Goal: Task Accomplishment & Management: Manage account settings

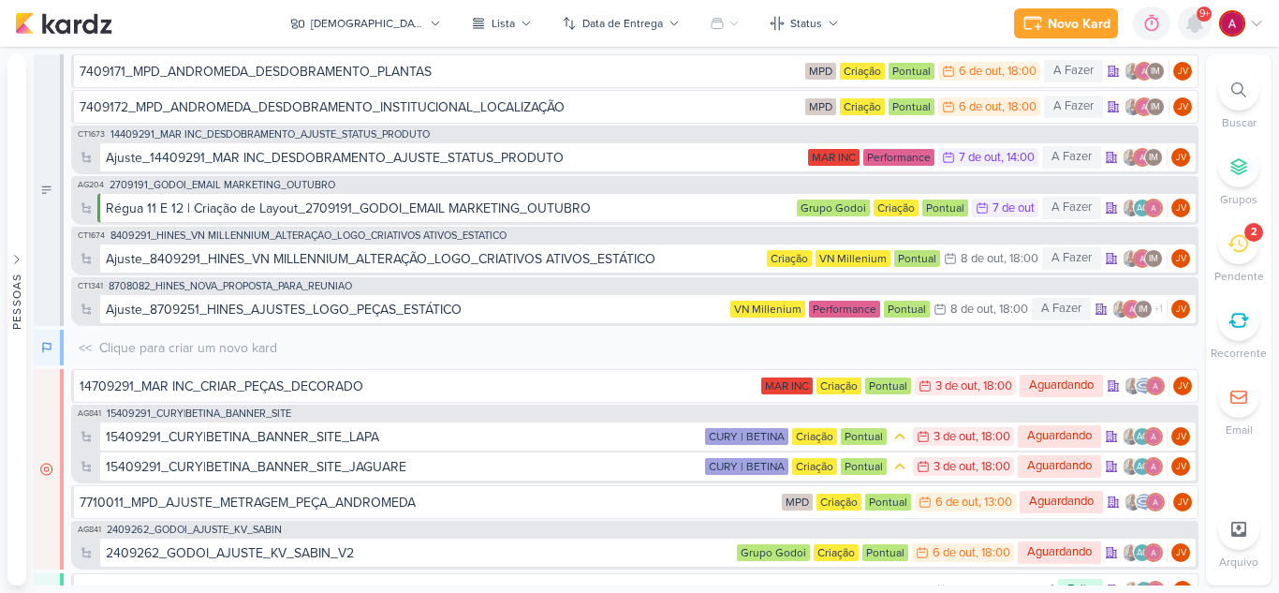
click at [1196, 29] on icon at bounding box center [1195, 23] width 15 height 17
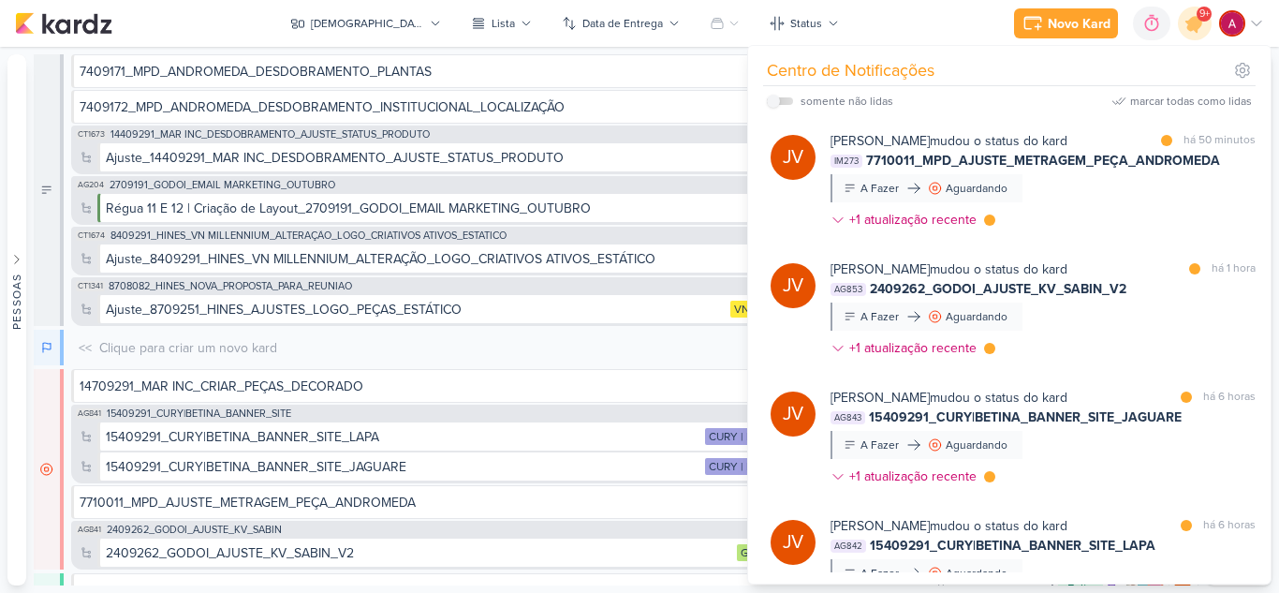
click at [1125, 92] on div "somente não lidas marcar todas como lidas" at bounding box center [1009, 101] width 485 height 30
click at [1232, 102] on div "marcar todas como lidas" at bounding box center [1192, 101] width 122 height 17
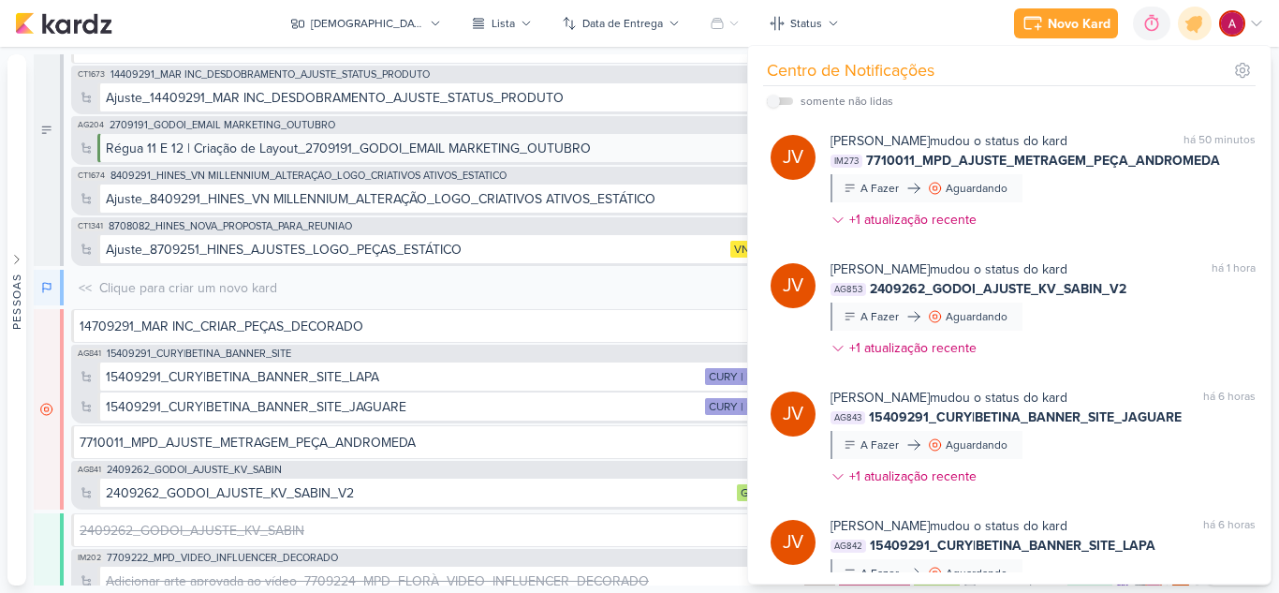
scroll to position [187, 0]
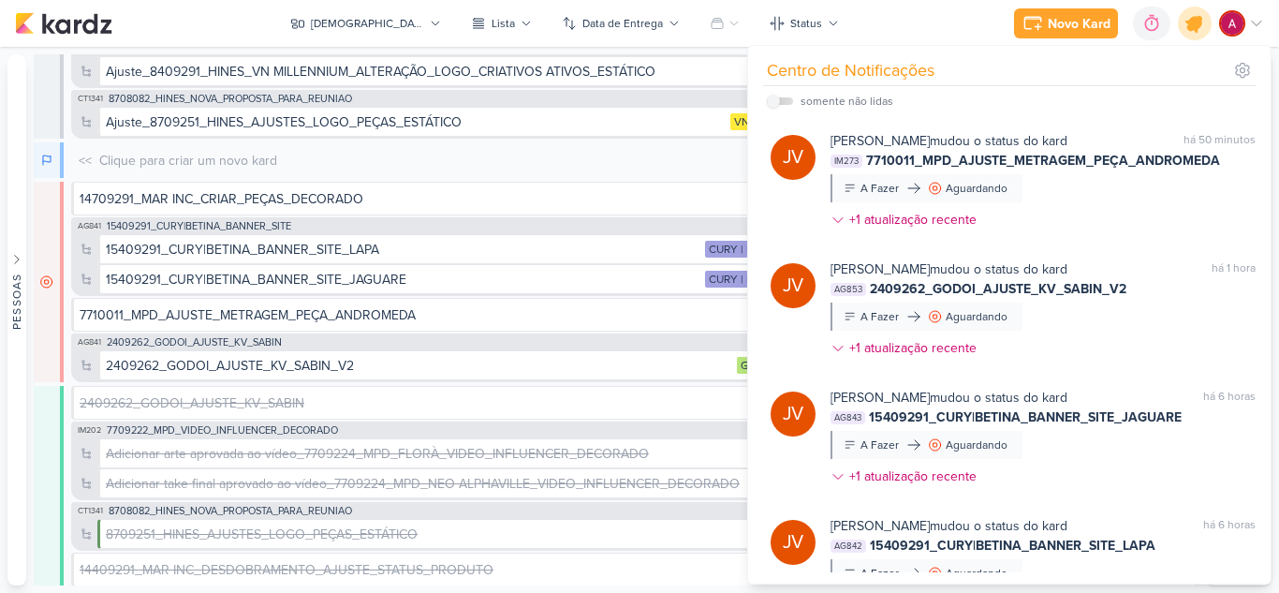
click at [1195, 34] on icon at bounding box center [1195, 23] width 32 height 32
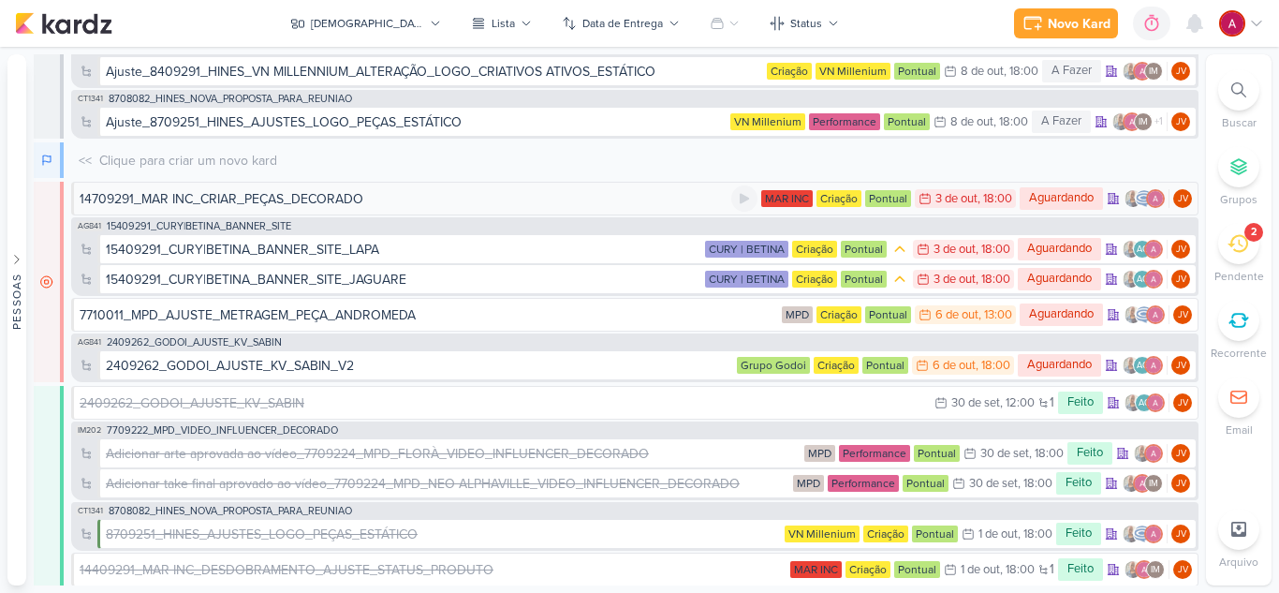
click at [392, 198] on div "14709291_MAR INC_CRIAR_PEÇAS_DECORADO" at bounding box center [406, 199] width 652 height 20
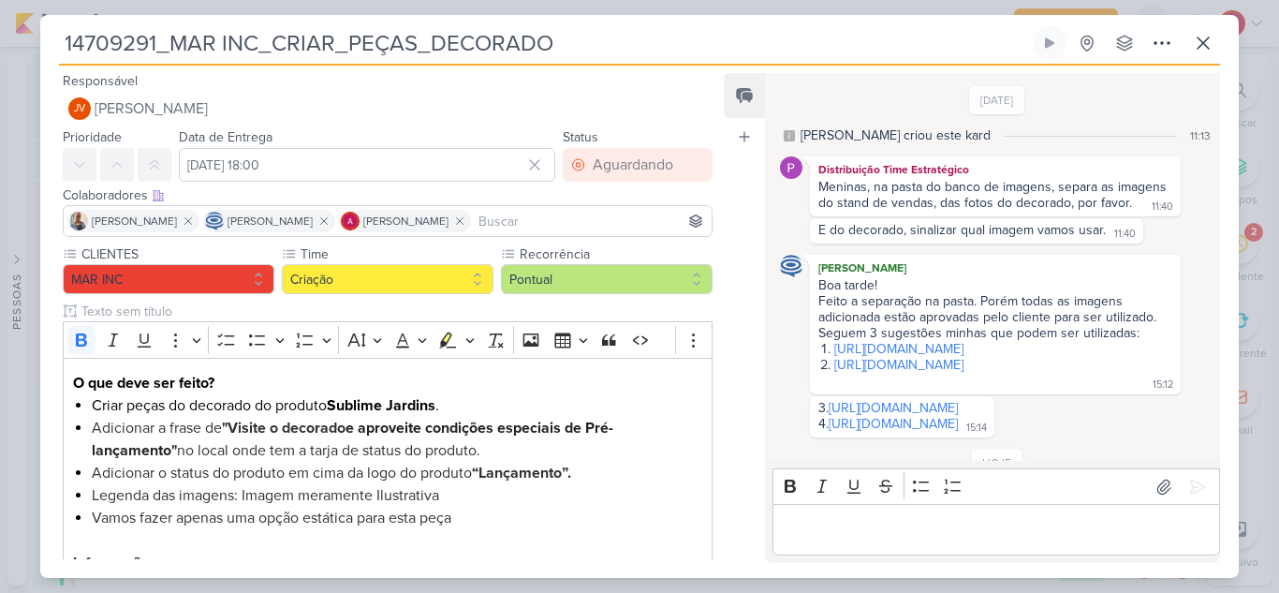
scroll to position [221, 0]
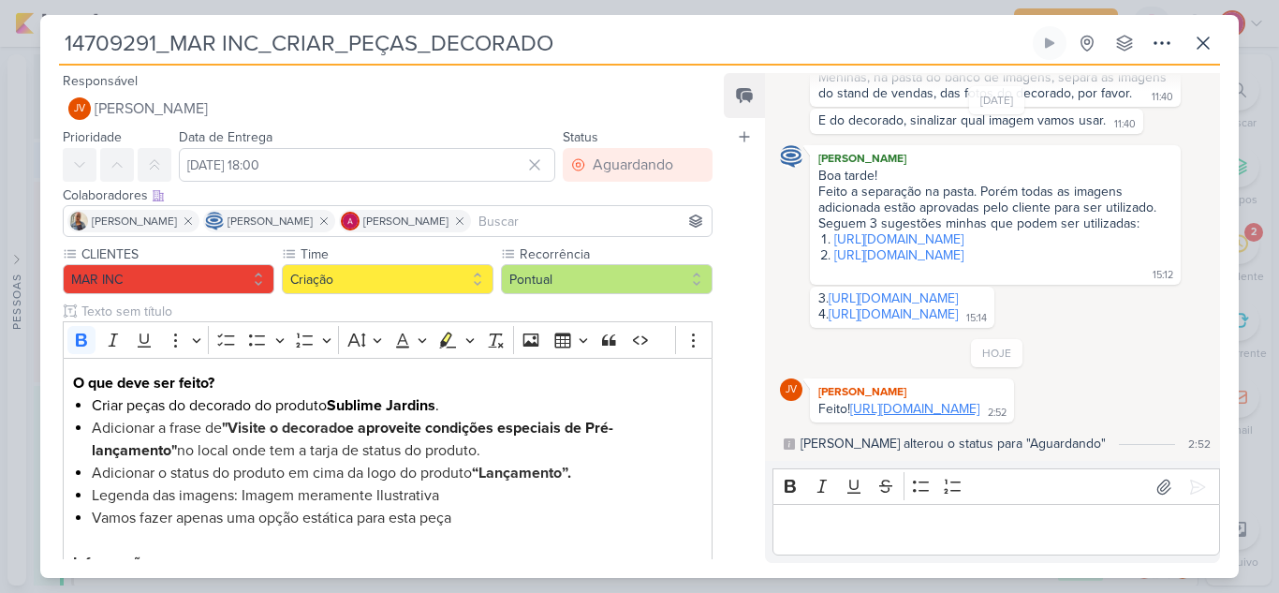
click at [945, 408] on link "[URL][DOMAIN_NAME]" at bounding box center [914, 409] width 129 height 16
click at [857, 534] on p "Editor editing area: main" at bounding box center [996, 530] width 428 height 22
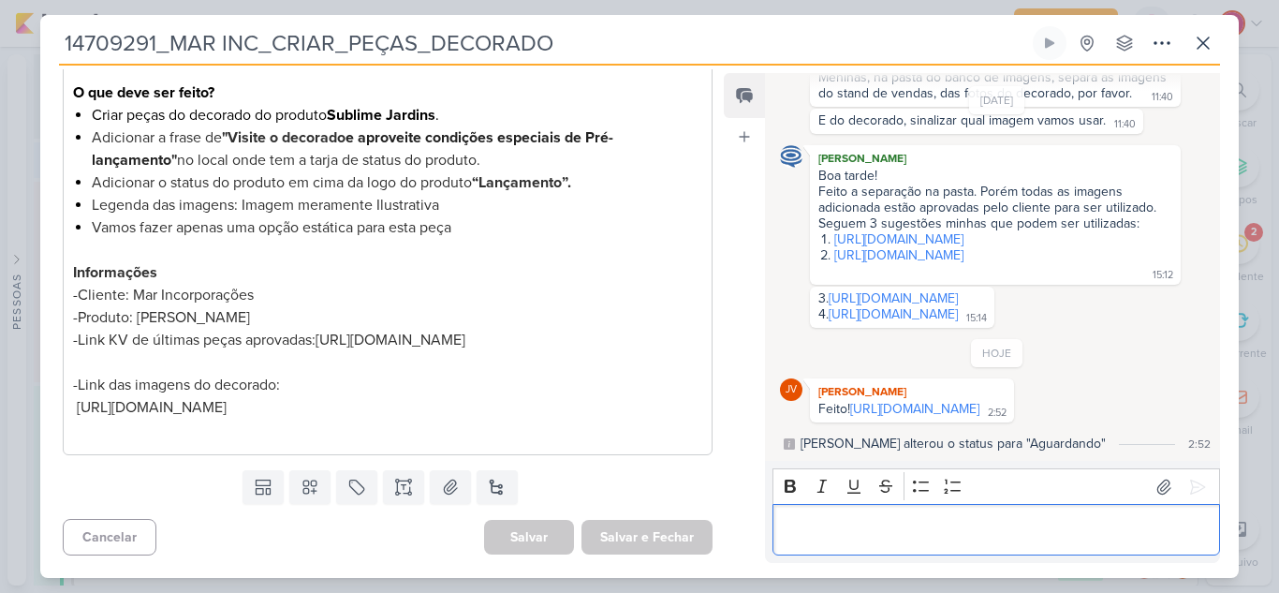
scroll to position [313, 0]
click at [833, 526] on p "Editor editing area: main" at bounding box center [996, 530] width 428 height 22
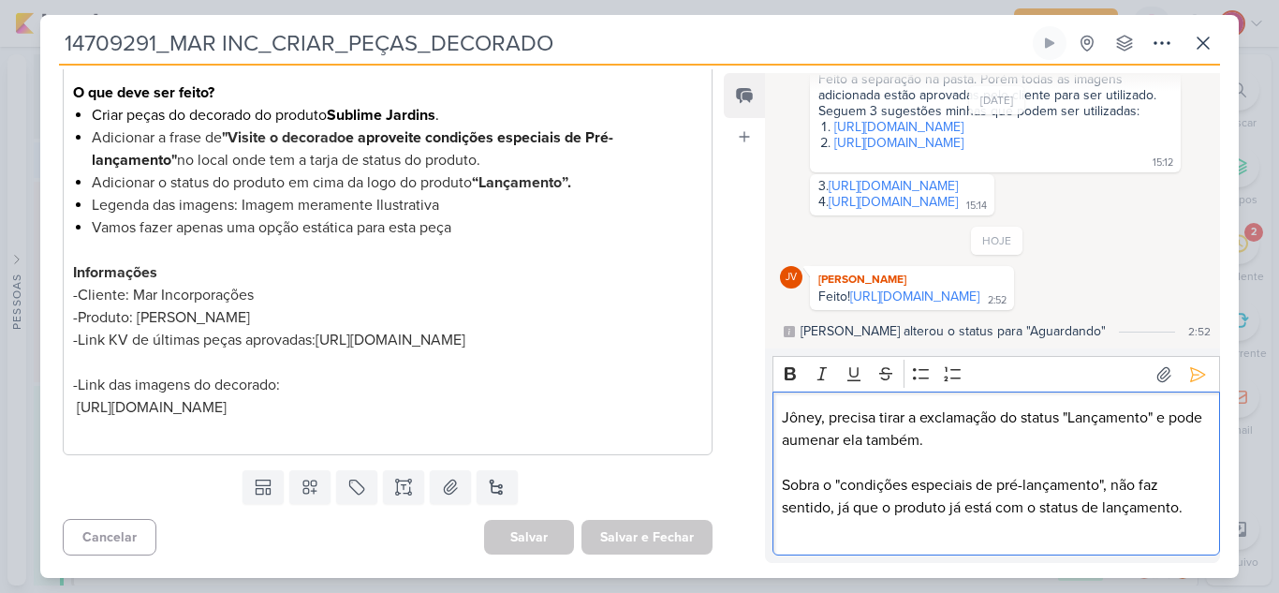
scroll to position [333, 0]
click at [849, 438] on p "Jôney, precisa tirar a exclamação do status "Lançamento" e pode aumenar ela tam…" at bounding box center [996, 429] width 428 height 45
click at [0, 0] on lt-span "aumentar" at bounding box center [0, 0] width 0 height 0
drag, startPoint x: 1154, startPoint y: 420, endPoint x: 1071, endPoint y: 418, distance: 83.4
click at [1071, 418] on p "Jôney, precisa tirar a exclamação do status "Lançamento" e pode aumentar ela ta…" at bounding box center [996, 429] width 428 height 45
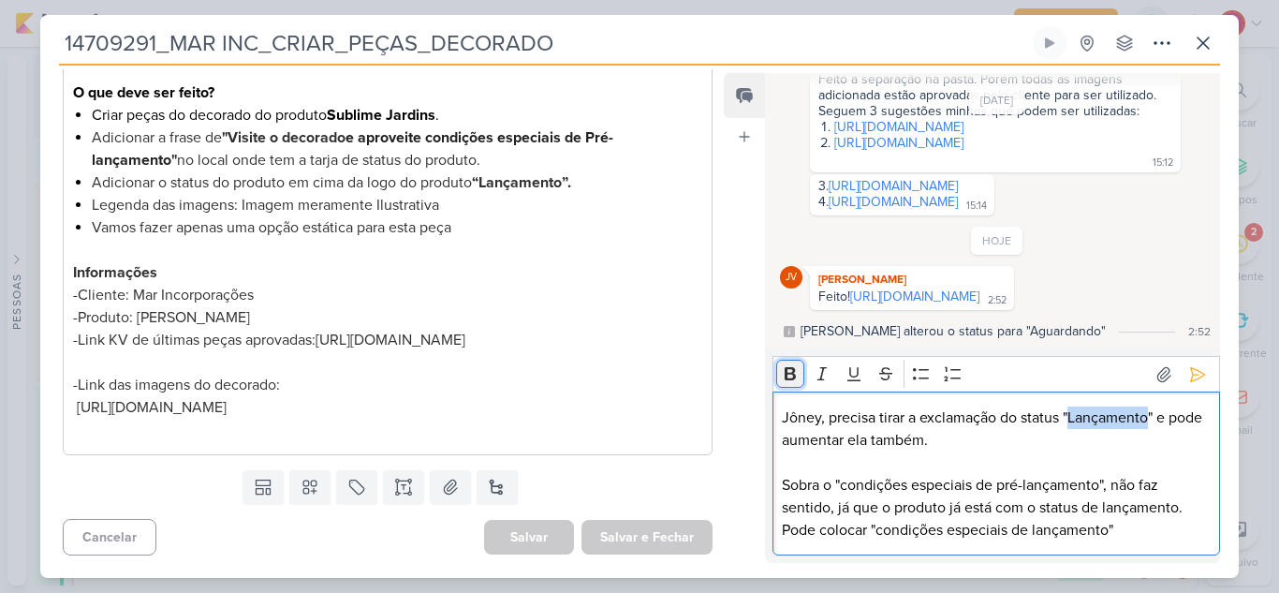
click at [797, 367] on icon "Editor toolbar" at bounding box center [790, 373] width 19 height 19
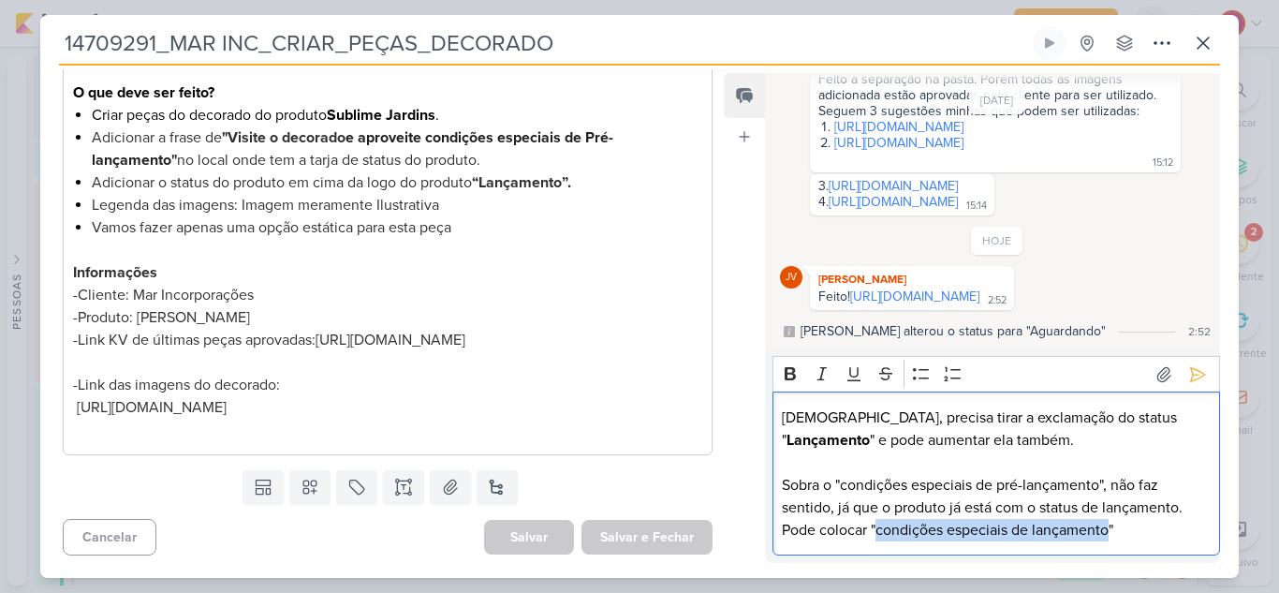
drag, startPoint x: 879, startPoint y: 529, endPoint x: 1112, endPoint y: 527, distance: 233.2
click at [1112, 527] on p "Pode colocar "condições especiais de lançamento"" at bounding box center [996, 530] width 428 height 22
click at [783, 377] on icon "Editor toolbar" at bounding box center [790, 373] width 19 height 19
click at [990, 453] on p "Editor editing area: main" at bounding box center [996, 462] width 428 height 22
click at [815, 485] on p "Sobra o "condições especiais de pré-lançamento", não faz sentido, já que o prod…" at bounding box center [996, 496] width 428 height 45
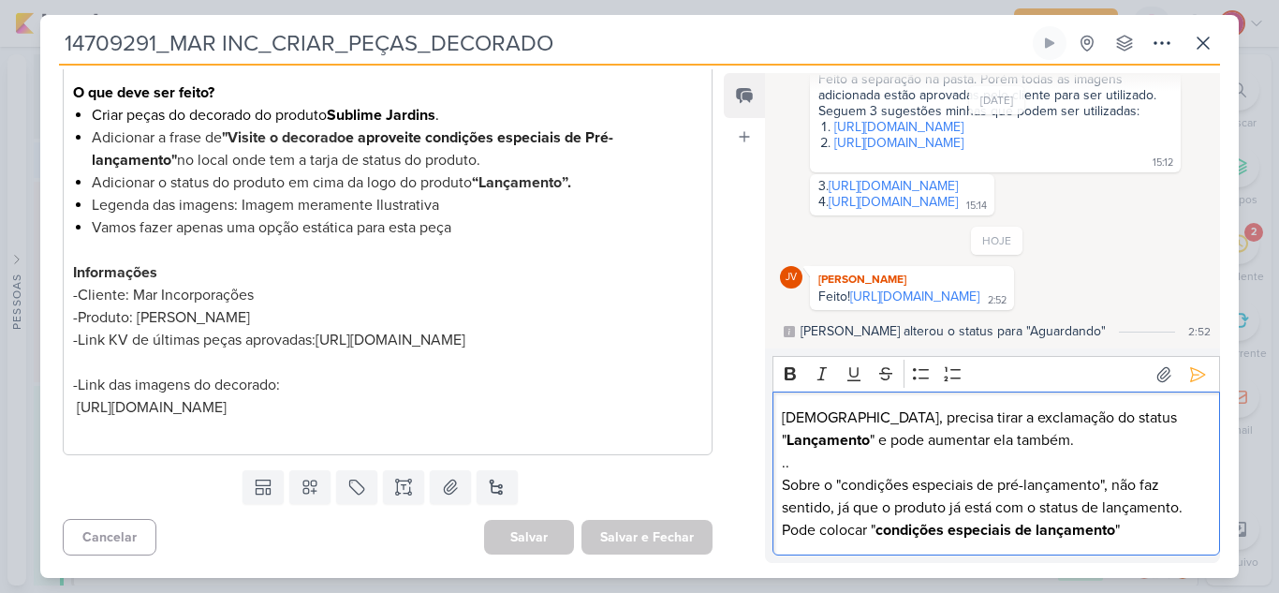
click at [837, 465] on p ".." at bounding box center [996, 462] width 428 height 22
click at [1190, 365] on icon at bounding box center [1198, 374] width 19 height 19
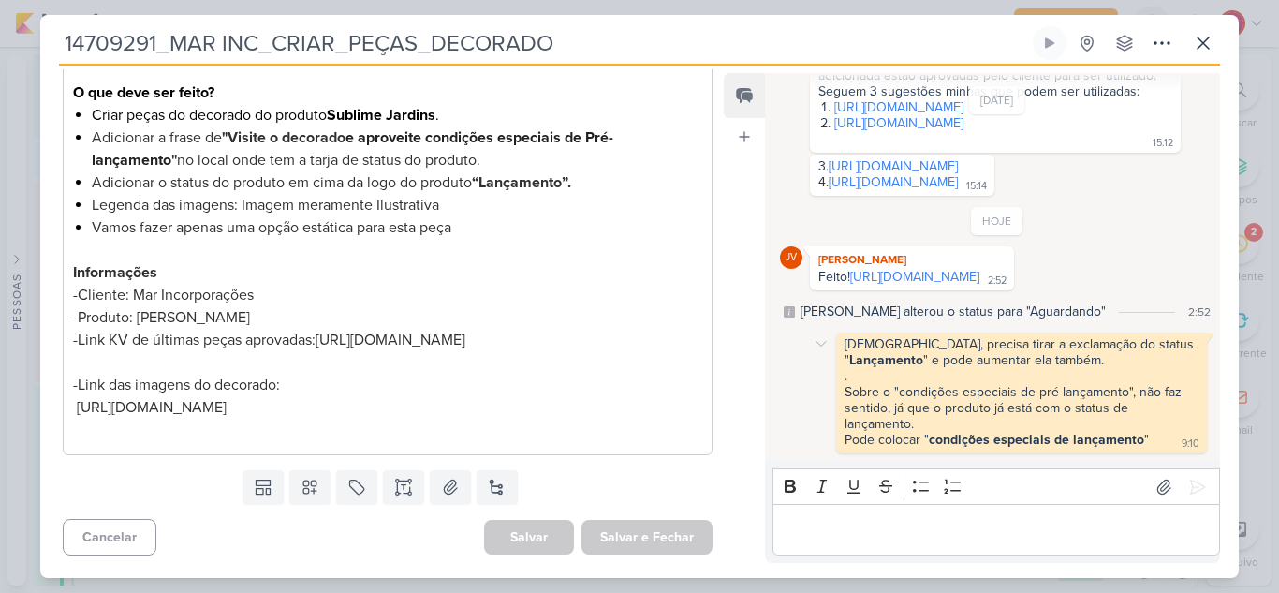
scroll to position [353, 0]
click at [1215, 42] on button at bounding box center [1204, 43] width 34 height 34
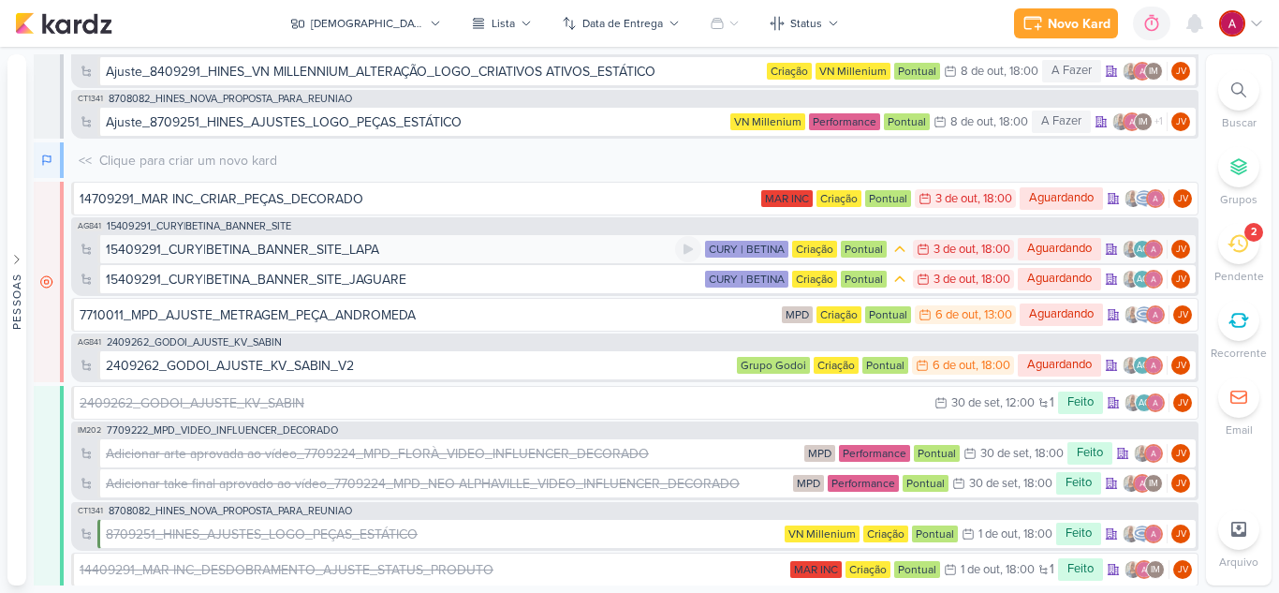
click at [384, 250] on div "15409291_CURY|BETINA_BANNER_SITE_LAPA" at bounding box center [390, 250] width 569 height 20
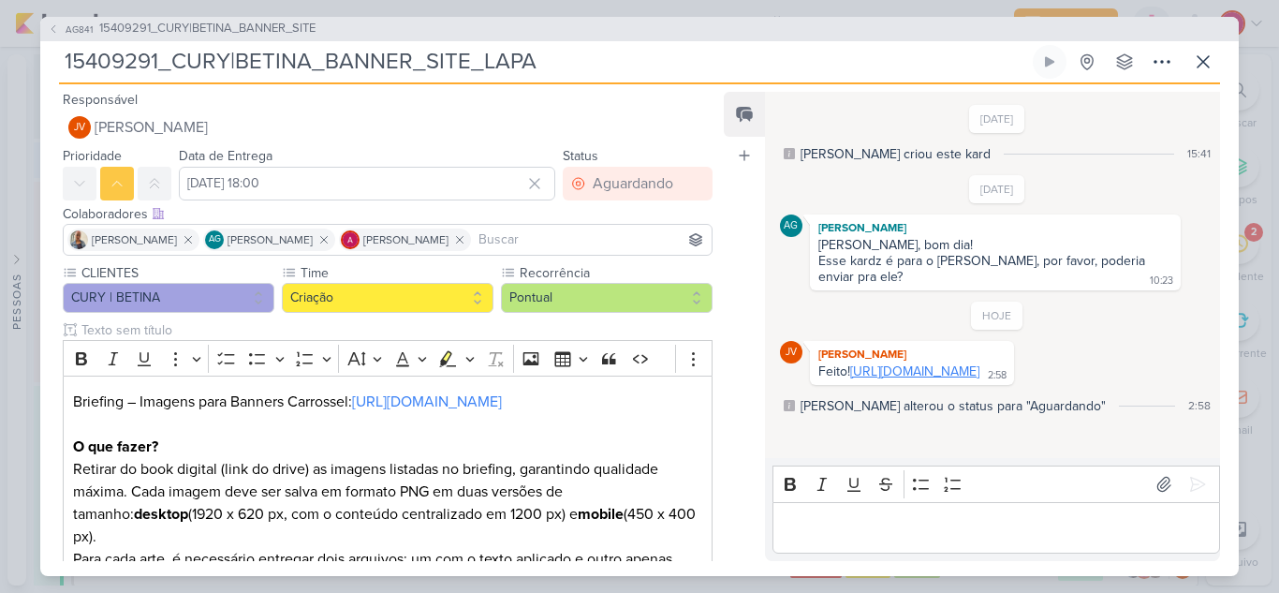
click at [928, 379] on link "[URL][DOMAIN_NAME]" at bounding box center [914, 371] width 129 height 16
click at [864, 526] on p "Editor editing area: main" at bounding box center [996, 527] width 428 height 22
click at [901, 379] on link "[URL][DOMAIN_NAME]" at bounding box center [914, 371] width 129 height 16
click at [1193, 486] on icon at bounding box center [1198, 484] width 19 height 19
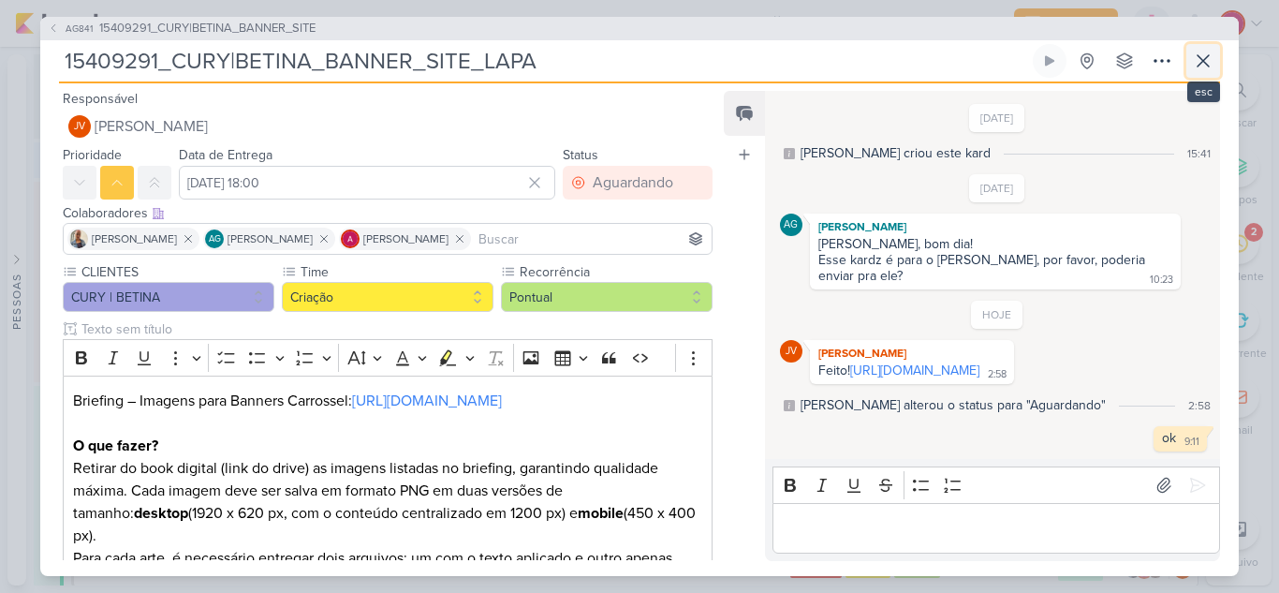
click at [1204, 50] on icon at bounding box center [1203, 61] width 22 height 22
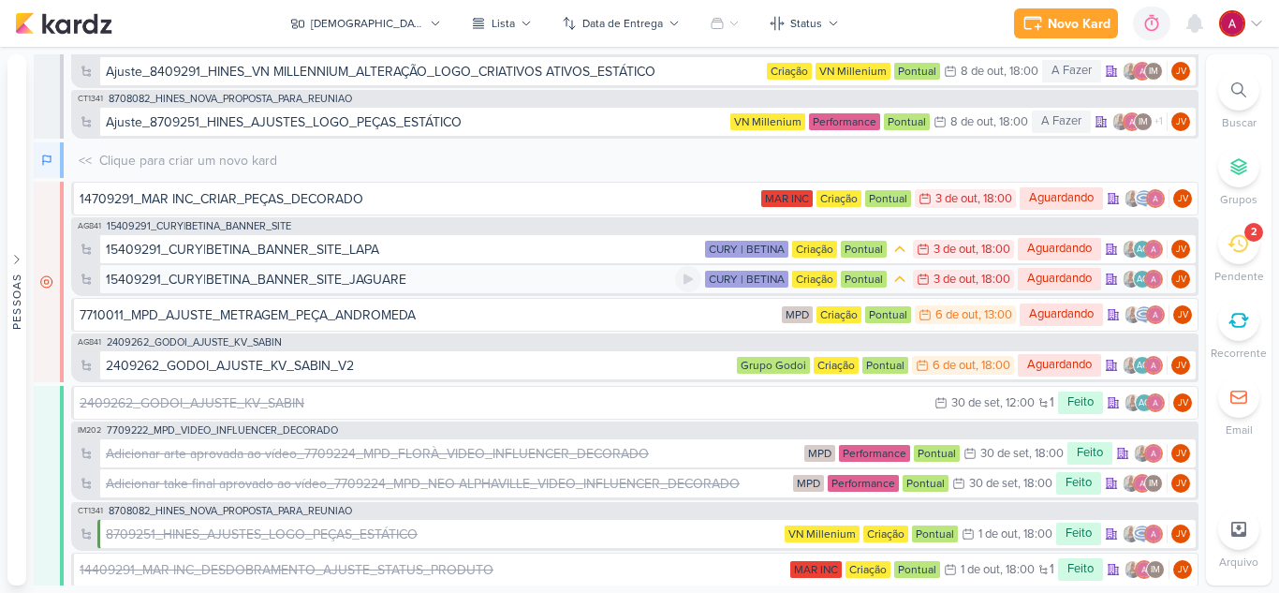
click at [281, 272] on div "15409291_CURY|BETINA_BANNER_SITE_JAGUARE" at bounding box center [256, 280] width 301 height 20
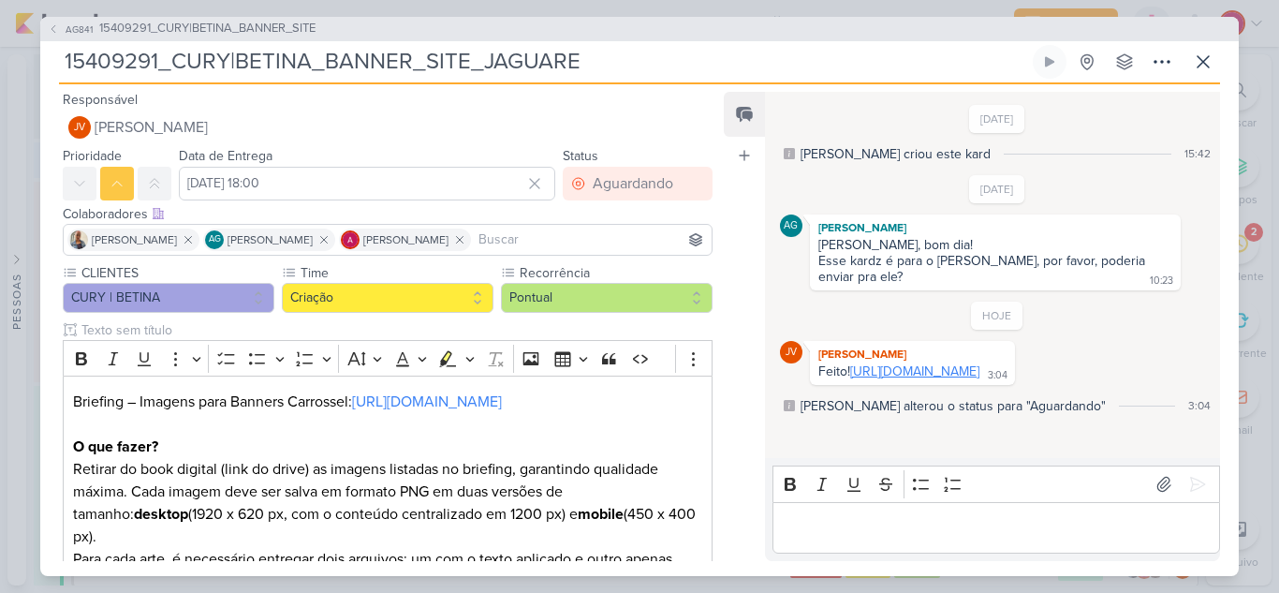
click at [901, 379] on link "[URL][DOMAIN_NAME]" at bounding box center [914, 371] width 129 height 16
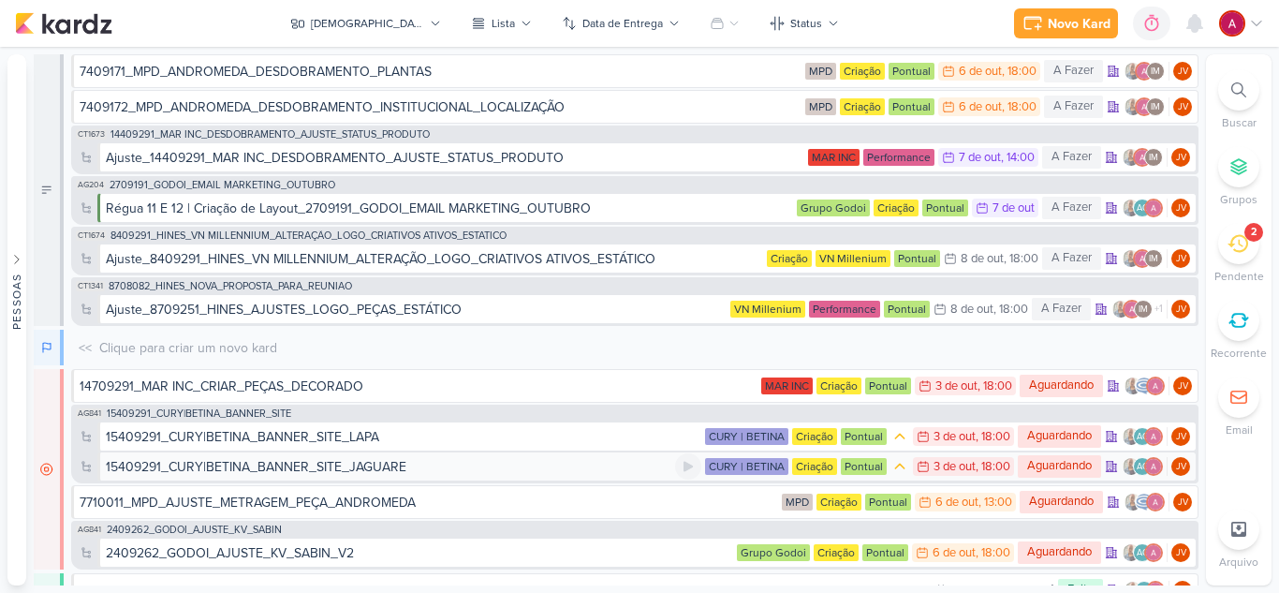
click at [395, 468] on div "15409291_CURY|BETINA_BANNER_SITE_JAGUARE" at bounding box center [256, 467] width 301 height 20
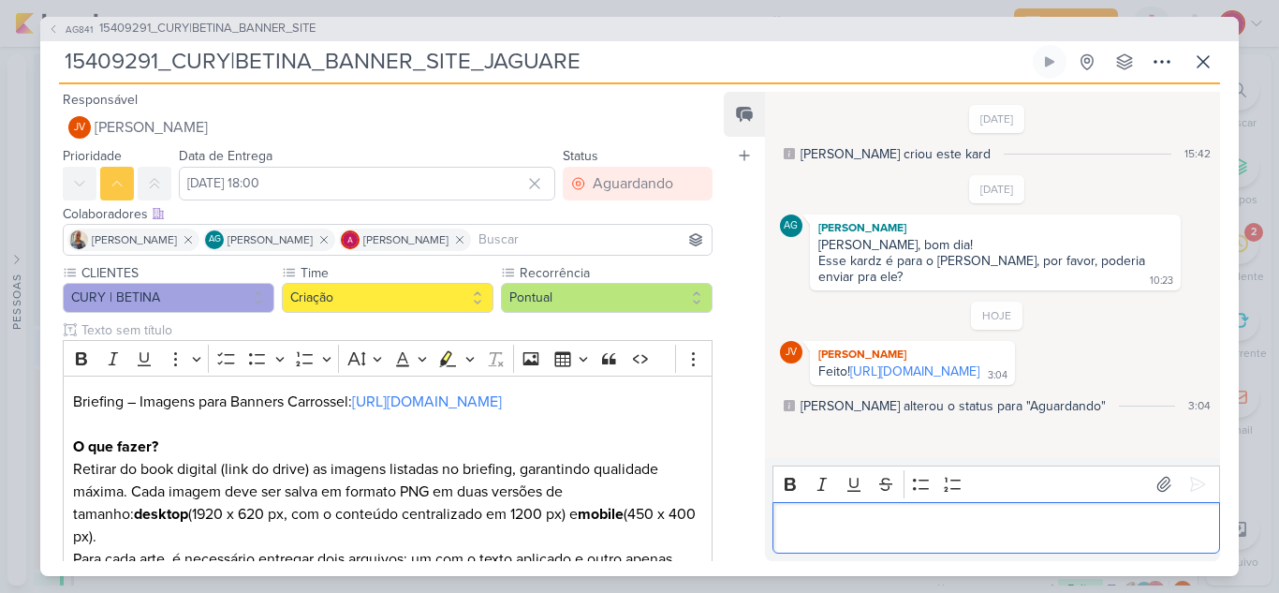
click at [864, 510] on div "Editor editing area: main" at bounding box center [997, 528] width 448 height 52
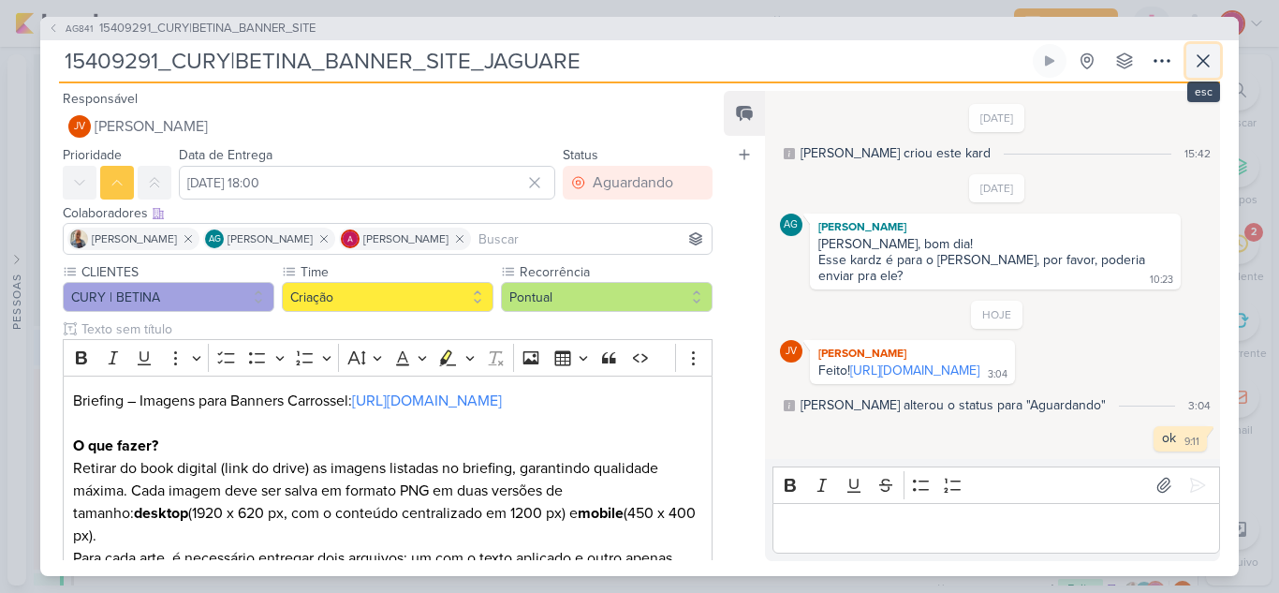
click at [1201, 65] on button at bounding box center [1204, 61] width 34 height 34
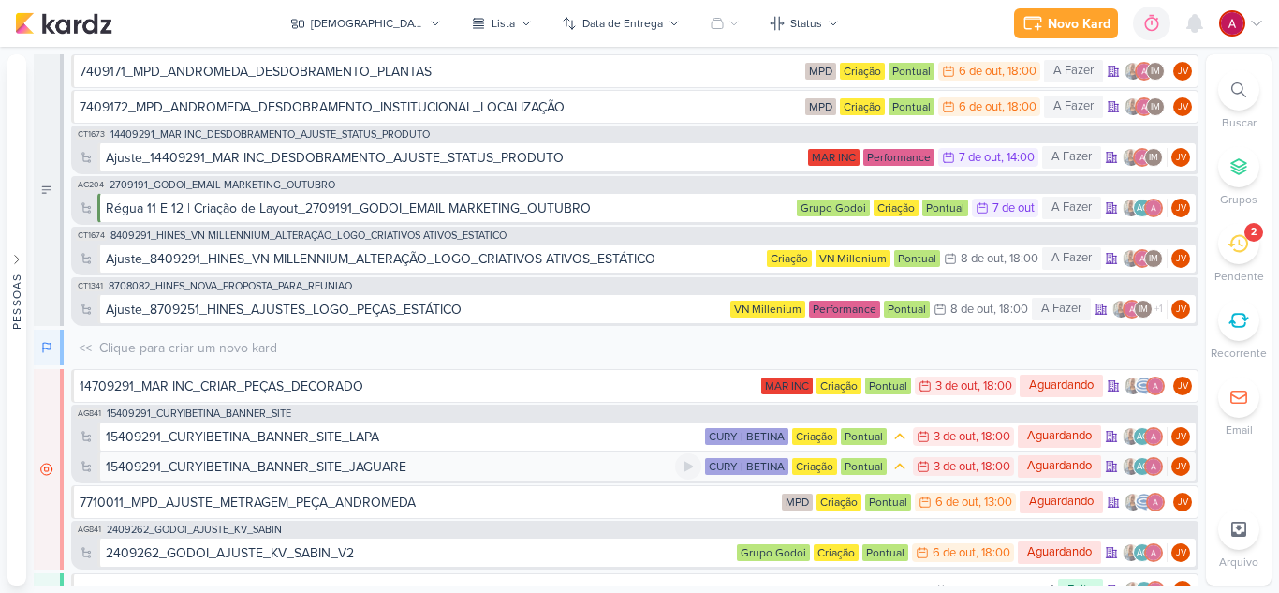
scroll to position [94, 0]
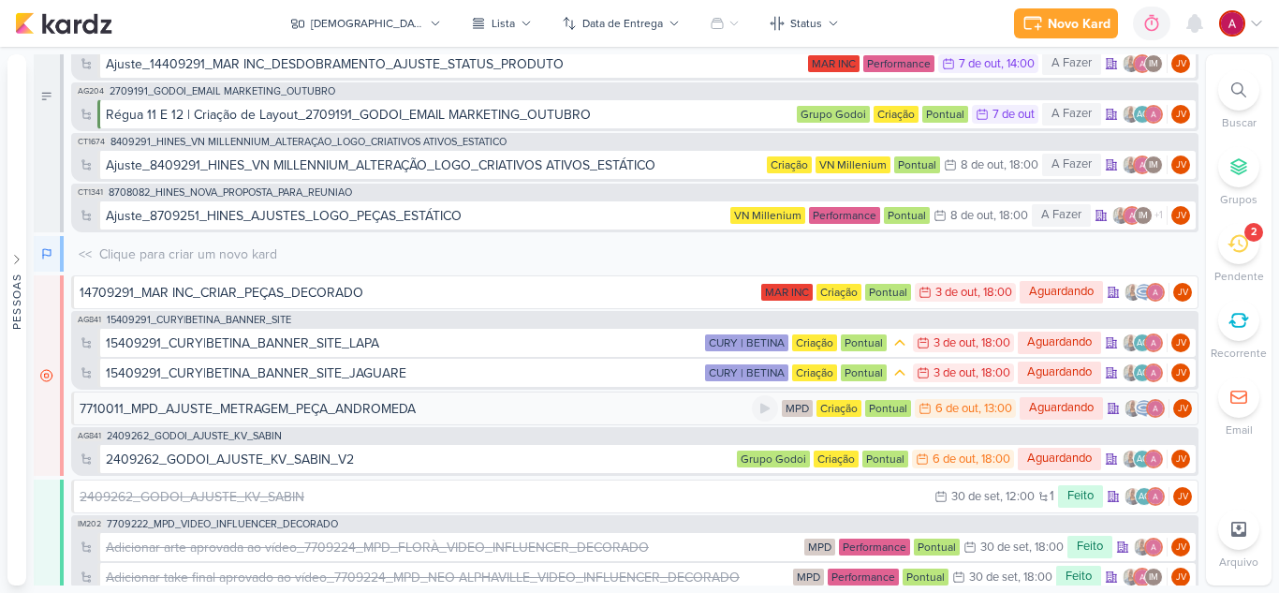
click at [310, 407] on div "7710011_MPD_AJUSTE_METRAGEM_PEÇA_ANDROMEDA" at bounding box center [248, 409] width 336 height 20
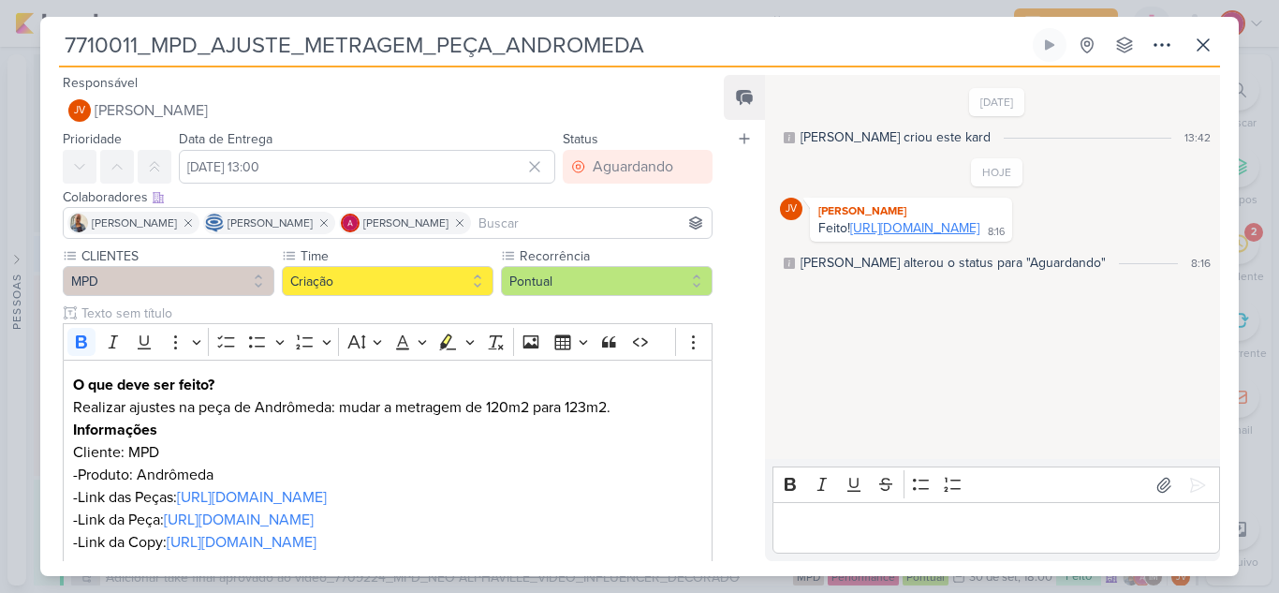
click at [920, 236] on link "[URL][DOMAIN_NAME]" at bounding box center [914, 228] width 129 height 16
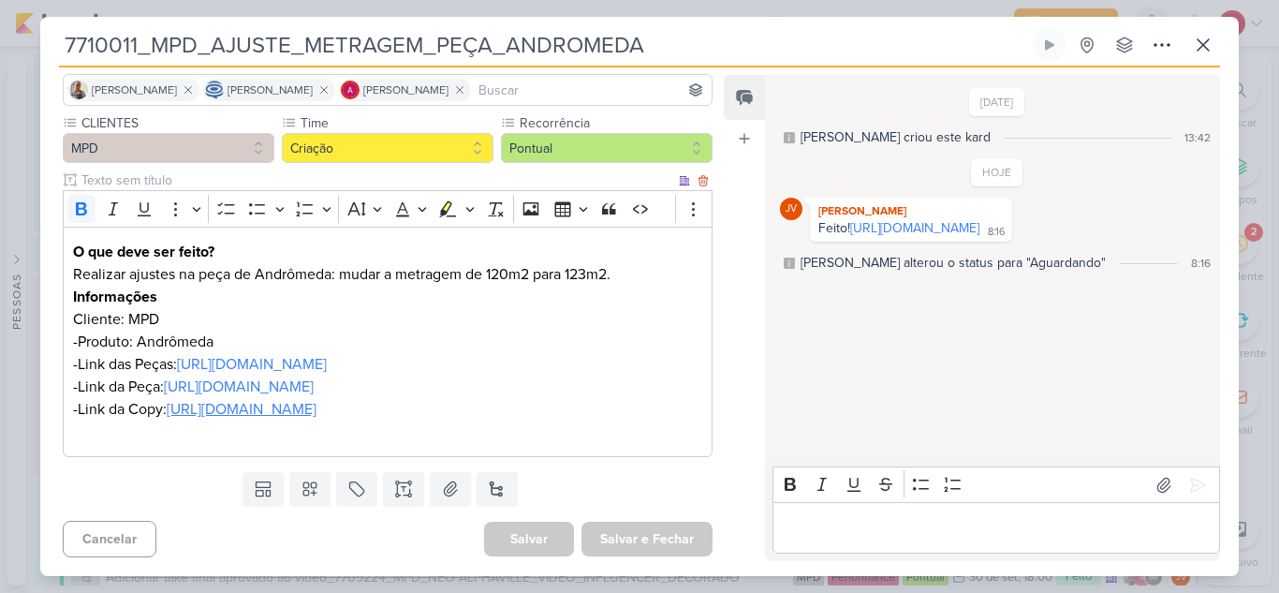
scroll to position [187, 0]
click at [980, 517] on p "Editor editing area: main" at bounding box center [996, 528] width 428 height 22
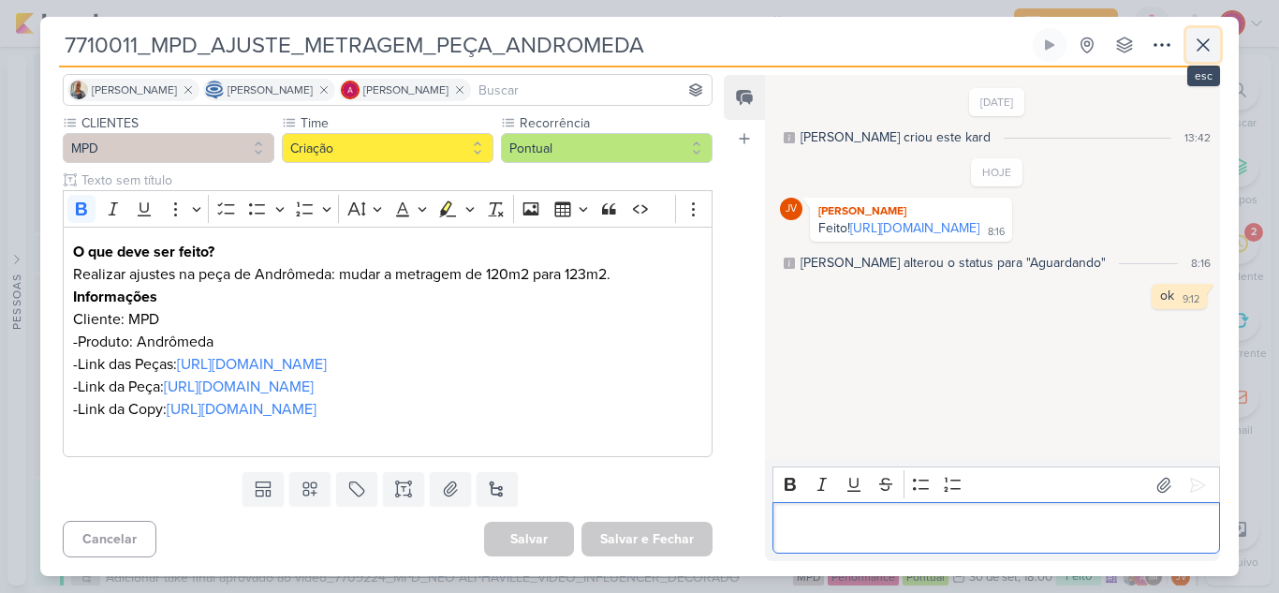
click at [1211, 50] on icon at bounding box center [1203, 45] width 22 height 22
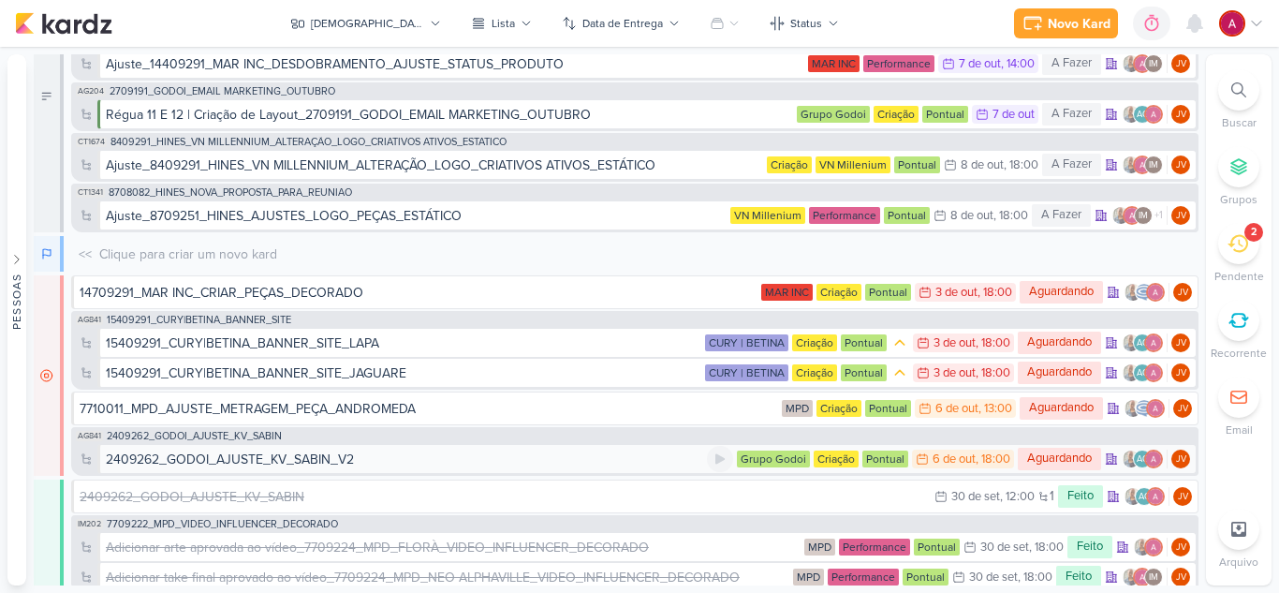
click at [356, 456] on div "2409262_GODOI_AJUSTE_KV_SABIN_V2" at bounding box center [406, 460] width 601 height 20
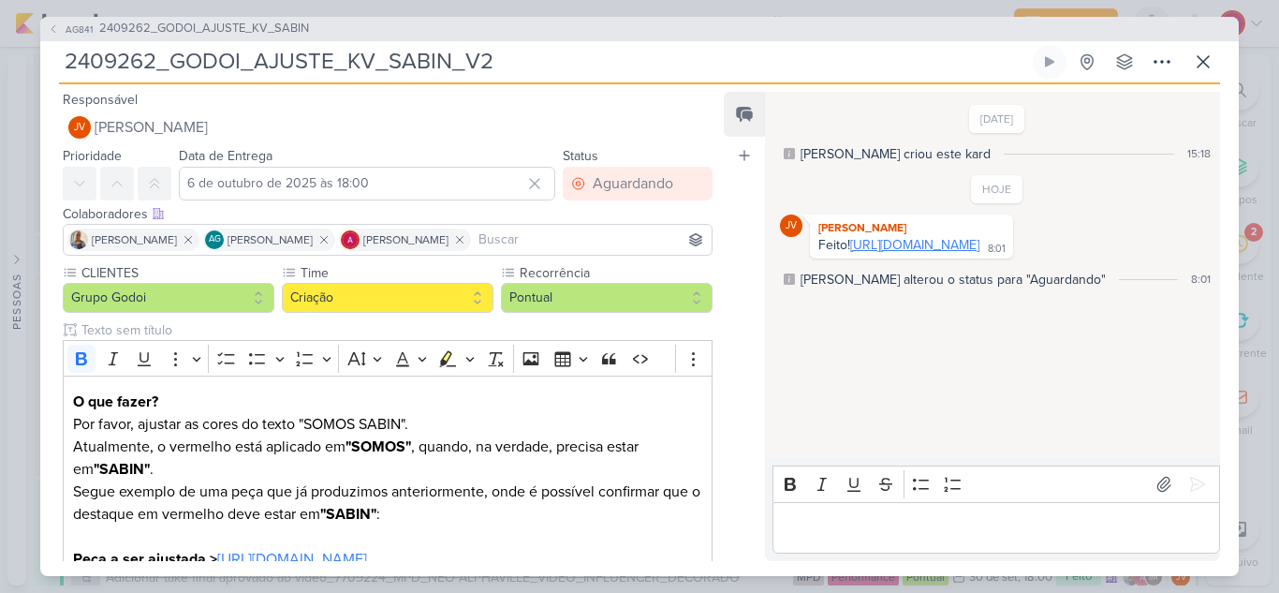
click at [955, 248] on link "[URL][DOMAIN_NAME]" at bounding box center [914, 245] width 129 height 16
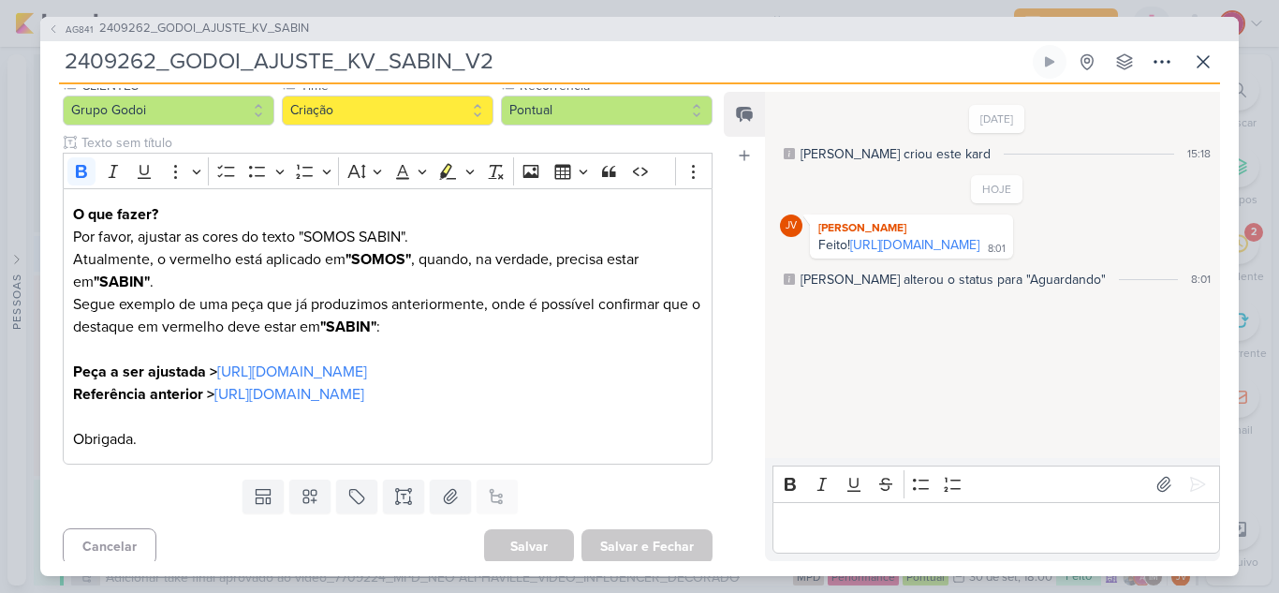
click at [909, 523] on p "Editor editing area: main" at bounding box center [996, 527] width 428 height 22
click at [1206, 65] on icon at bounding box center [1203, 61] width 11 height 11
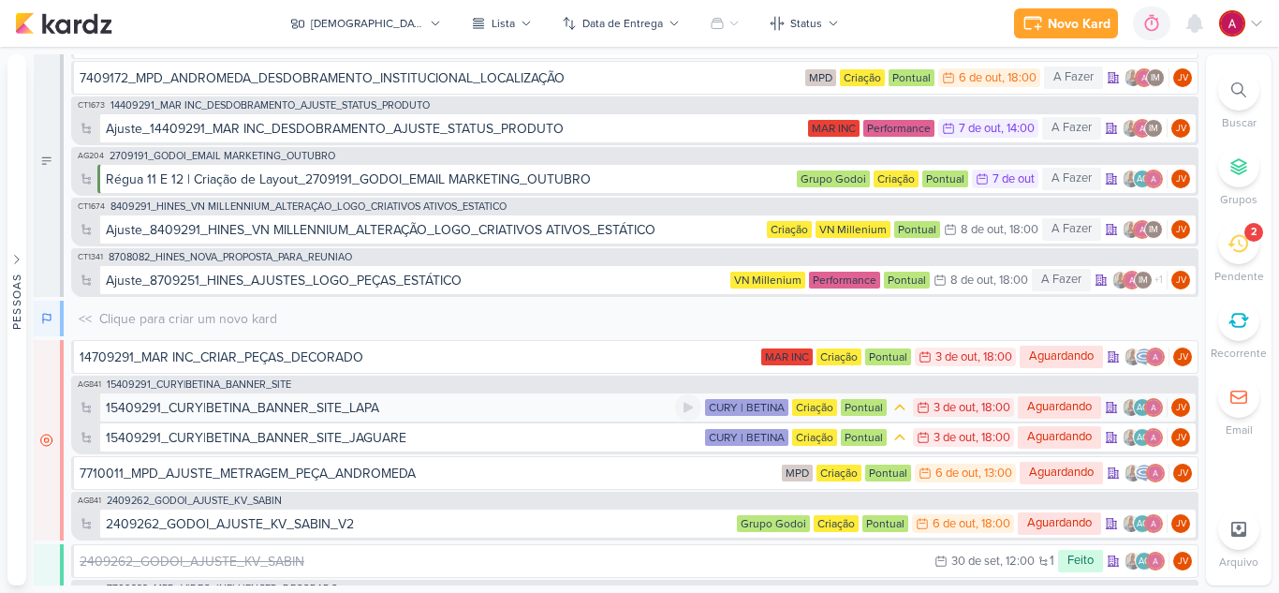
scroll to position [0, 0]
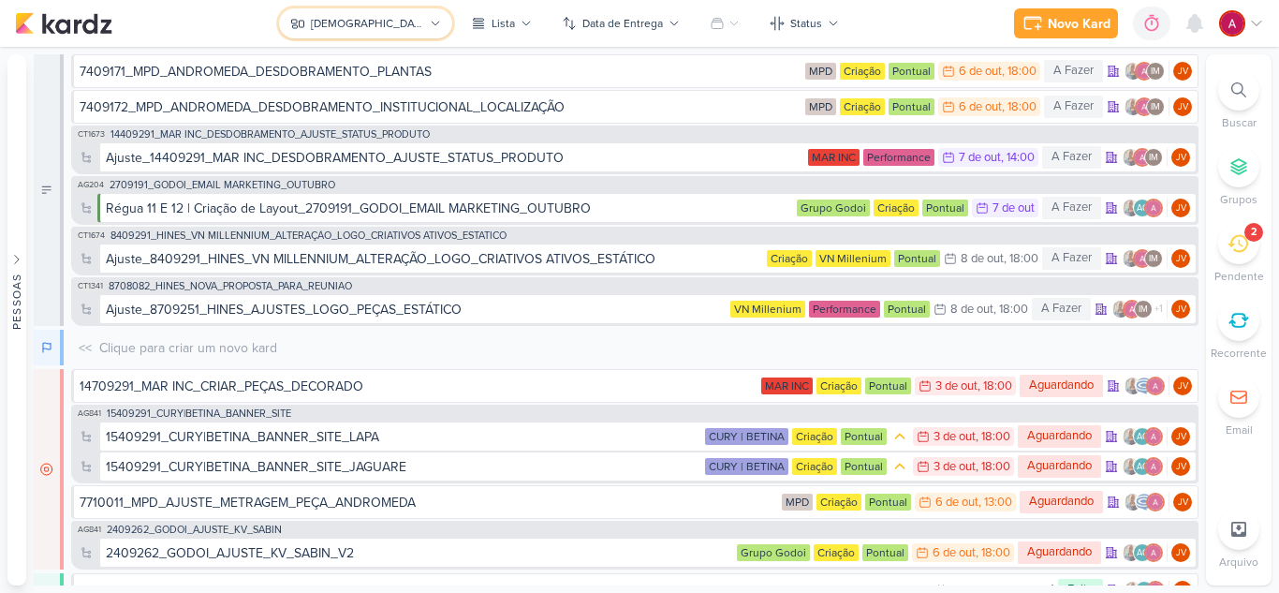
click at [371, 19] on div "Jôney" at bounding box center [367, 23] width 113 height 17
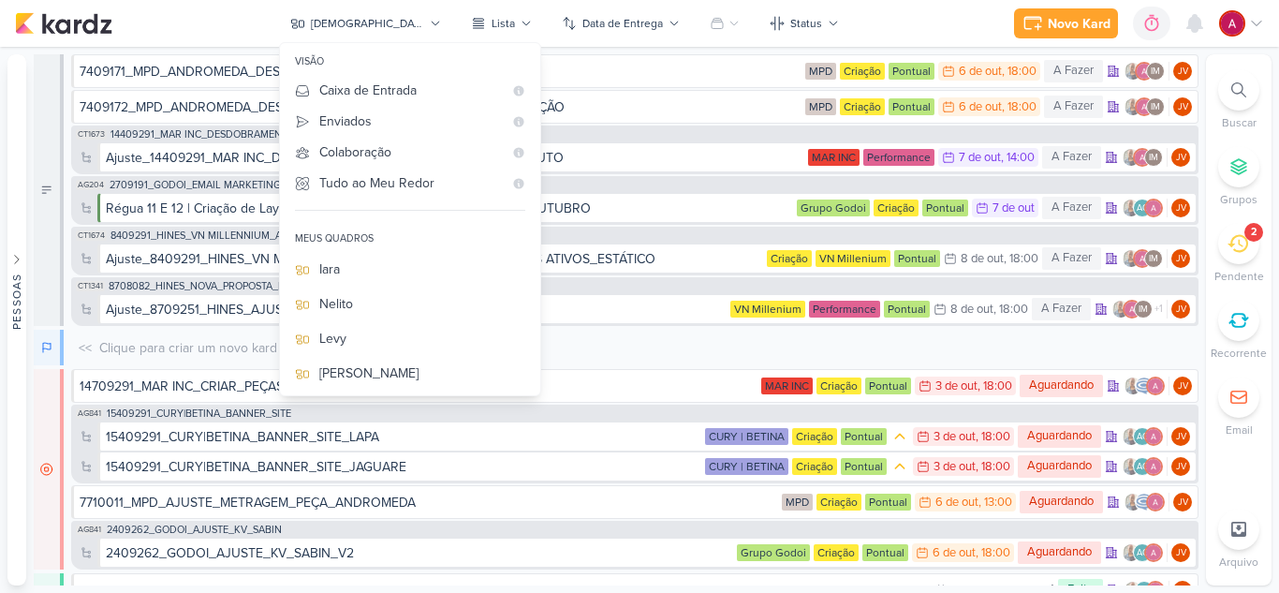
click at [854, 22] on div "Novo Kard Ctrl + k 0h0m Sessão desligada... Hoje 0h0m Semana 0h0m Mês 0h0m" at bounding box center [639, 23] width 1249 height 47
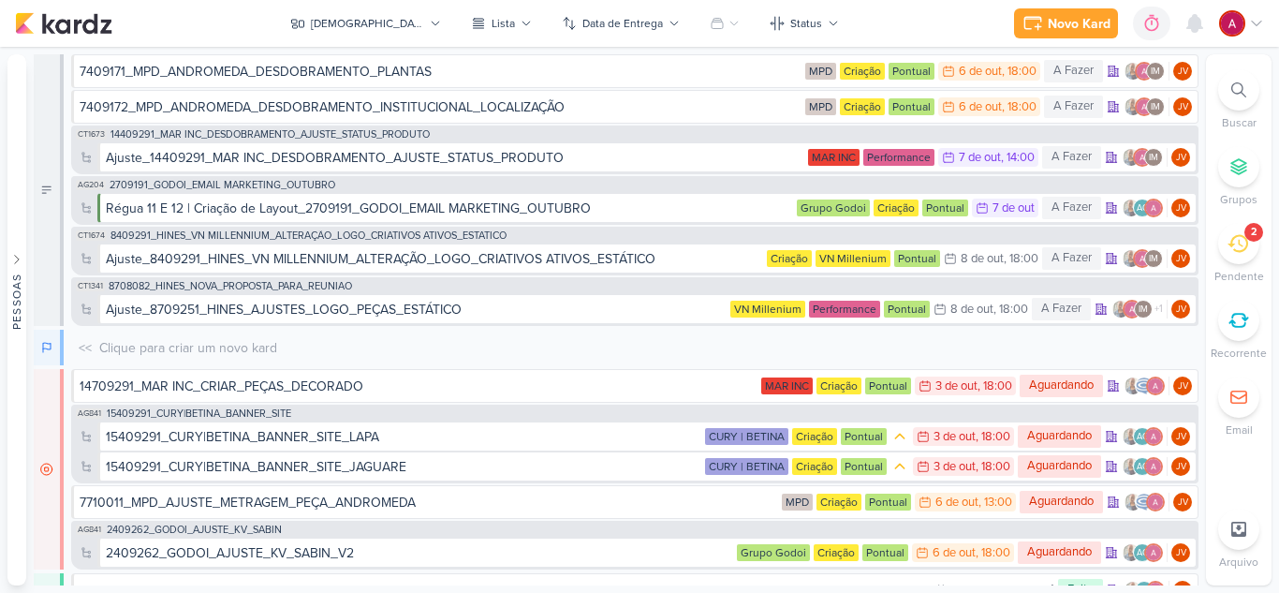
click at [1241, 10] on div at bounding box center [1242, 23] width 45 height 26
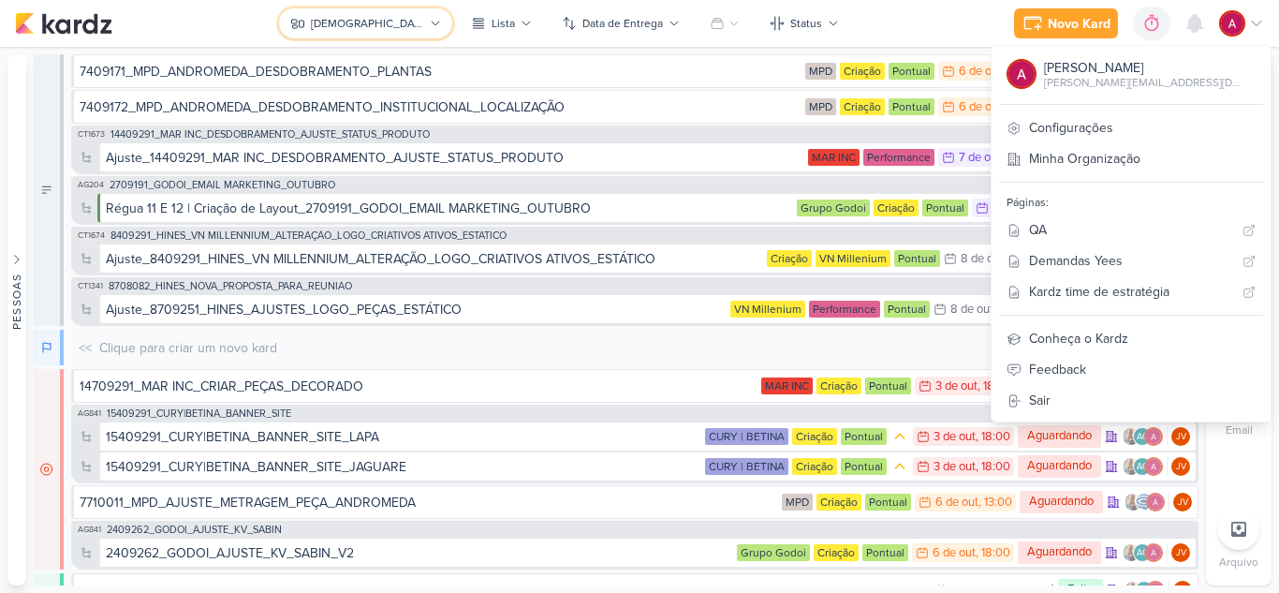
click at [373, 28] on div "Jôney" at bounding box center [367, 23] width 113 height 17
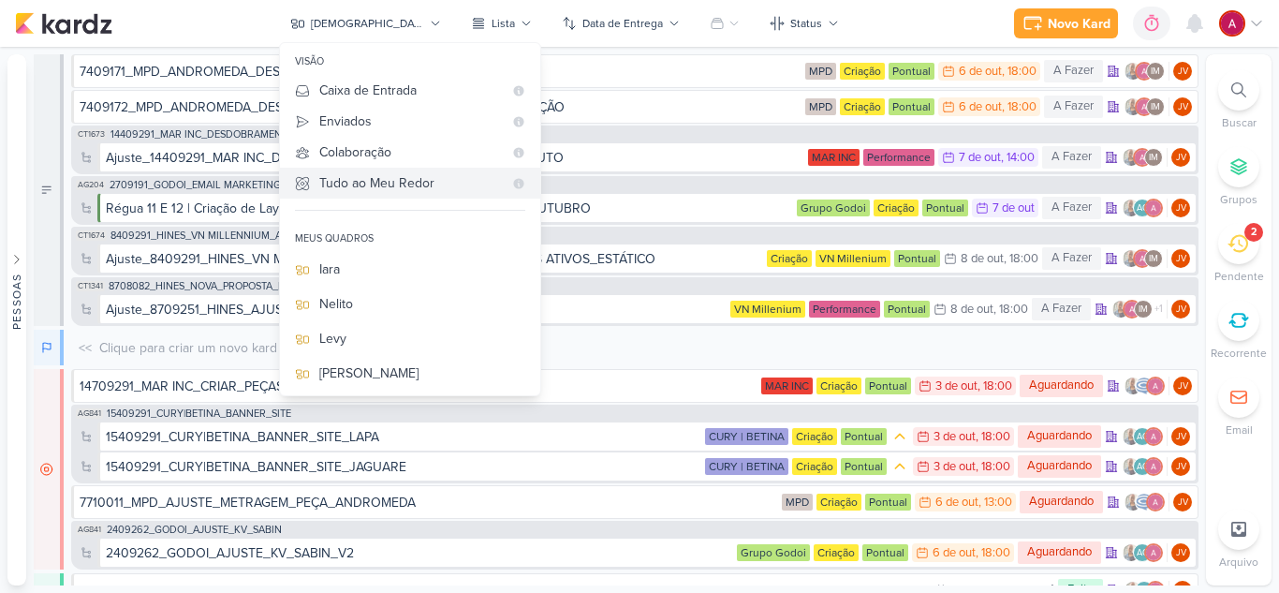
click at [402, 189] on div "Tudo ao Meu Redor" at bounding box center [411, 183] width 184 height 20
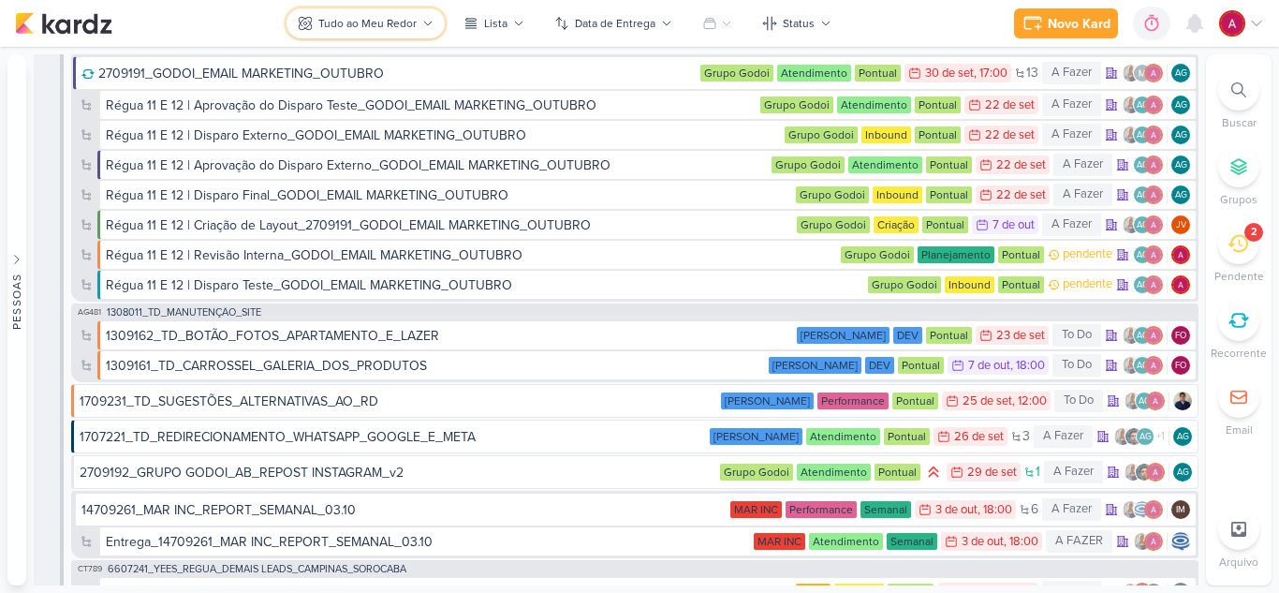
click at [391, 14] on button "Tudo ao Meu Redor" at bounding box center [366, 23] width 158 height 30
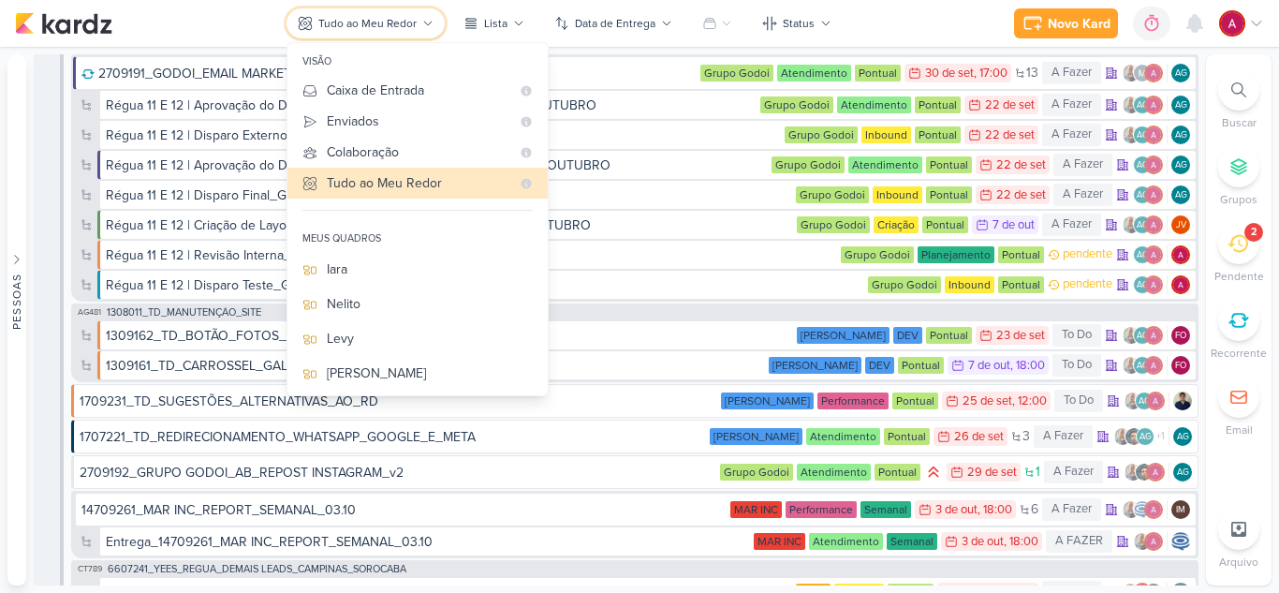
click at [391, 14] on button "Tudo ao Meu Redor" at bounding box center [366, 23] width 158 height 30
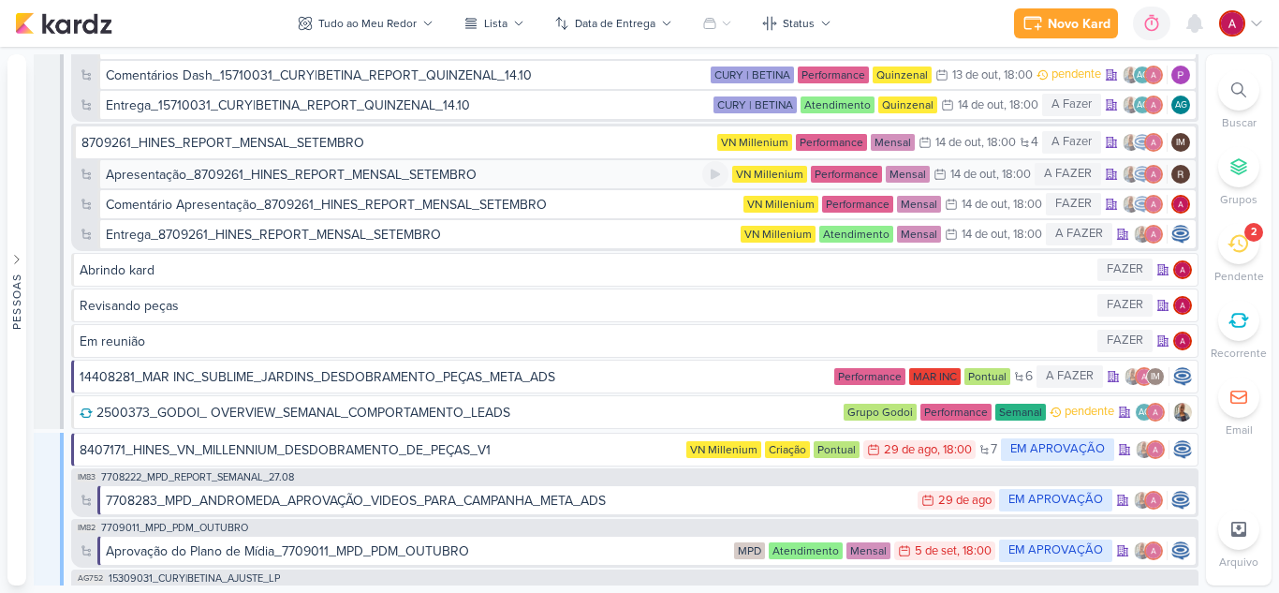
scroll to position [4496, 0]
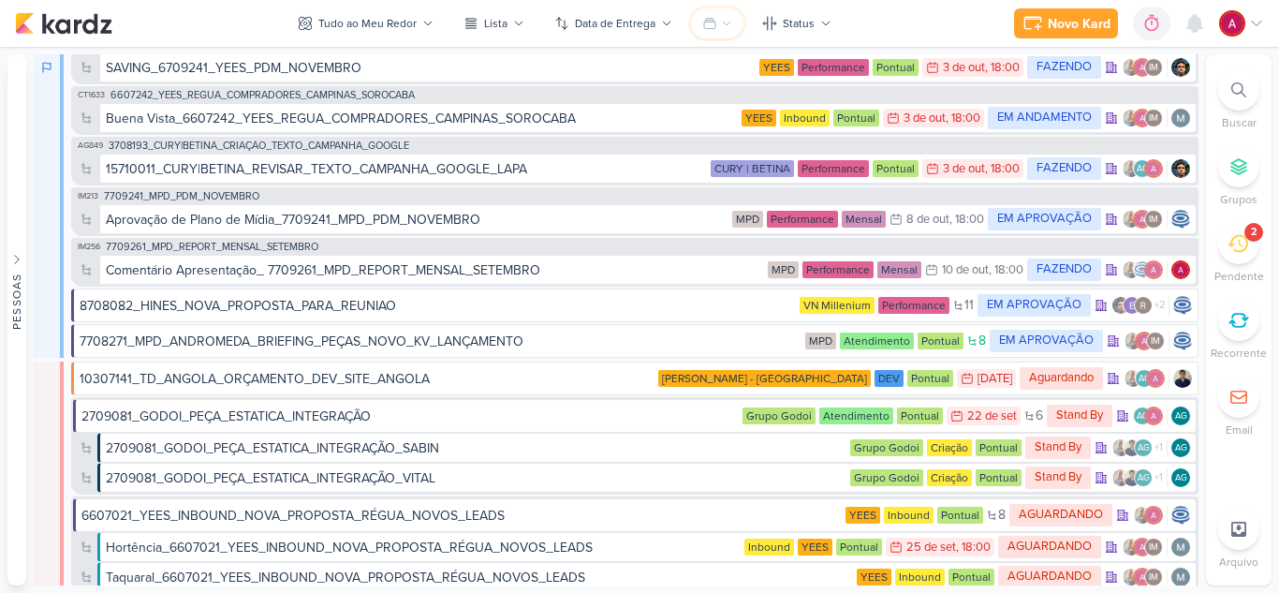
click at [714, 21] on icon at bounding box center [709, 24] width 11 height 10
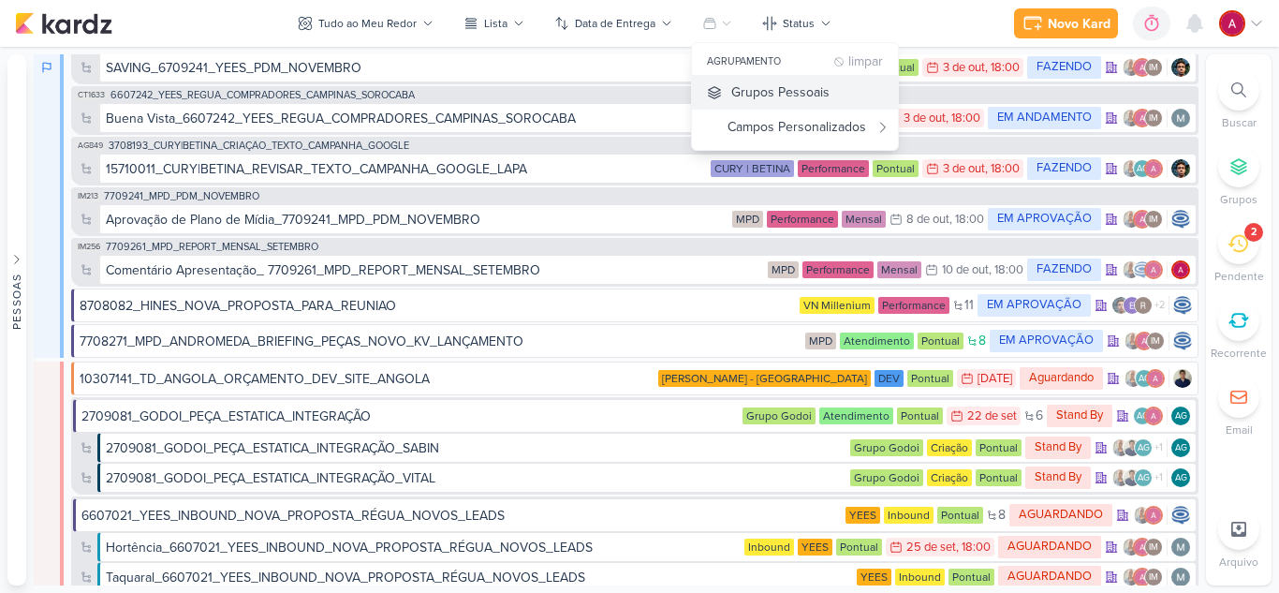
click at [811, 83] on div "Grupos Pessoais" at bounding box center [781, 92] width 98 height 20
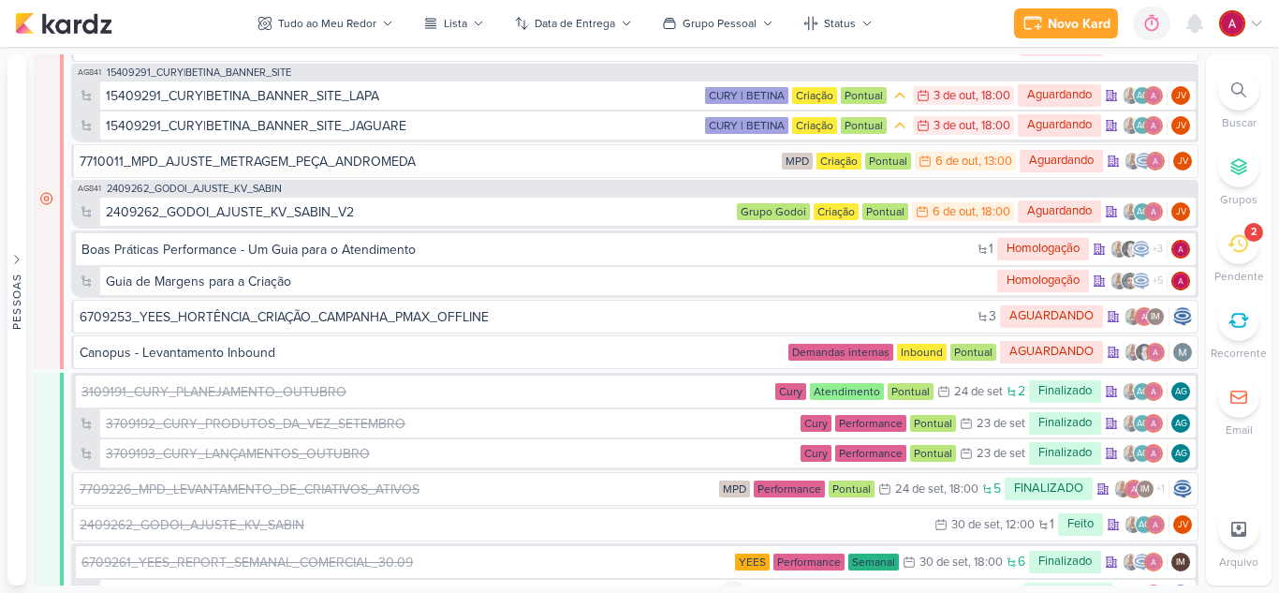
scroll to position [7212, 0]
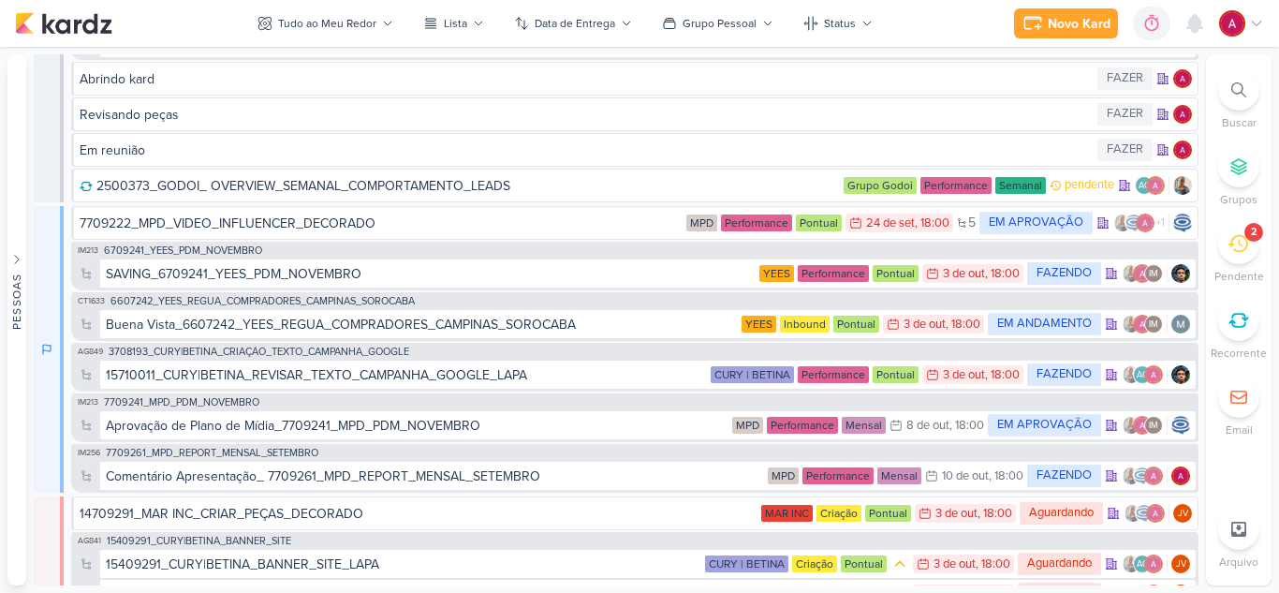
click at [1250, 98] on div at bounding box center [1239, 89] width 41 height 41
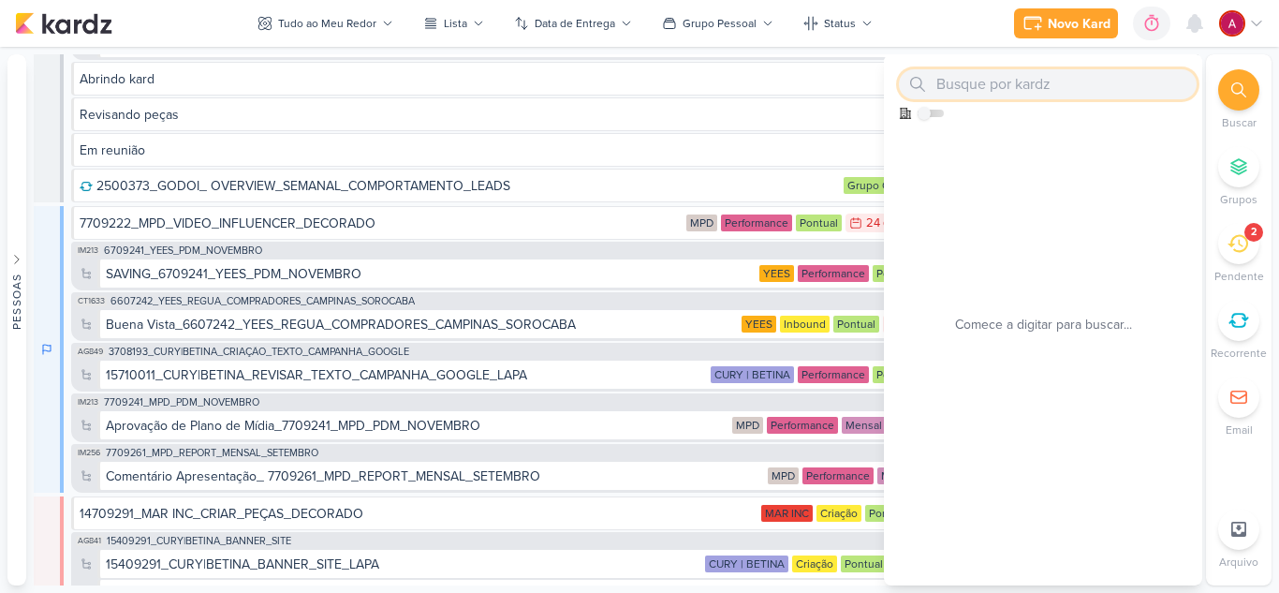
paste input "14710021"
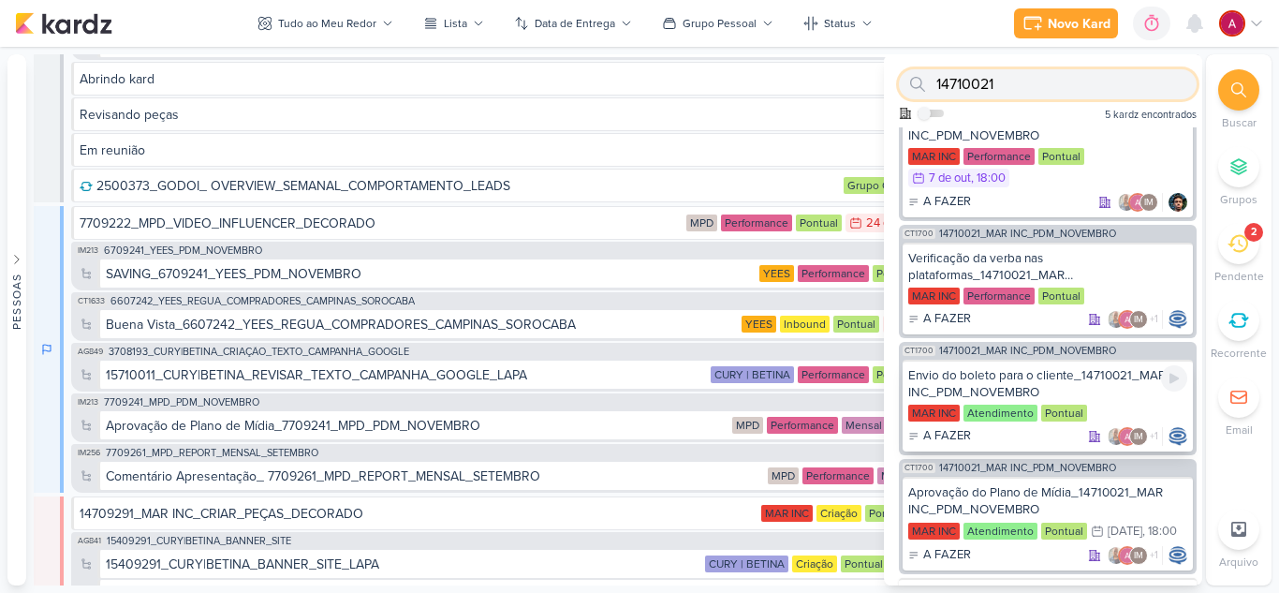
scroll to position [0, 0]
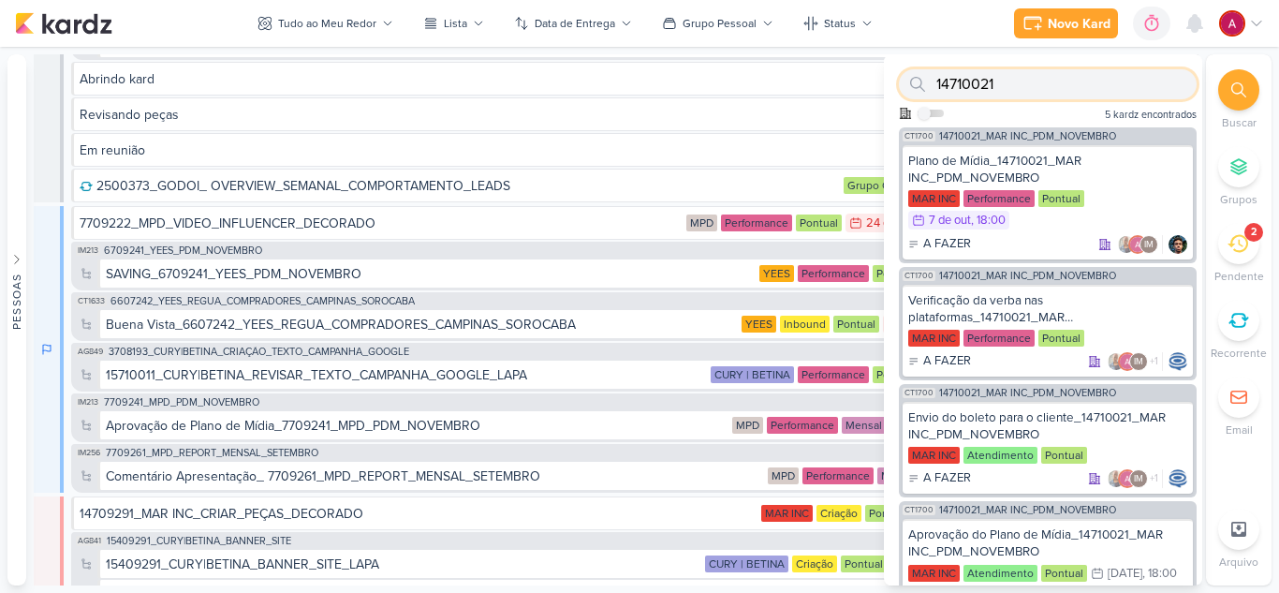
drag, startPoint x: 1002, startPoint y: 81, endPoint x: 892, endPoint y: 105, distance: 113.2
click at [892, 104] on div "14710021 Como admin, ative para buscar em todos os kardz da organização 5 kardz…" at bounding box center [1043, 90] width 318 height 73
paste input "0930"
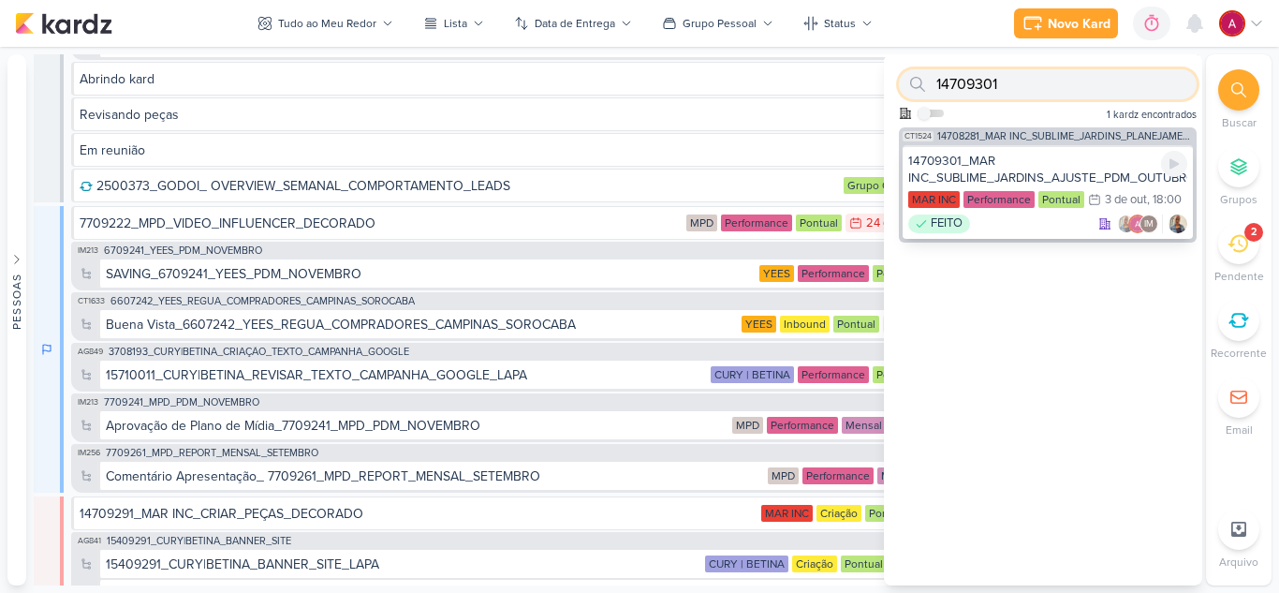
type input "14709301"
click at [1031, 170] on div "14709301_MAR INC_SUBLIME_JARDINS_AJUSTE_PDM_OUTUBRO" at bounding box center [1048, 170] width 279 height 34
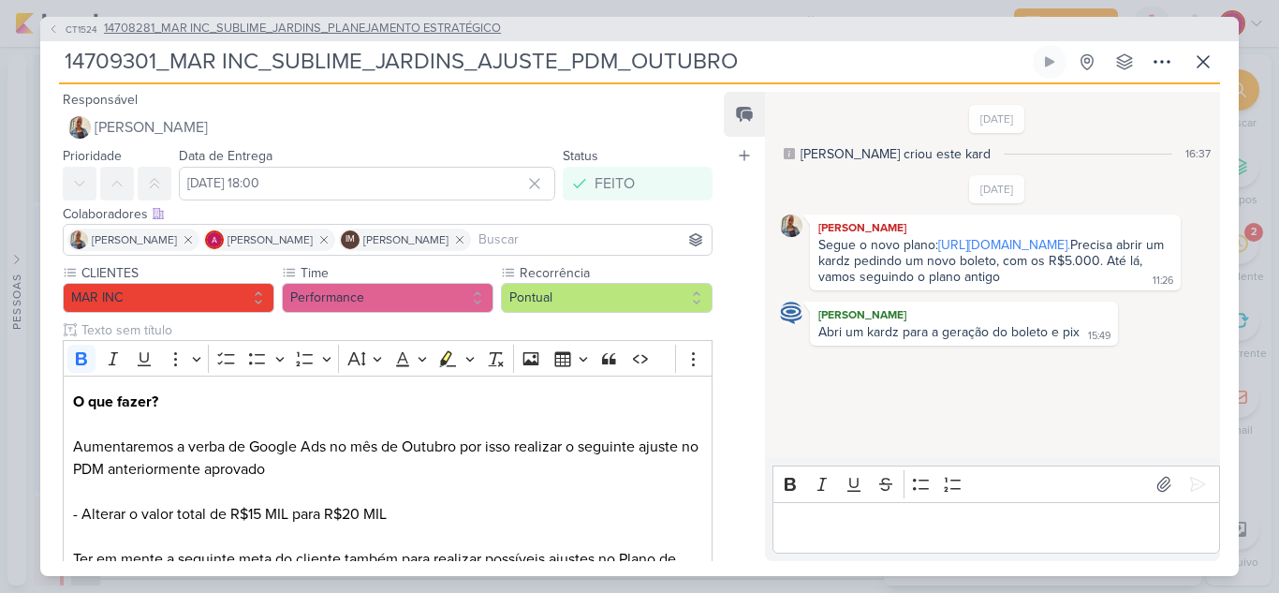
click at [282, 24] on span "14708281_MAR INC_SUBLIME_JARDINS_PLANEJAMENTO ESTRATÉGICO" at bounding box center [302, 29] width 397 height 19
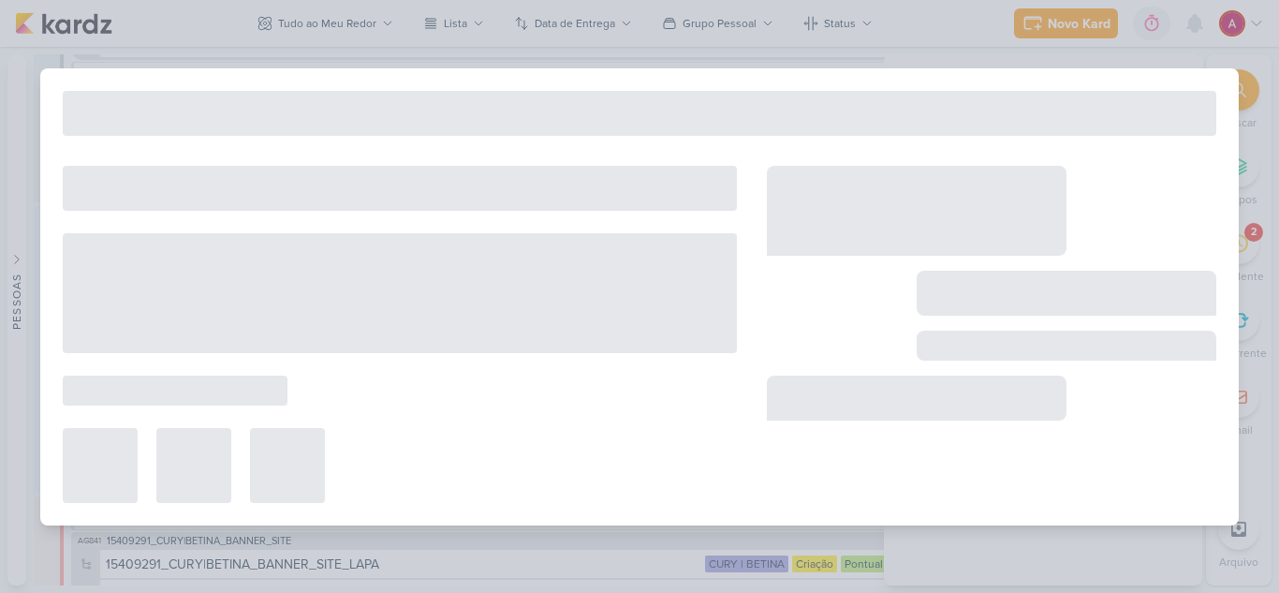
type input "14708281_MAR INC_SUBLIME_JARDINS_PLANEJAMENTO ESTRATÉGICO"
type input "7 de outubro de 2025 às 18:00"
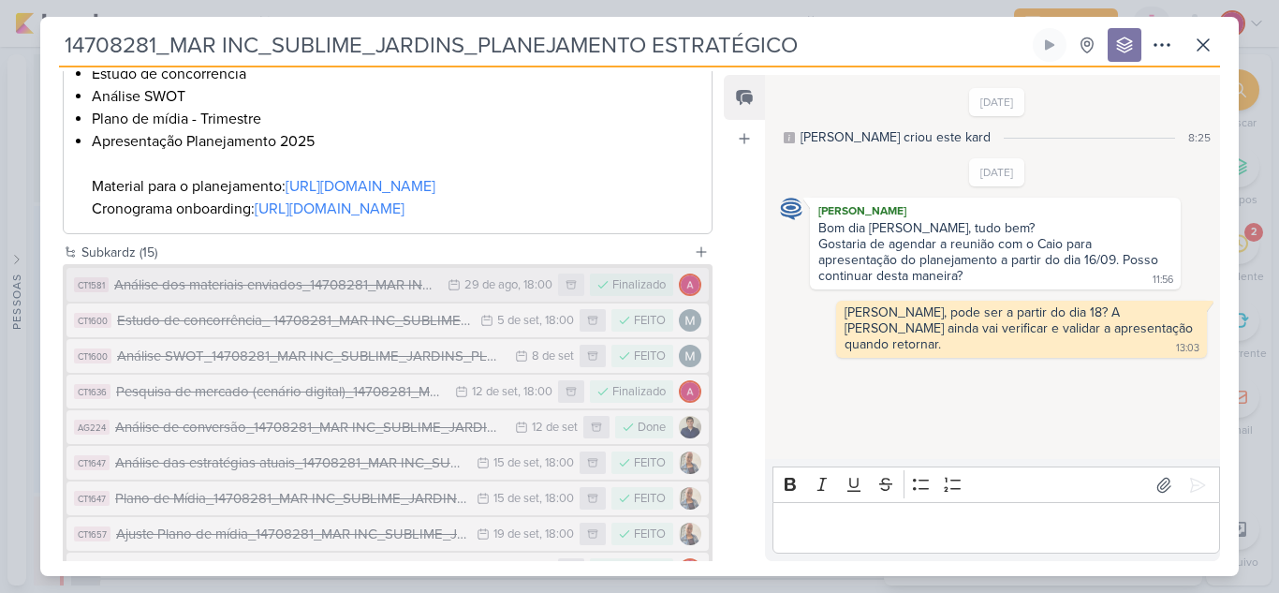
scroll to position [905, 0]
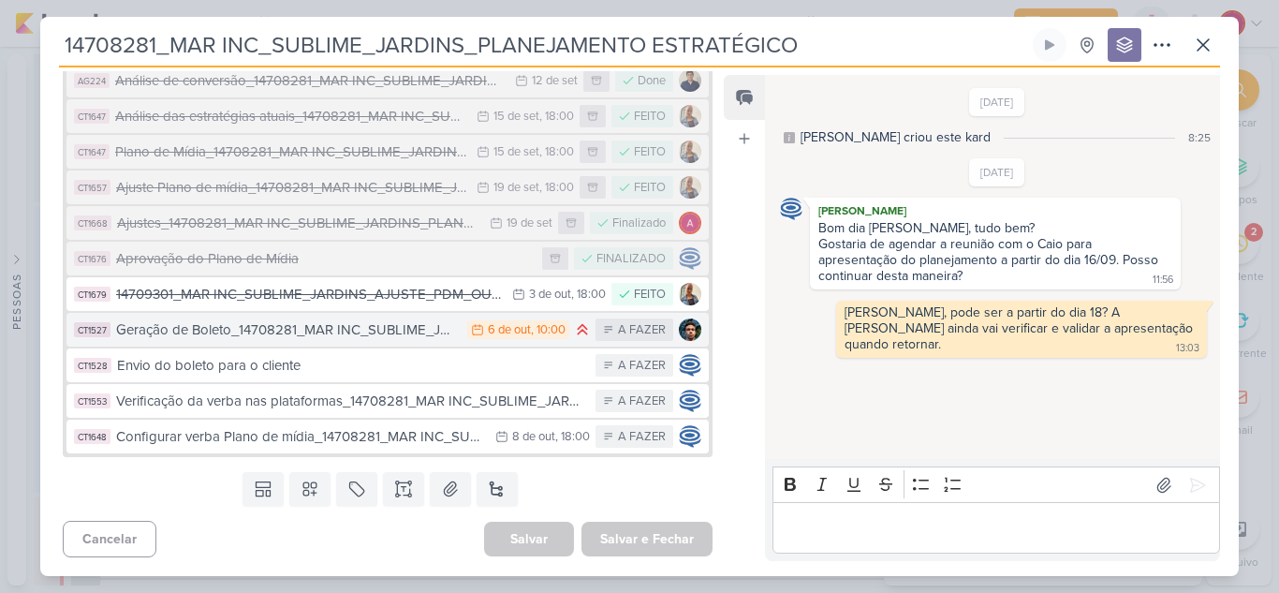
click at [377, 333] on div "Geração de Boleto_14708281_MAR INC_SUBLIME_JARDINS_PLANEJAMENTO ESTRATÉGICO" at bounding box center [287, 330] width 342 height 22
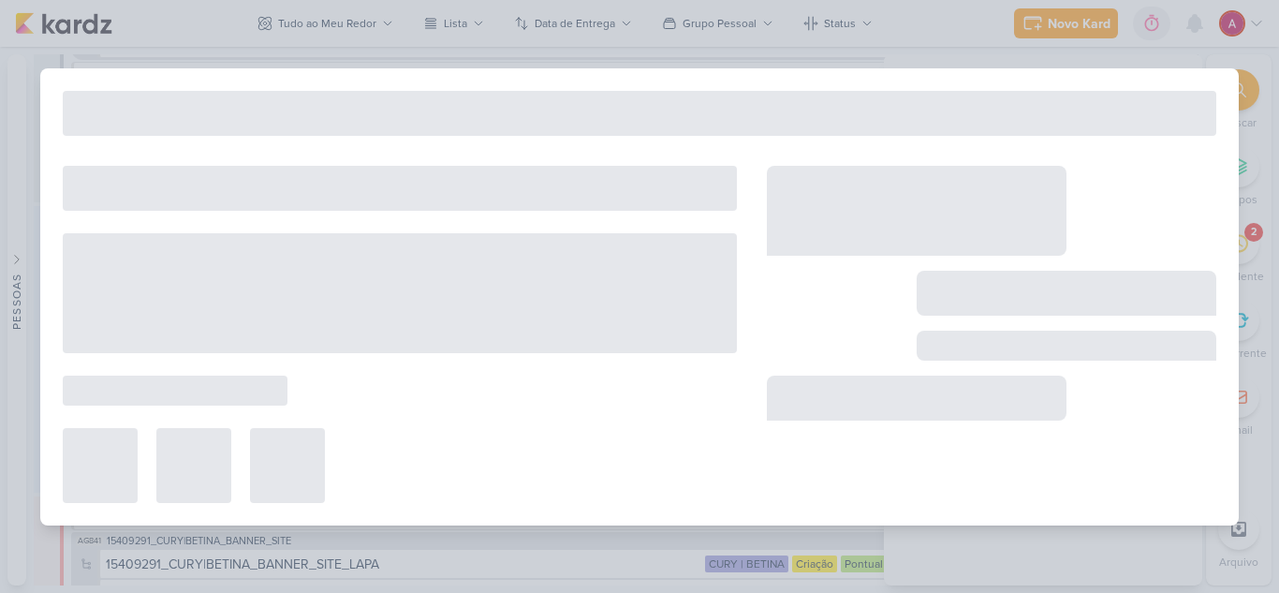
type input "Geração de Boleto_14708281_MAR INC_SUBLIME_JARDINS_PLANEJAMENTO ESTRATÉGICO"
type input "6 de outubro de 2025 às 10:00"
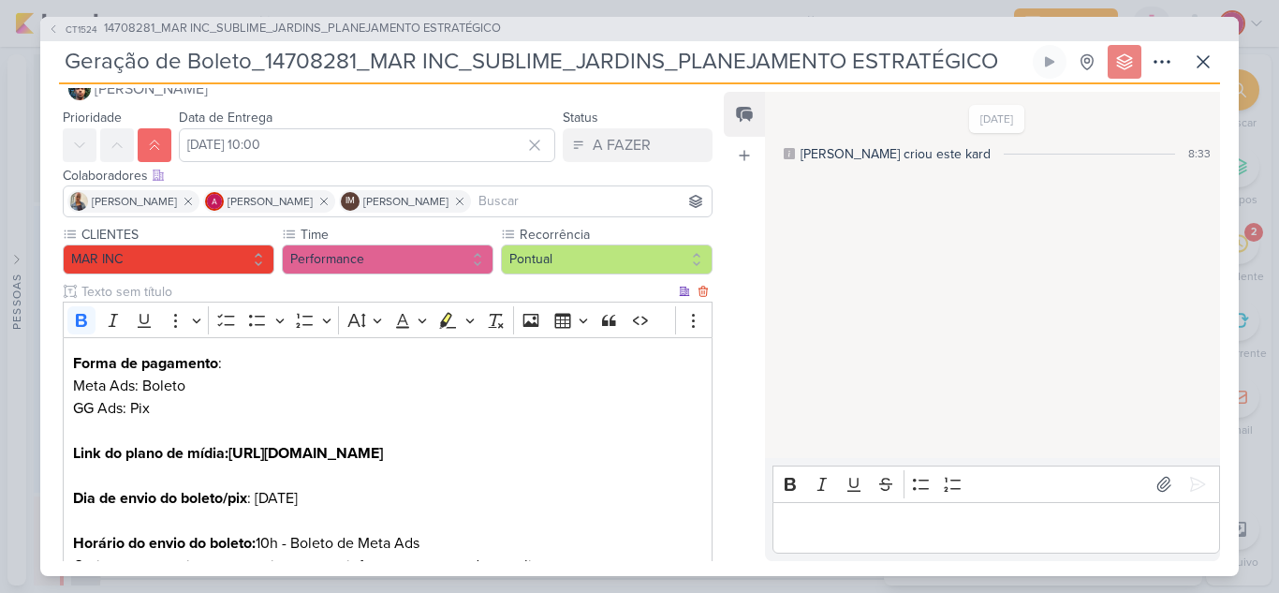
scroll to position [0, 0]
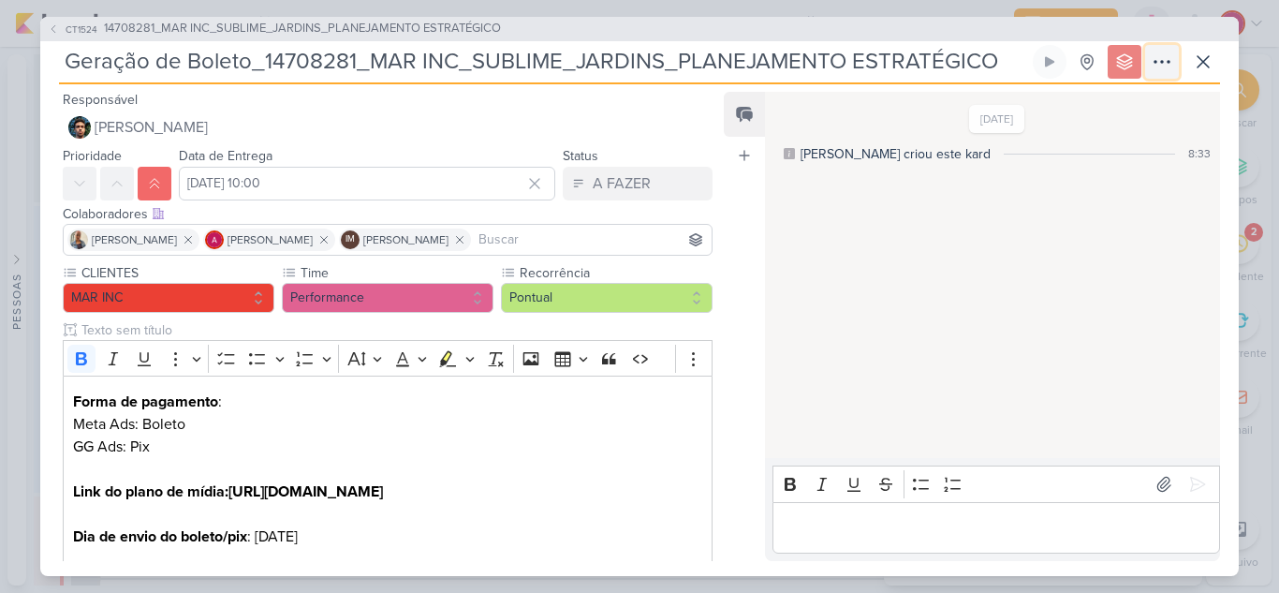
click at [1169, 59] on icon at bounding box center [1162, 62] width 22 height 22
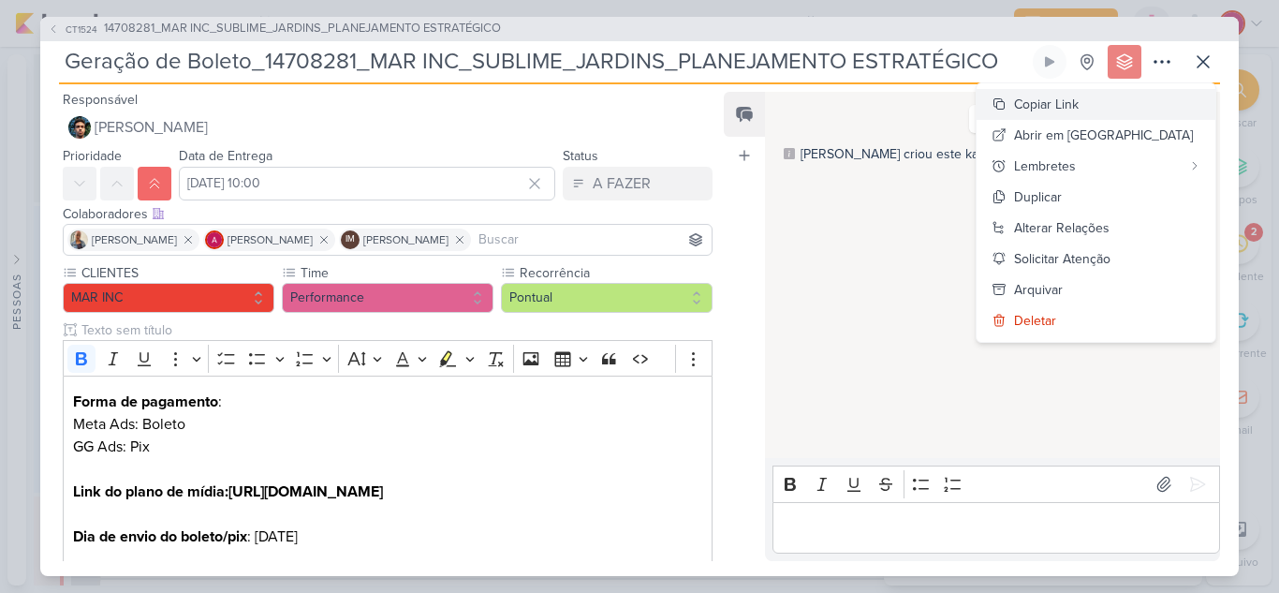
click at [1079, 109] on div "Copiar Link" at bounding box center [1046, 105] width 65 height 20
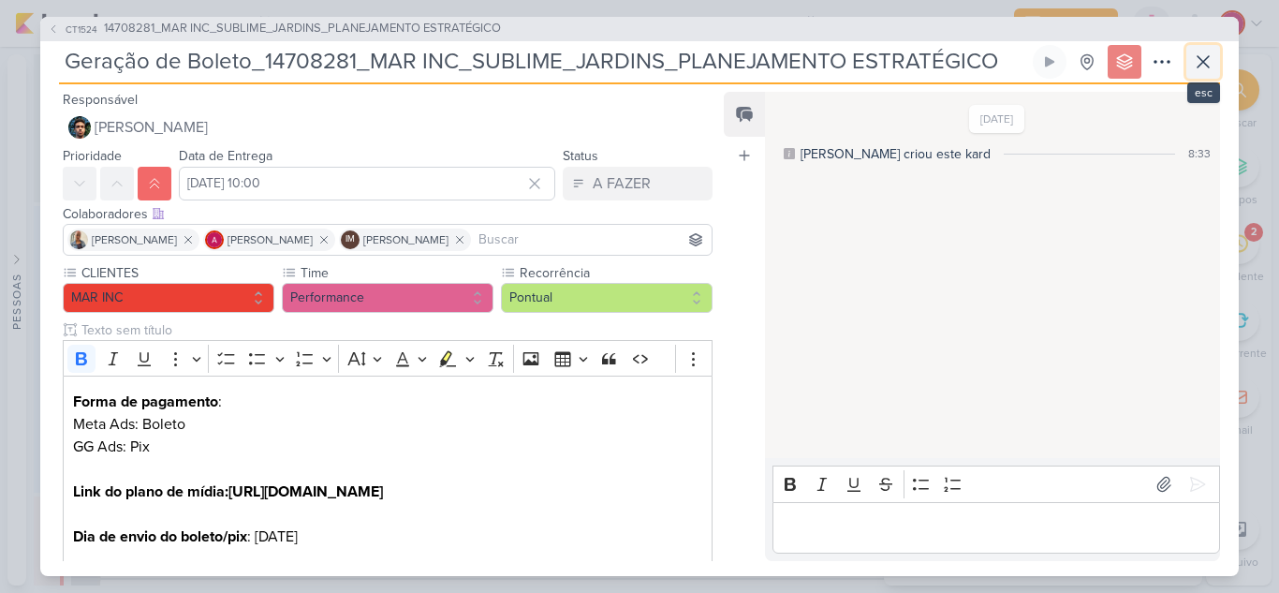
click at [1207, 58] on icon at bounding box center [1203, 61] width 11 height 11
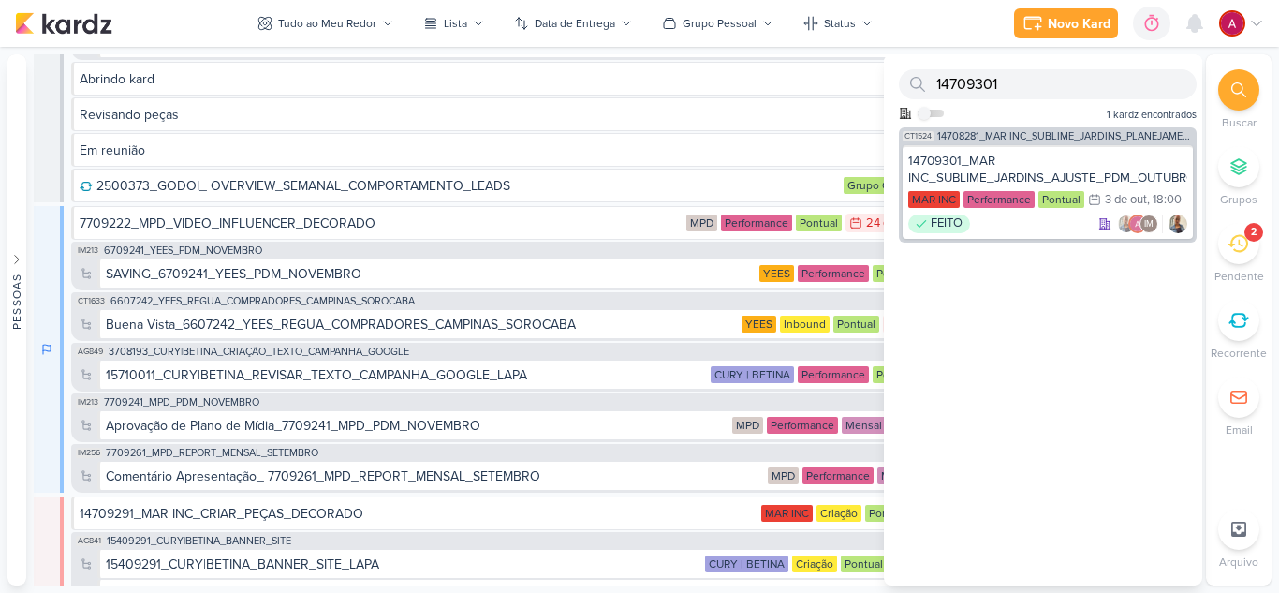
click at [1243, 33] on div at bounding box center [1242, 23] width 45 height 26
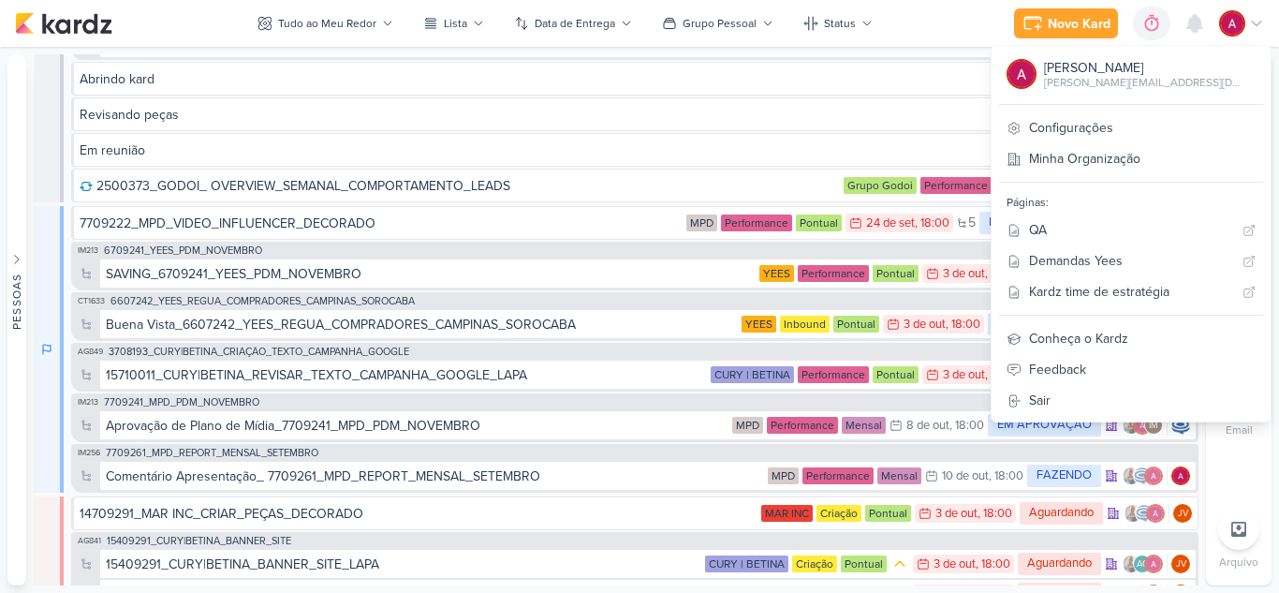
click at [1243, 33] on div at bounding box center [1242, 23] width 45 height 26
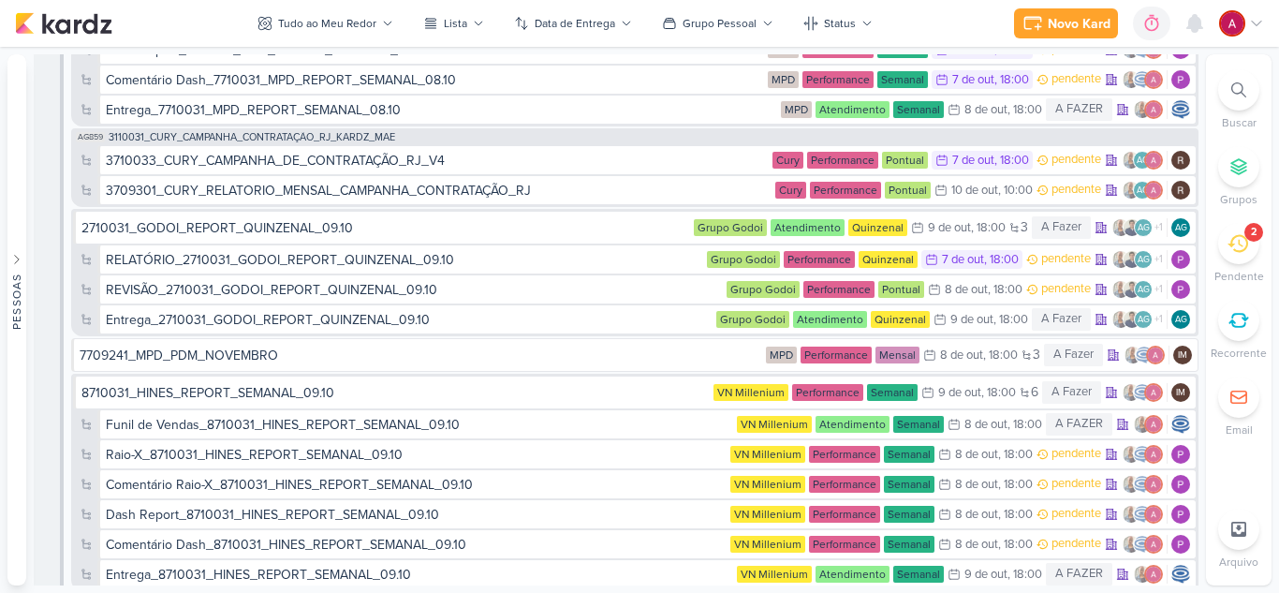
scroll to position [5587, 0]
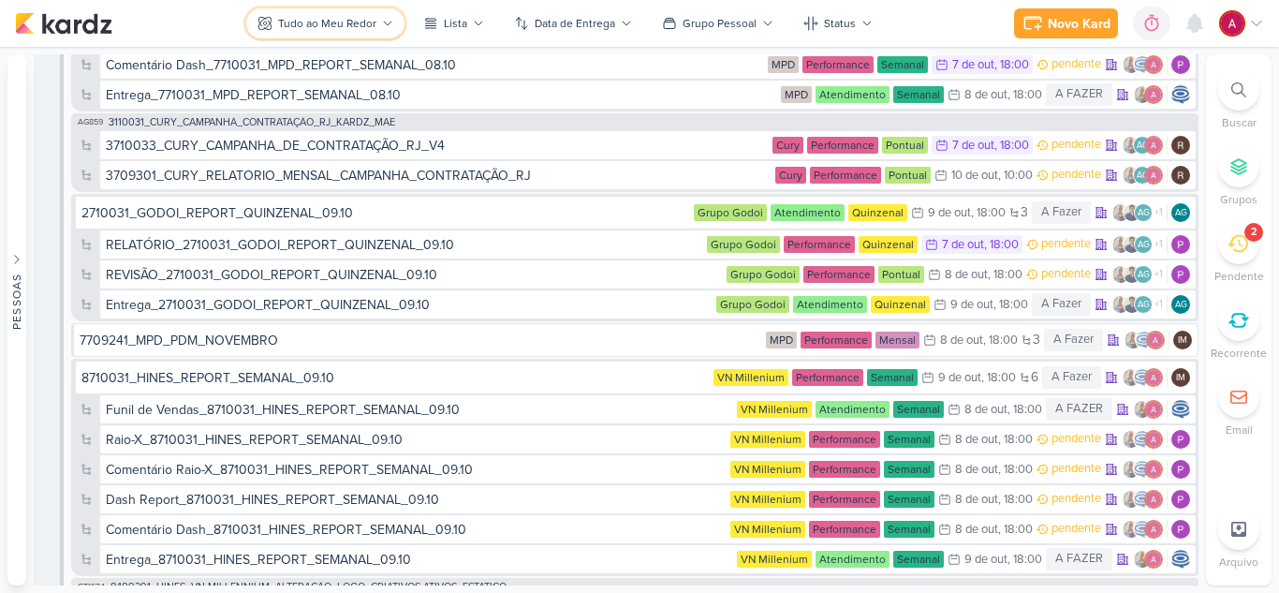
click at [376, 23] on div "Tudo ao Meu Redor" at bounding box center [327, 23] width 98 height 17
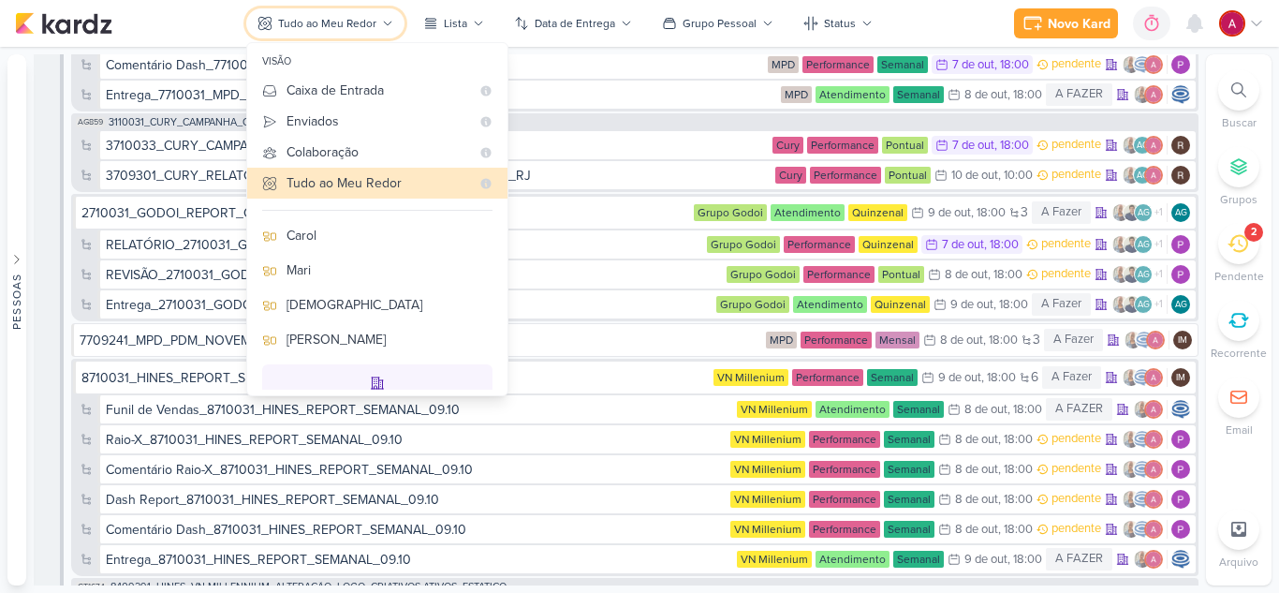
scroll to position [162, 0]
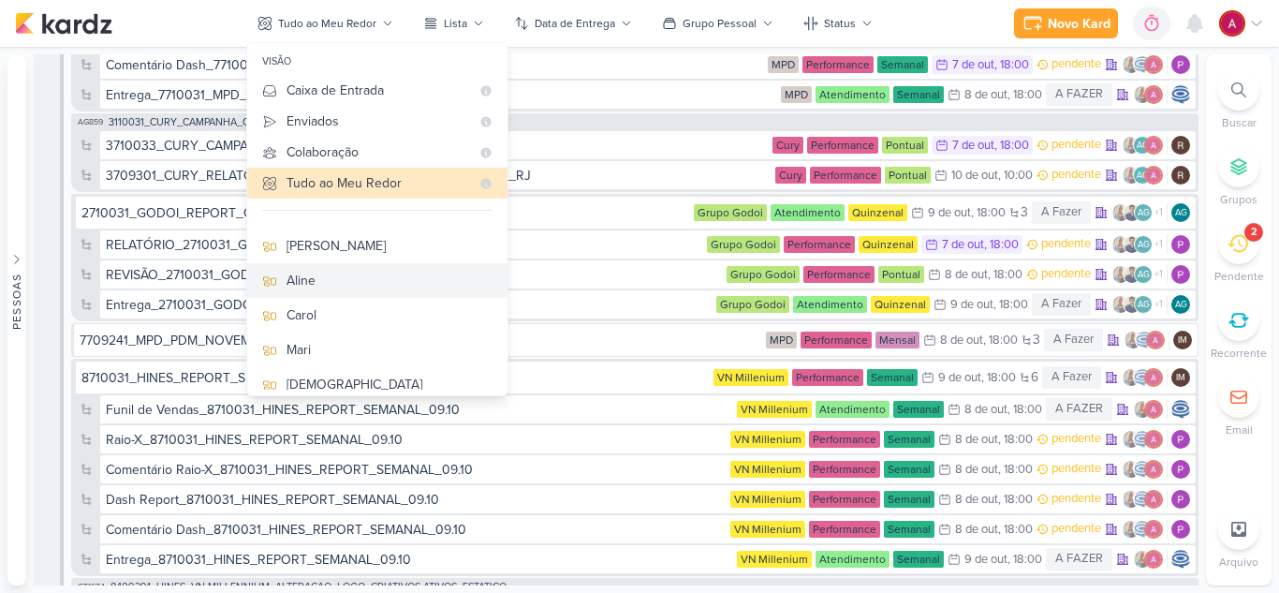
click at [344, 288] on div "Aline" at bounding box center [390, 281] width 206 height 20
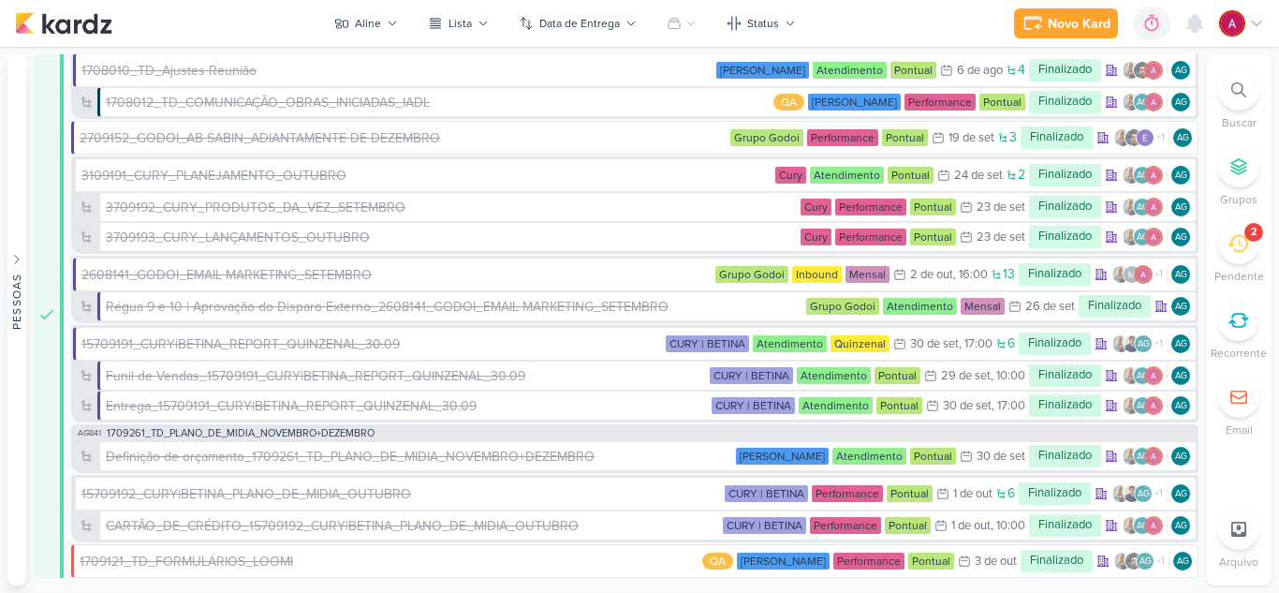
scroll to position [754, 0]
click at [691, 16] on button at bounding box center [682, 23] width 52 height 30
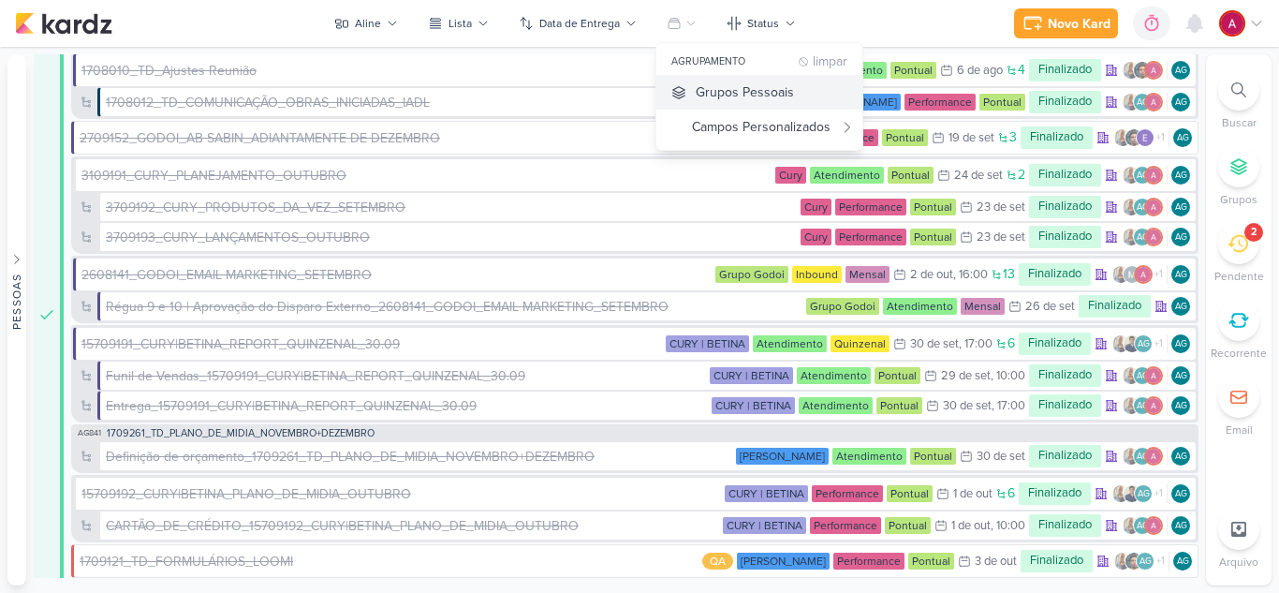
click at [730, 90] on div "Grupos Pessoais" at bounding box center [745, 92] width 98 height 20
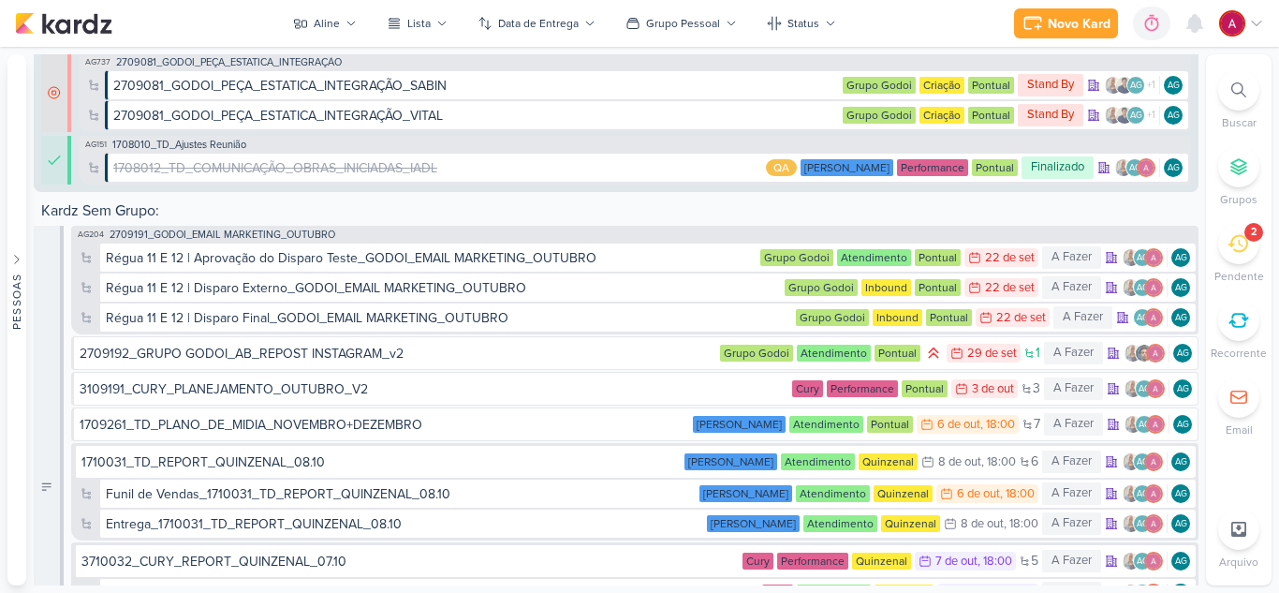
scroll to position [843, 0]
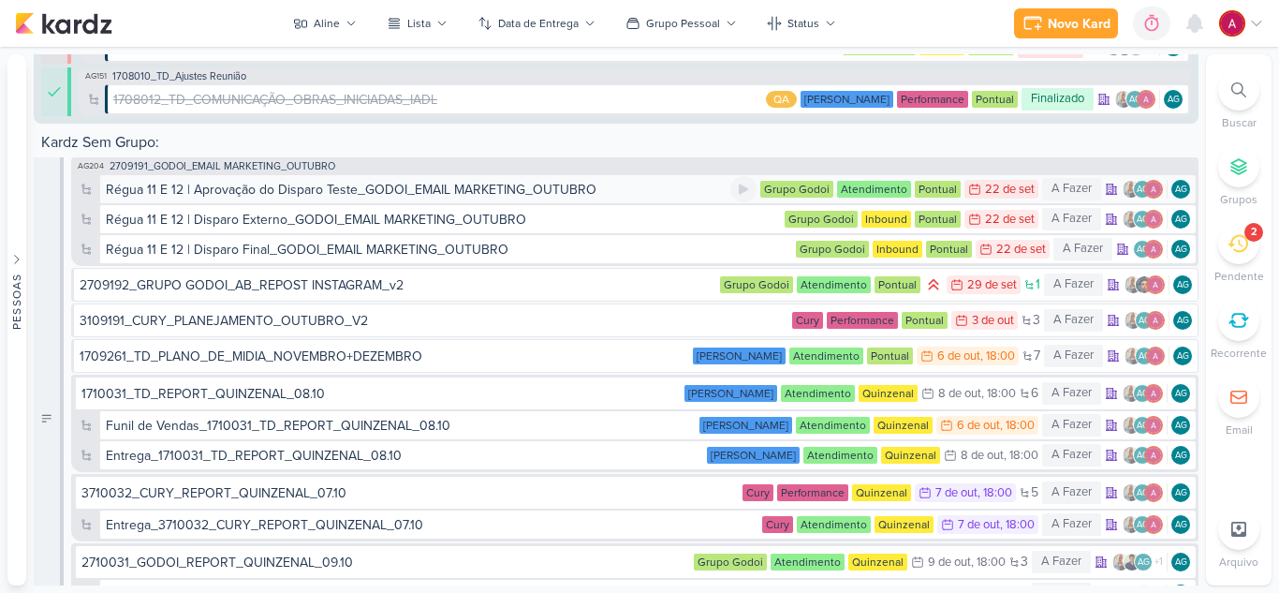
click at [366, 190] on div "Régua 11 E 12 | Aprovação do Disparo Teste_GODOI_EMAIL MARKETING_OUTUBRO" at bounding box center [351, 190] width 491 height 20
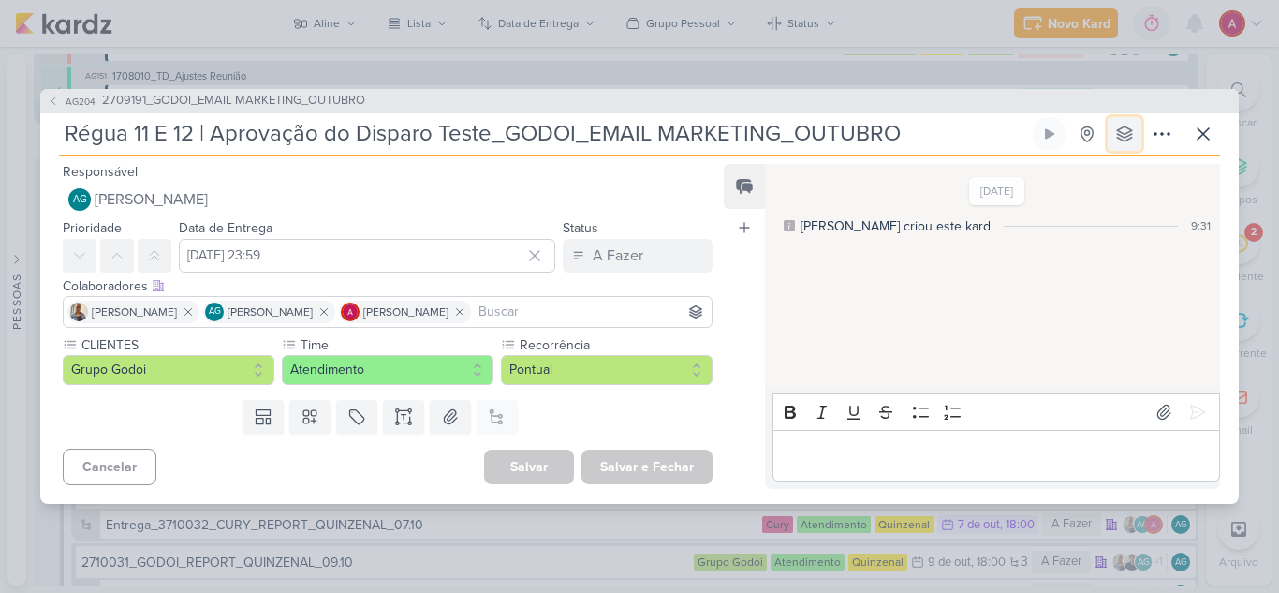
click at [1132, 132] on icon at bounding box center [1125, 134] width 19 height 19
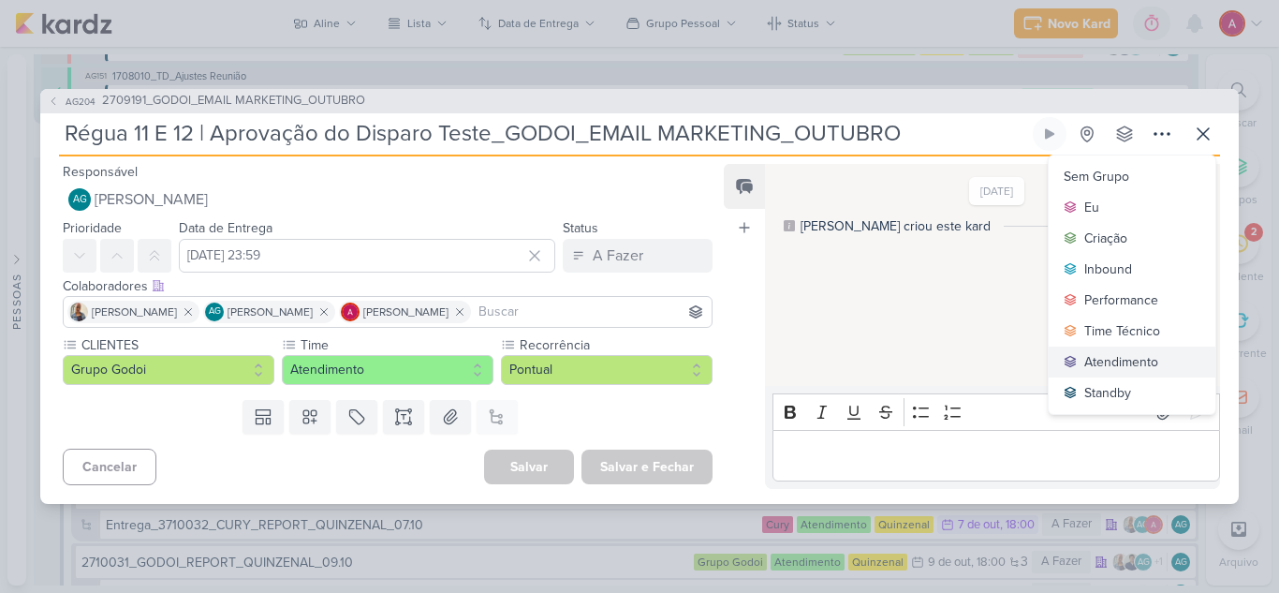
drag, startPoint x: 1131, startPoint y: 361, endPoint x: 733, endPoint y: 254, distance: 411.2
click at [1130, 361] on div "Atendimento" at bounding box center [1122, 362] width 74 height 20
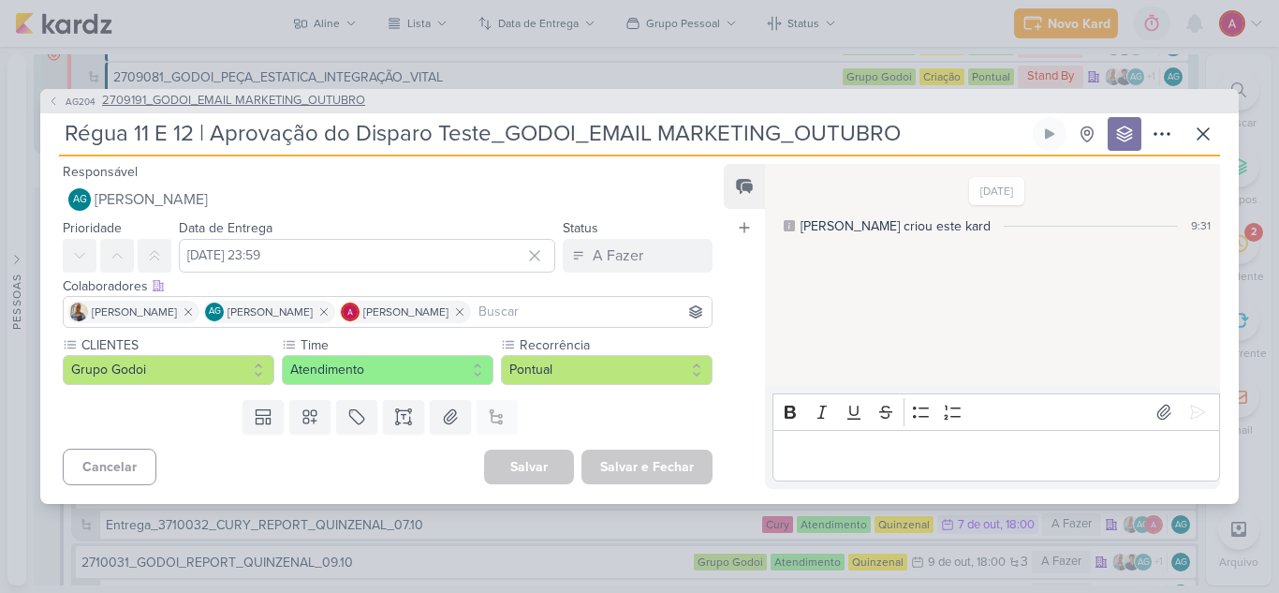
scroll to position [873, 0]
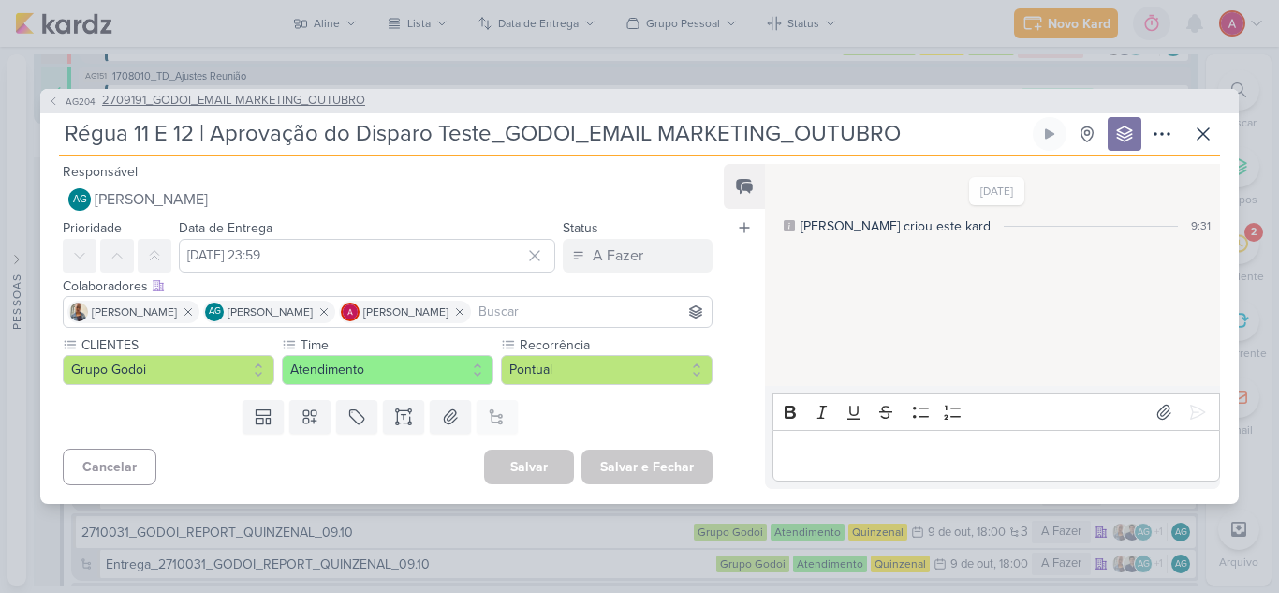
click at [64, 96] on span "AG204" at bounding box center [81, 102] width 36 height 14
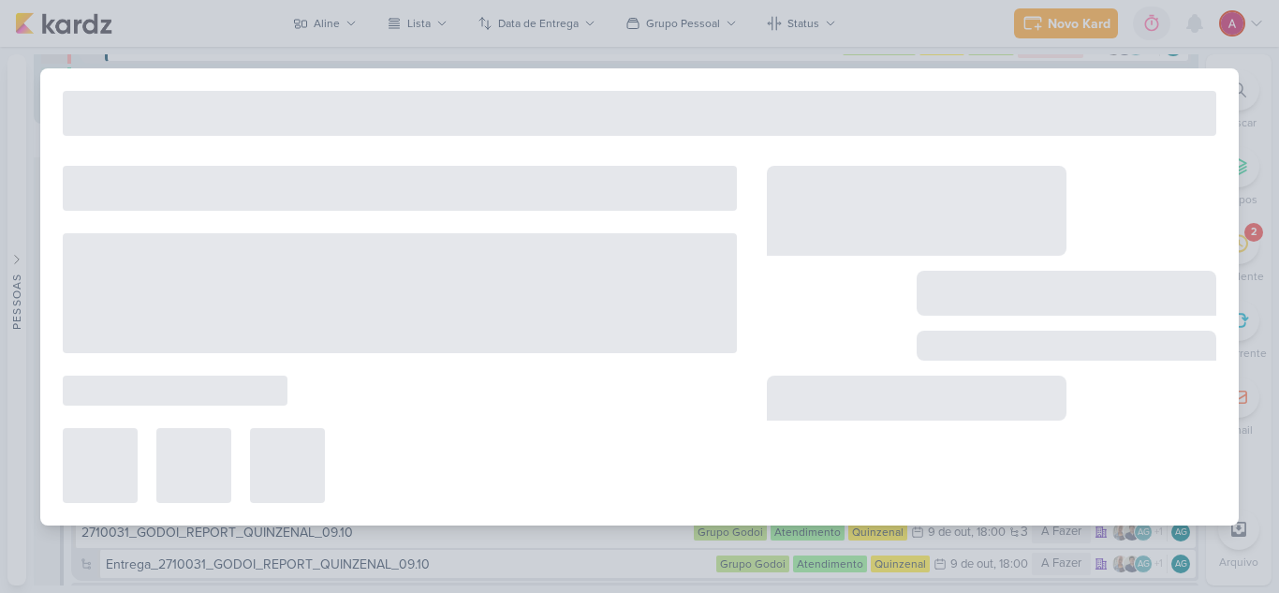
type input "2709191_GODOI_EMAIL MARKETING_OUTUBRO"
type input "30 de setembro de 2025 às 17:00"
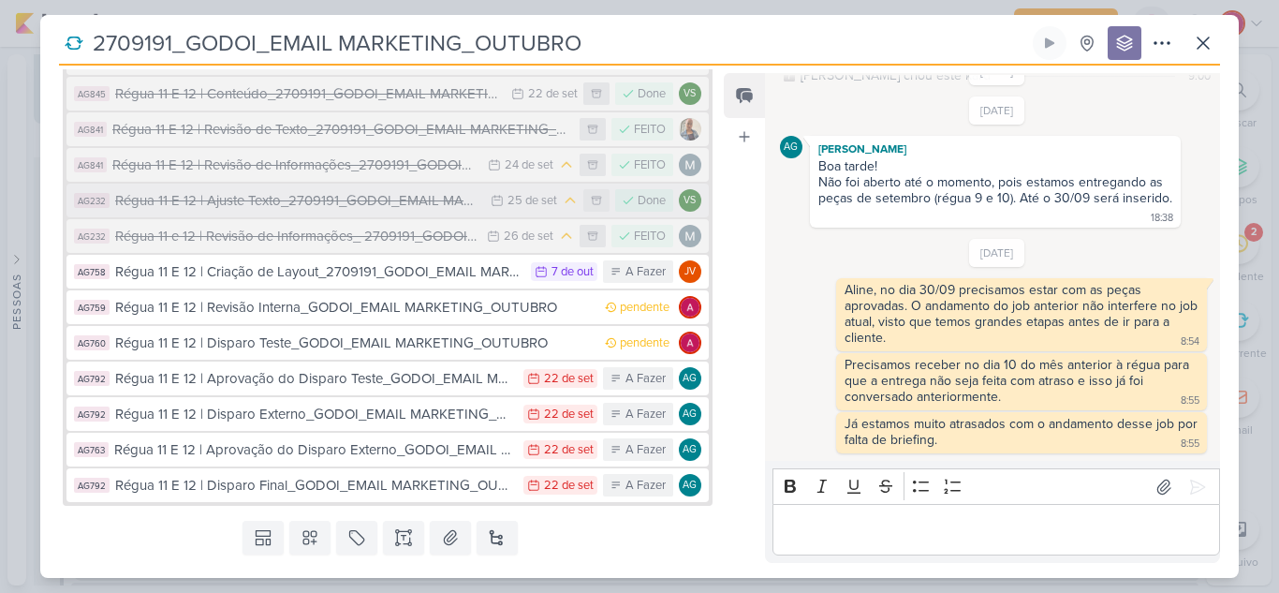
scroll to position [519, 0]
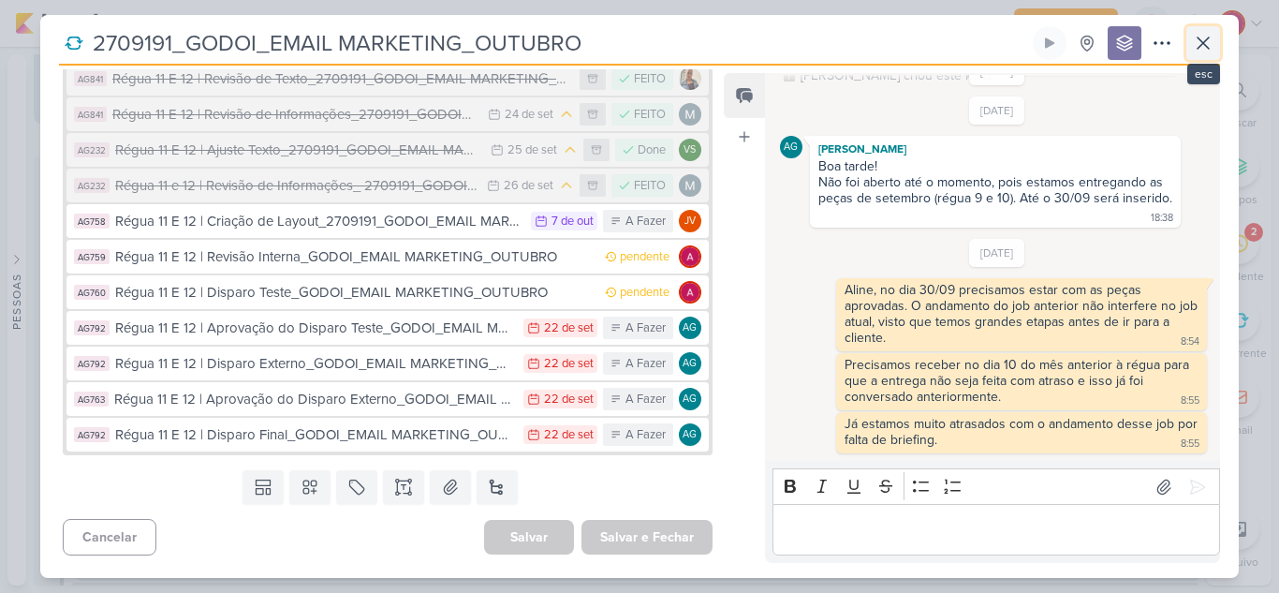
click at [1206, 45] on icon at bounding box center [1203, 42] width 11 height 11
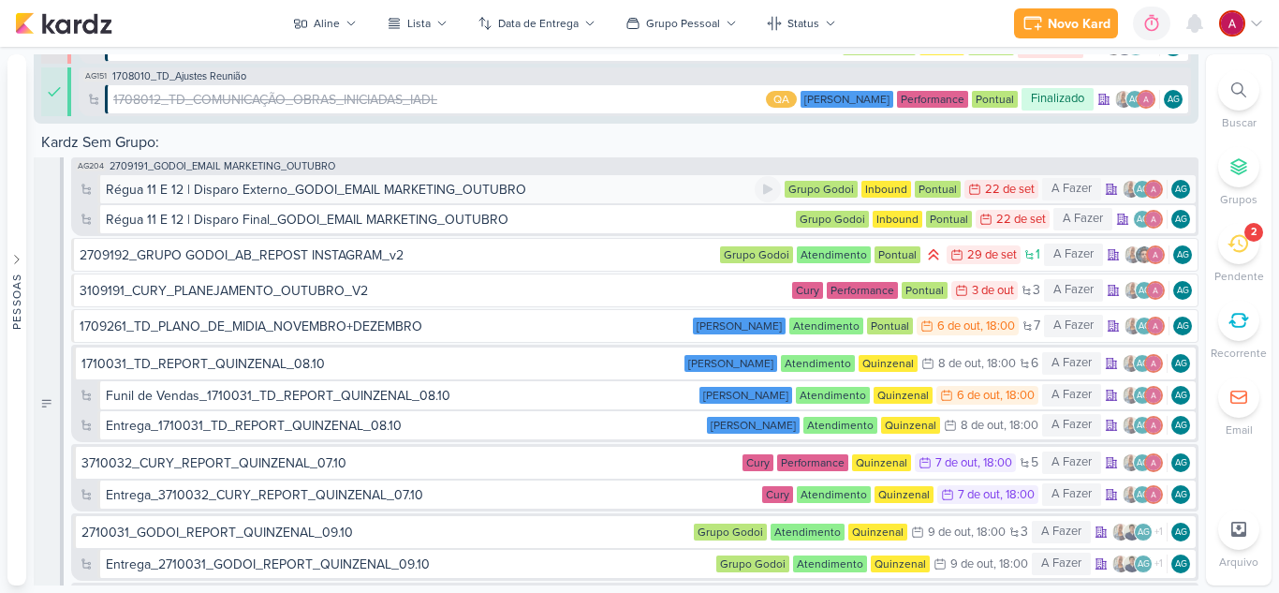
click at [338, 194] on div "Régua 11 E 12 | Disparo Externo_GODOI_EMAIL MARKETING_OUTUBRO" at bounding box center [316, 190] width 421 height 20
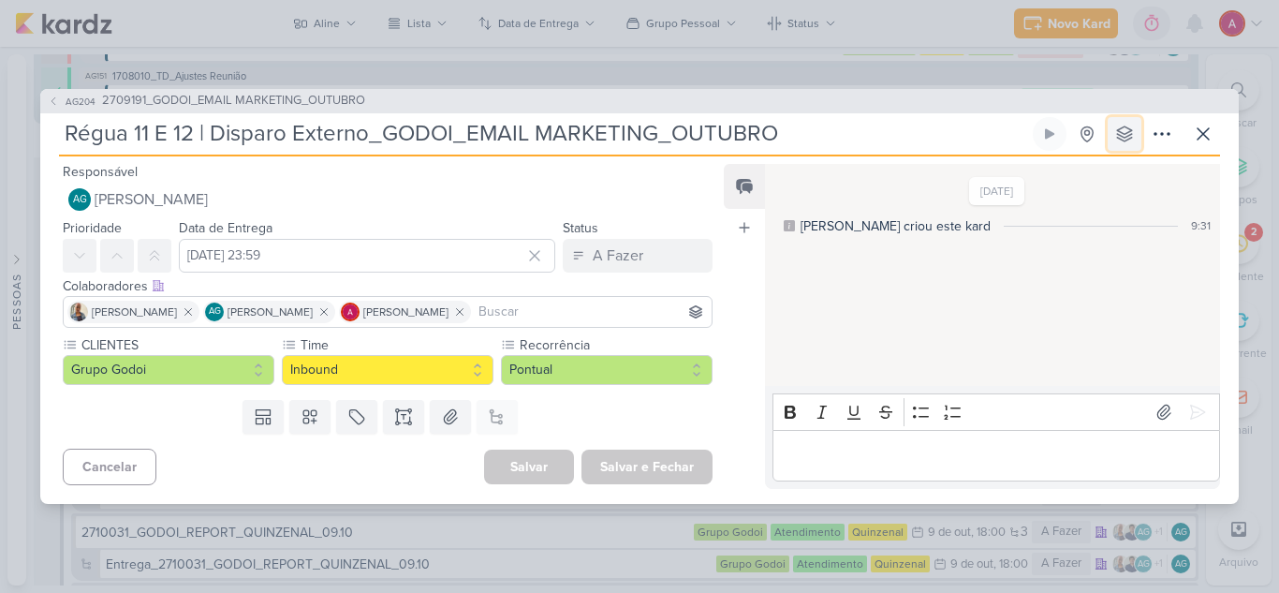
click at [1122, 138] on icon at bounding box center [1125, 134] width 19 height 19
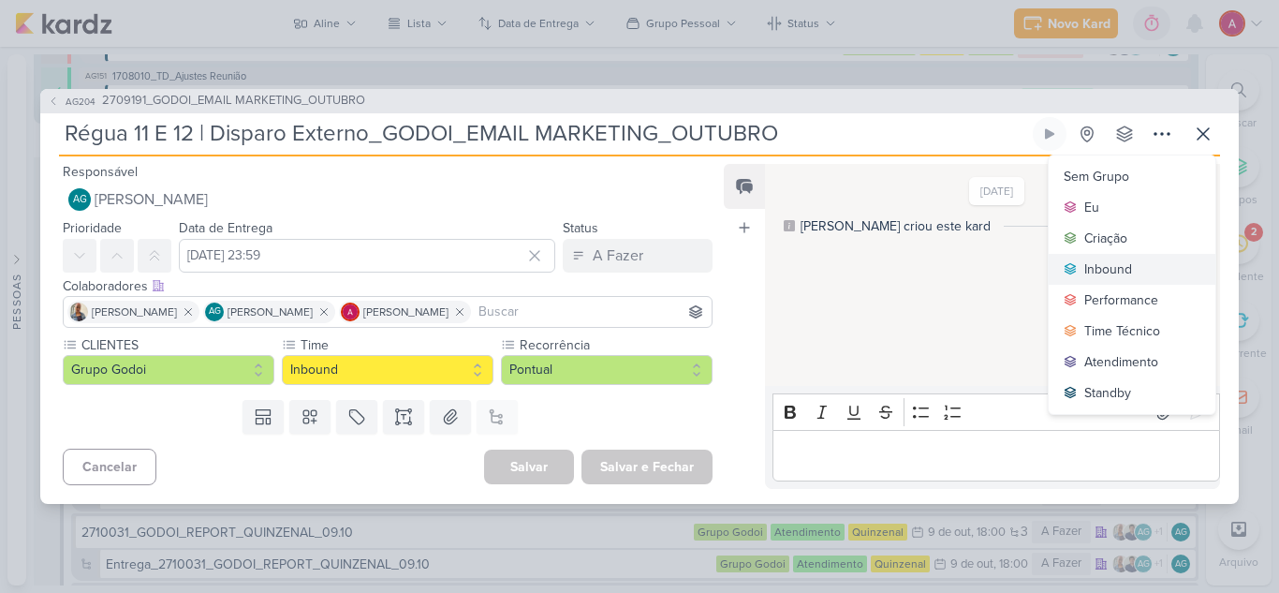
click at [1103, 270] on div "Inbound" at bounding box center [1109, 269] width 48 height 20
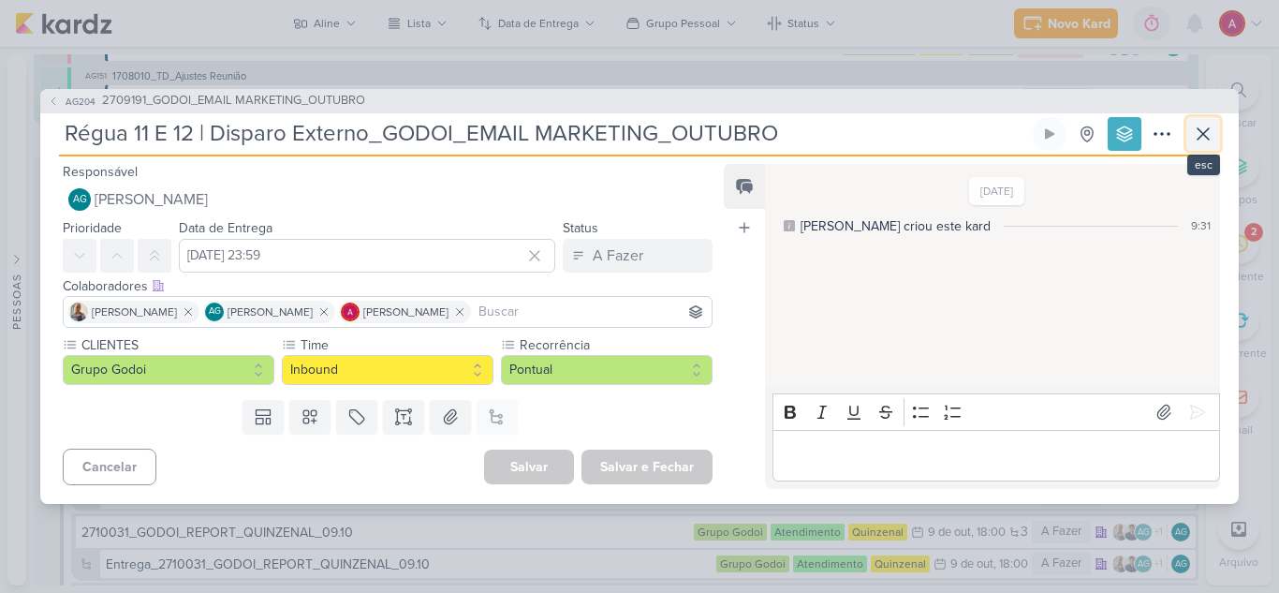
click at [1212, 136] on icon at bounding box center [1203, 134] width 22 height 22
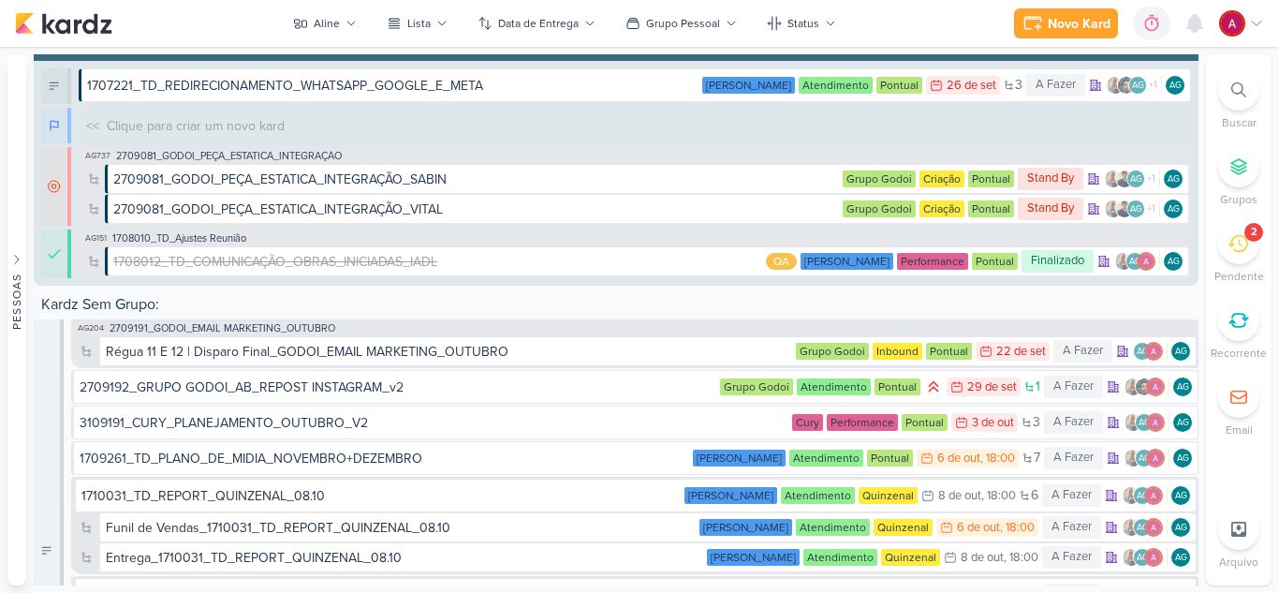
scroll to position [967, 0]
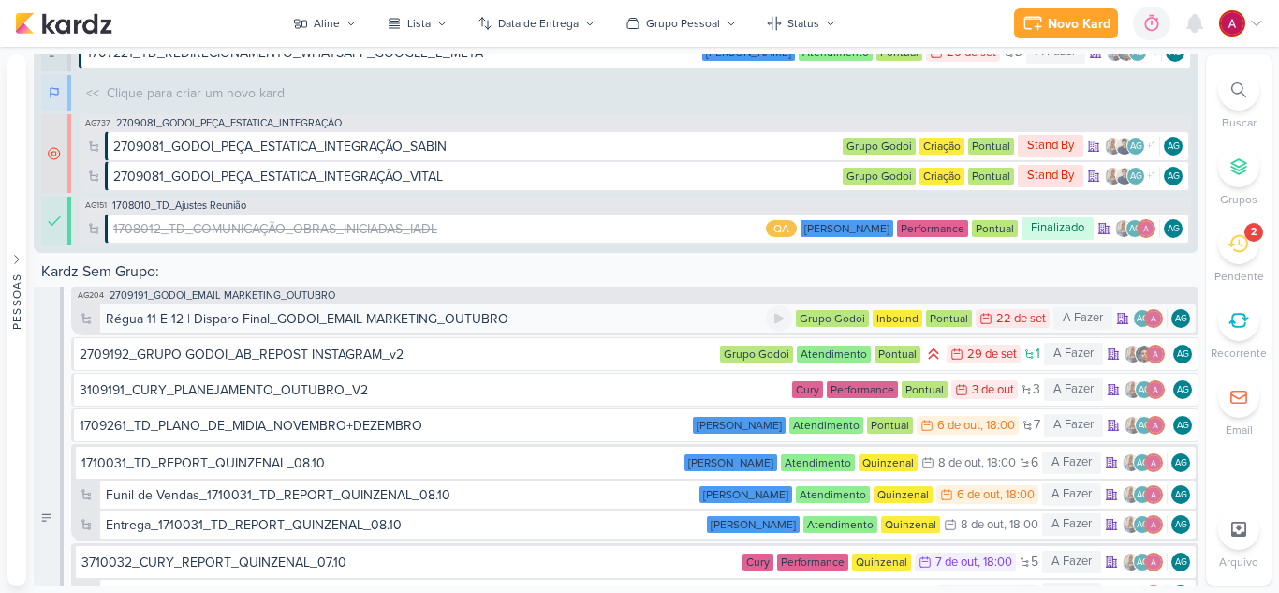
click at [333, 321] on div "Régua 11 E 12 | Disparo Final_GODOI_EMAIL MARKETING_OUTUBRO" at bounding box center [307, 319] width 403 height 20
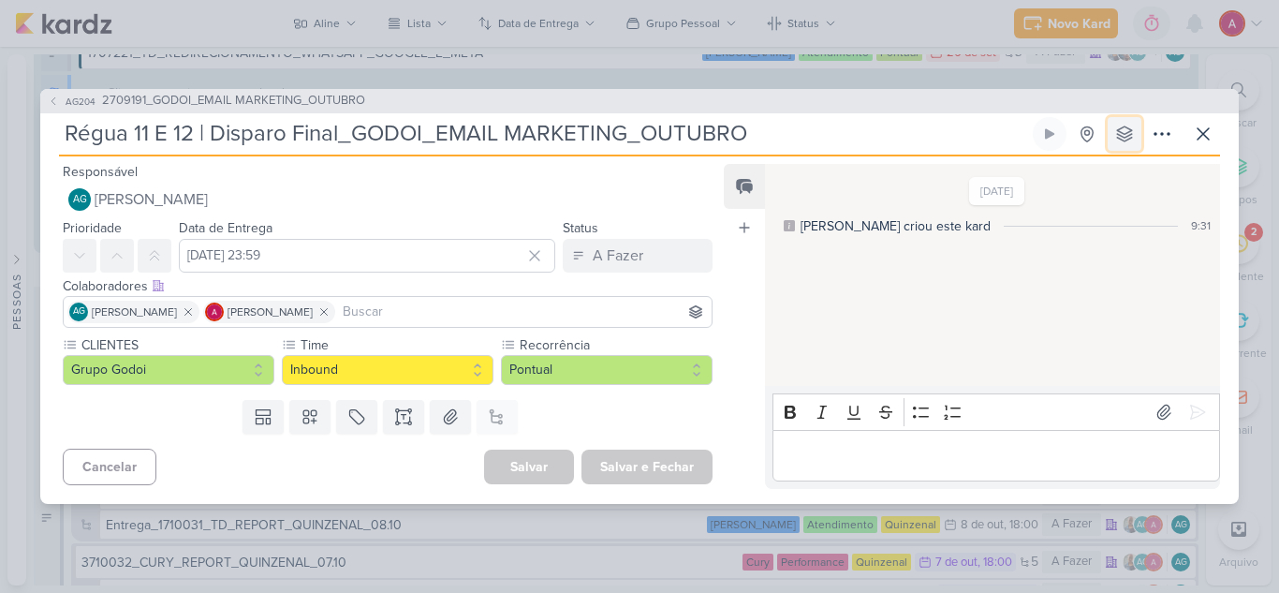
click at [1116, 128] on icon at bounding box center [1125, 134] width 19 height 19
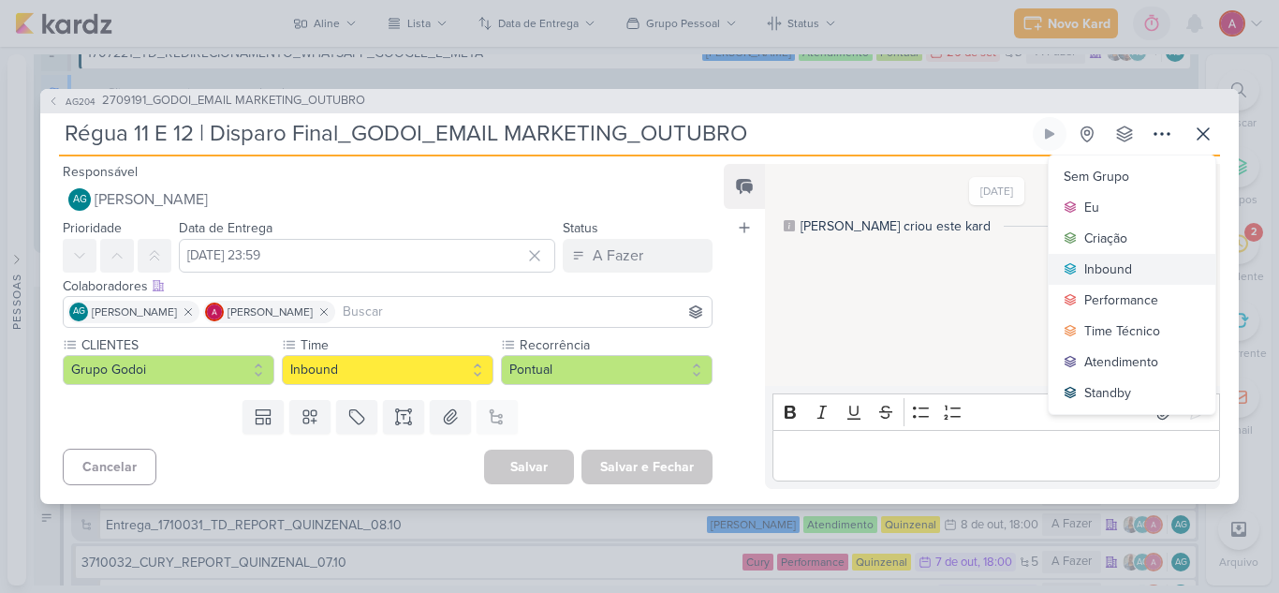
click at [1110, 267] on div "Inbound" at bounding box center [1109, 269] width 48 height 20
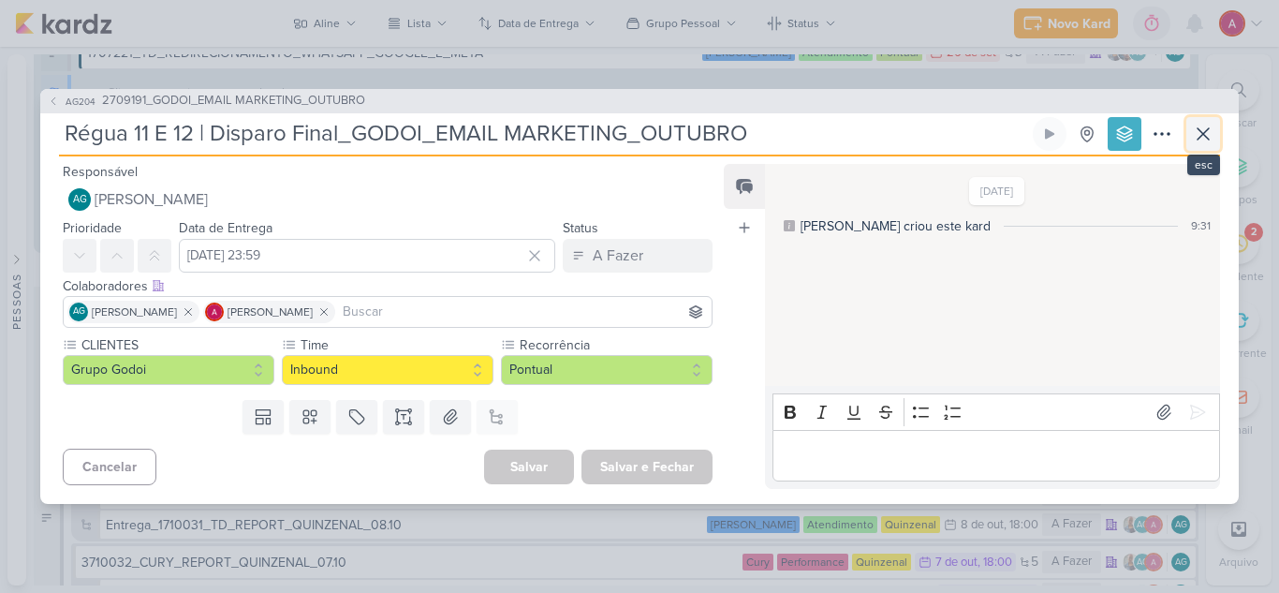
click at [1205, 141] on icon at bounding box center [1203, 134] width 22 height 22
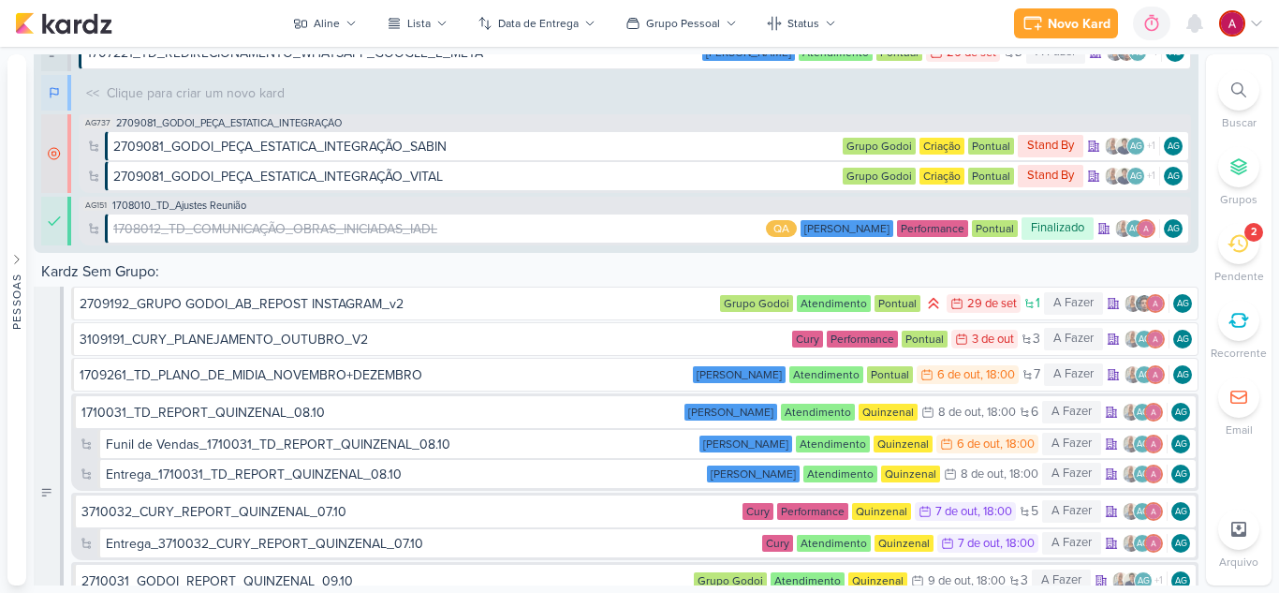
scroll to position [1090, 0]
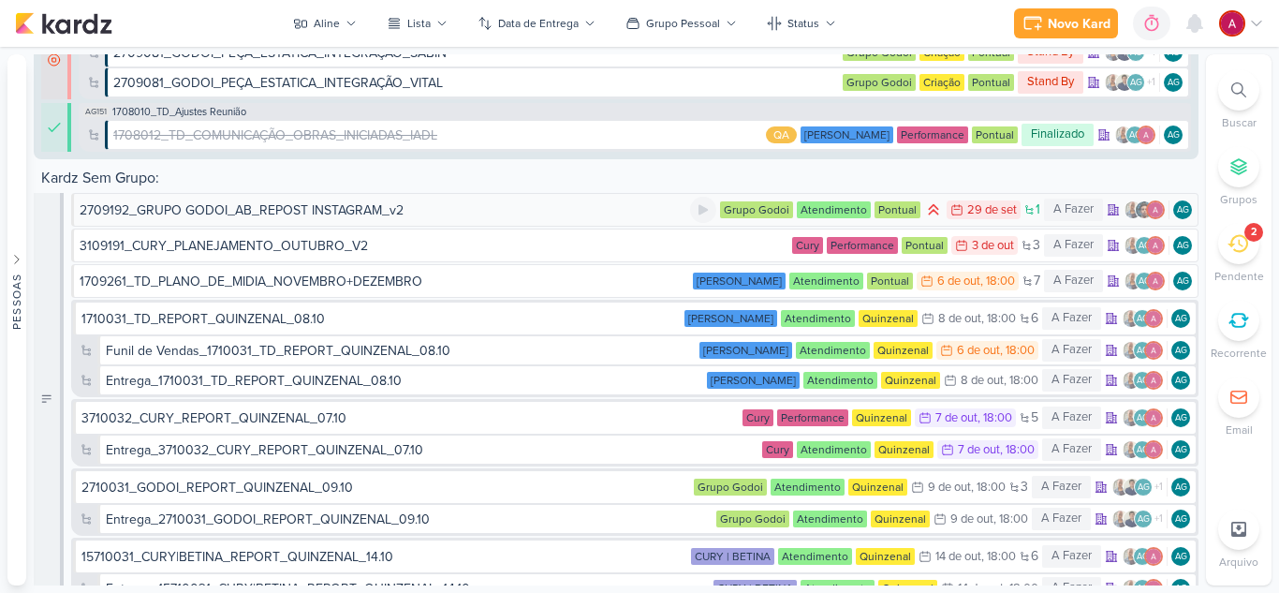
click at [338, 213] on div "2709192_GRUPO GODOI_AB_REPOST INSTAGRAM_v2" at bounding box center [242, 210] width 324 height 20
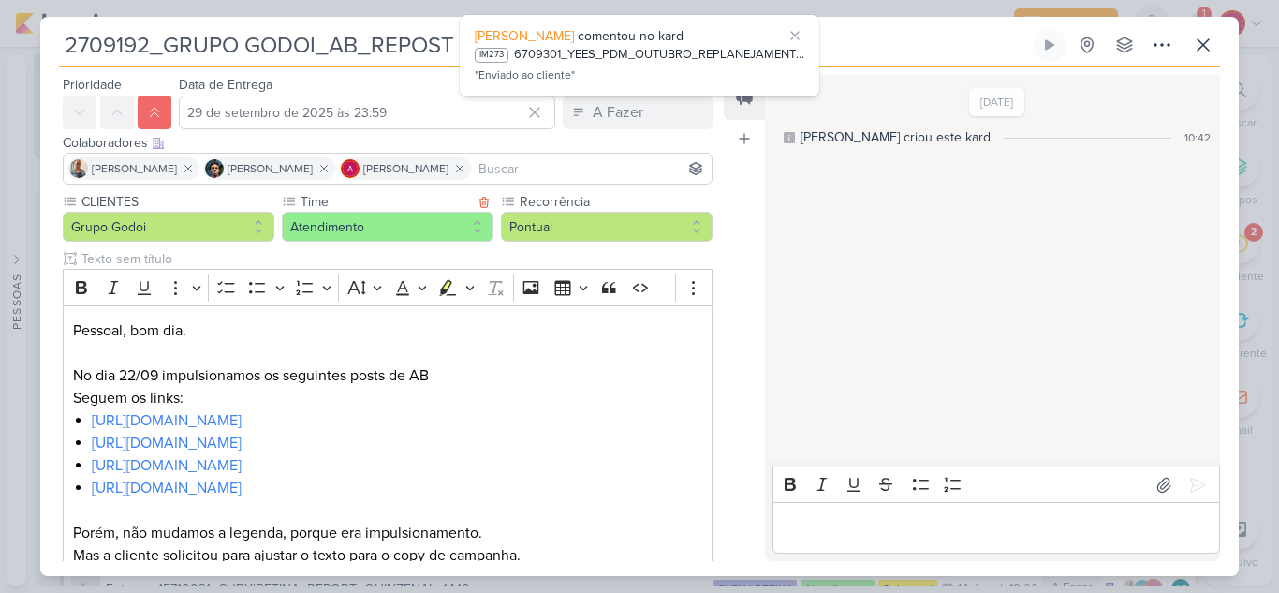
scroll to position [0, 0]
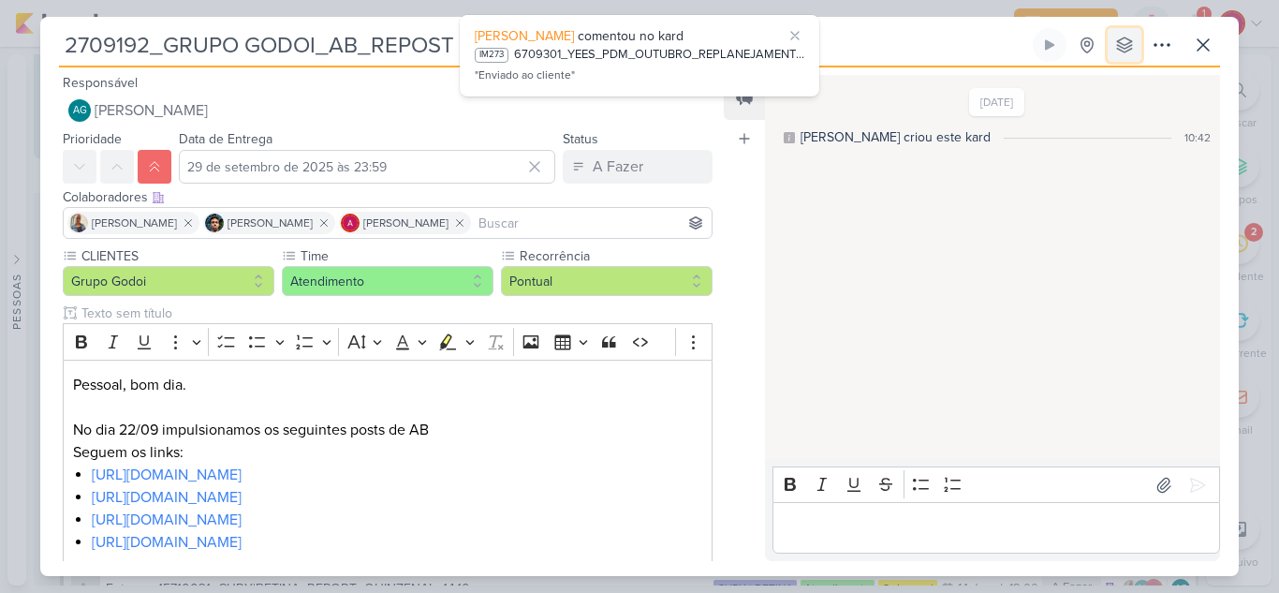
click at [1118, 49] on icon at bounding box center [1124, 44] width 15 height 15
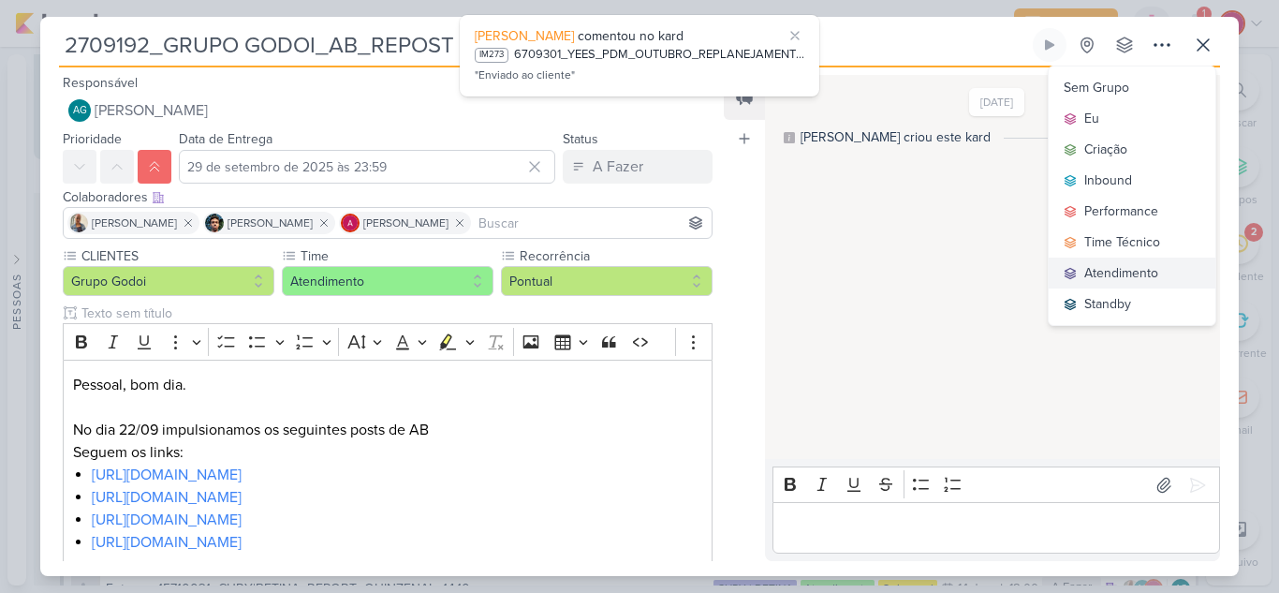
click at [1123, 270] on div "Atendimento" at bounding box center [1122, 273] width 74 height 20
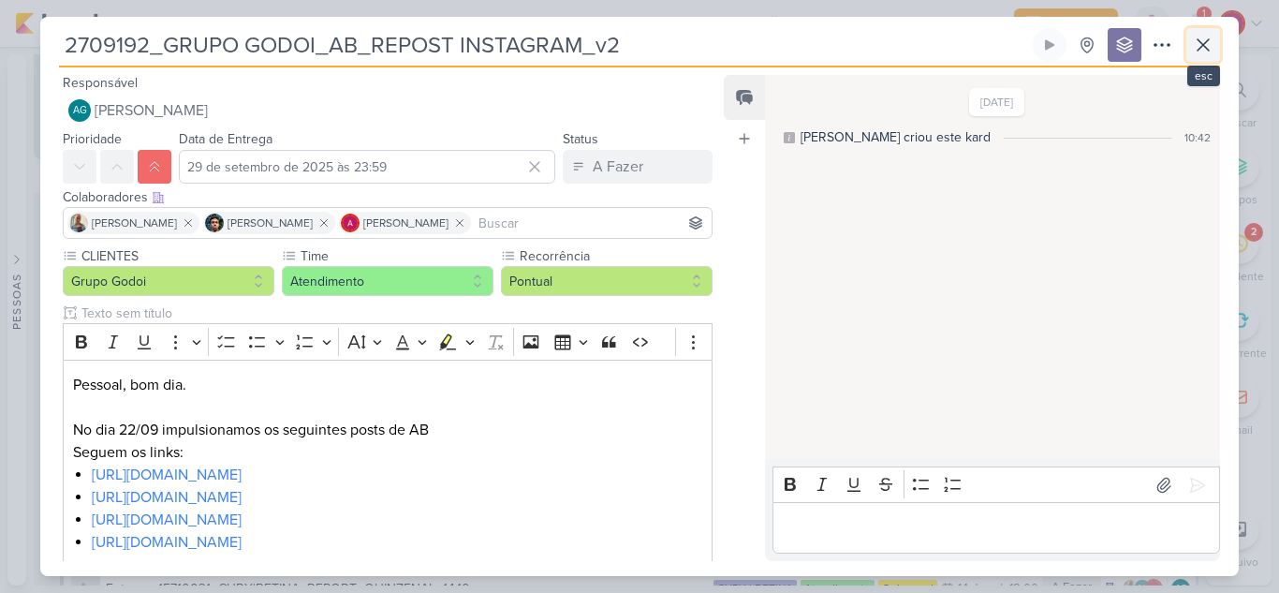
click at [1201, 42] on icon at bounding box center [1203, 44] width 11 height 11
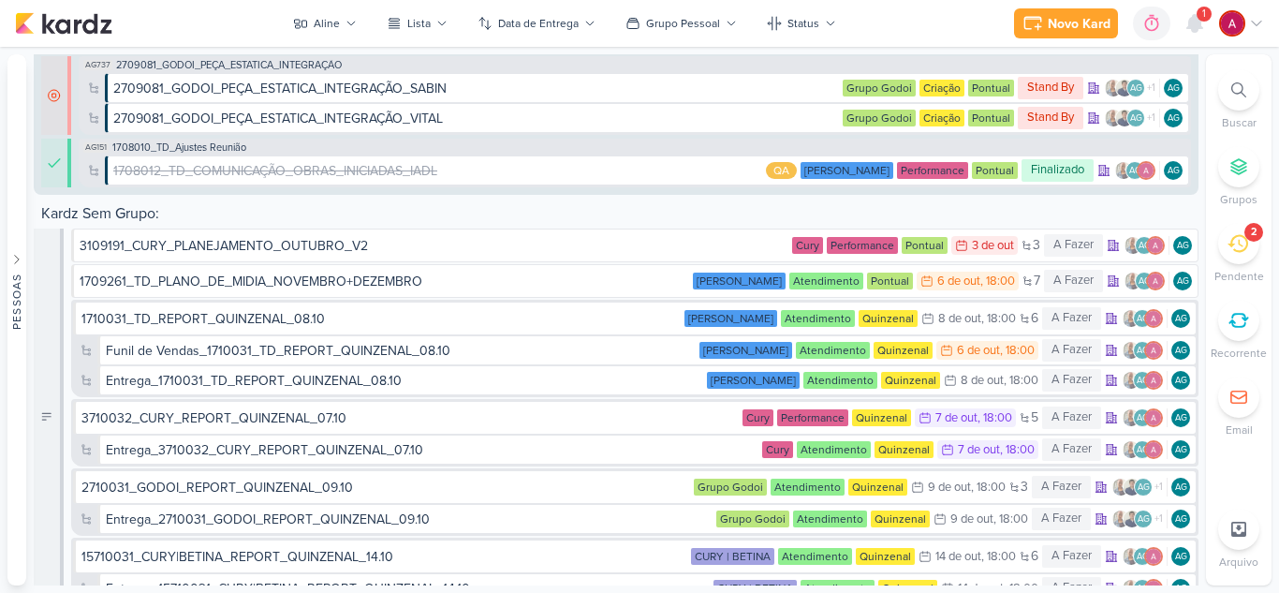
scroll to position [1126, 0]
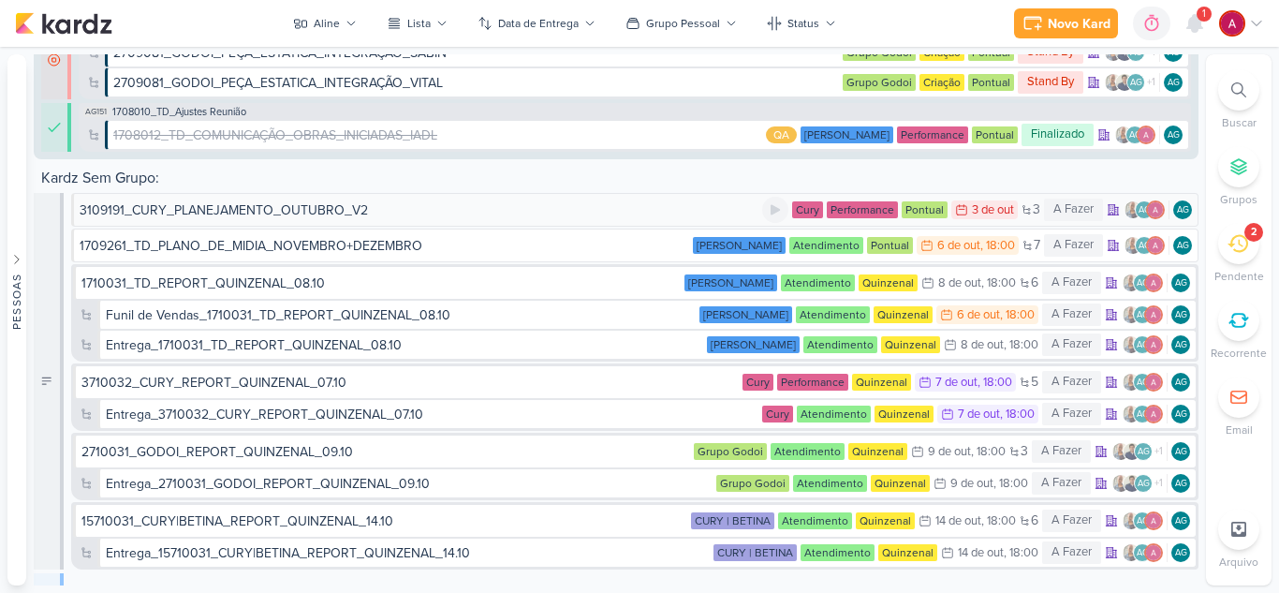
click at [244, 206] on div "3109191_CURY_PLANEJAMENTO_OUTUBRO_V2" at bounding box center [224, 210] width 288 height 20
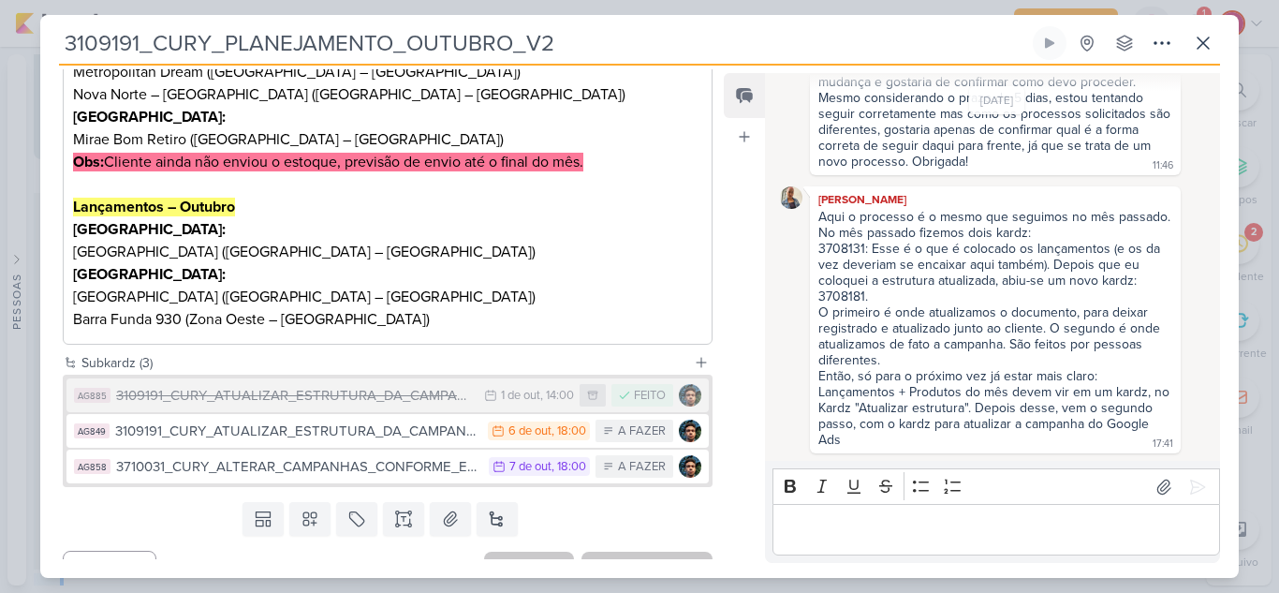
scroll to position [500, 0]
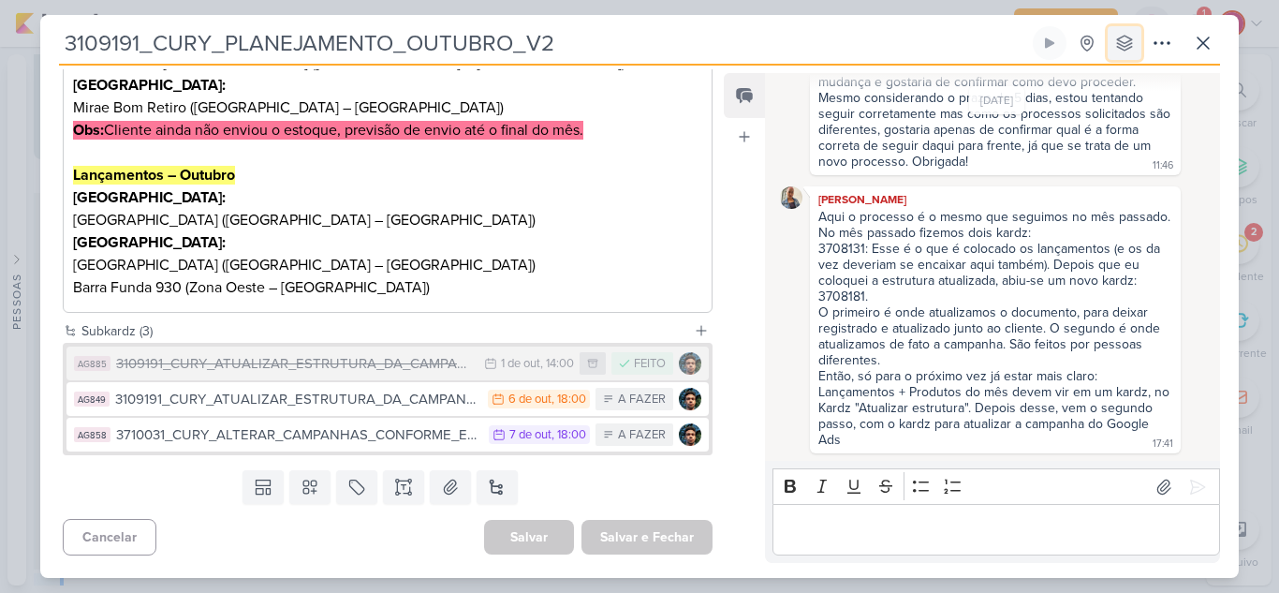
click at [1130, 46] on icon at bounding box center [1125, 43] width 19 height 19
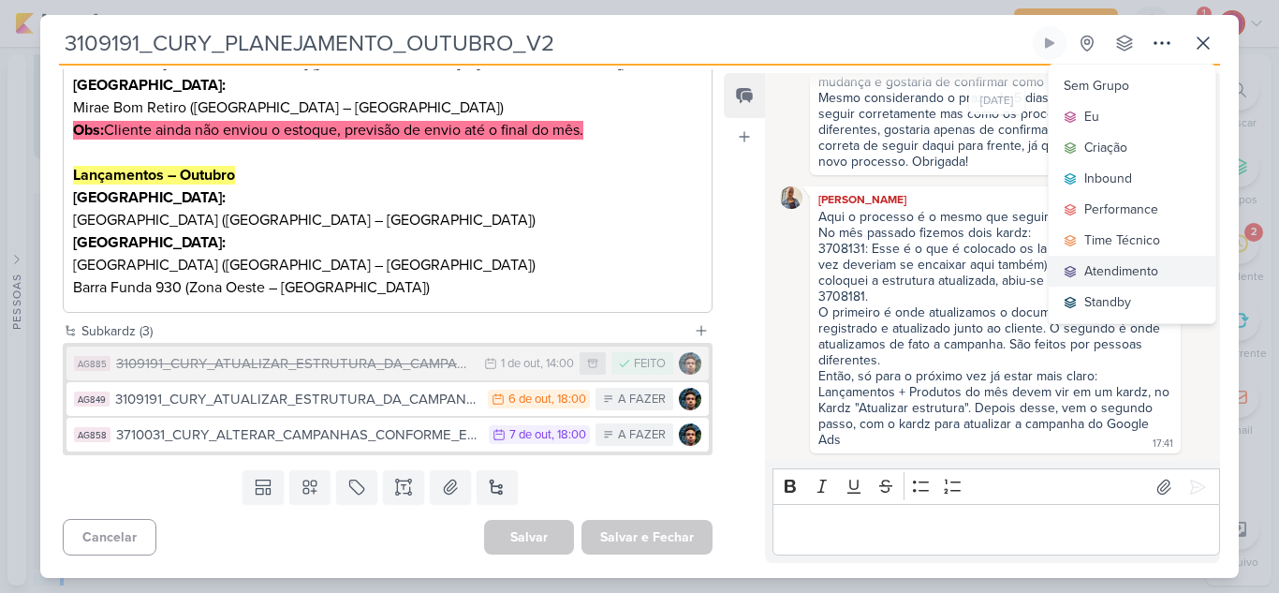
click at [1119, 274] on div "Atendimento" at bounding box center [1122, 271] width 74 height 20
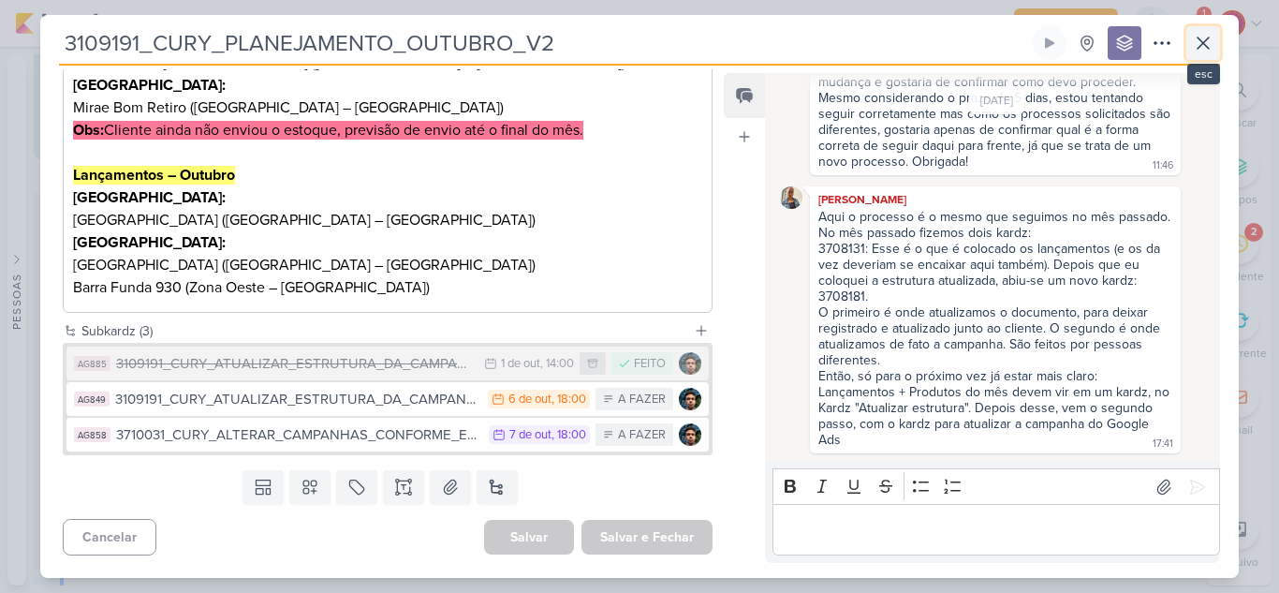
click at [1205, 46] on icon at bounding box center [1203, 43] width 22 height 22
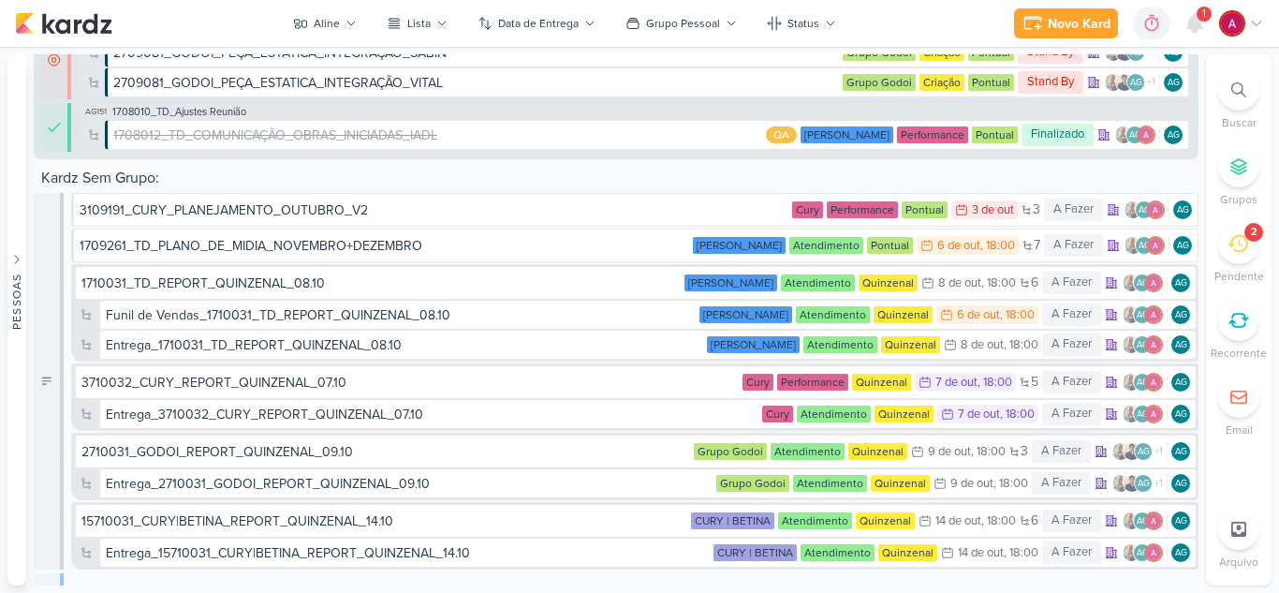
scroll to position [1161, 0]
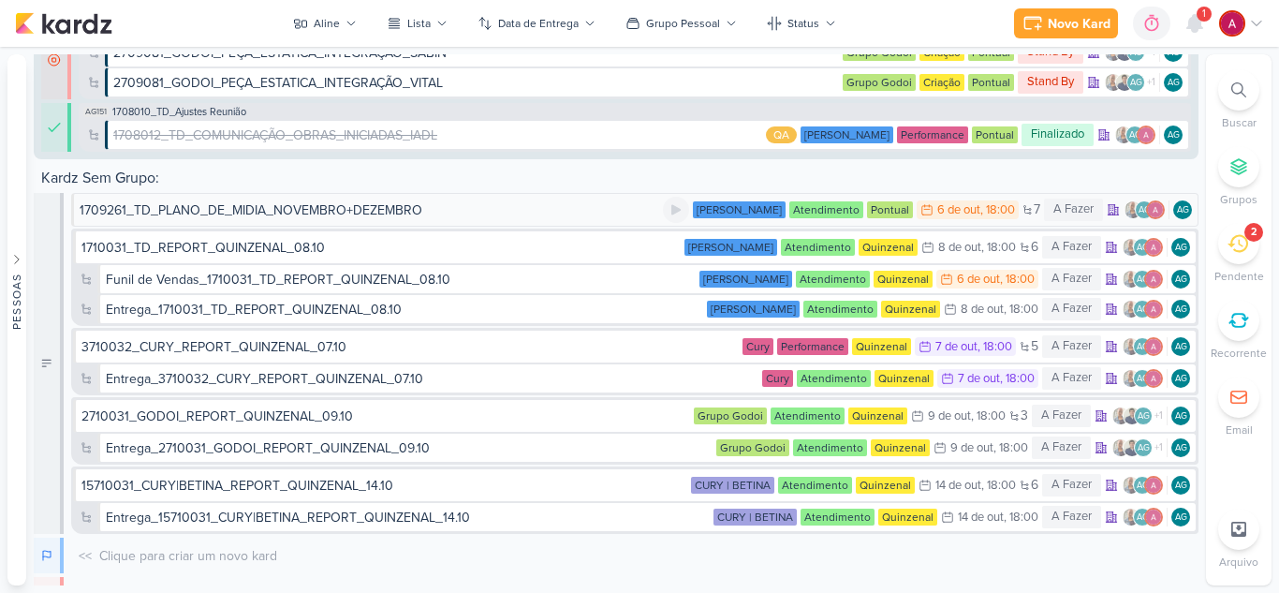
click at [282, 217] on div "1709261_TD_PLANO_DE_MIDIA_NOVEMBRO+DEZEMBRO" at bounding box center [251, 210] width 343 height 20
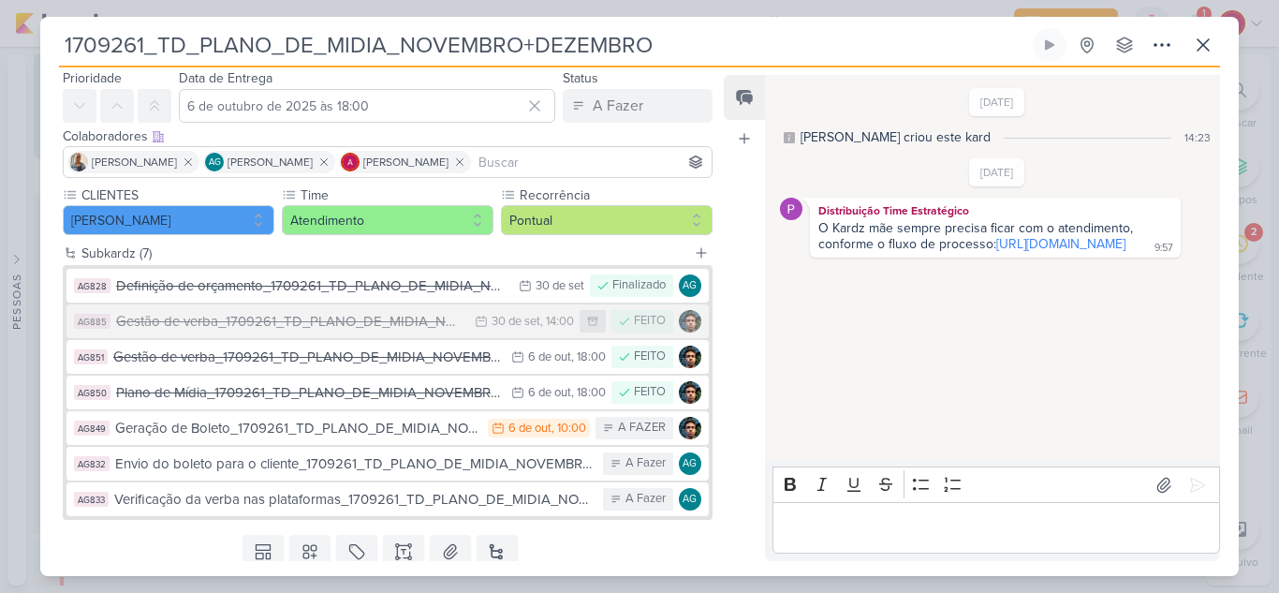
scroll to position [124, 0]
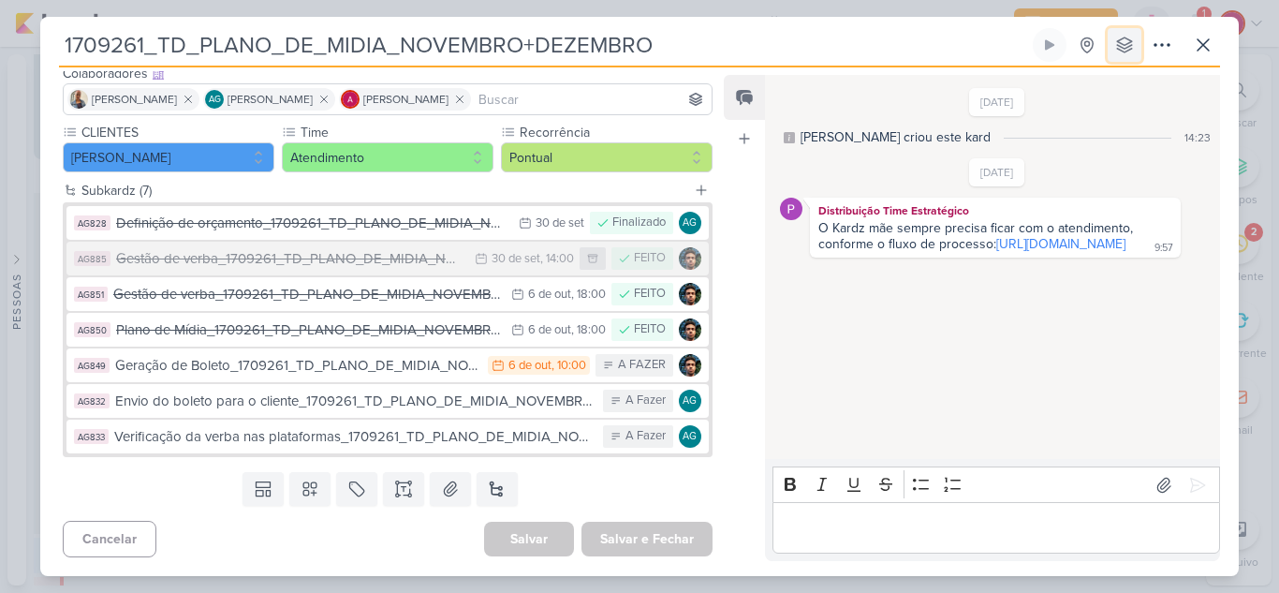
click at [1126, 48] on icon at bounding box center [1124, 44] width 15 height 15
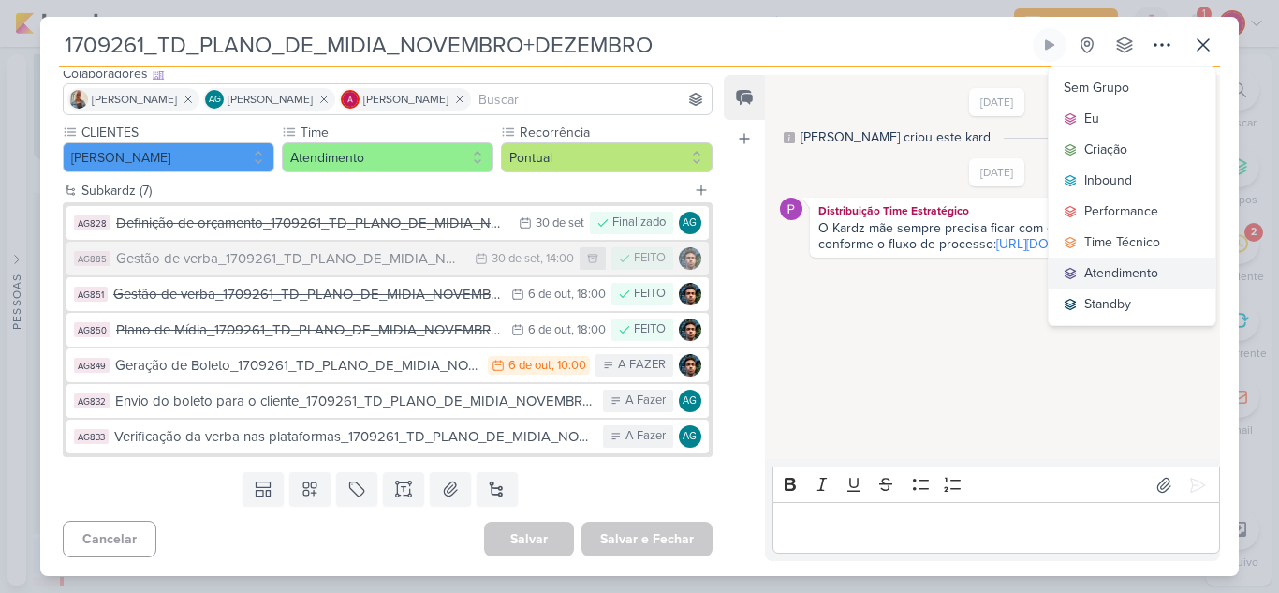
click at [1124, 269] on div "Atendimento" at bounding box center [1122, 273] width 74 height 20
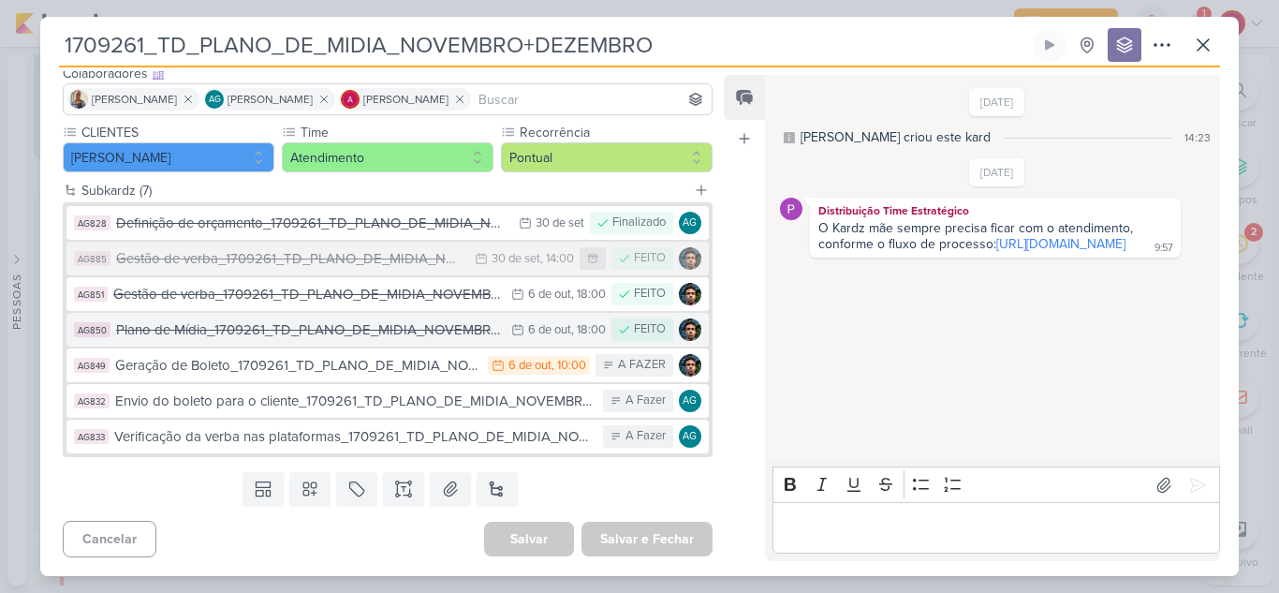
scroll to position [1197, 0]
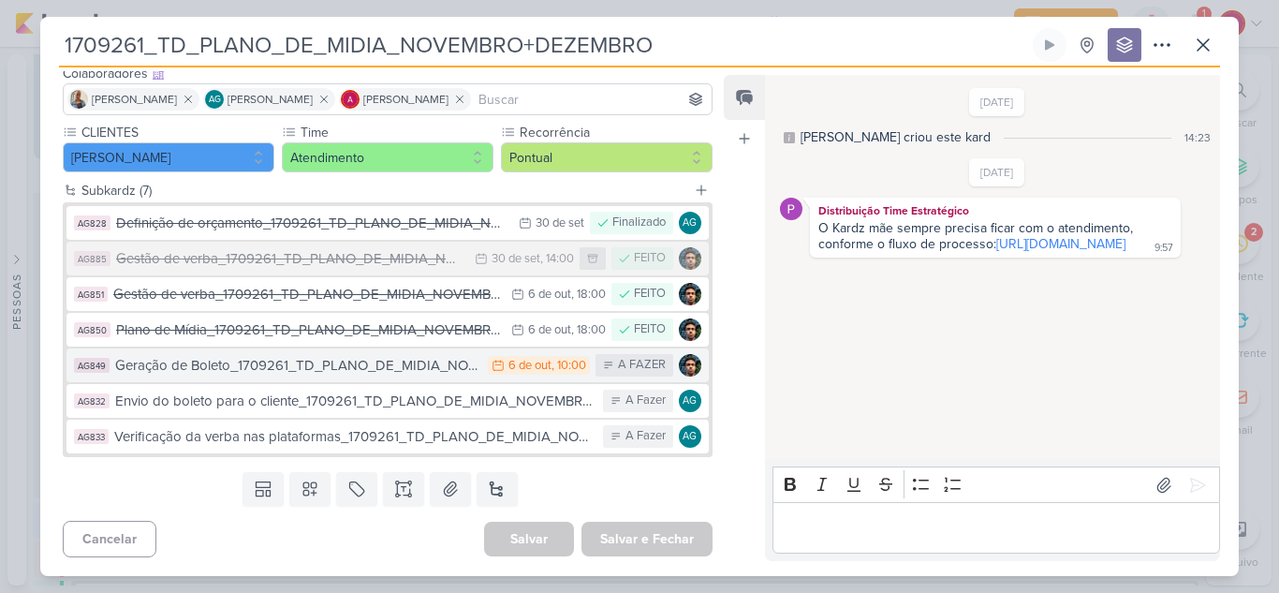
click at [441, 374] on div "Geração de Boleto_1709261_TD_PLANO_DE_MIDIA_NOVEMBRO+DEZEMBRO" at bounding box center [296, 366] width 363 height 22
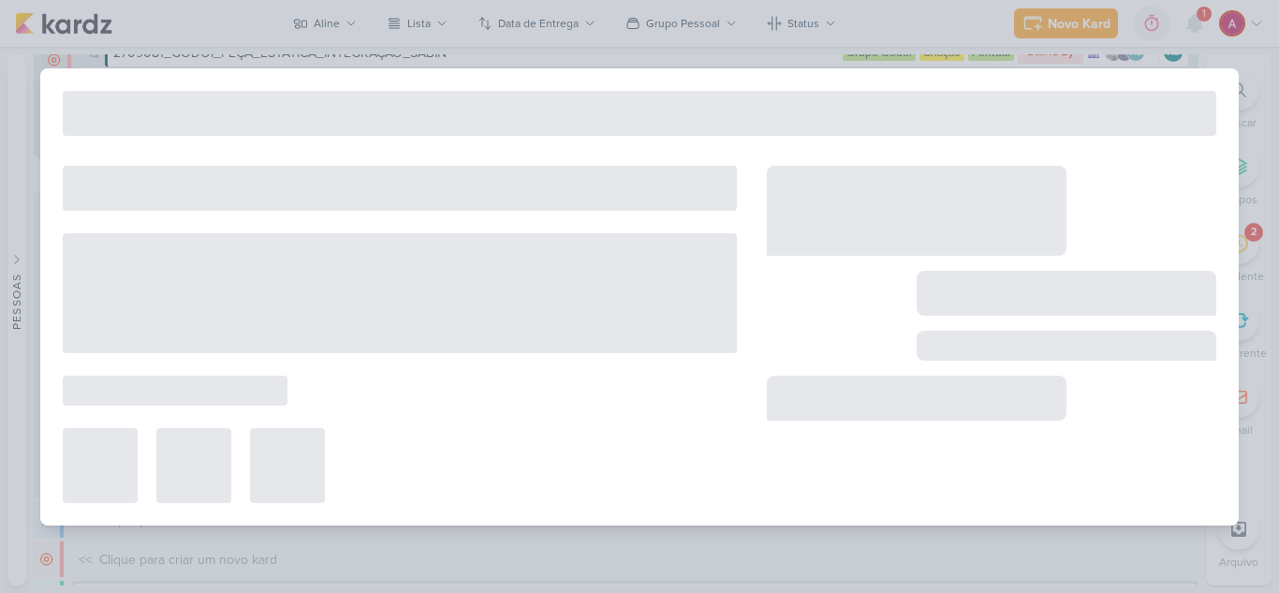
type input "Geração de Boleto_1709261_TD_PLANO_DE_MIDIA_NOVEMBRO+DEZEMBRO"
type input "6 de outubro de 2025 às 10:00"
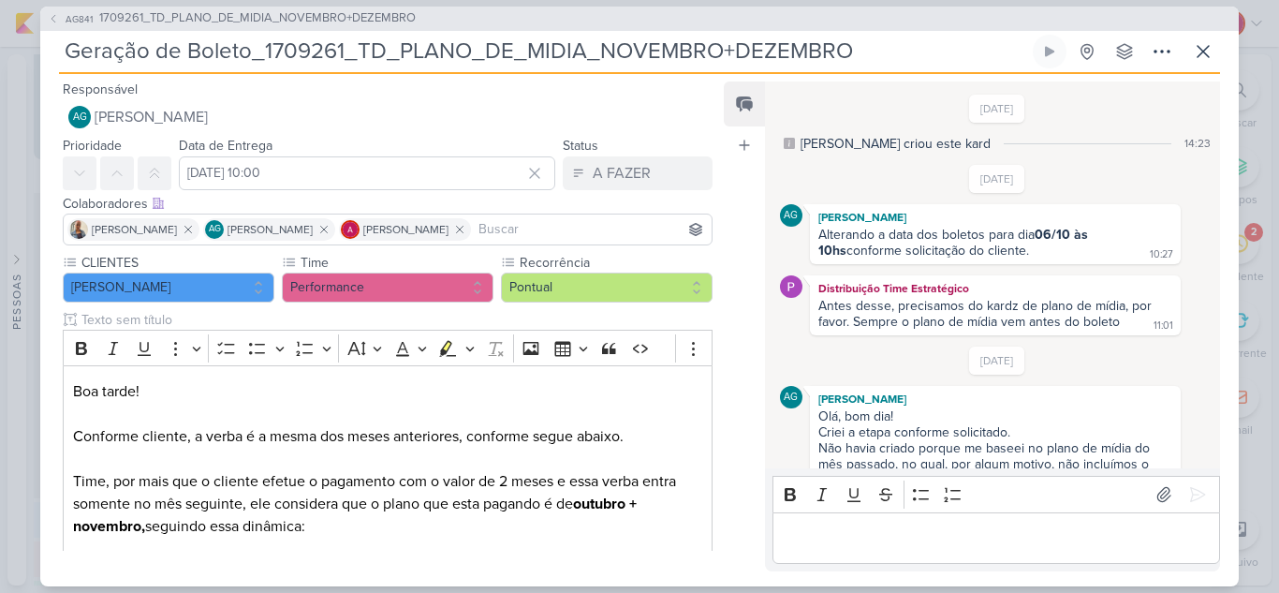
scroll to position [170, 0]
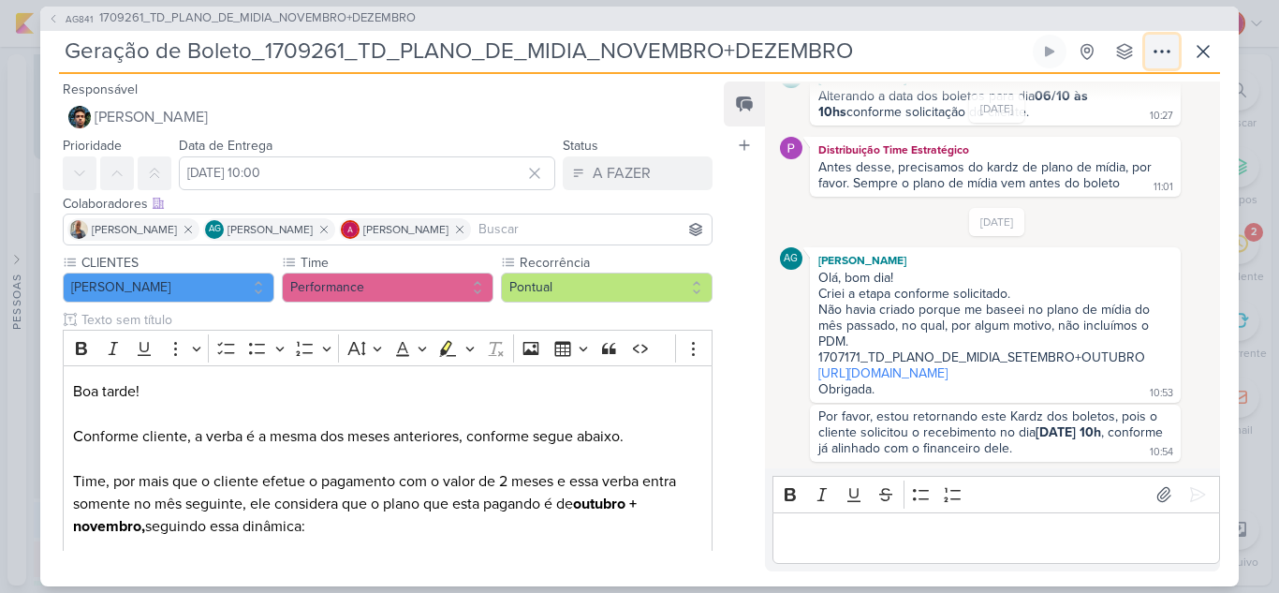
click at [1164, 51] on icon at bounding box center [1162, 51] width 22 height 22
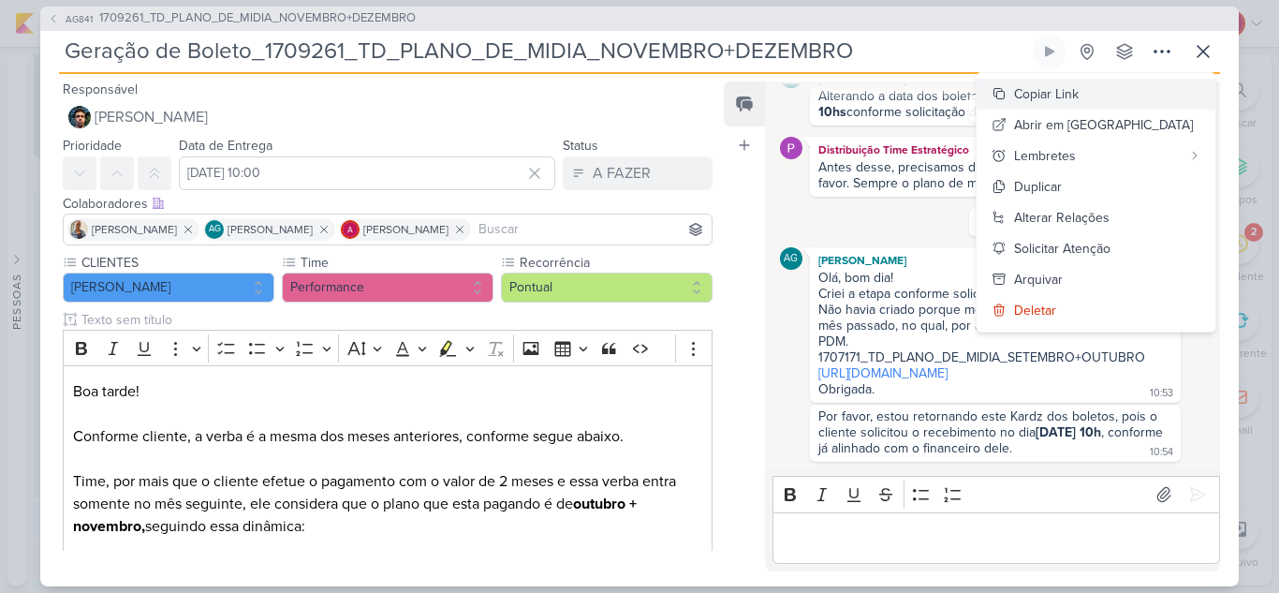
click at [1079, 100] on div "Copiar Link" at bounding box center [1046, 94] width 65 height 20
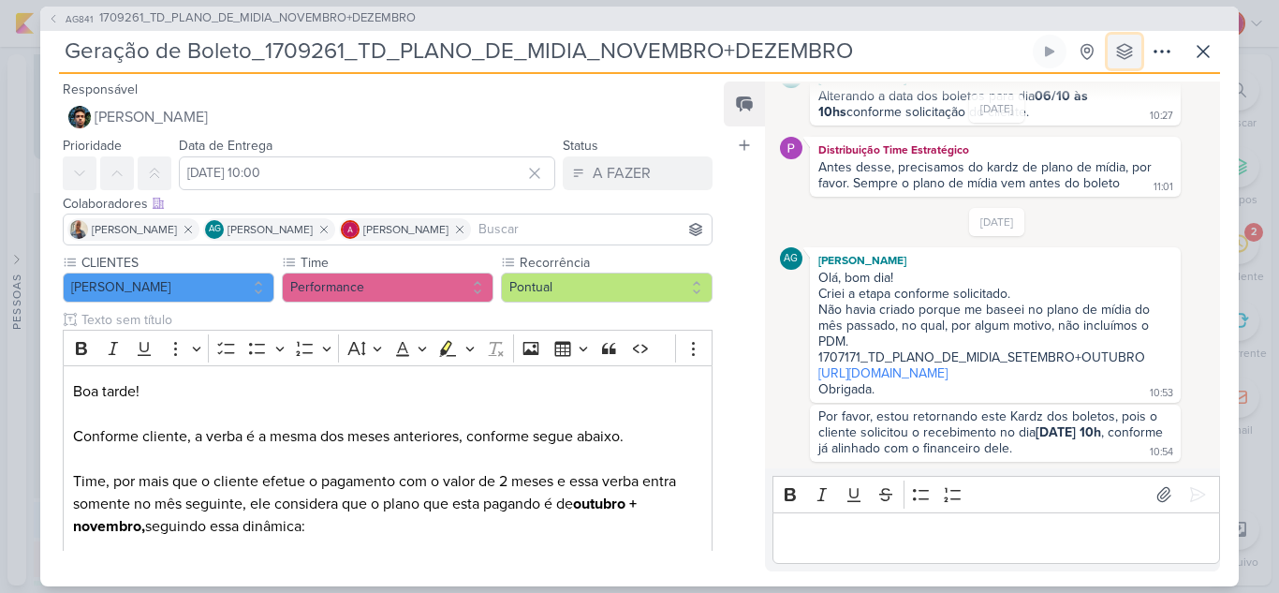
click at [1127, 54] on icon at bounding box center [1124, 51] width 15 height 15
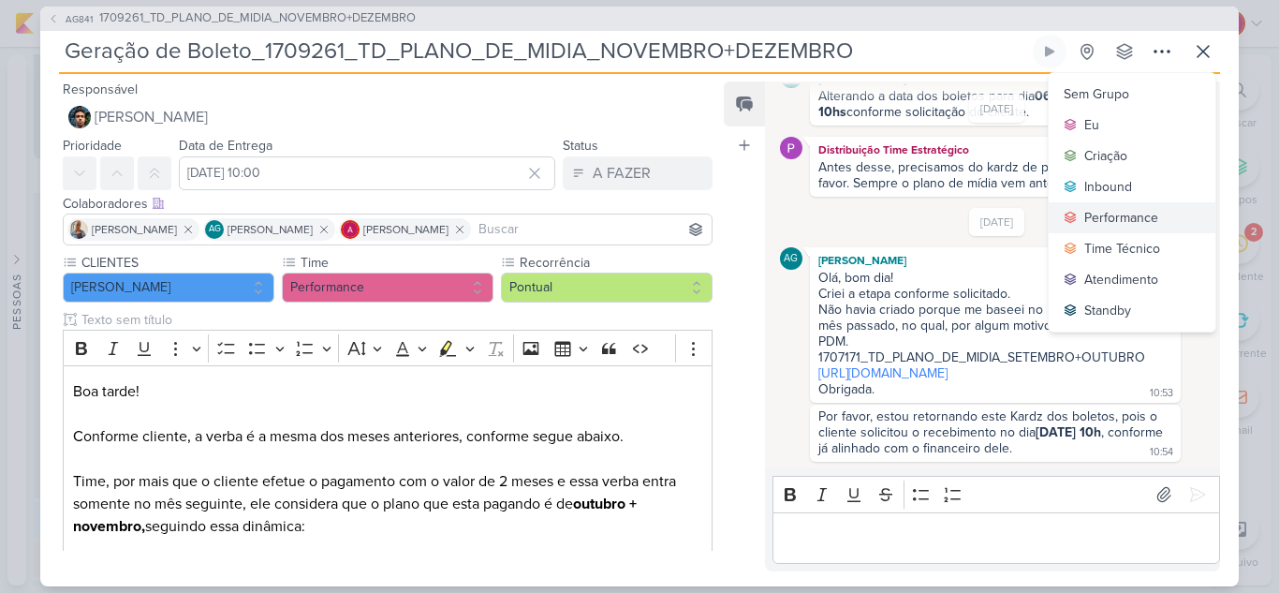
click at [1101, 224] on div "Performance" at bounding box center [1122, 218] width 74 height 20
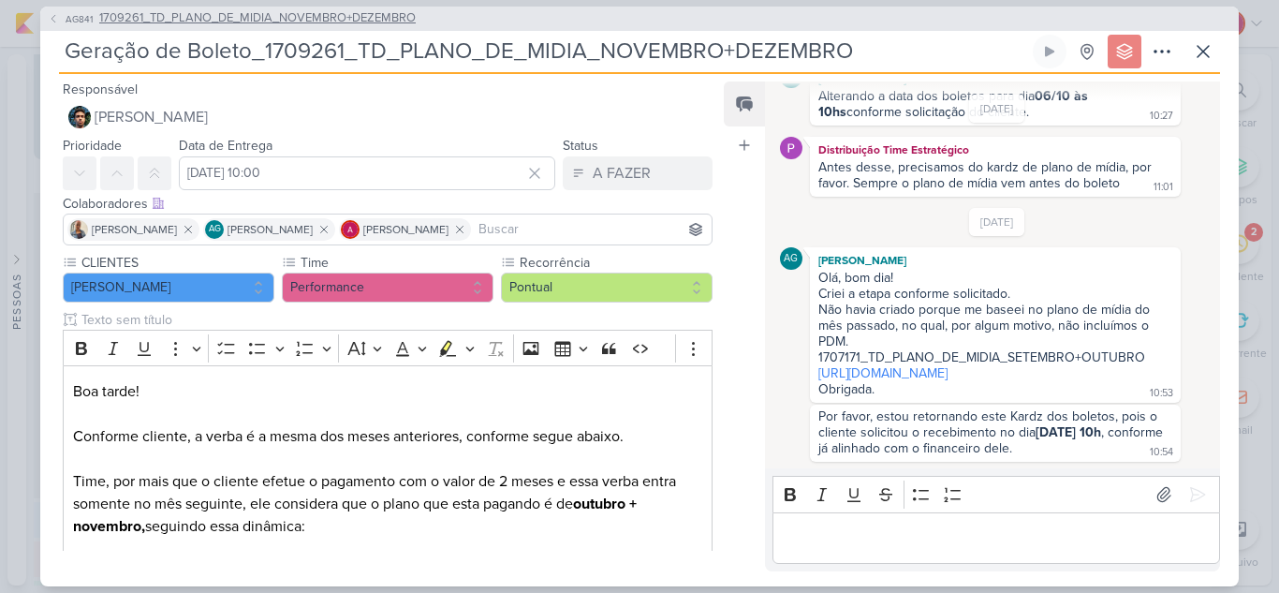
drag, startPoint x: 59, startPoint y: 14, endPoint x: 78, endPoint y: 16, distance: 18.8
click at [59, 13] on button "AG841 1709261_TD_PLANO_DE_MIDIA_NOVEMBRO+DEZEMBRO" at bounding box center [232, 18] width 368 height 19
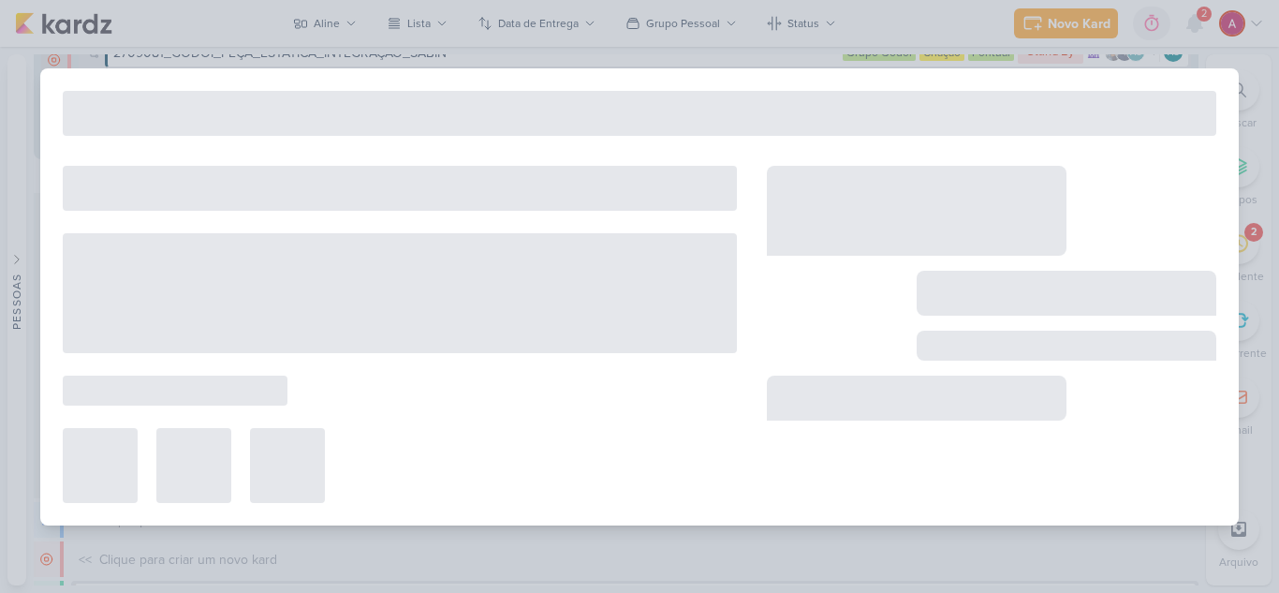
type input "1709261_TD_PLANO_DE_MIDIA_NOVEMBRO+DEZEMBRO"
type input "6 de outubro de 2025 às 18:00"
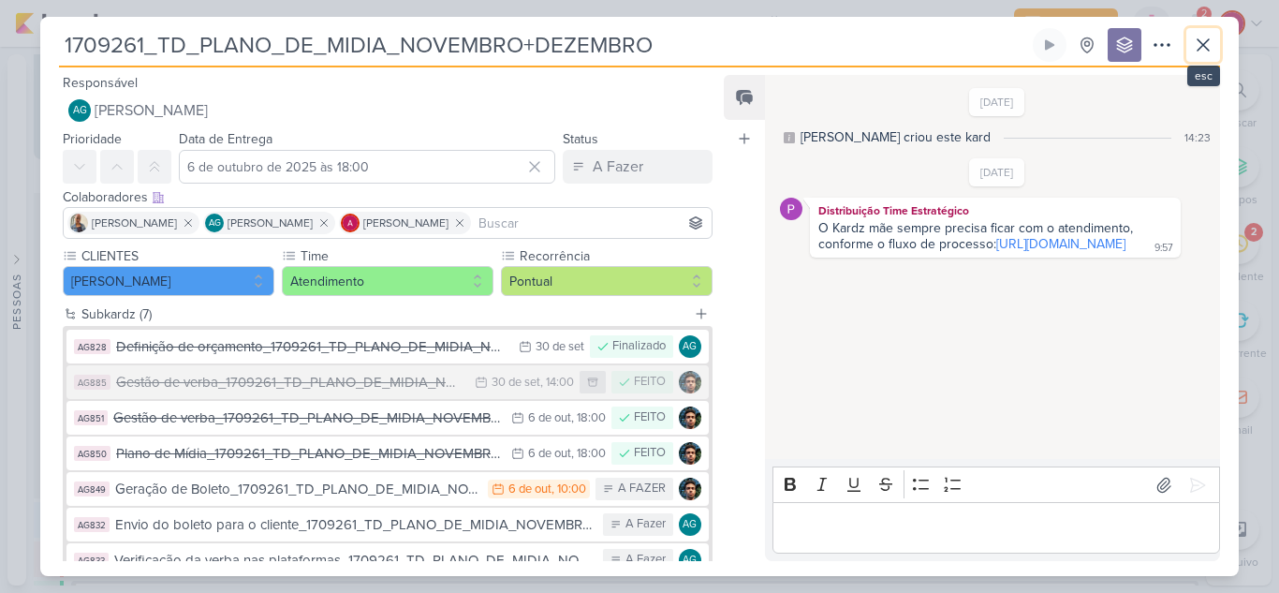
drag, startPoint x: 1205, startPoint y: 51, endPoint x: 1073, endPoint y: 89, distance: 137.5
click at [1205, 50] on icon at bounding box center [1203, 45] width 22 height 22
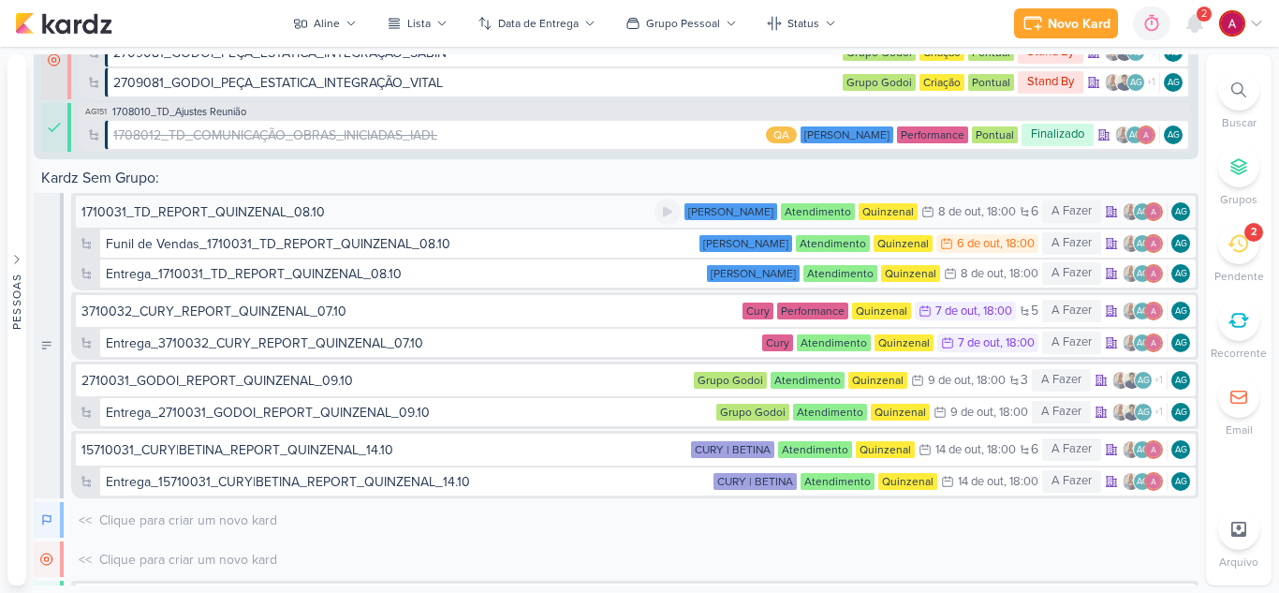
click at [243, 212] on div "1710031_TD_REPORT_QUINZENAL_08.10" at bounding box center [203, 212] width 244 height 20
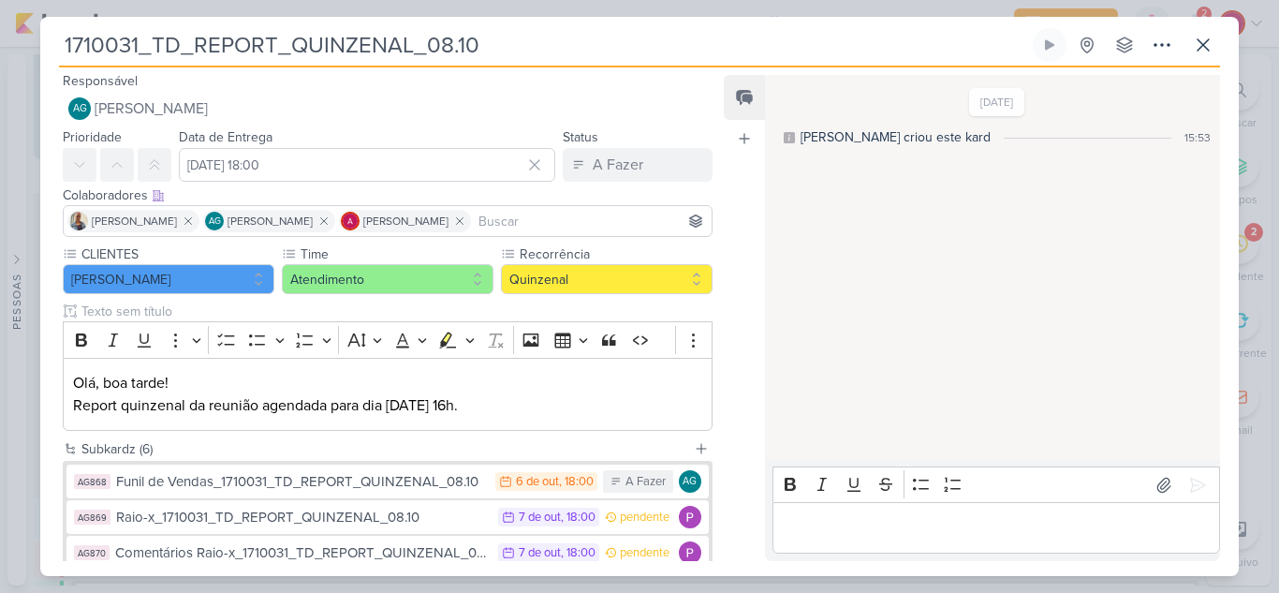
scroll to position [0, 0]
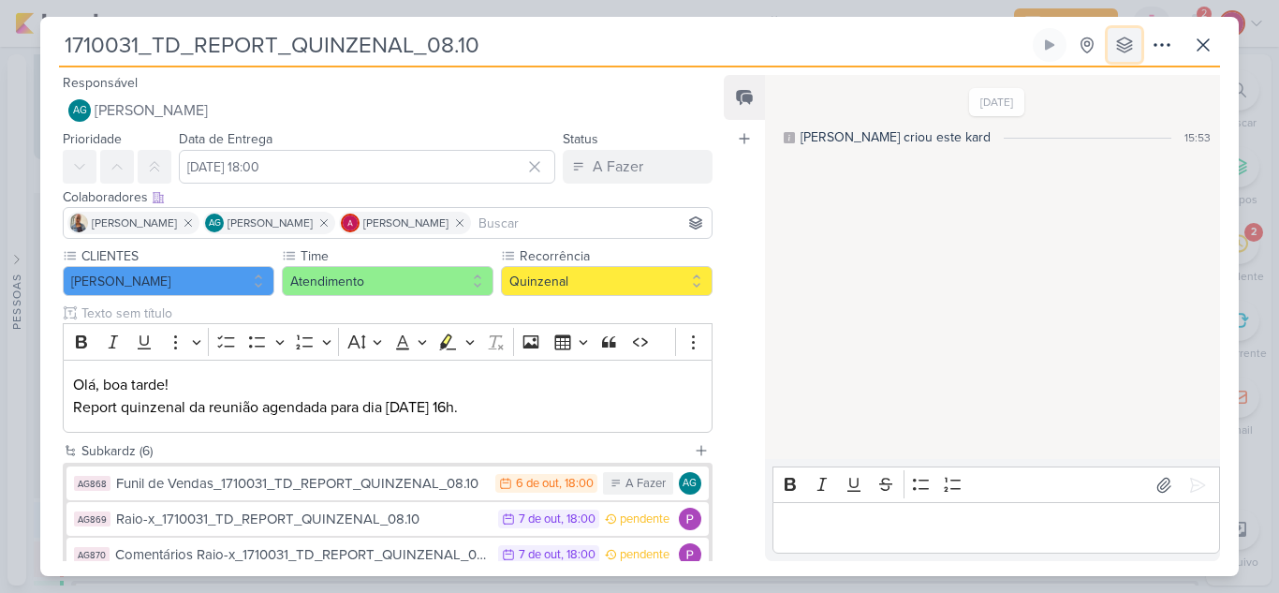
click at [1136, 52] on button at bounding box center [1125, 45] width 34 height 34
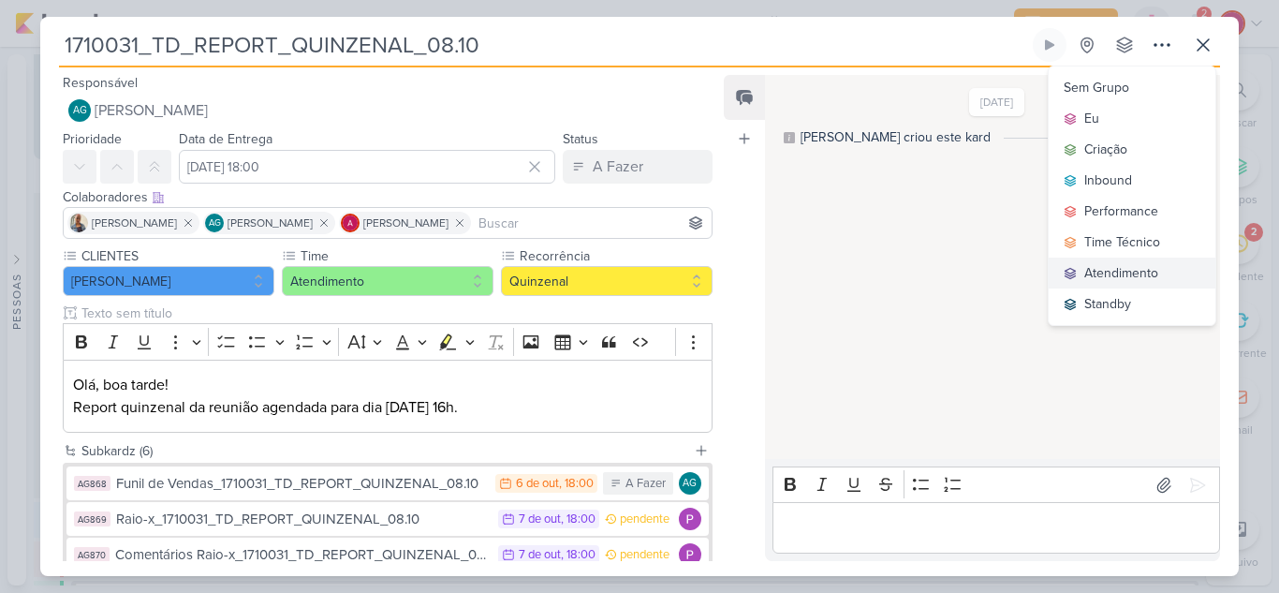
click at [1125, 270] on div "Atendimento" at bounding box center [1122, 273] width 74 height 20
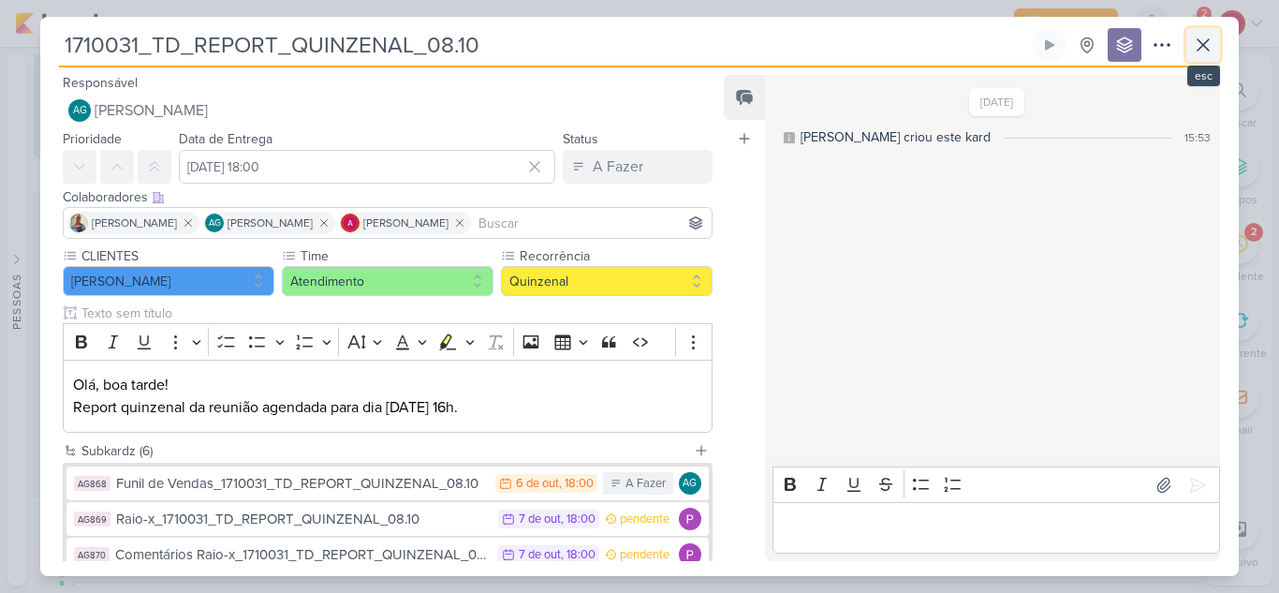
click at [1207, 42] on icon at bounding box center [1203, 44] width 11 height 11
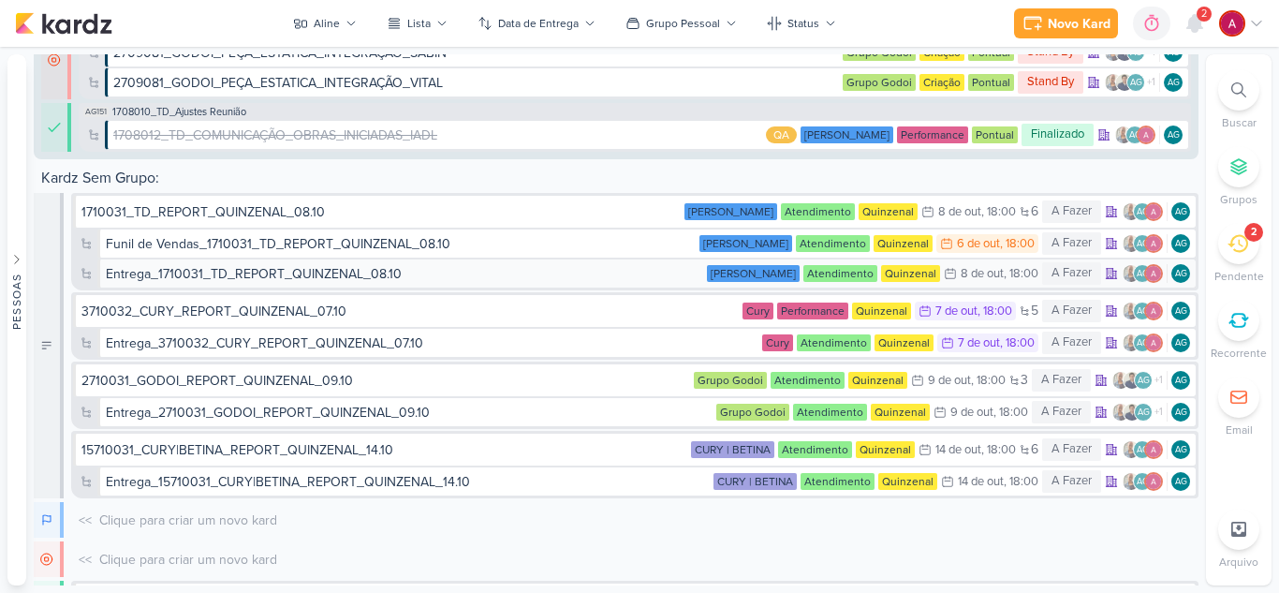
scroll to position [1233, 0]
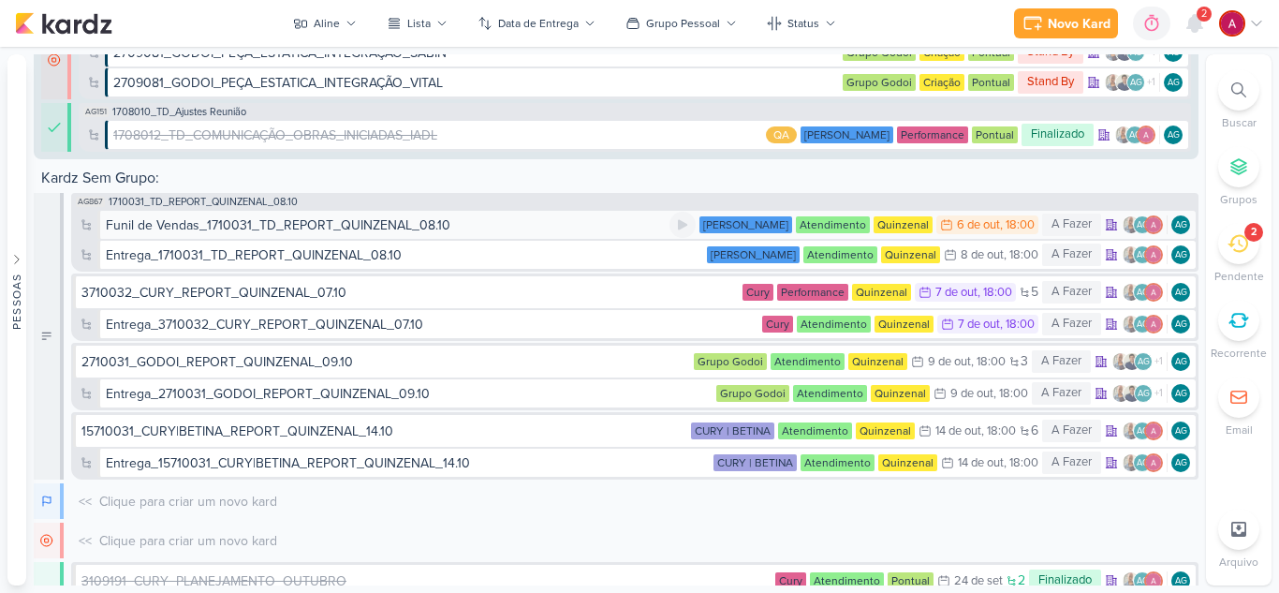
click at [302, 230] on div "Funil de Vendas_1710031_TD_REPORT_QUINZENAL_08.10" at bounding box center [278, 225] width 345 height 20
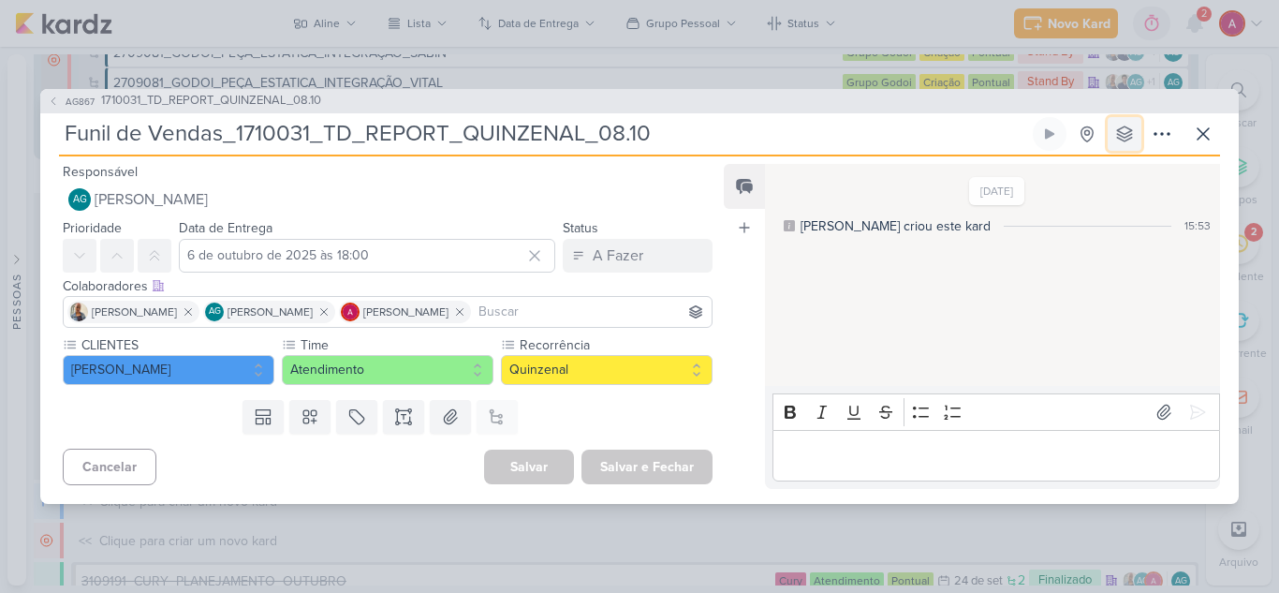
click at [1120, 134] on icon at bounding box center [1125, 134] width 19 height 19
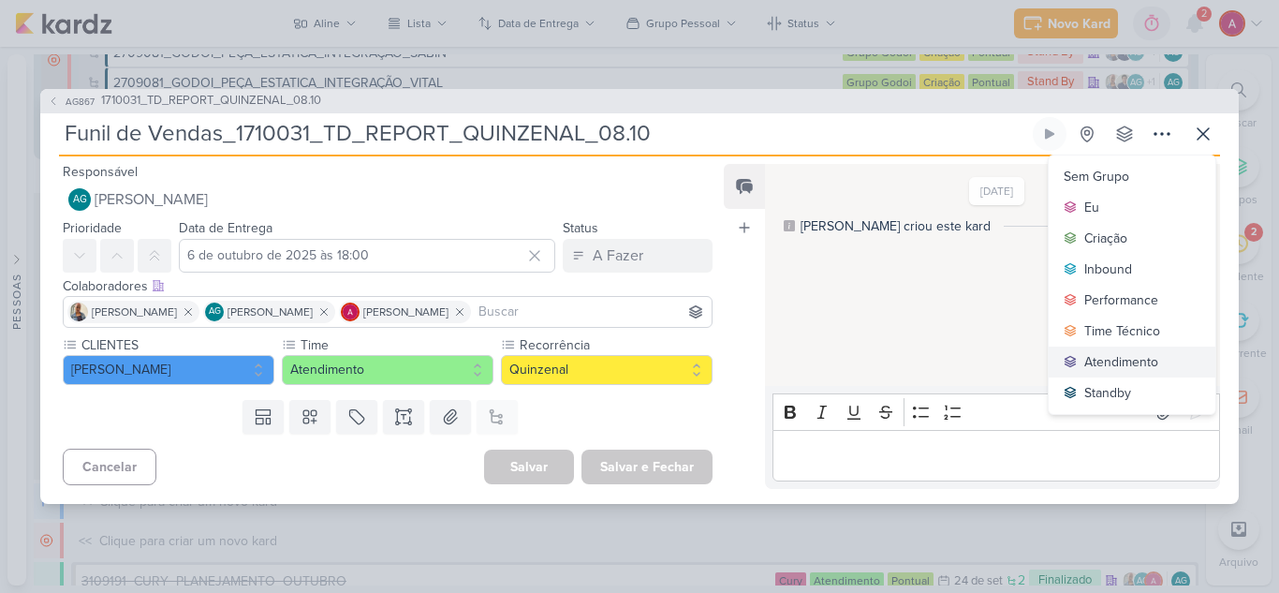
click at [1125, 358] on div "Atendimento" at bounding box center [1122, 362] width 74 height 20
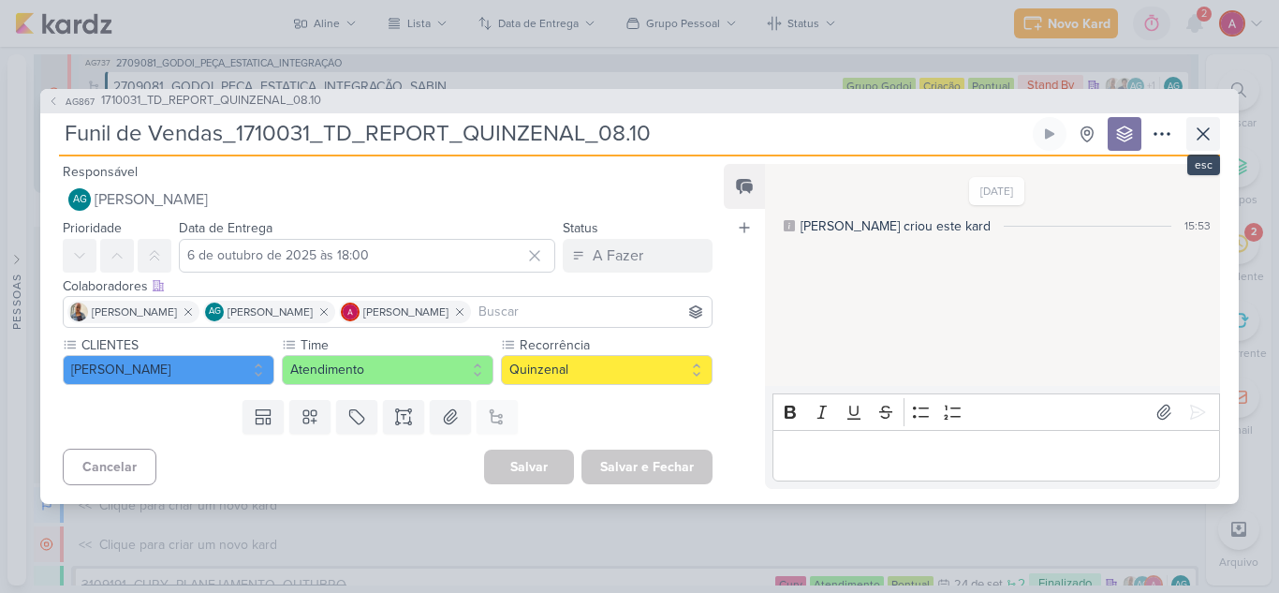
scroll to position [1266, 0]
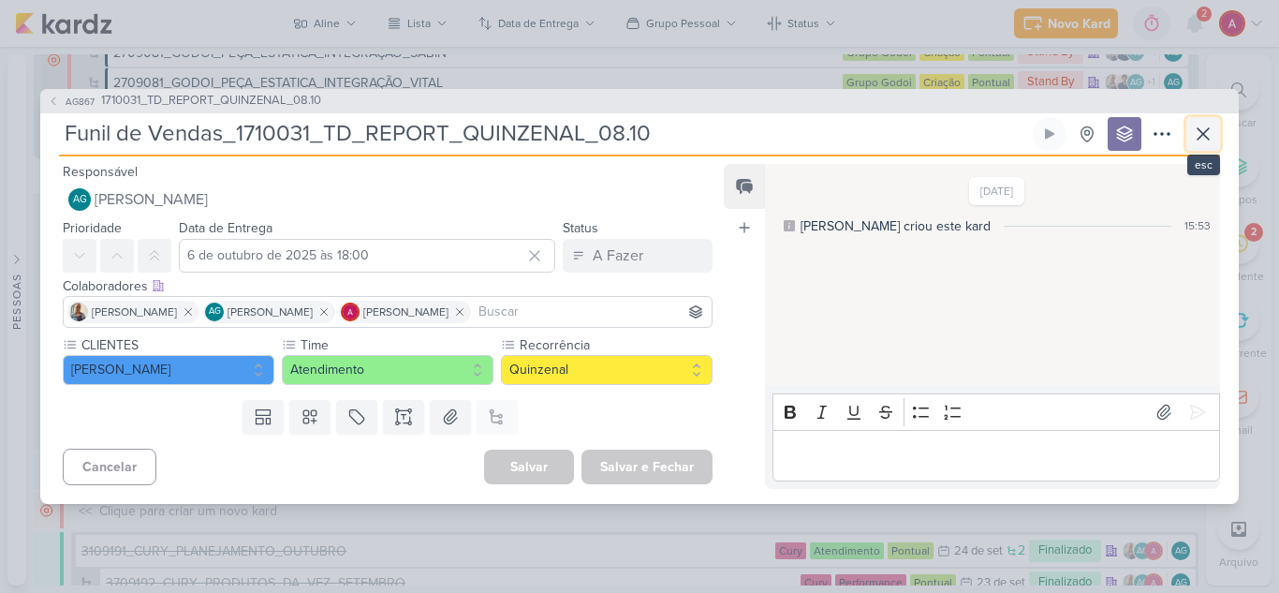
click at [1193, 139] on icon at bounding box center [1203, 134] width 22 height 22
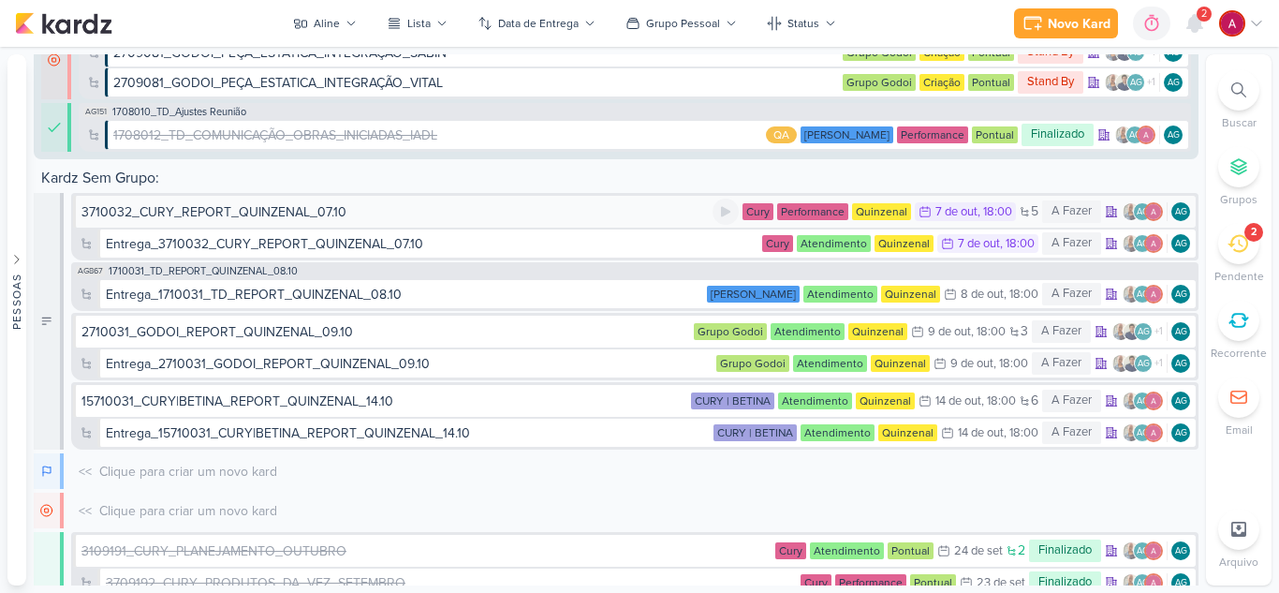
click at [482, 214] on div "3710032_CURY_REPORT_QUINZENAL_07.10" at bounding box center [396, 212] width 631 height 20
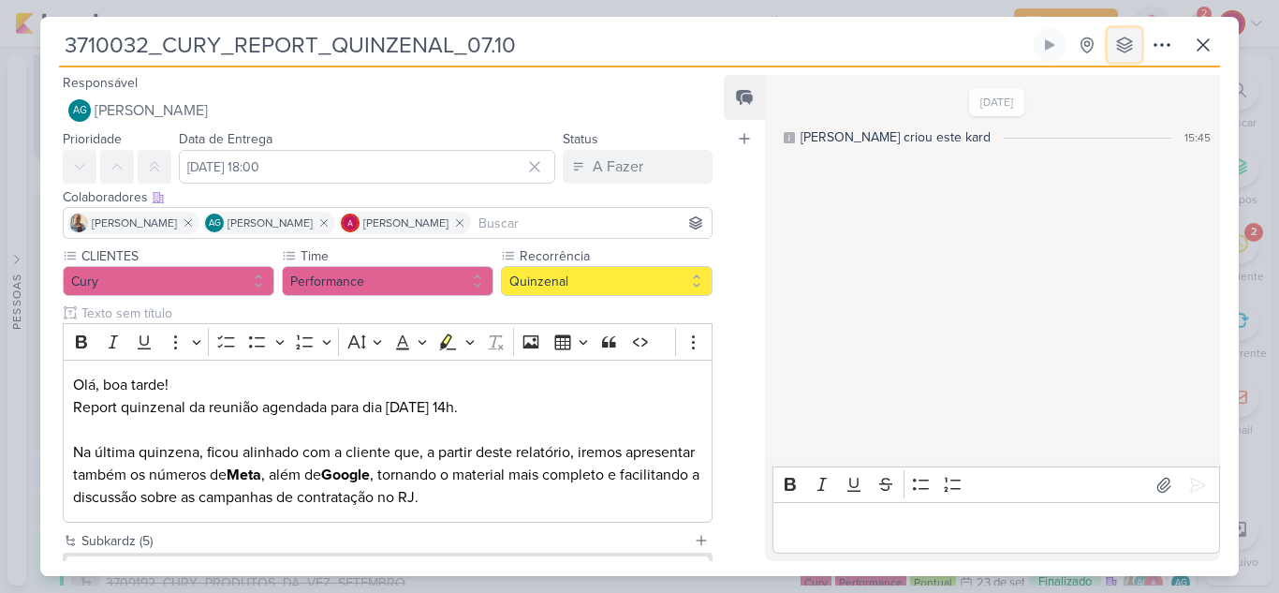
click at [1117, 52] on icon at bounding box center [1125, 45] width 19 height 19
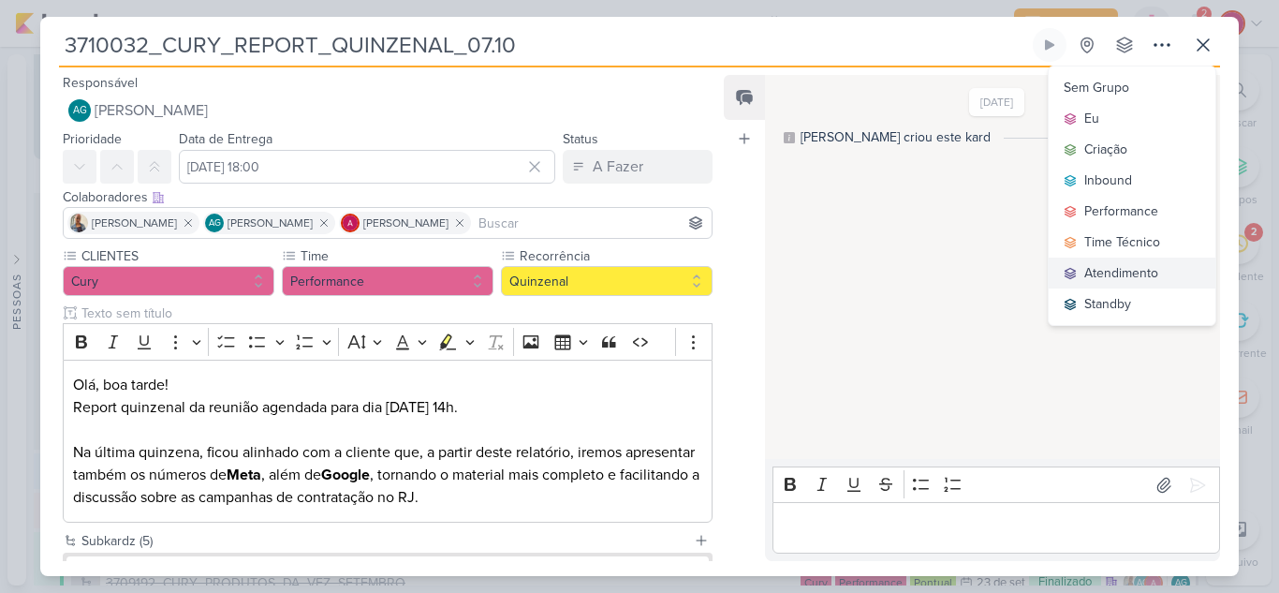
click at [1138, 270] on div "Atendimento" at bounding box center [1122, 273] width 74 height 20
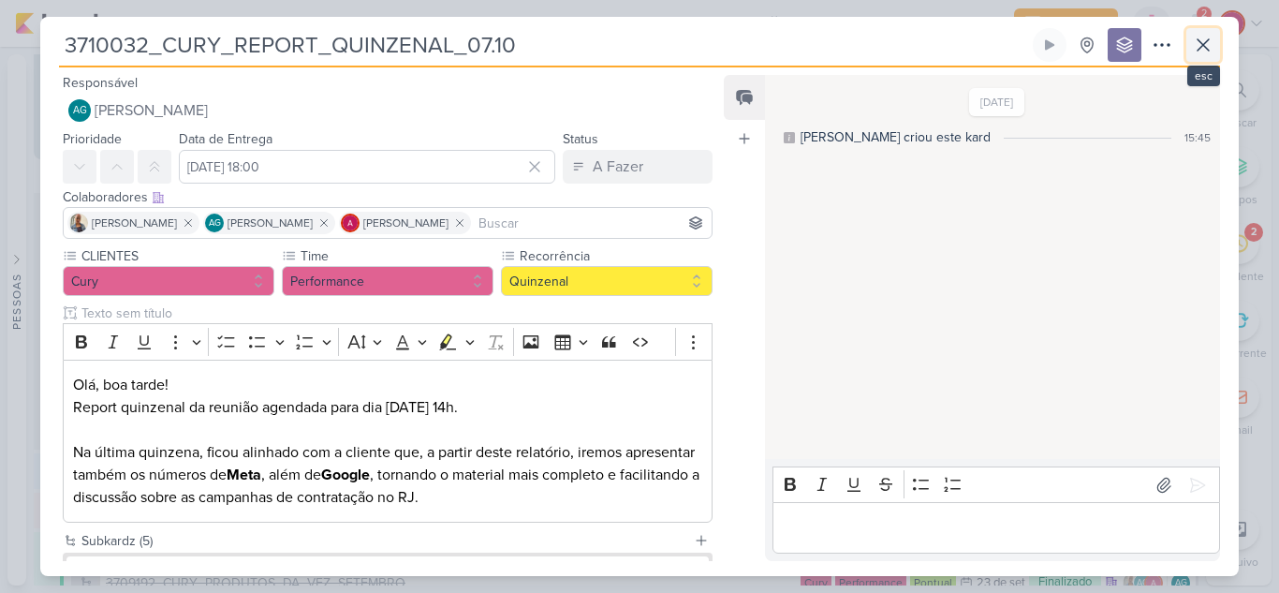
click at [1200, 56] on button at bounding box center [1204, 45] width 34 height 34
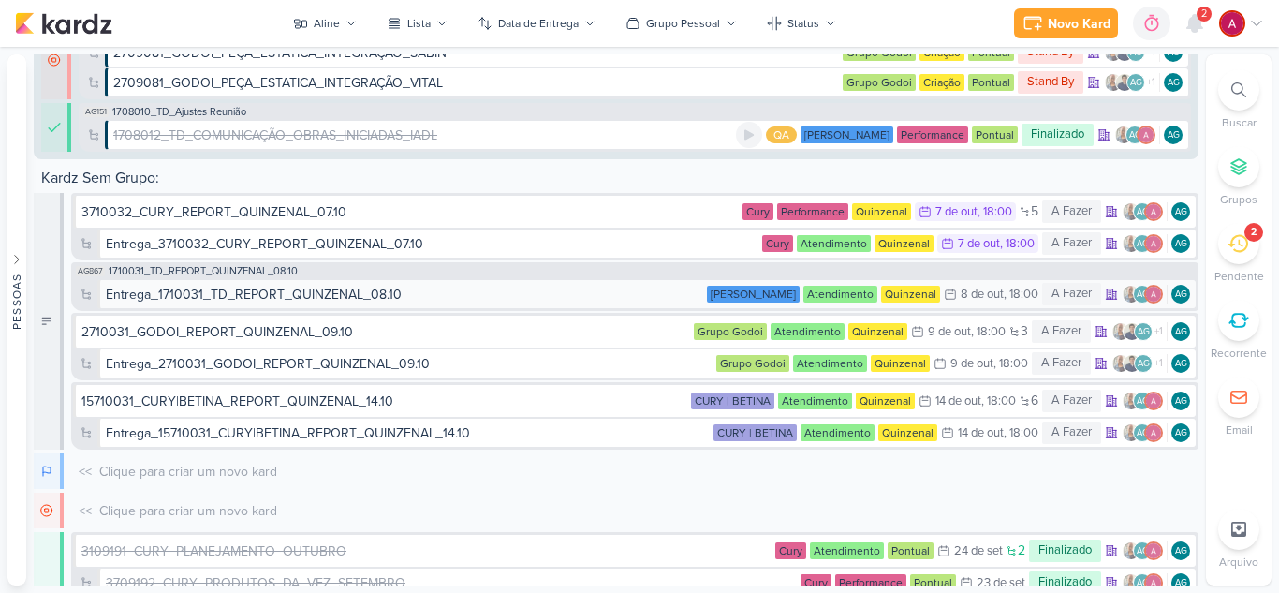
scroll to position [1302, 0]
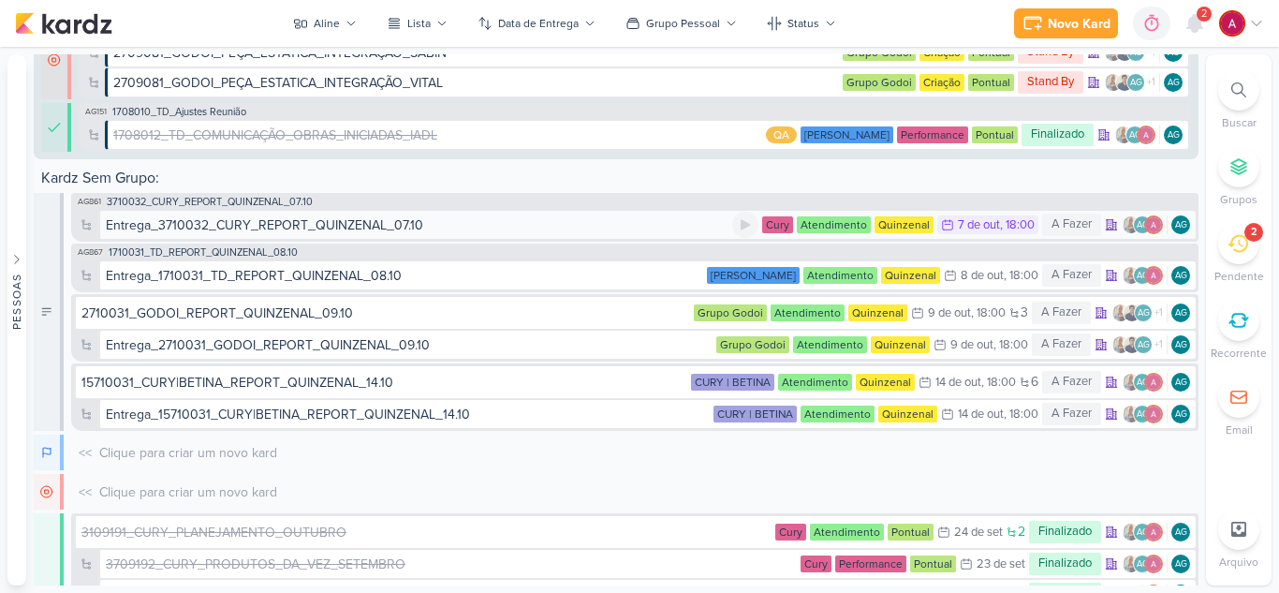
click at [219, 225] on div "Entrega_3710032_CURY_REPORT_QUINZENAL_07.10" at bounding box center [265, 225] width 318 height 20
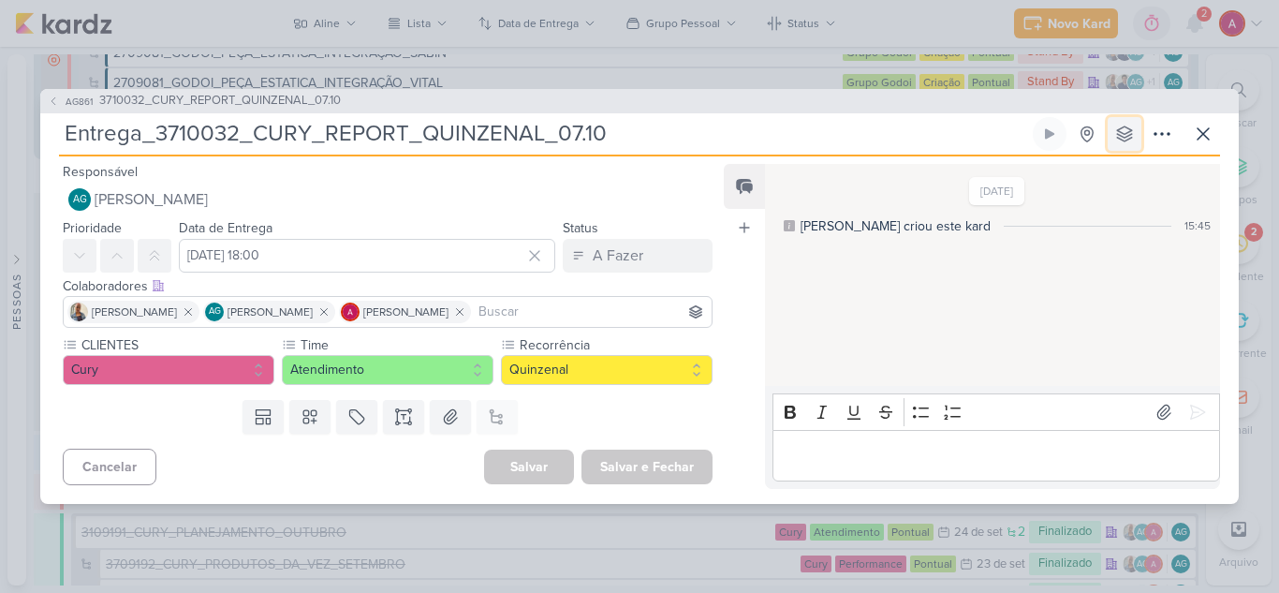
click at [1130, 125] on icon at bounding box center [1125, 134] width 19 height 19
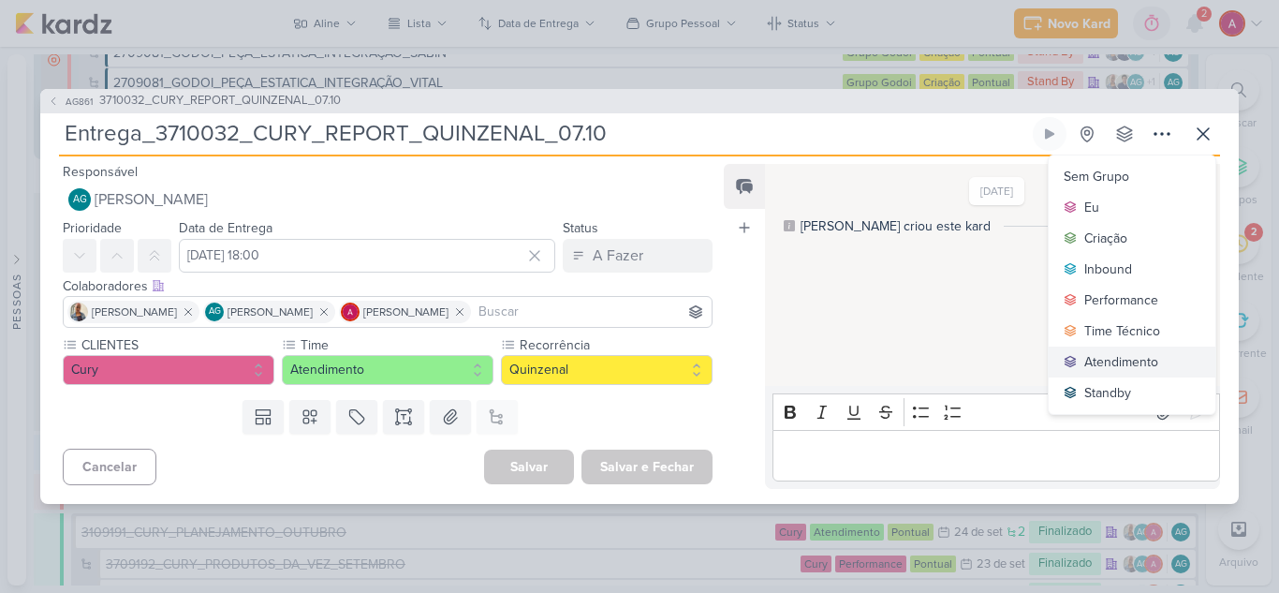
click at [1111, 366] on div "Atendimento" at bounding box center [1122, 362] width 74 height 20
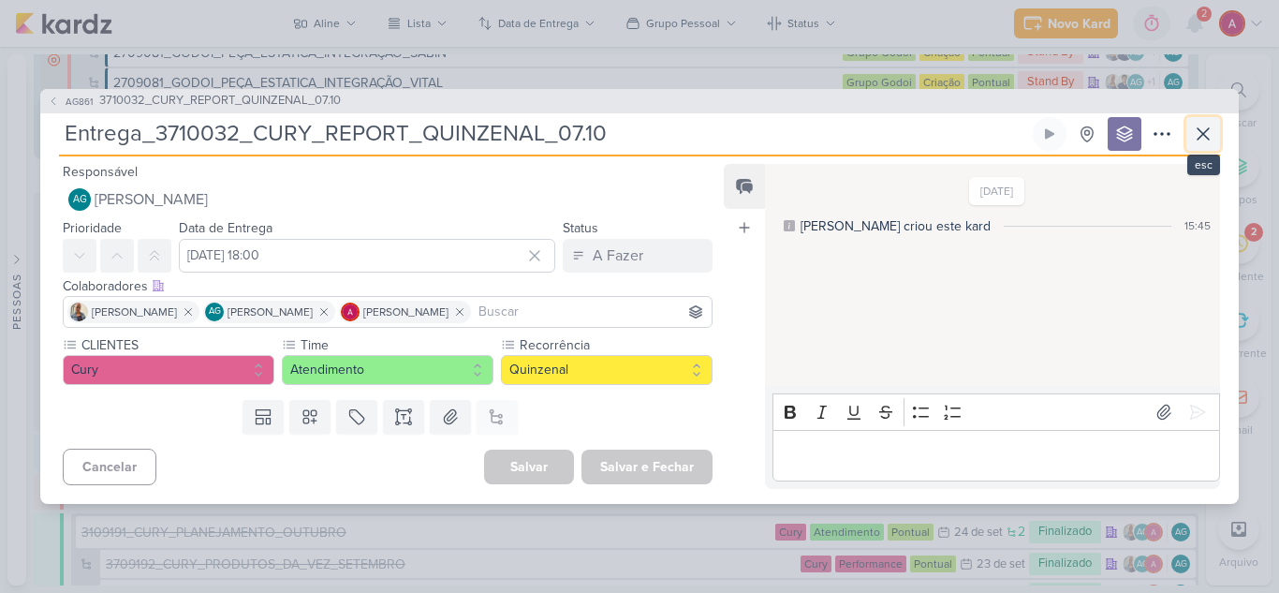
click at [1198, 139] on icon at bounding box center [1203, 133] width 11 height 11
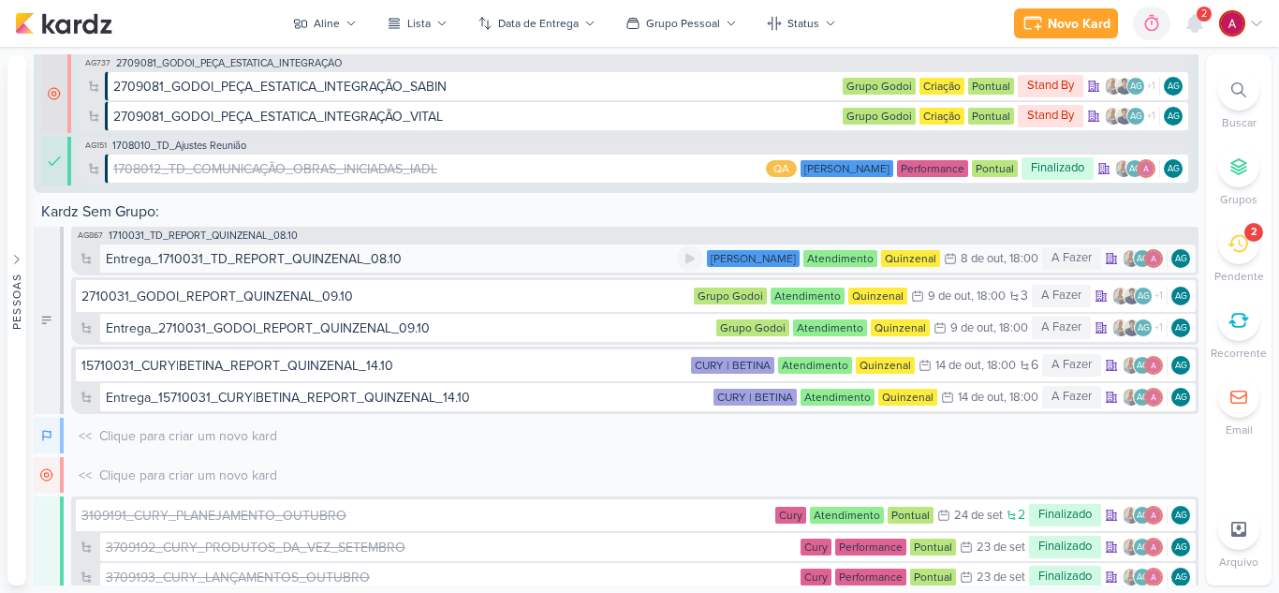
scroll to position [1336, 0]
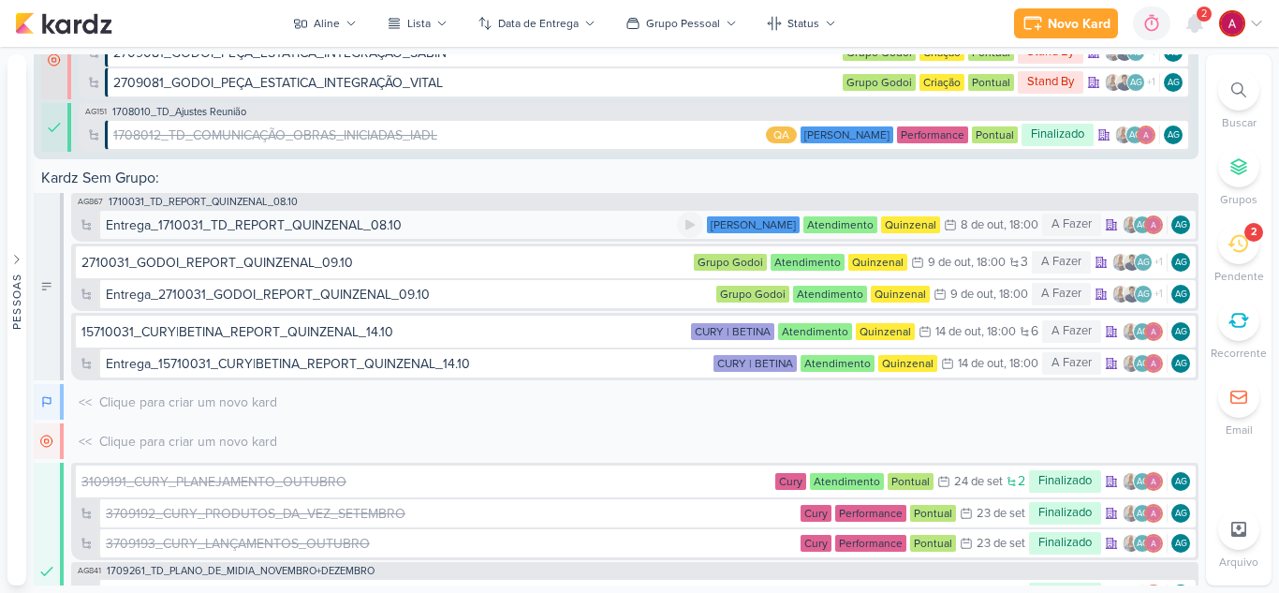
click at [306, 221] on div "Entrega_1710031_TD_REPORT_QUINZENAL_08.10" at bounding box center [254, 225] width 296 height 20
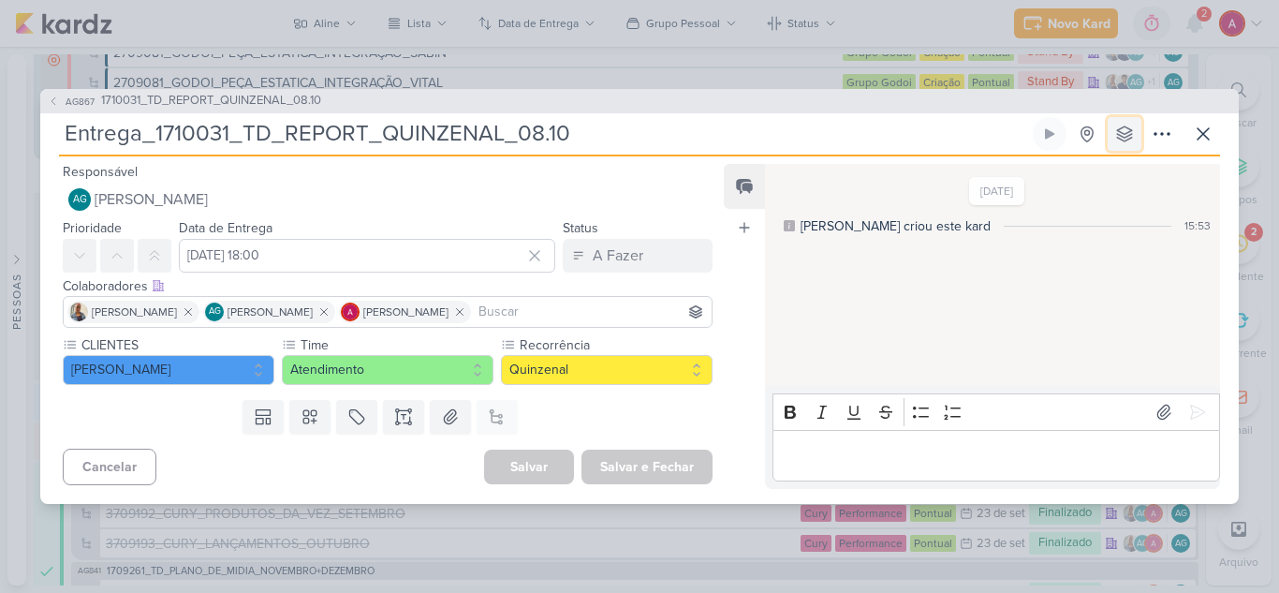
click at [1124, 142] on icon at bounding box center [1125, 134] width 19 height 19
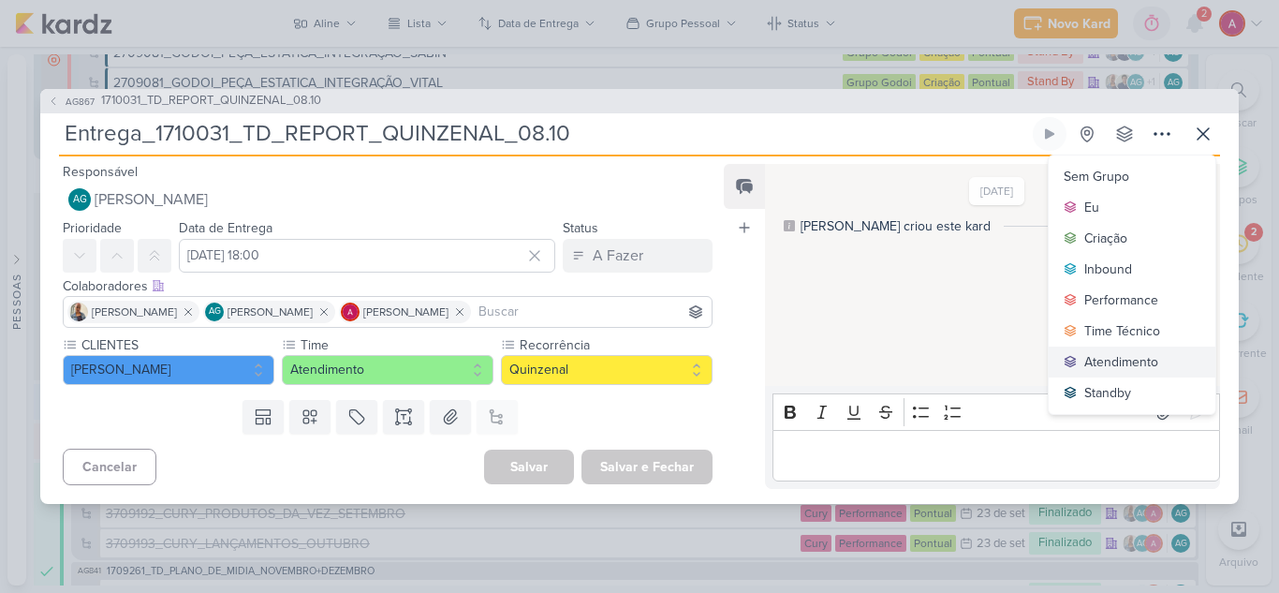
click at [1106, 357] on div "Atendimento" at bounding box center [1122, 362] width 74 height 20
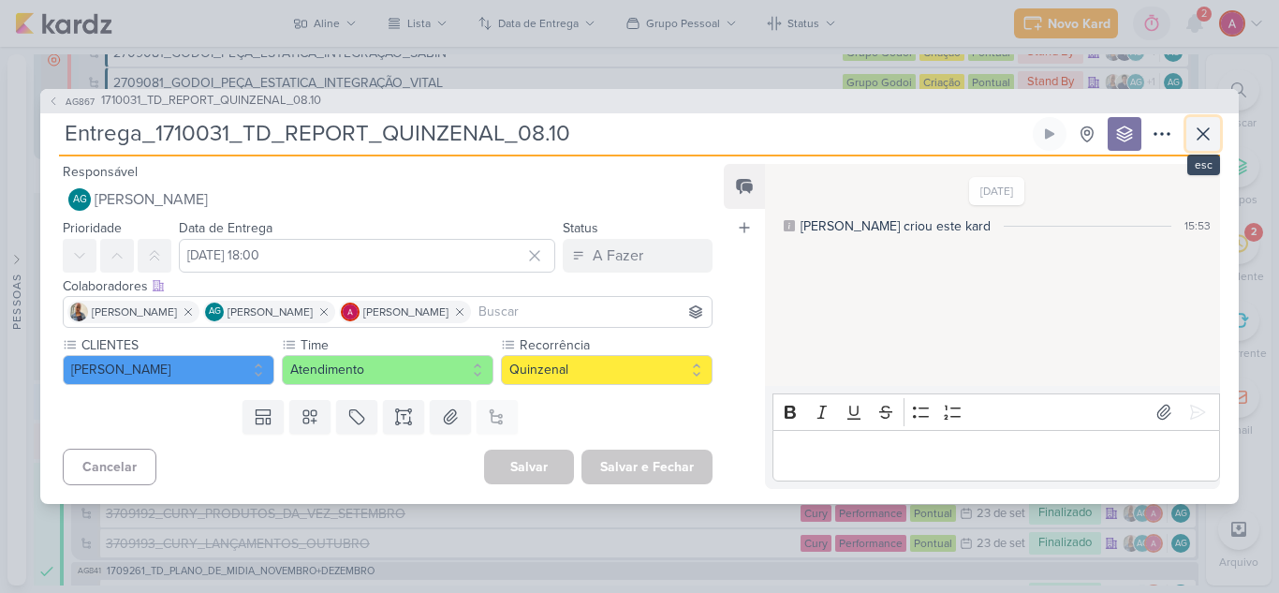
click at [1195, 130] on icon at bounding box center [1203, 134] width 22 height 22
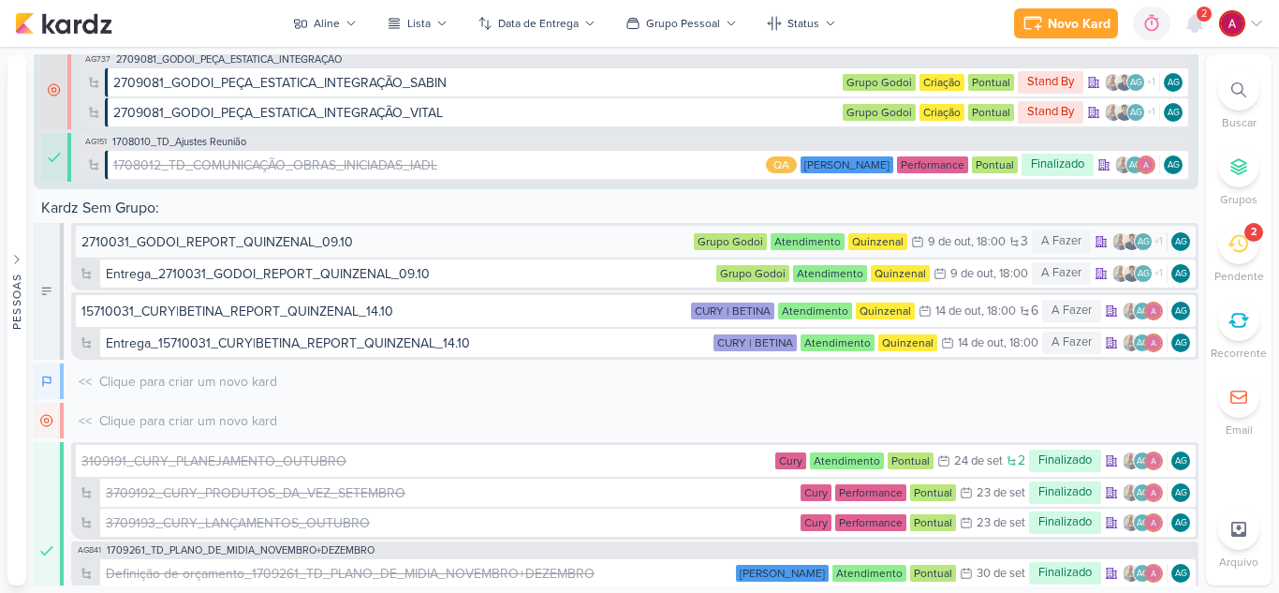
scroll to position [1366, 0]
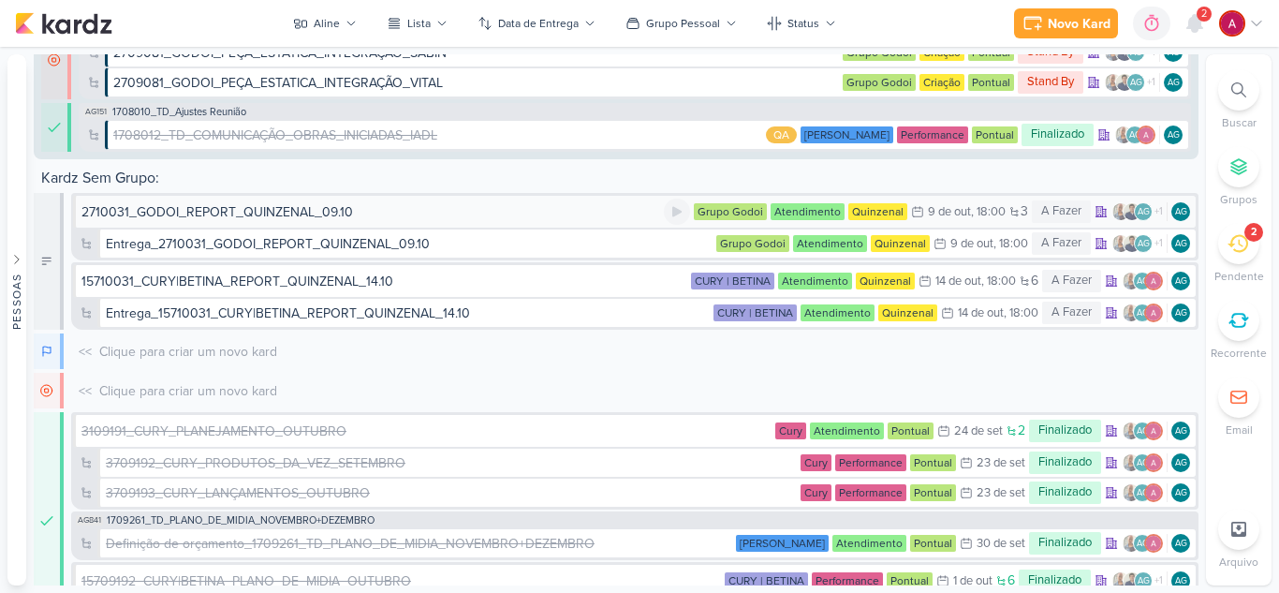
click at [289, 209] on div "2710031_GODOI_REPORT_QUINZENAL_09.10" at bounding box center [217, 212] width 272 height 20
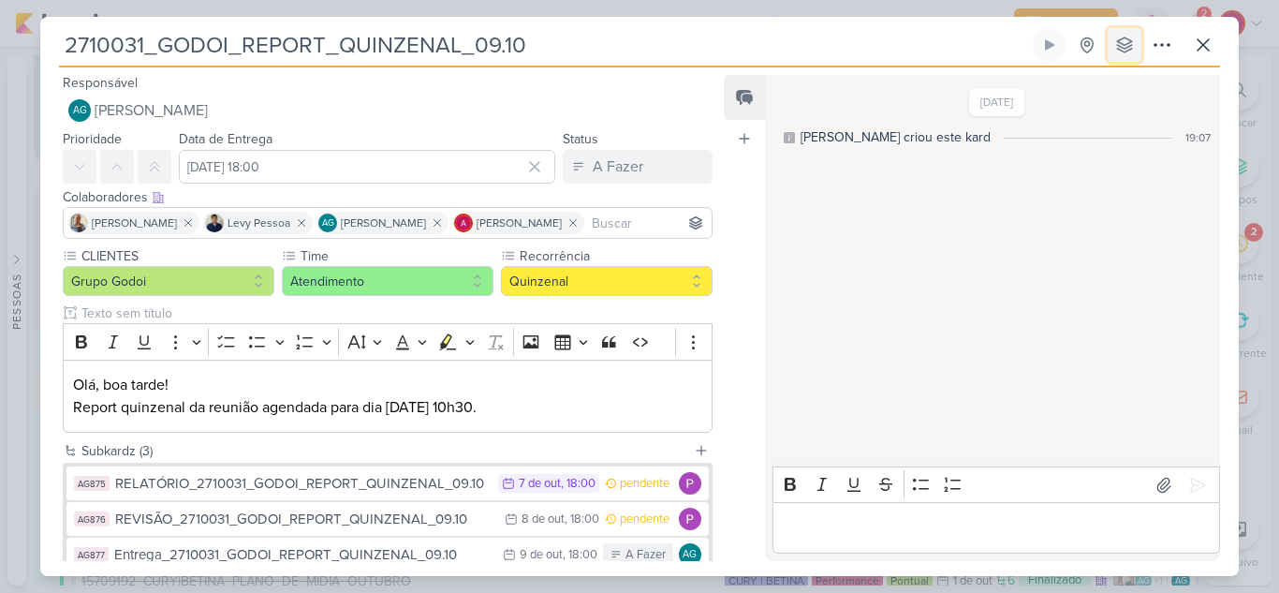
click at [1121, 51] on icon at bounding box center [1125, 45] width 19 height 19
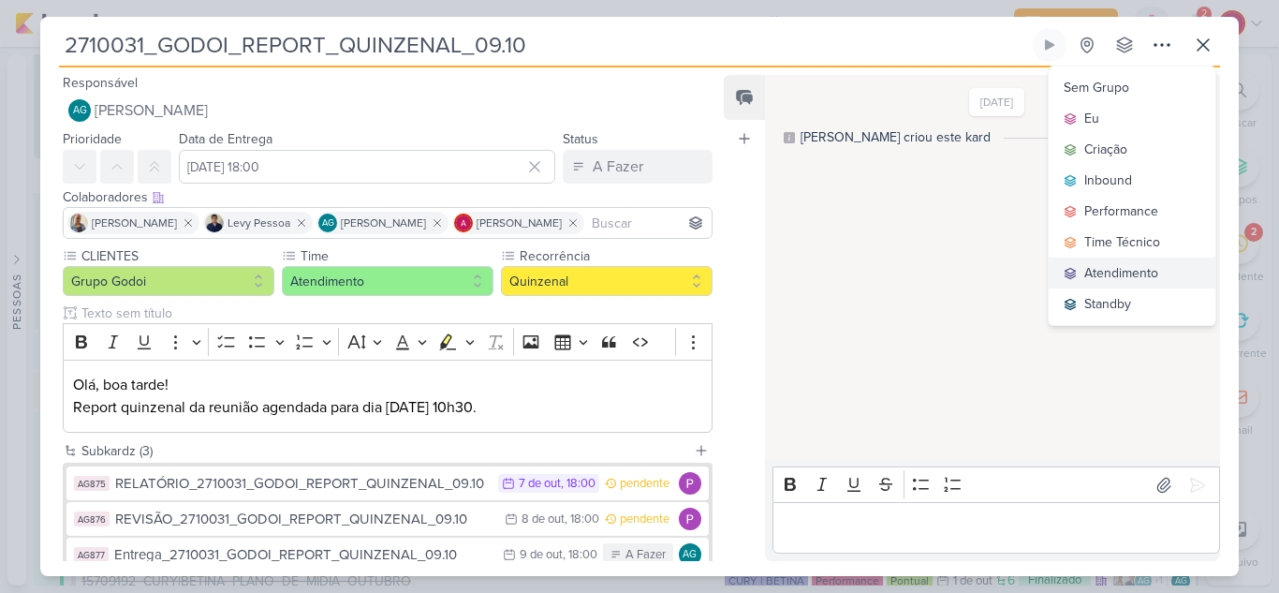
click at [1131, 270] on div "Atendimento" at bounding box center [1122, 273] width 74 height 20
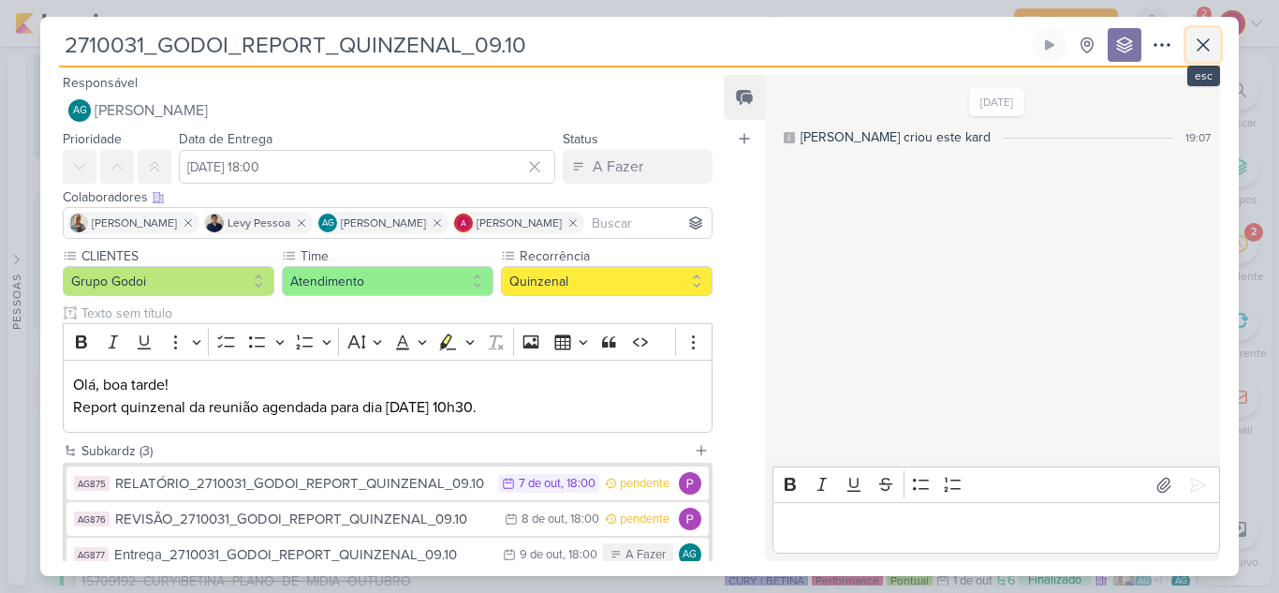
click at [1195, 46] on icon at bounding box center [1203, 45] width 22 height 22
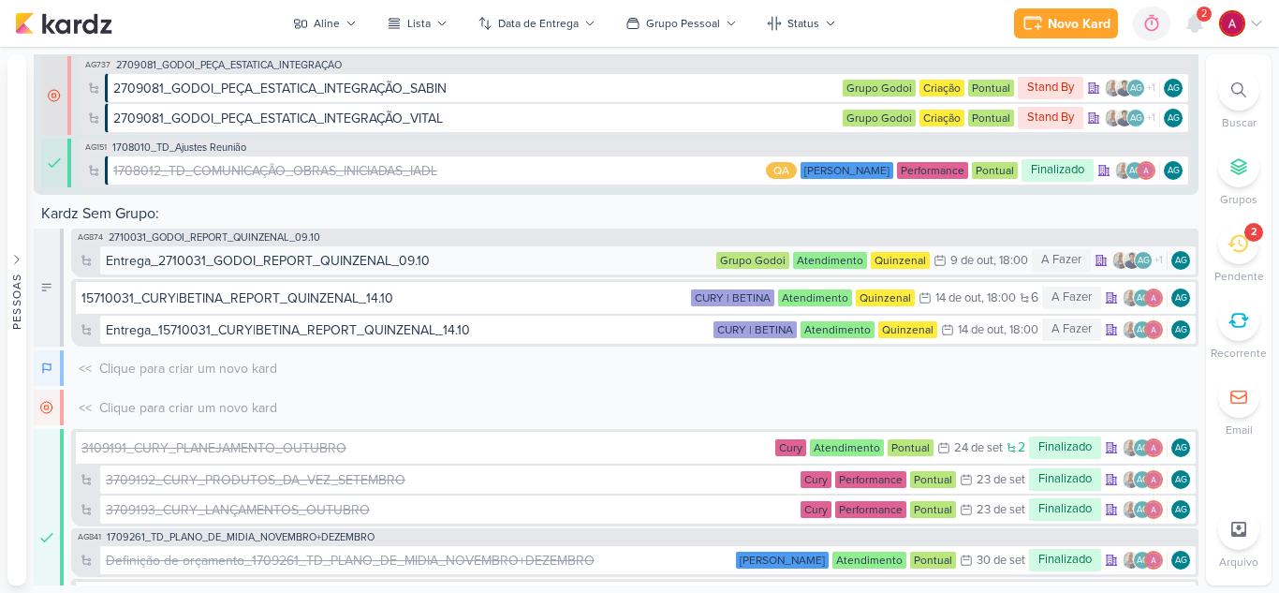
scroll to position [1401, 0]
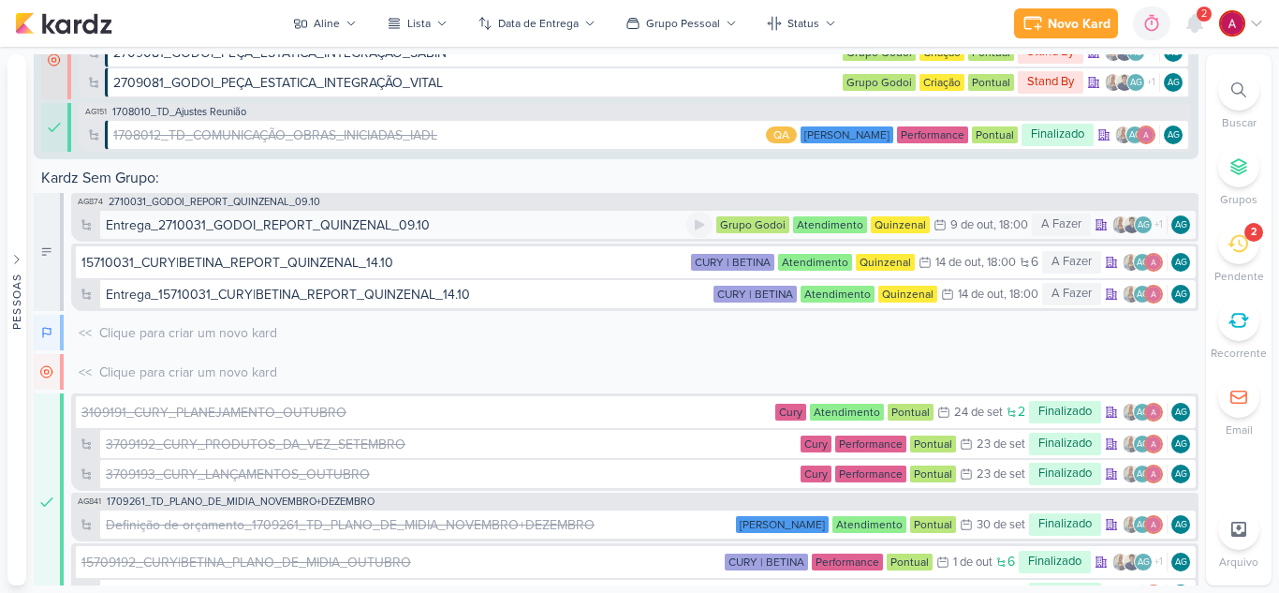
click at [386, 228] on div "Entrega_2710031_GODOI_REPORT_QUINZENAL_09.10" at bounding box center [268, 225] width 324 height 20
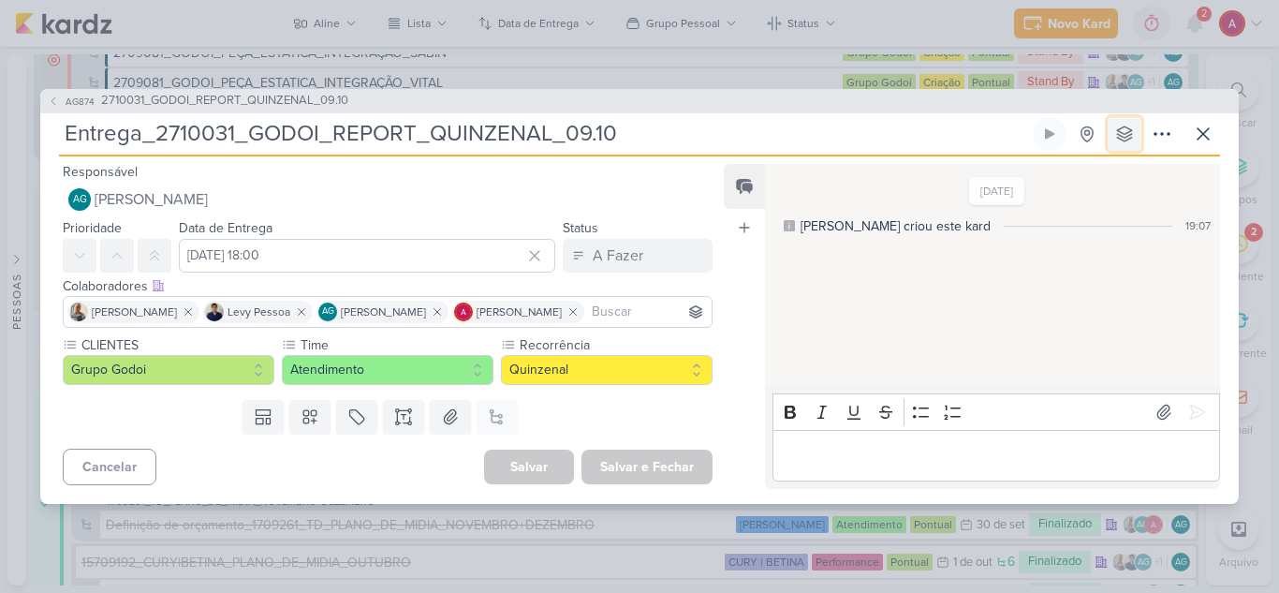
click at [1132, 135] on icon at bounding box center [1125, 134] width 19 height 19
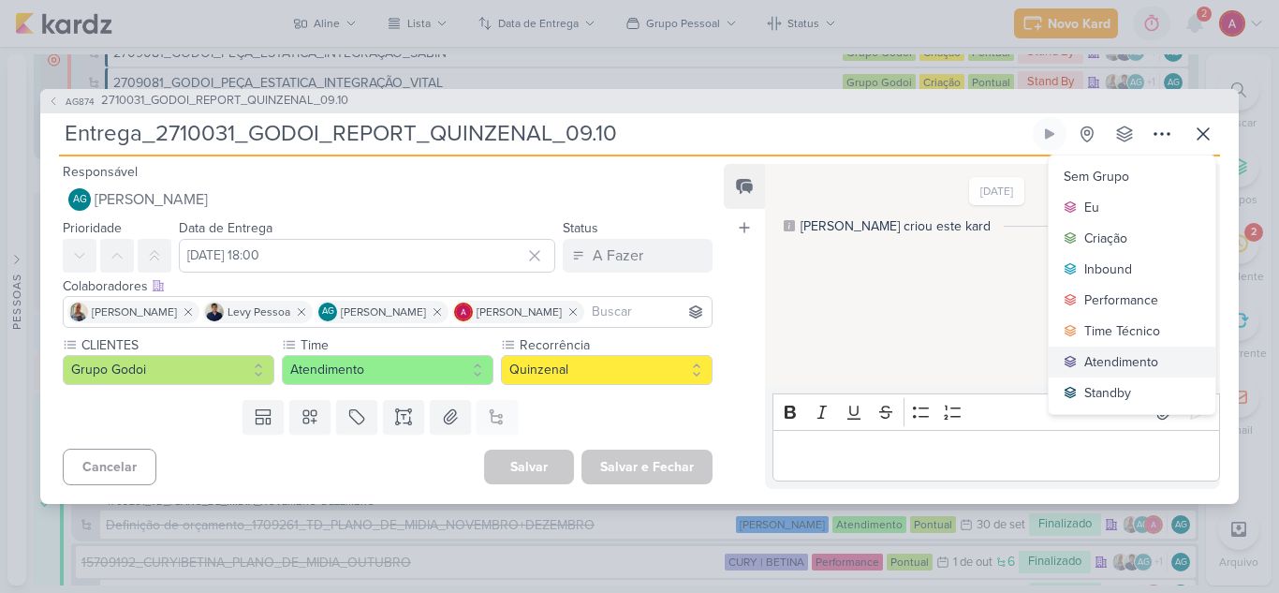
click at [1125, 354] on div "Atendimento" at bounding box center [1122, 362] width 74 height 20
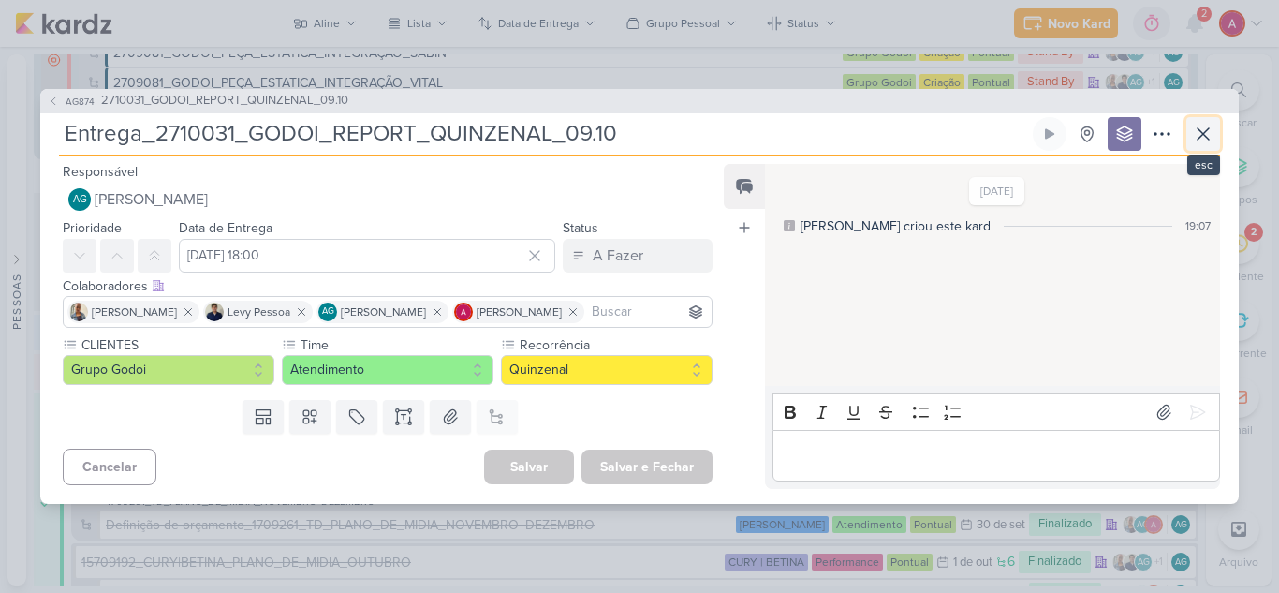
click at [1205, 136] on icon at bounding box center [1203, 134] width 22 height 22
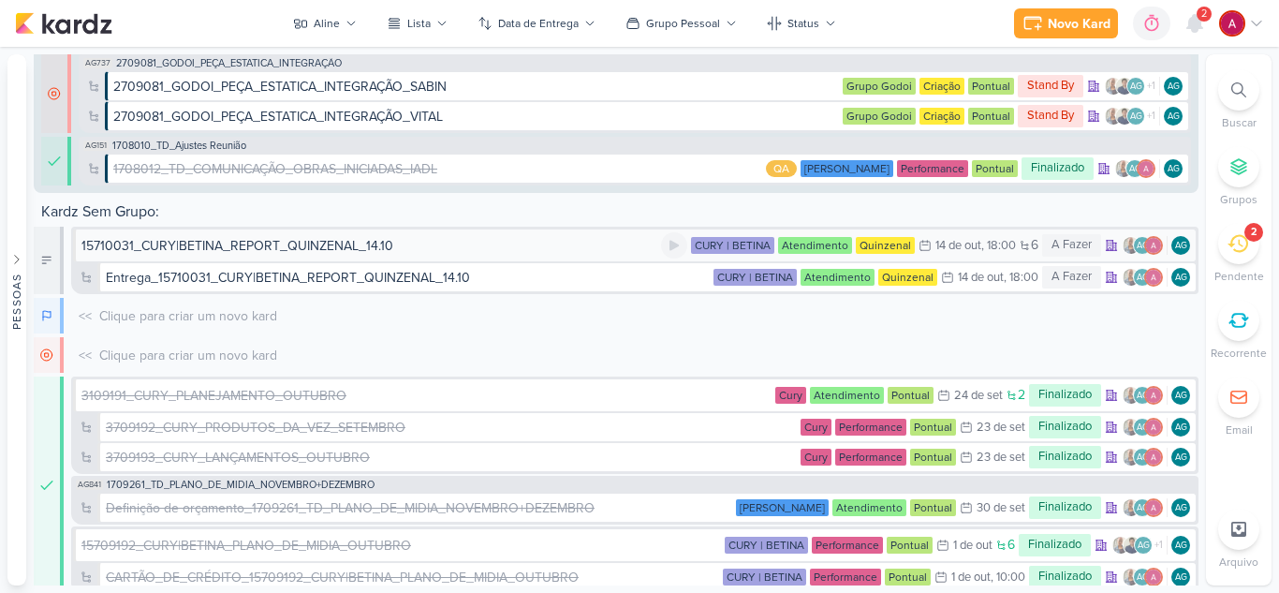
scroll to position [1417, 0]
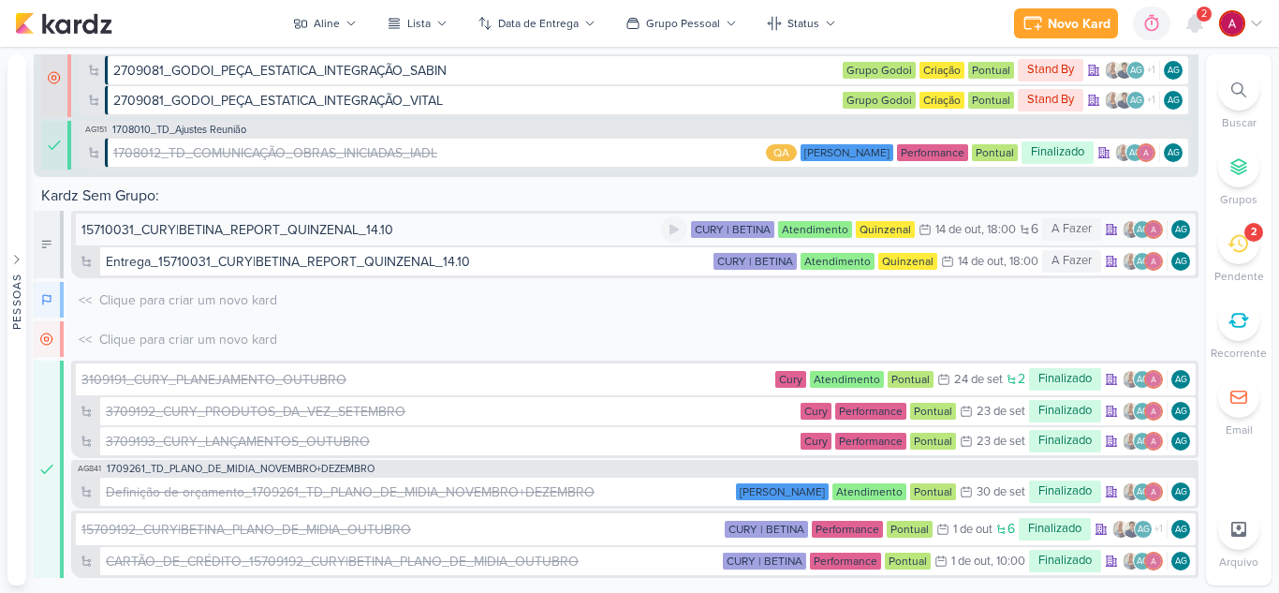
click at [278, 230] on div "15710031_CURY|BETINA_REPORT_QUINZENAL_14.10" at bounding box center [237, 230] width 312 height 20
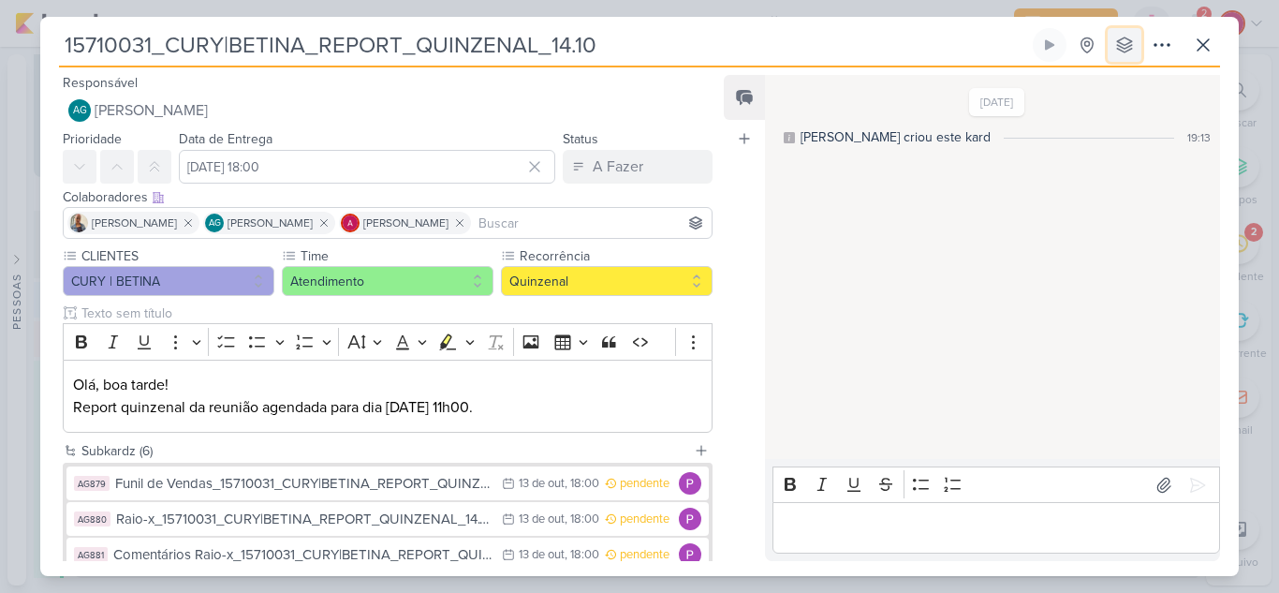
click at [1112, 45] on button at bounding box center [1125, 45] width 34 height 34
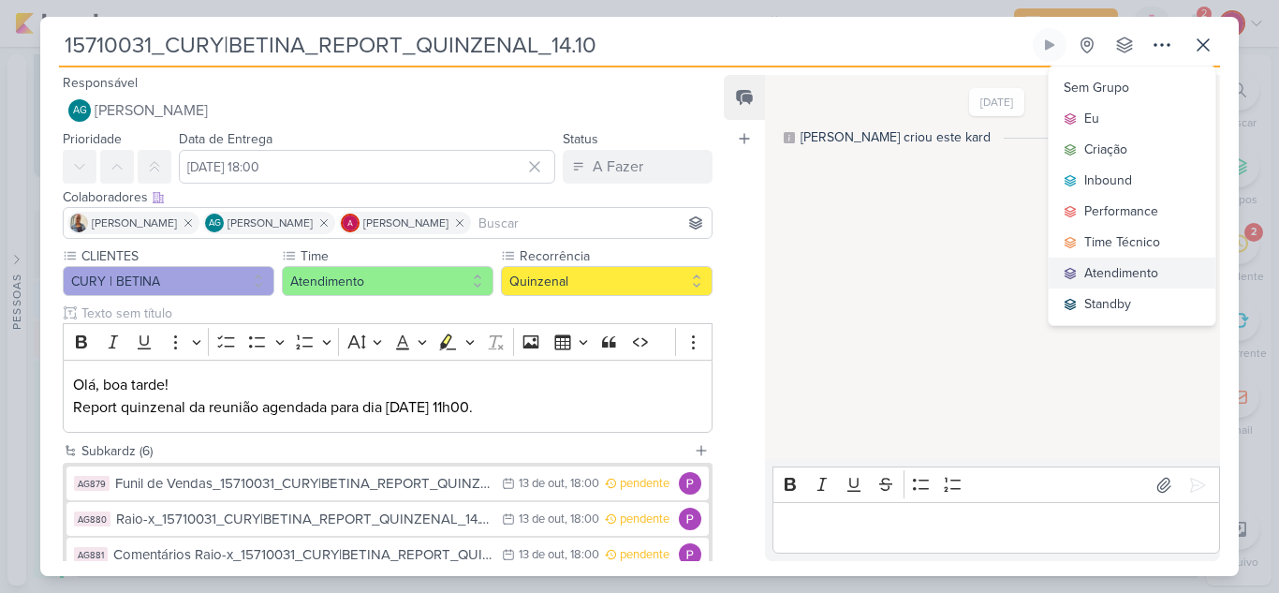
click at [1100, 275] on div "Atendimento" at bounding box center [1122, 273] width 74 height 20
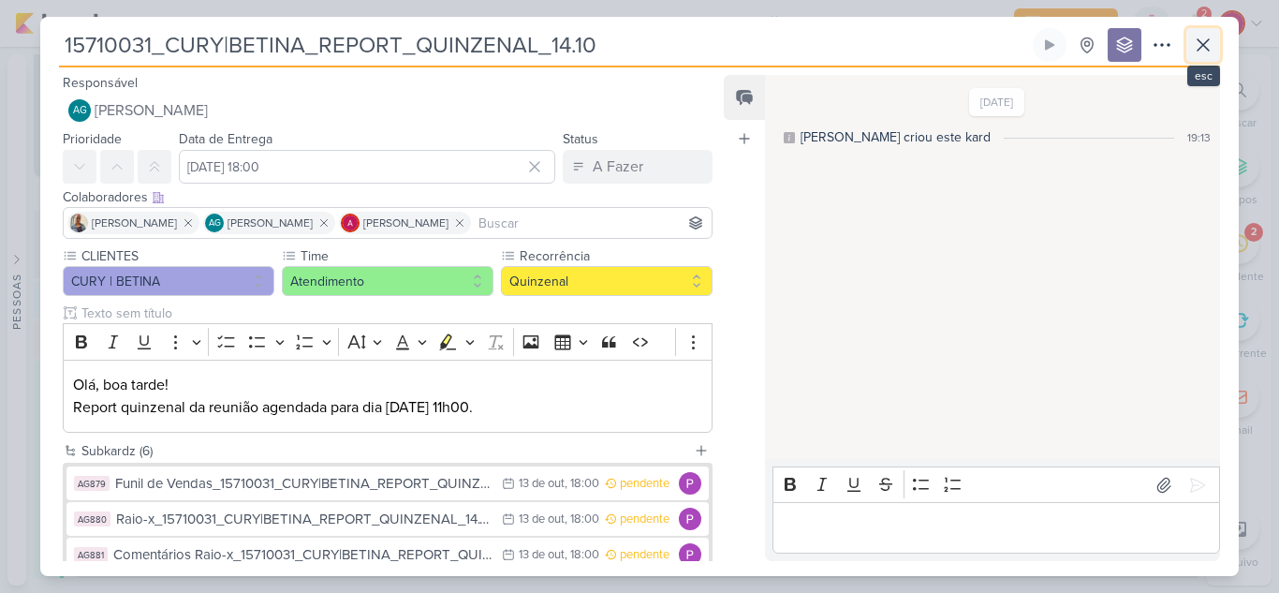
click at [1193, 43] on icon at bounding box center [1203, 45] width 22 height 22
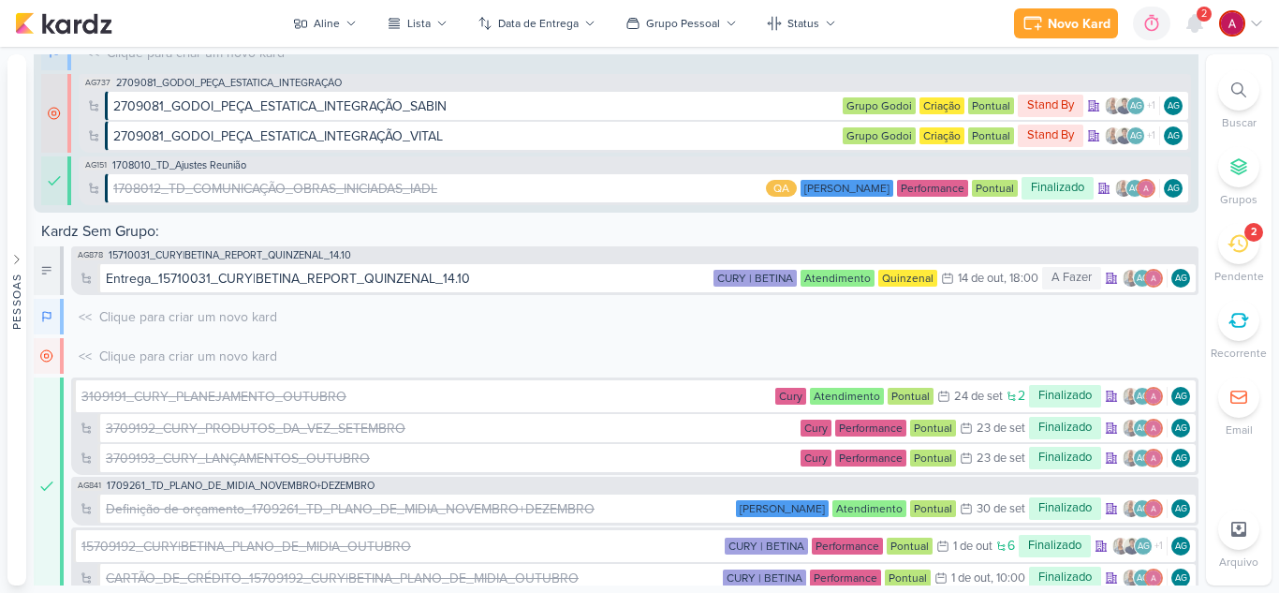
scroll to position [1434, 0]
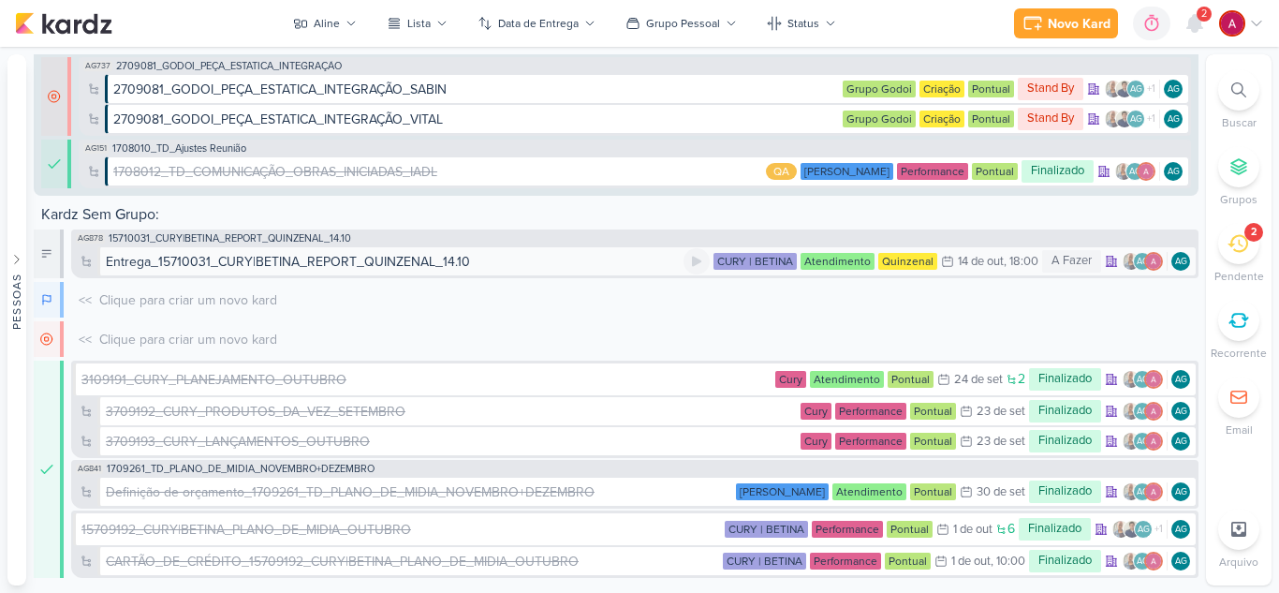
click at [400, 255] on div "Entrega_15710031_CURY|BETINA_REPORT_QUINZENAL_14.10" at bounding box center [288, 262] width 364 height 20
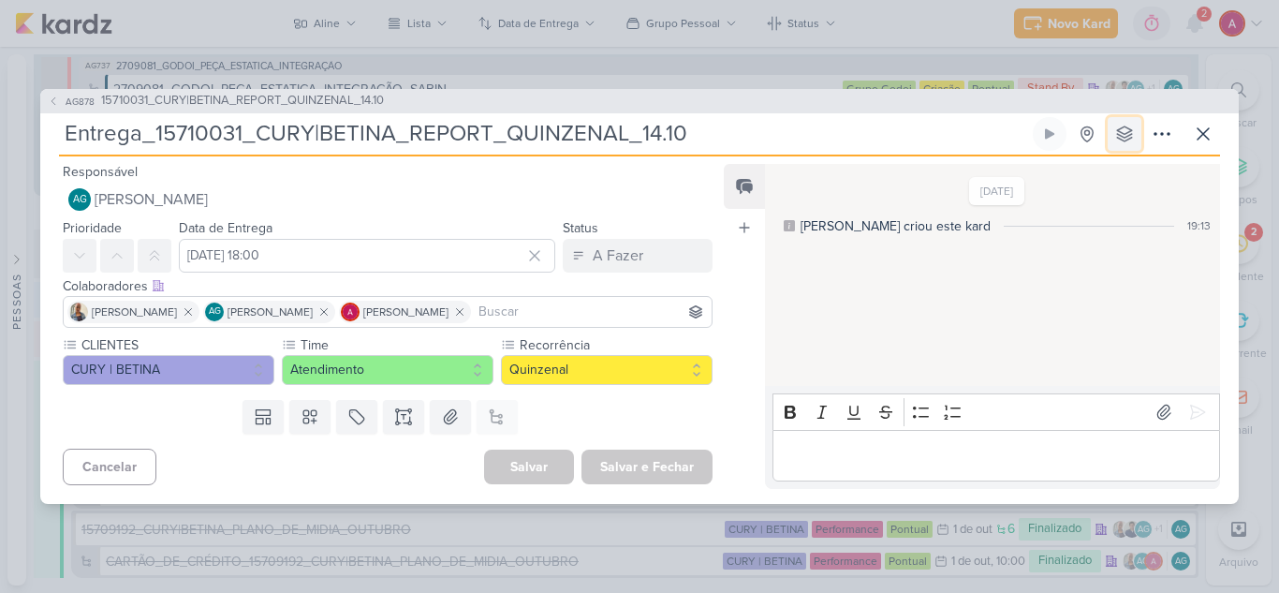
click at [1126, 132] on icon at bounding box center [1125, 134] width 19 height 19
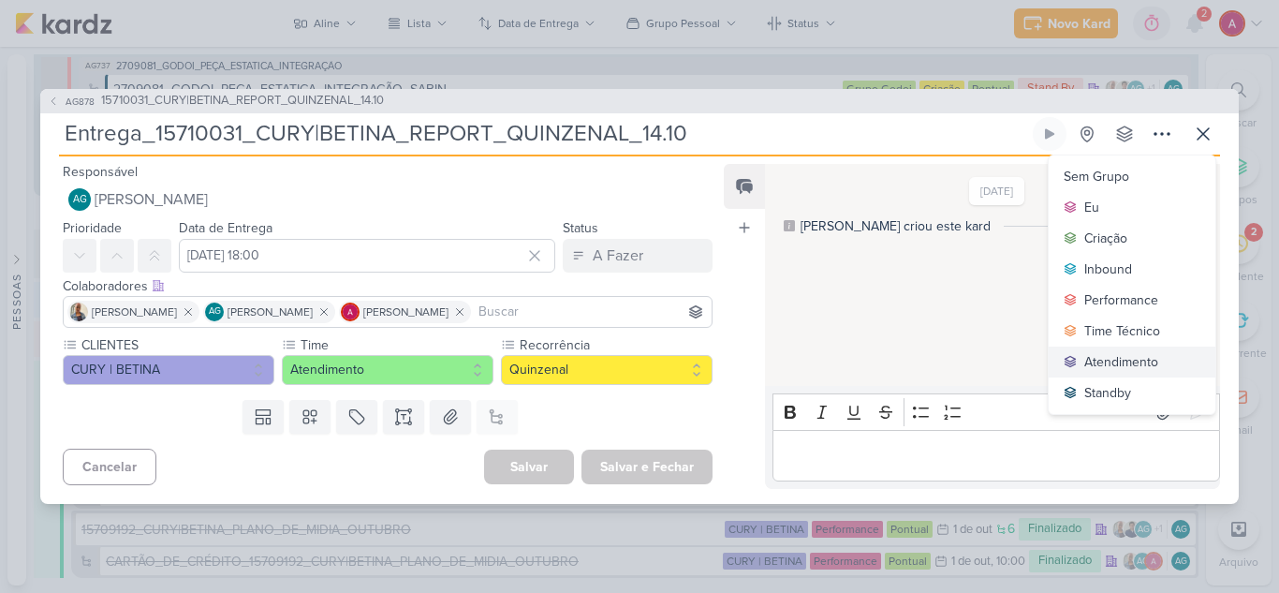
click at [1132, 370] on div "Atendimento" at bounding box center [1122, 362] width 74 height 20
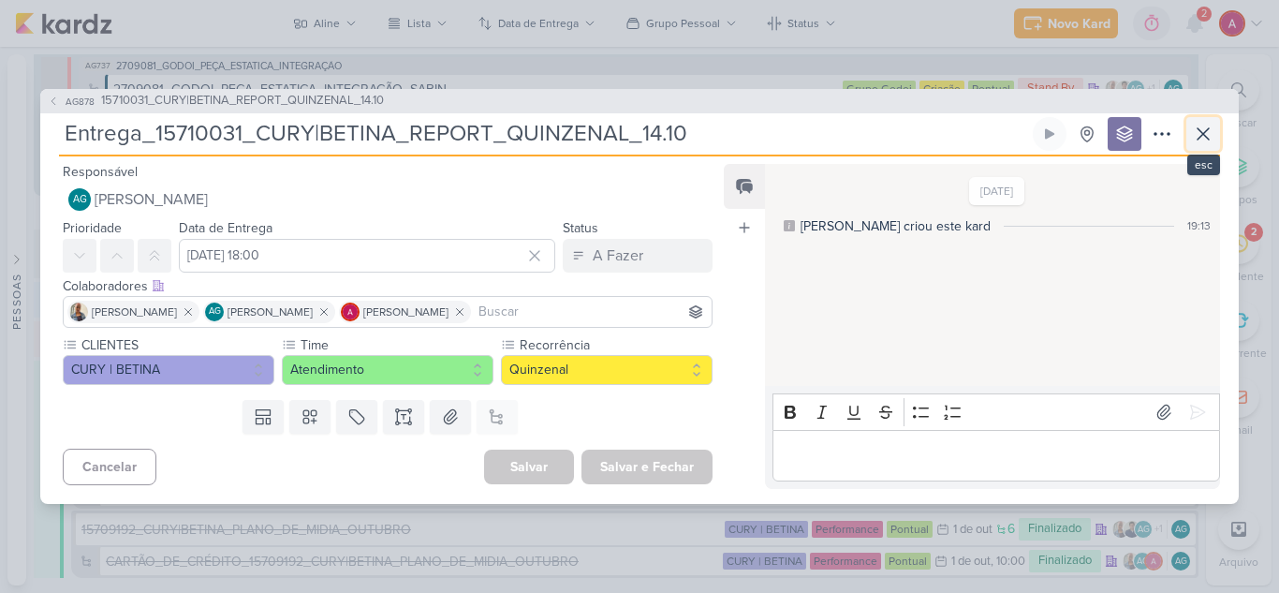
click at [1210, 133] on icon at bounding box center [1203, 134] width 22 height 22
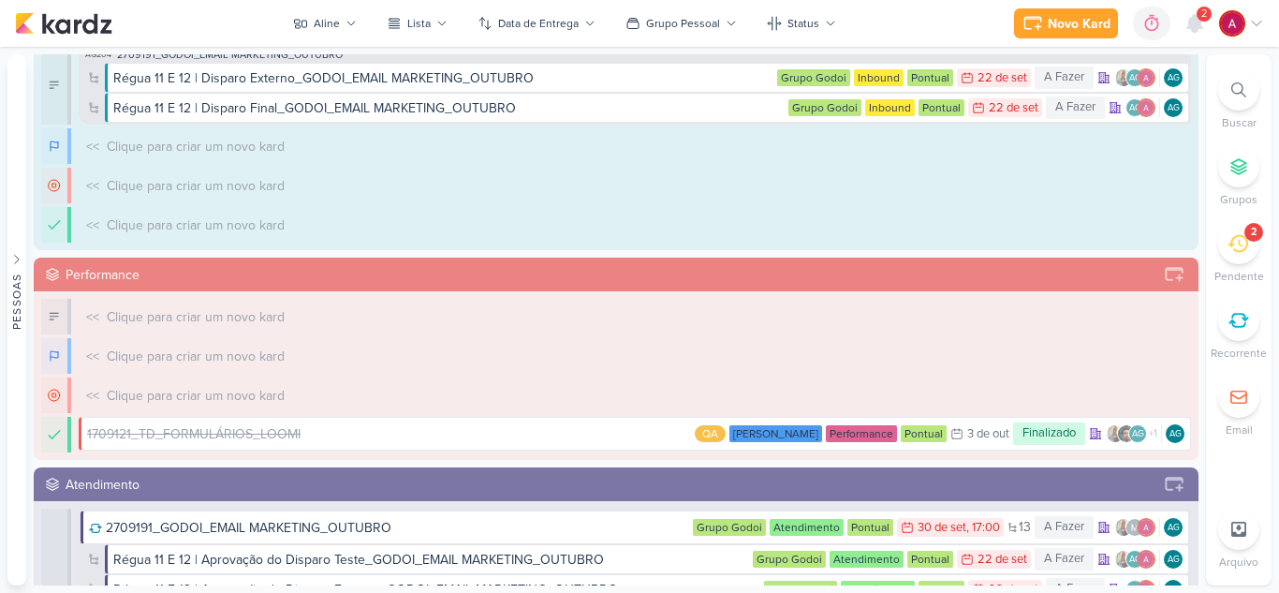
scroll to position [0, 0]
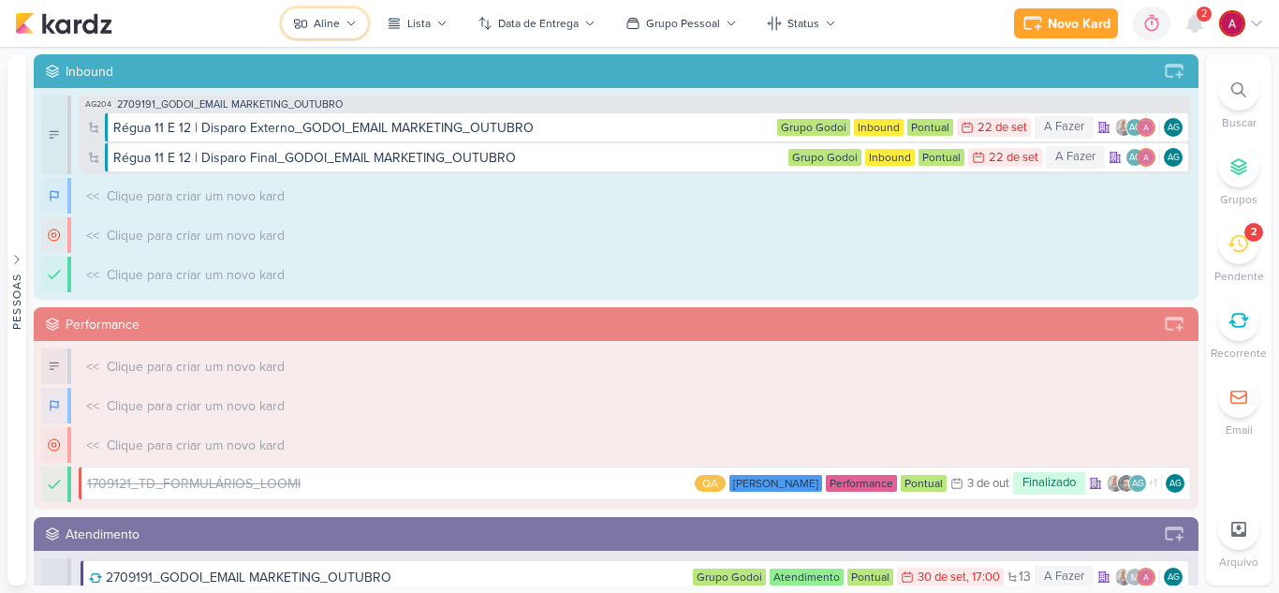
click at [308, 19] on icon at bounding box center [300, 23] width 15 height 15
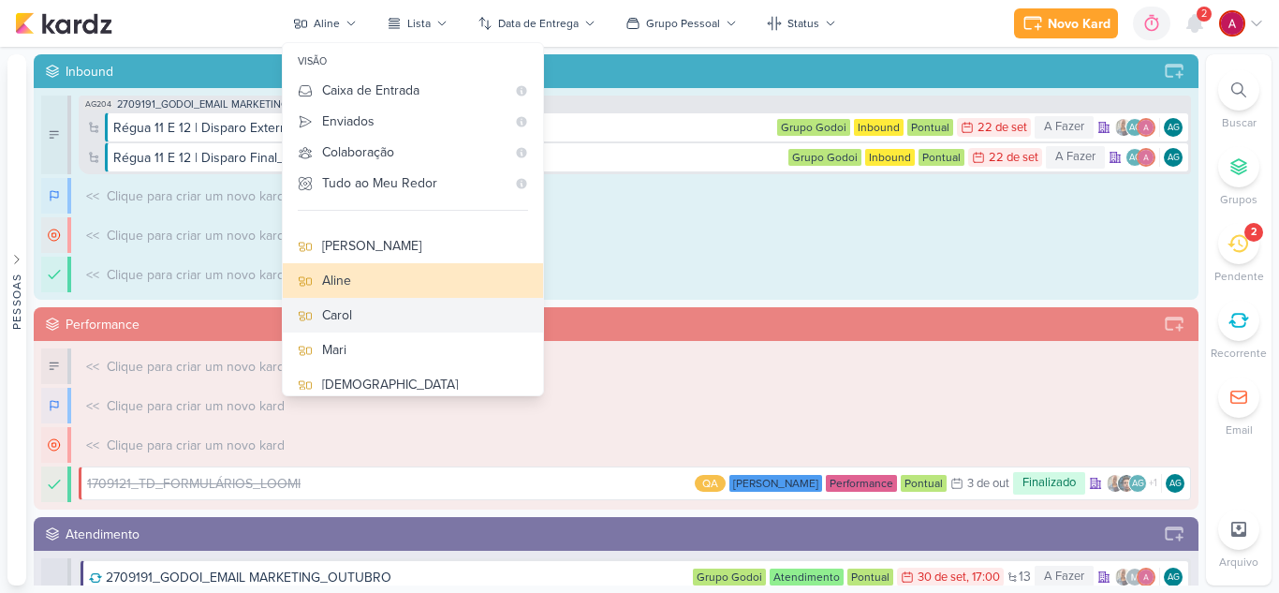
click at [354, 312] on div "Carol" at bounding box center [425, 315] width 206 height 20
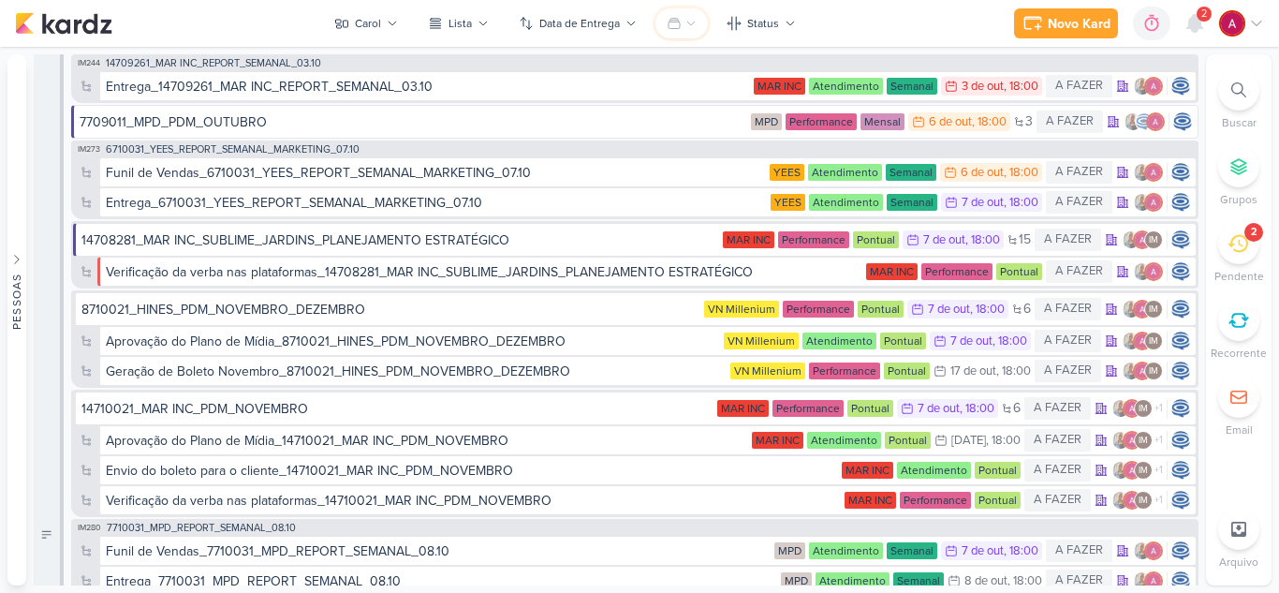
click at [682, 22] on button at bounding box center [682, 23] width 52 height 30
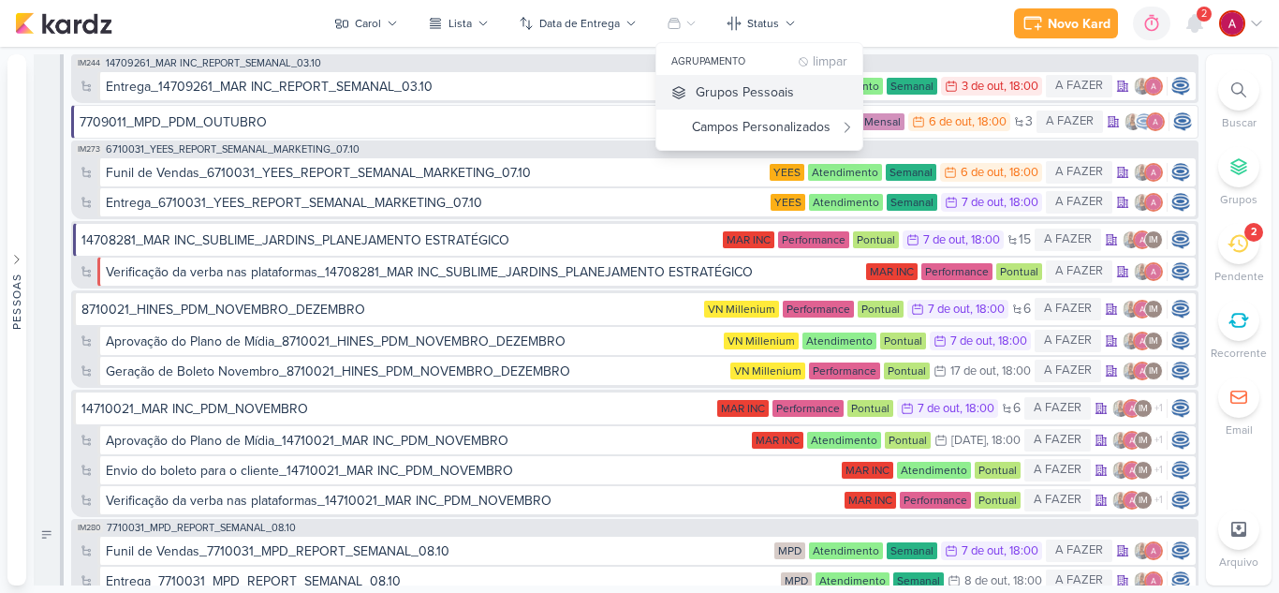
click at [784, 98] on div "Grupos Pessoais" at bounding box center [745, 92] width 98 height 20
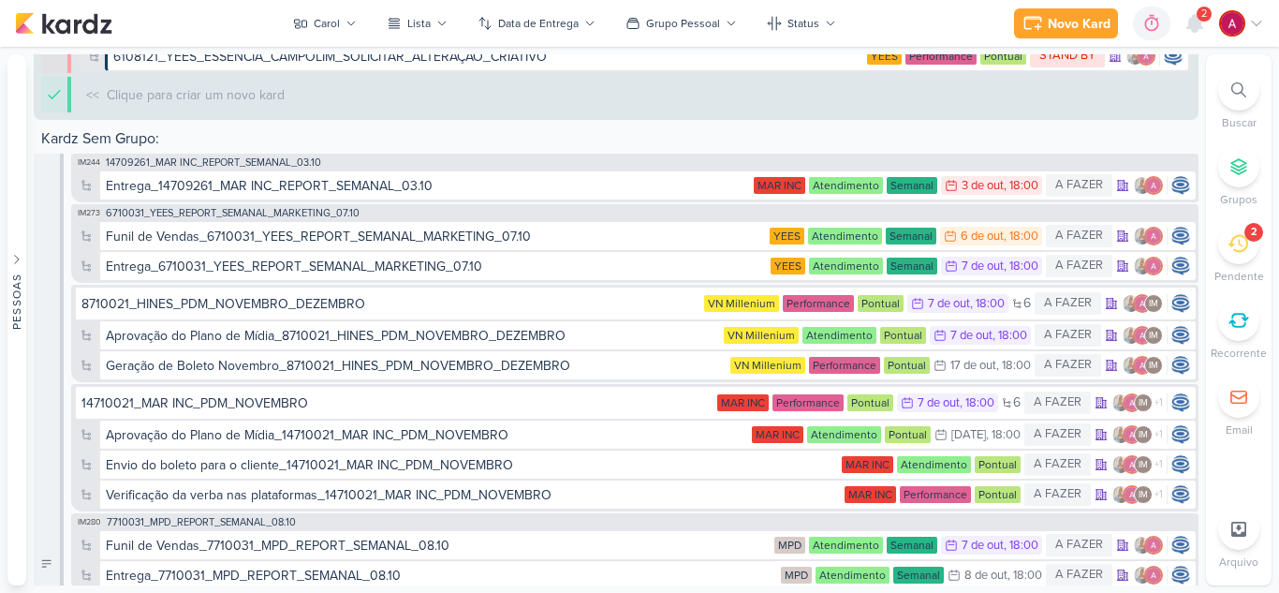
scroll to position [1780, 0]
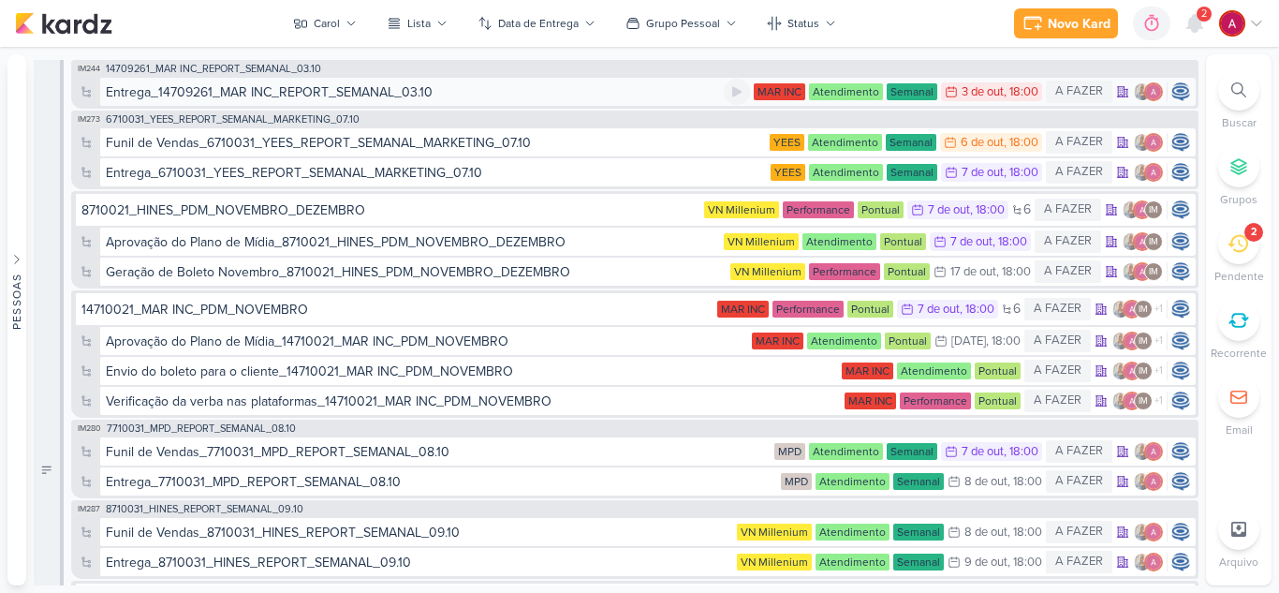
click at [329, 94] on div "Entrega_14709261_MAR INC_REPORT_SEMANAL_03.10" at bounding box center [269, 92] width 327 height 20
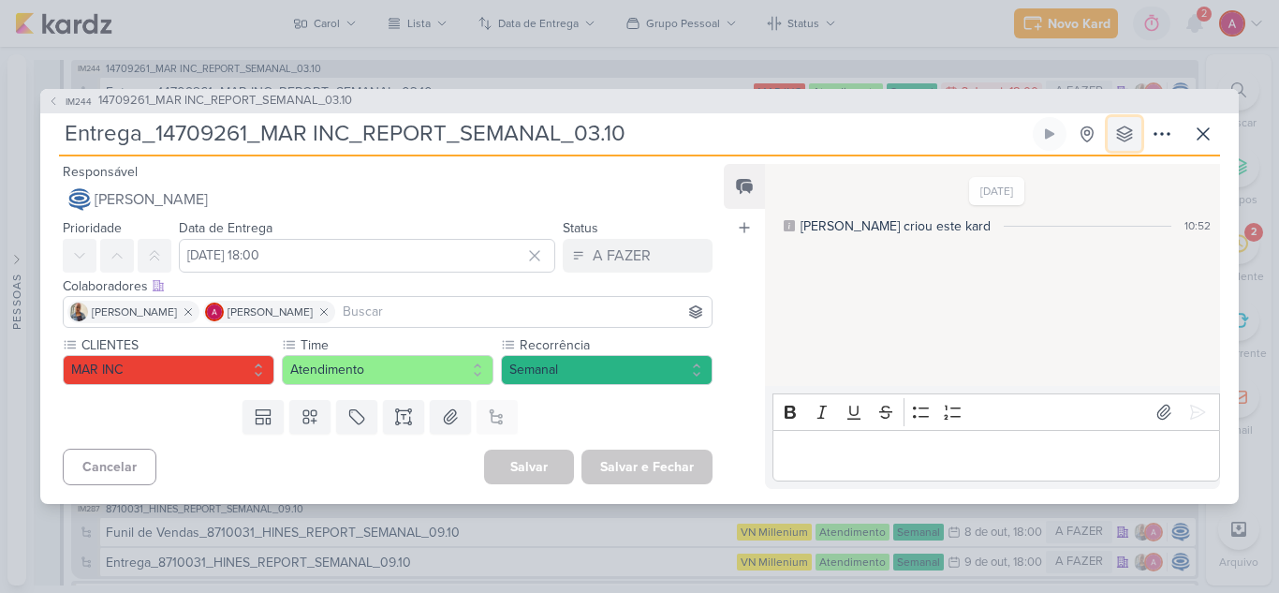
click at [1117, 131] on icon at bounding box center [1125, 134] width 19 height 19
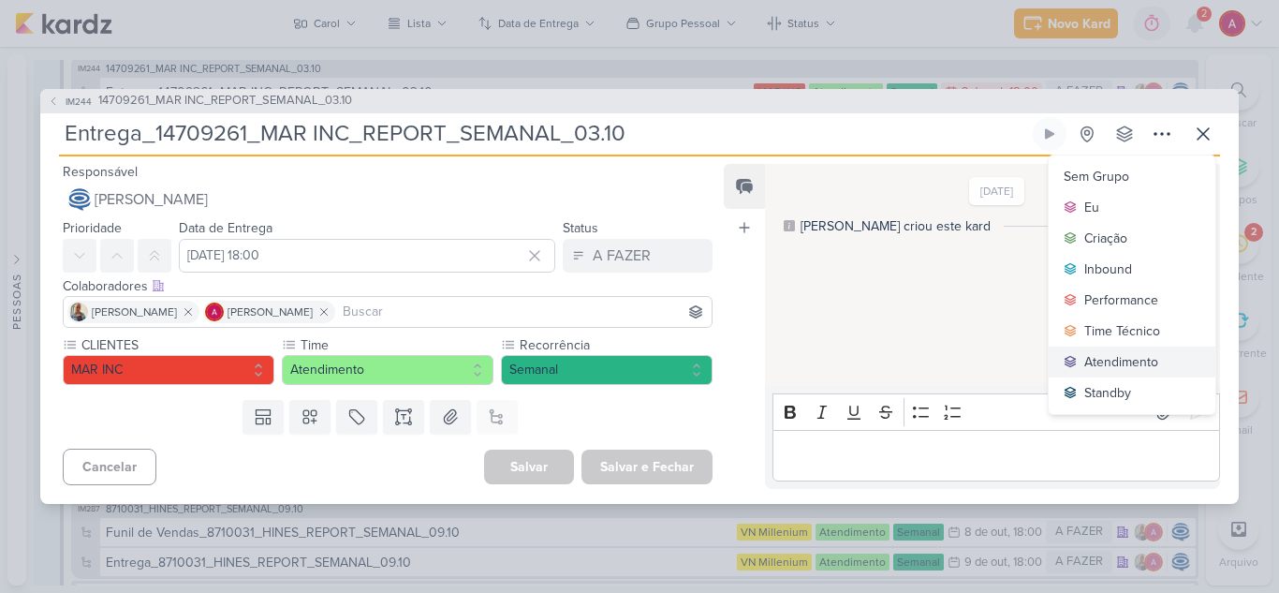
click at [1131, 356] on div "Atendimento" at bounding box center [1122, 362] width 74 height 20
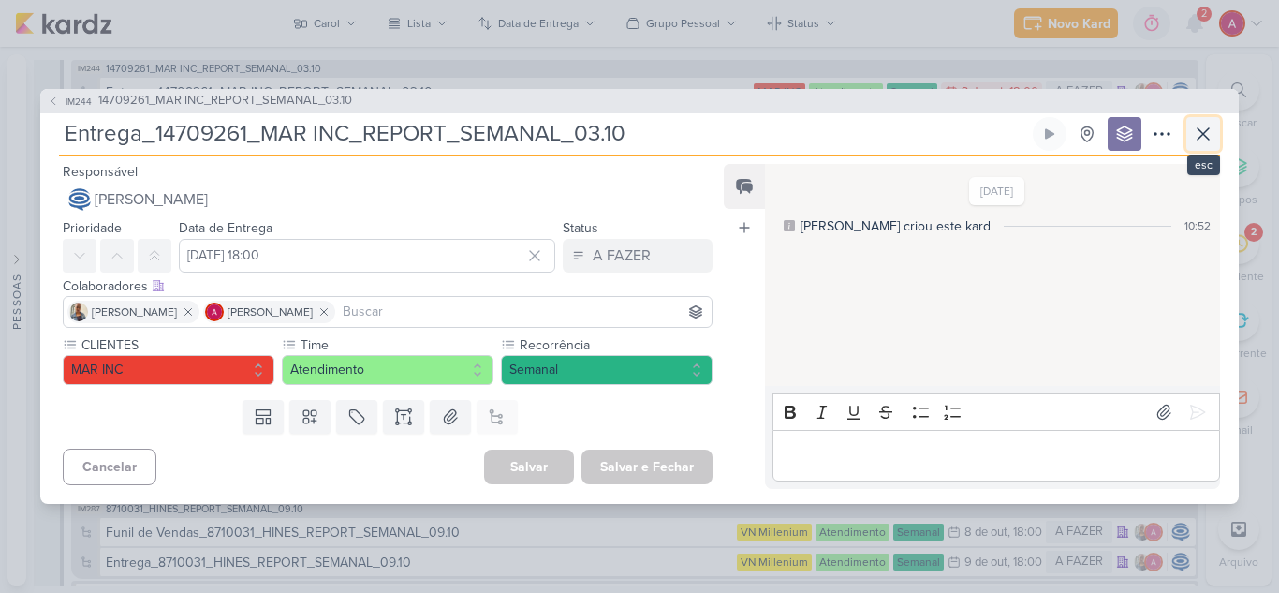
click at [1200, 136] on icon at bounding box center [1203, 134] width 22 height 22
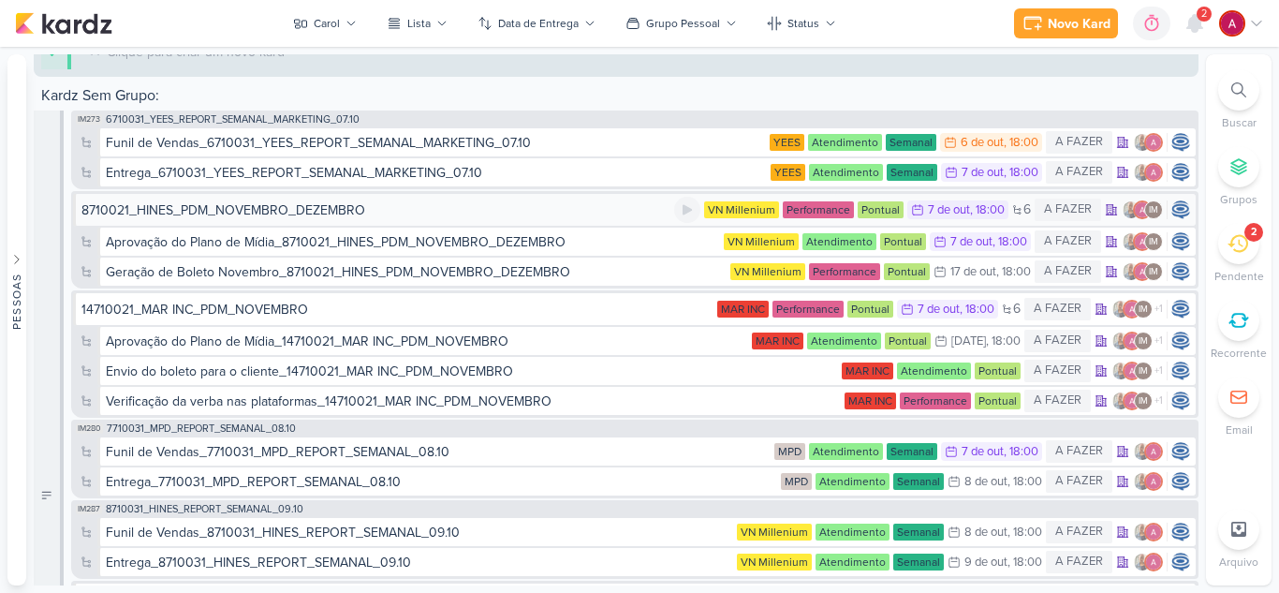
scroll to position [1830, 0]
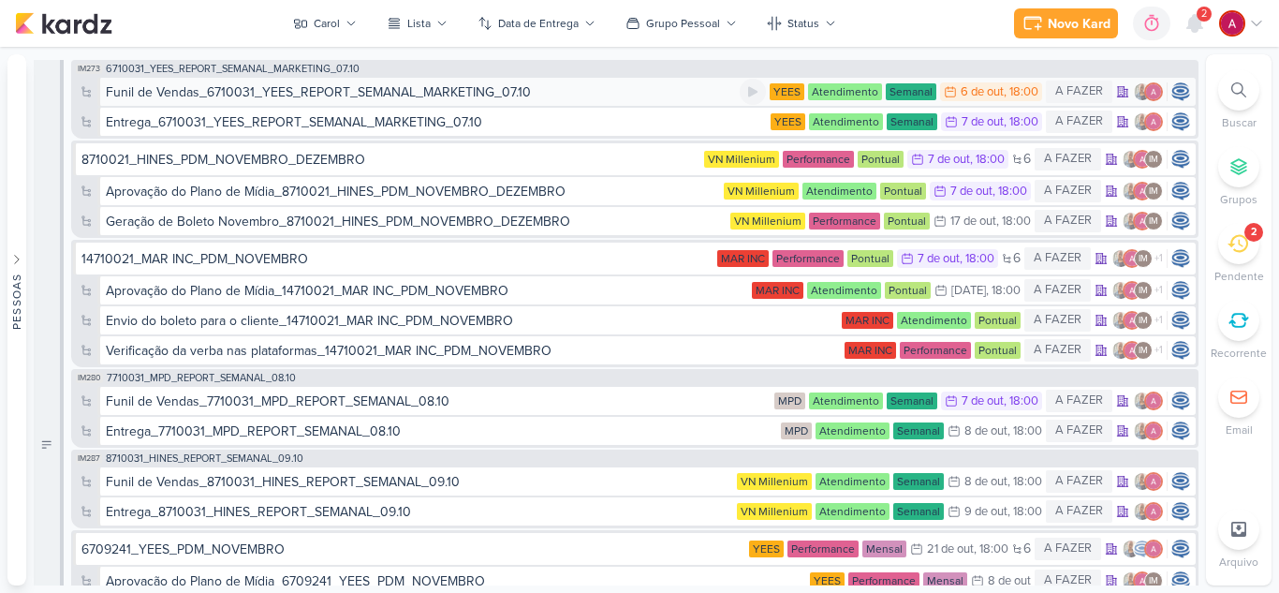
click at [346, 96] on div "Funil de Vendas_6710031_YEES_REPORT_SEMANAL_MARKETING_07.10" at bounding box center [318, 92] width 425 height 20
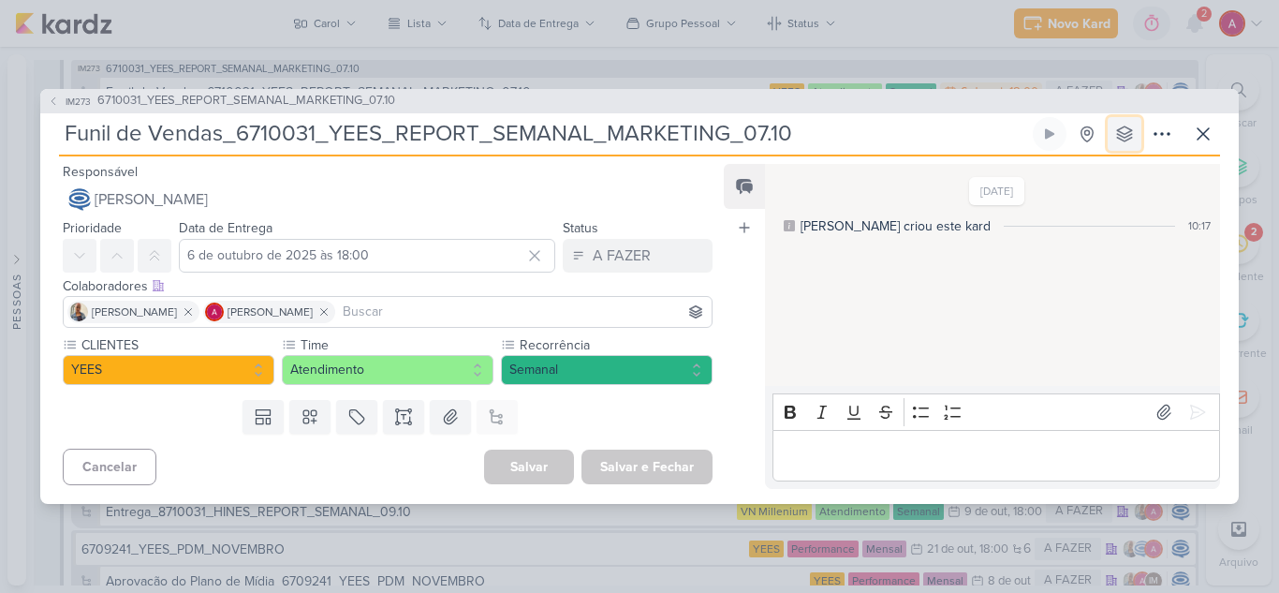
click at [1125, 119] on button at bounding box center [1125, 134] width 34 height 34
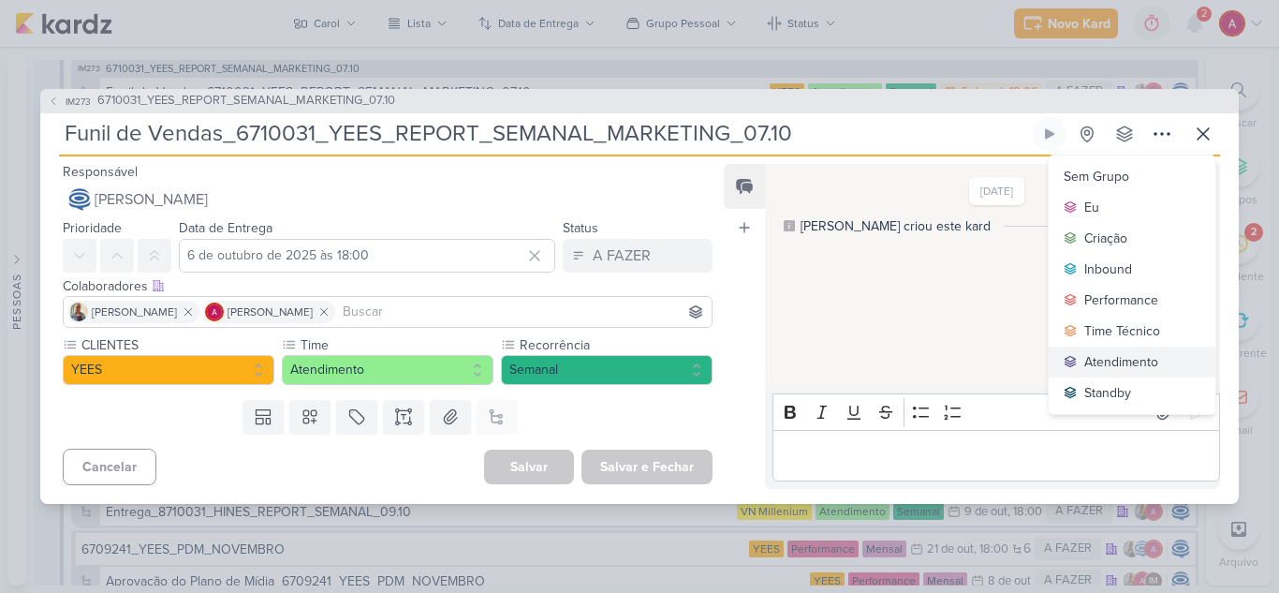
click at [1147, 356] on div "Atendimento" at bounding box center [1122, 362] width 74 height 20
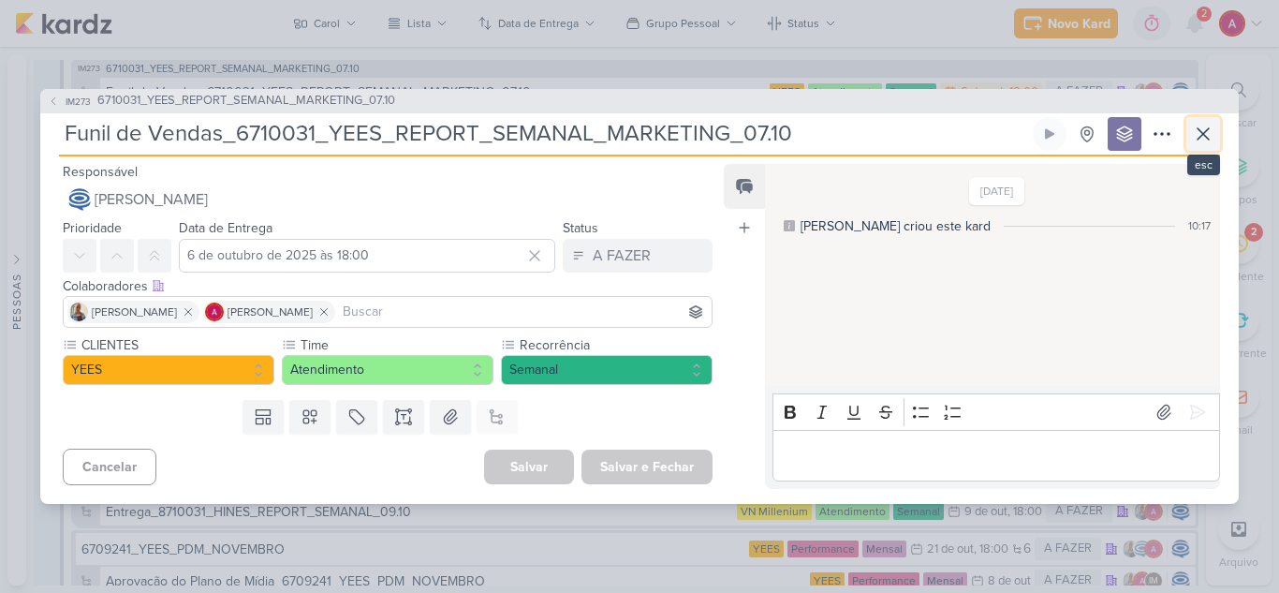
click at [1209, 137] on icon at bounding box center [1203, 134] width 22 height 22
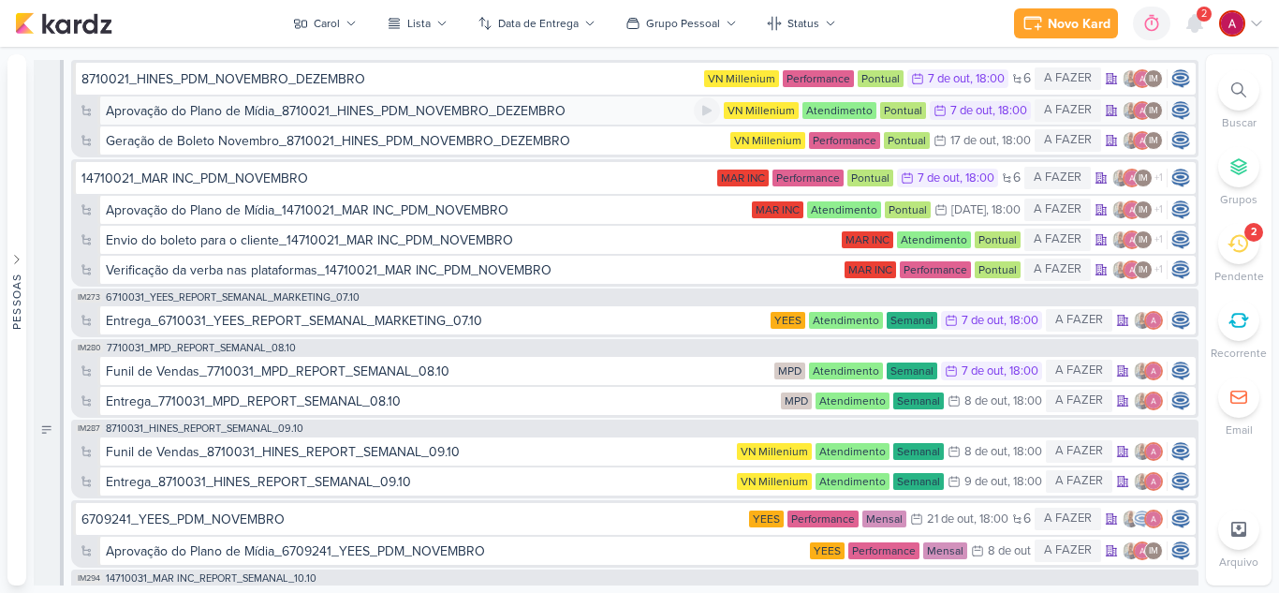
scroll to position [1787, 0]
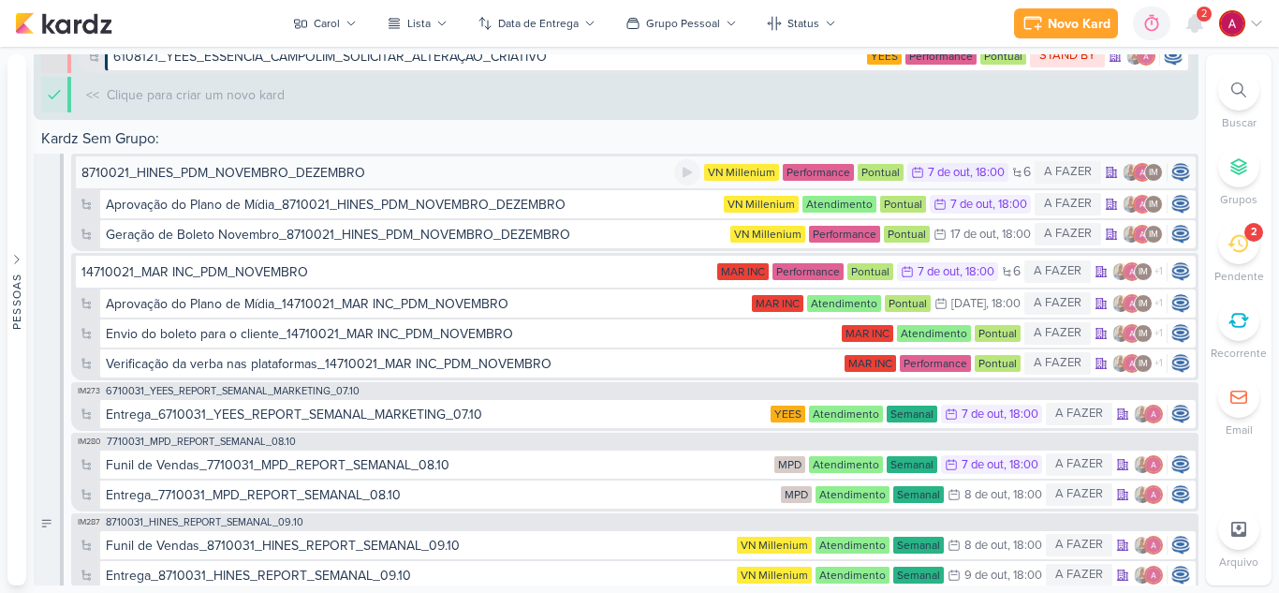
click at [259, 171] on div "8710021_HINES_PDM_NOVEMBRO_DEZEMBRO" at bounding box center [223, 173] width 284 height 20
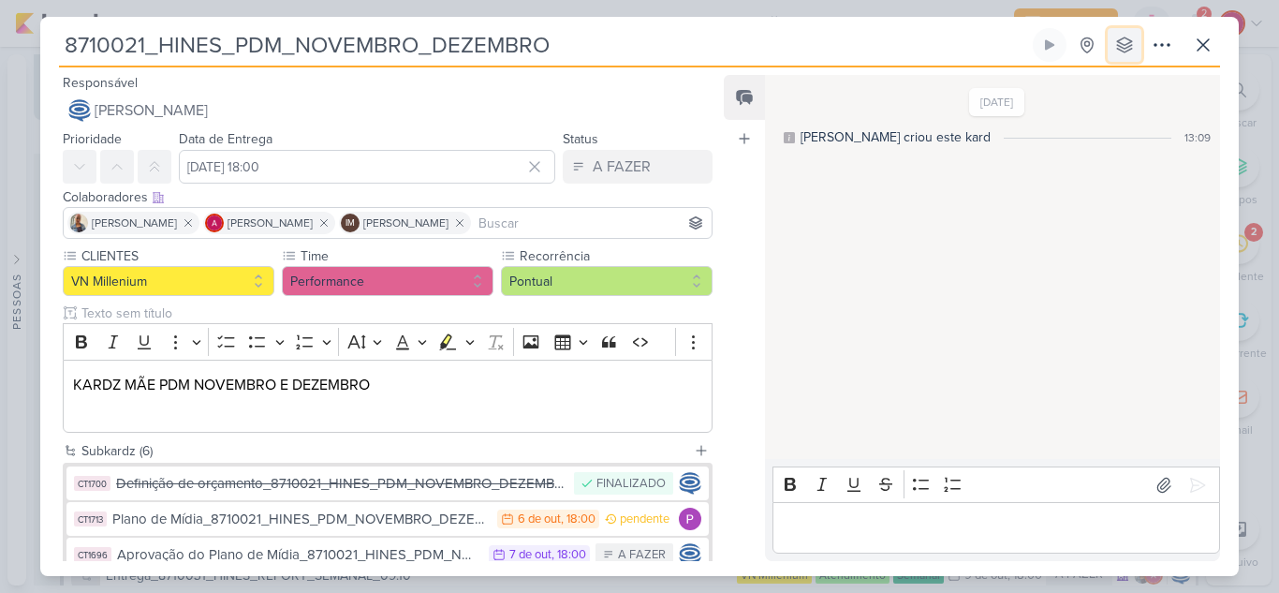
click at [1127, 48] on icon at bounding box center [1124, 44] width 15 height 15
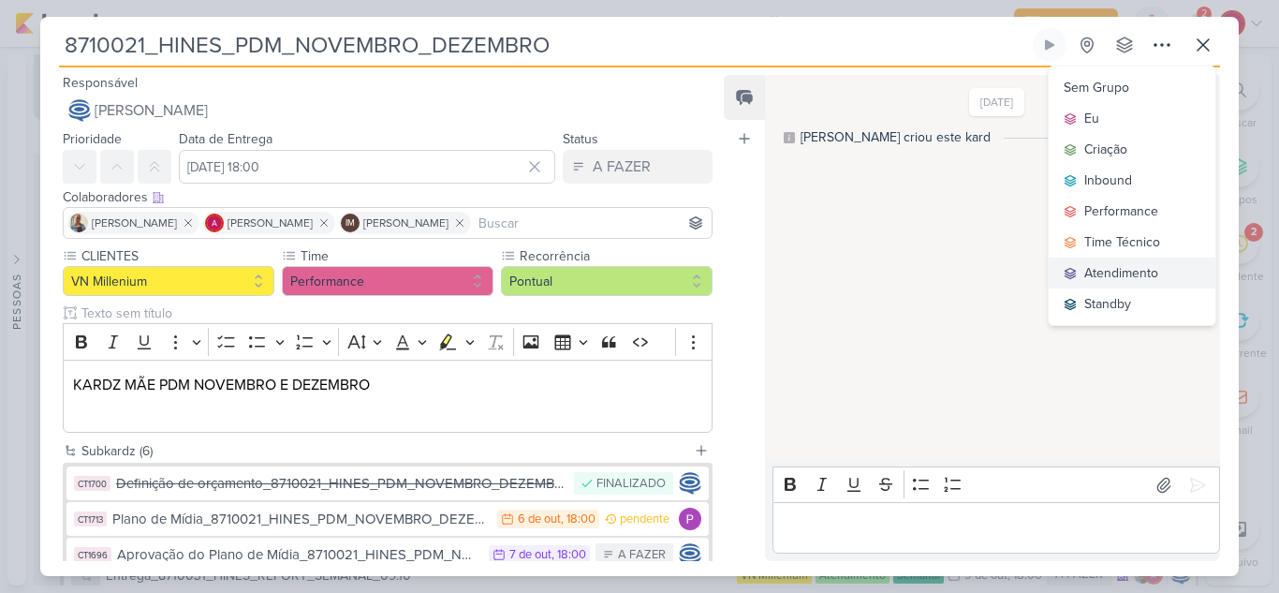
click at [1140, 271] on div "Atendimento" at bounding box center [1122, 273] width 74 height 20
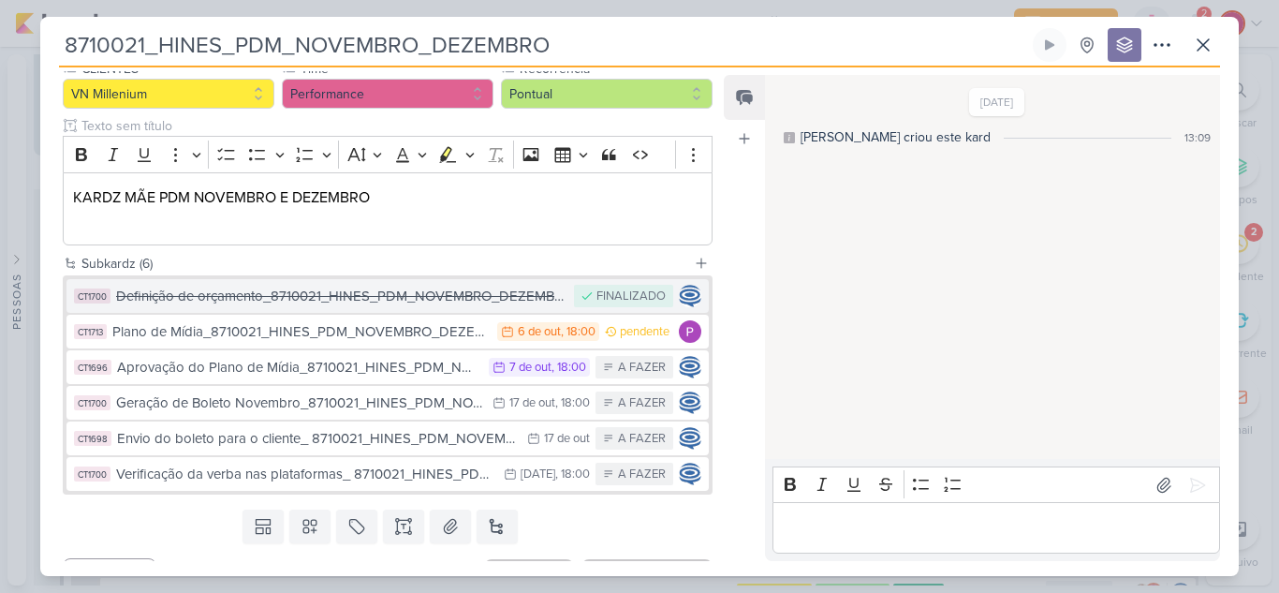
scroll to position [1823, 0]
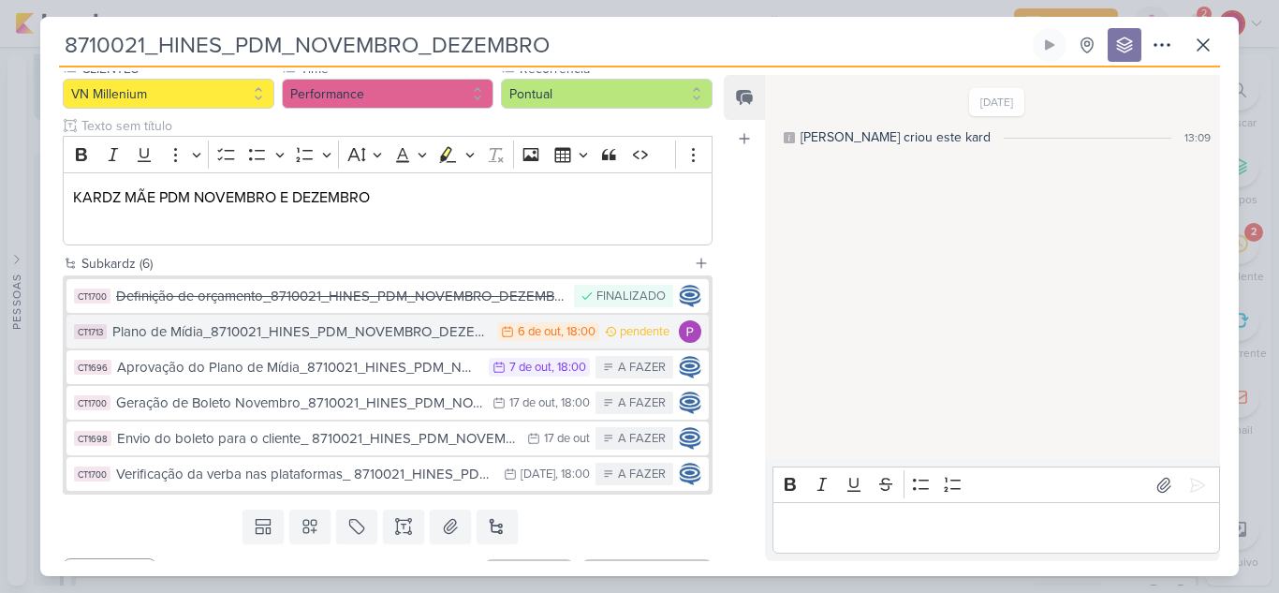
click at [307, 335] on div "Plano de Mídia_8710021_HINES_PDM_NOVEMBRO_DEZEMBRO" at bounding box center [300, 332] width 376 height 22
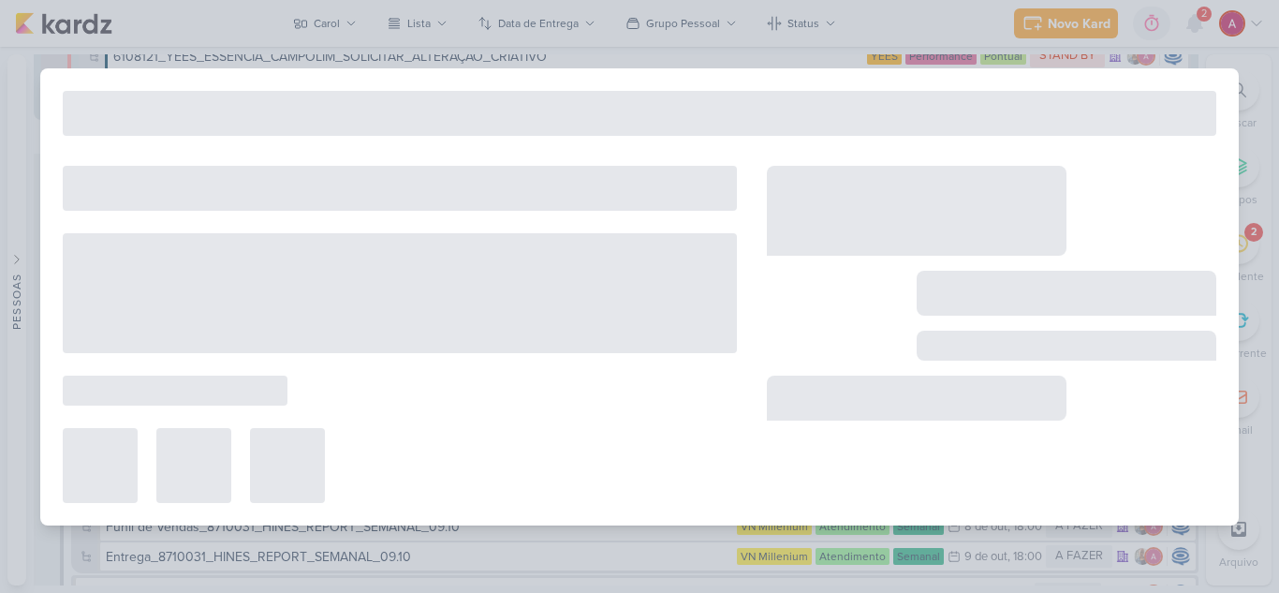
type input "Plano de Mídia_8710021_HINES_PDM_NOVEMBRO_DEZEMBRO"
type input "6 de outubro de 2025 às 18:00"
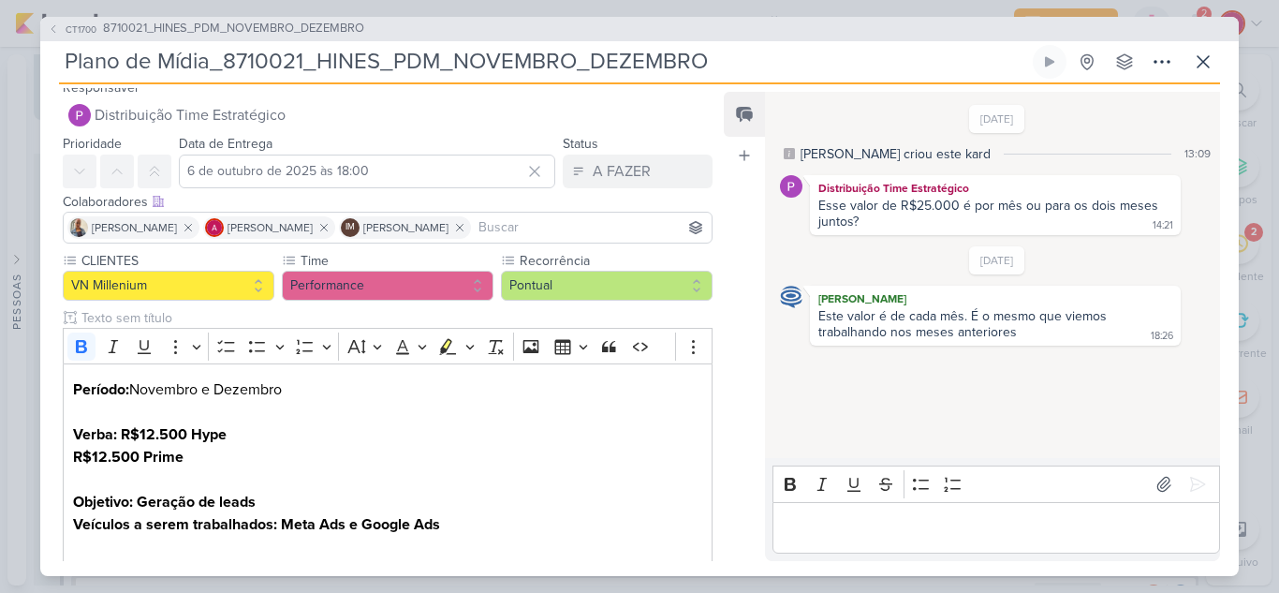
scroll to position [0, 0]
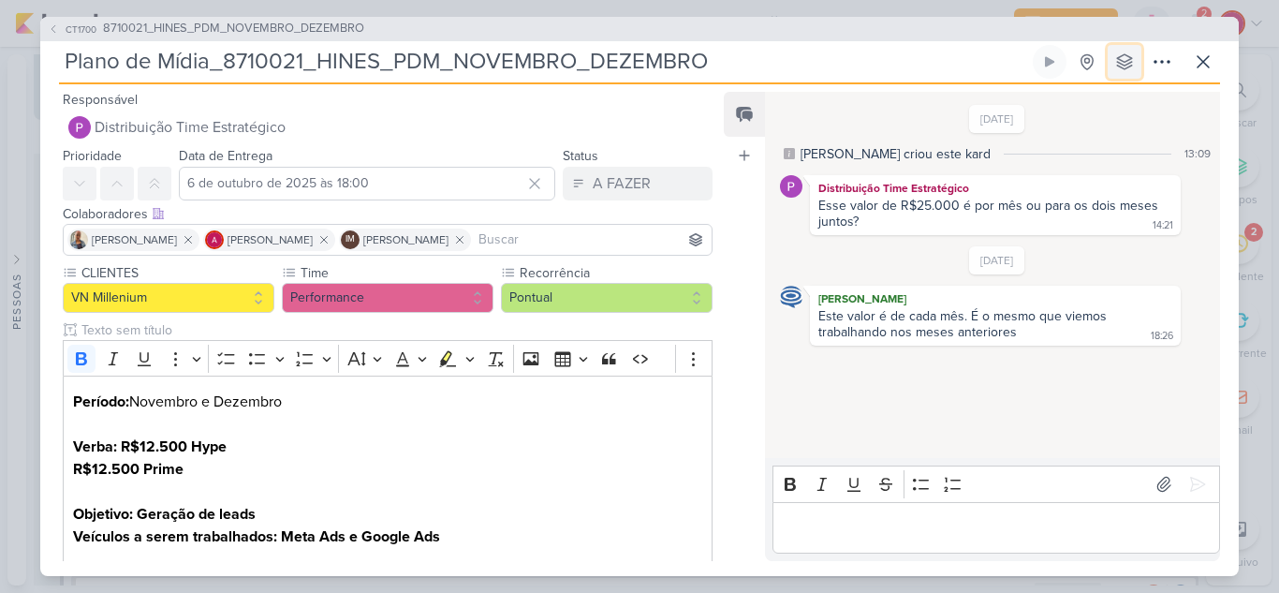
click at [1129, 64] on icon at bounding box center [1124, 61] width 15 height 15
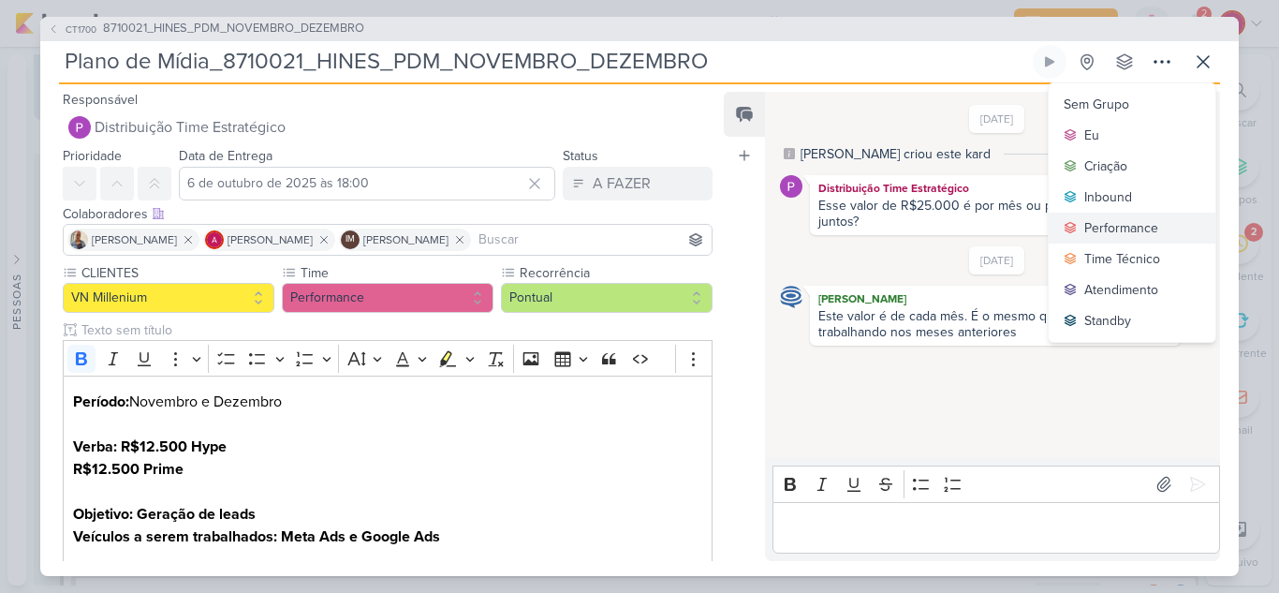
click at [1125, 224] on div "Performance" at bounding box center [1122, 228] width 74 height 20
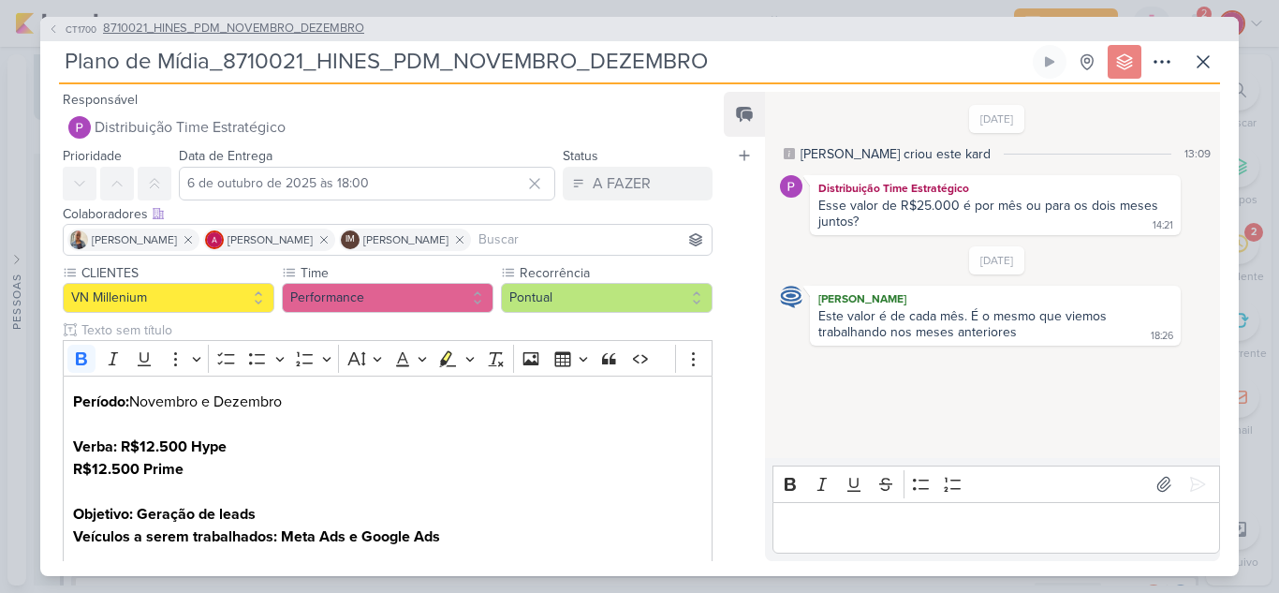
click at [53, 30] on icon at bounding box center [53, 28] width 11 height 11
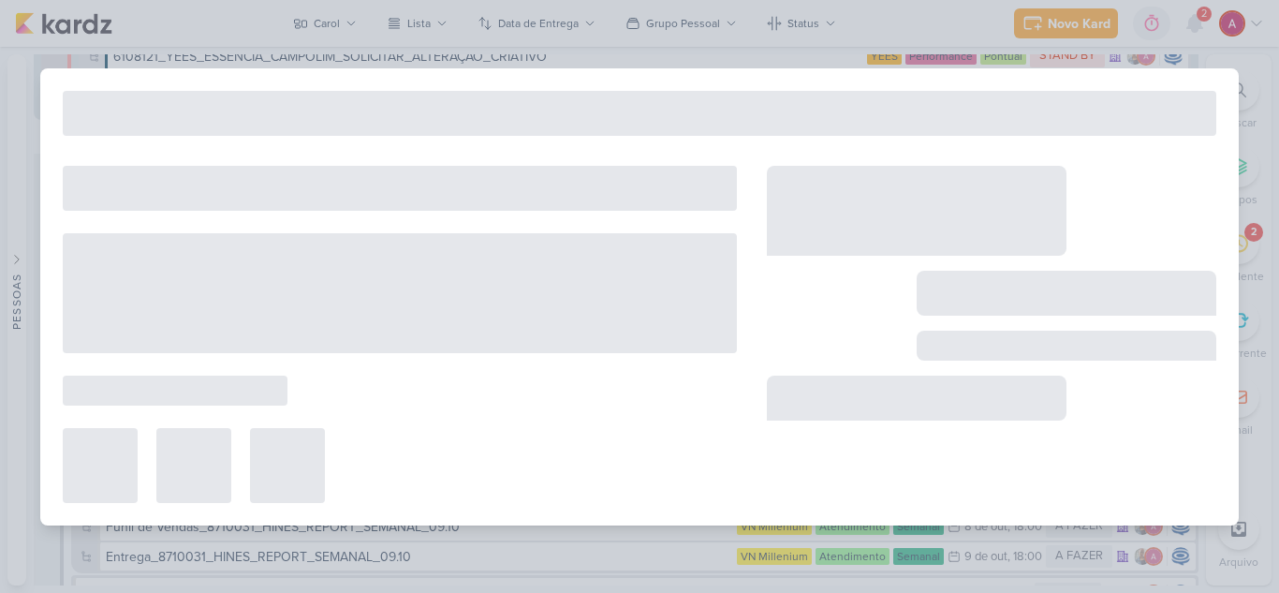
type input "8710021_HINES_PDM_NOVEMBRO_DEZEMBRO"
type input "7 de outubro de 2025 às 18:00"
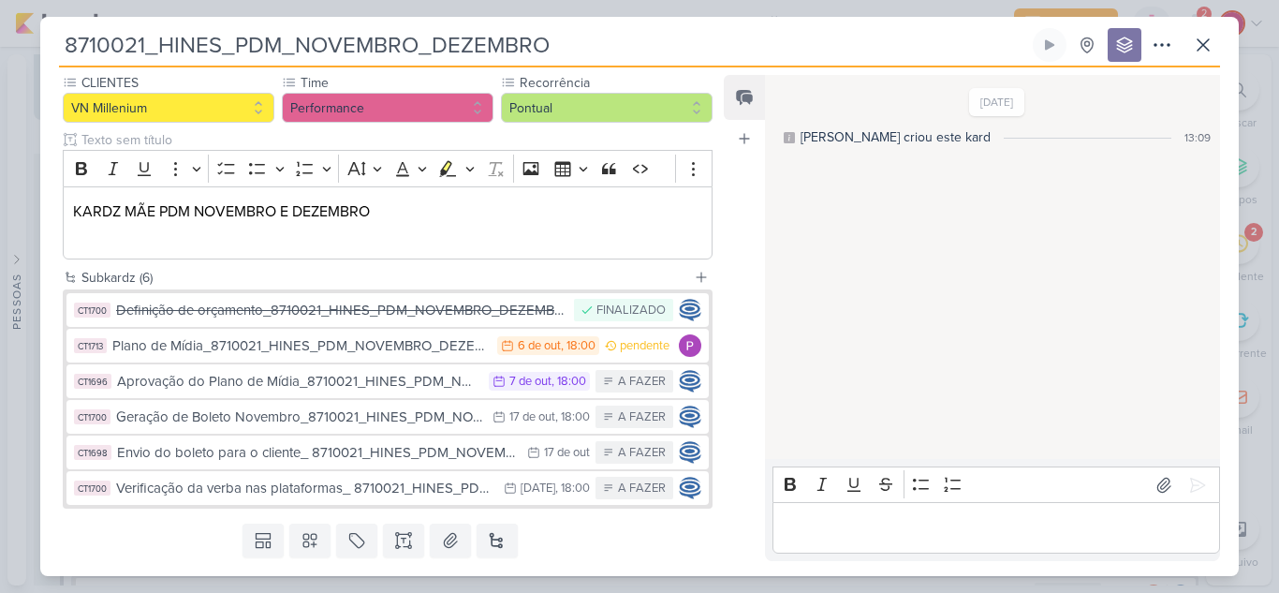
scroll to position [187, 0]
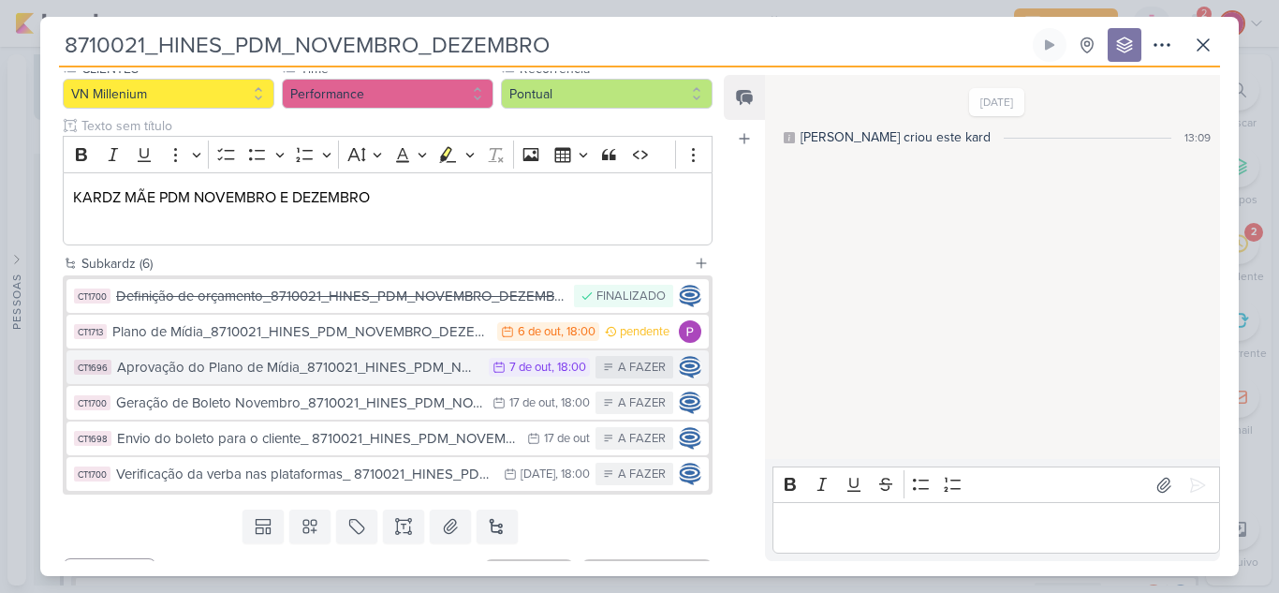
click at [262, 371] on div "Aprovação do Plano de Mídia_8710021_HINES_PDM_NOVEMBRO_DEZEMBRO" at bounding box center [298, 368] width 362 height 22
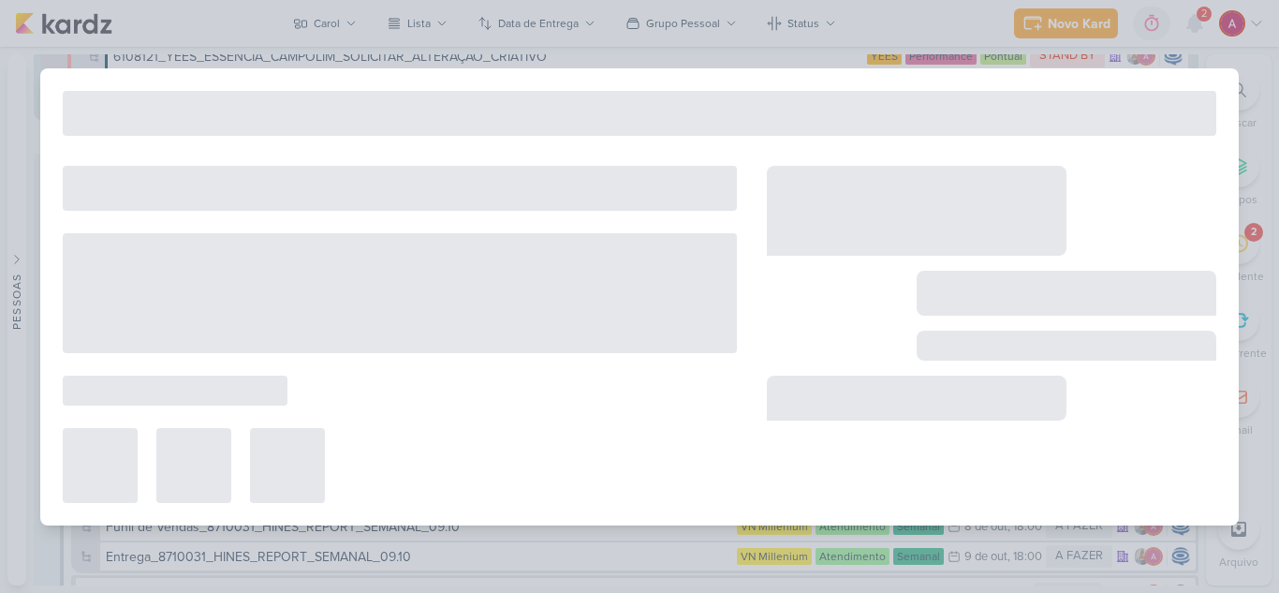
type input "Aprovação do Plano de Mídia_8710021_HINES_PDM_NOVEMBRO_DEZEMBRO"
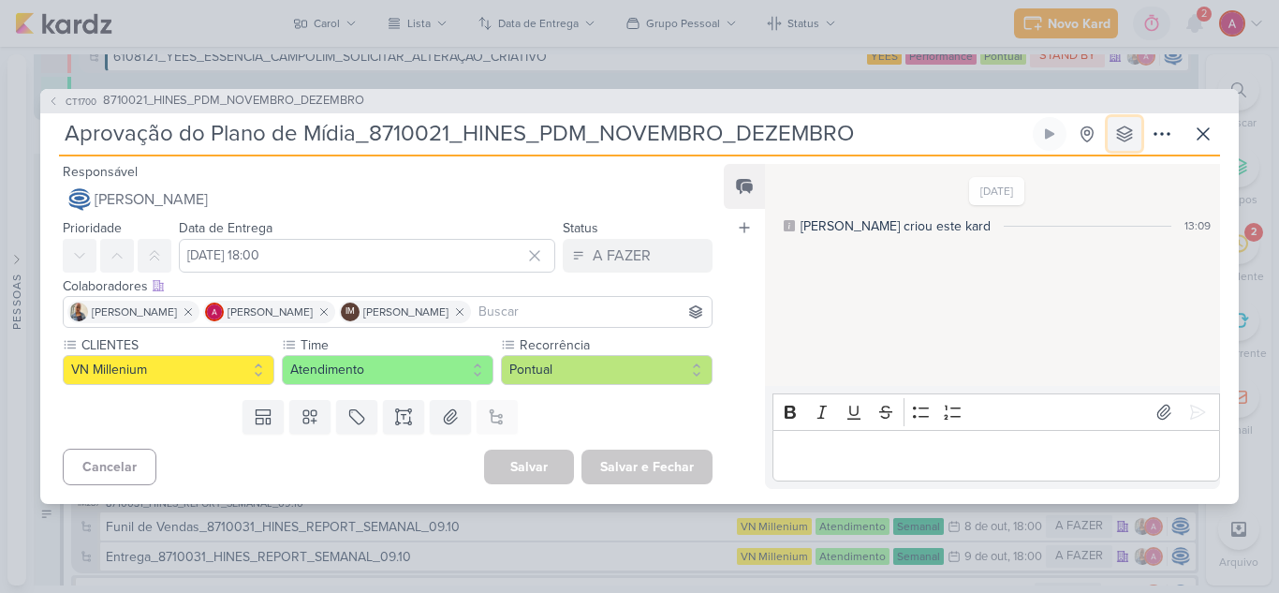
click at [1121, 130] on icon at bounding box center [1125, 134] width 19 height 19
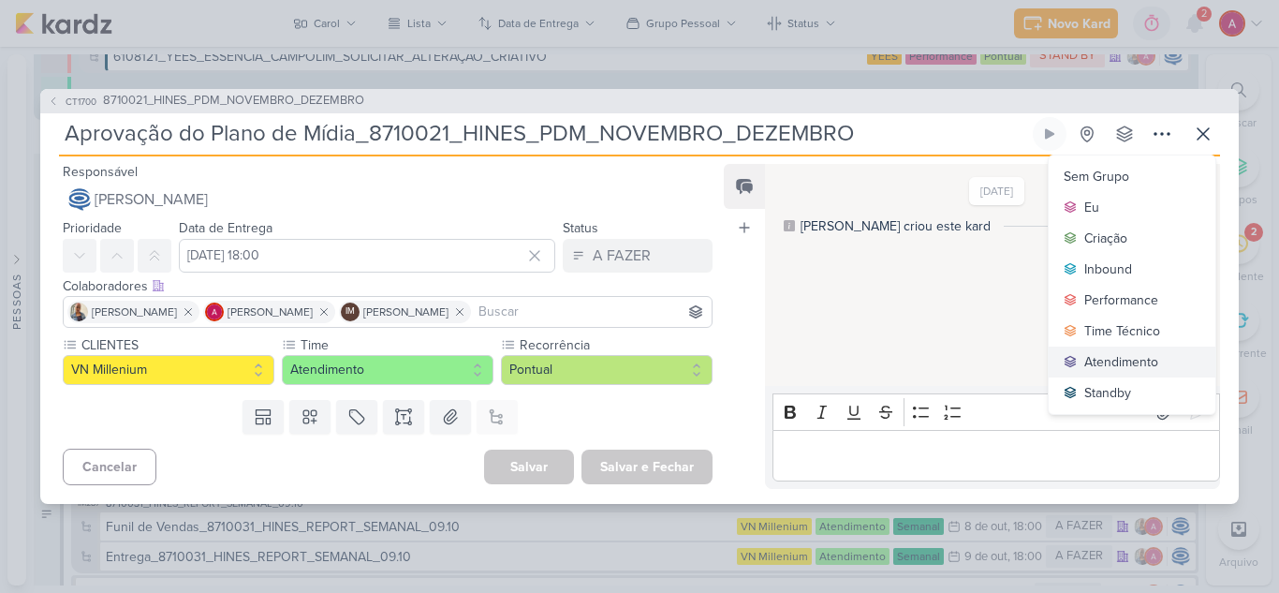
click at [1122, 362] on div "Atendimento" at bounding box center [1122, 362] width 74 height 20
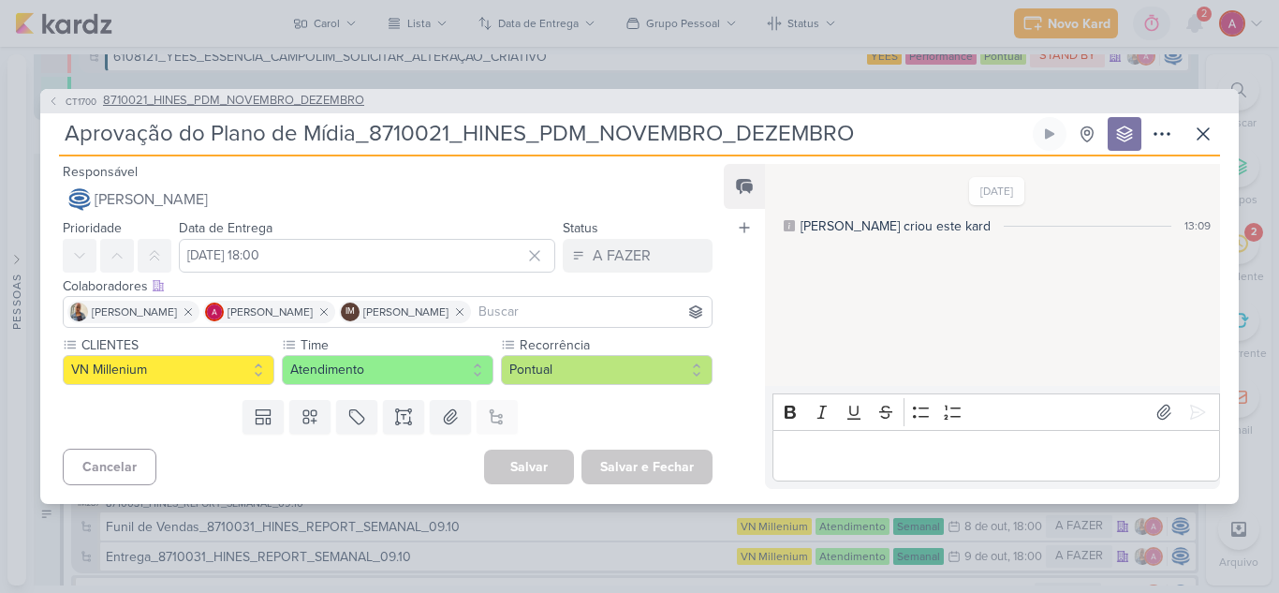
click at [67, 104] on span "CT1700" at bounding box center [81, 102] width 37 height 14
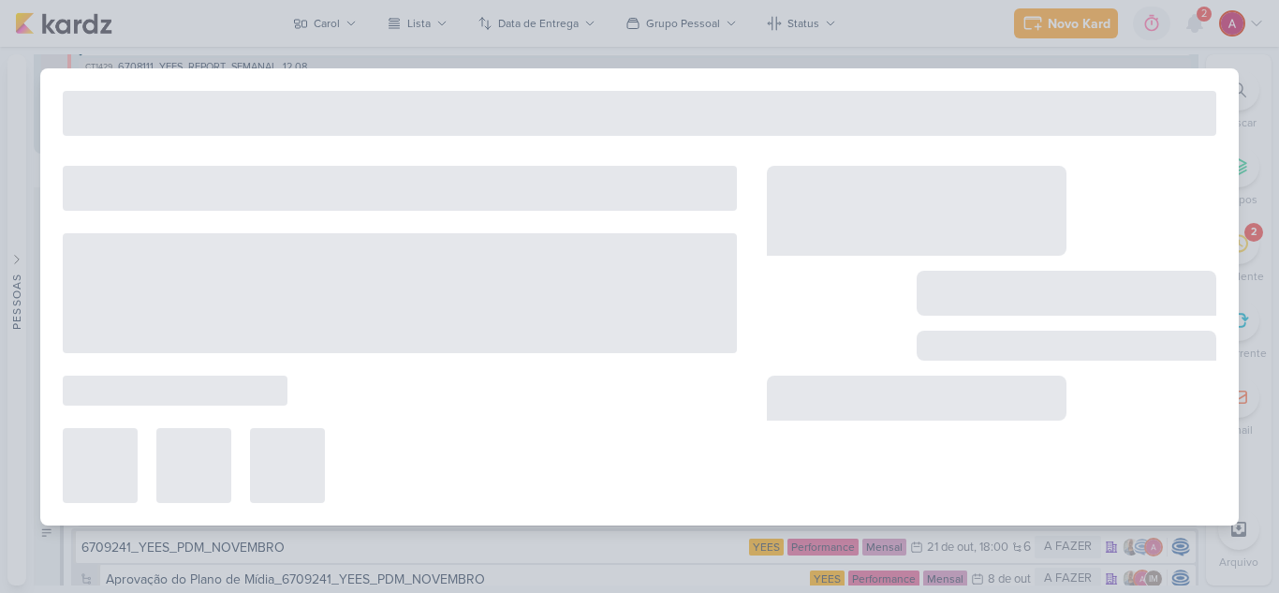
scroll to position [1856, 0]
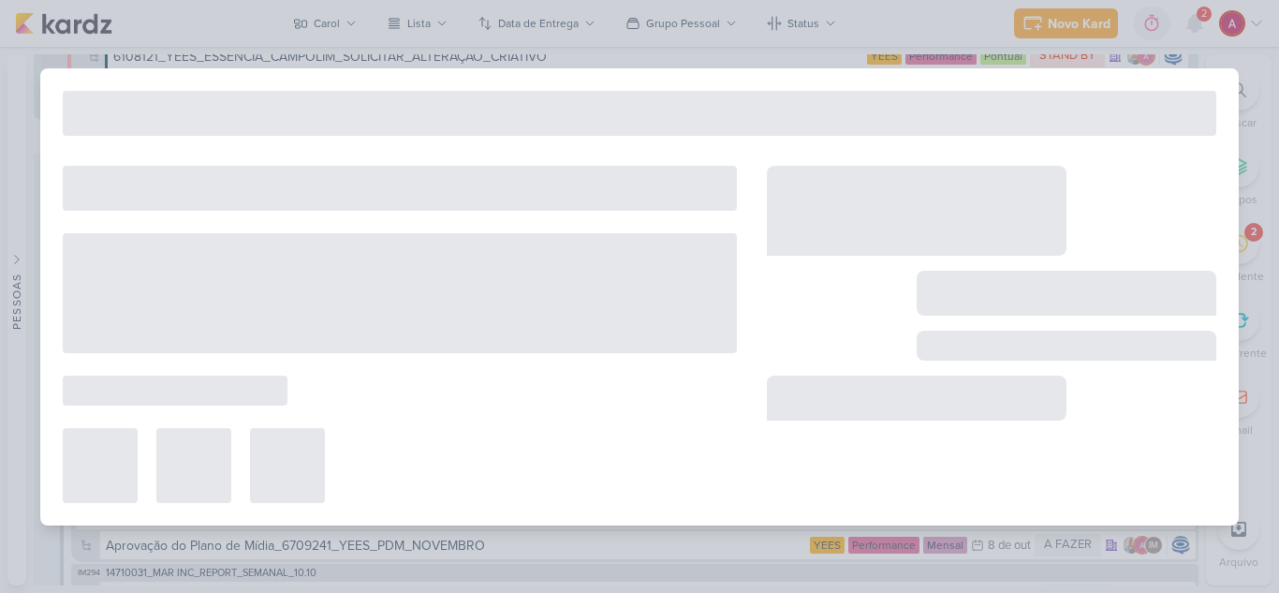
type input "8710021_HINES_PDM_NOVEMBRO_DEZEMBRO"
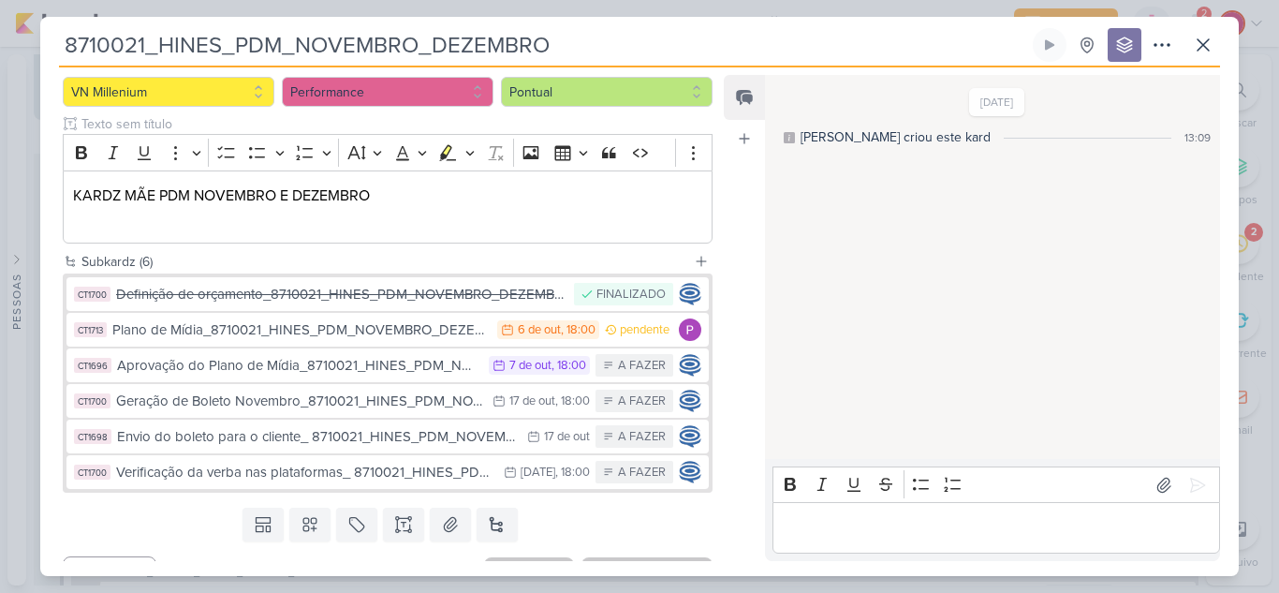
scroll to position [225, 0]
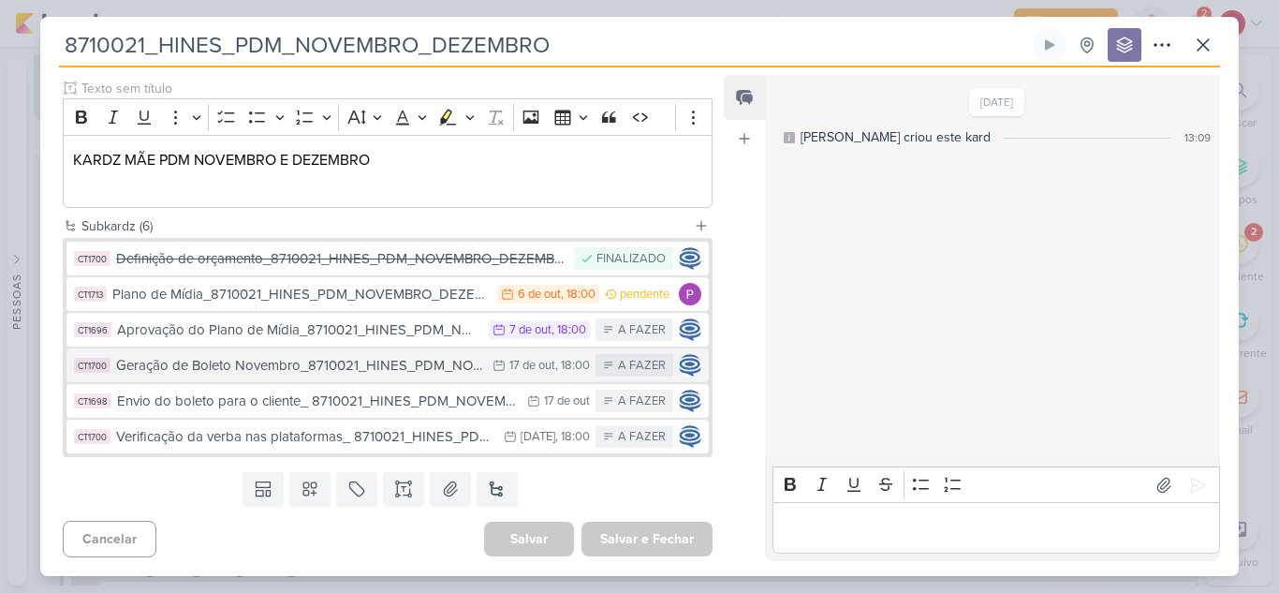
click at [287, 369] on div "Geração de Boleto Novembro_8710021_HINES_PDM_NOVEMBRO_DEZEMBRO" at bounding box center [299, 366] width 367 height 22
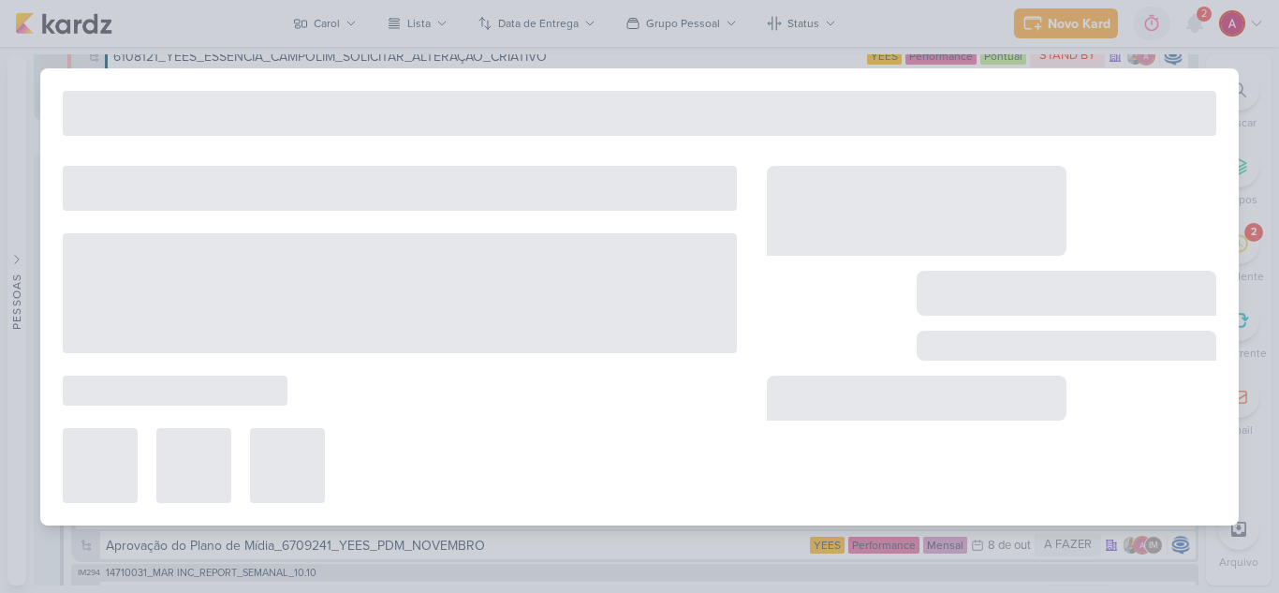
type input "Geração de Boleto Novembro_8710021_HINES_PDM_NOVEMBRO_DEZEMBRO"
type input "17 de outubro de 2025 às 18:00"
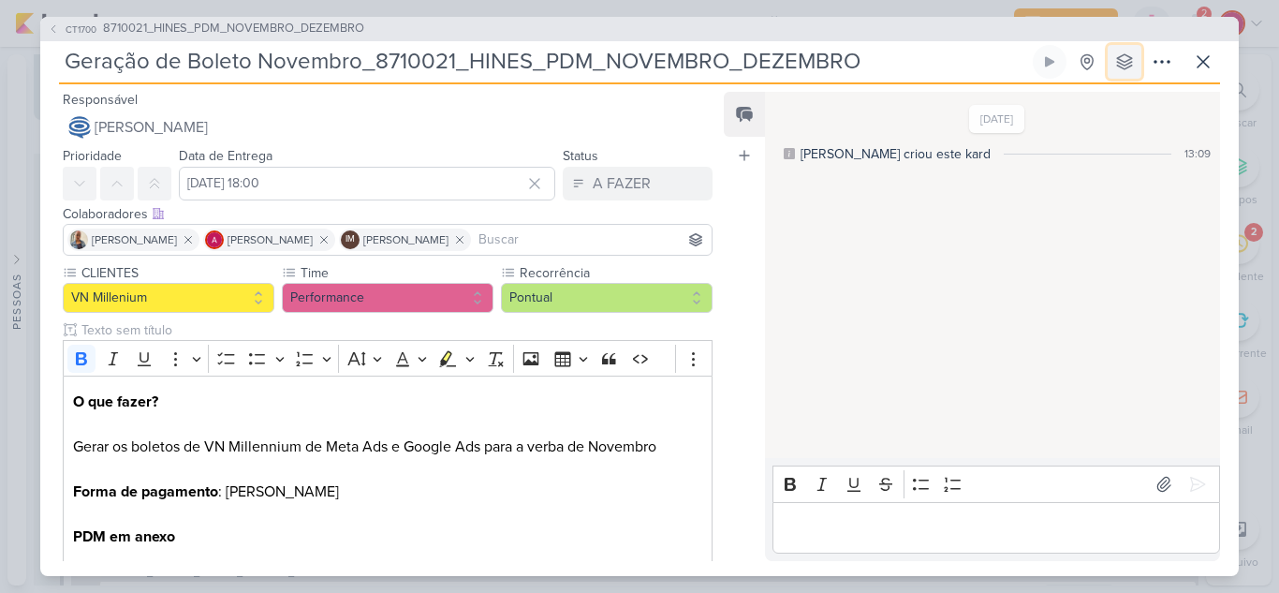
click at [1123, 76] on button at bounding box center [1125, 62] width 34 height 34
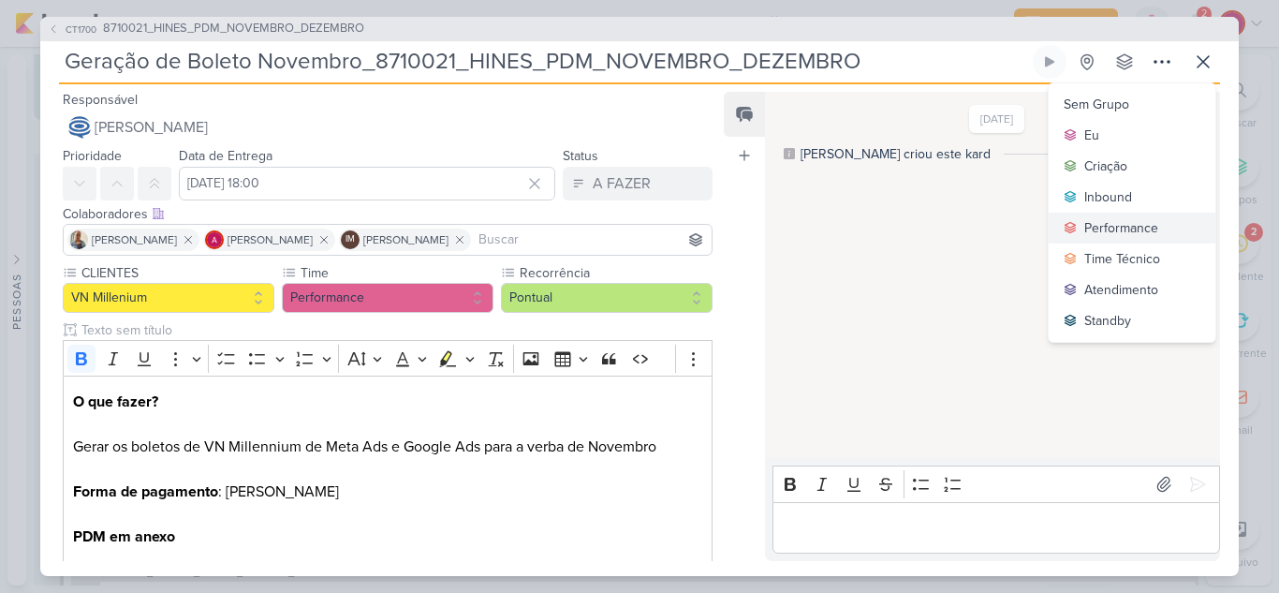
click at [1141, 233] on div "Performance" at bounding box center [1122, 228] width 74 height 20
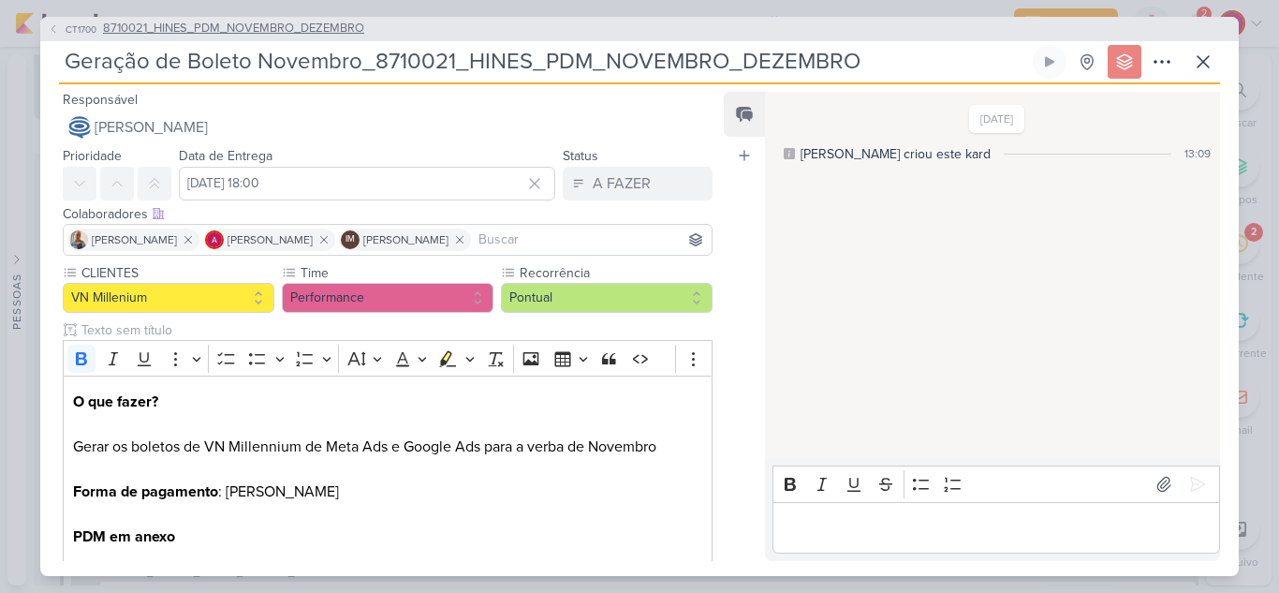
click at [52, 32] on icon at bounding box center [53, 28] width 11 height 11
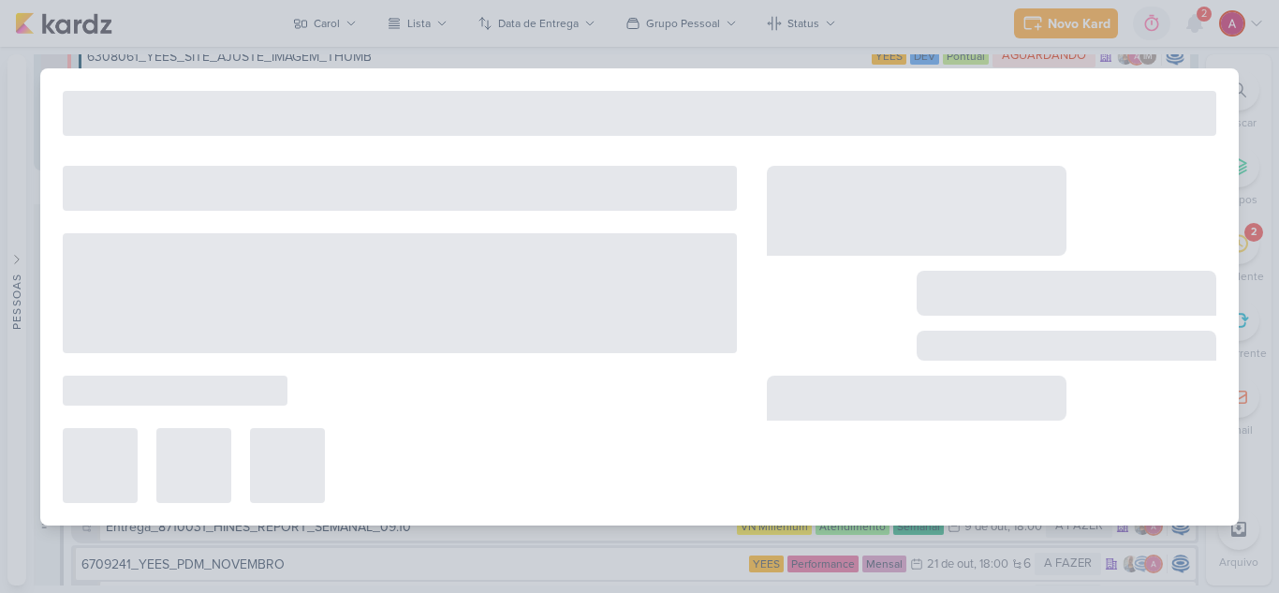
scroll to position [1907, 0]
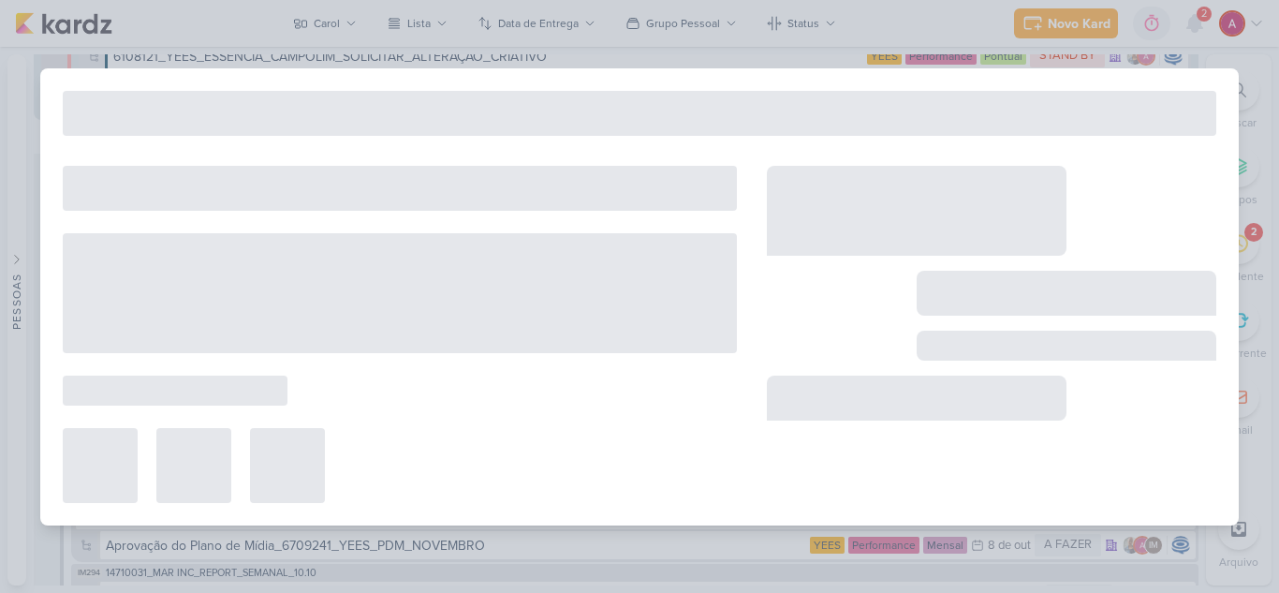
type input "8710021_HINES_PDM_NOVEMBRO_DEZEMBRO"
type input "7 de outubro de 2025 às 18:00"
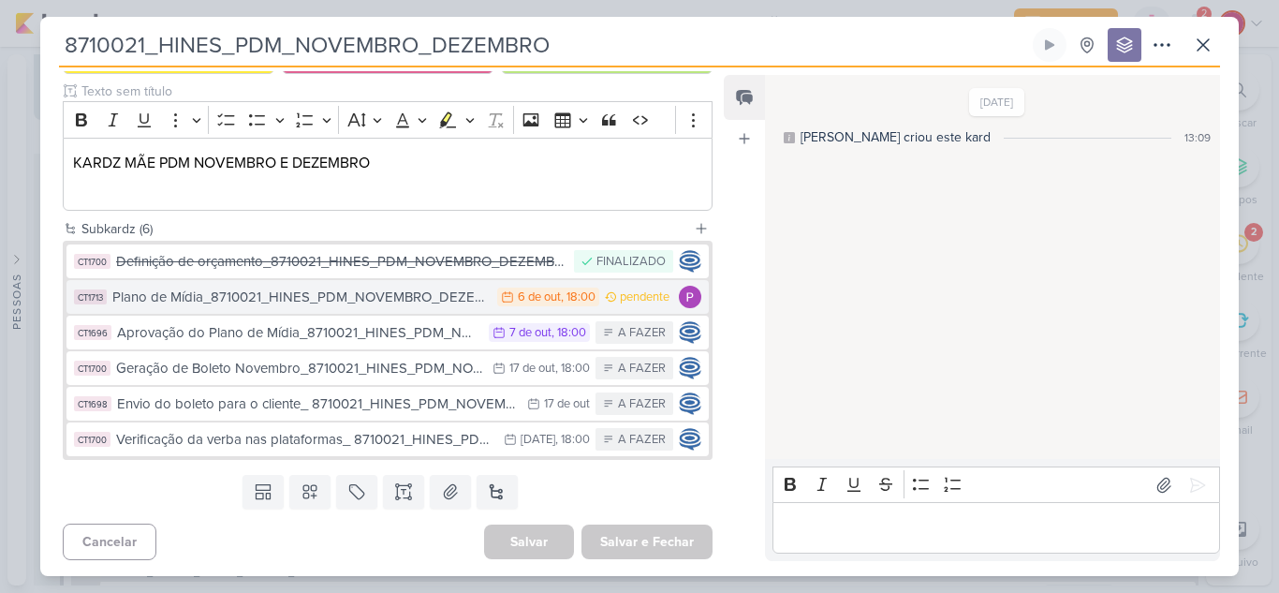
scroll to position [225, 0]
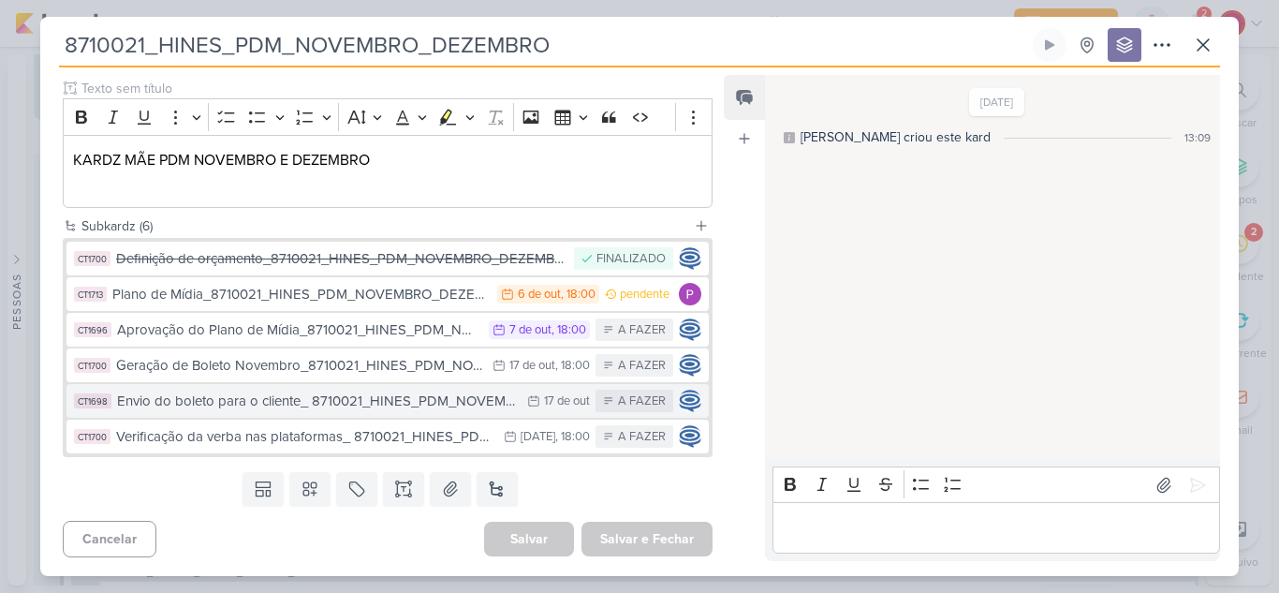
click at [361, 406] on div "Envio do boleto para o cliente_ 8710021_HINES_PDM_NOVEMBRO_DEZEMBRO" at bounding box center [317, 402] width 401 height 22
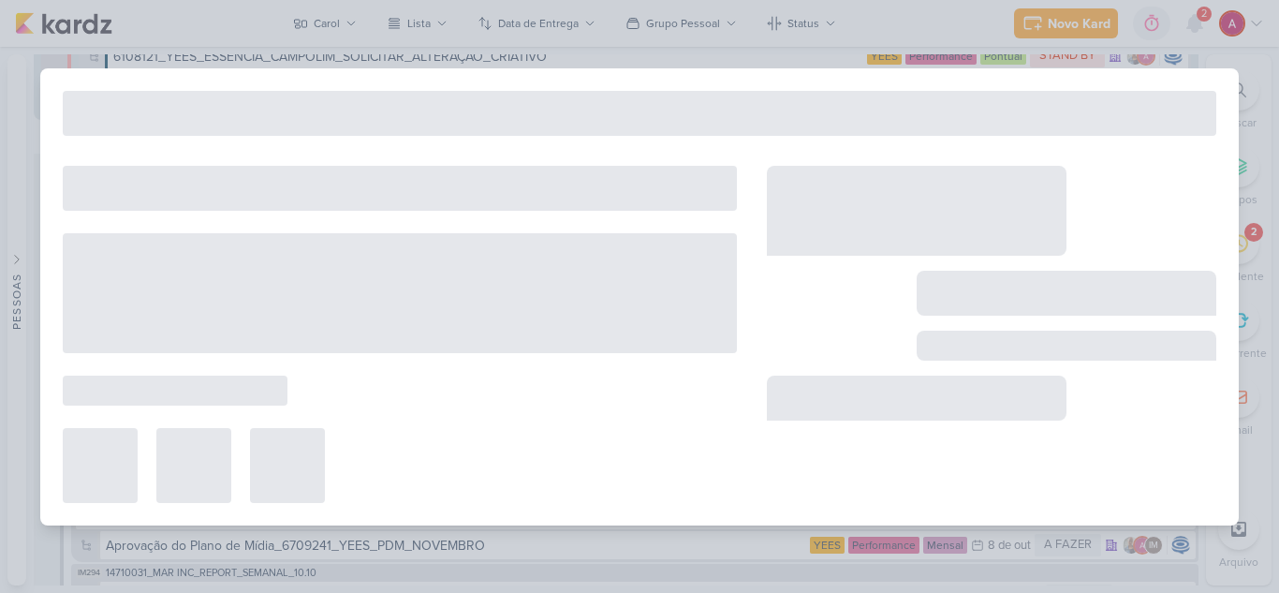
type input "Envio do boleto para o cliente_ 8710021_HINES_PDM_NOVEMBRO_DEZEMBRO"
type input "17 de outubro de 2025 às 23:59"
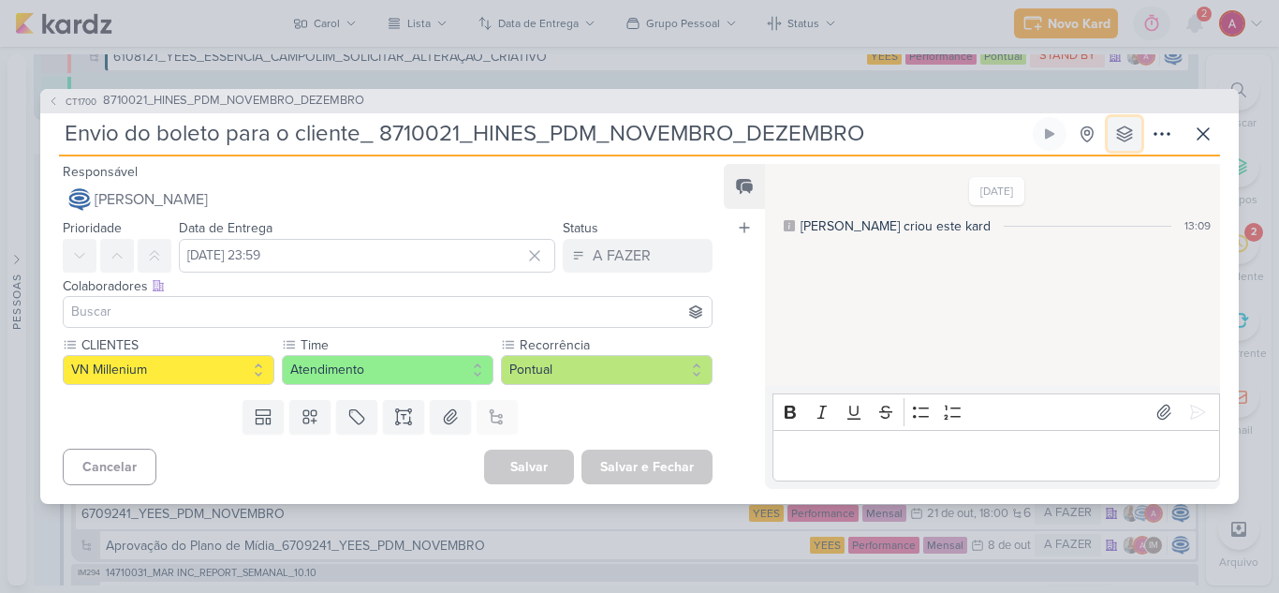
click at [1113, 136] on button at bounding box center [1125, 134] width 34 height 34
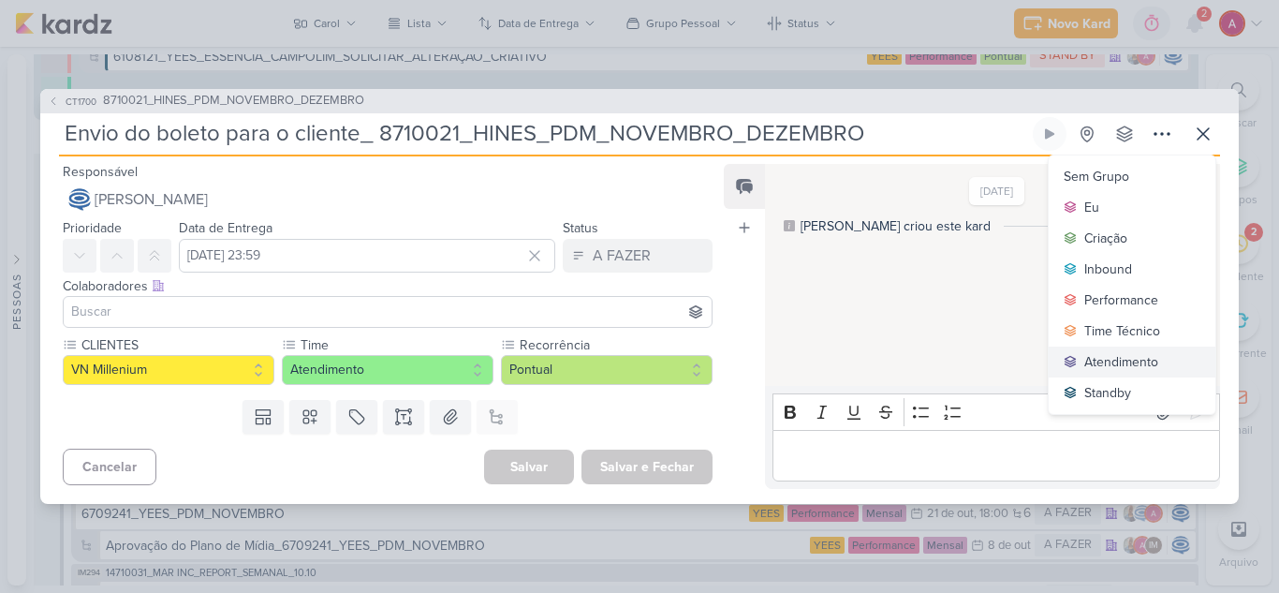
drag, startPoint x: 1087, startPoint y: 365, endPoint x: 894, endPoint y: 346, distance: 193.0
click at [1081, 362] on button "Atendimento" at bounding box center [1132, 362] width 167 height 31
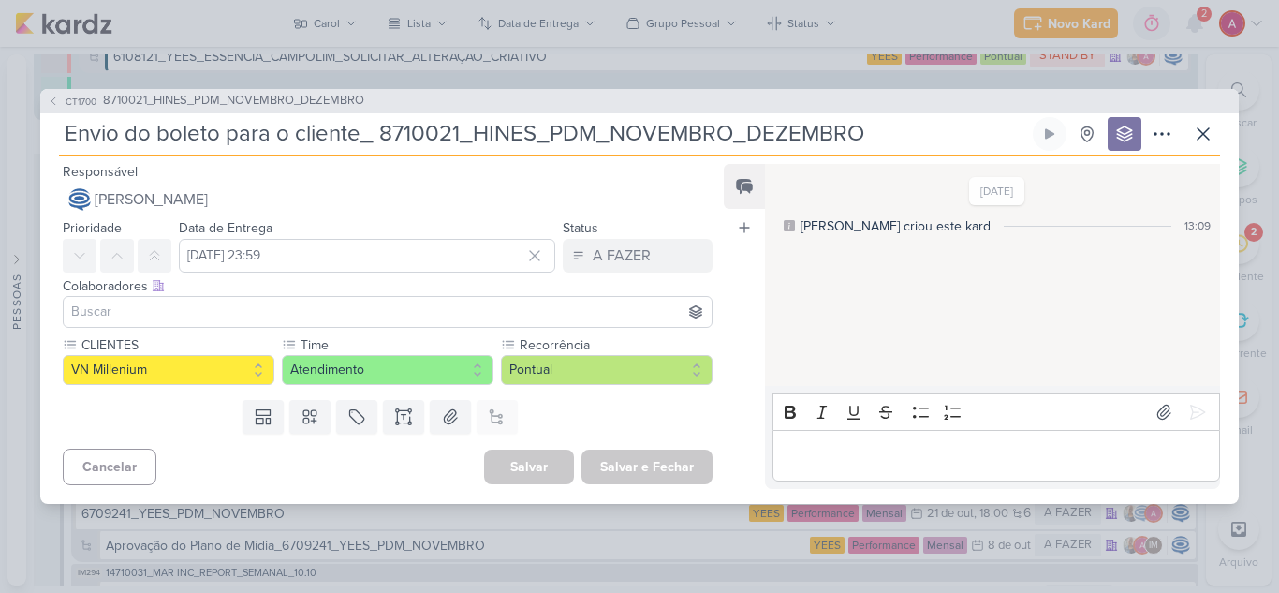
click at [44, 102] on div "CT1700 8710021_HINES_PDM_NOVEMBRO_DEZEMBRO" at bounding box center [639, 101] width 1199 height 24
click at [55, 97] on icon at bounding box center [54, 100] width 4 height 7
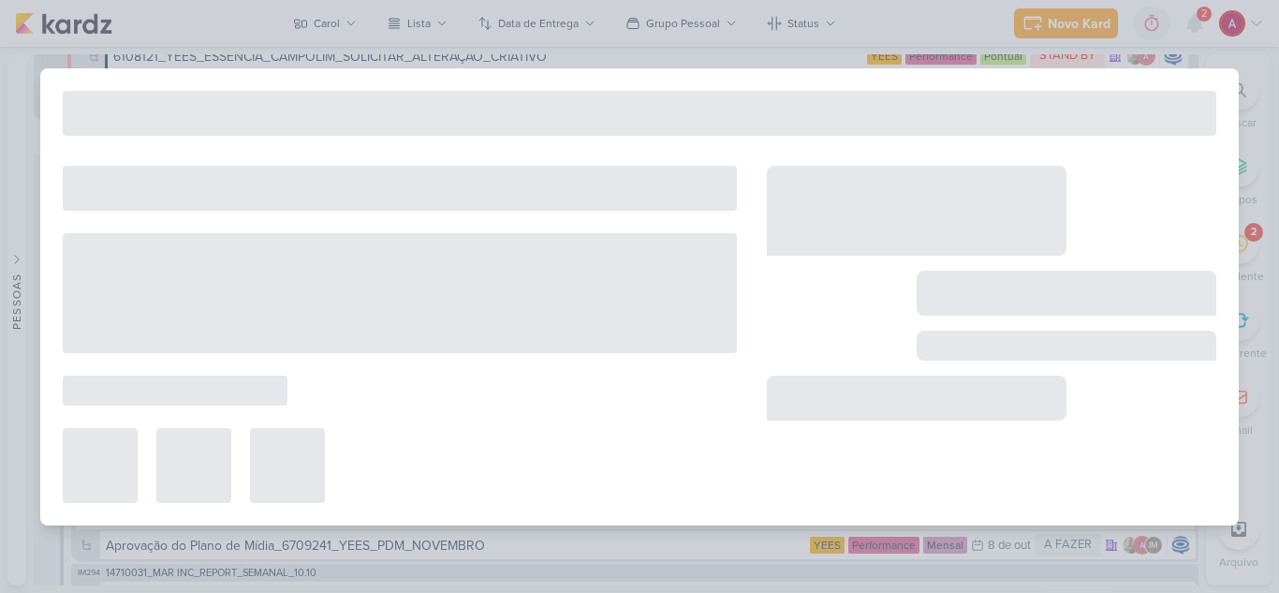
type input "8710021_HINES_PDM_NOVEMBRO_DEZEMBRO"
type input "7 de outubro de 2025 às 18:00"
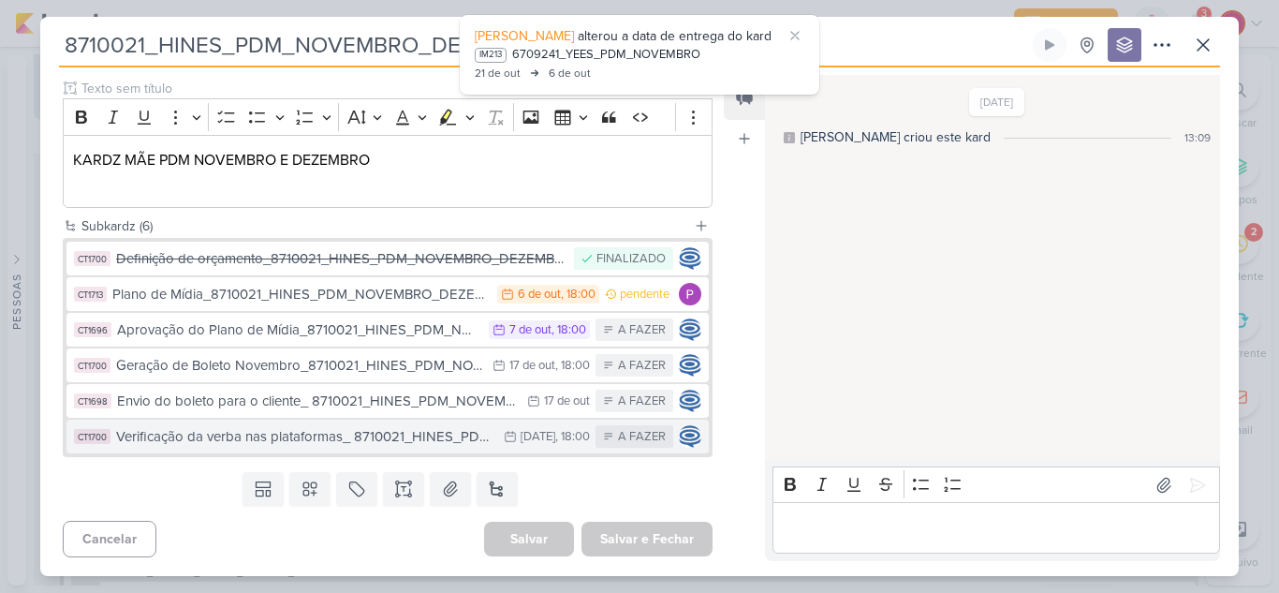
click at [301, 449] on button "CT1700 Verificação da verba nas plataformas_ 8710021_HINES_PDM_NOVEMBRO_DEZEMBR…" at bounding box center [388, 437] width 643 height 34
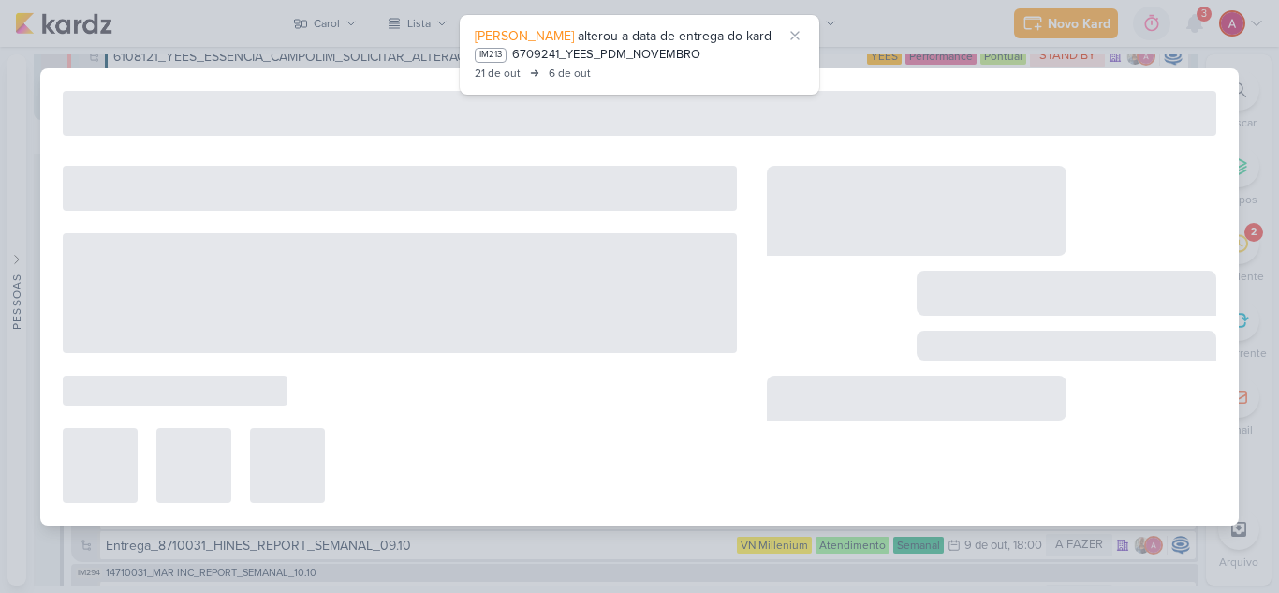
type input "Verificação da verba nas plataformas_ 8710021_HINES_PDM_NOVEMBRO_DEZEMBRO"
type input "22 de outubro de 2025 às 18:00"
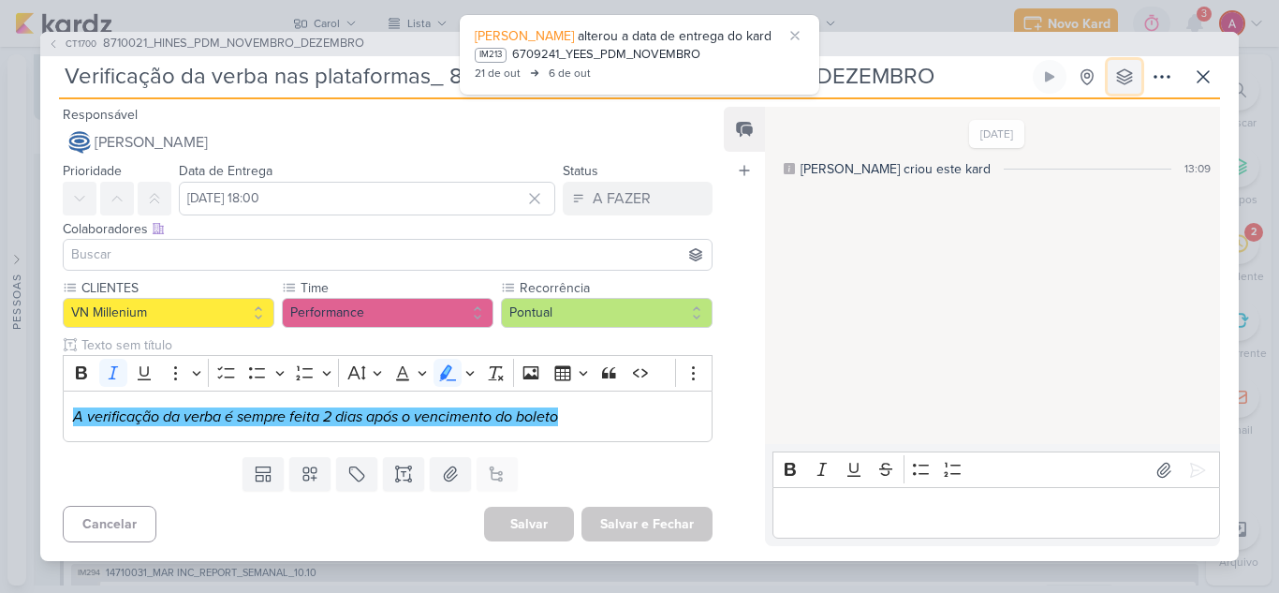
click at [1126, 86] on button at bounding box center [1125, 77] width 34 height 34
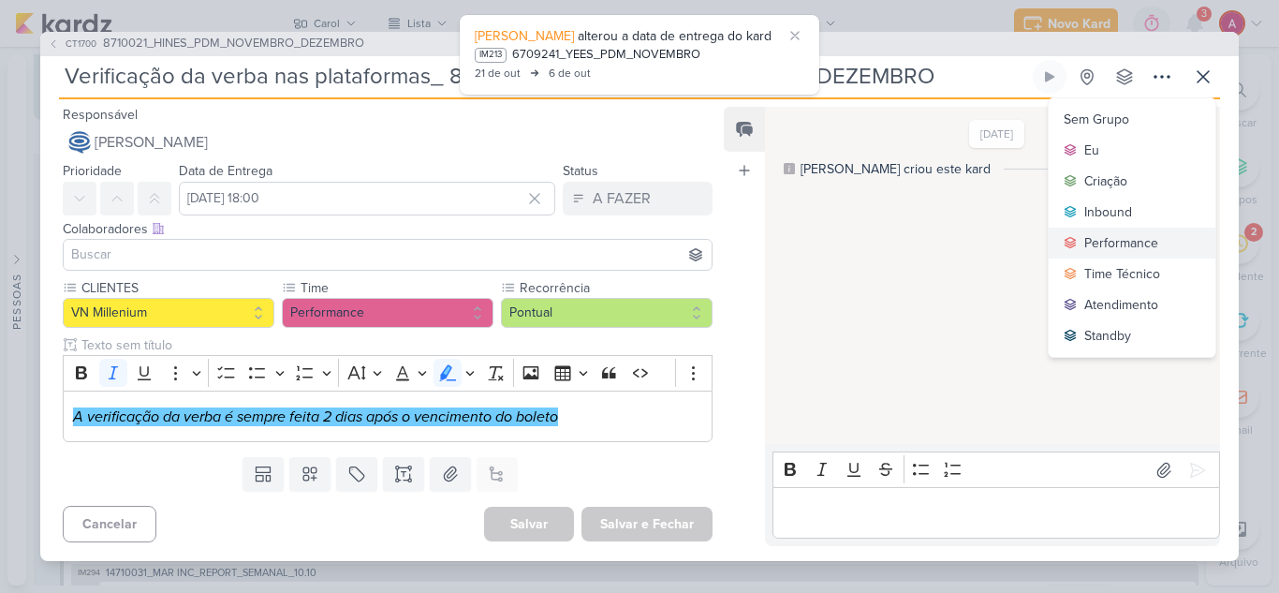
click at [1128, 236] on div "Performance" at bounding box center [1122, 243] width 74 height 20
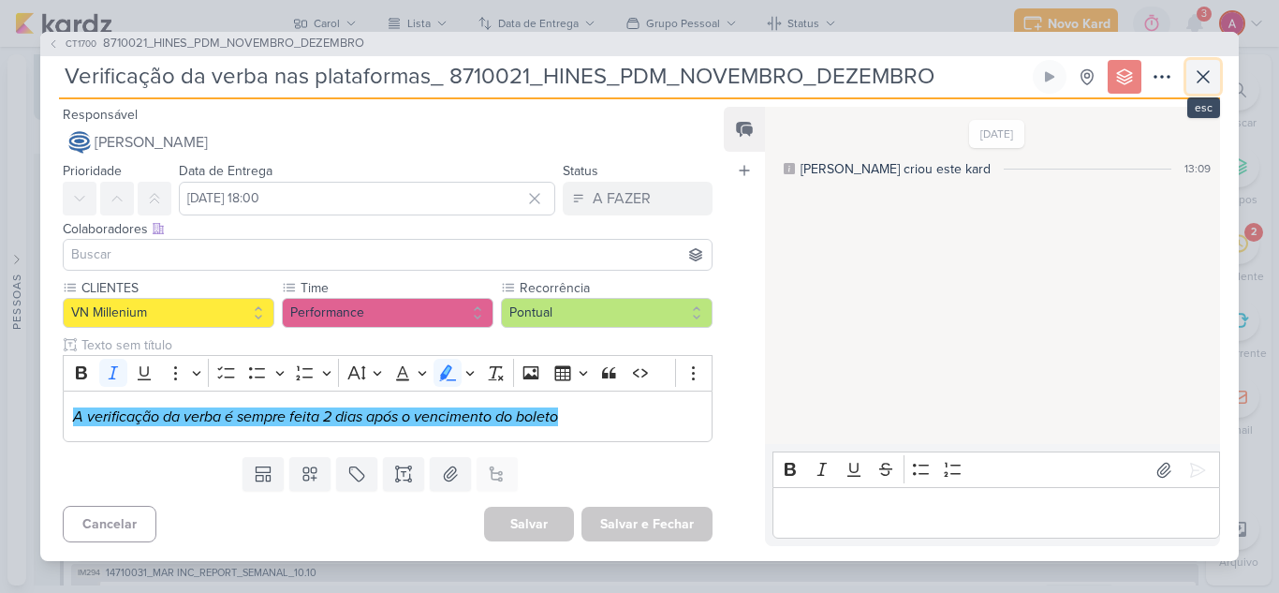
click at [1214, 79] on icon at bounding box center [1203, 77] width 22 height 22
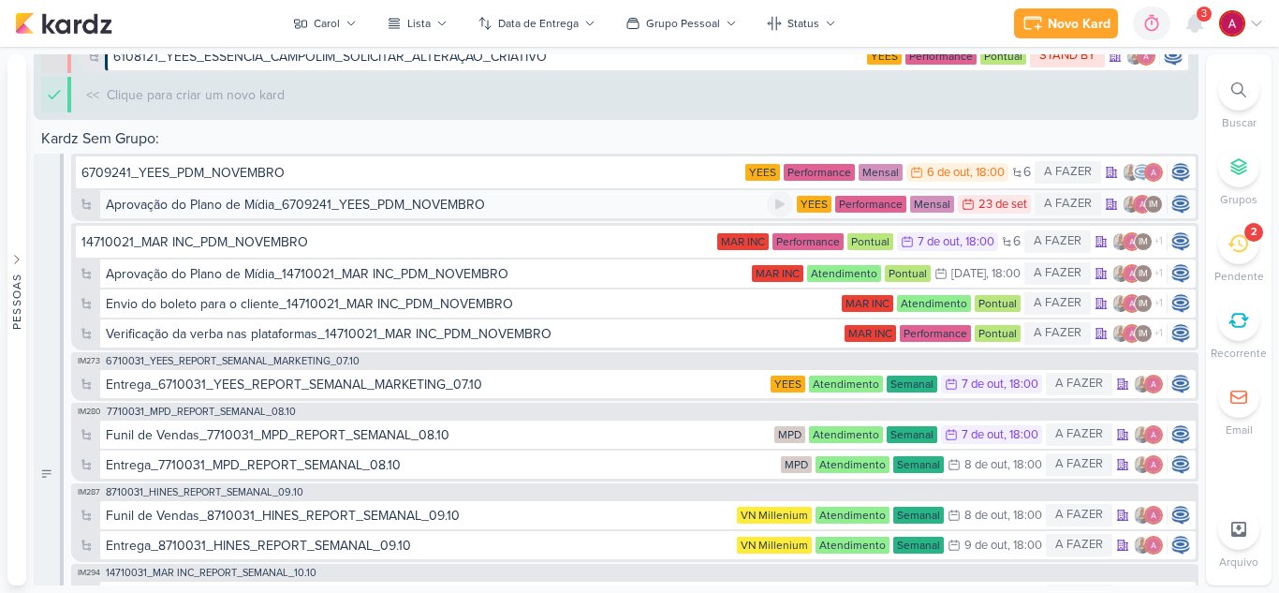
click at [484, 211] on div "Aprovação do Plano de Mídia_6709241_YEES_PDM_NOVEMBRO" at bounding box center [295, 205] width 379 height 20
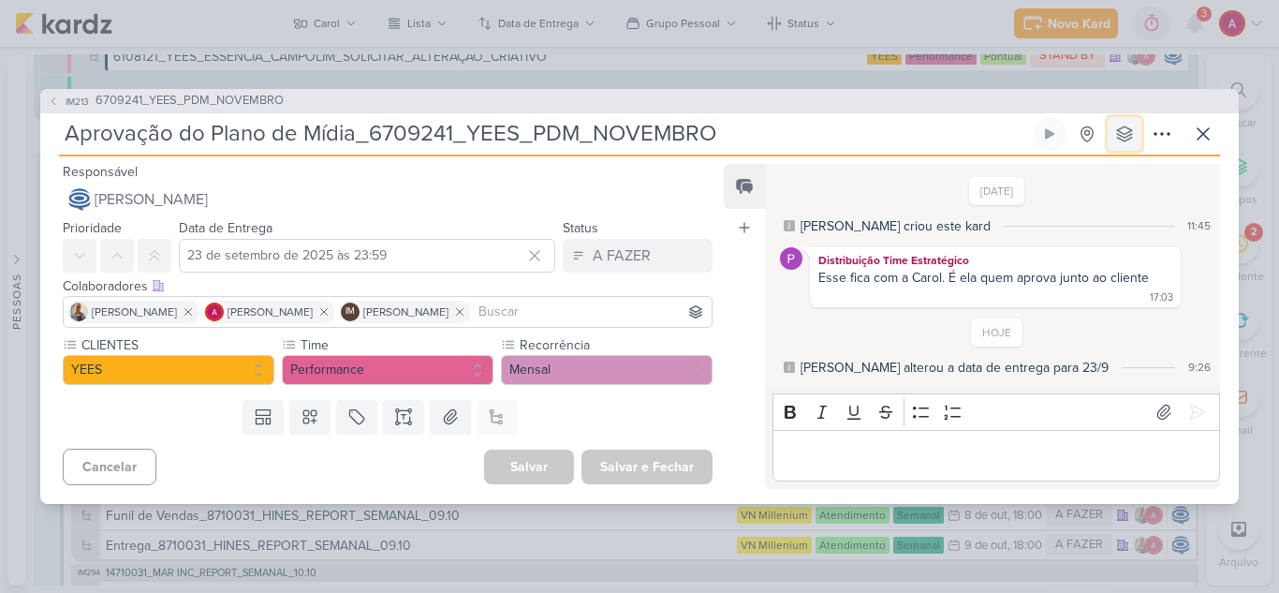
click at [1116, 126] on icon at bounding box center [1125, 134] width 19 height 19
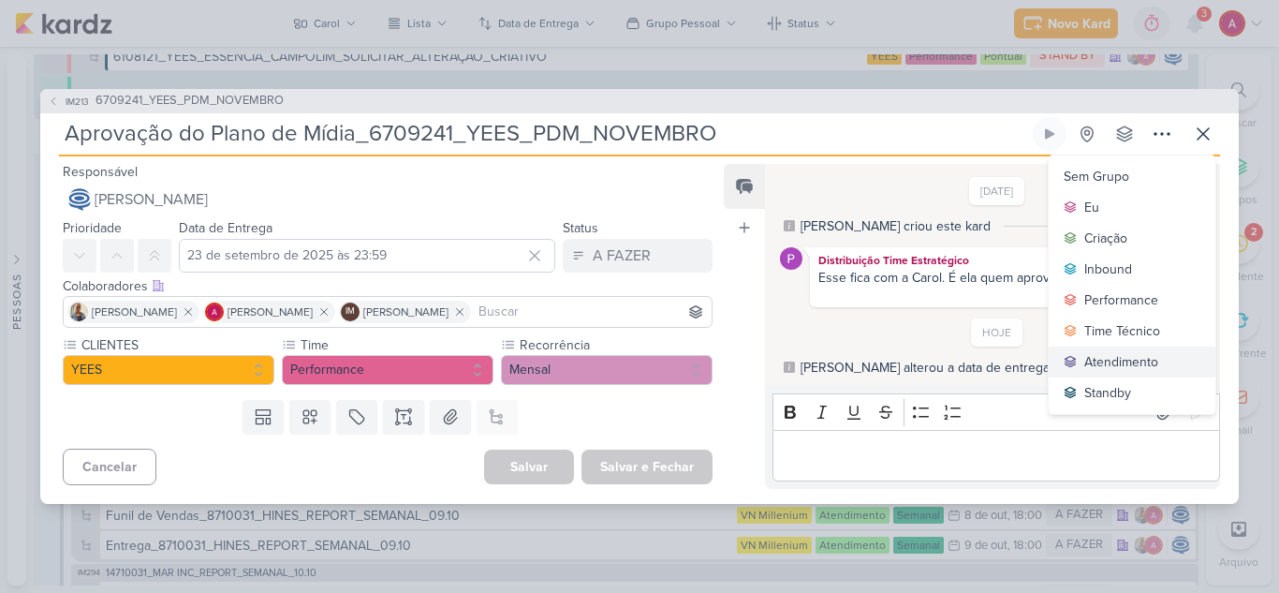
click at [1112, 359] on div "Atendimento" at bounding box center [1122, 362] width 74 height 20
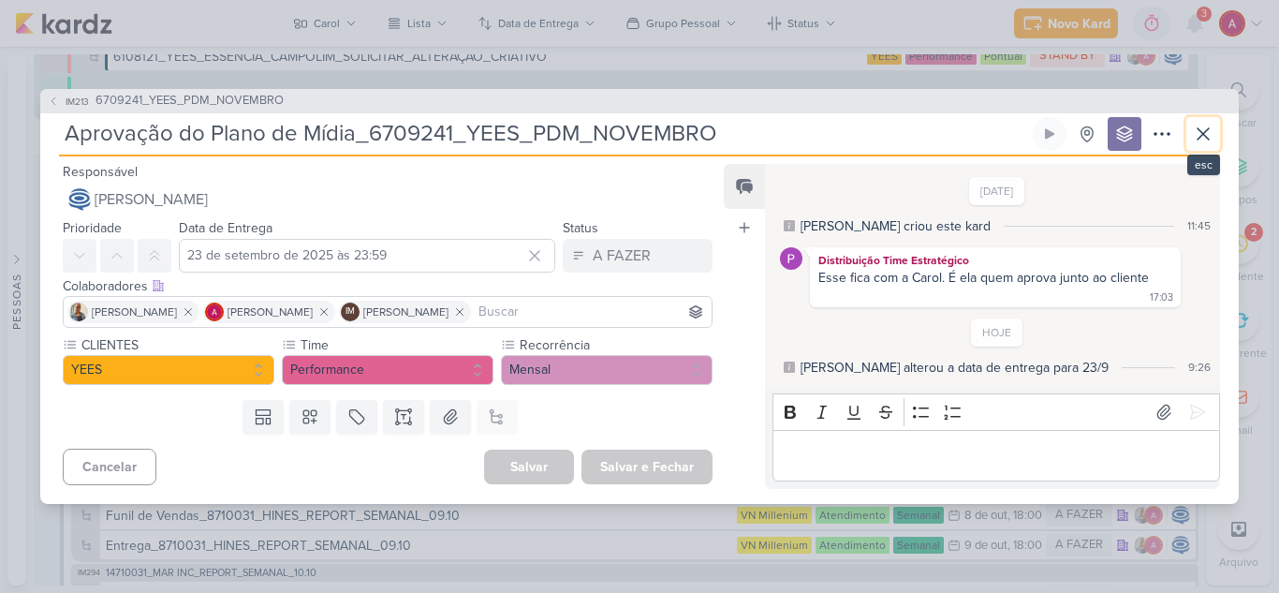
click at [1202, 135] on icon at bounding box center [1203, 133] width 11 height 11
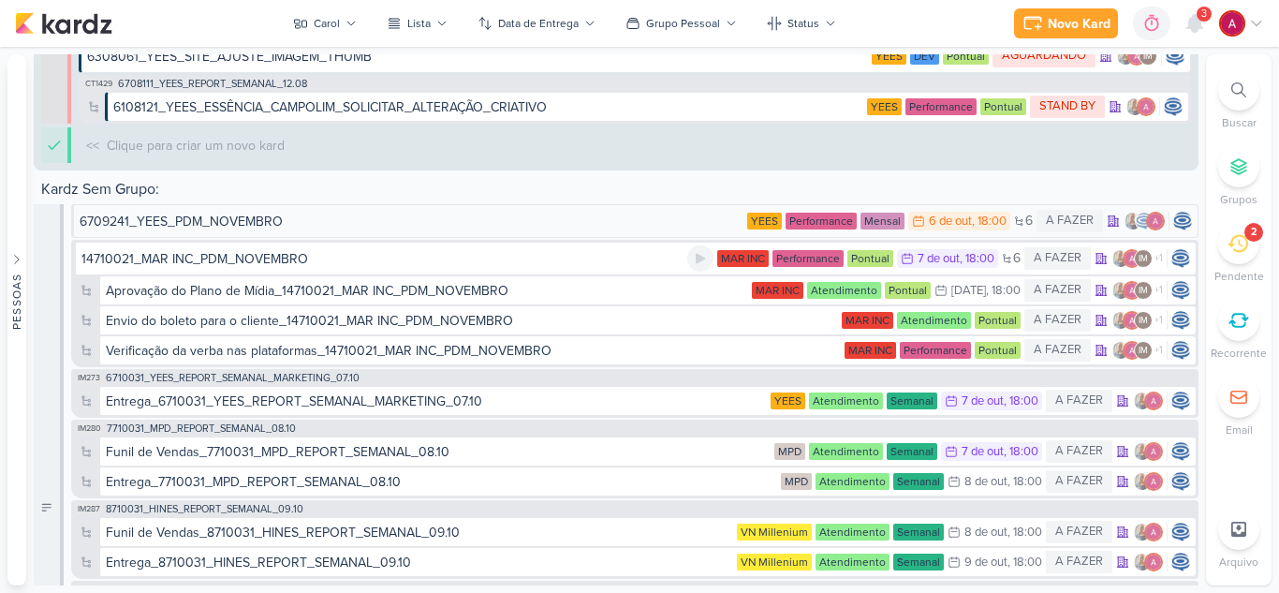
scroll to position [1958, 0]
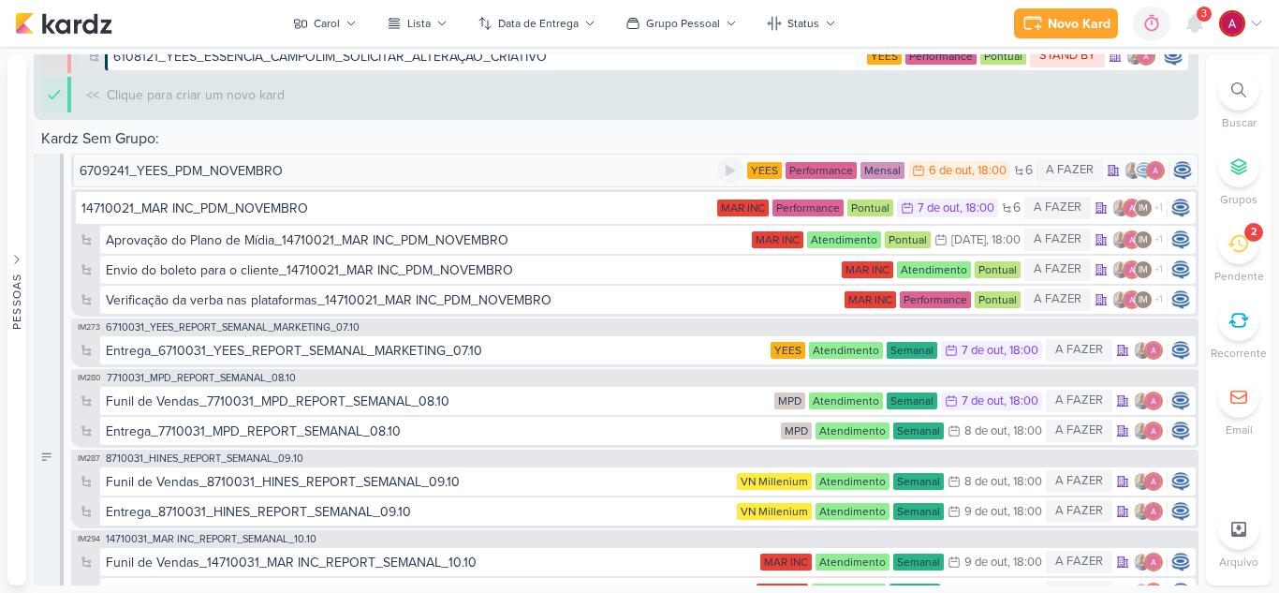
click at [250, 174] on div "6709241_YEES_PDM_NOVEMBRO" at bounding box center [181, 171] width 203 height 20
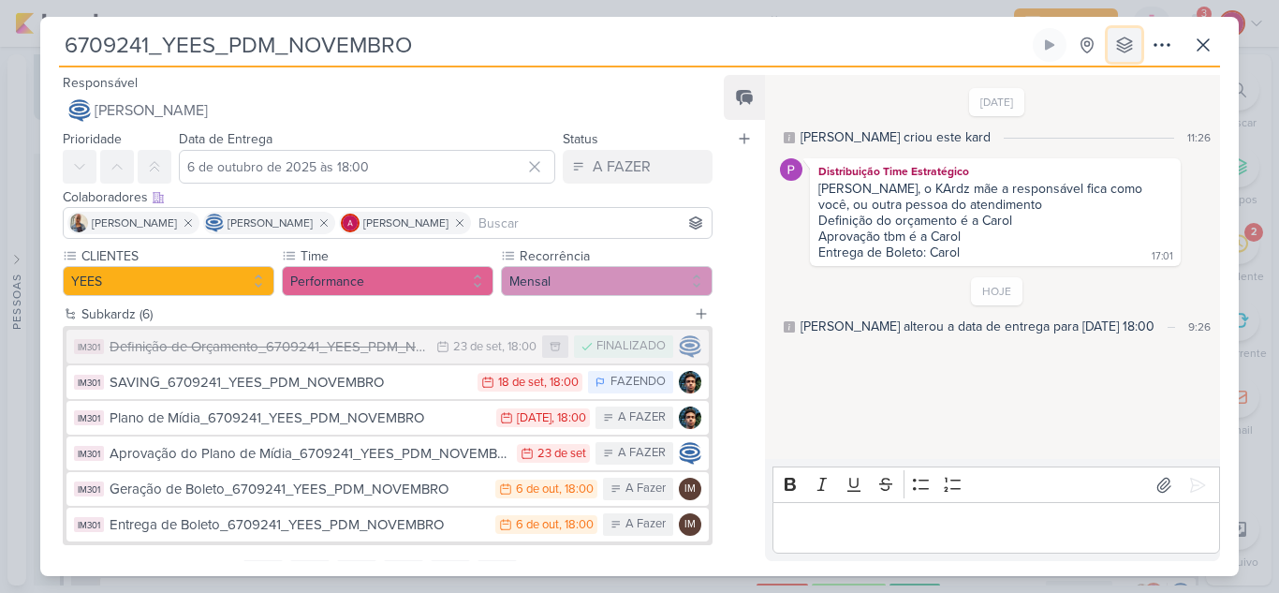
click at [1129, 53] on icon at bounding box center [1125, 45] width 19 height 19
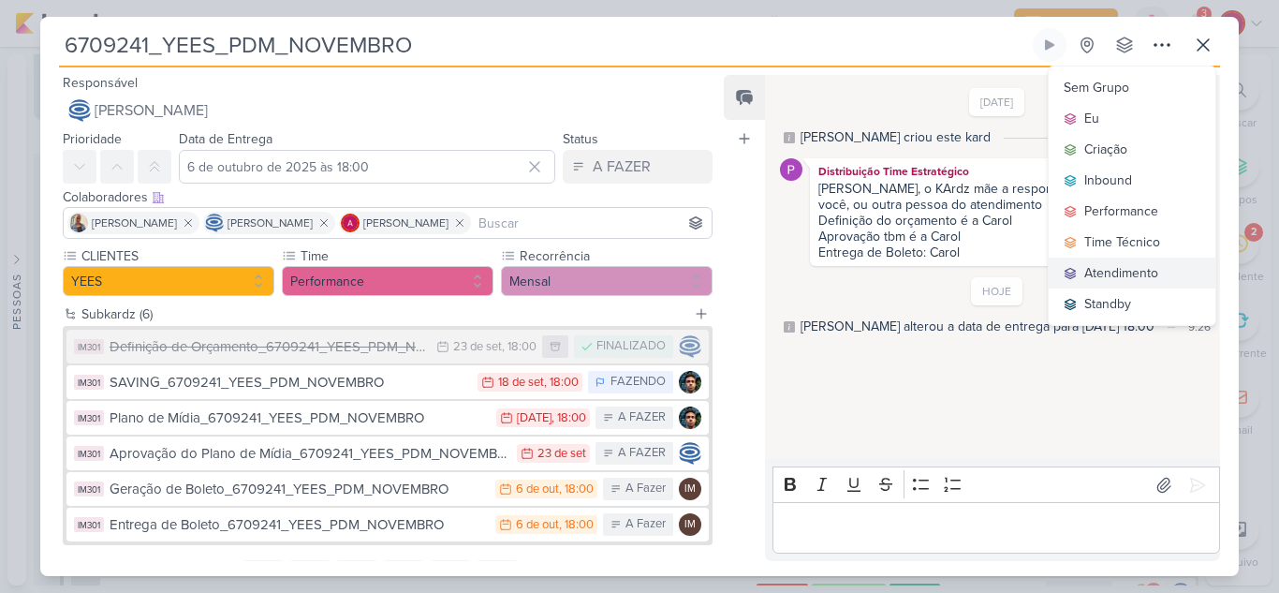
click at [1133, 273] on div "Atendimento" at bounding box center [1122, 273] width 74 height 20
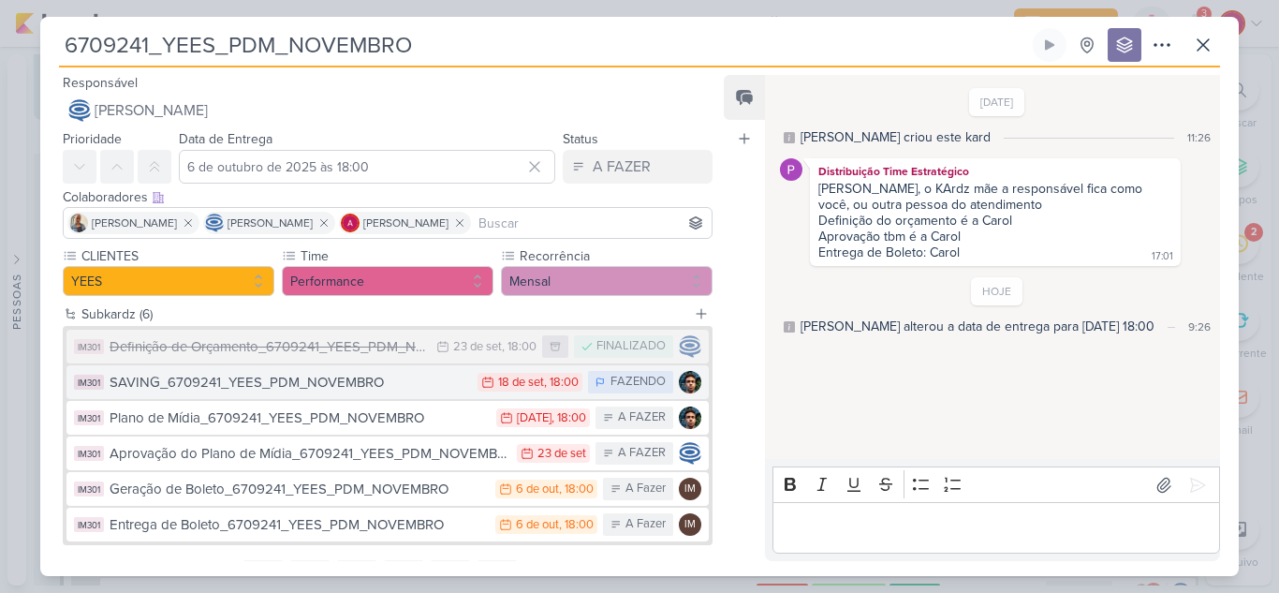
scroll to position [1976, 0]
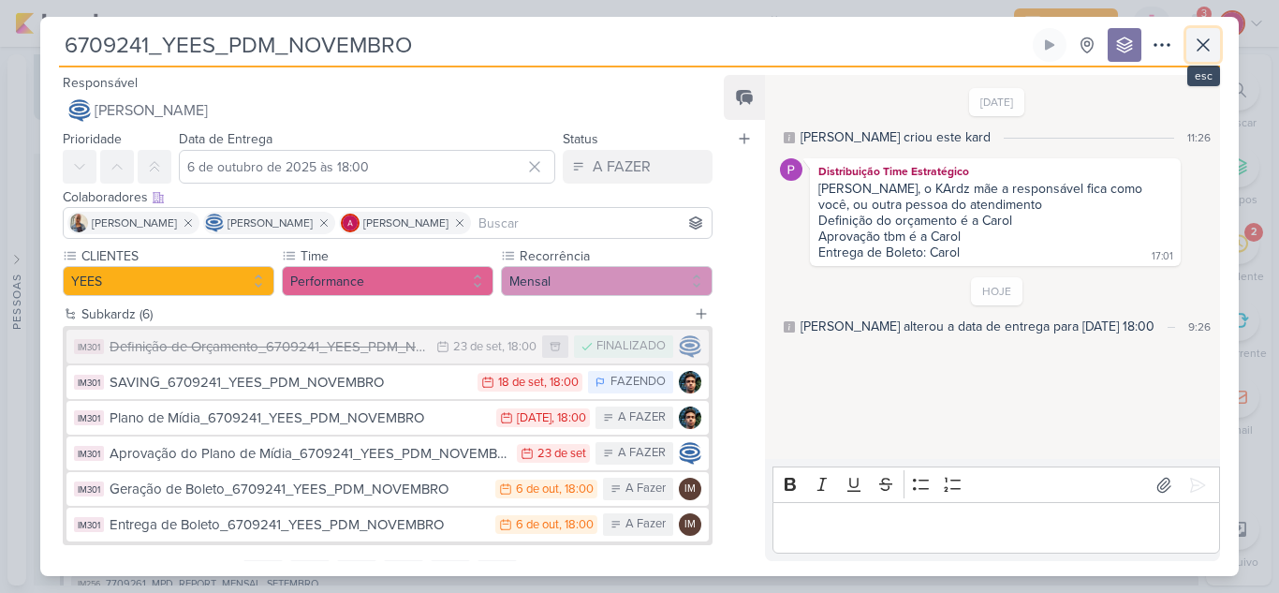
click at [1205, 56] on button at bounding box center [1204, 45] width 34 height 34
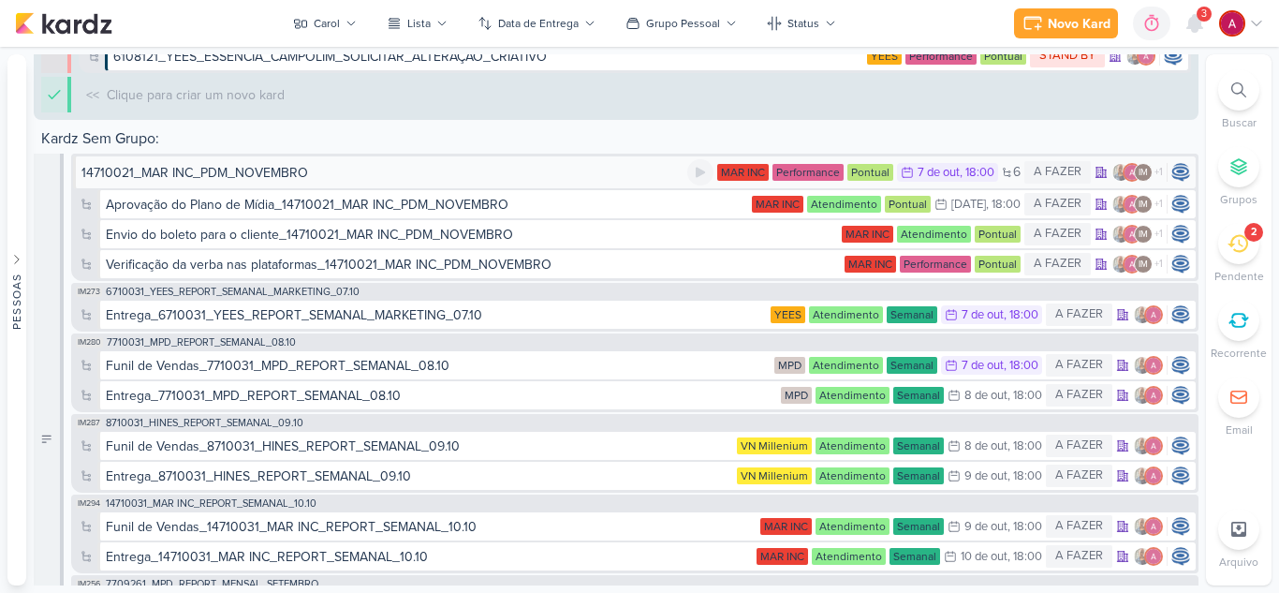
click at [230, 172] on div "14710021_MAR INC_PDM_NOVEMBRO" at bounding box center [194, 173] width 227 height 20
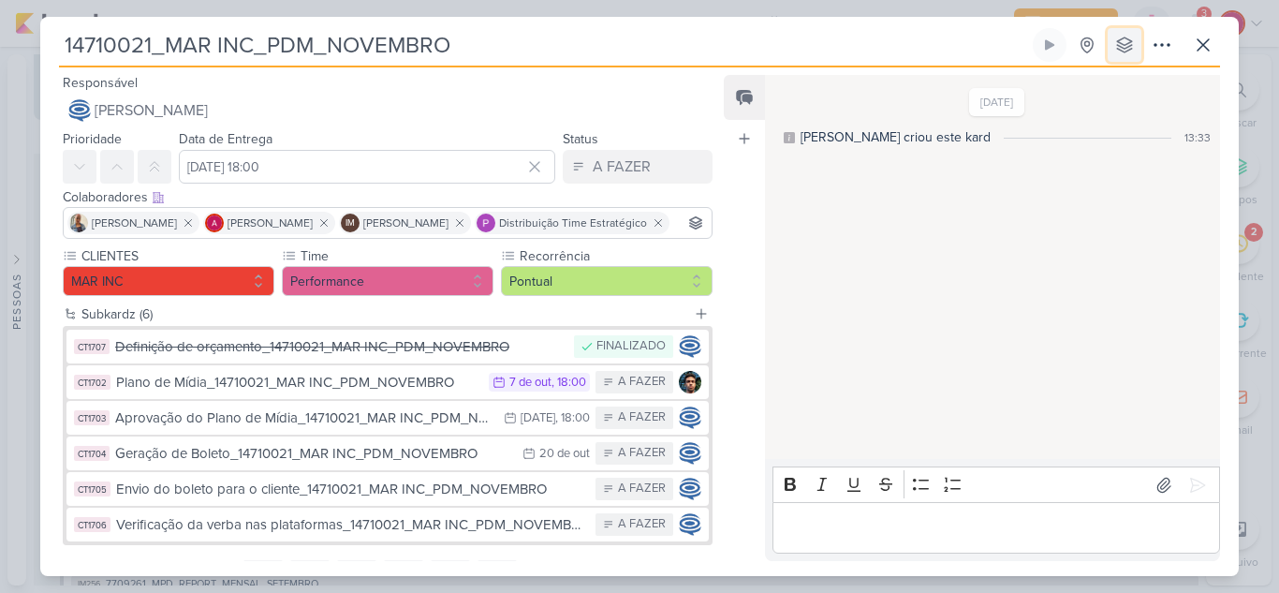
click at [1119, 31] on button at bounding box center [1125, 45] width 34 height 34
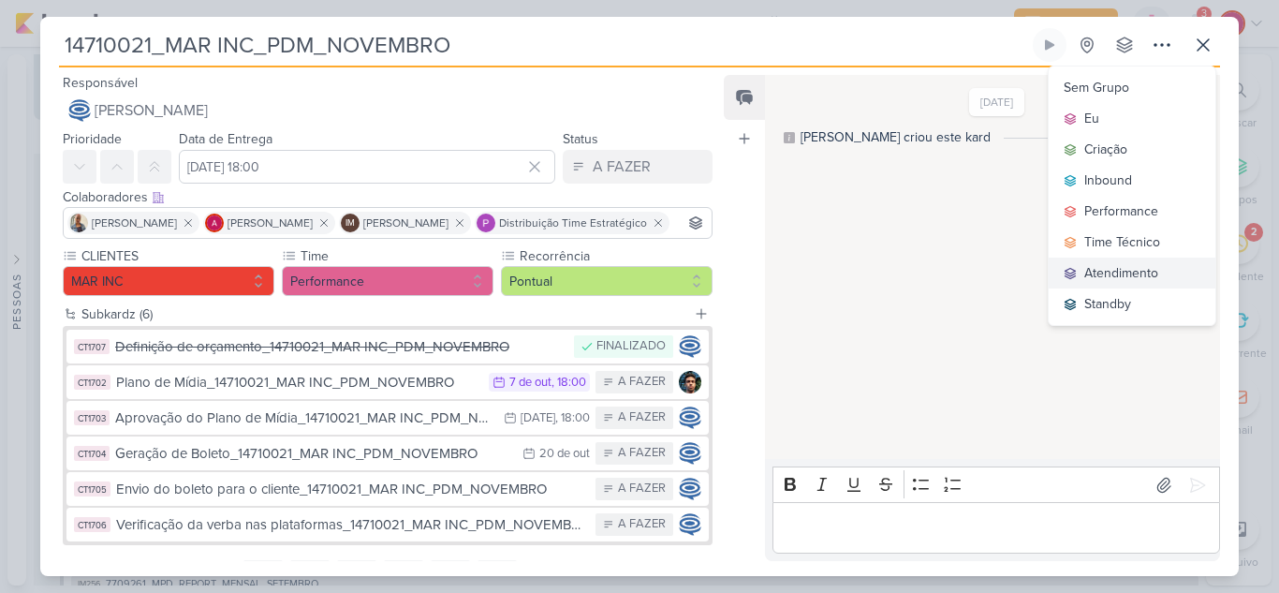
click at [1123, 271] on div "Atendimento" at bounding box center [1122, 273] width 74 height 20
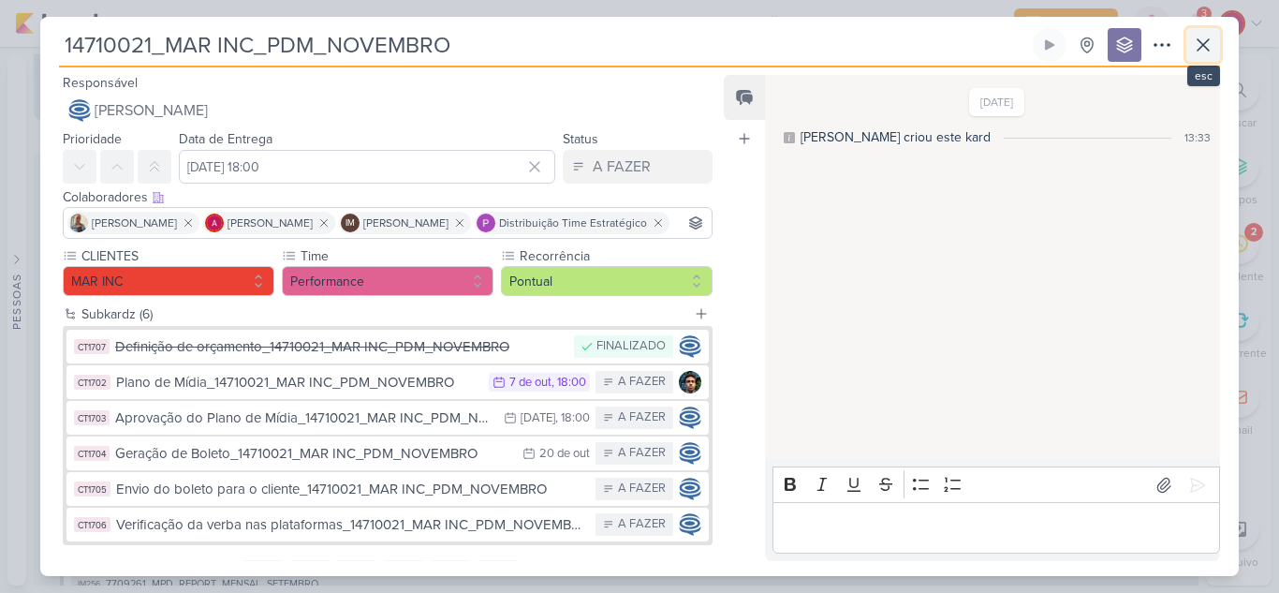
click at [1201, 52] on icon at bounding box center [1203, 45] width 22 height 22
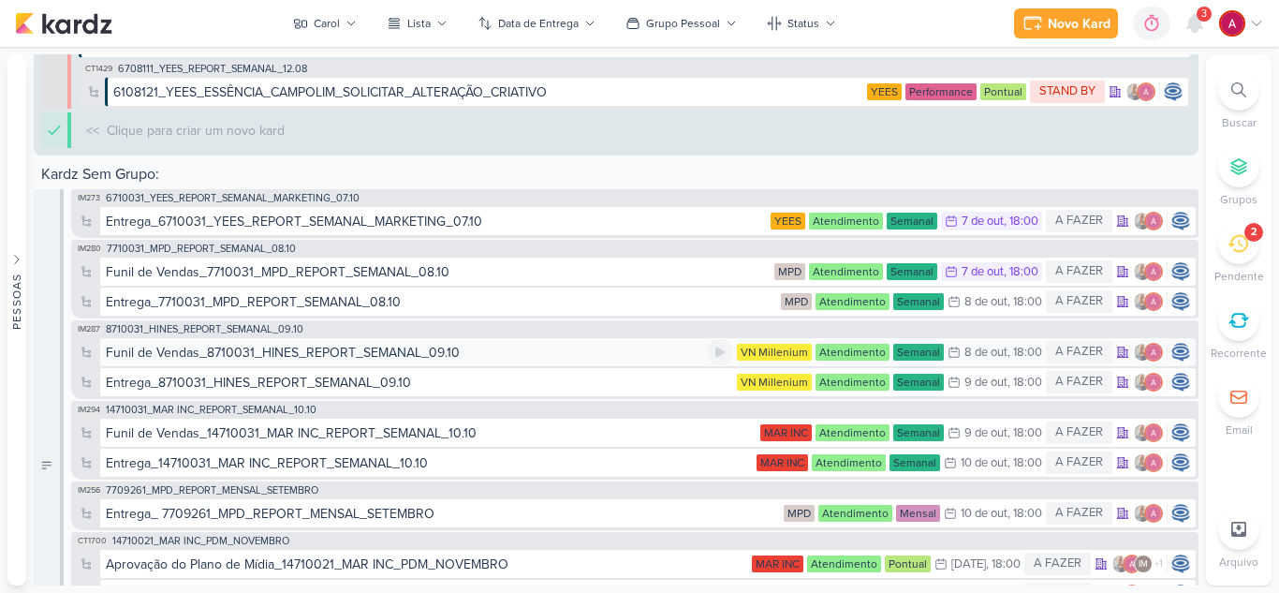
scroll to position [2012, 0]
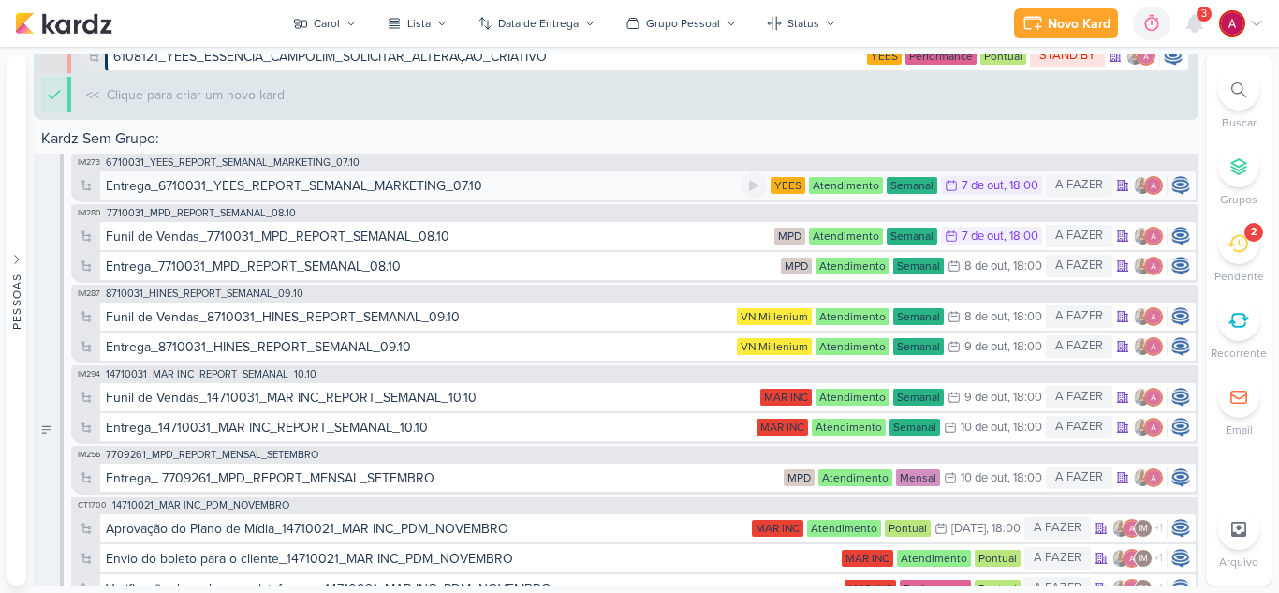
click at [287, 185] on div "Entrega_6710031_YEES_REPORT_SEMANAL_MARKETING_07.10" at bounding box center [294, 186] width 377 height 20
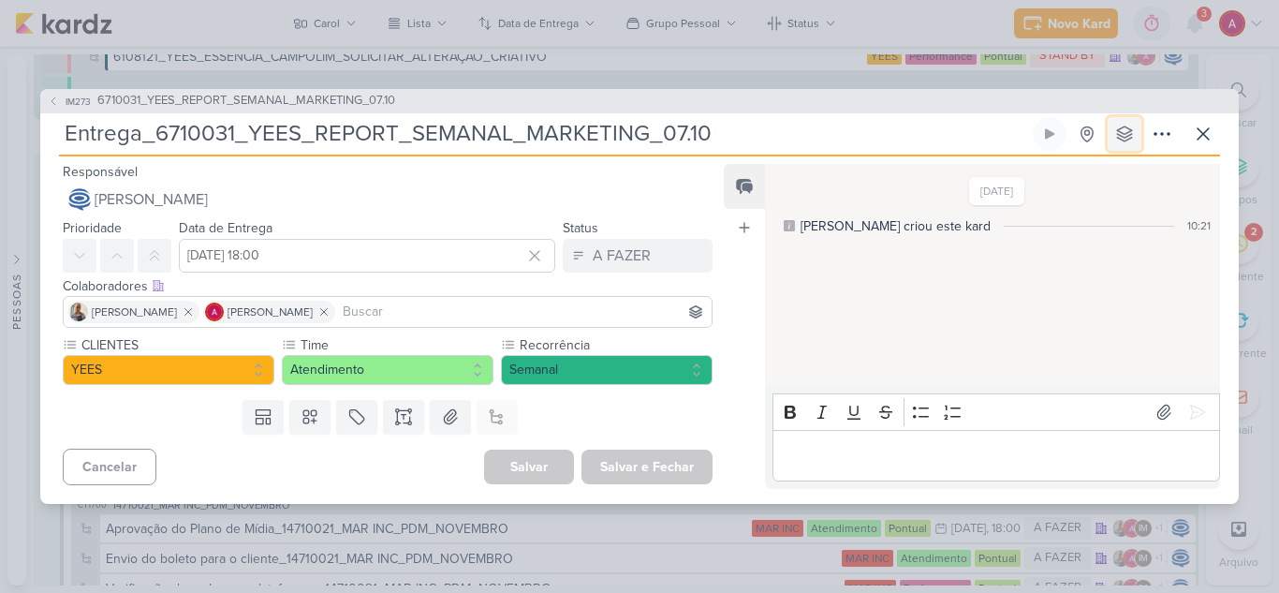
click at [1131, 133] on icon at bounding box center [1125, 134] width 19 height 19
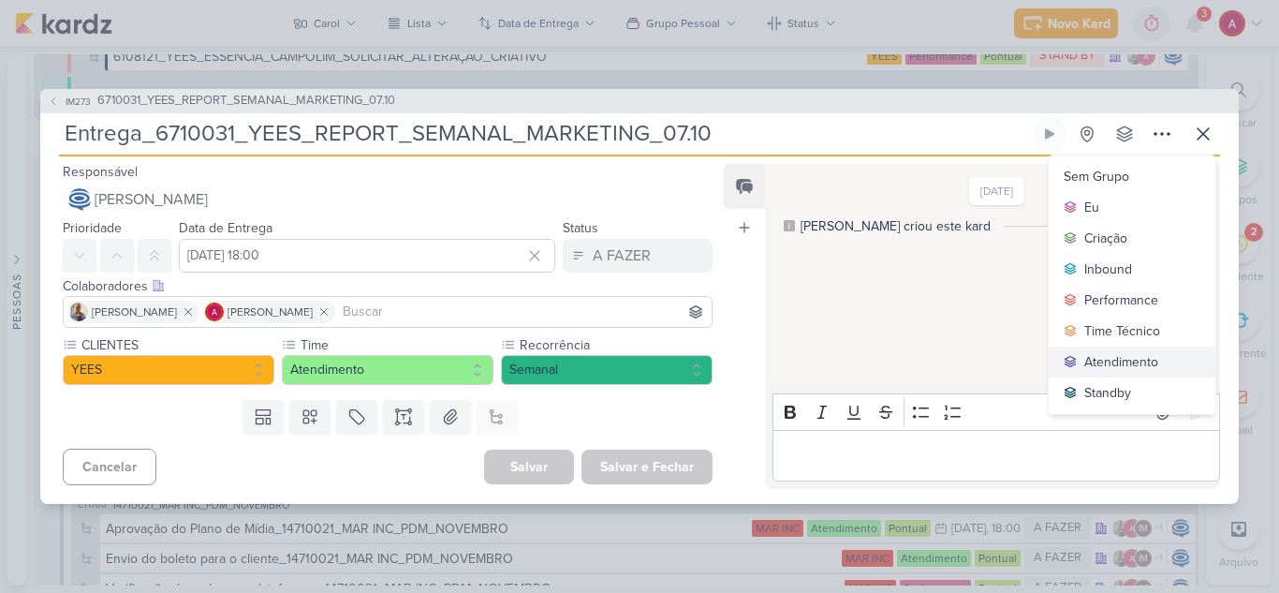
click at [1117, 364] on div "Atendimento" at bounding box center [1122, 362] width 74 height 20
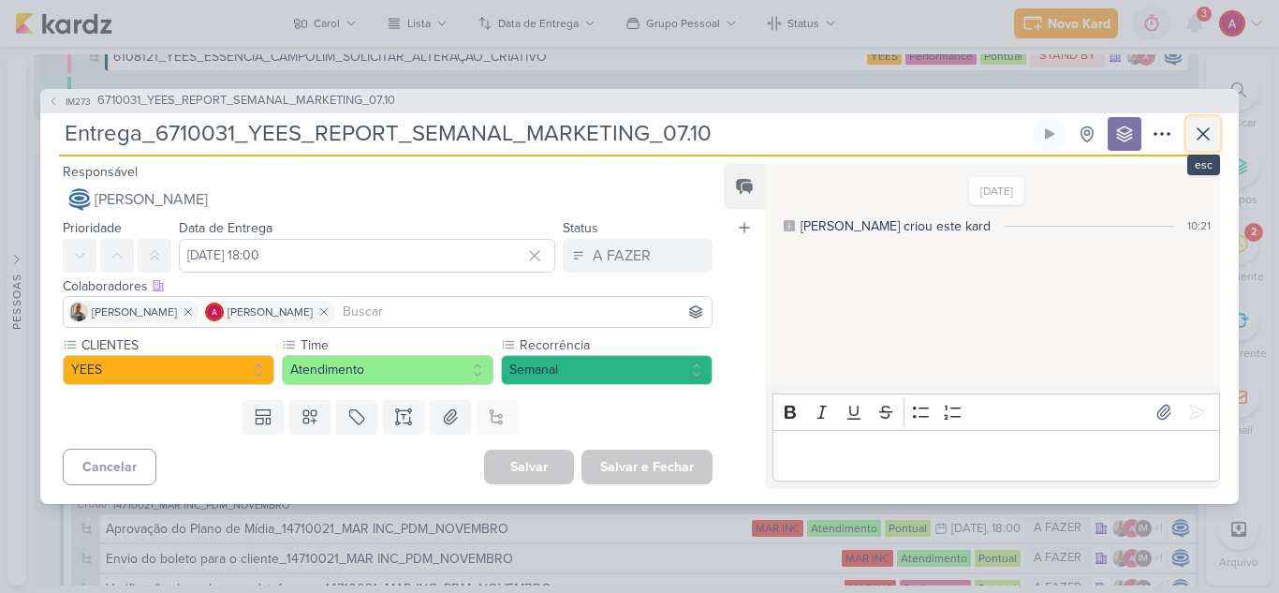
click at [1208, 141] on icon at bounding box center [1203, 134] width 22 height 22
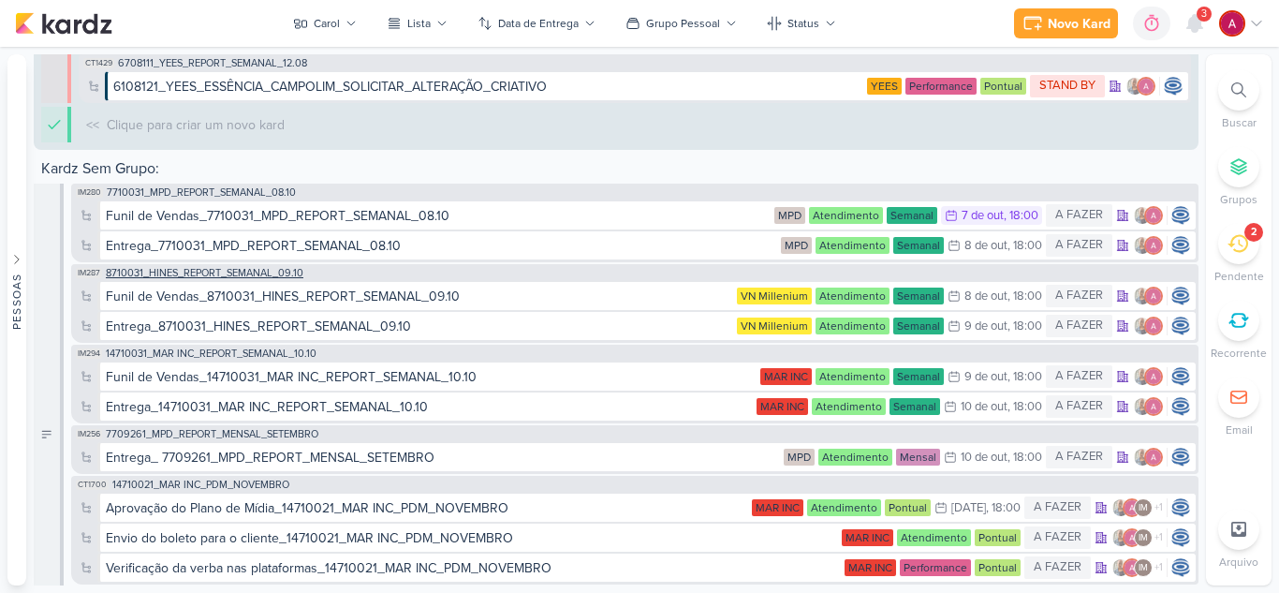
scroll to position [2042, 0]
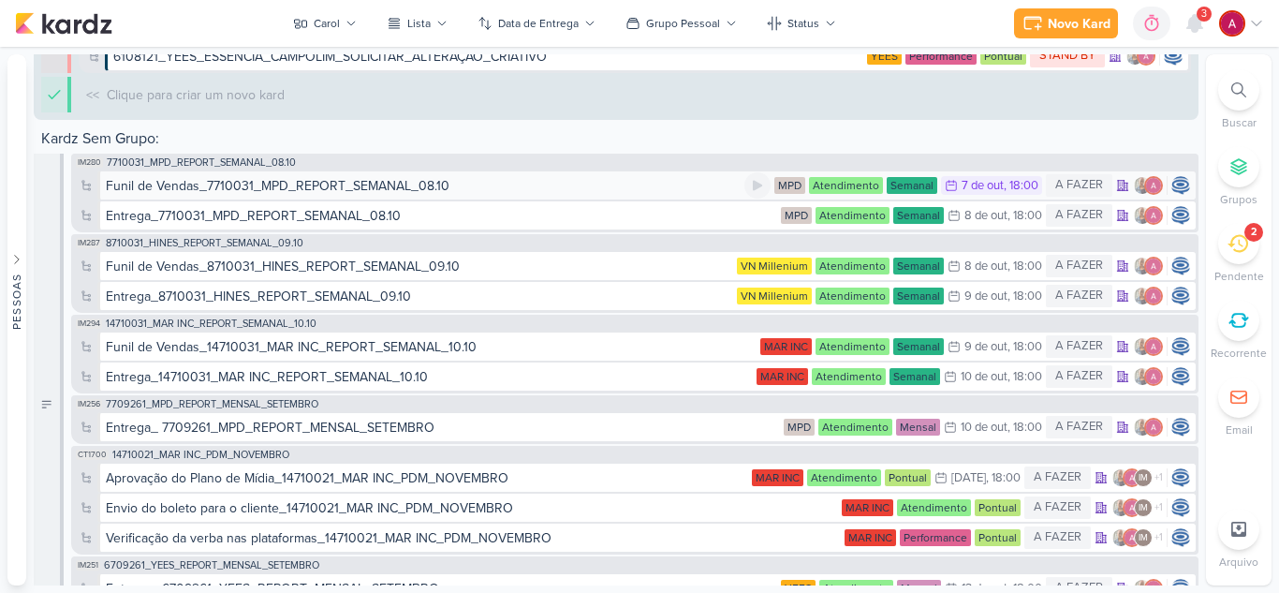
click at [204, 191] on div "Funil de Vendas_7710031_MPD_REPORT_SEMANAL_08.10" at bounding box center [278, 186] width 344 height 20
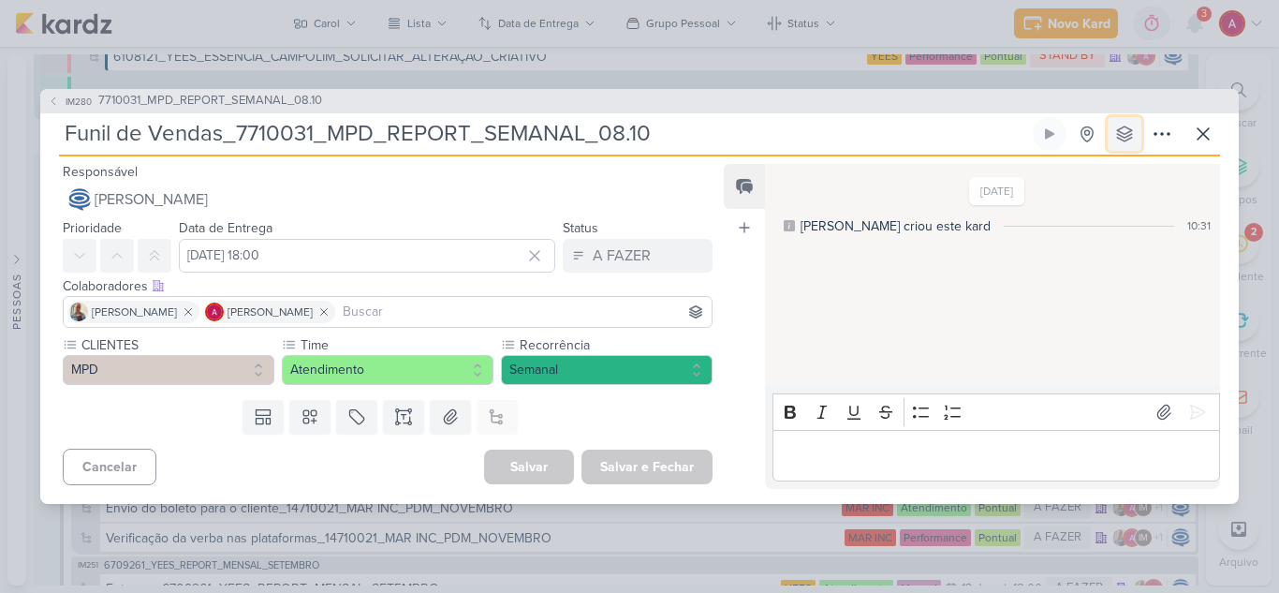
click at [1127, 129] on icon at bounding box center [1125, 134] width 19 height 19
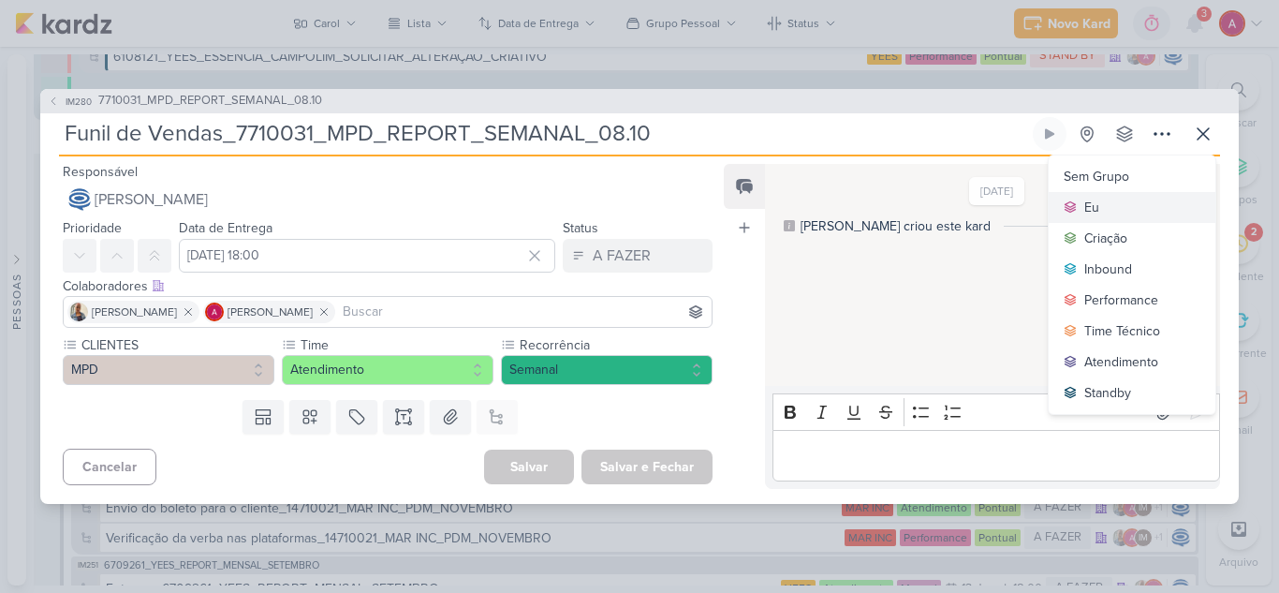
click at [1099, 209] on div "Eu" at bounding box center [1092, 208] width 15 height 20
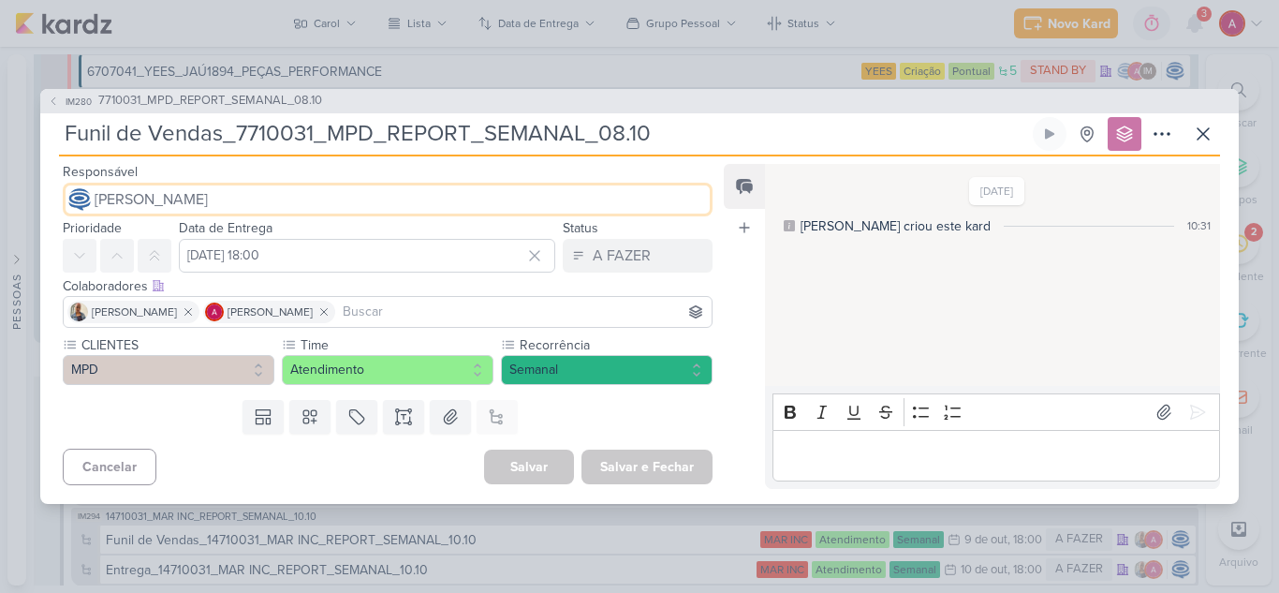
click at [192, 194] on span "Caroline Traven De Andrade" at bounding box center [151, 199] width 113 height 22
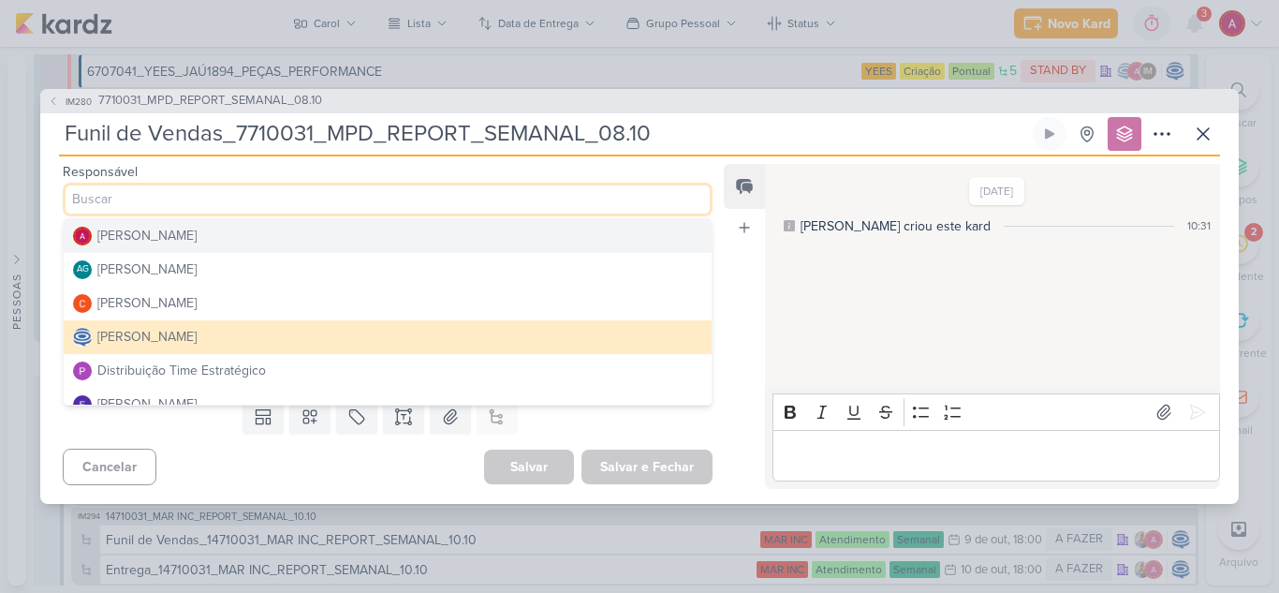
click at [231, 238] on button "[PERSON_NAME]" at bounding box center [388, 236] width 648 height 34
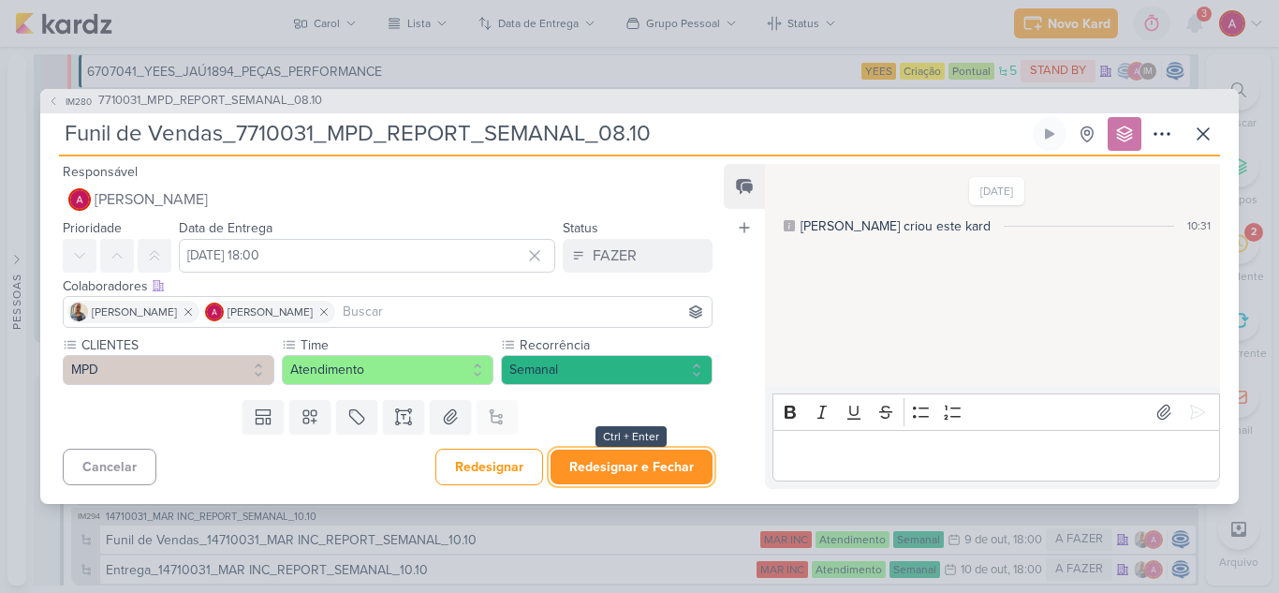
click at [652, 466] on button "Redesignar e Fechar" at bounding box center [632, 467] width 162 height 35
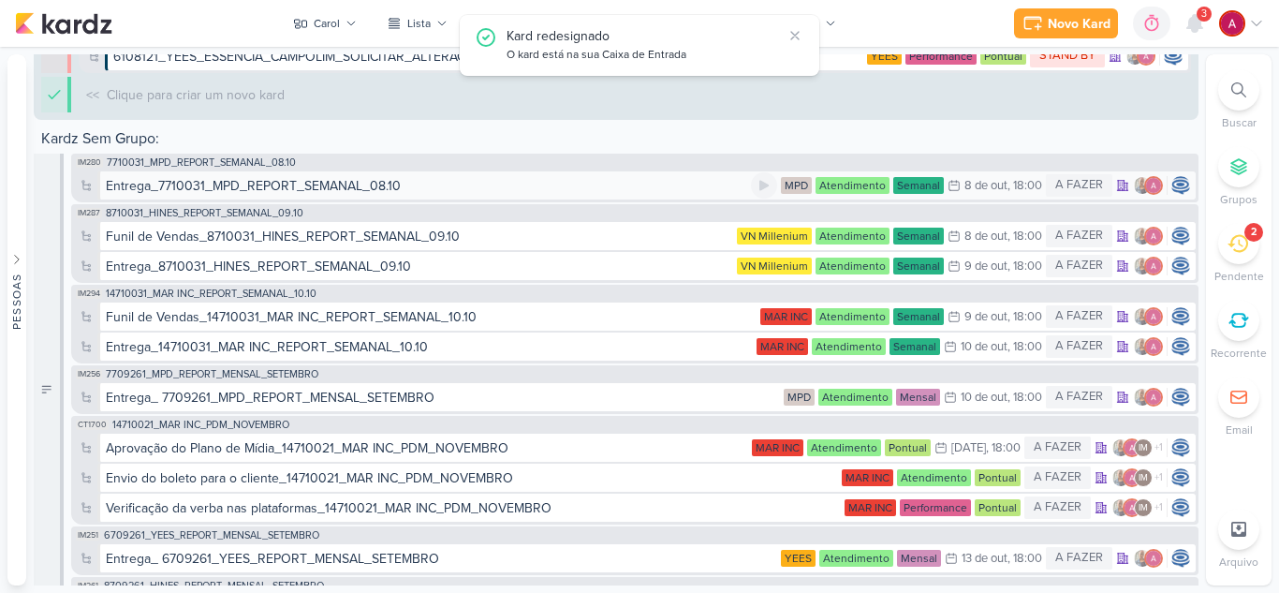
click at [239, 181] on div "Entrega_7710031_MPD_REPORT_SEMANAL_08.10" at bounding box center [253, 186] width 295 height 20
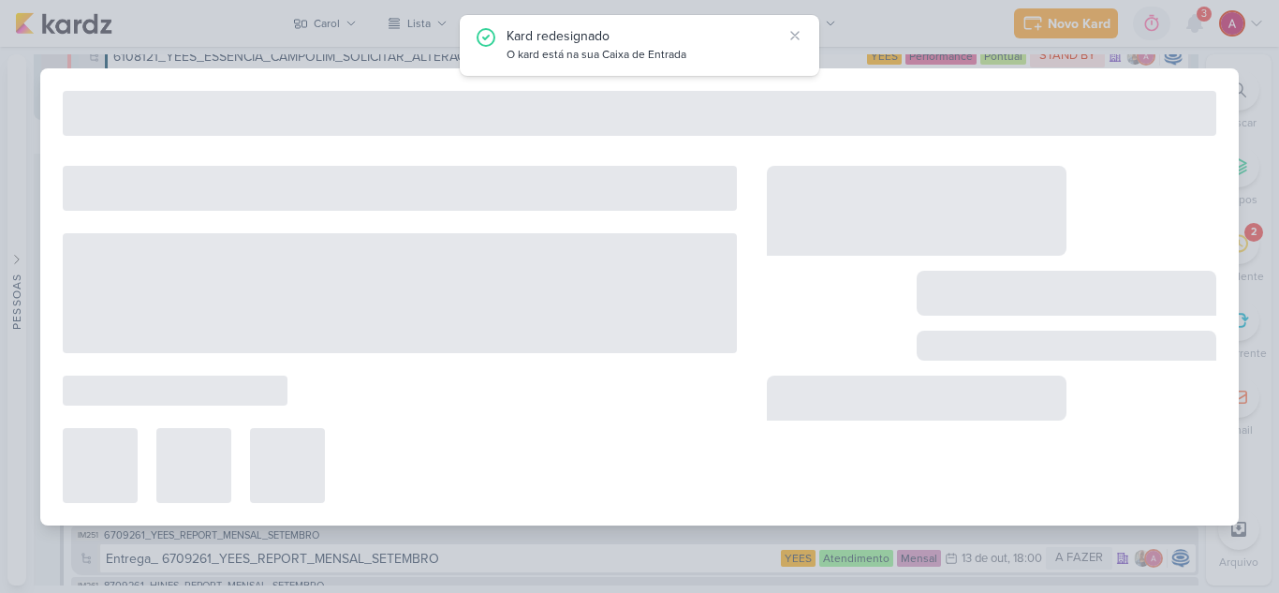
type input "Entrega_7710031_MPD_REPORT_SEMANAL_08.10"
type input "8 de outubro de 2025 às 18:00"
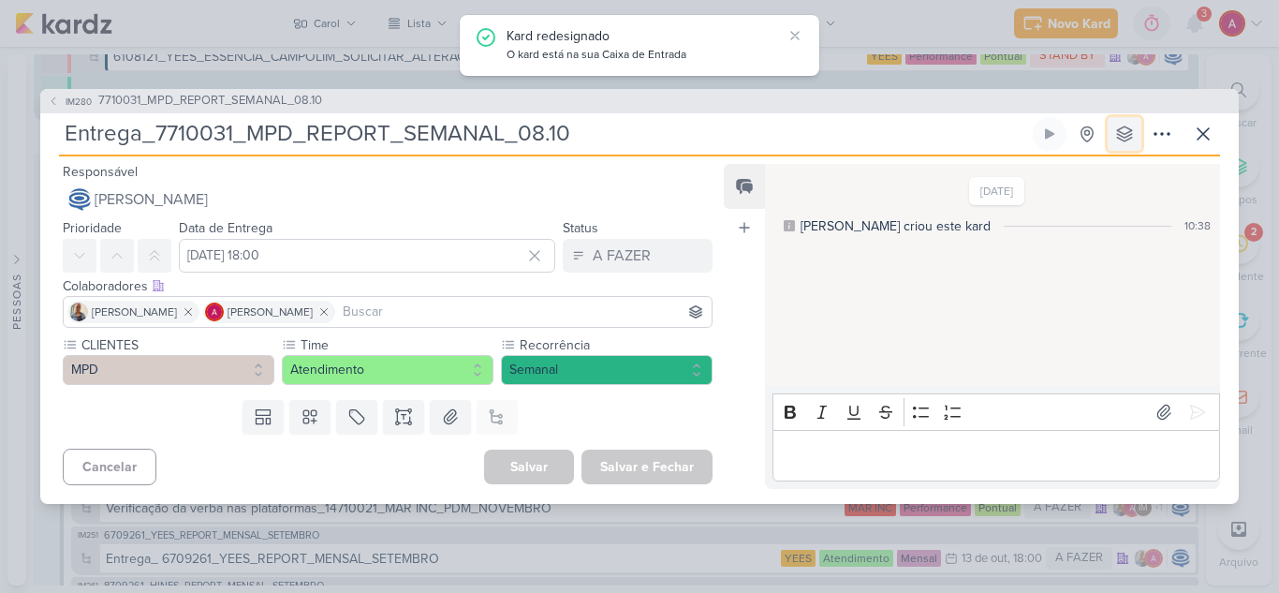
click at [1125, 131] on icon at bounding box center [1125, 134] width 19 height 19
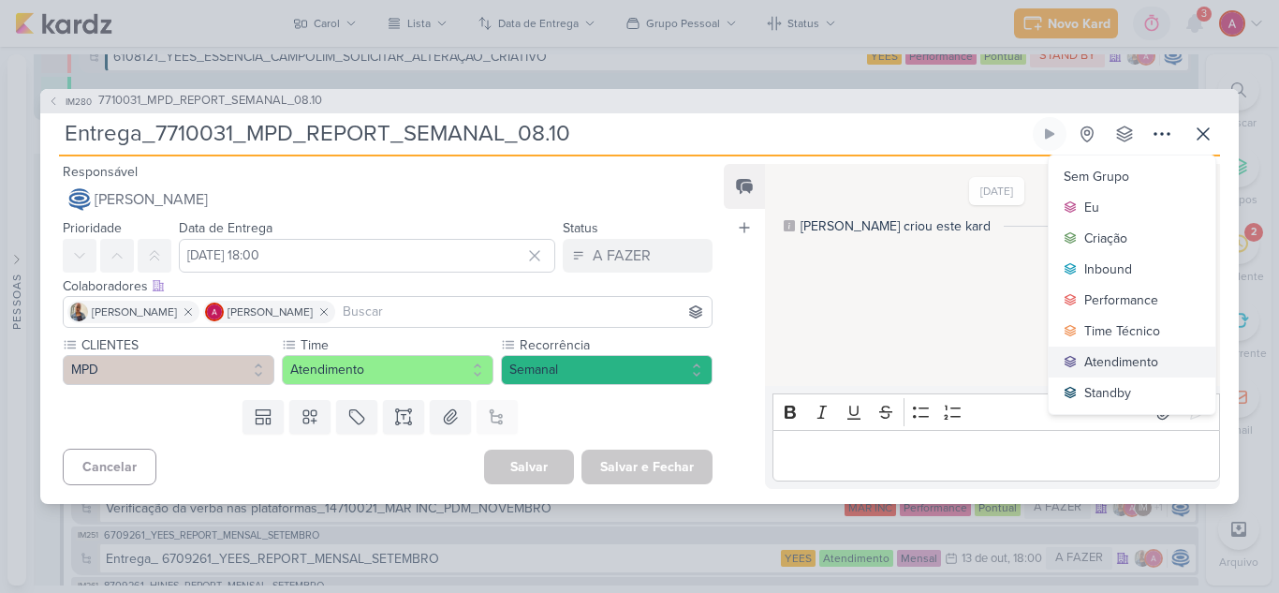
click at [1129, 356] on div "Atendimento" at bounding box center [1122, 362] width 74 height 20
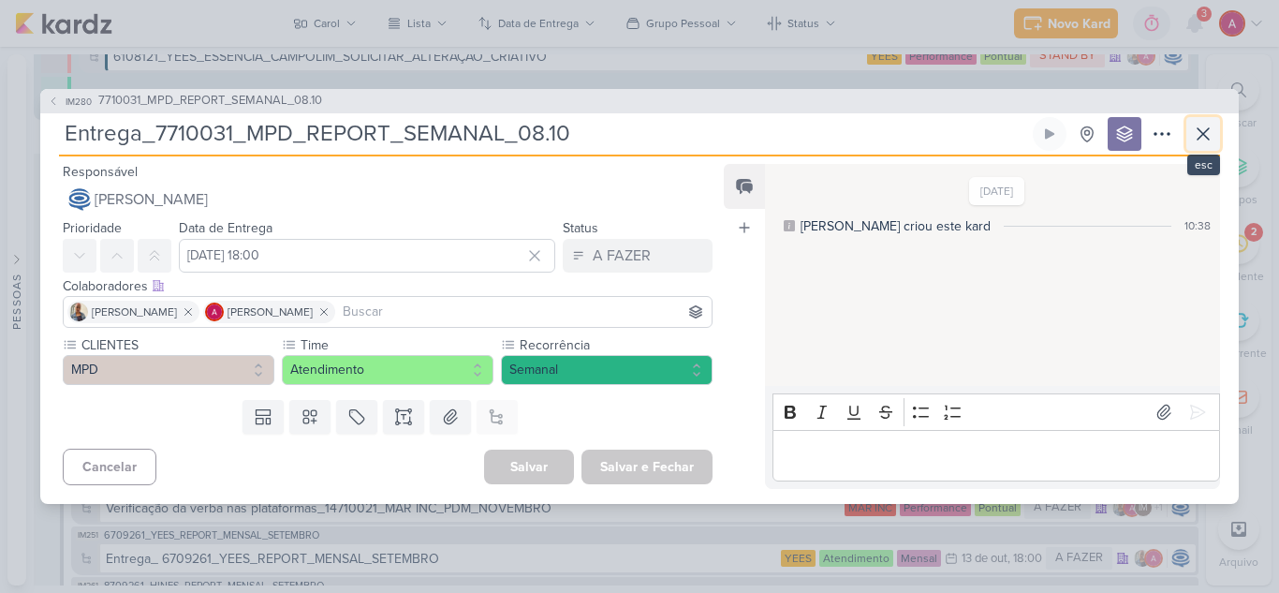
click at [1195, 132] on icon at bounding box center [1203, 134] width 22 height 22
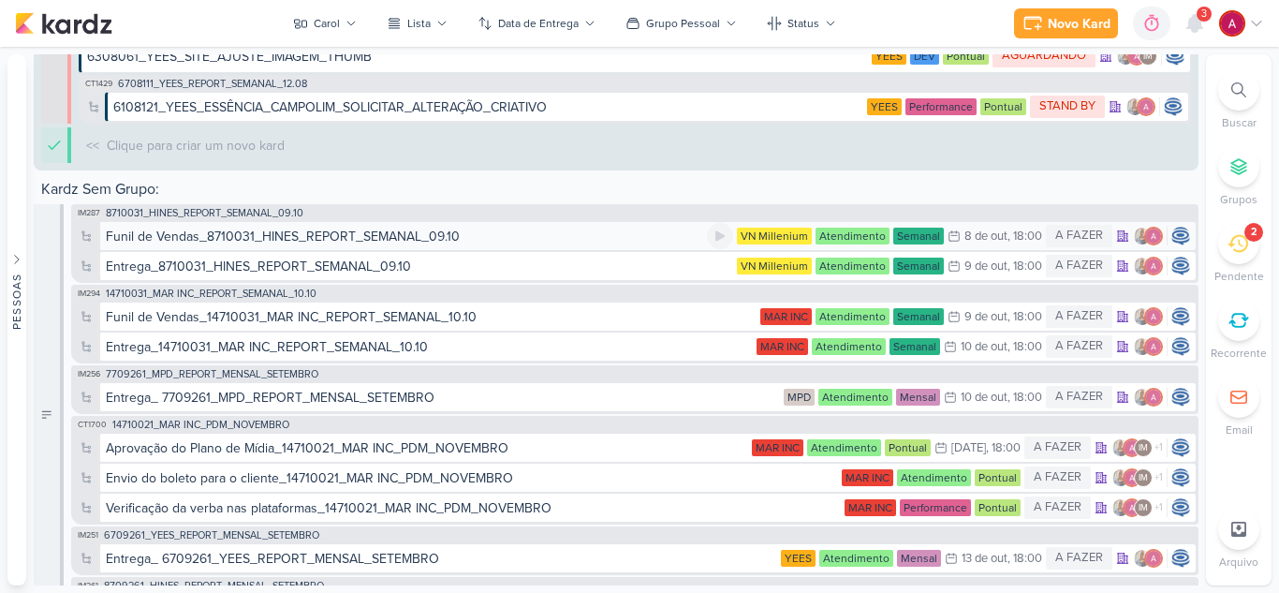
click at [204, 234] on div "Funil de Vendas_8710031_HINES_REPORT_SEMANAL_09.10" at bounding box center [283, 237] width 354 height 20
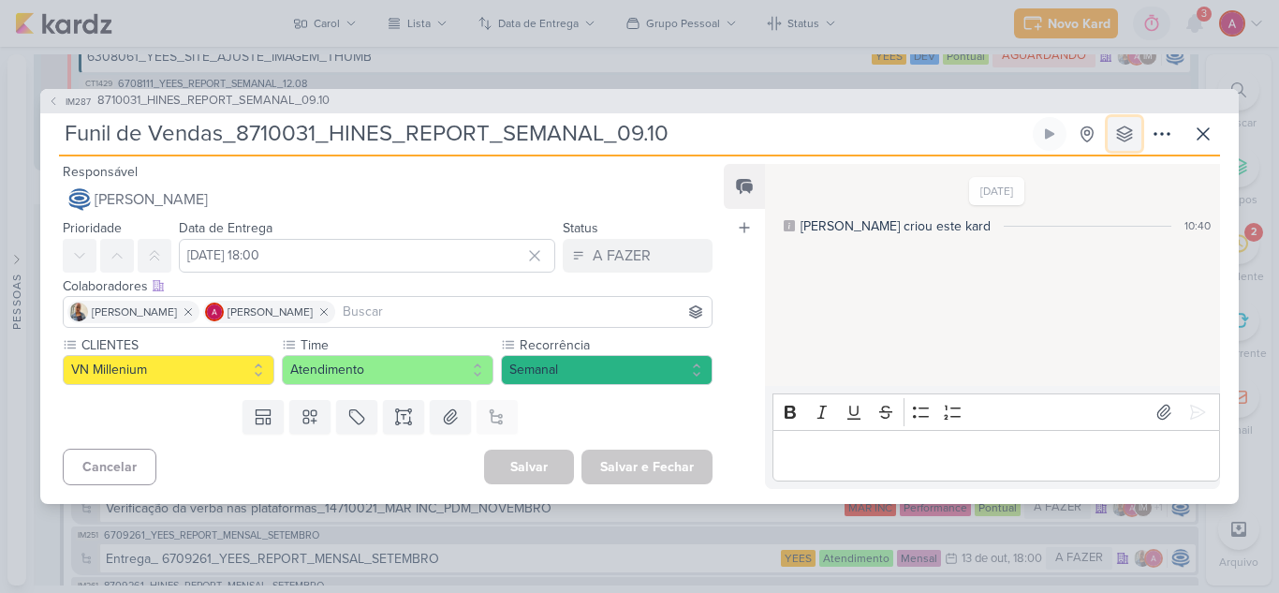
click at [1121, 127] on icon at bounding box center [1125, 134] width 19 height 19
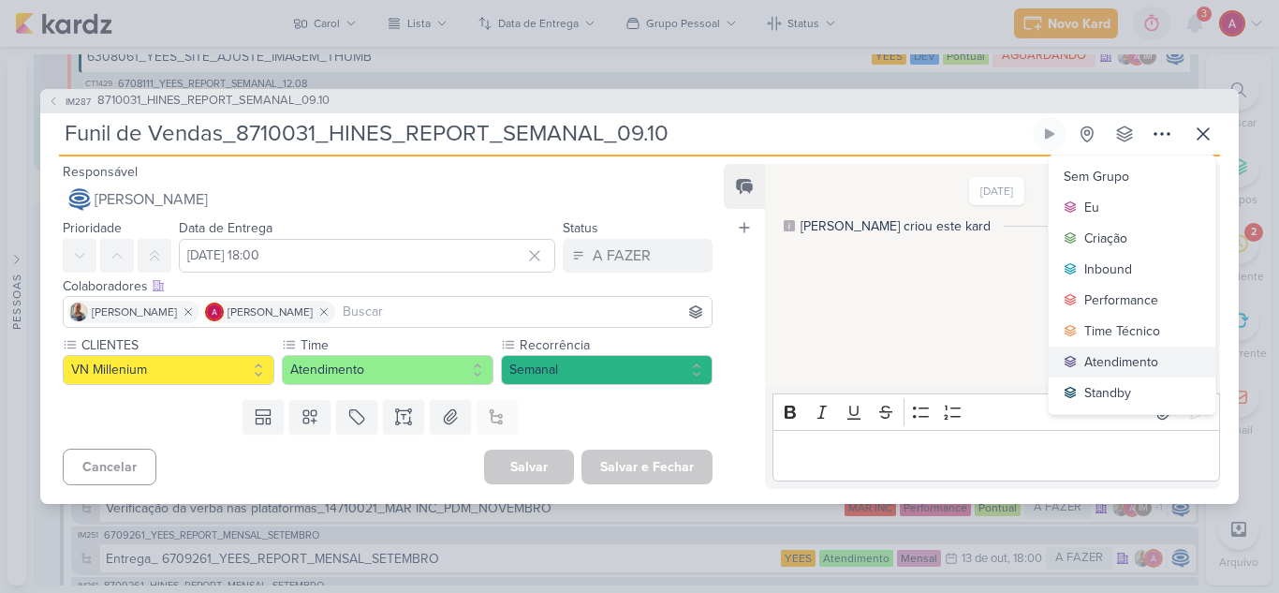
click at [1159, 357] on div "Atendimento" at bounding box center [1122, 362] width 74 height 20
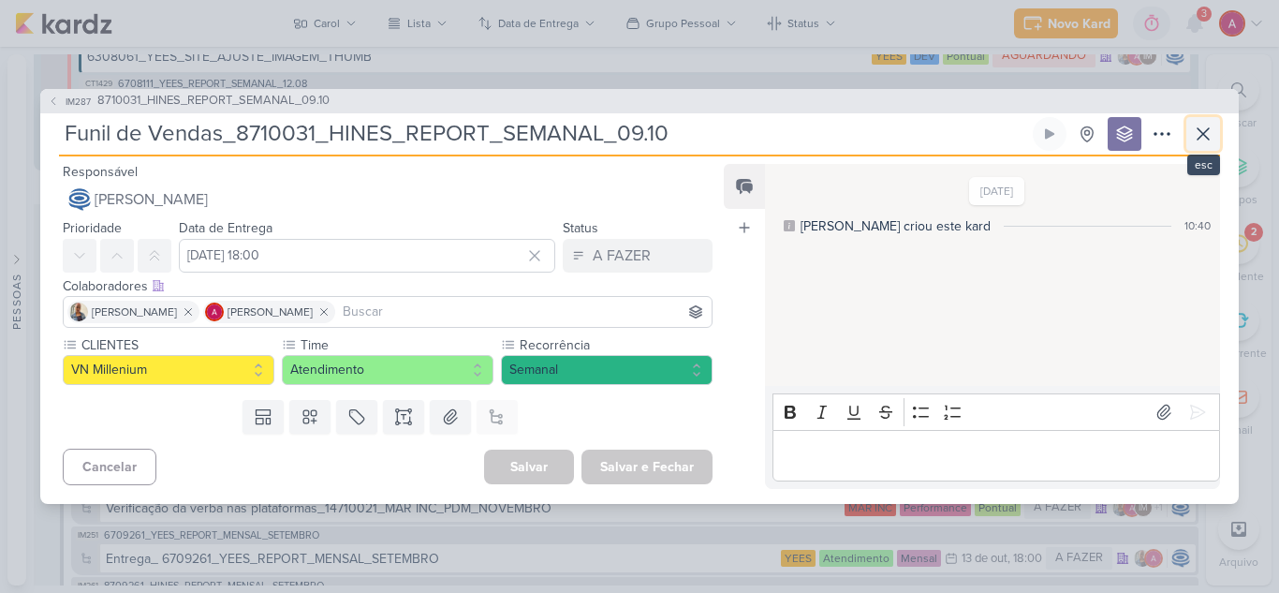
click at [1197, 143] on icon at bounding box center [1203, 134] width 22 height 22
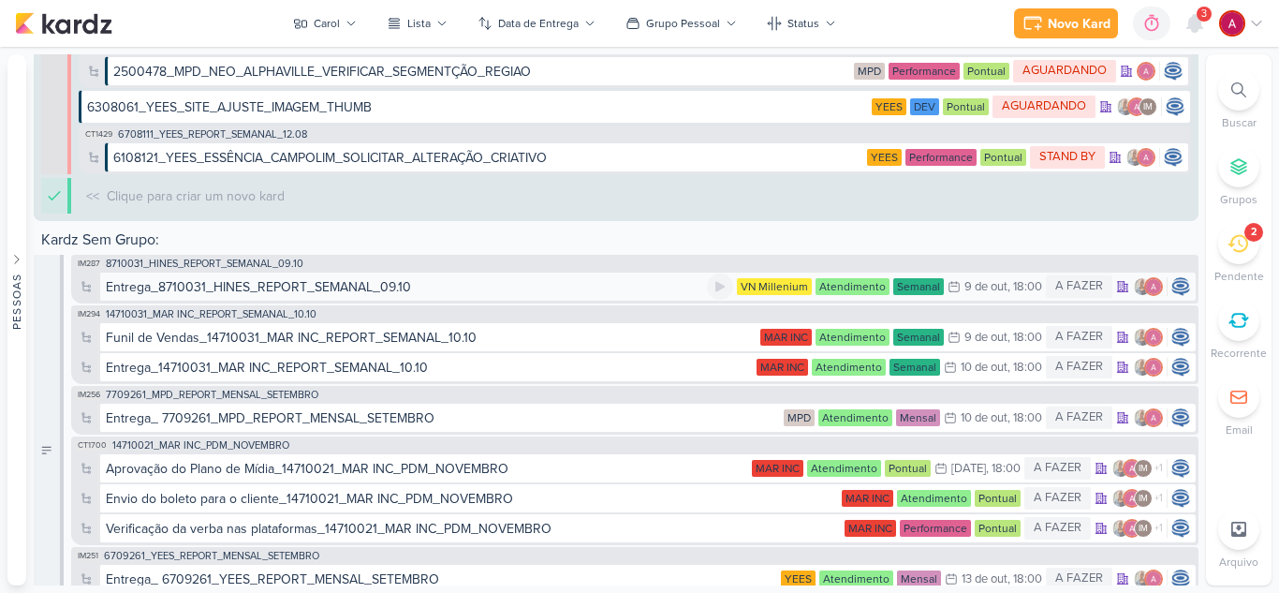
click at [179, 283] on div "Entrega_8710031_HINES_REPORT_SEMANAL_09.10" at bounding box center [258, 287] width 305 height 20
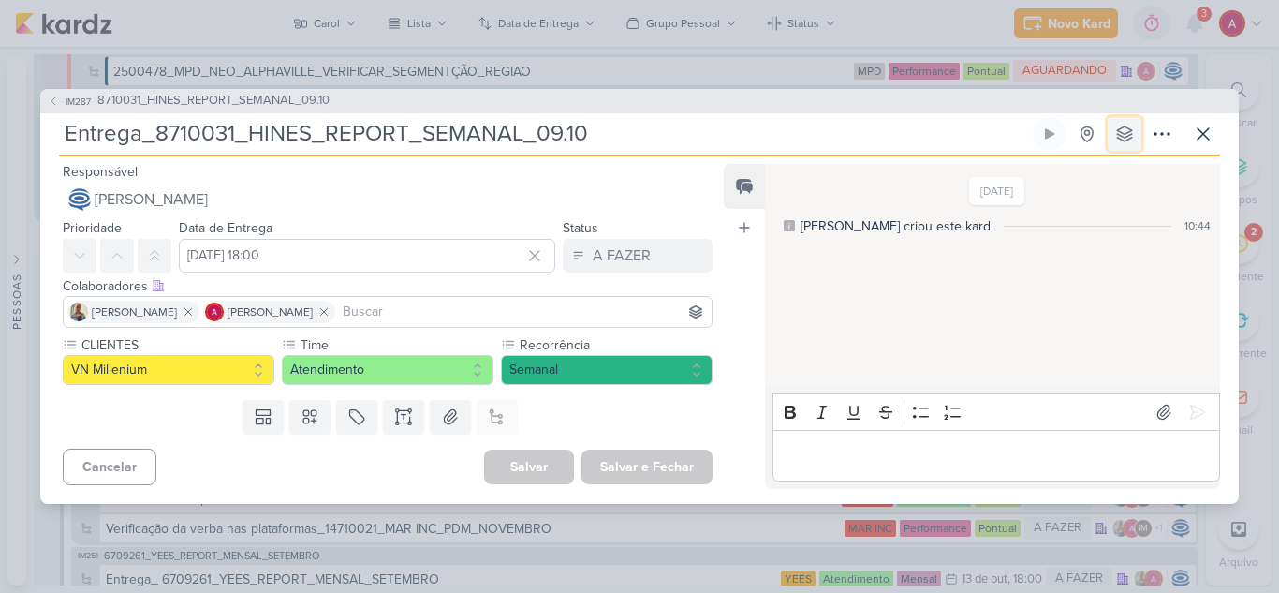
click at [1121, 129] on icon at bounding box center [1125, 134] width 19 height 19
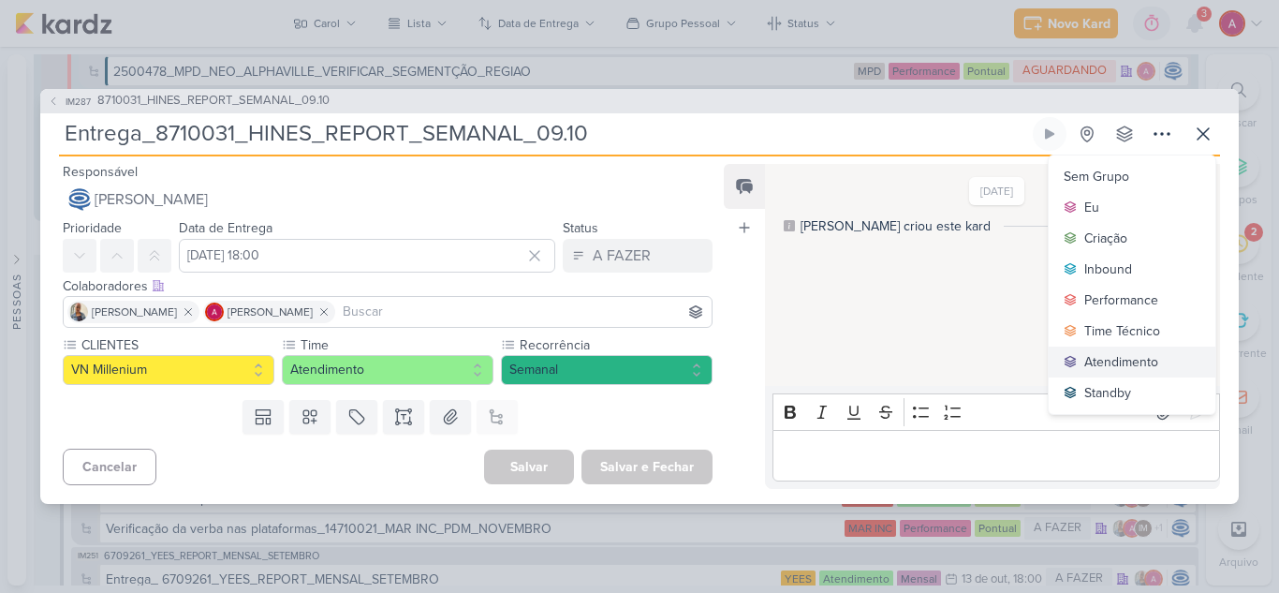
click at [1133, 356] on div "Atendimento" at bounding box center [1122, 362] width 74 height 20
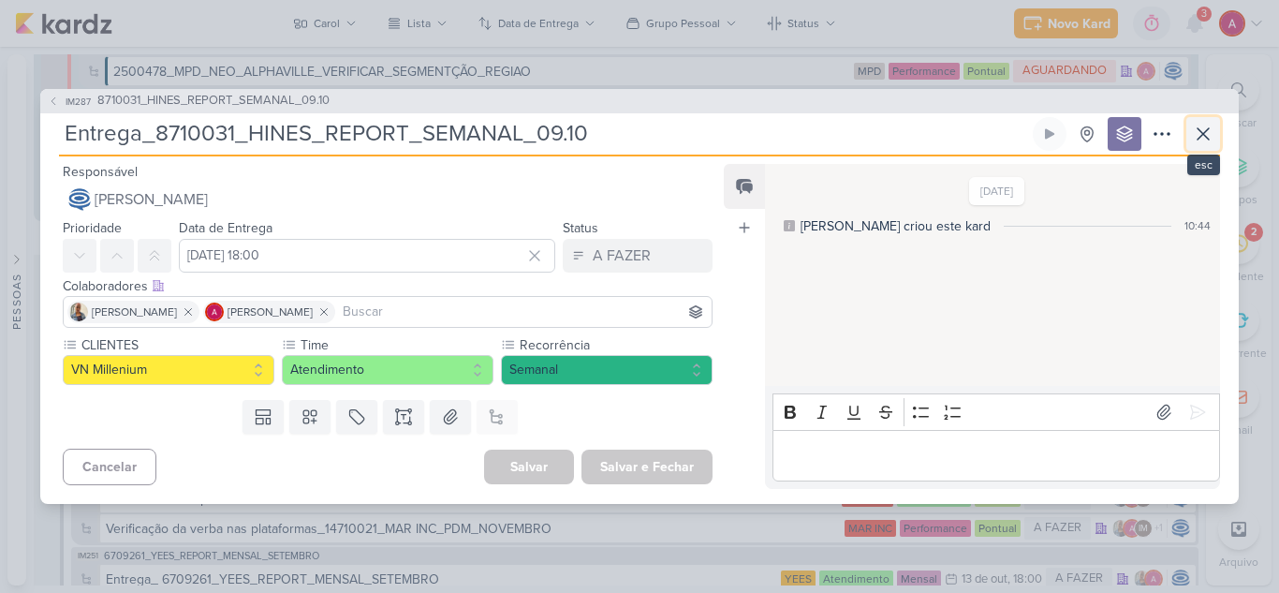
click at [1204, 126] on icon at bounding box center [1203, 134] width 22 height 22
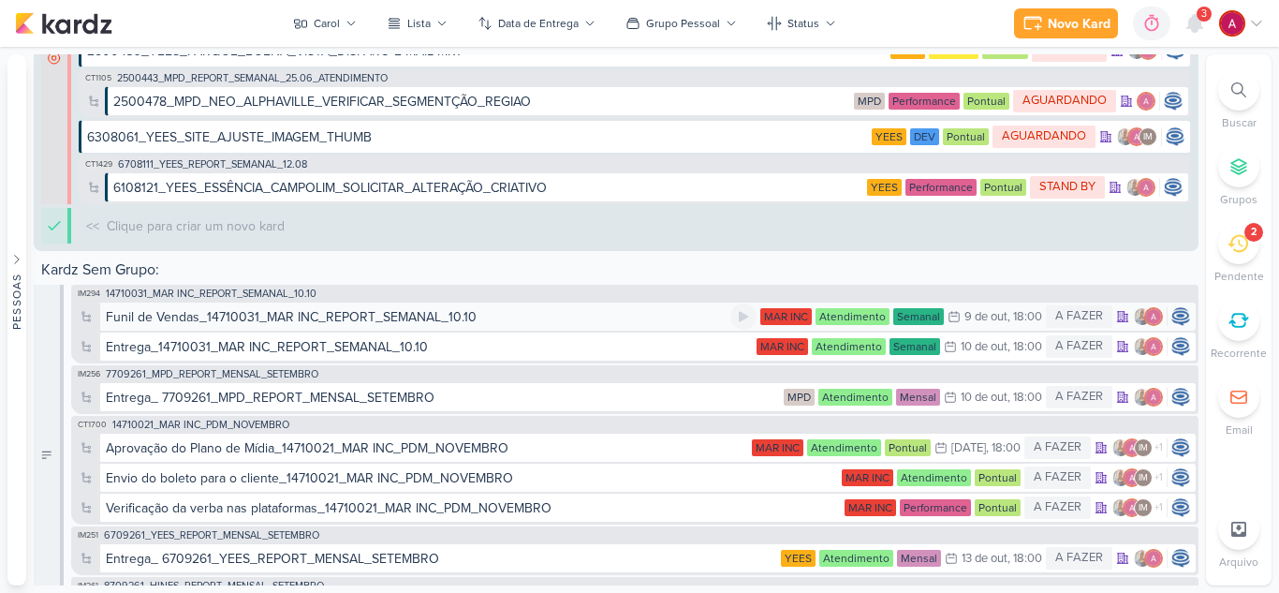
click at [230, 317] on div "Funil de Vendas_14710031_MAR INC_REPORT_SEMANAL_10.10" at bounding box center [291, 317] width 371 height 20
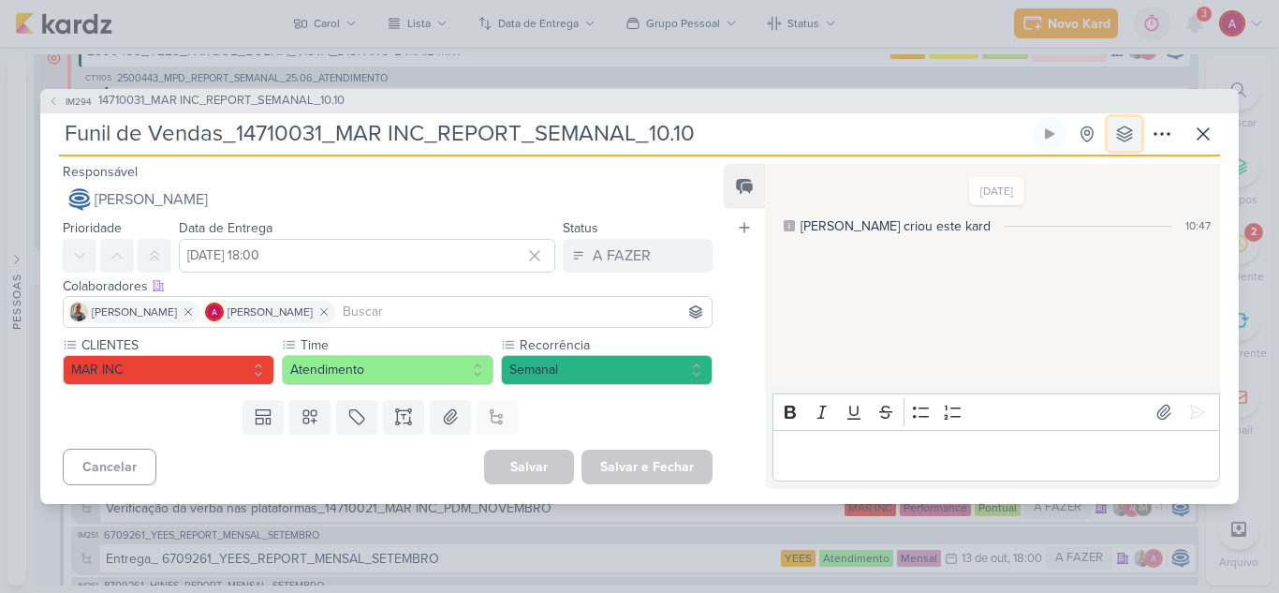
click at [1119, 118] on button at bounding box center [1125, 134] width 34 height 34
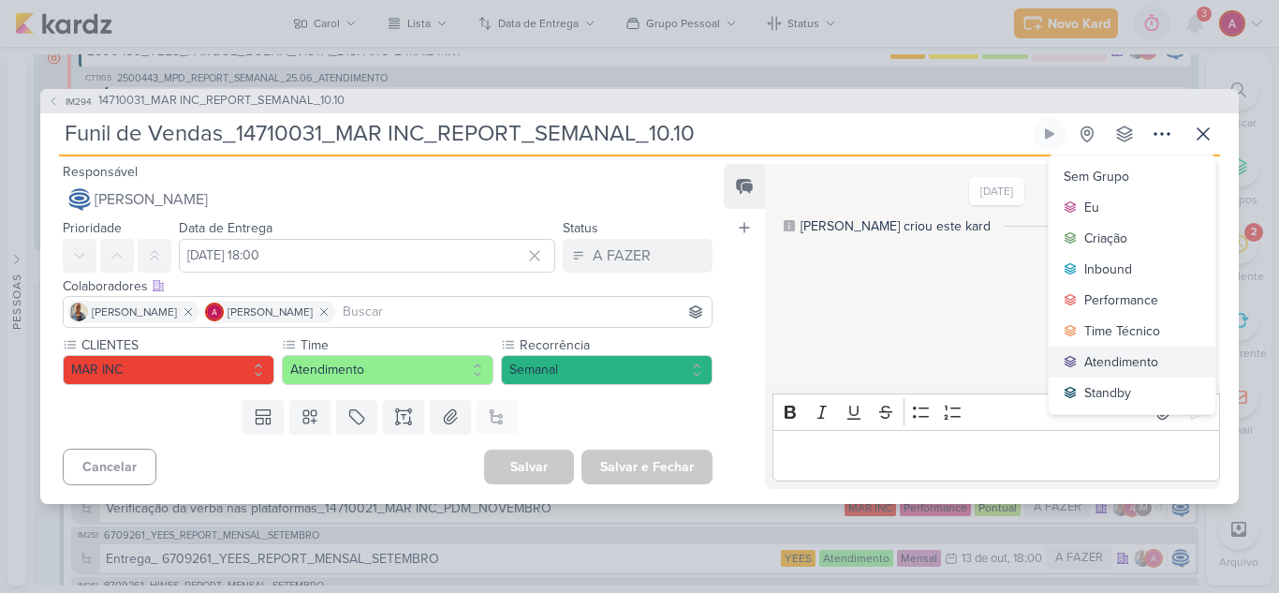
click at [1130, 349] on button "Atendimento" at bounding box center [1132, 362] width 167 height 31
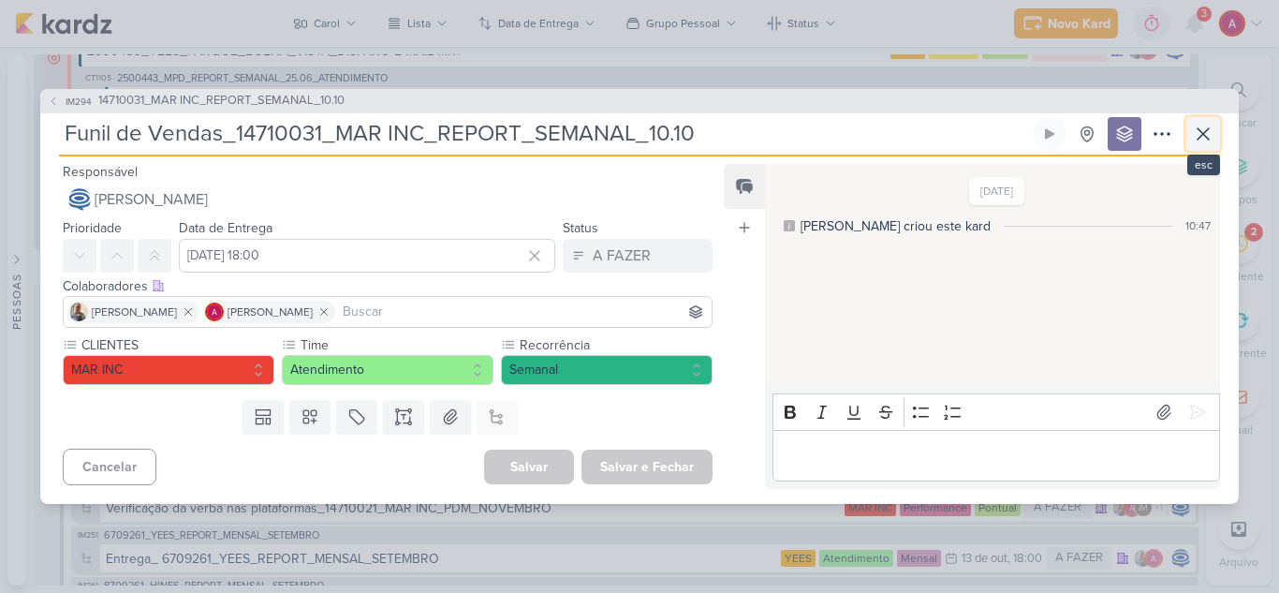
click at [1197, 142] on icon at bounding box center [1203, 134] width 22 height 22
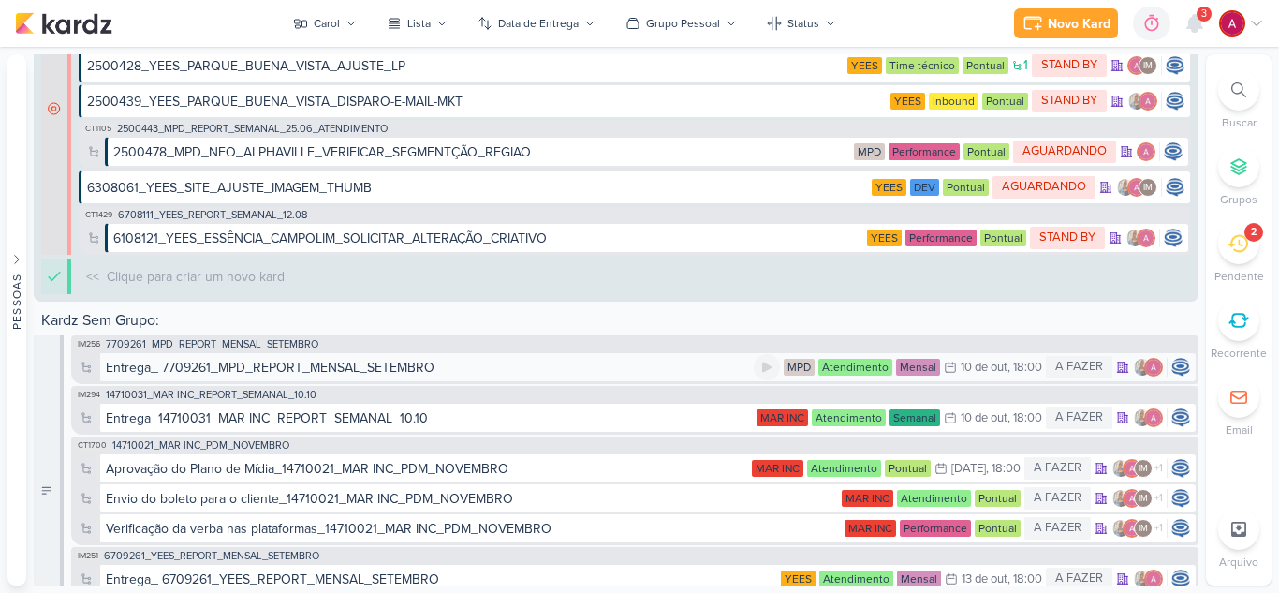
click at [217, 364] on div "Entrega_ 7709261_MPD_REPORT_MENSAL_SETEMBRO" at bounding box center [270, 368] width 329 height 20
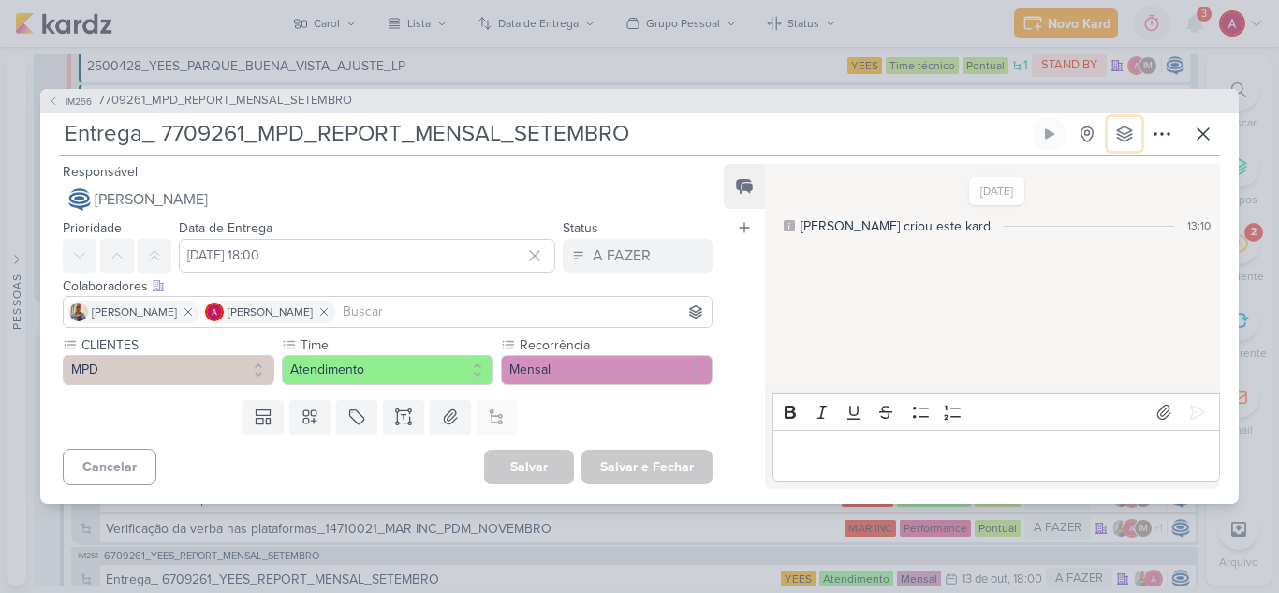
click at [1130, 129] on icon at bounding box center [1124, 133] width 15 height 15
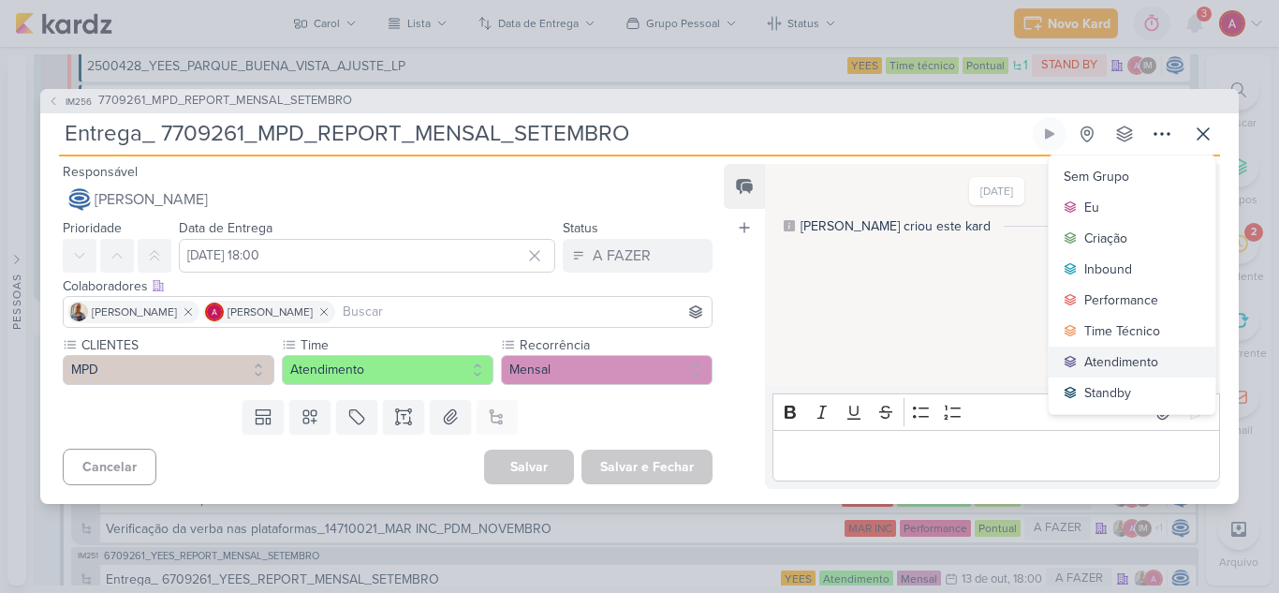
click at [1124, 365] on div "Atendimento" at bounding box center [1122, 362] width 74 height 20
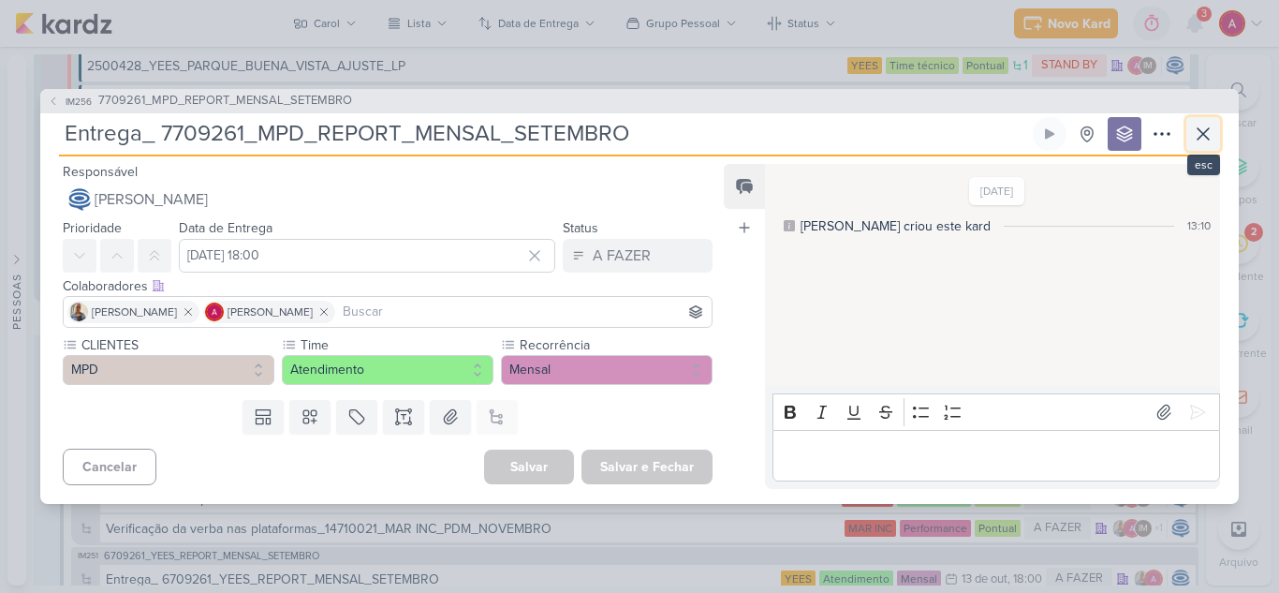
click at [1207, 141] on icon at bounding box center [1203, 134] width 22 height 22
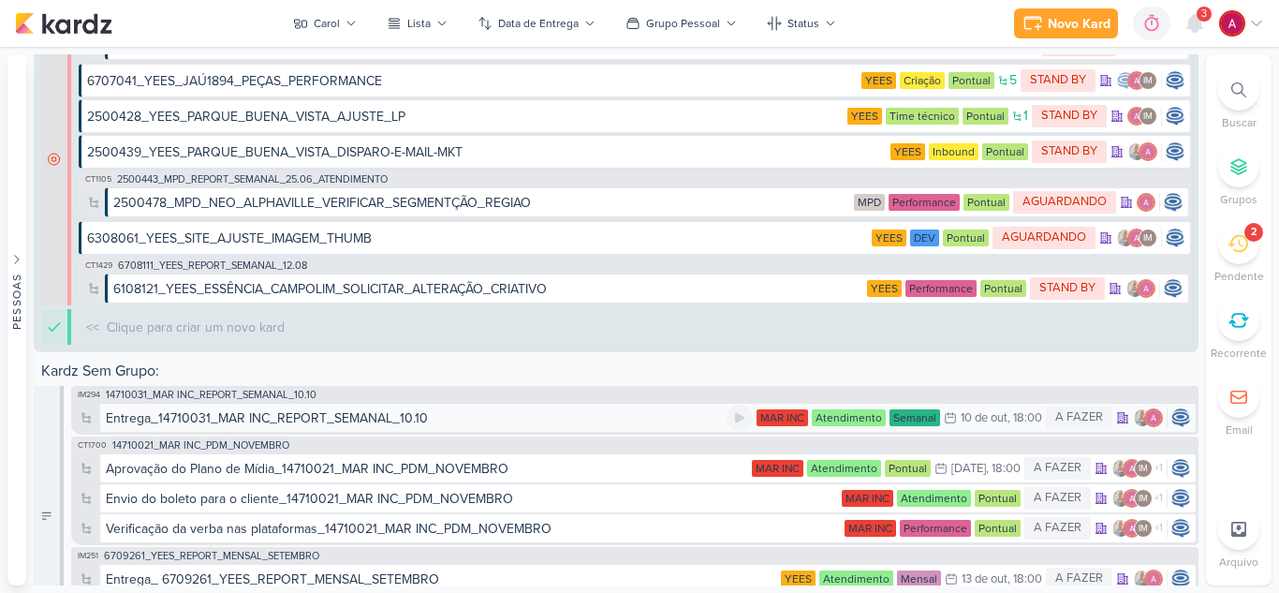
click at [180, 419] on div "Entrega_14710031_MAR INC_REPORT_SEMANAL_10.10" at bounding box center [267, 418] width 322 height 20
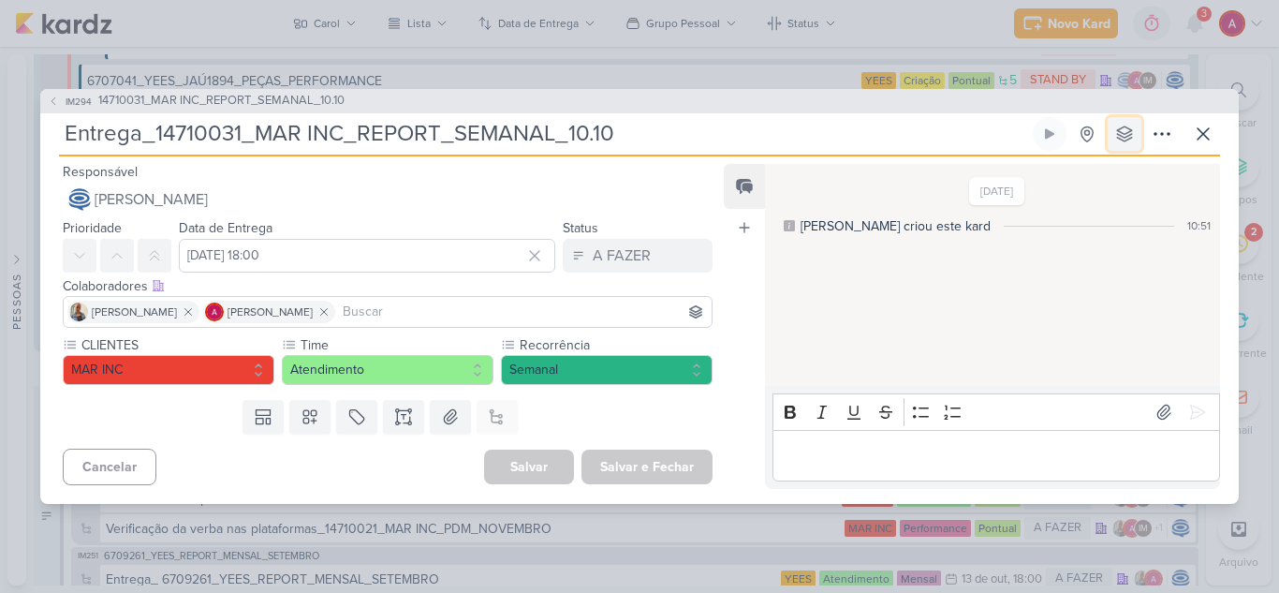
click at [1131, 135] on icon at bounding box center [1124, 133] width 15 height 15
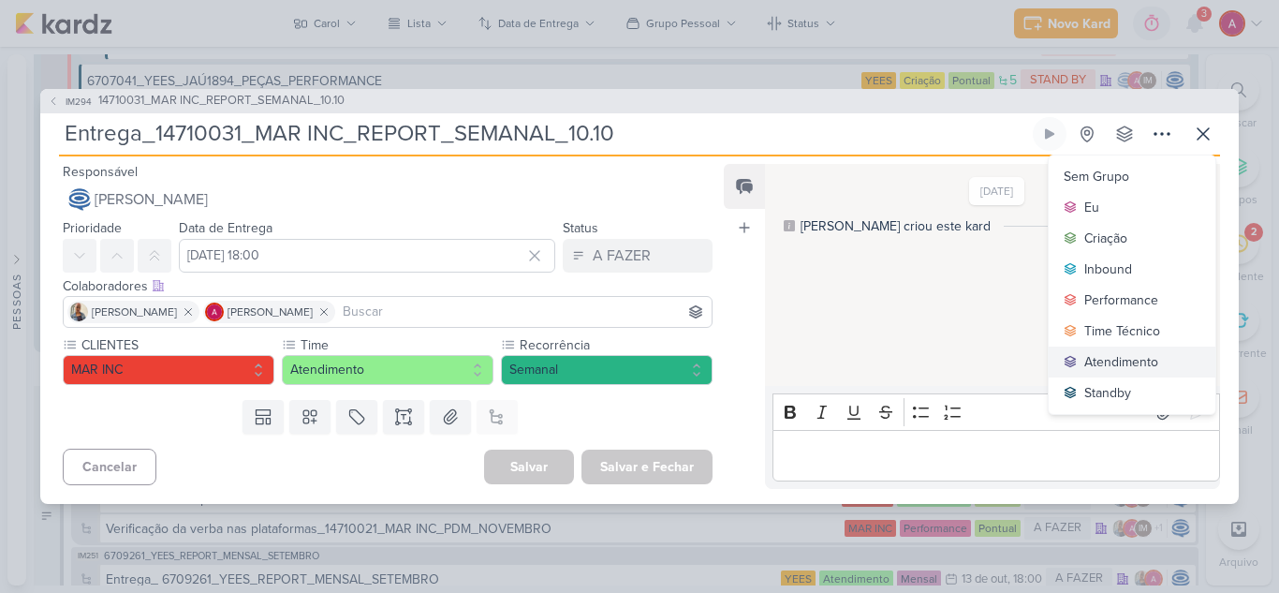
click at [1105, 358] on div "Atendimento" at bounding box center [1122, 362] width 74 height 20
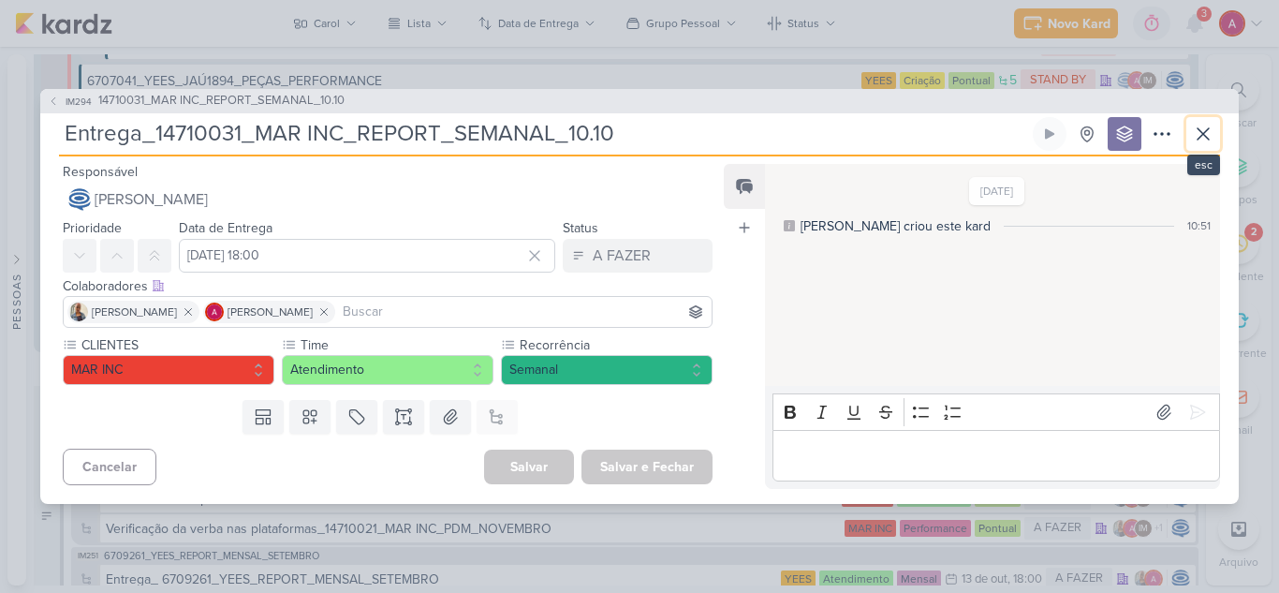
drag, startPoint x: 1207, startPoint y: 134, endPoint x: 1193, endPoint y: 138, distance: 14.5
click at [1207, 133] on icon at bounding box center [1203, 134] width 22 height 22
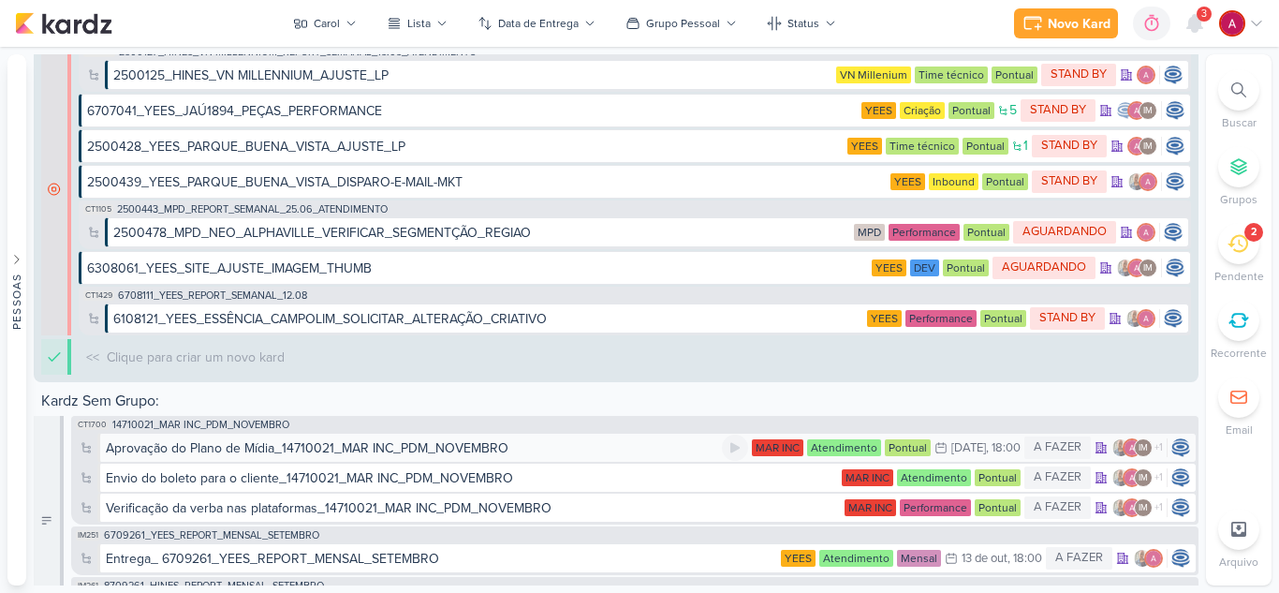
scroll to position [2136, 0]
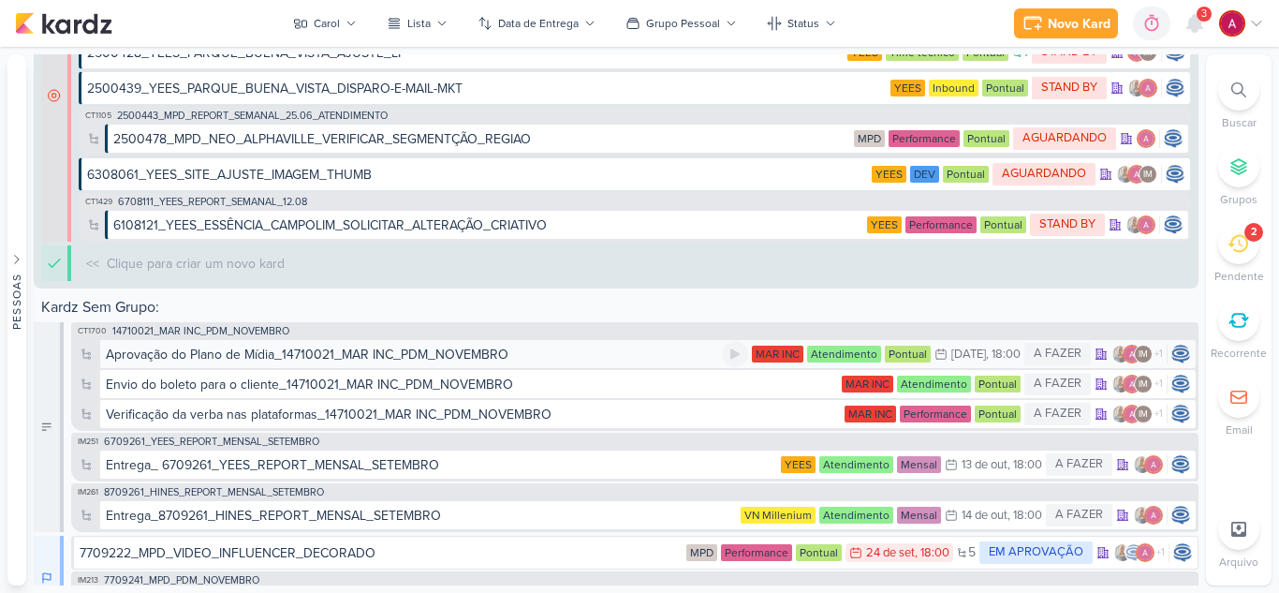
click at [370, 352] on div "Aprovação do Plano de Mídia_14710021_MAR INC_PDM_NOVEMBRO" at bounding box center [307, 355] width 403 height 20
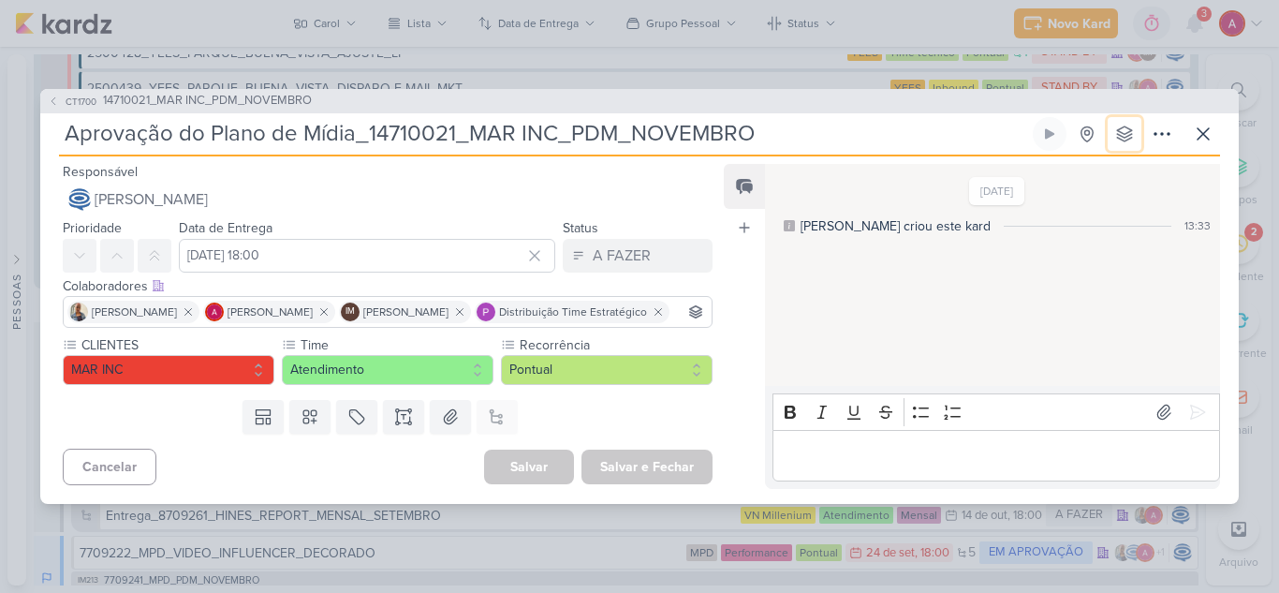
click at [1133, 126] on icon at bounding box center [1125, 134] width 19 height 19
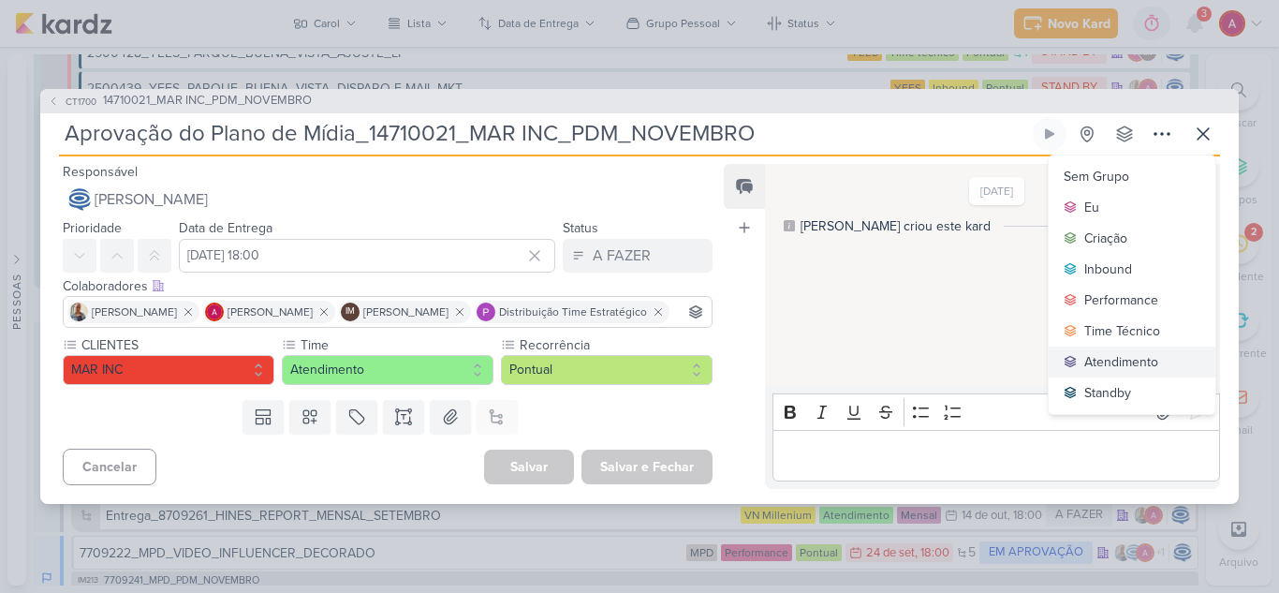
click at [1121, 352] on div "Atendimento" at bounding box center [1122, 362] width 74 height 20
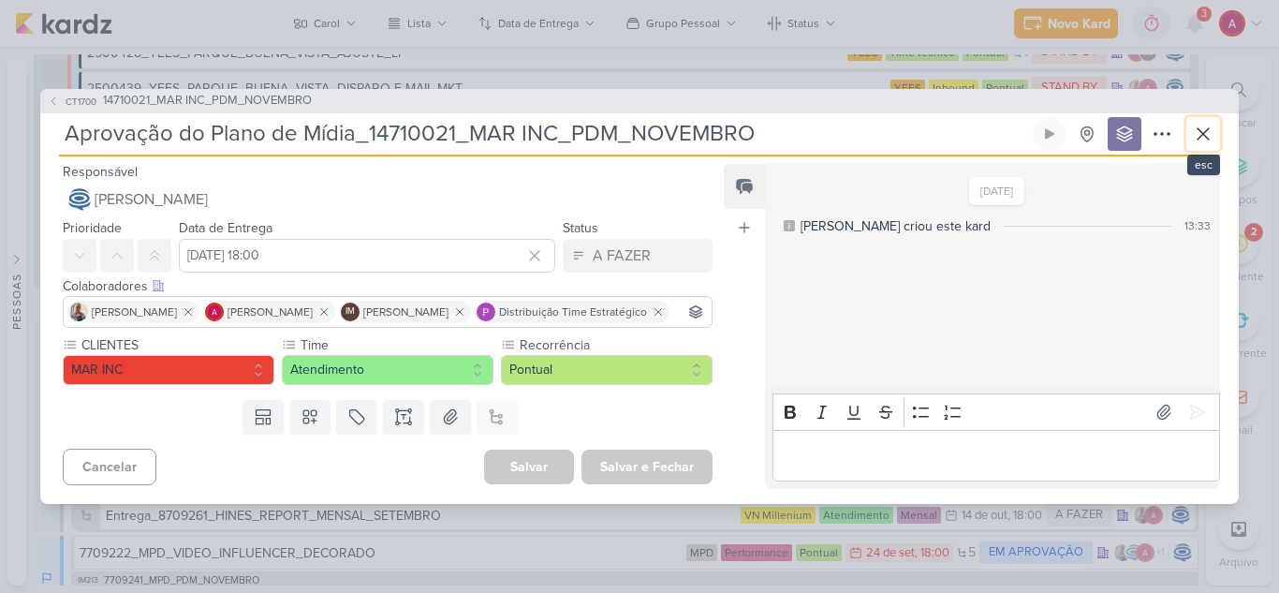
click at [1205, 123] on icon at bounding box center [1203, 134] width 22 height 22
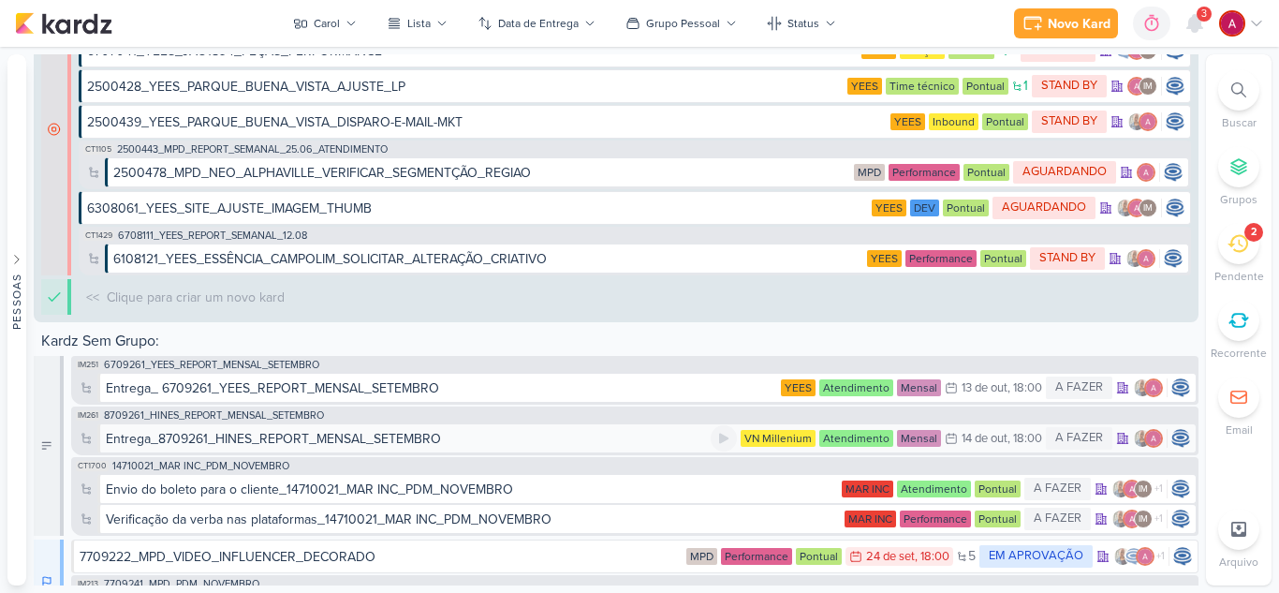
scroll to position [2169, 0]
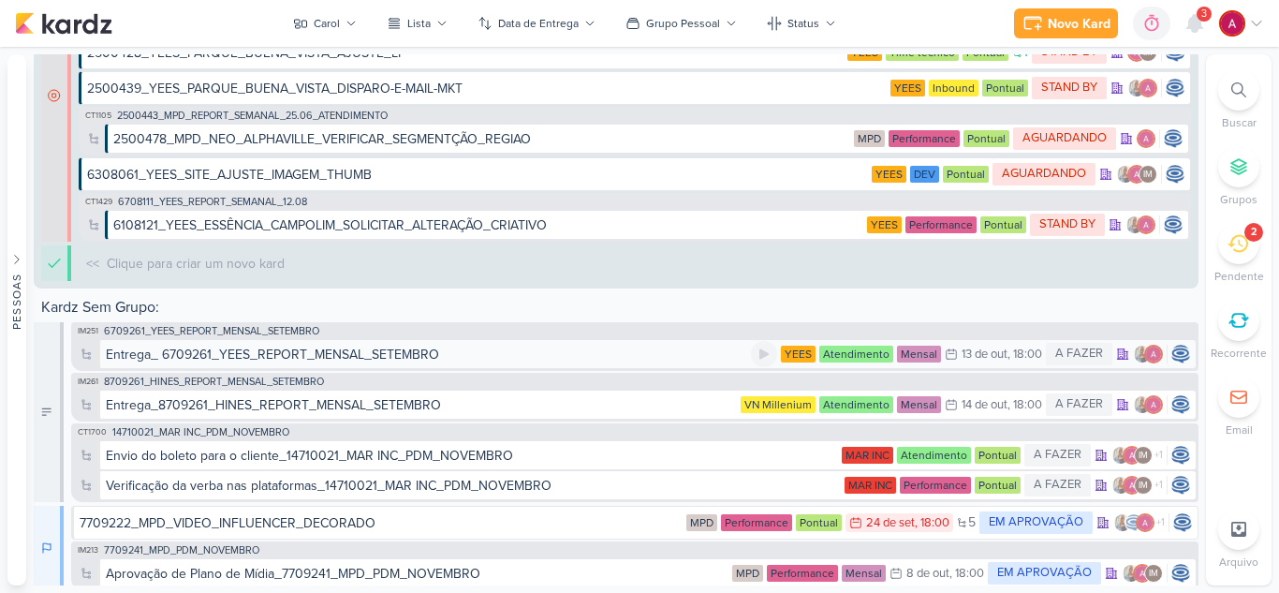
click at [223, 359] on div "Entrega_ 6709261_YEES_REPORT_MENSAL_SETEMBRO" at bounding box center [272, 355] width 333 height 20
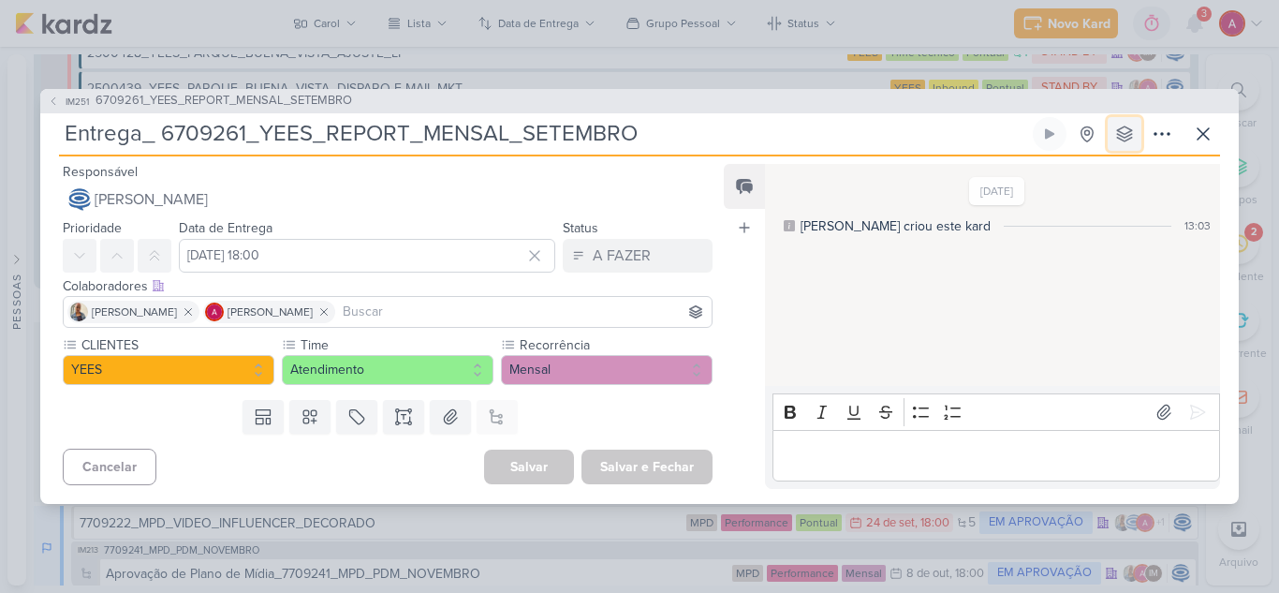
click at [1131, 121] on button at bounding box center [1125, 134] width 34 height 34
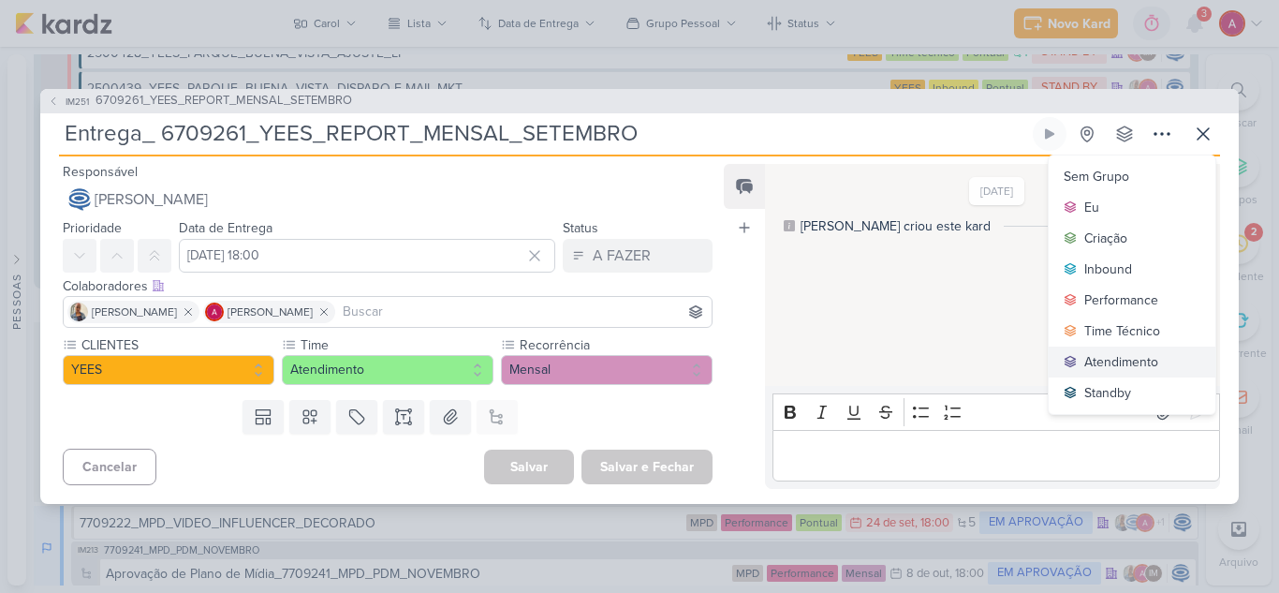
click at [1100, 359] on div "Atendimento" at bounding box center [1122, 362] width 74 height 20
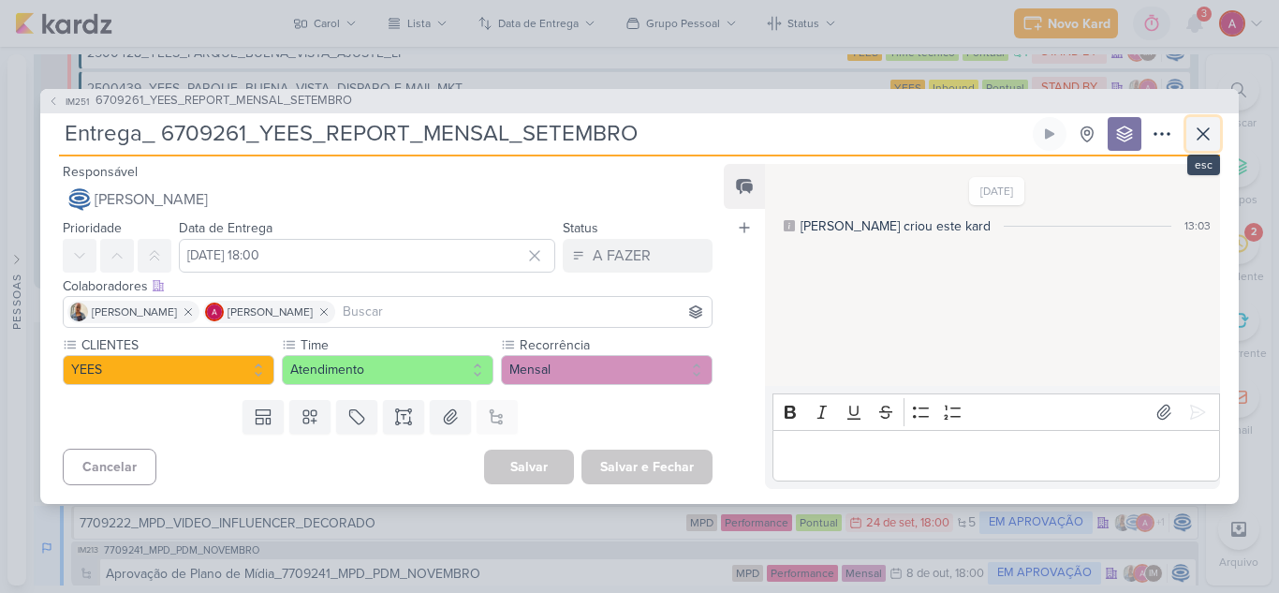
click at [1198, 137] on icon at bounding box center [1203, 134] width 22 height 22
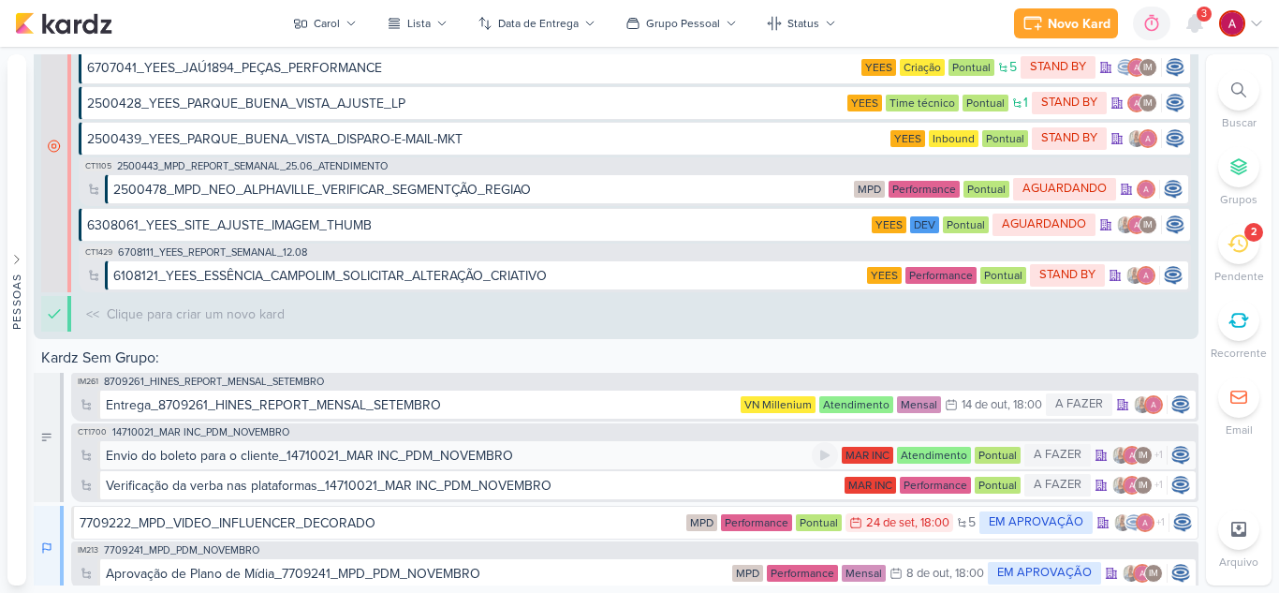
scroll to position [2220, 0]
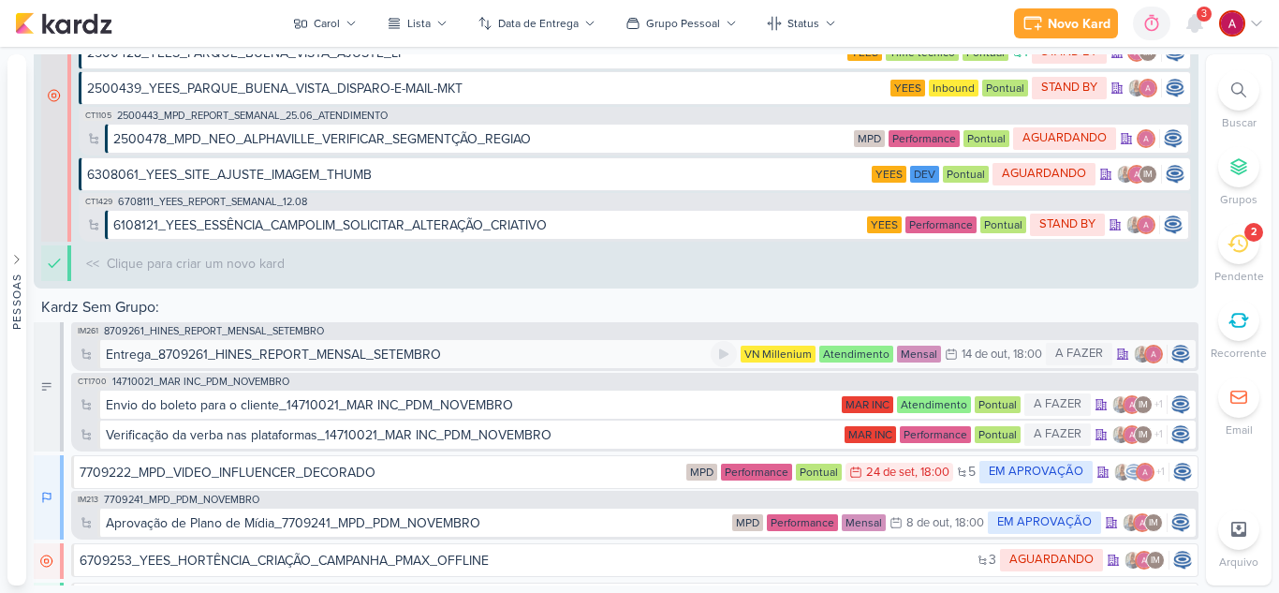
click at [194, 355] on div "Entrega_8709261_HINES_REPORT_MENSAL_SETEMBRO" at bounding box center [273, 355] width 335 height 20
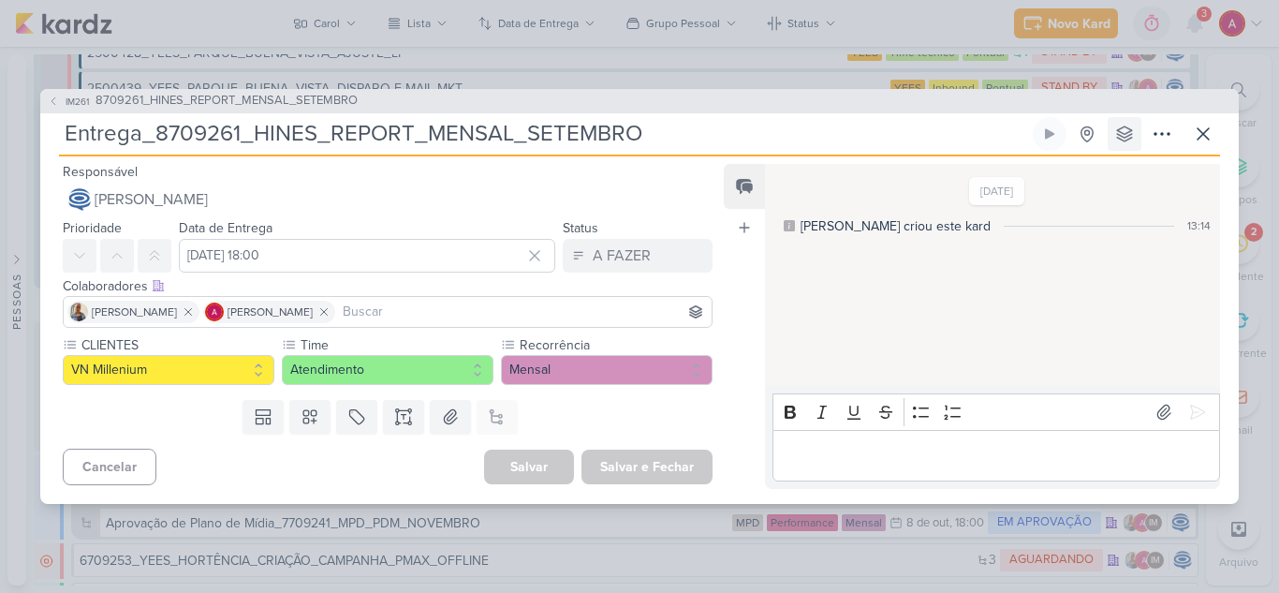
click at [1129, 122] on div "IM261 8709261_HINES_REPORT_MENSAL_SETEMBRO Entrega_8709261_HINES_REPORT_MENSAL_…" at bounding box center [639, 296] width 1199 height 415
click at [1127, 127] on icon at bounding box center [1124, 133] width 15 height 15
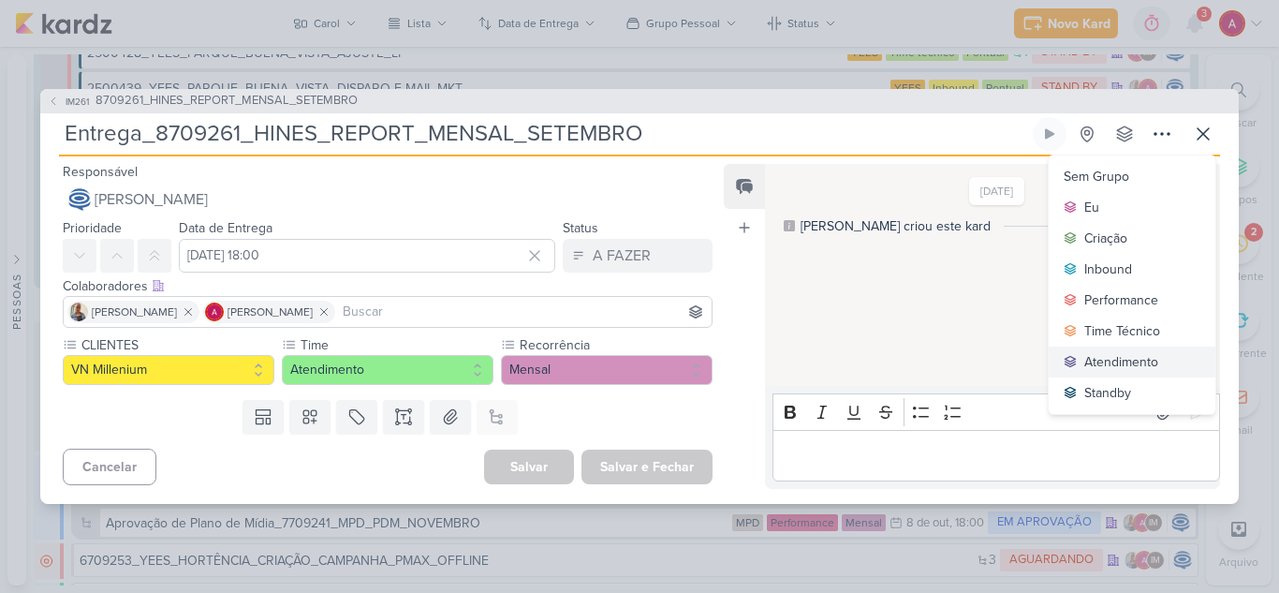
click at [1116, 355] on div "Atendimento" at bounding box center [1122, 362] width 74 height 20
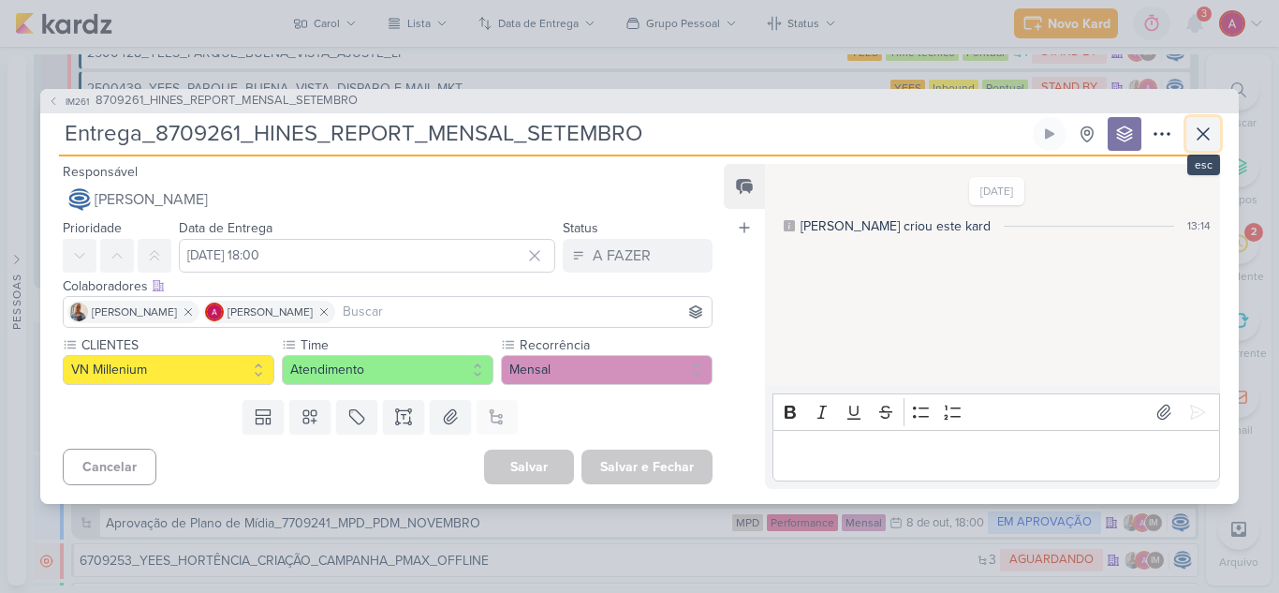
click at [1190, 131] on button at bounding box center [1204, 134] width 34 height 34
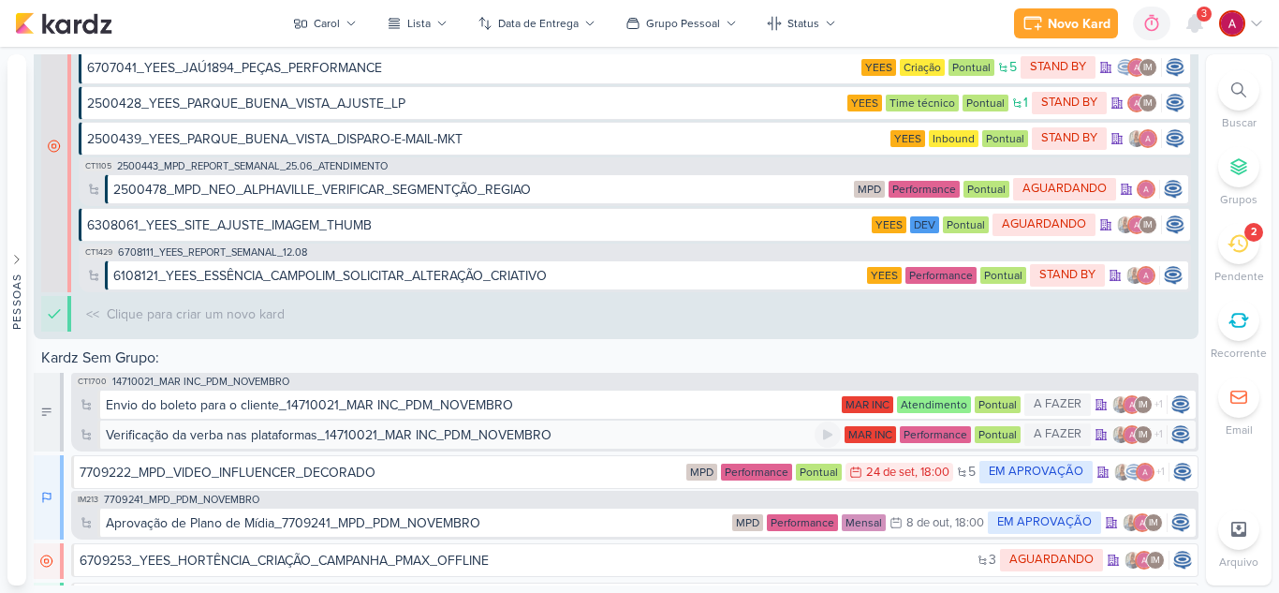
scroll to position [2270, 0]
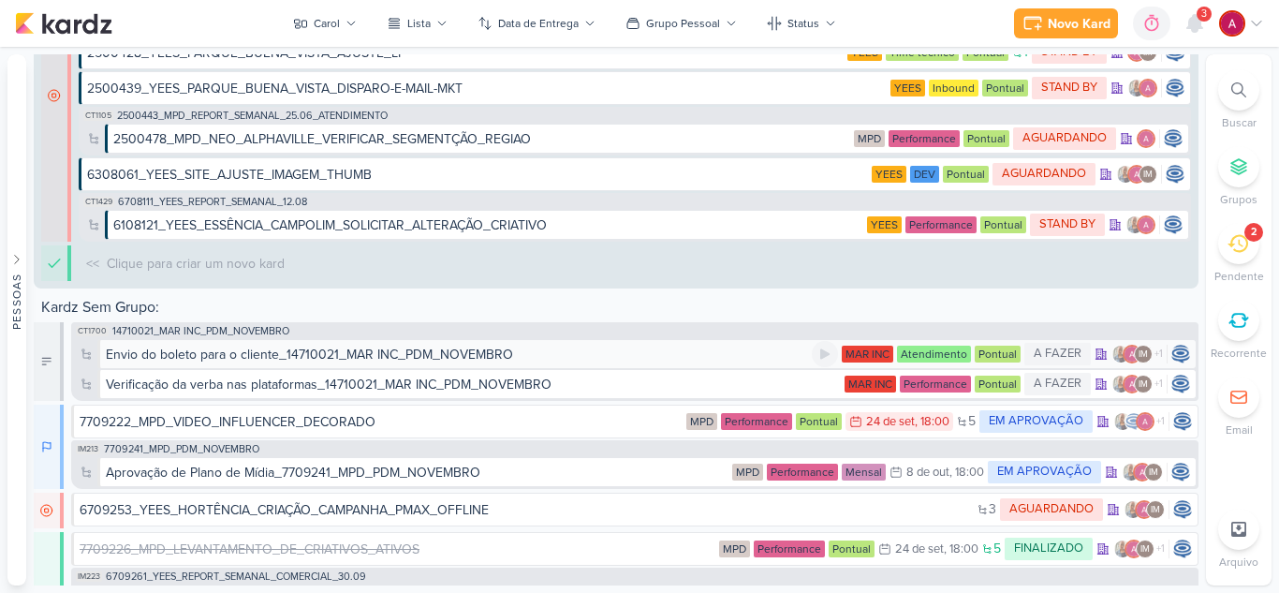
click at [167, 357] on div "Envio do boleto para o cliente_14710021_MAR INC_PDM_NOVEMBRO" at bounding box center [309, 355] width 407 height 20
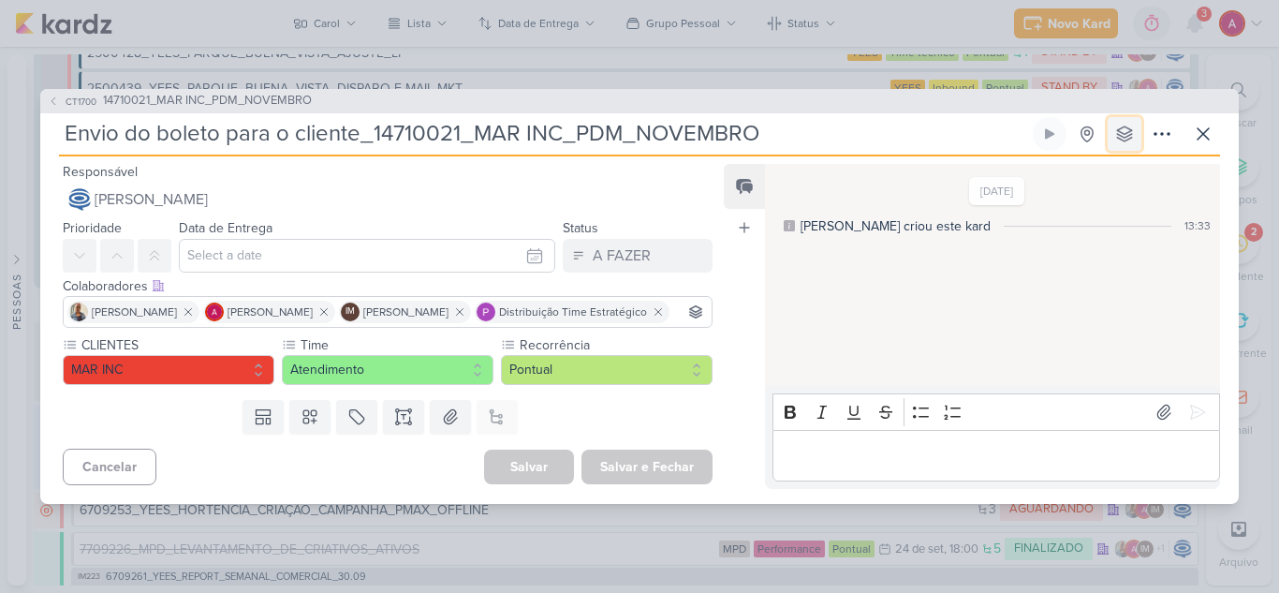
click at [1120, 126] on icon at bounding box center [1124, 133] width 15 height 15
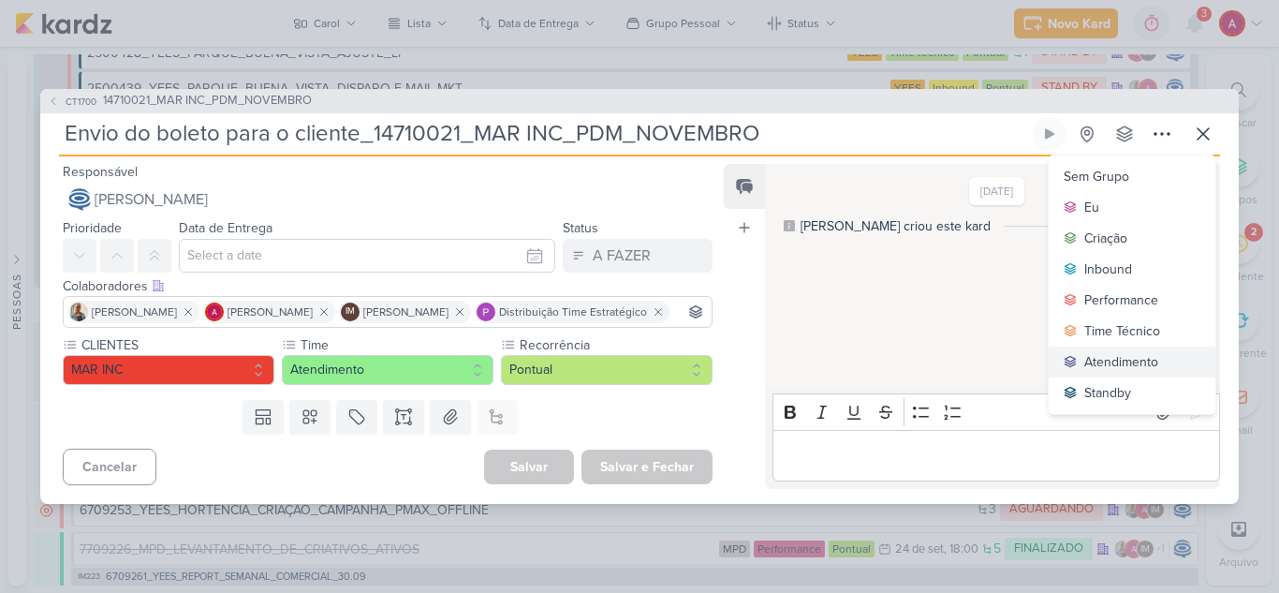
click at [1084, 349] on button "Atendimento" at bounding box center [1132, 362] width 167 height 31
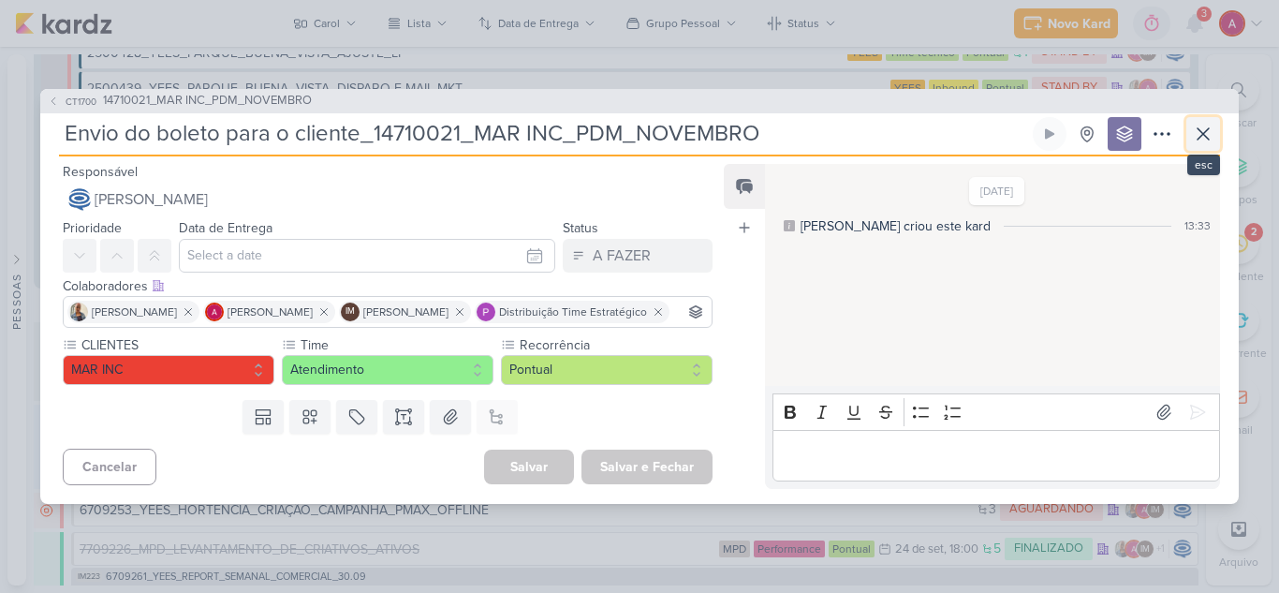
click at [1198, 133] on button at bounding box center [1204, 134] width 34 height 34
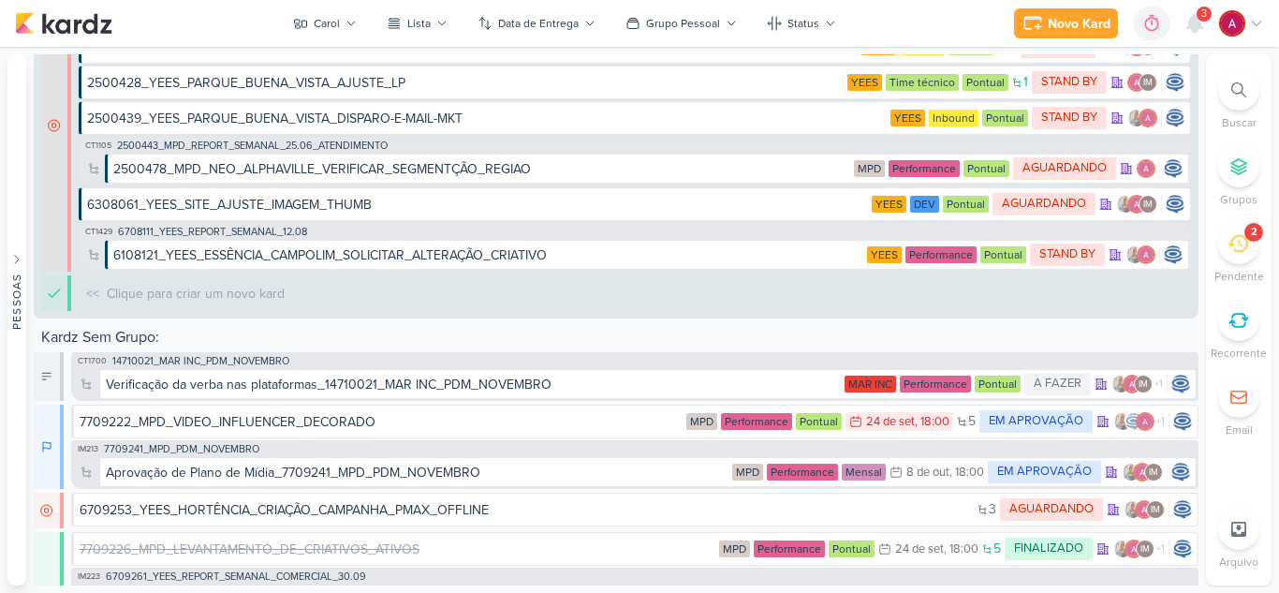
scroll to position [2300, 0]
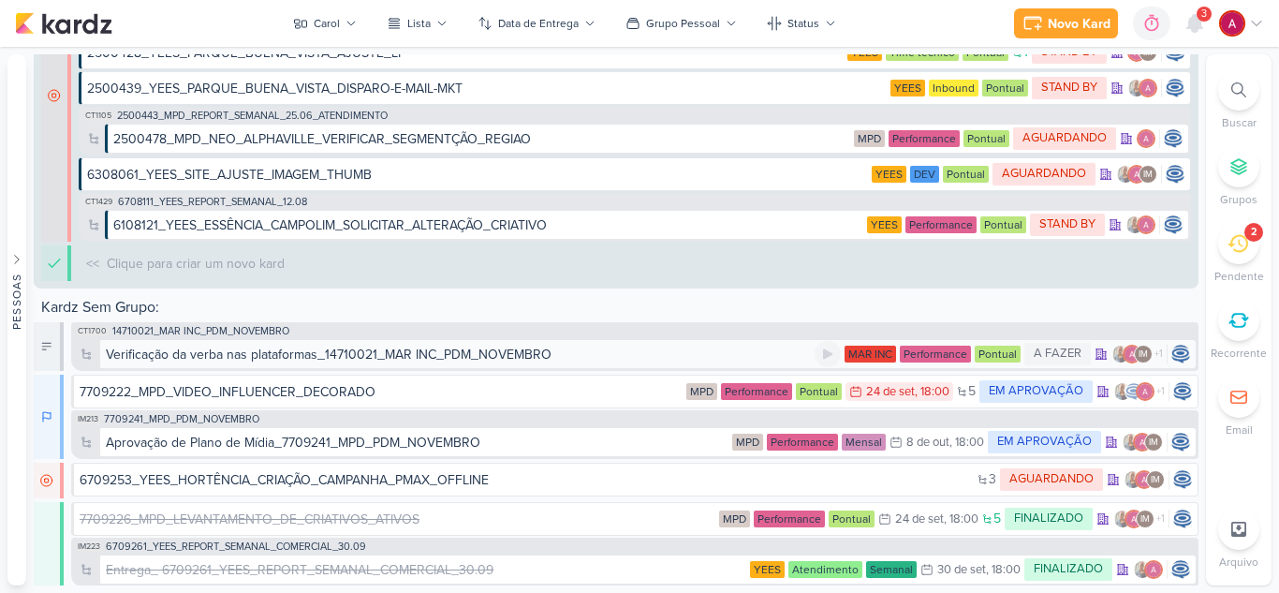
click at [156, 353] on div "Verificação da verba nas plataformas_14710021_MAR INC_PDM_NOVEMBRO" at bounding box center [329, 355] width 446 height 20
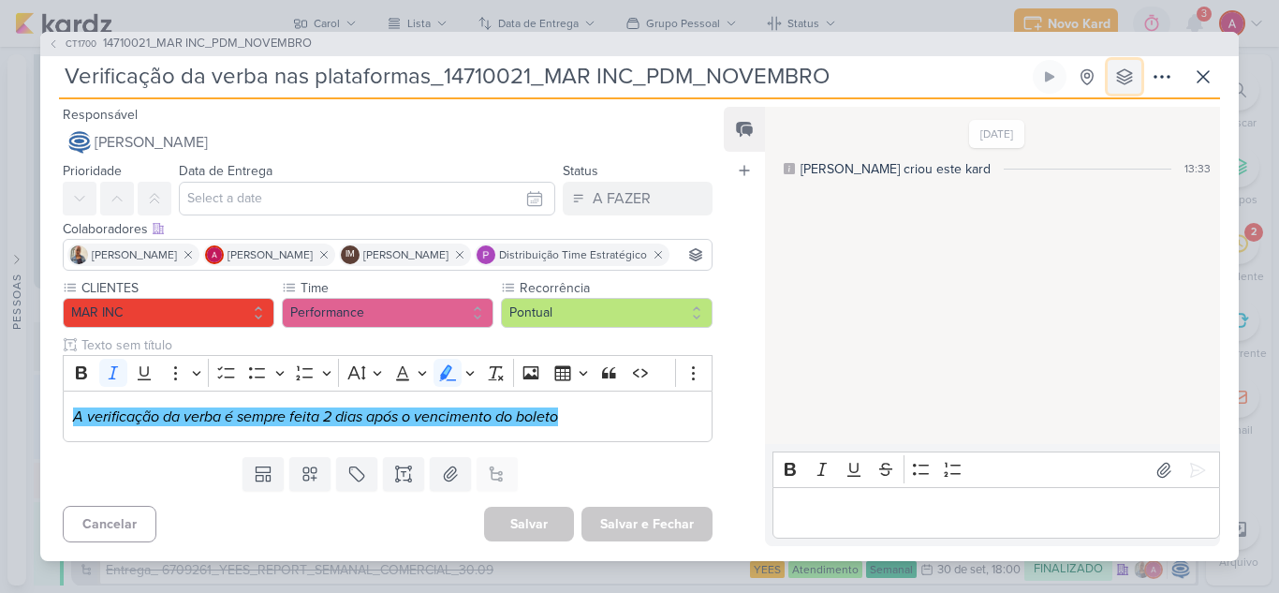
click at [1123, 69] on icon at bounding box center [1124, 76] width 15 height 15
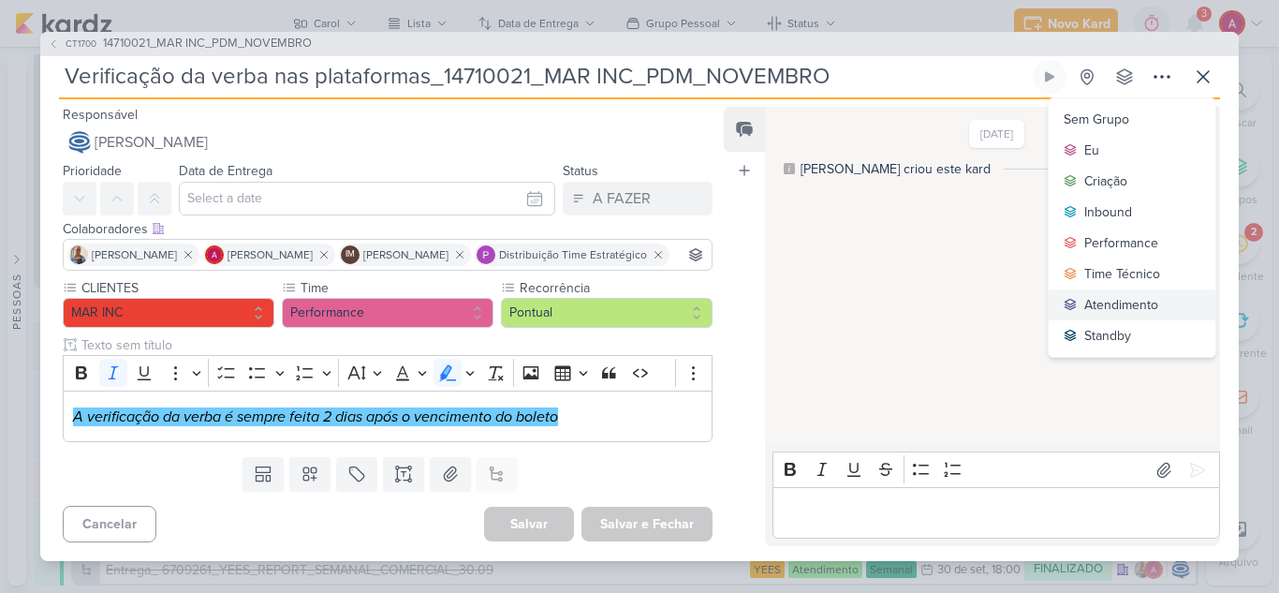
click at [1119, 295] on div "Atendimento" at bounding box center [1122, 305] width 74 height 20
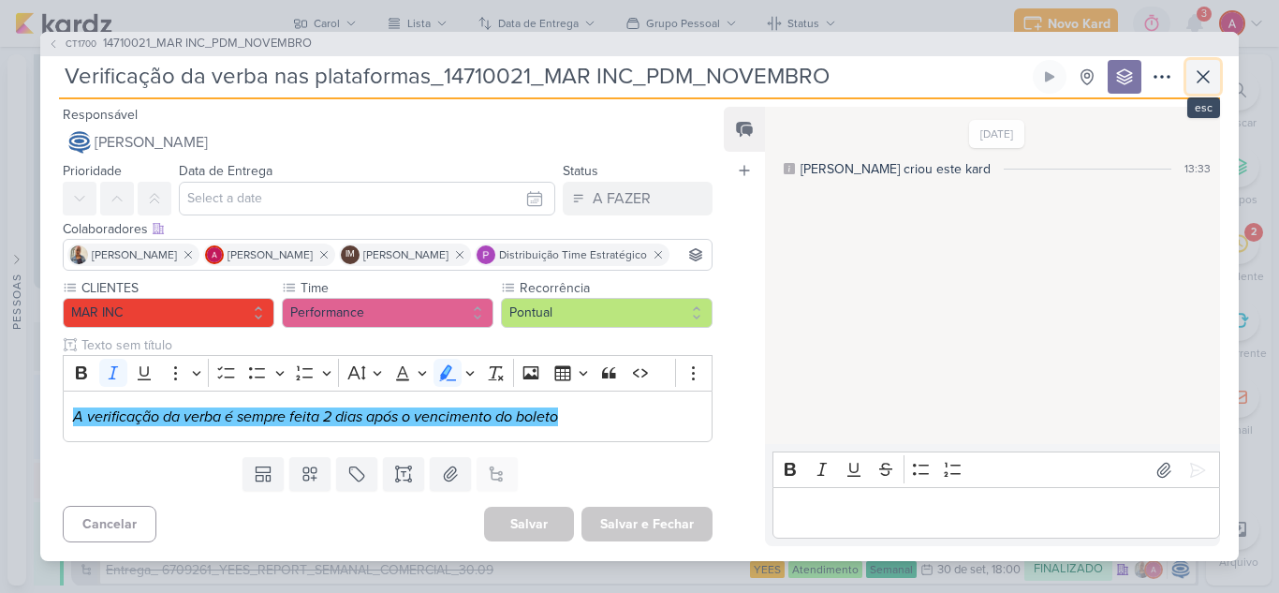
click at [1204, 67] on icon at bounding box center [1203, 77] width 22 height 22
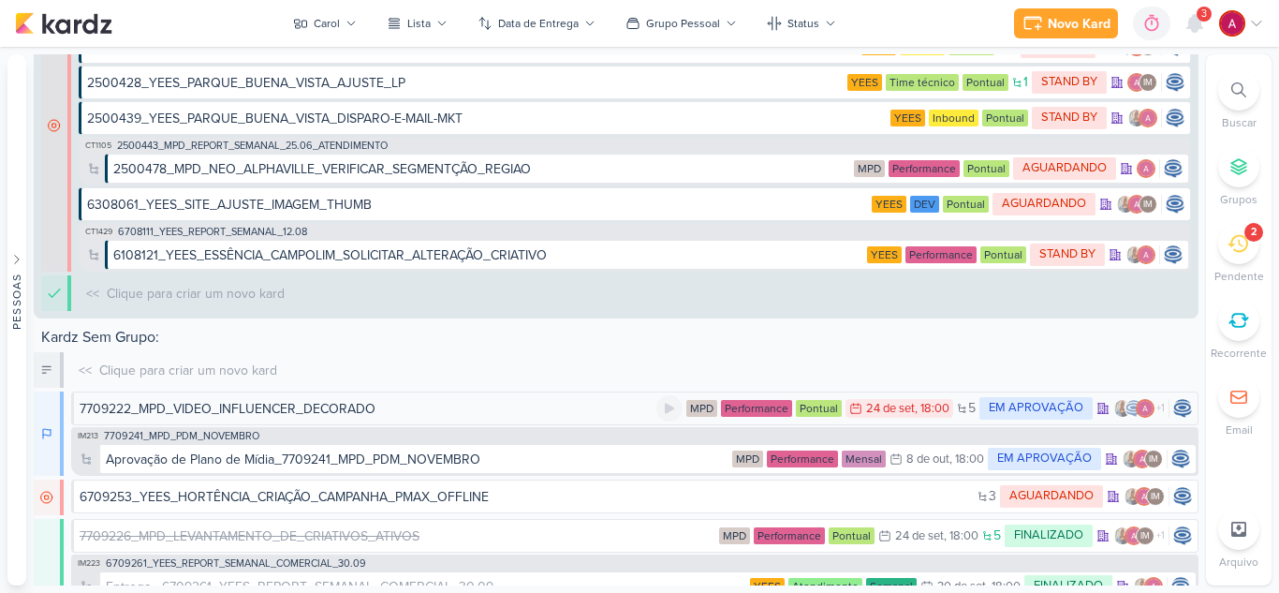
scroll to position [2330, 0]
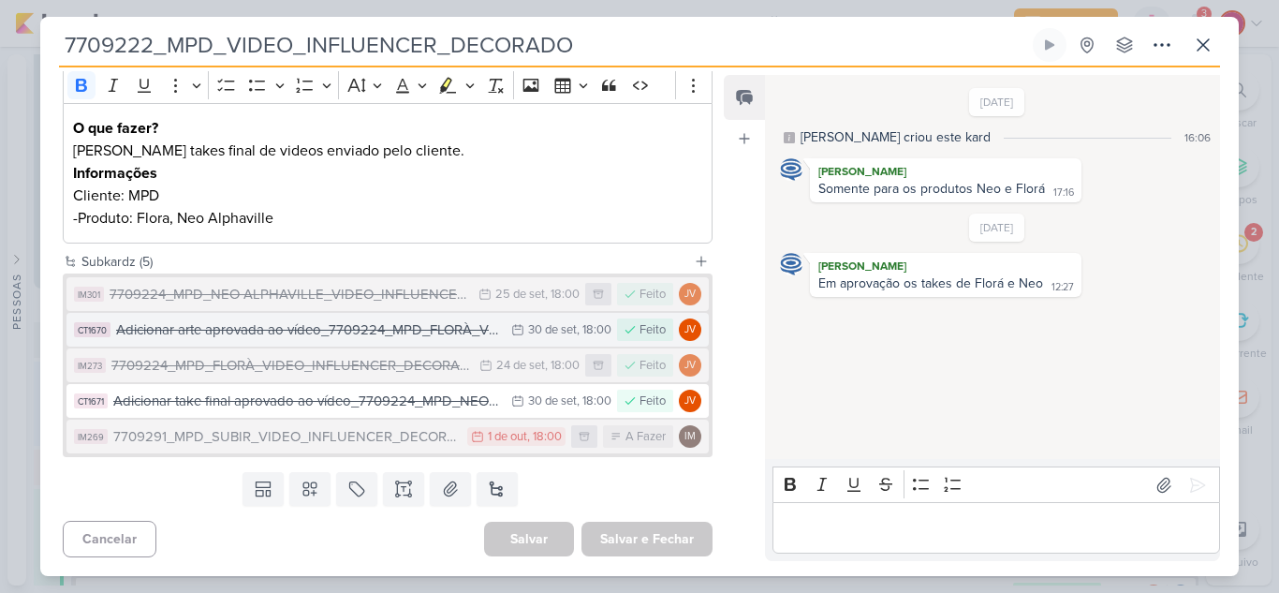
scroll to position [281, 0]
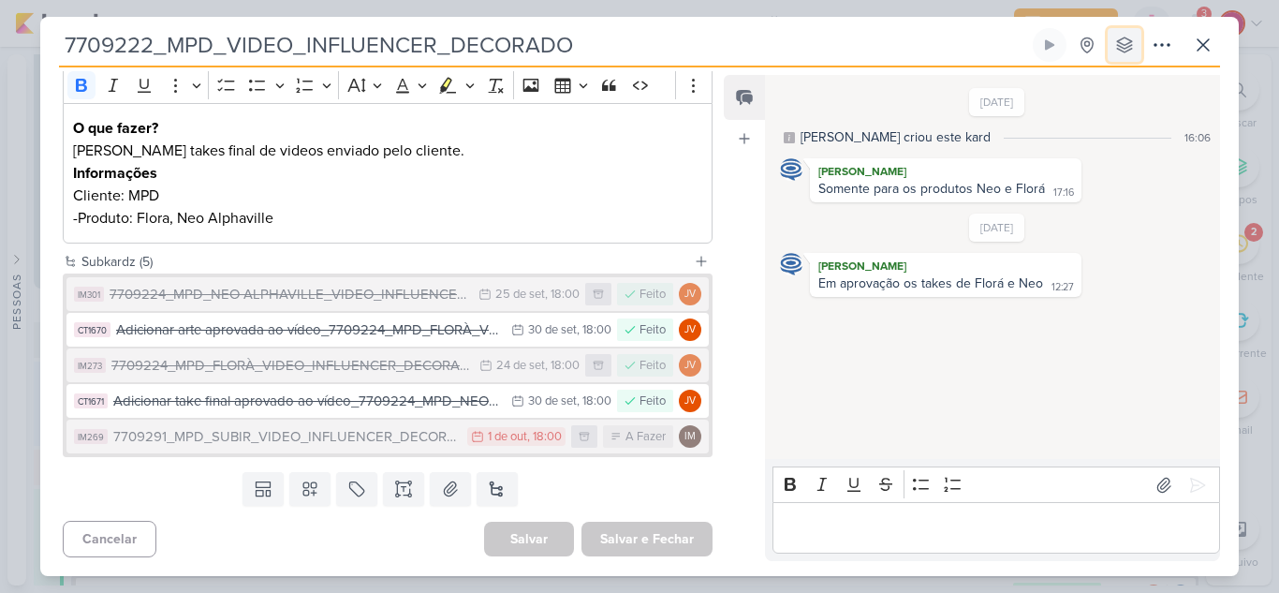
click at [1126, 52] on icon at bounding box center [1124, 44] width 15 height 15
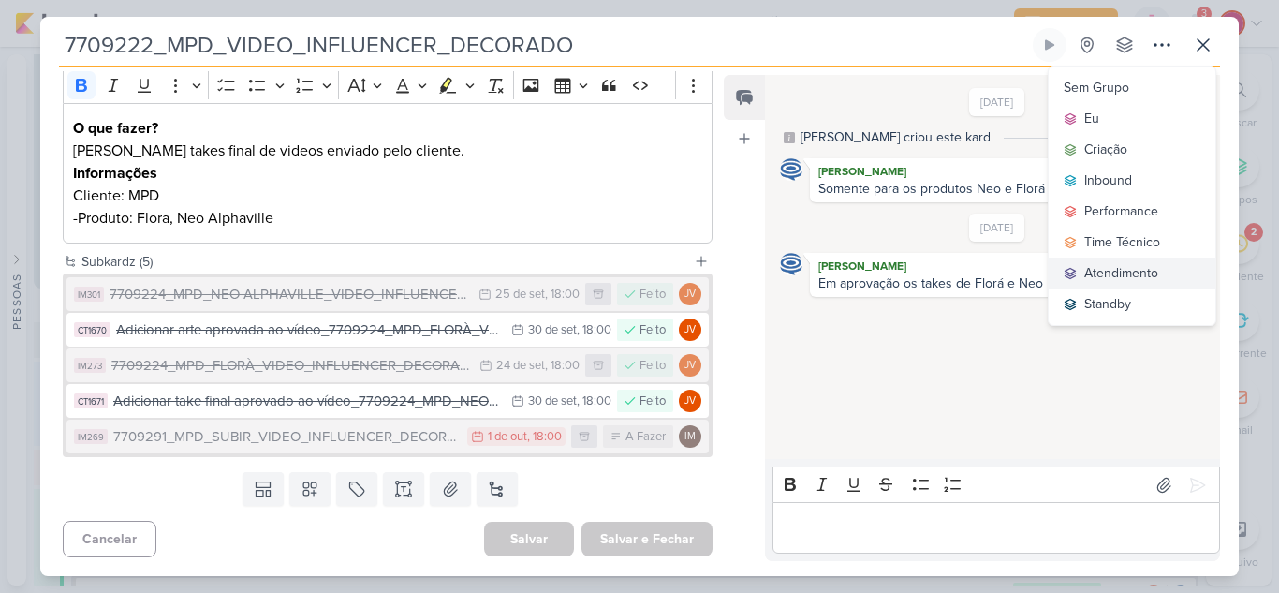
click at [1126, 271] on div "Atendimento" at bounding box center [1122, 273] width 74 height 20
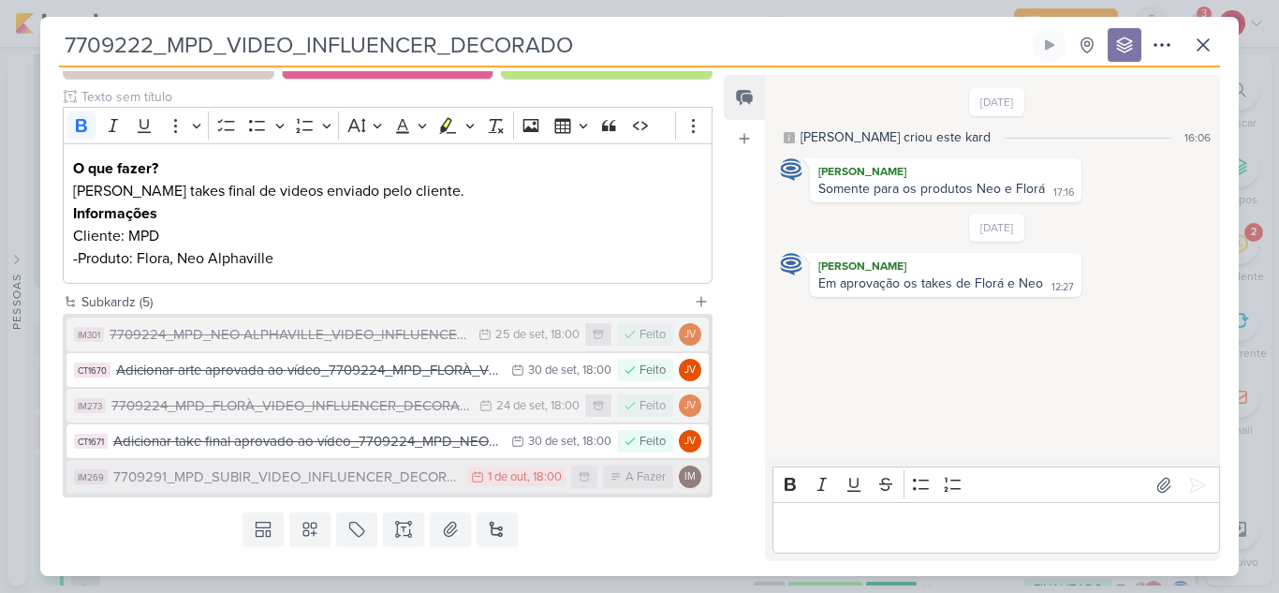
scroll to position [0, 0]
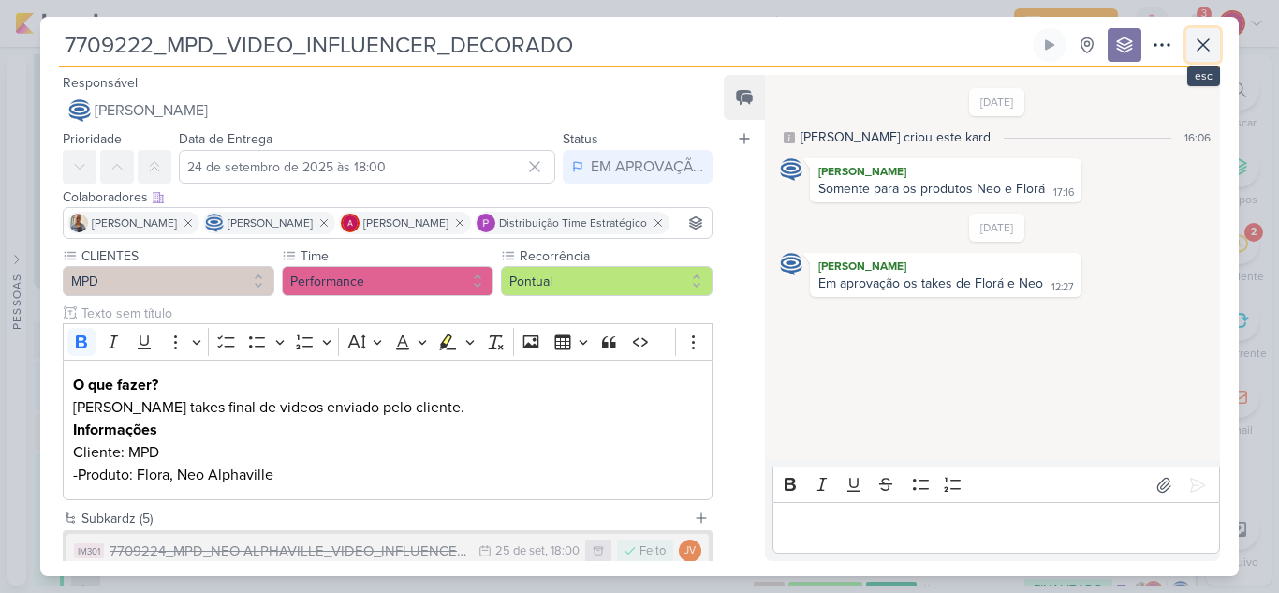
click at [1191, 40] on button at bounding box center [1204, 45] width 34 height 34
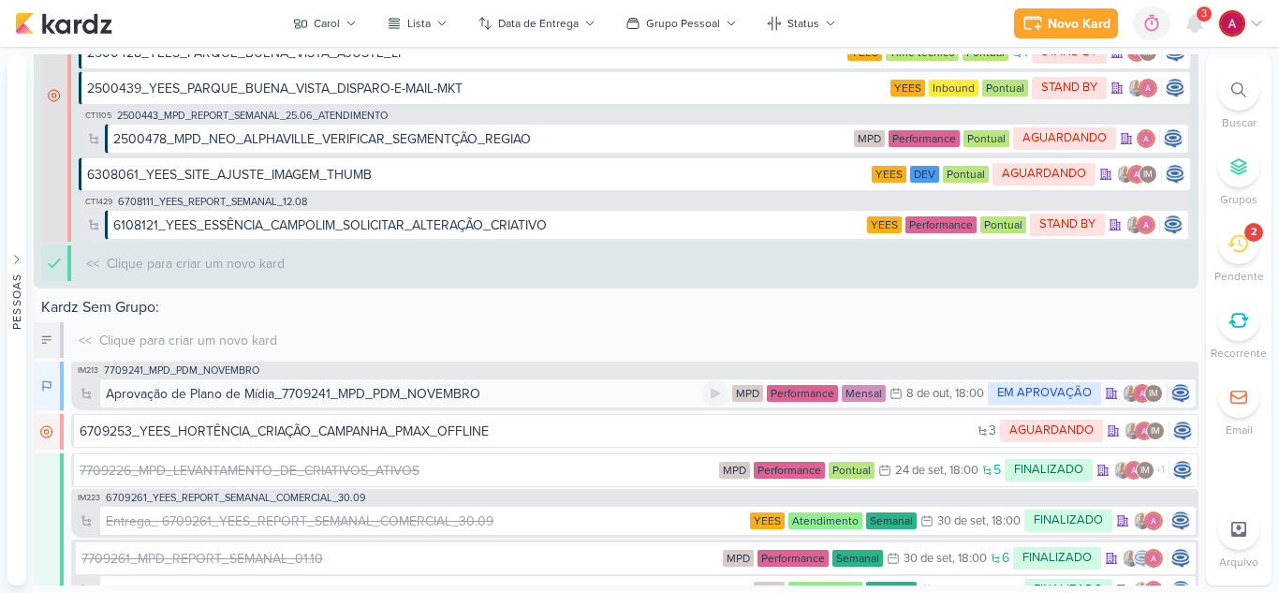
click at [253, 392] on div "Aprovação de Plano de Mídia_7709241_MPD_PDM_NOVEMBRO" at bounding box center [293, 394] width 375 height 20
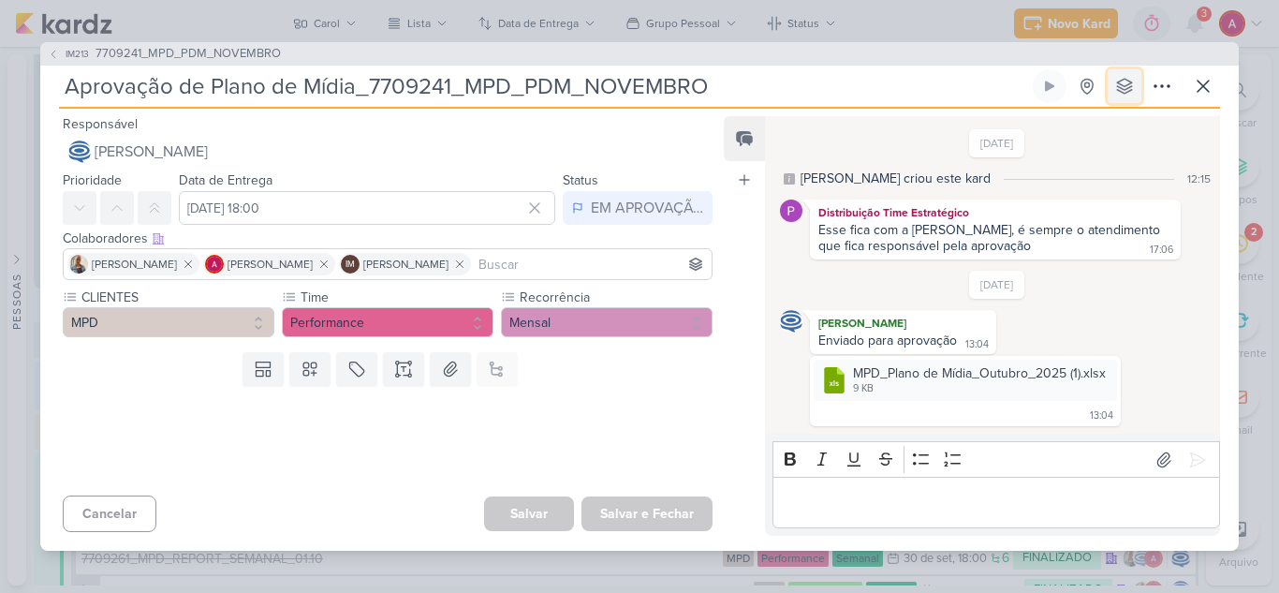
click at [1130, 78] on icon at bounding box center [1125, 86] width 19 height 19
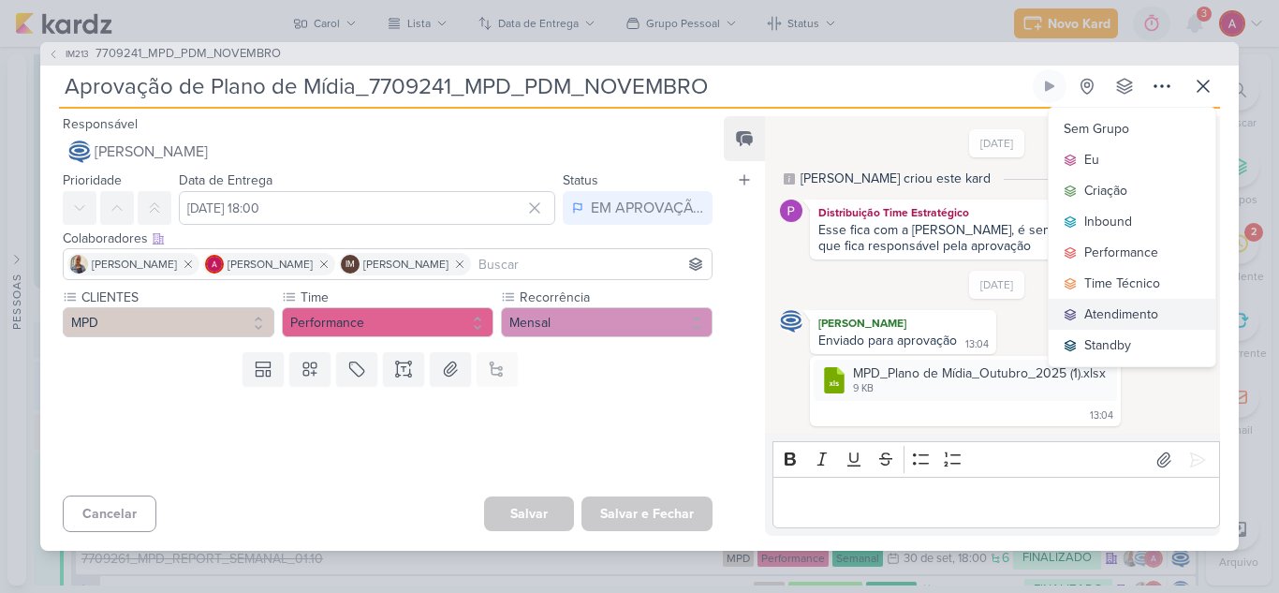
click at [1125, 322] on div "Atendimento" at bounding box center [1122, 314] width 74 height 20
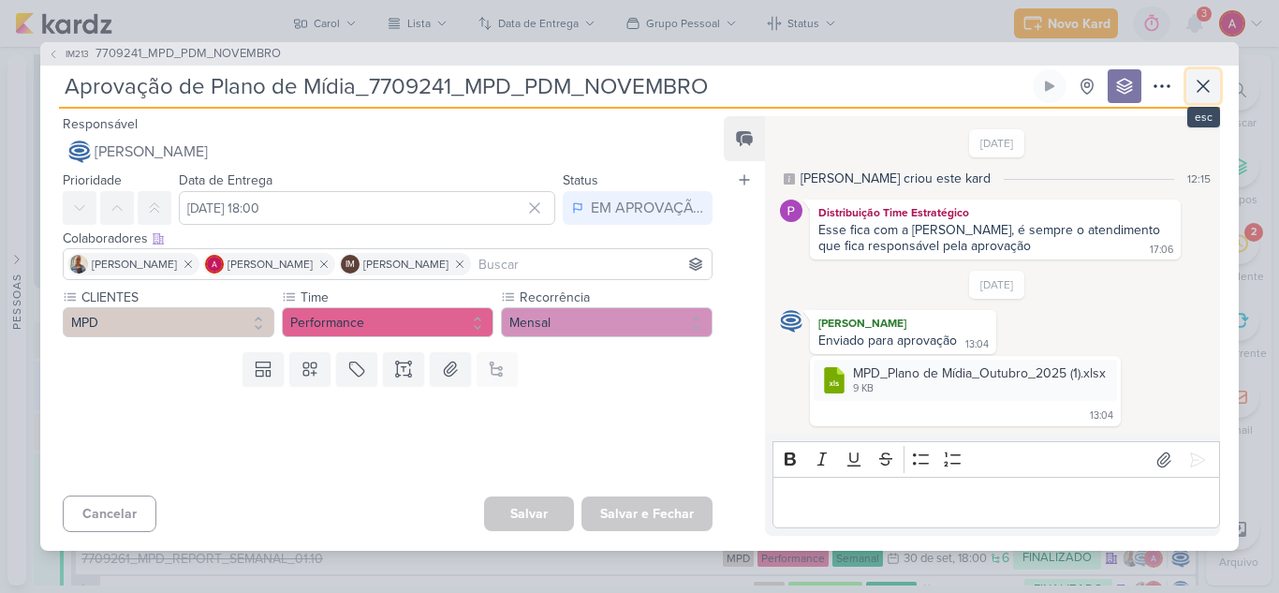
click at [1189, 86] on button at bounding box center [1204, 86] width 34 height 34
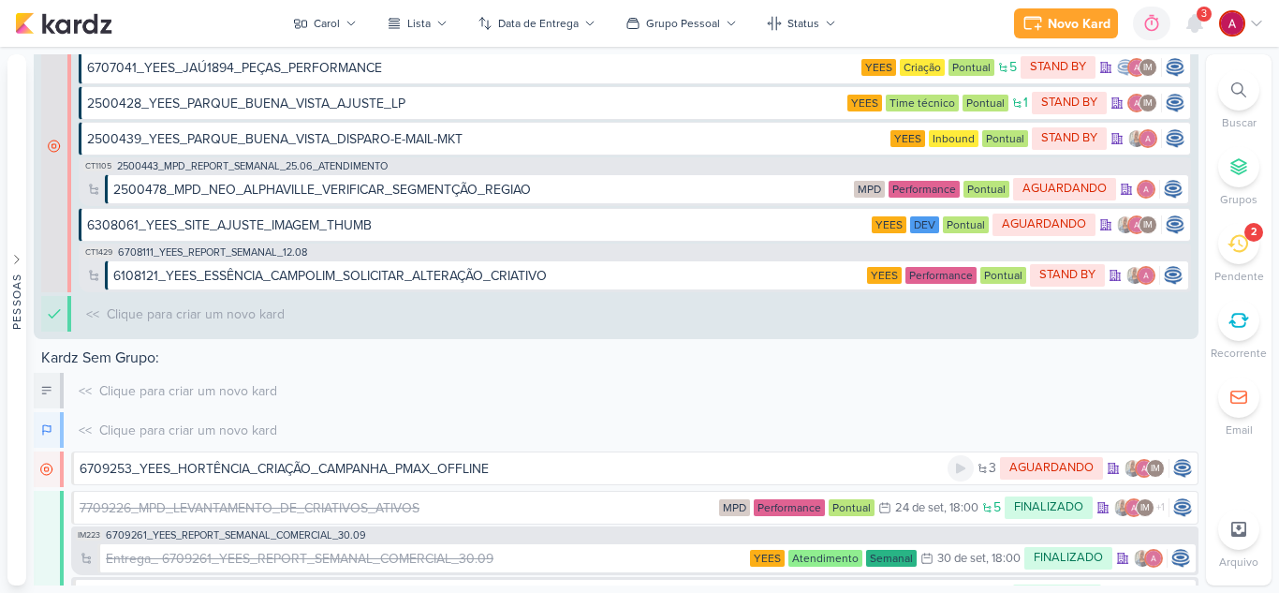
scroll to position [2417, 0]
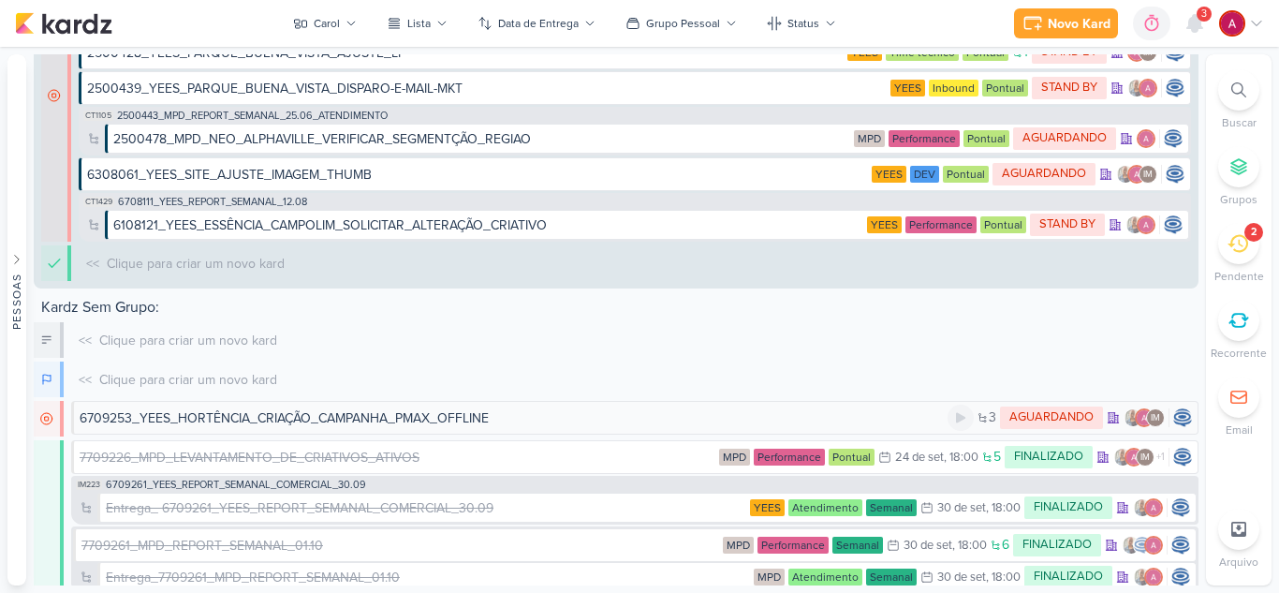
click at [178, 420] on div "6709253_YEES_HORTÊNCIA_CRIAÇÃO_CAMPANHA_PMAX_OFFLINE" at bounding box center [284, 418] width 409 height 20
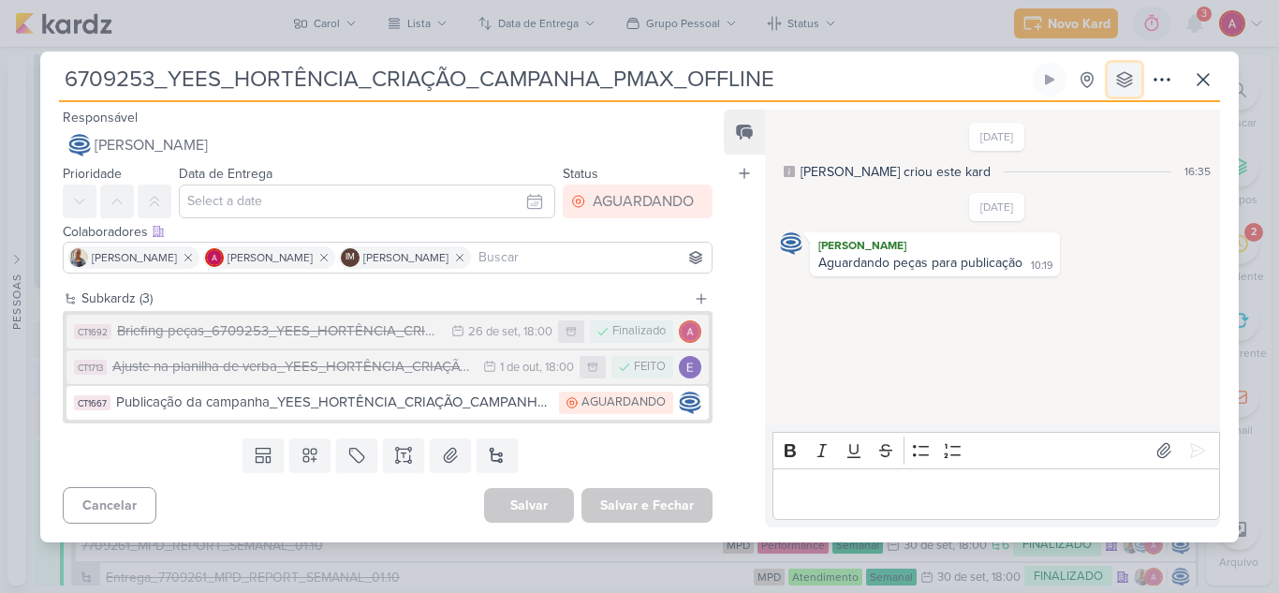
click at [1124, 79] on icon at bounding box center [1124, 79] width 15 height 15
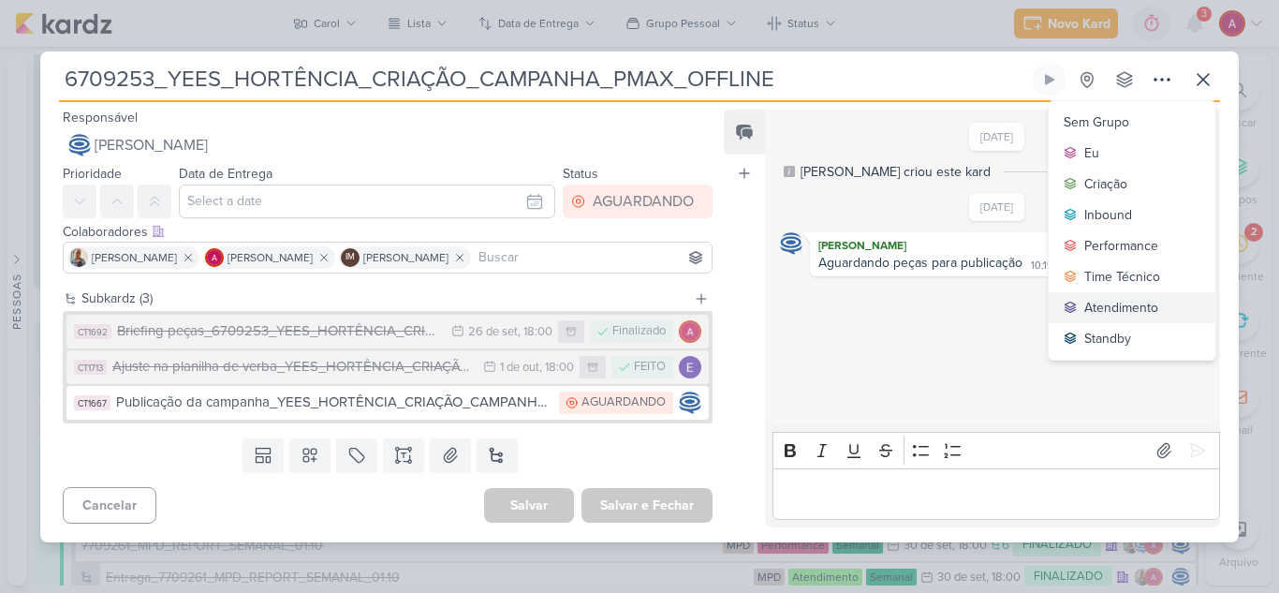
click at [1126, 298] on div "Atendimento" at bounding box center [1122, 308] width 74 height 20
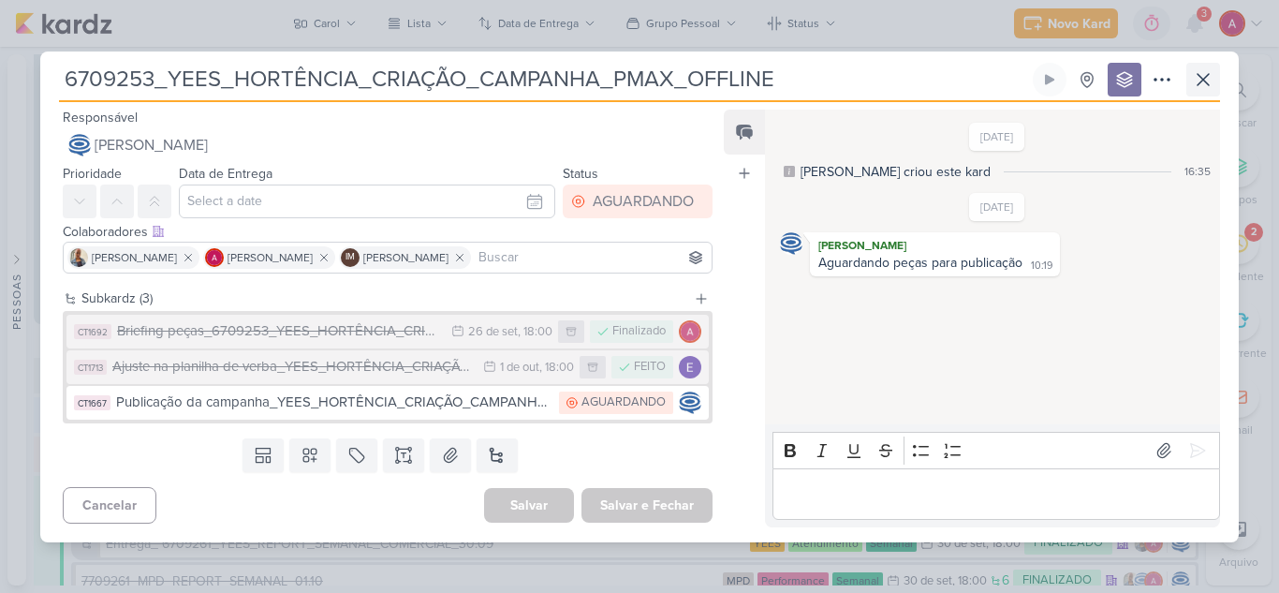
scroll to position [2452, 0]
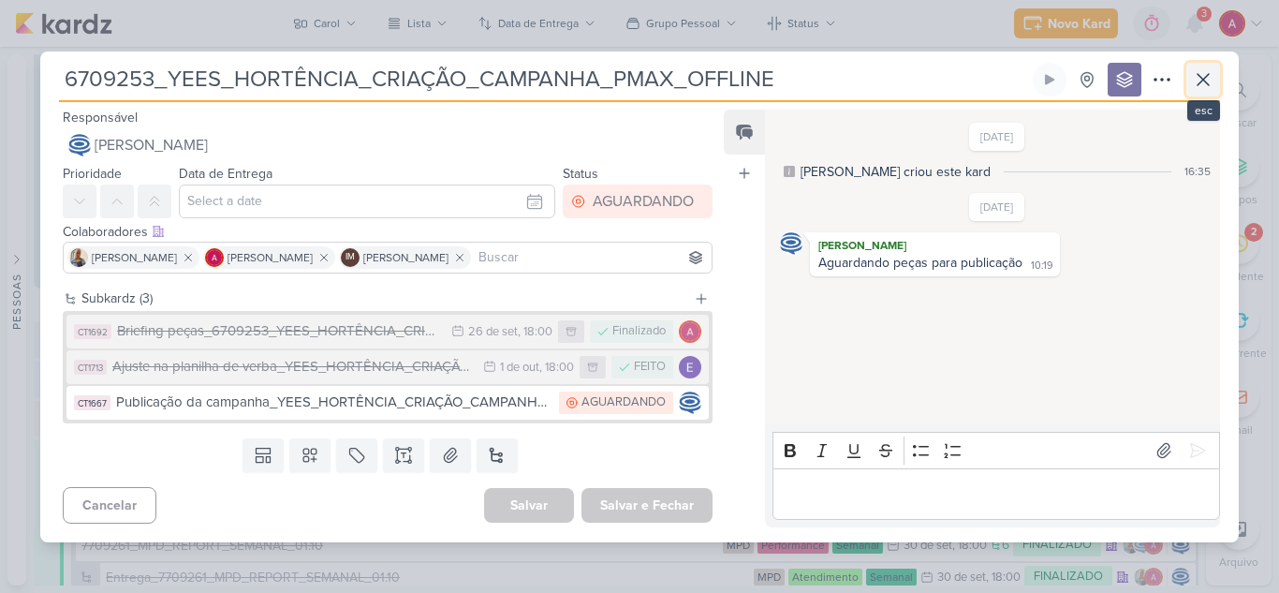
click at [1198, 83] on icon at bounding box center [1203, 79] width 22 height 22
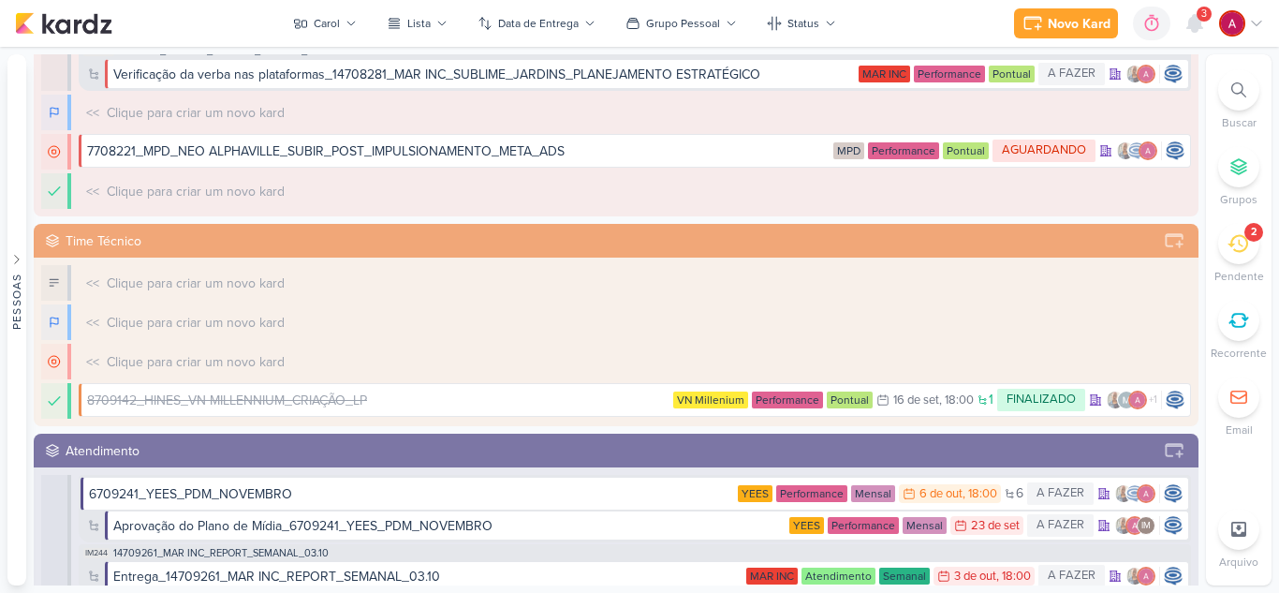
scroll to position [0, 0]
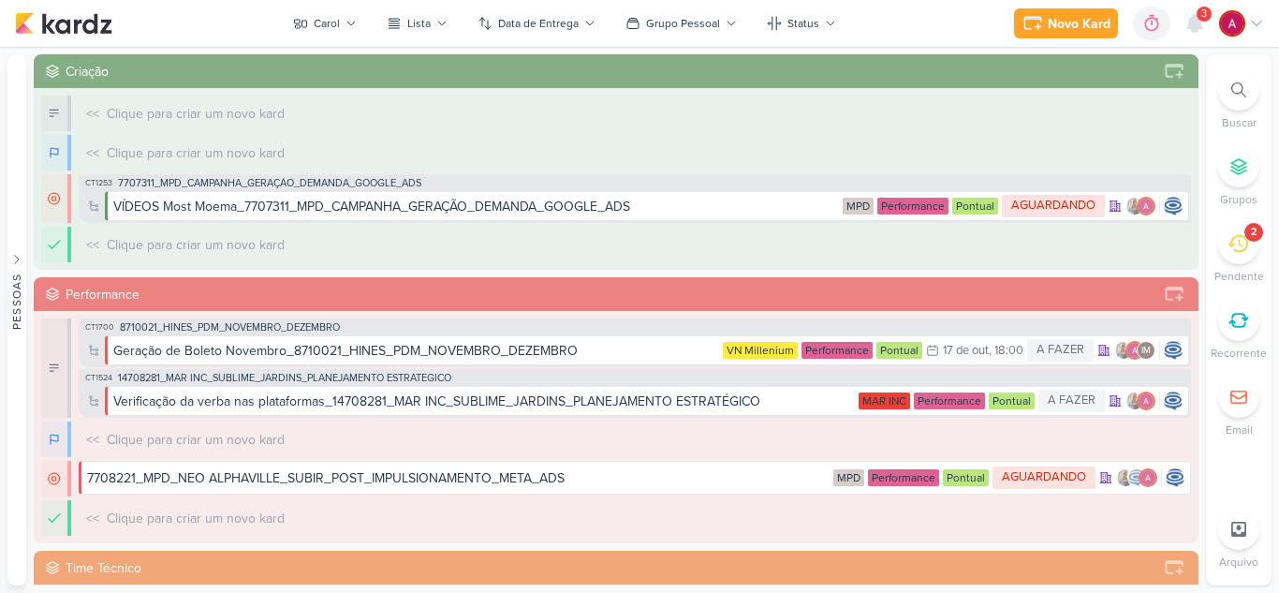
click at [339, 7] on div "Novo Kard Ctrl + k 0h0m Sessão desligada... Hoje 0h0m Semana 0h0m Mês 0h0m" at bounding box center [639, 23] width 1249 height 47
click at [339, 12] on button "Carol" at bounding box center [325, 23] width 86 height 30
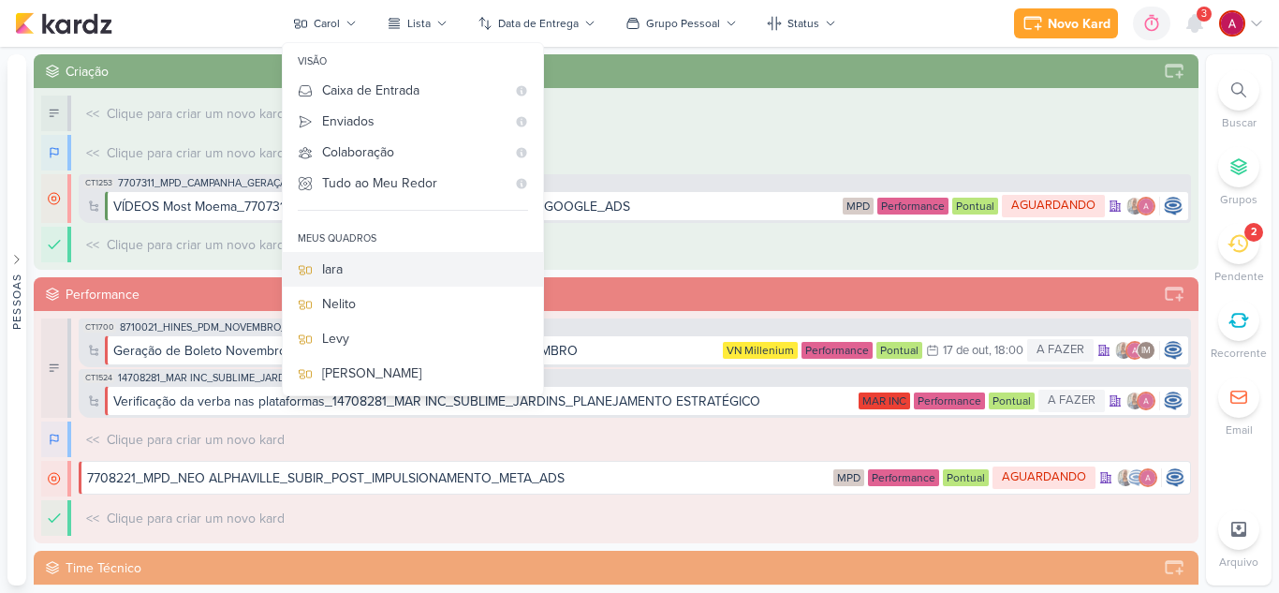
click at [369, 275] on div "Iara" at bounding box center [425, 269] width 206 height 20
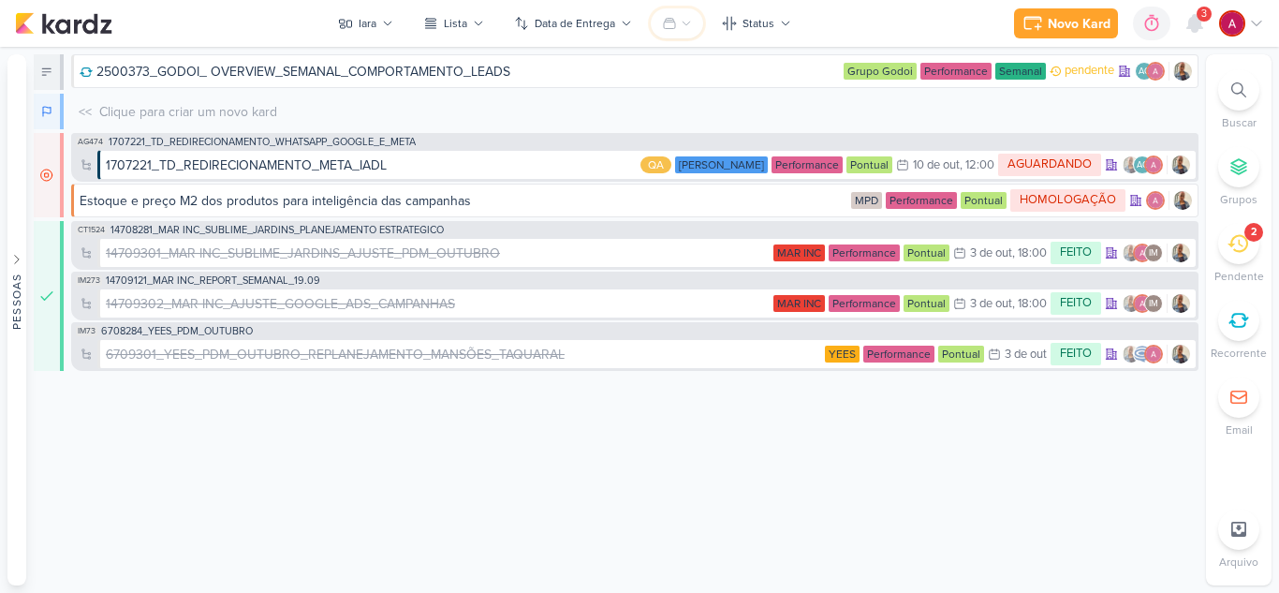
click at [677, 23] on icon at bounding box center [669, 23] width 15 height 15
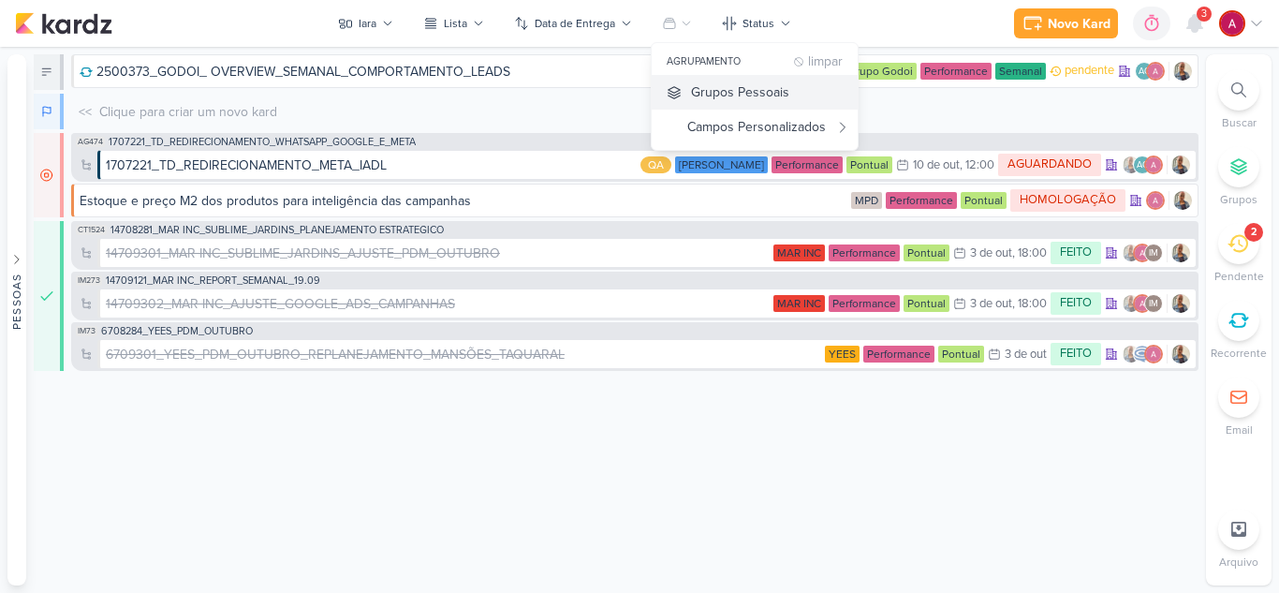
click at [709, 88] on div "Grupos Pessoais" at bounding box center [740, 92] width 98 height 20
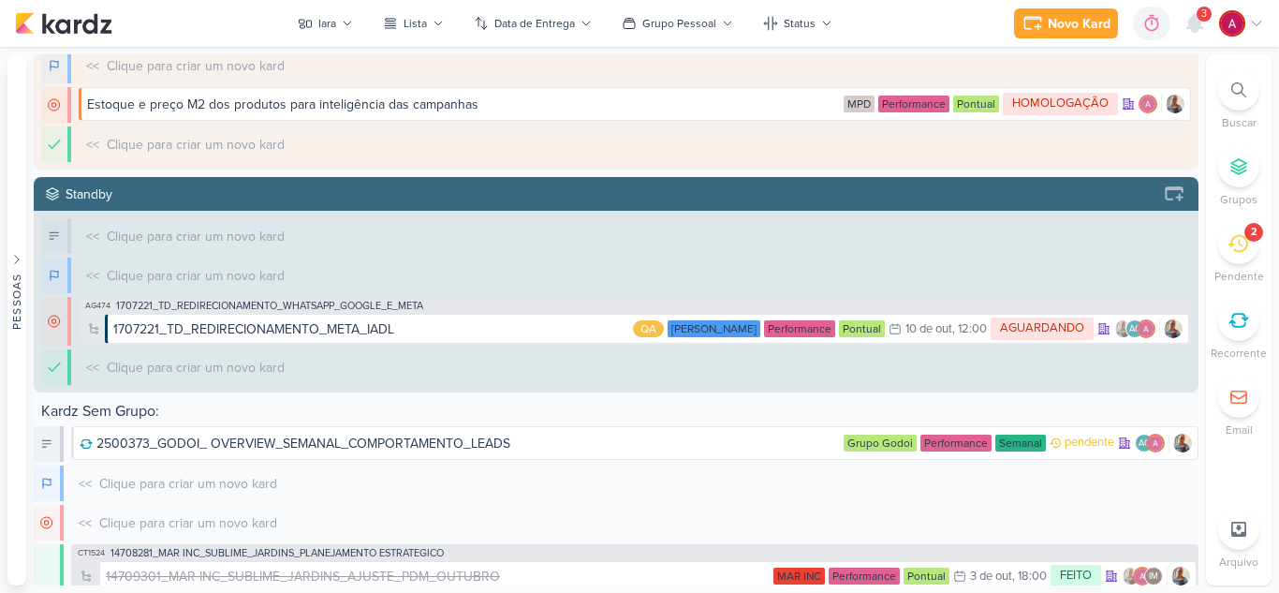
scroll to position [203, 0]
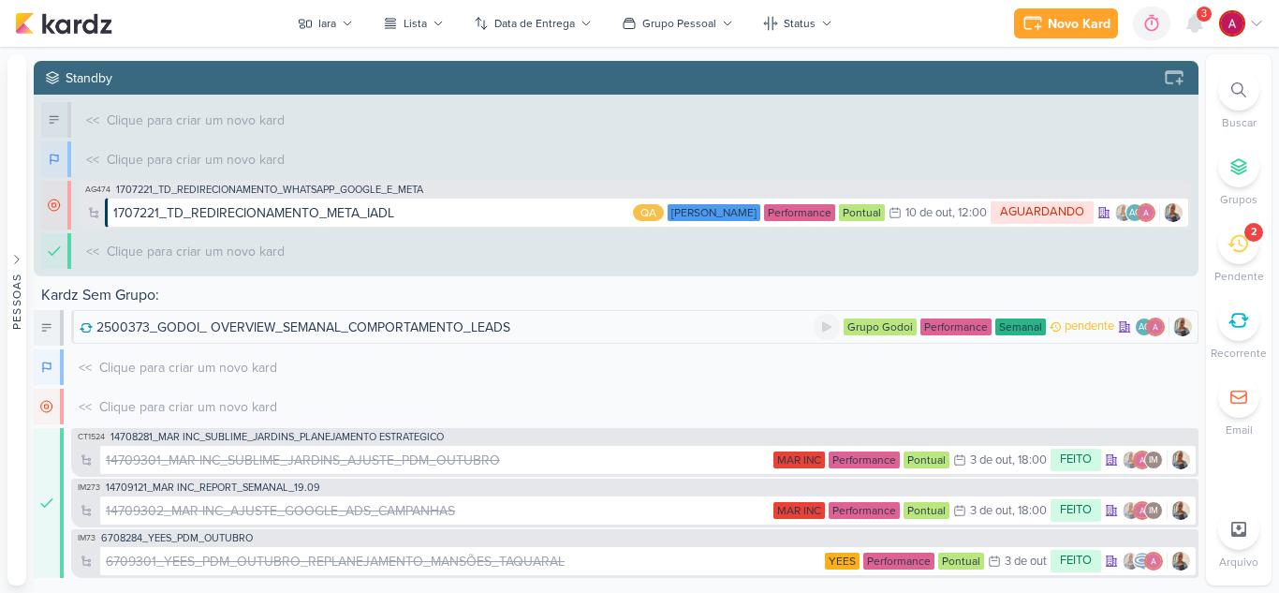
click at [387, 325] on div "2500373_GODOI_ OVERVIEW_SEMANAL_COMPORTAMENTO_LEADS" at bounding box center [303, 328] width 414 height 20
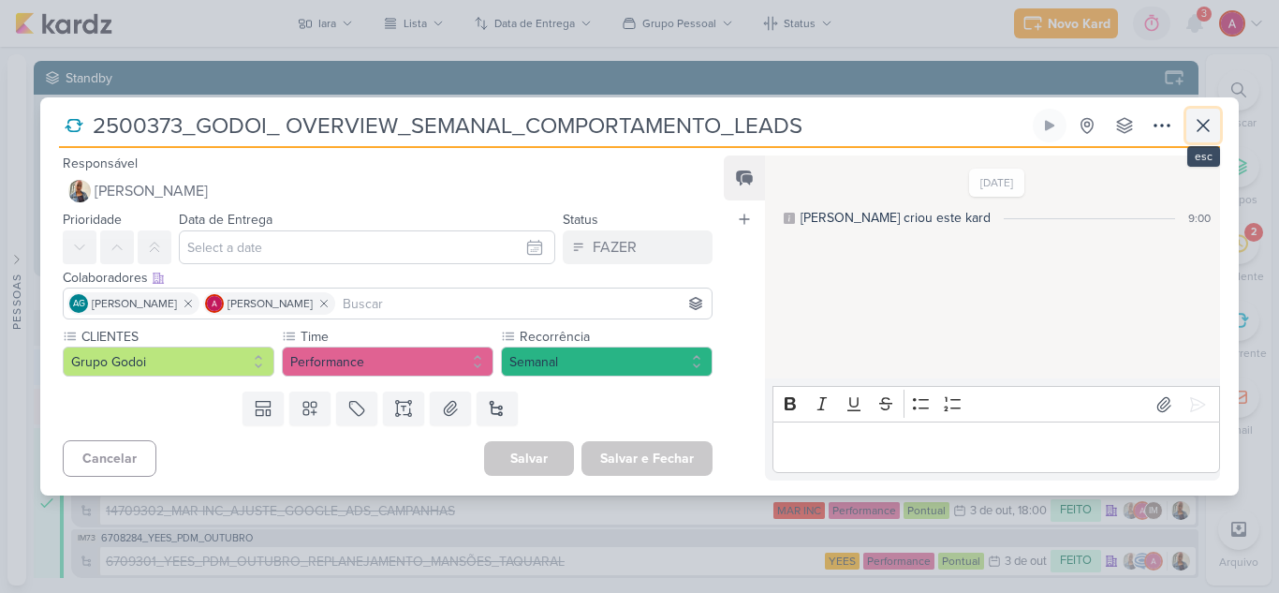
click at [1208, 127] on icon at bounding box center [1203, 125] width 22 height 22
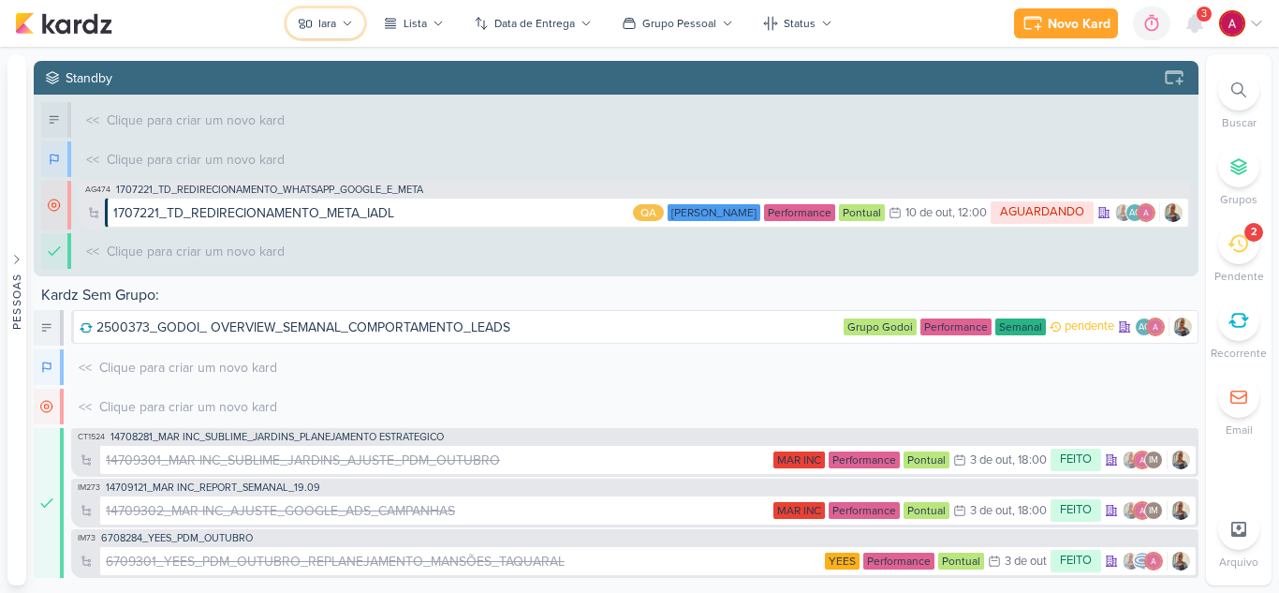
click at [312, 19] on icon at bounding box center [305, 23] width 15 height 15
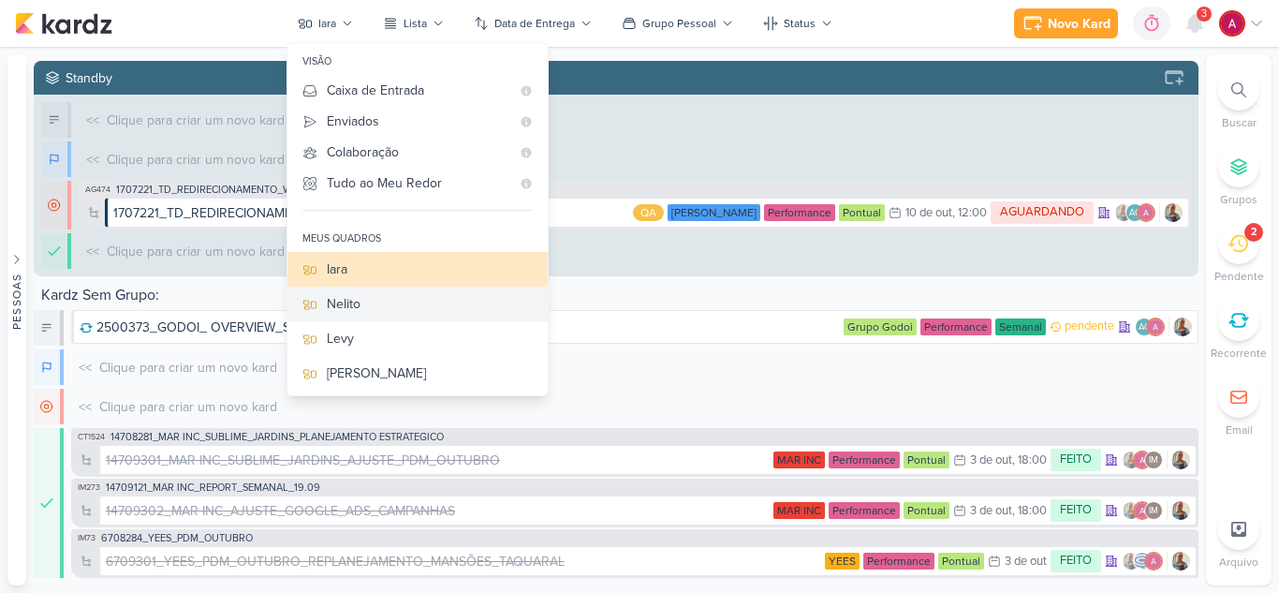
click at [382, 306] on div "Nelito" at bounding box center [430, 304] width 206 height 20
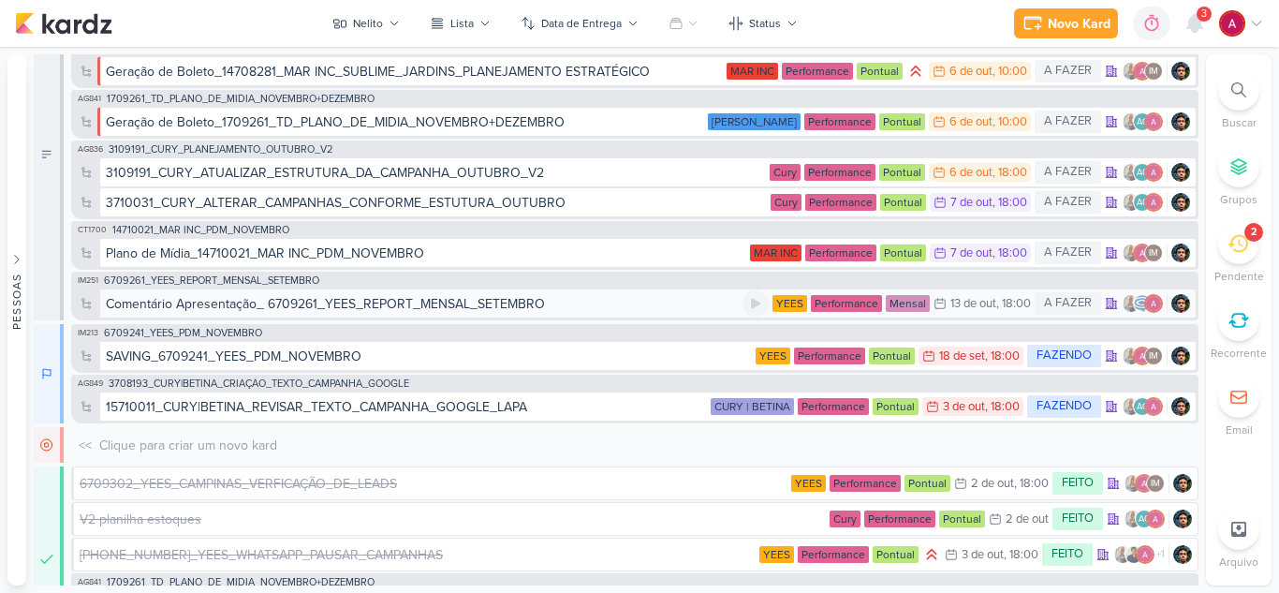
scroll to position [0, 0]
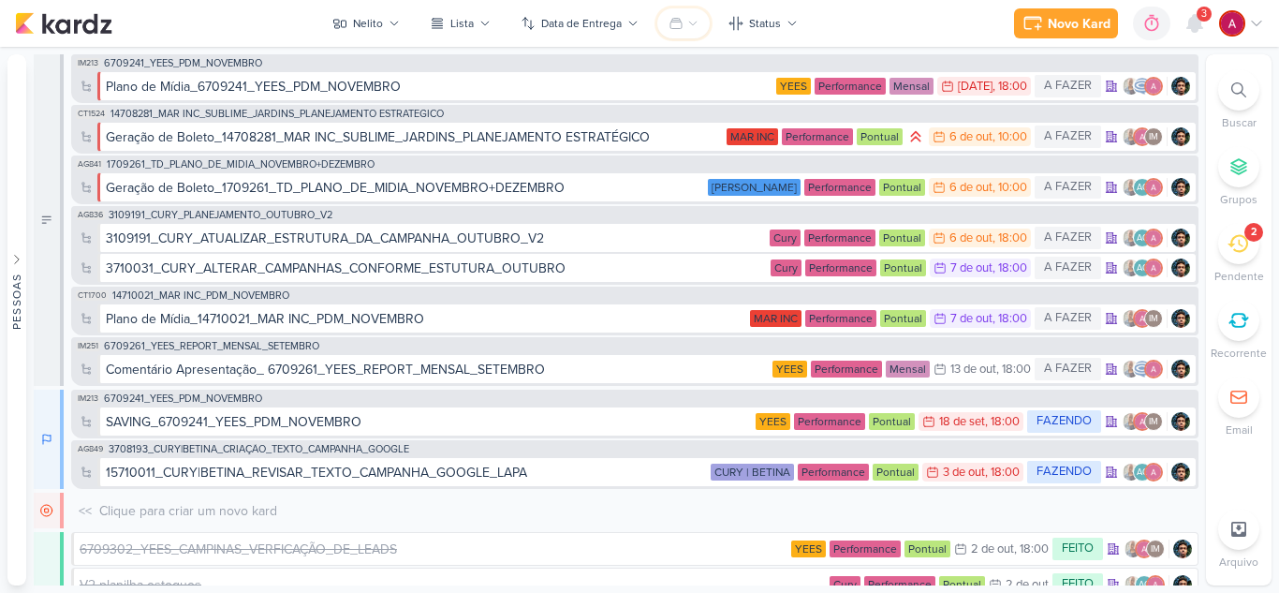
click at [683, 30] on icon at bounding box center [676, 23] width 15 height 15
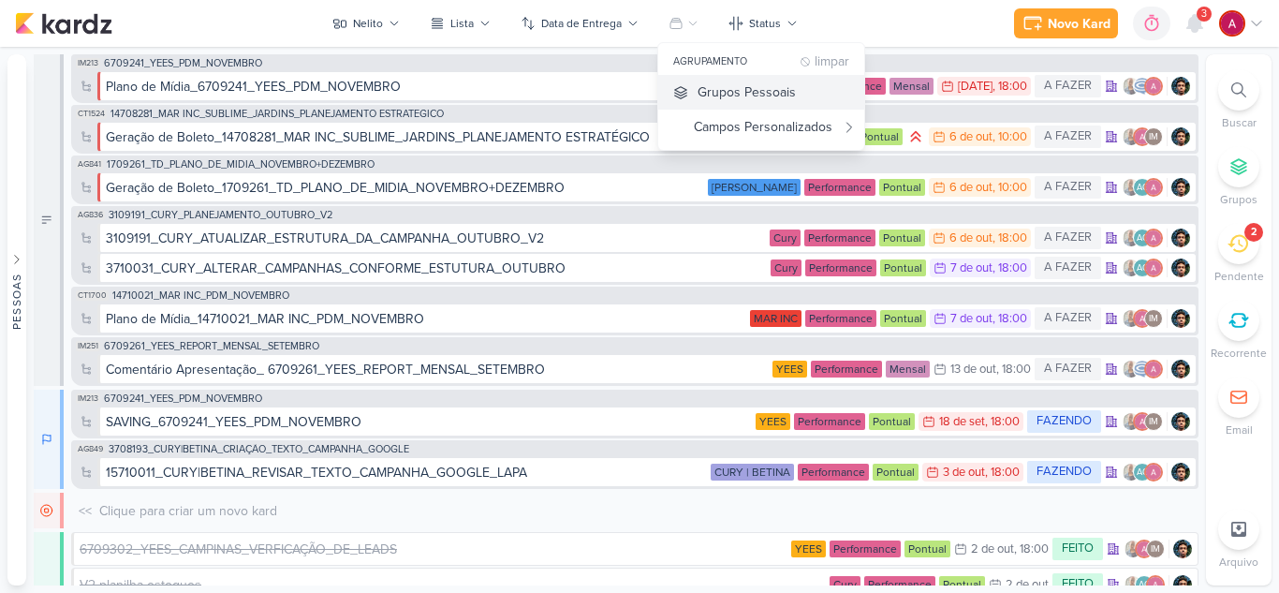
click at [701, 79] on button "Grupos Pessoais" at bounding box center [761, 92] width 206 height 35
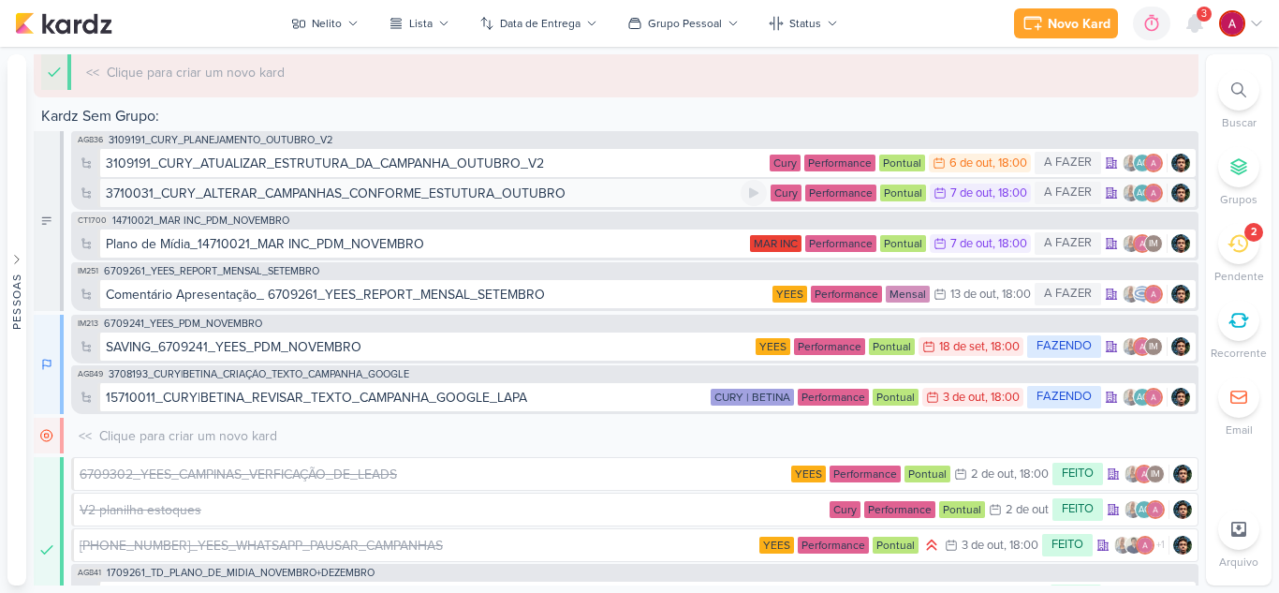
scroll to position [244, 0]
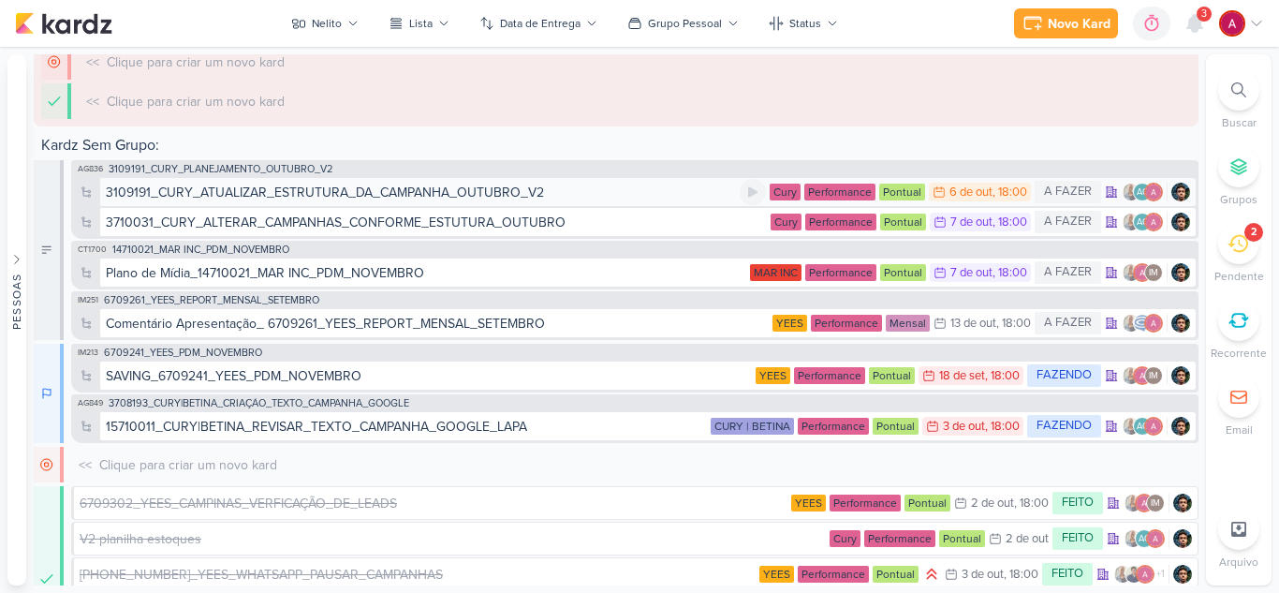
click at [456, 195] on div "3109191_CURY_ATUALIZAR_ESTRUTURA_DA_CAMPANHA_OUTUBRO_V2" at bounding box center [325, 193] width 438 height 20
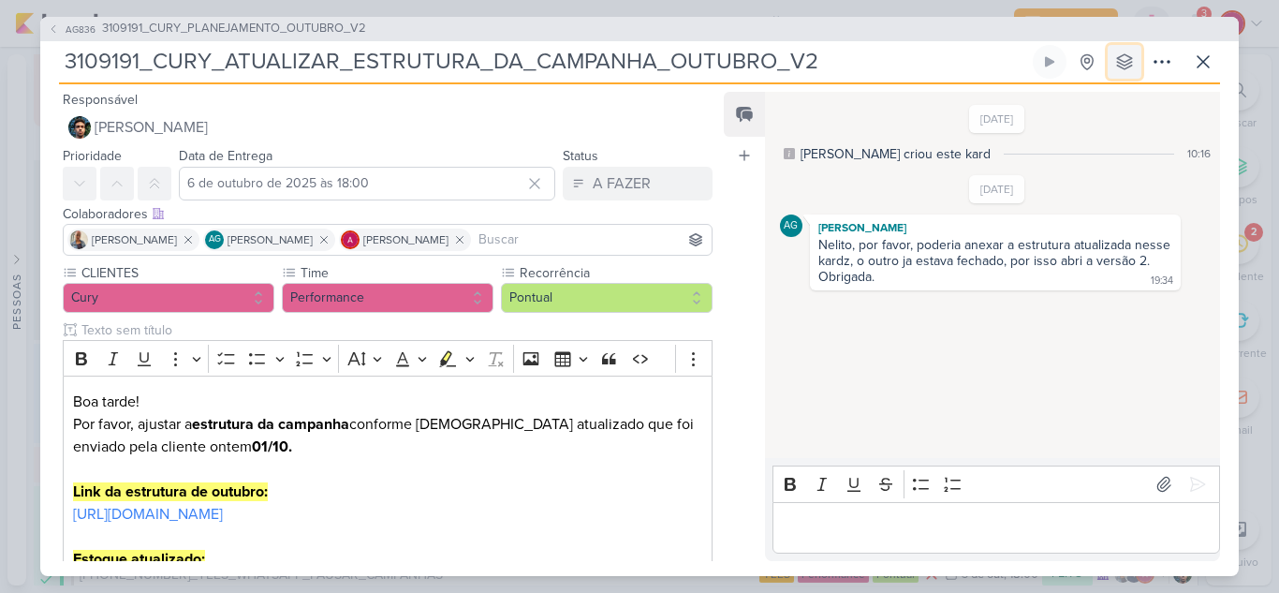
click at [1111, 65] on button at bounding box center [1125, 62] width 34 height 34
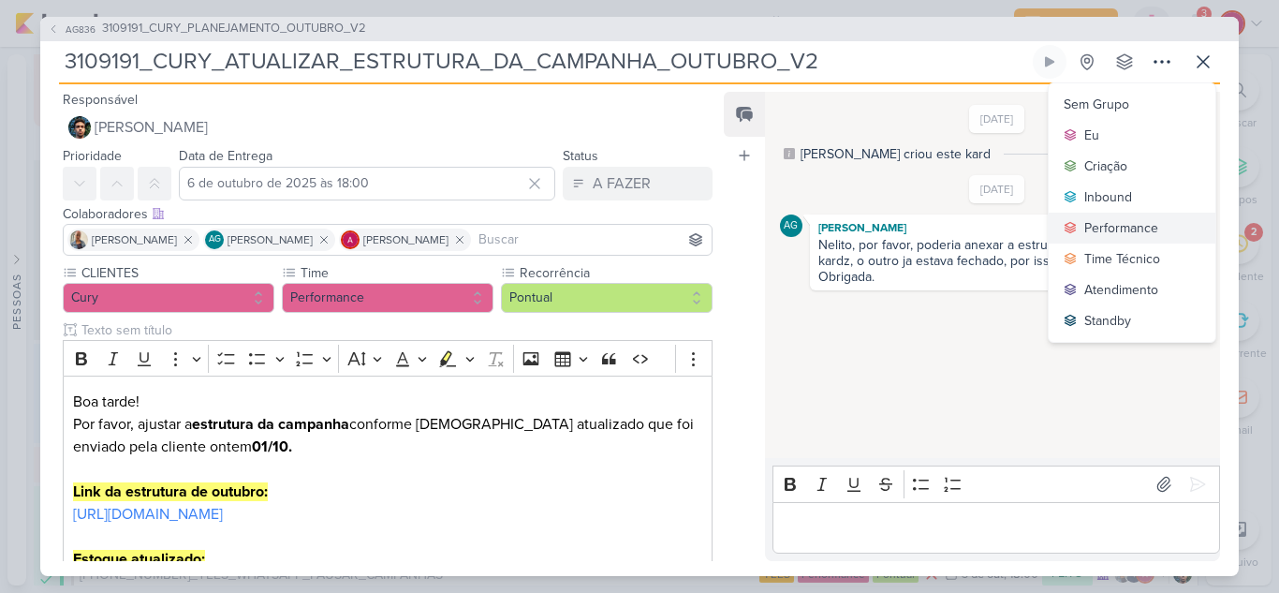
click at [1117, 233] on div "Performance" at bounding box center [1122, 228] width 74 height 20
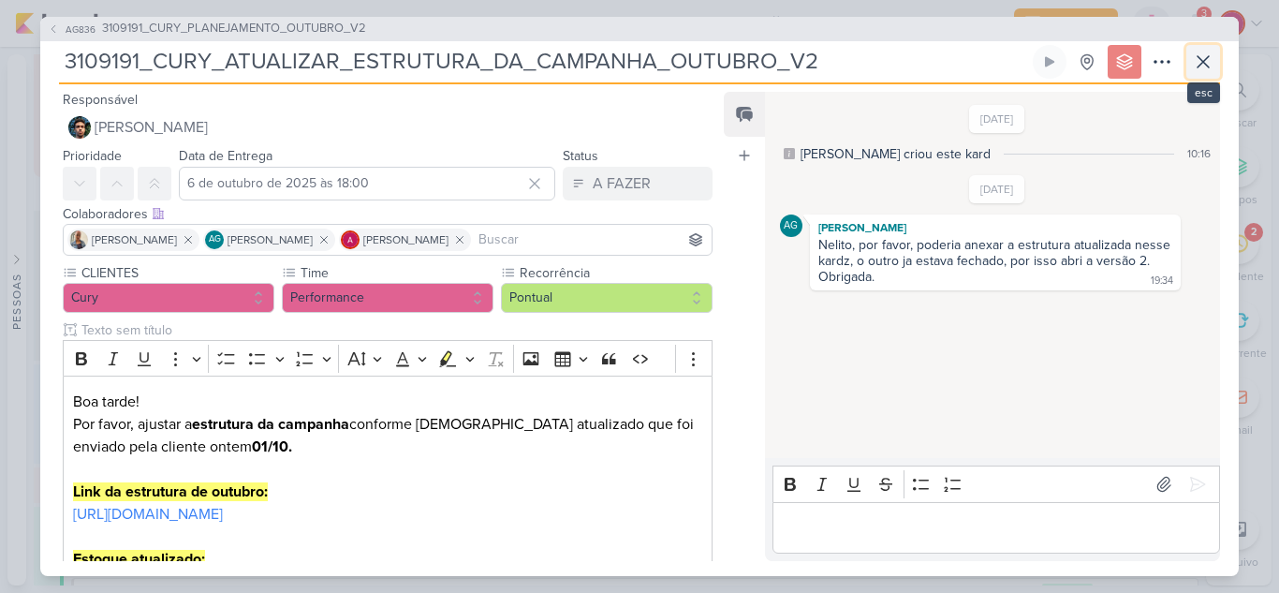
click at [1213, 61] on icon at bounding box center [1203, 62] width 22 height 22
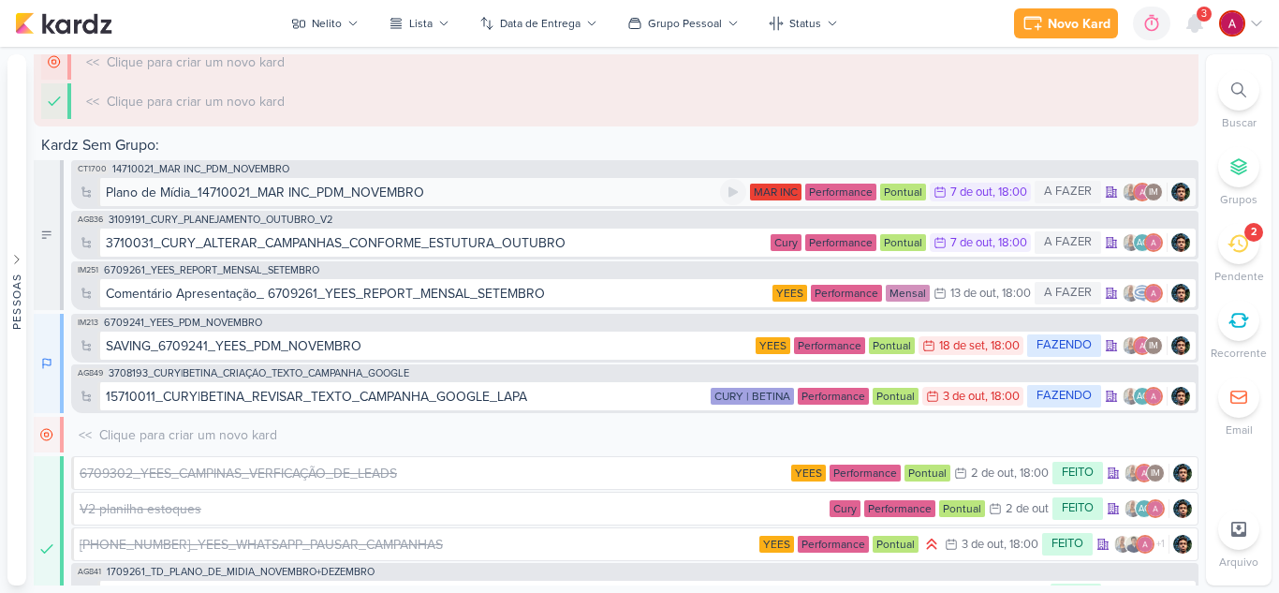
click at [434, 193] on div "Plano de Mídia_14710021_MAR INC_PDM_NOVEMBRO" at bounding box center [413, 193] width 614 height 20
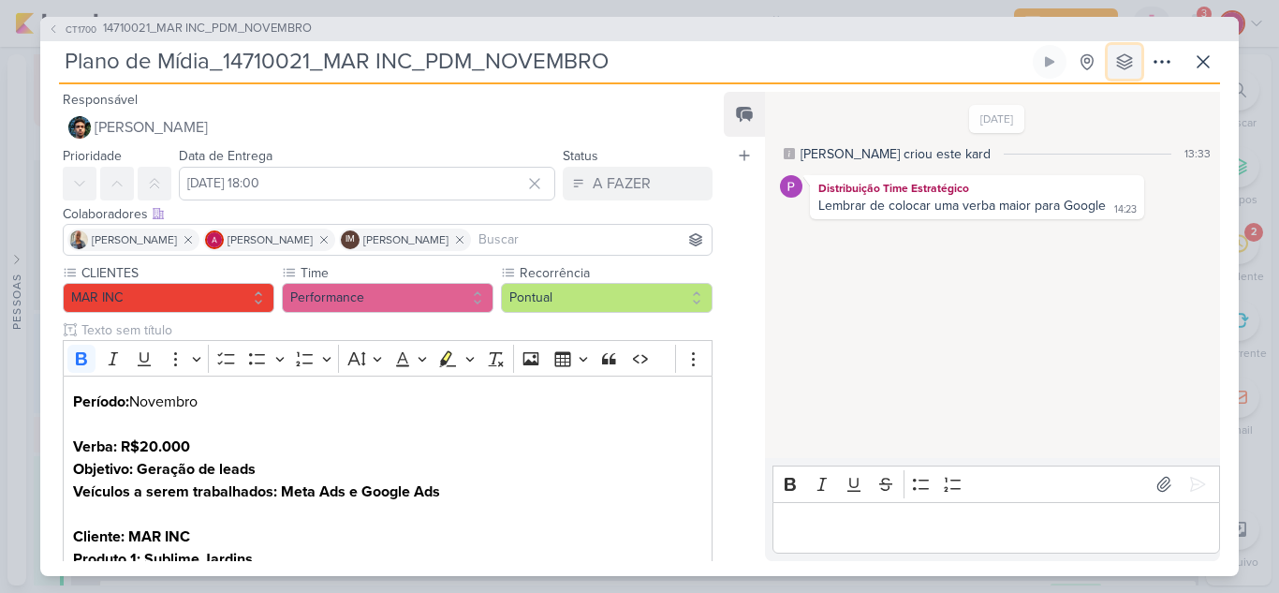
click at [1123, 68] on icon at bounding box center [1125, 61] width 19 height 19
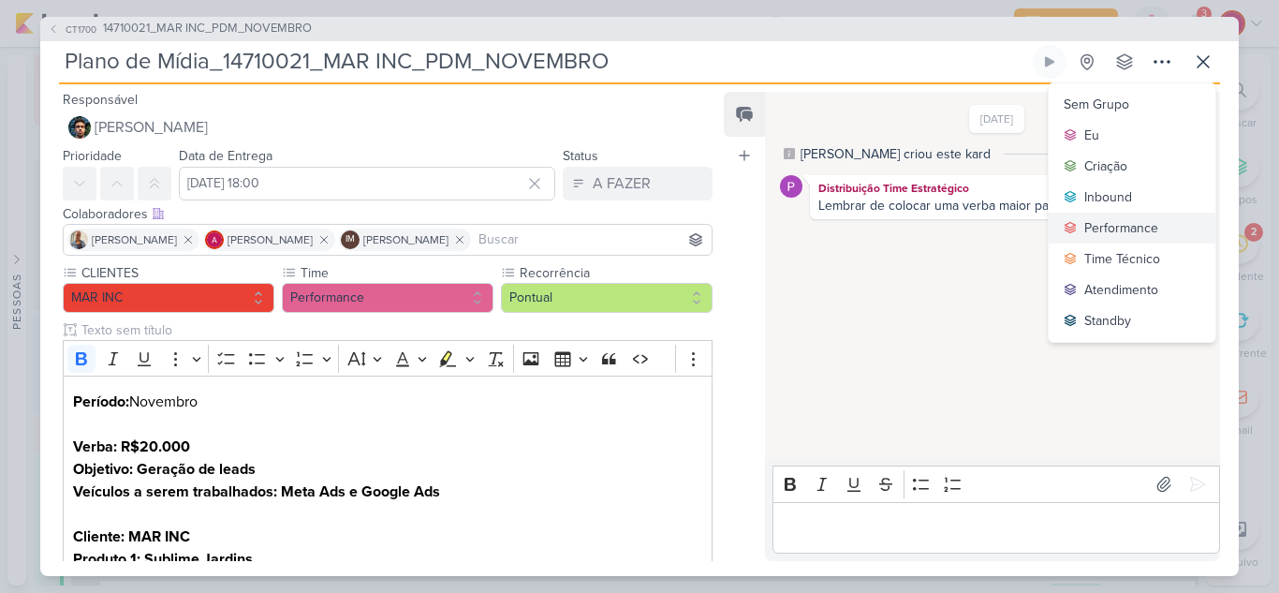
drag, startPoint x: 1121, startPoint y: 229, endPoint x: 1131, endPoint y: 220, distance: 12.6
click at [1122, 229] on div "Performance" at bounding box center [1122, 228] width 74 height 20
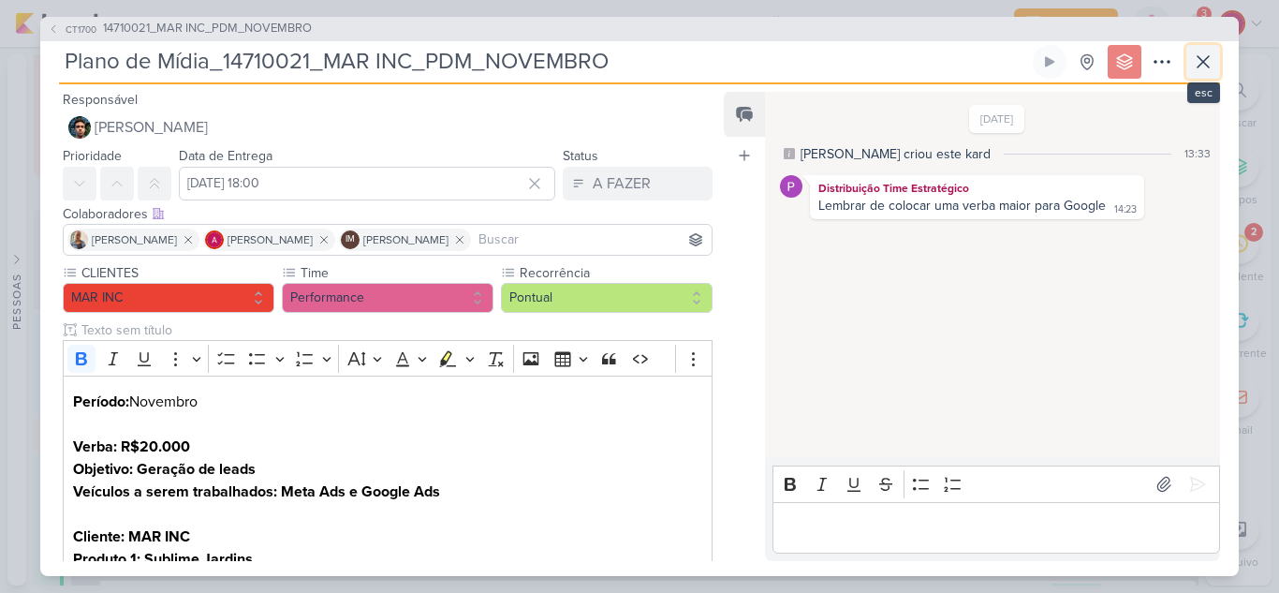
scroll to position [346, 0]
click at [1195, 53] on icon at bounding box center [1203, 62] width 22 height 22
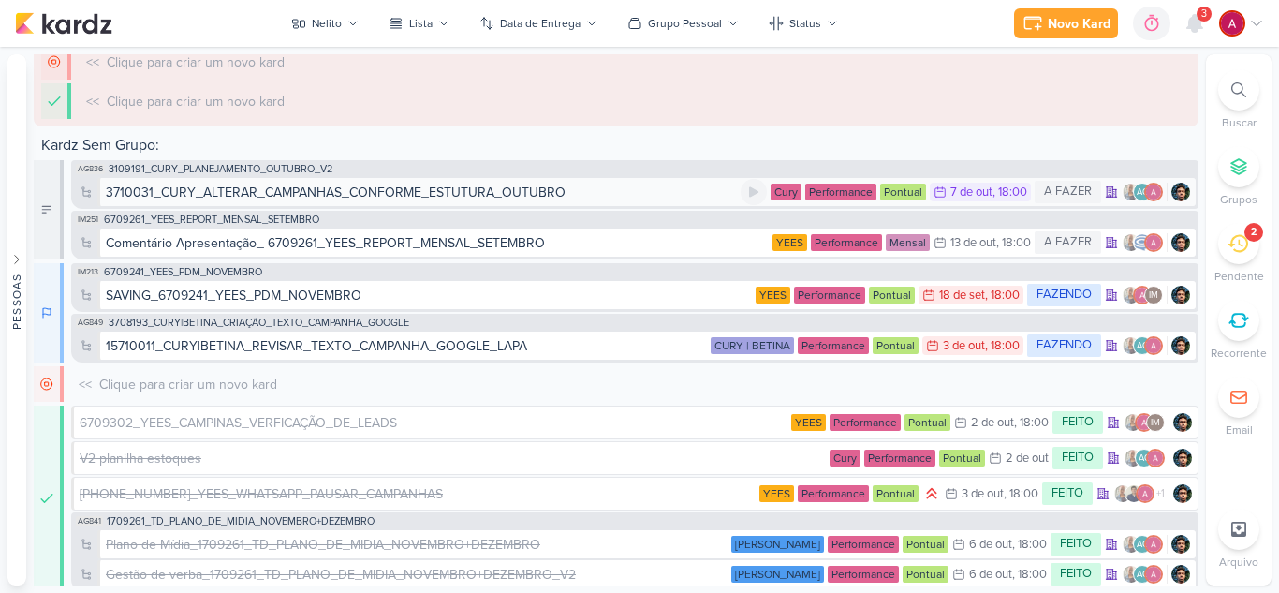
click at [385, 193] on div "3710031_CURY_ALTERAR_CAMPANHAS_CONFORME_ESTUTURA_OUTUBRO" at bounding box center [336, 193] width 460 height 20
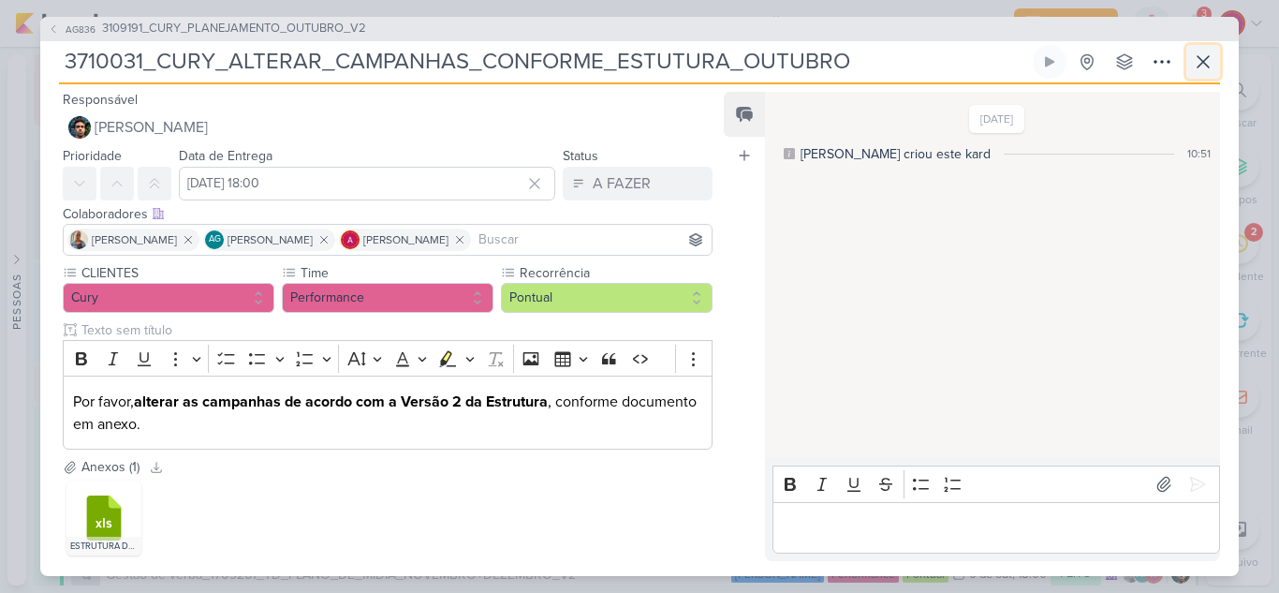
click at [1202, 71] on icon at bounding box center [1203, 62] width 22 height 22
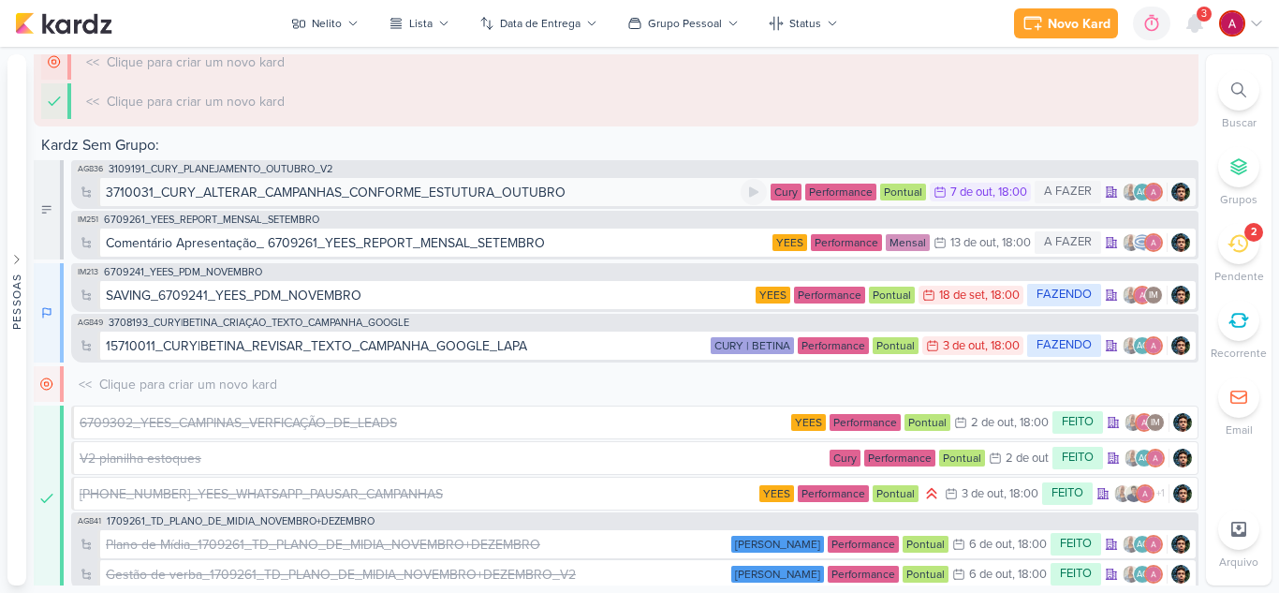
click at [643, 184] on div "3710031_CURY_ALTERAR_CAMPANHAS_CONFORME_ESTUTURA_OUTUBRO" at bounding box center [423, 193] width 635 height 20
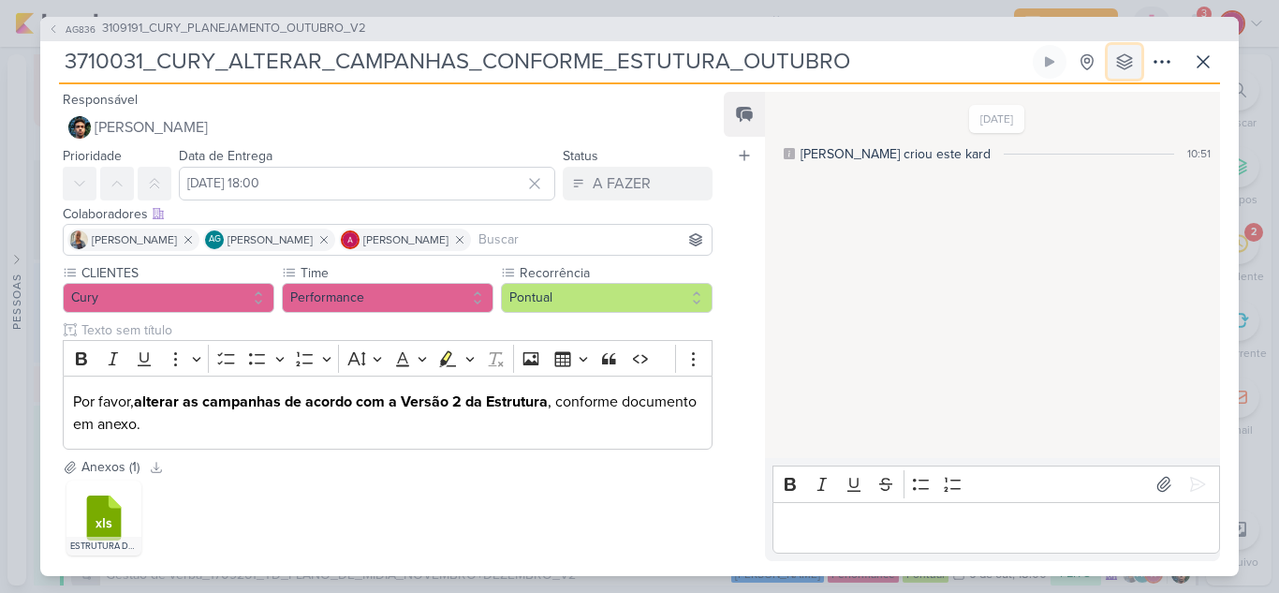
click at [1127, 64] on icon at bounding box center [1124, 61] width 15 height 15
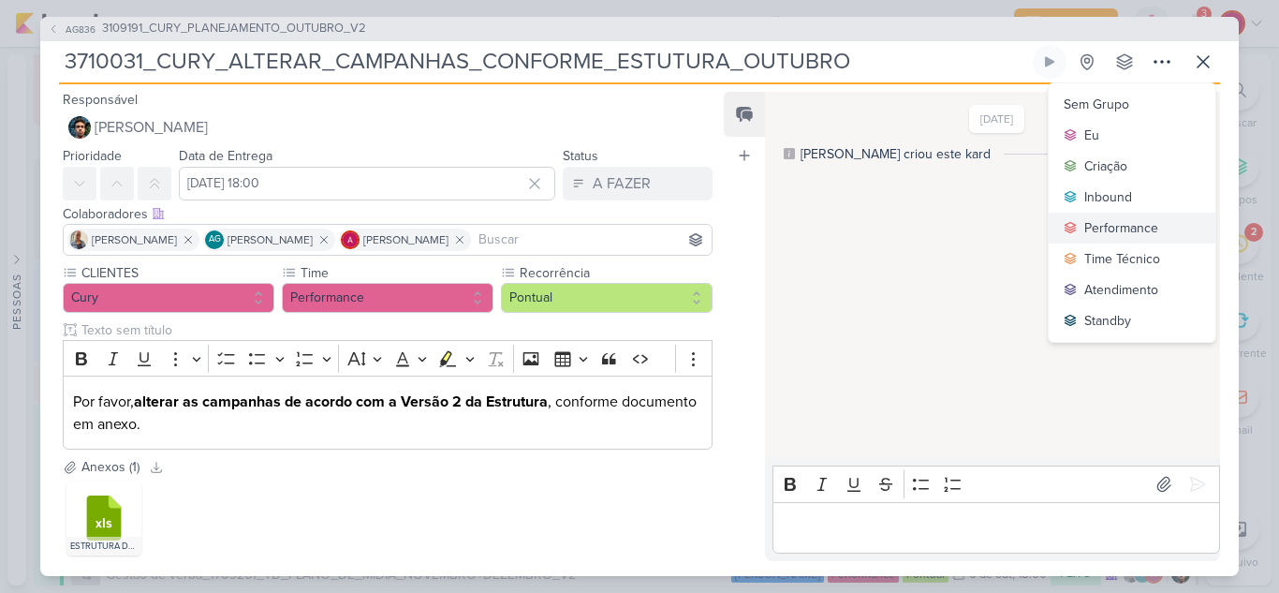
click at [1115, 226] on div "Performance" at bounding box center [1122, 228] width 74 height 20
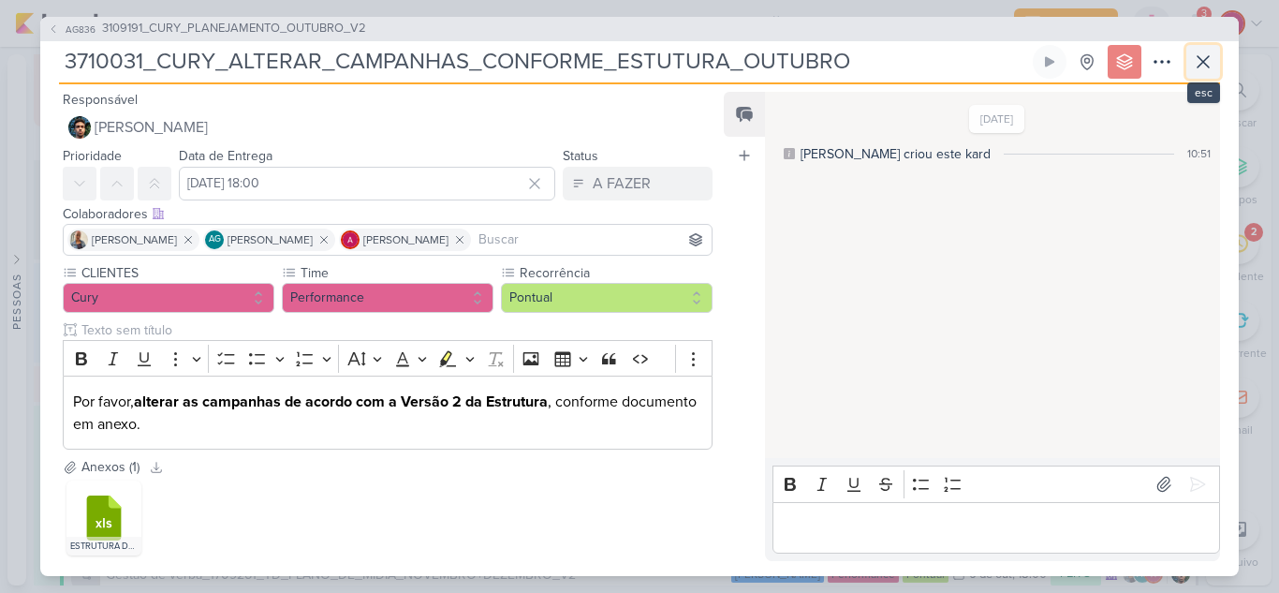
click at [1192, 65] on icon at bounding box center [1203, 62] width 22 height 22
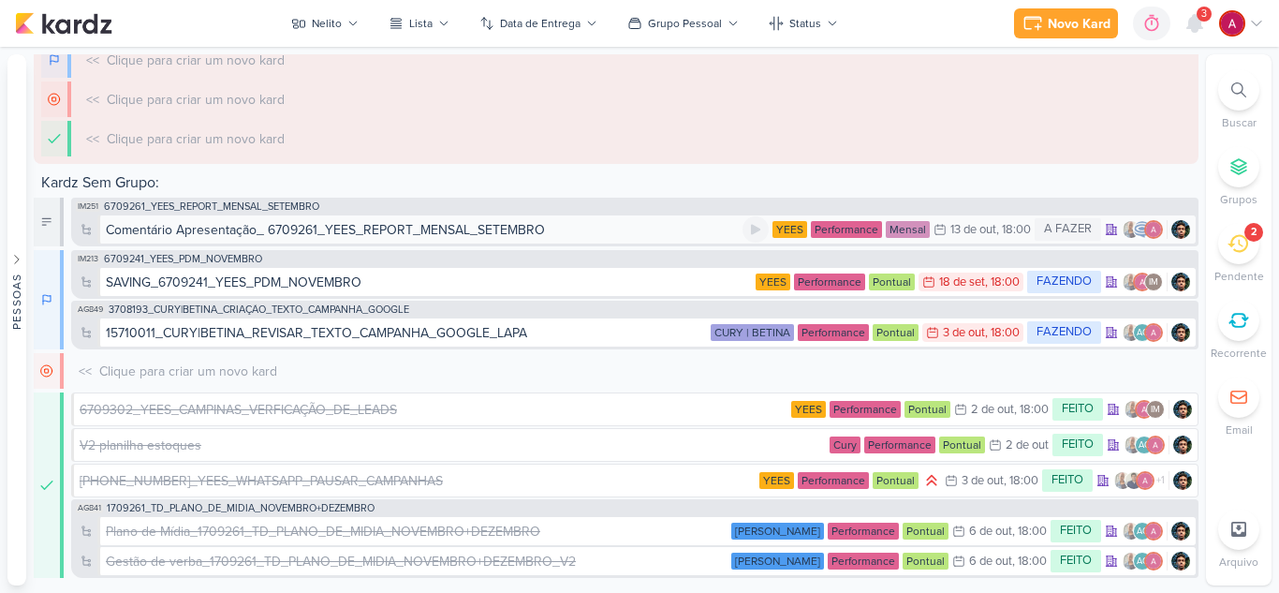
click at [239, 231] on div "Comentário Apresentação_ 6709261_YEES_REPORT_MENSAL_SETEMBRO" at bounding box center [325, 230] width 439 height 20
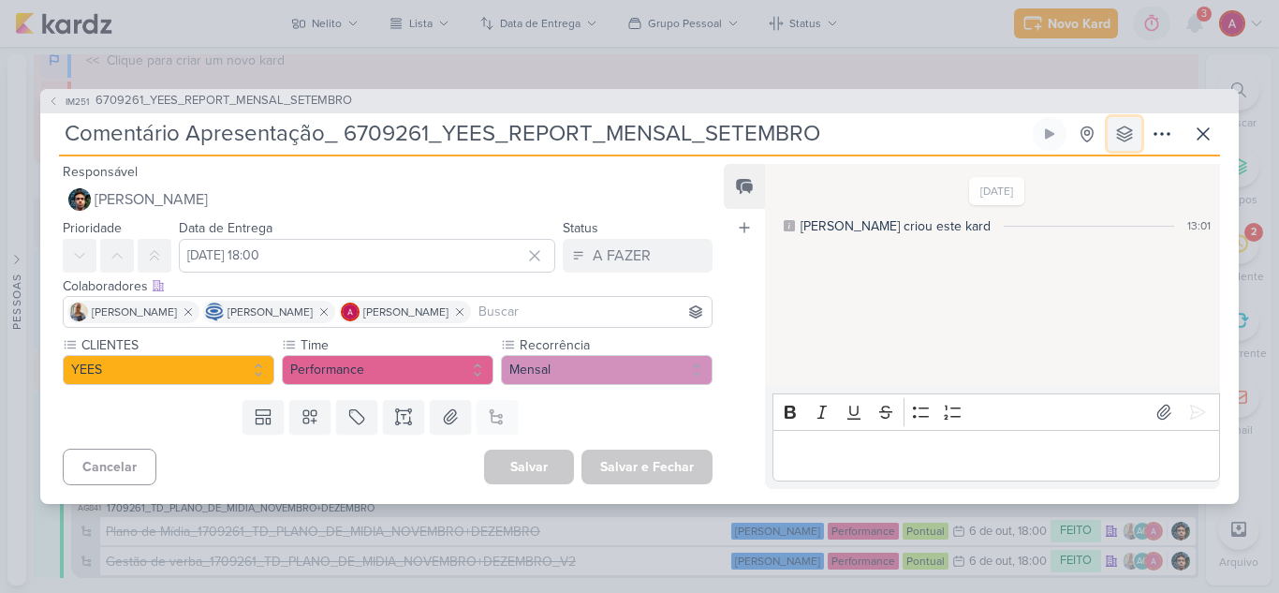
click at [1127, 122] on button at bounding box center [1125, 134] width 34 height 34
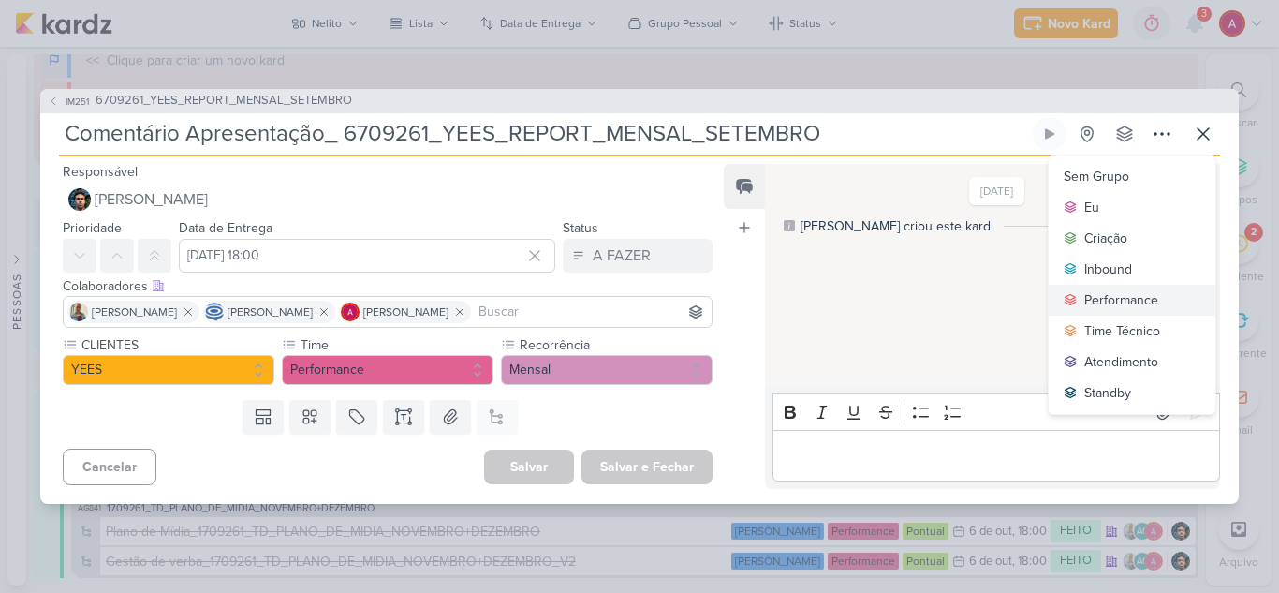
click at [1116, 296] on div "Performance" at bounding box center [1122, 300] width 74 height 20
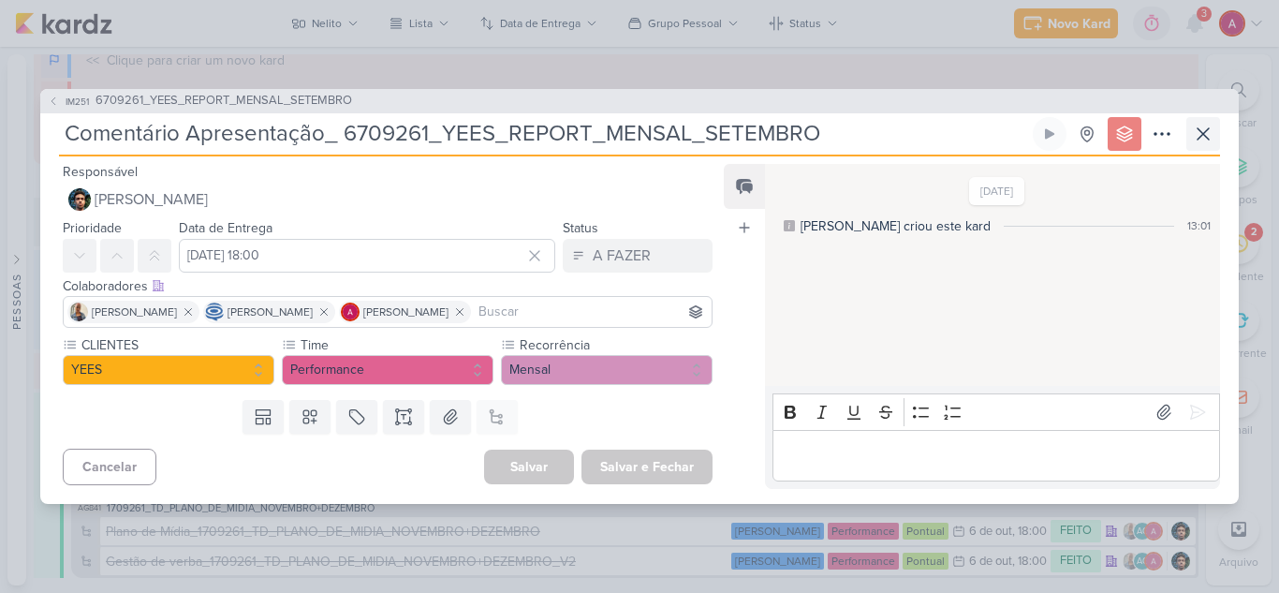
scroll to position [376, 0]
click at [1198, 147] on button at bounding box center [1204, 134] width 34 height 34
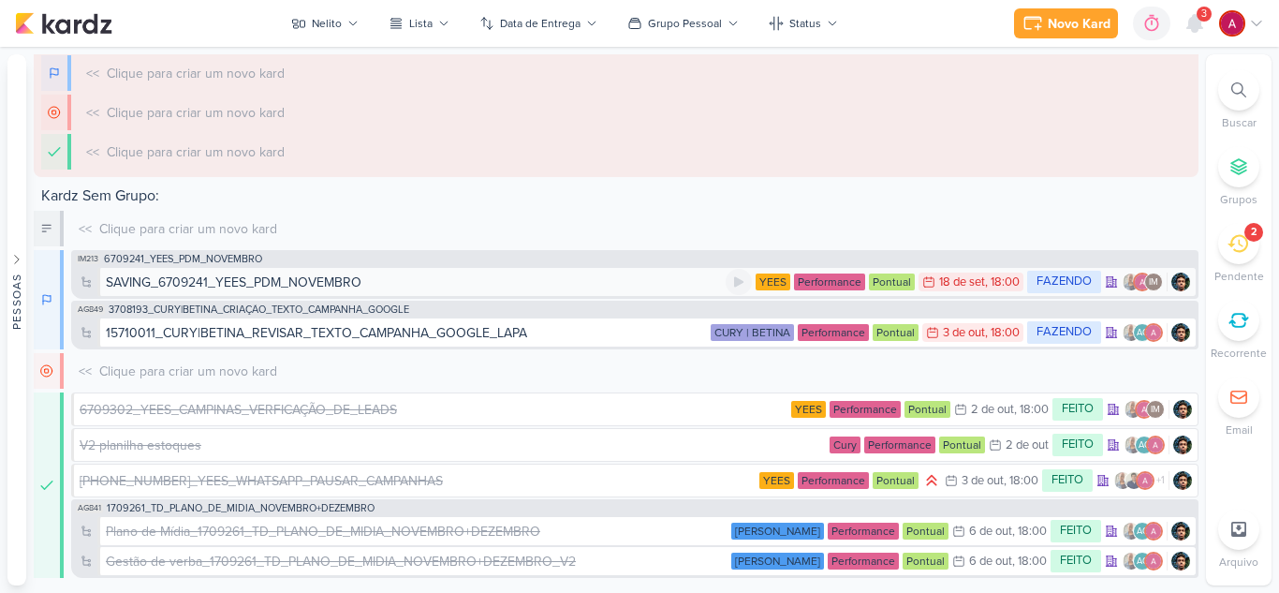
click at [224, 277] on div "SAVING_6709241_YEES_PDM_NOVEMBRO" at bounding box center [234, 283] width 256 height 20
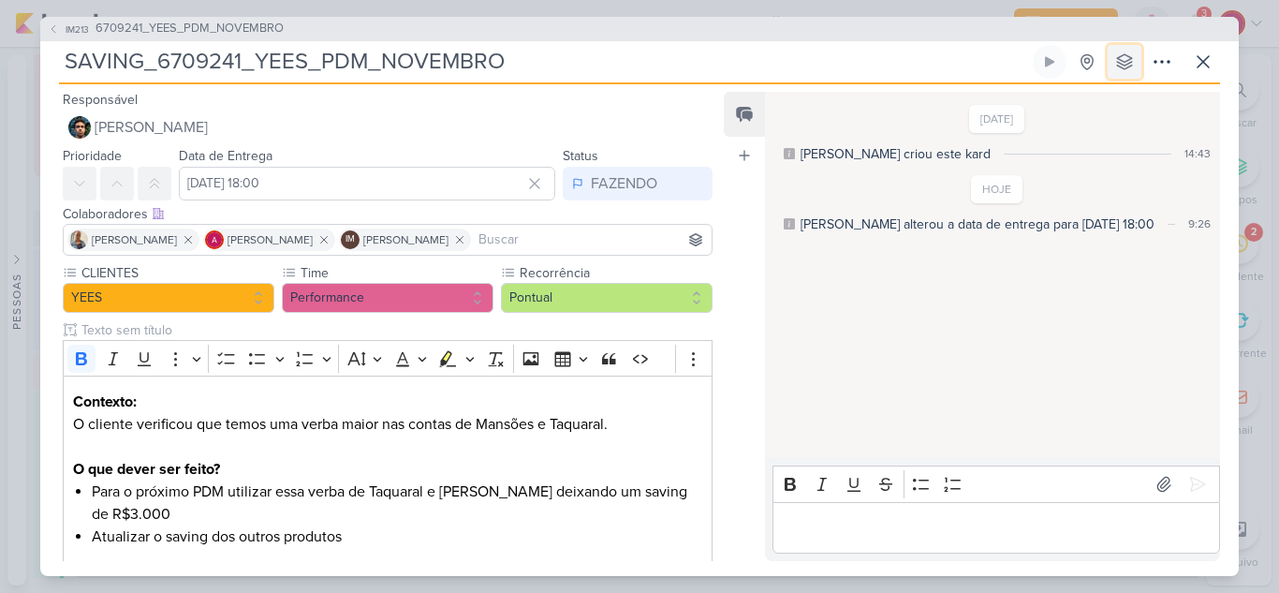
click at [1131, 76] on button at bounding box center [1125, 62] width 34 height 34
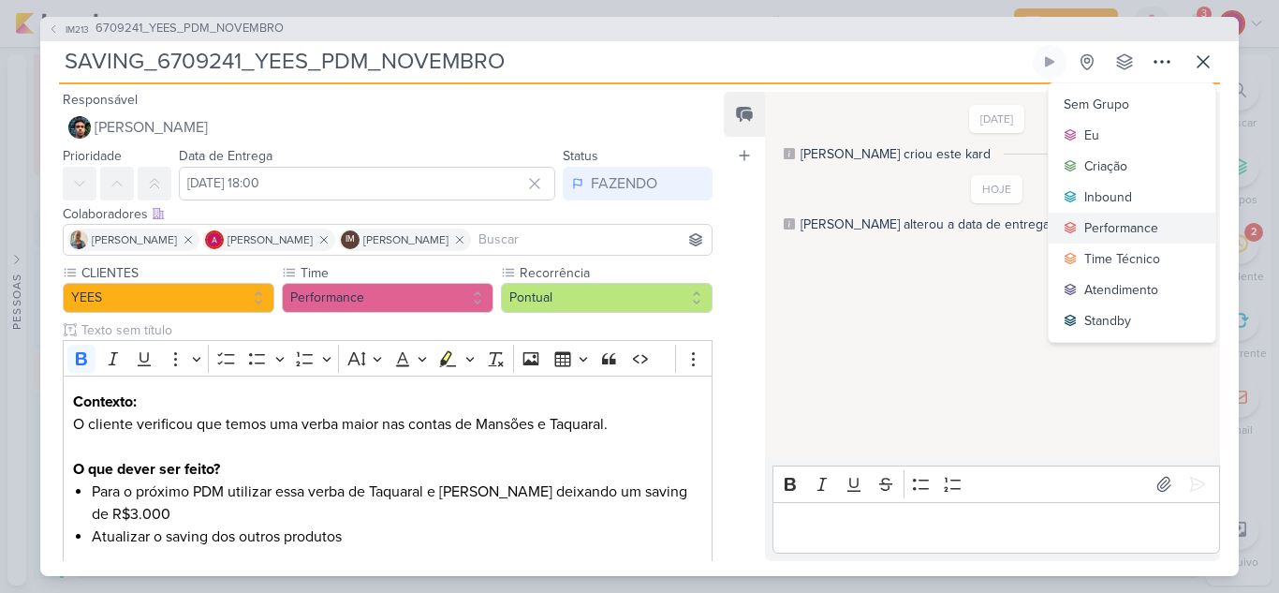
click at [1094, 225] on div "Performance" at bounding box center [1122, 228] width 74 height 20
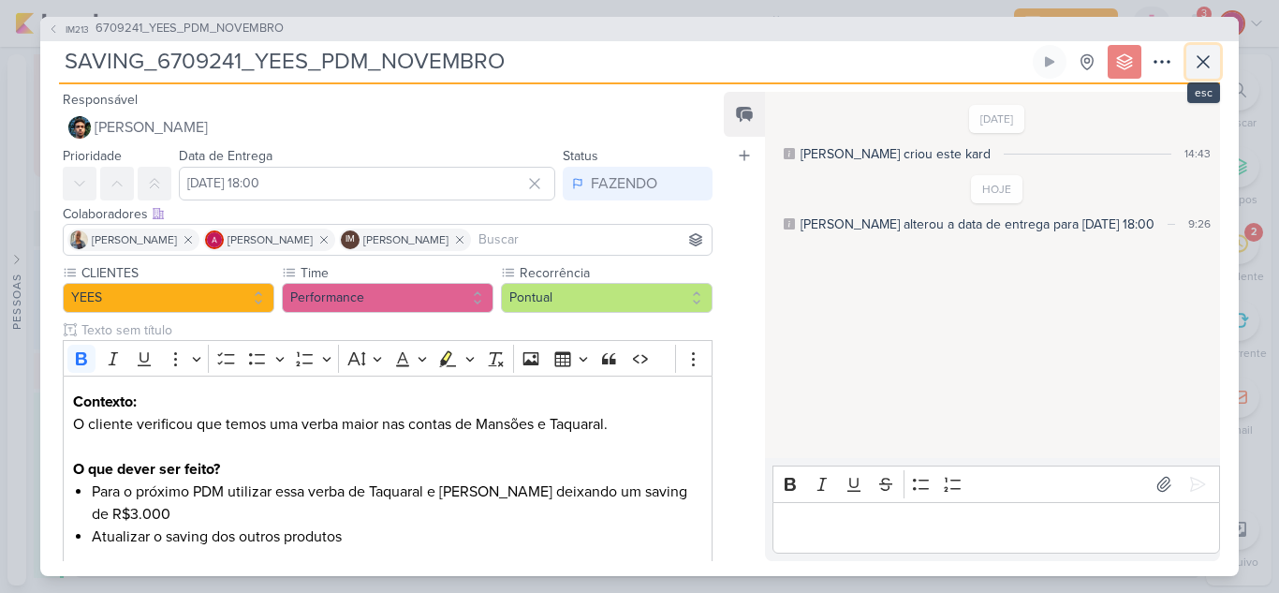
click at [1192, 73] on button at bounding box center [1204, 62] width 34 height 34
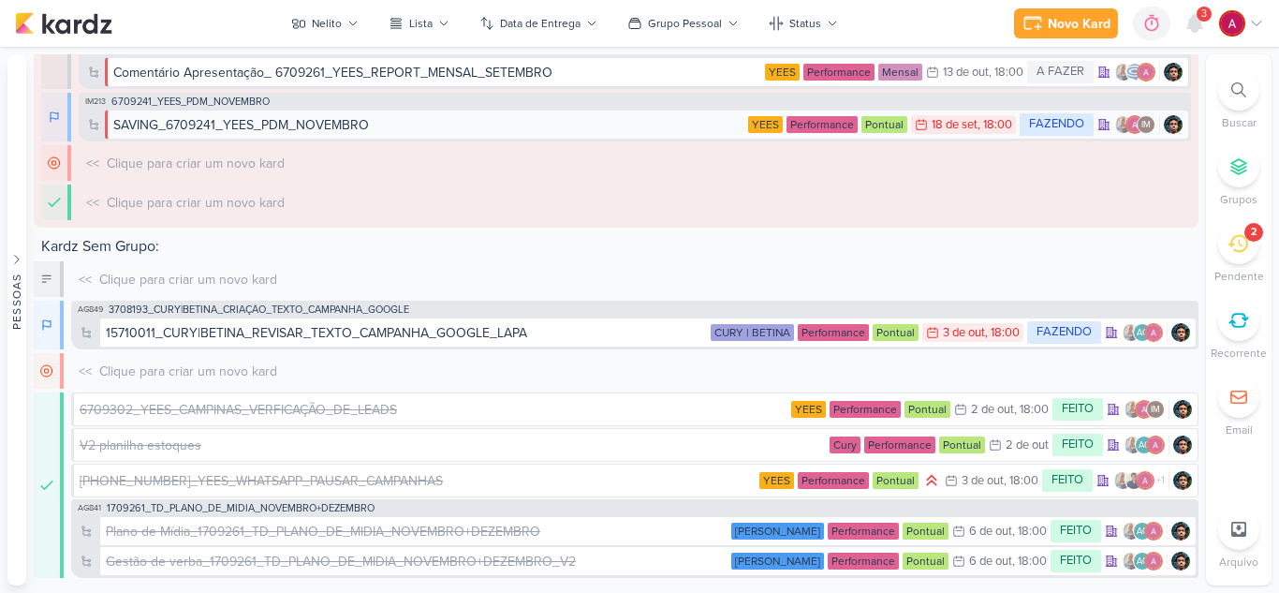
scroll to position [338, 0]
click at [263, 331] on div "15710011_CURY|BETINA_REVISAR_TEXTO_CAMPANHA_GOOGLE_LAPA" at bounding box center [316, 333] width 421 height 20
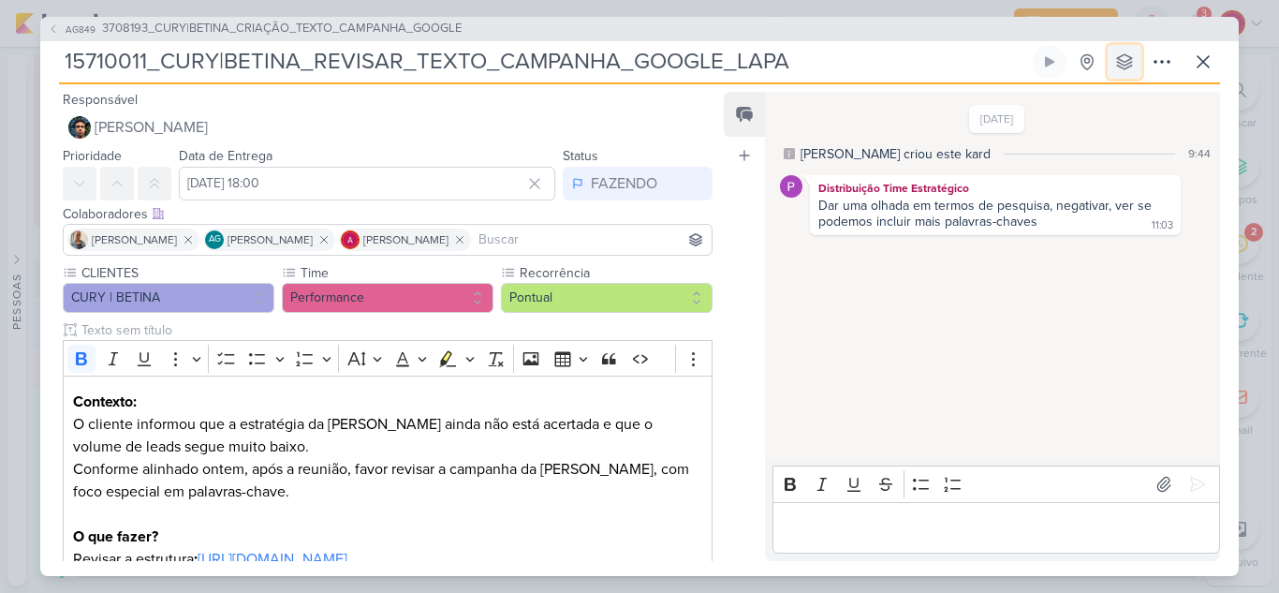
click at [1122, 67] on icon at bounding box center [1125, 61] width 19 height 19
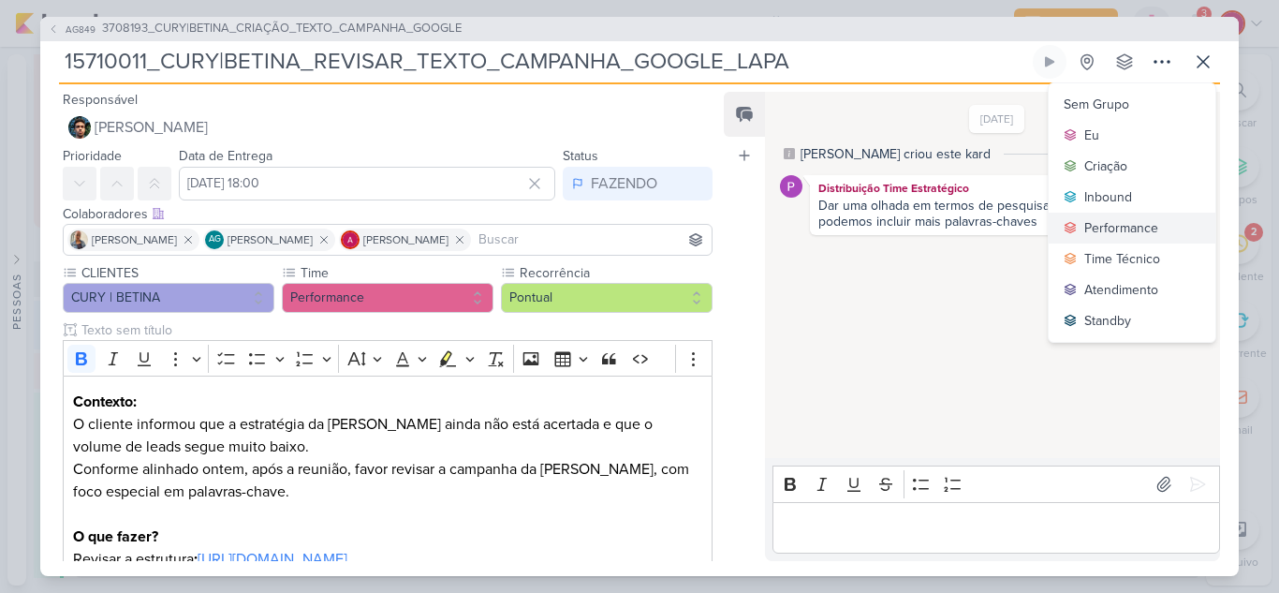
click at [1098, 233] on div "Performance" at bounding box center [1122, 228] width 74 height 20
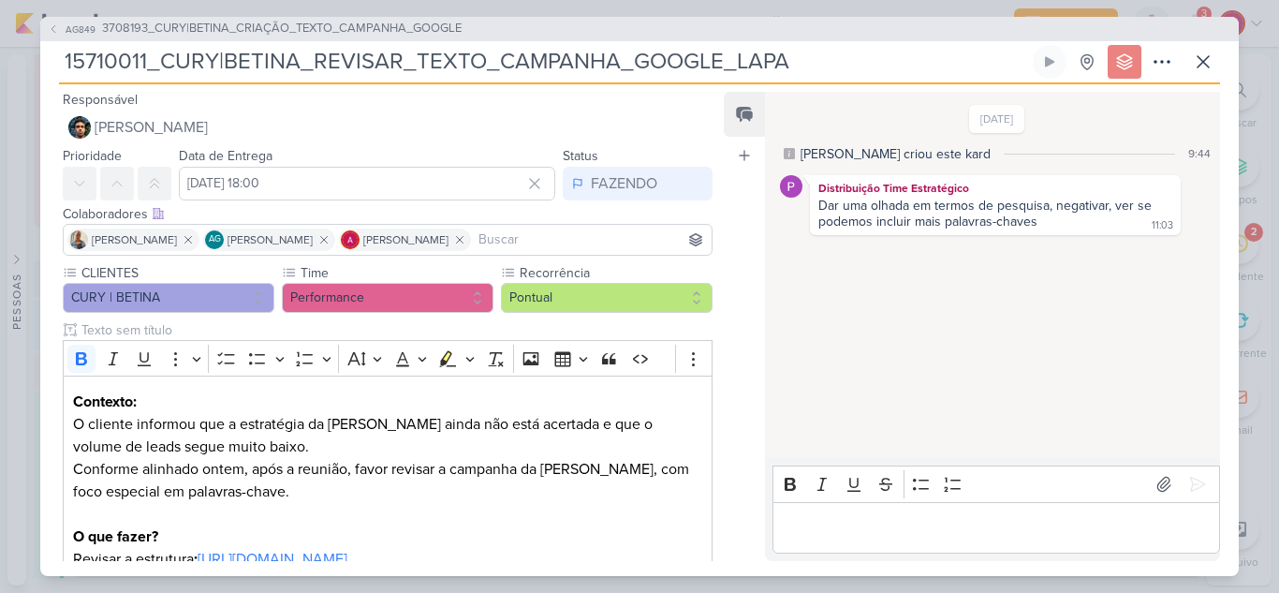
scroll to position [376, 0]
click at [1207, 59] on icon at bounding box center [1203, 62] width 22 height 22
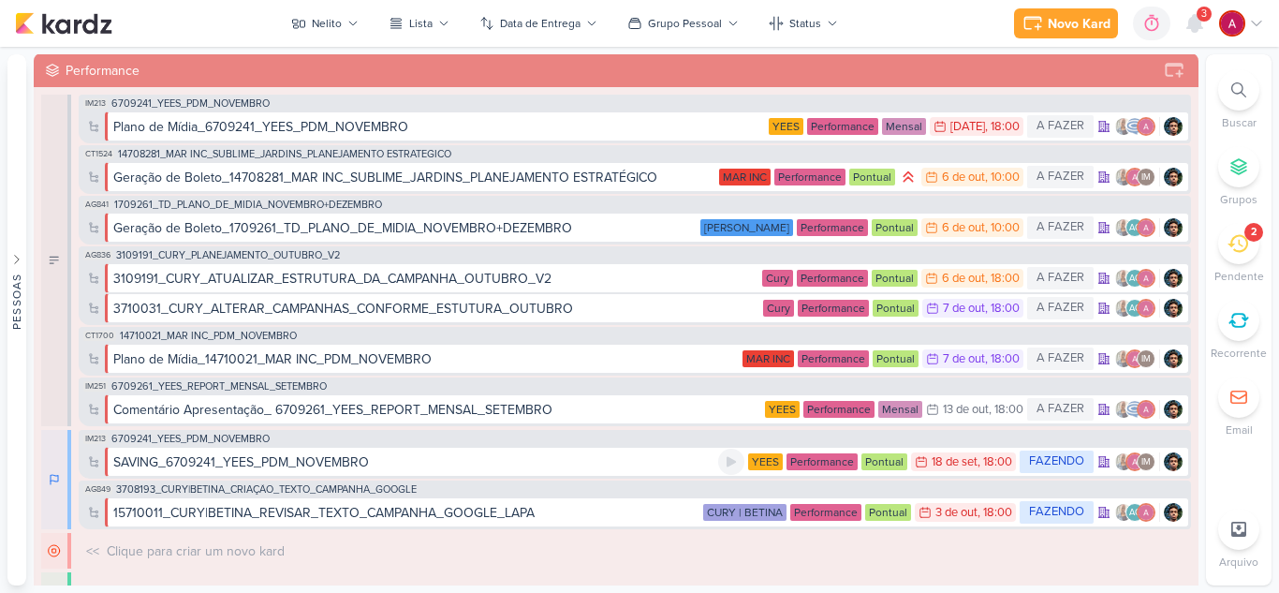
scroll to position [0, 0]
click at [338, 31] on div "Nelito" at bounding box center [327, 23] width 30 height 17
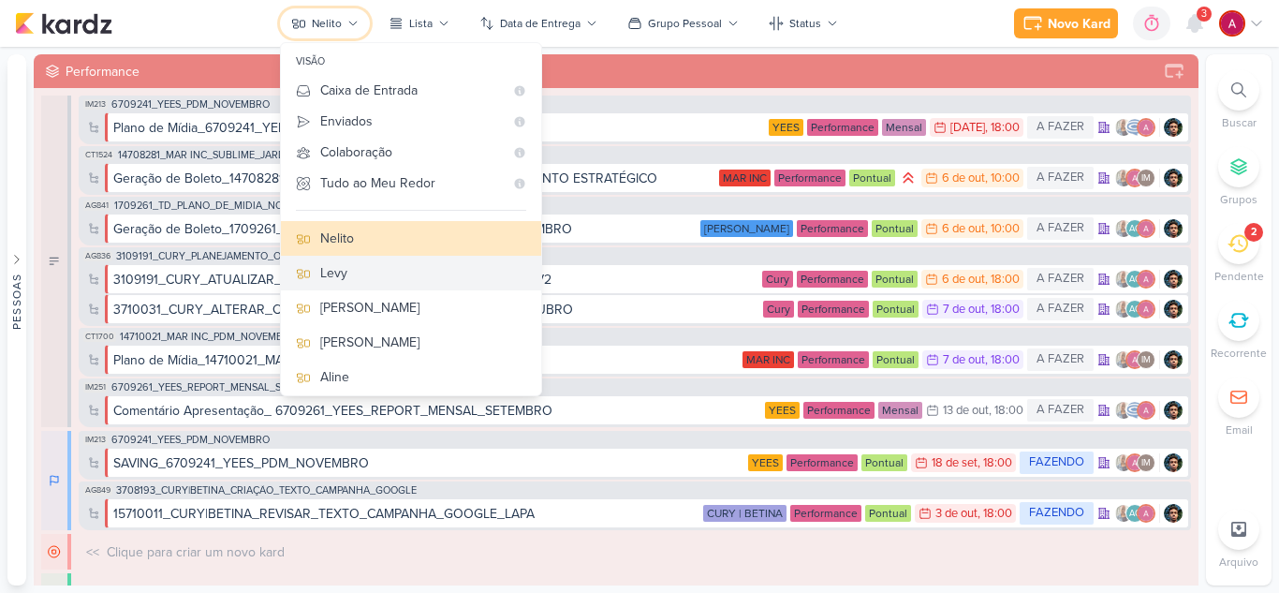
scroll to position [94, 0]
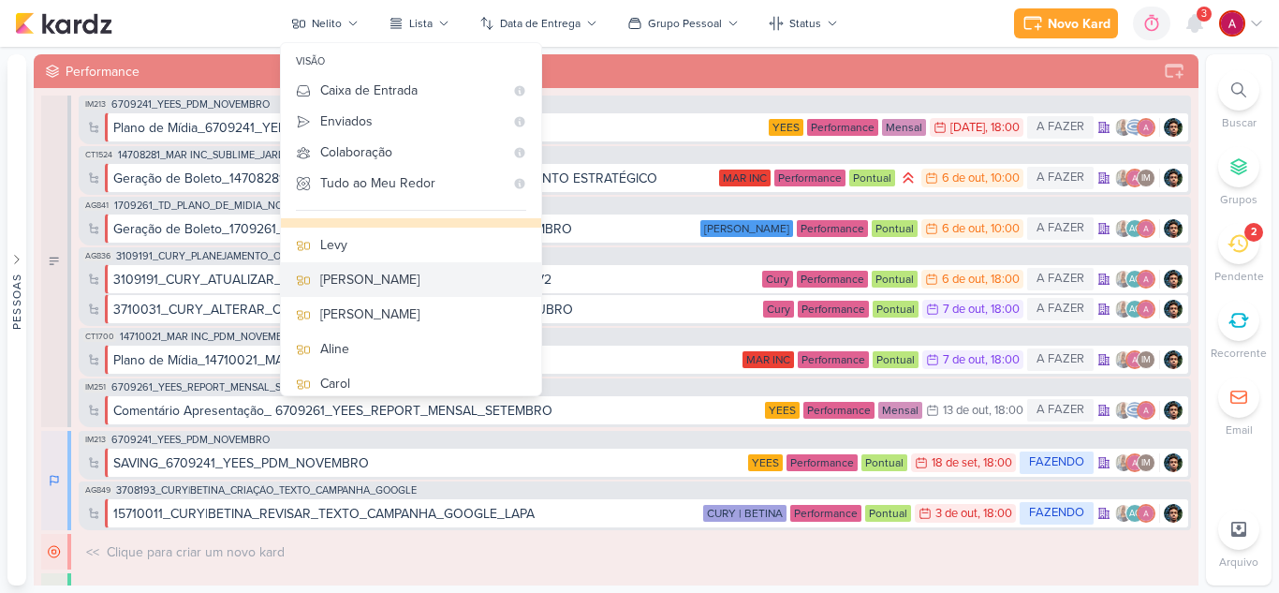
click at [393, 292] on button "Eduardo" at bounding box center [411, 279] width 260 height 35
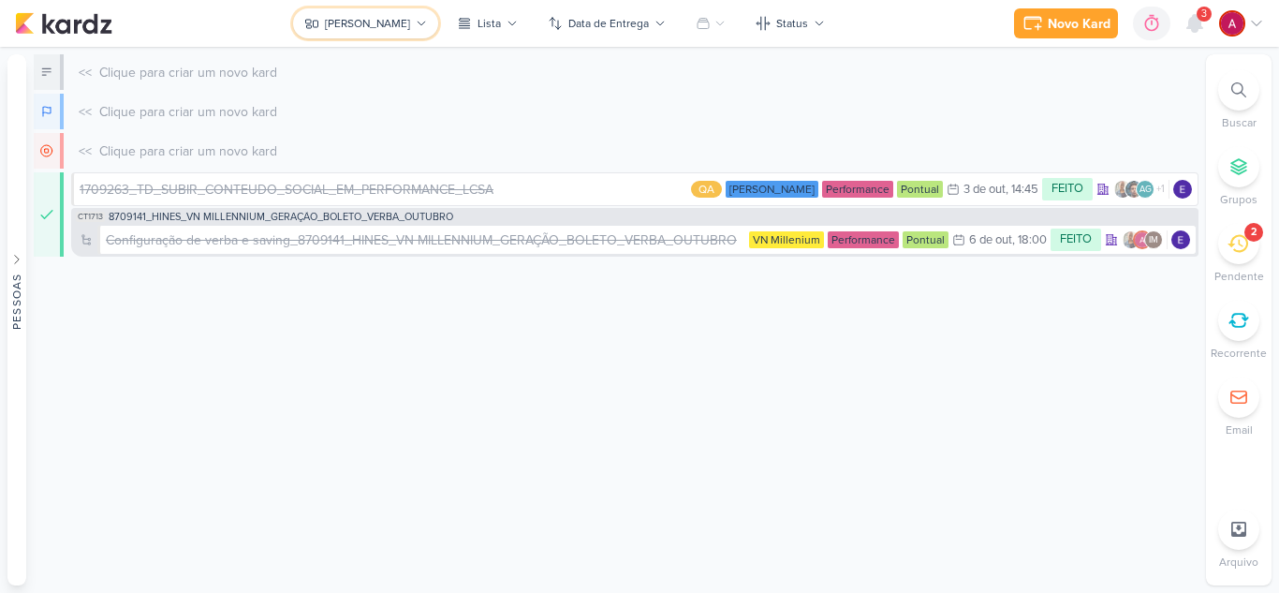
click at [345, 21] on button "Eduardo" at bounding box center [365, 23] width 145 height 30
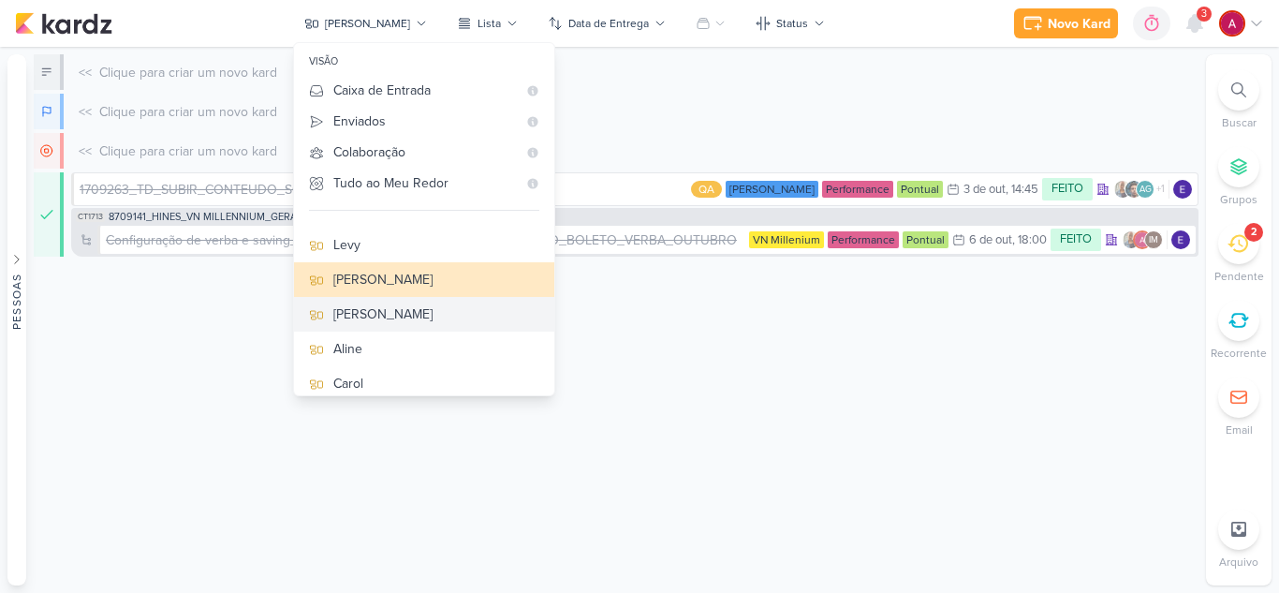
click at [395, 309] on div "Rafael" at bounding box center [436, 314] width 206 height 20
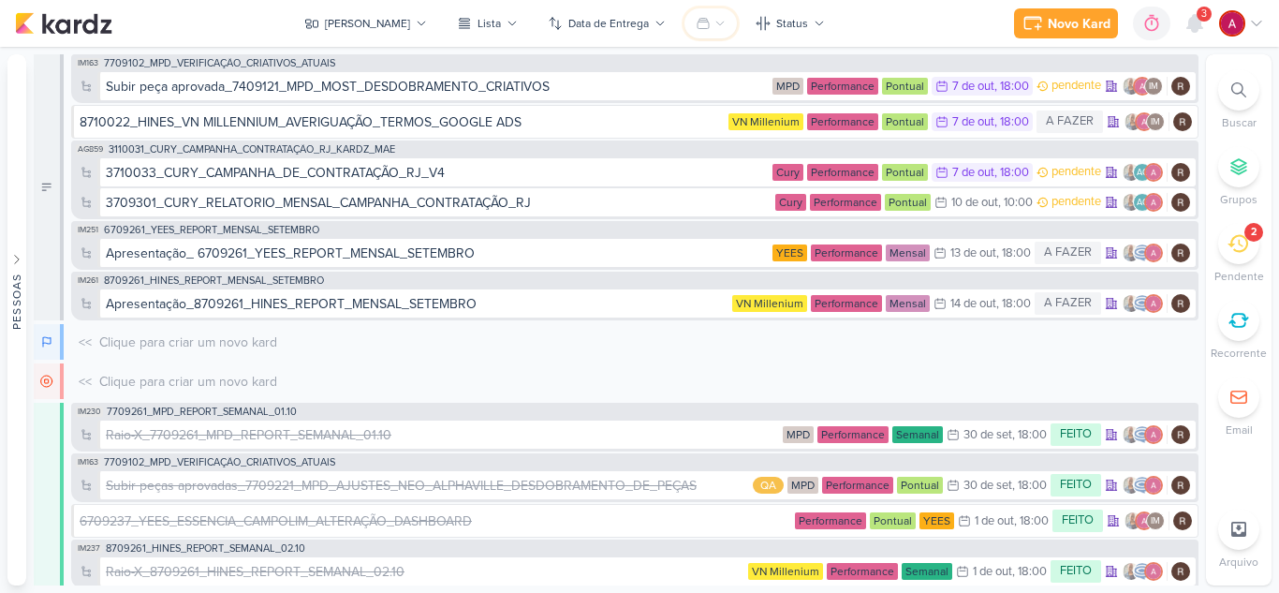
click at [715, 26] on icon at bounding box center [720, 23] width 11 height 11
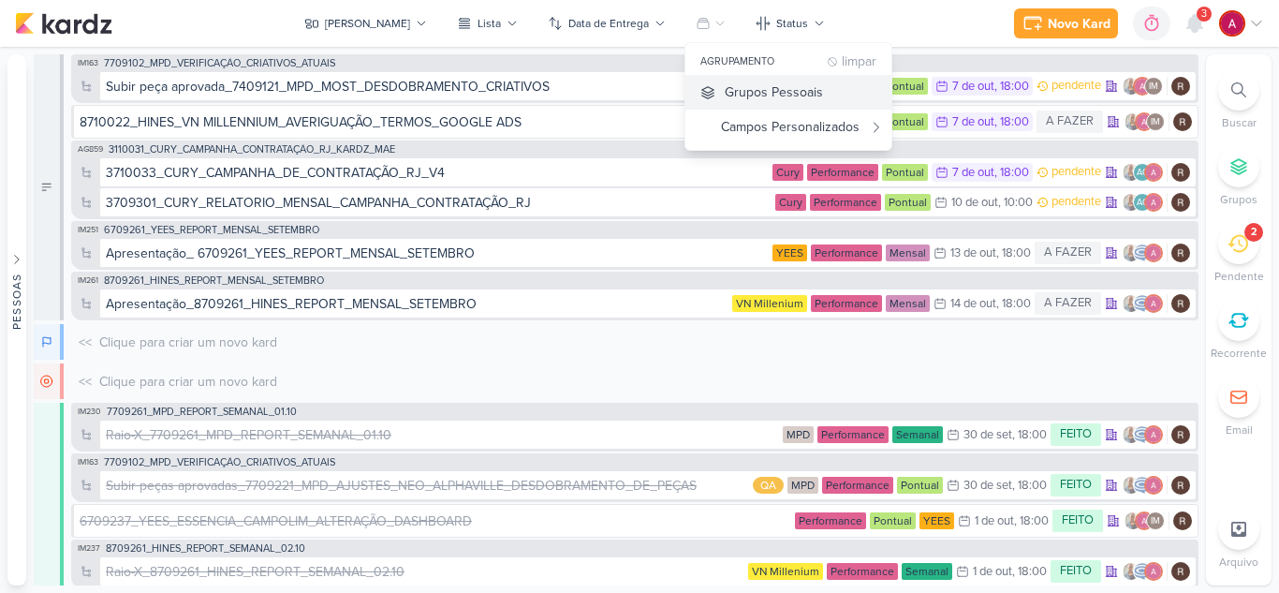
click at [725, 92] on div "Grupos Pessoais" at bounding box center [774, 92] width 98 height 20
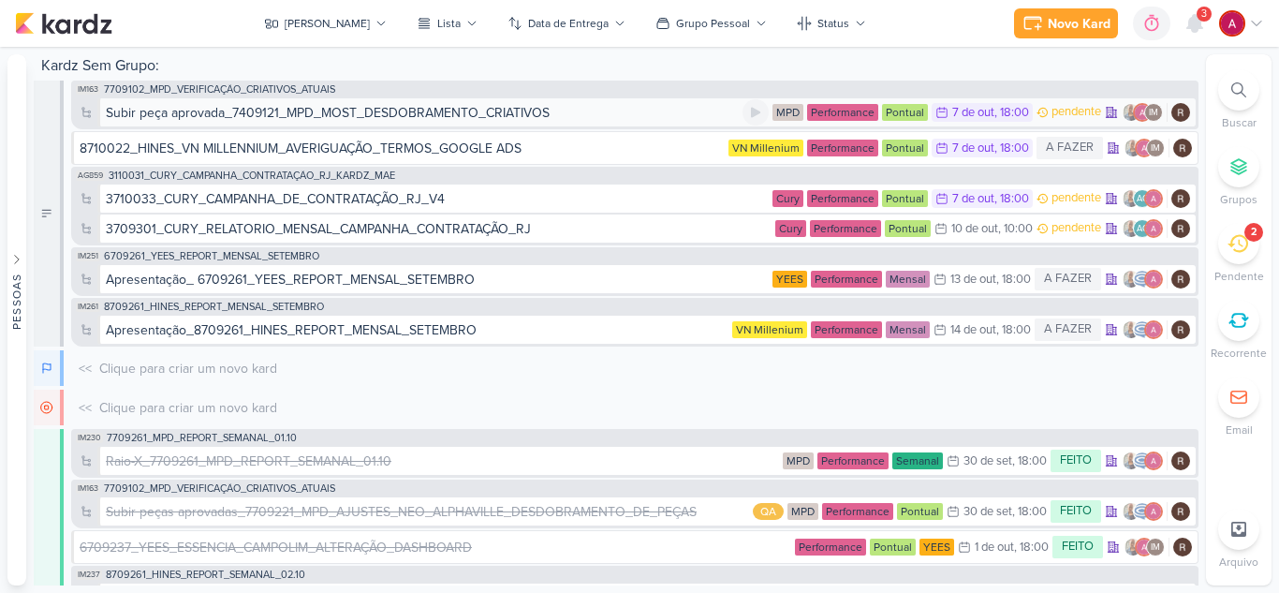
click at [366, 109] on div "Subir peça aprovada_7409121_MPD_MOST_DESDOBRAMENTO_CRIATIVOS" at bounding box center [328, 113] width 444 height 20
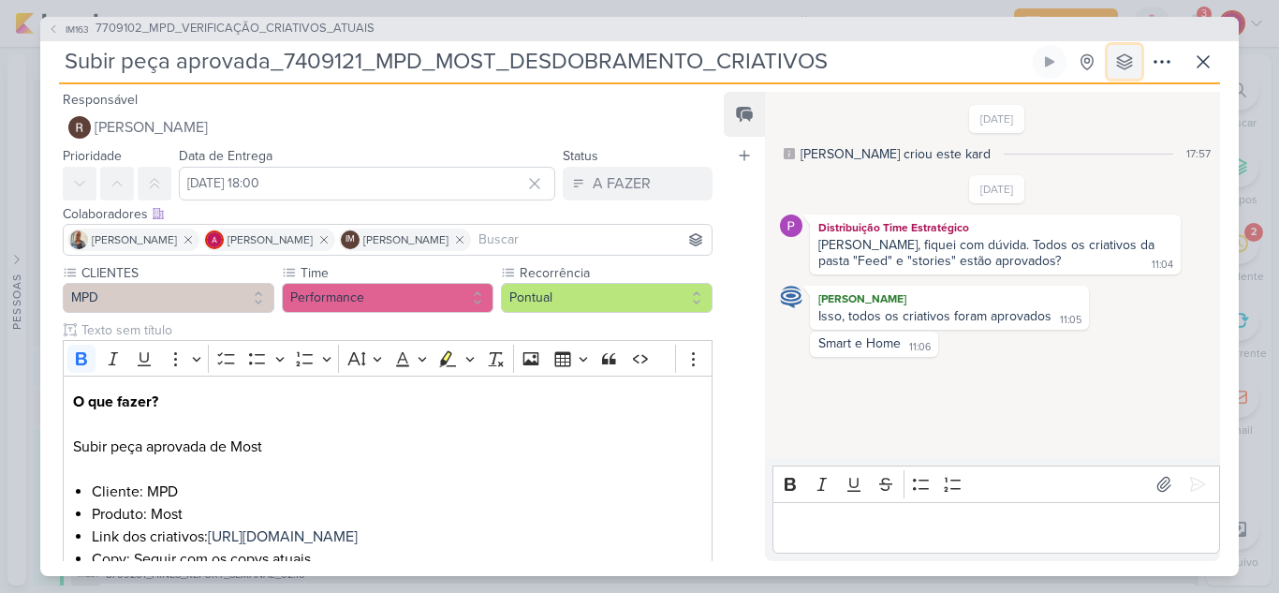
click at [1114, 67] on button at bounding box center [1125, 62] width 34 height 34
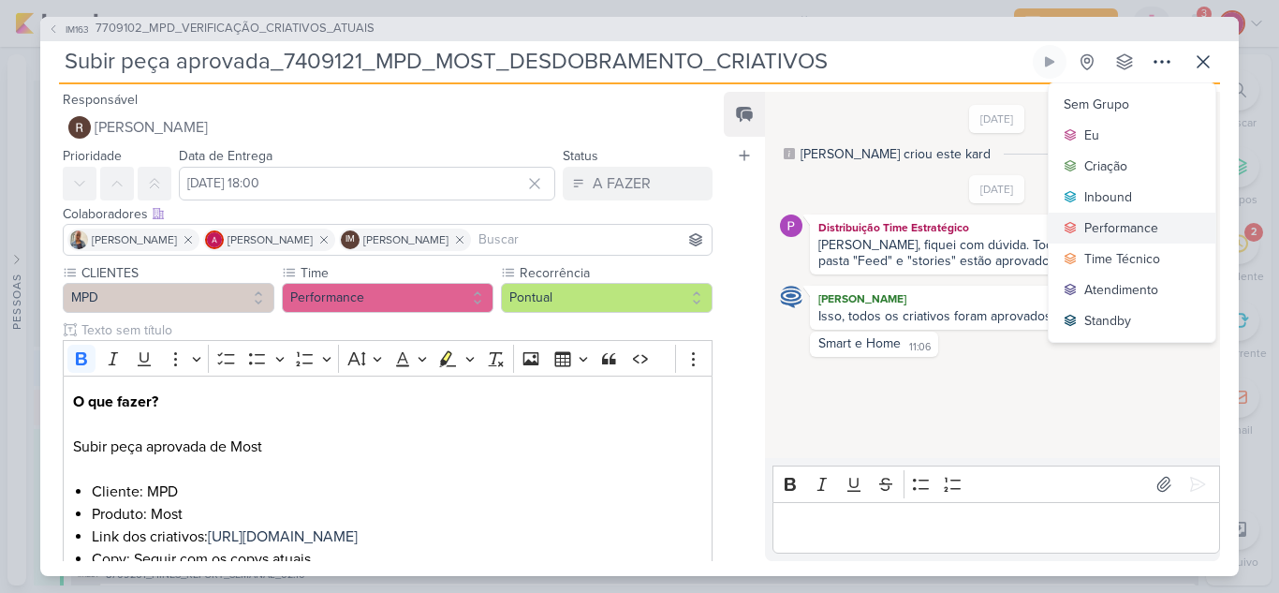
click at [1120, 230] on div "Performance" at bounding box center [1122, 228] width 74 height 20
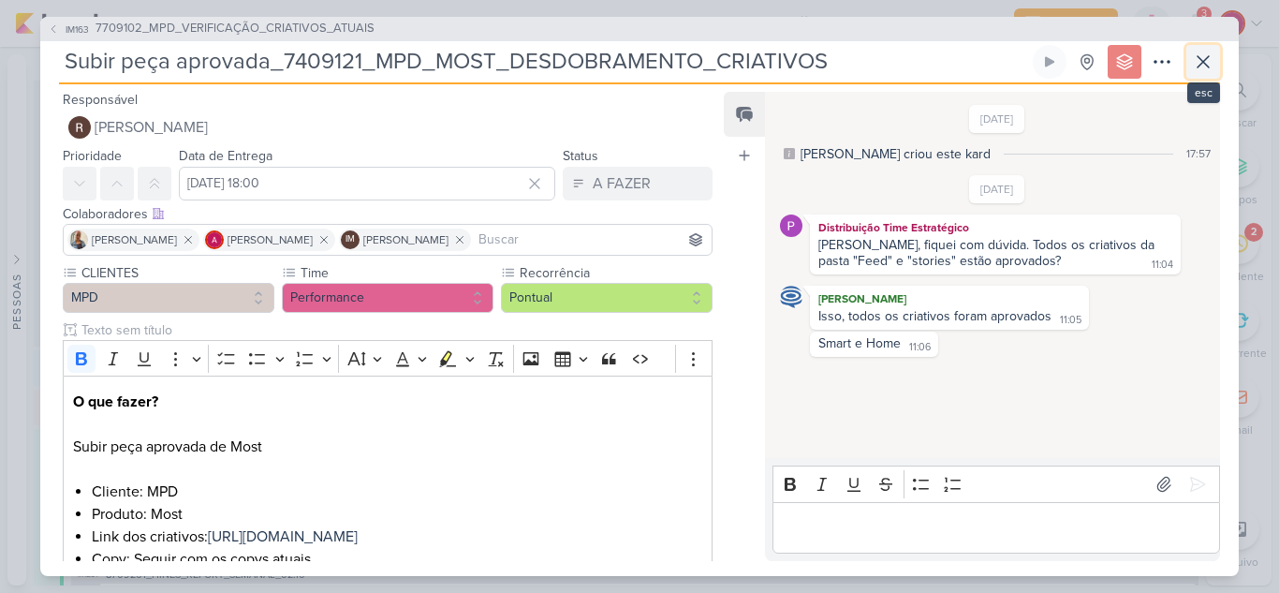
click at [1194, 65] on icon at bounding box center [1203, 62] width 22 height 22
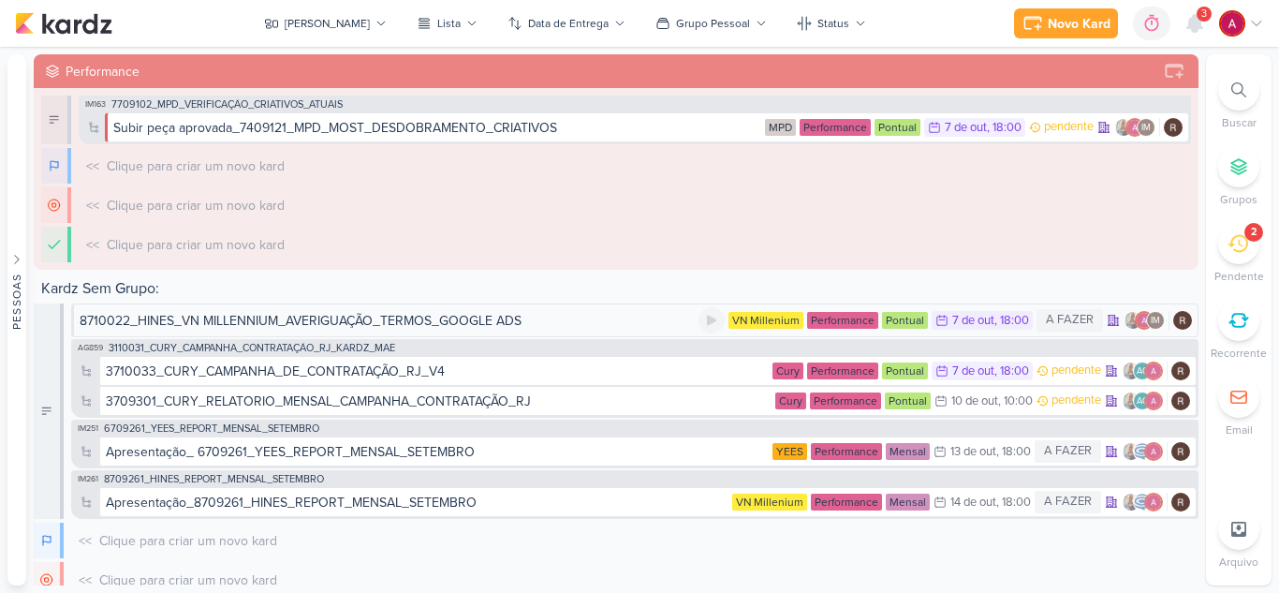
click at [309, 320] on div "8710022_HINES_VN MILLENNIUM_AVERIGUAÇÃO_TERMOS_GOOGLE ADS" at bounding box center [301, 321] width 442 height 20
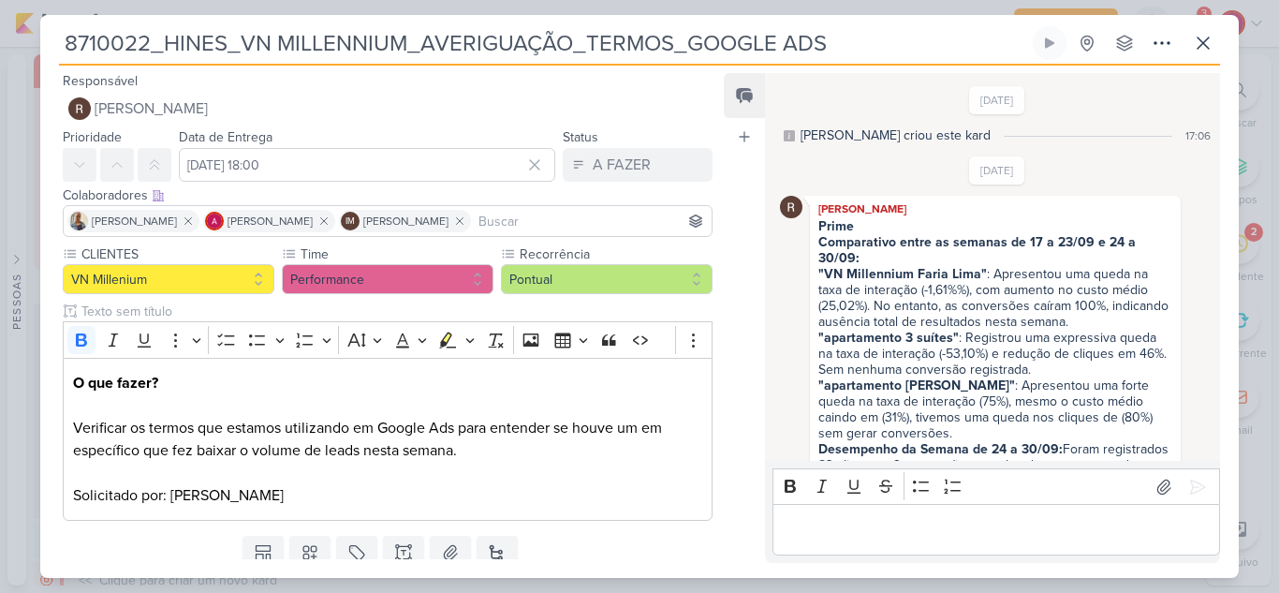
scroll to position [689, 0]
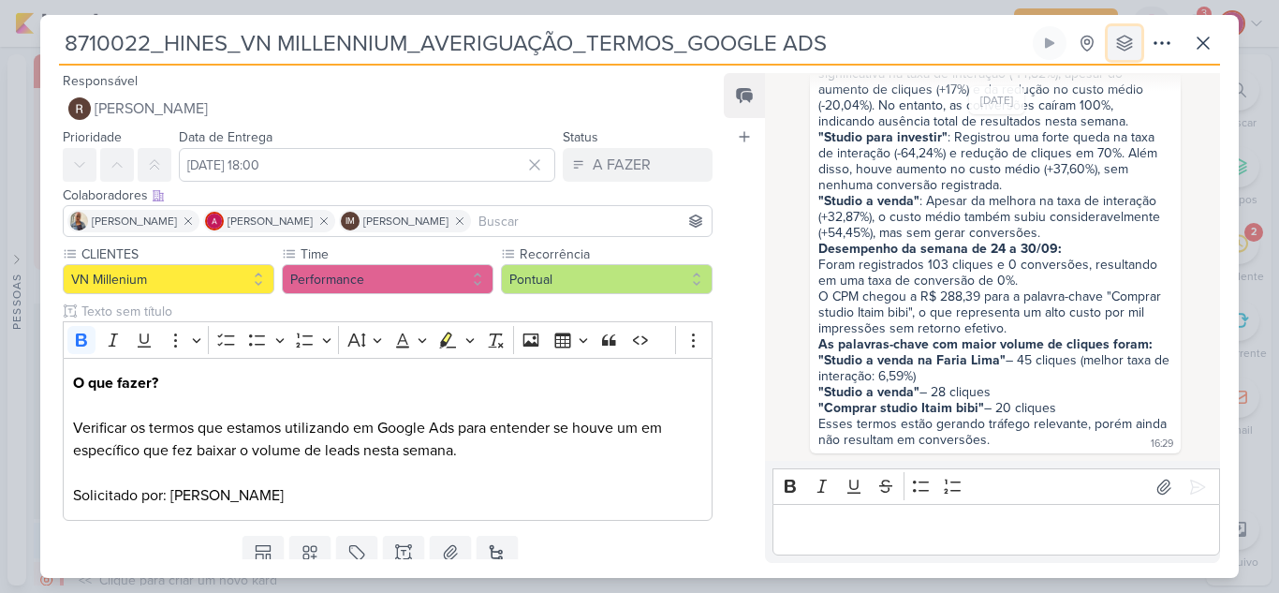
click at [1131, 44] on icon at bounding box center [1125, 43] width 19 height 19
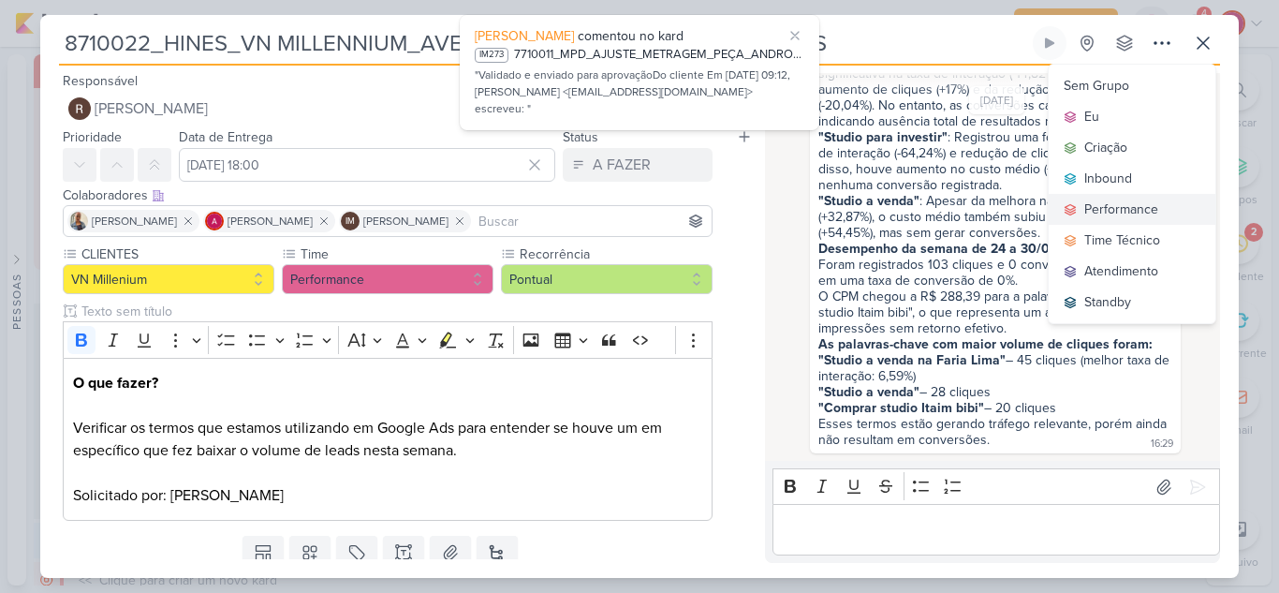
click at [1112, 204] on div "Performance" at bounding box center [1122, 210] width 74 height 20
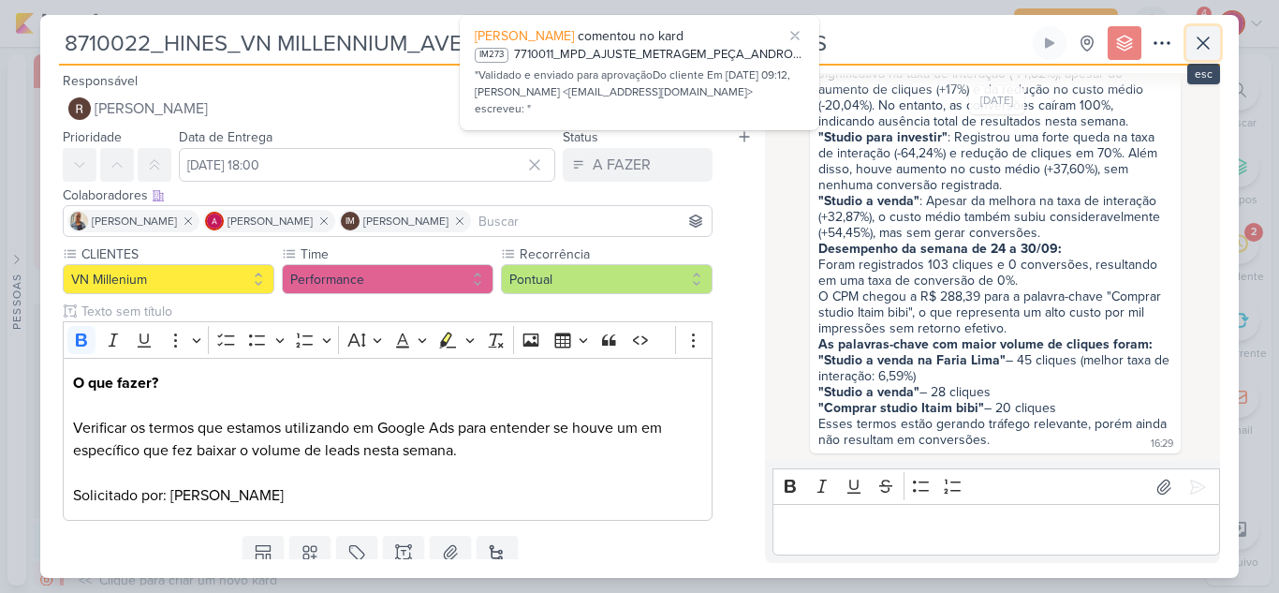
click at [1201, 38] on icon at bounding box center [1203, 43] width 22 height 22
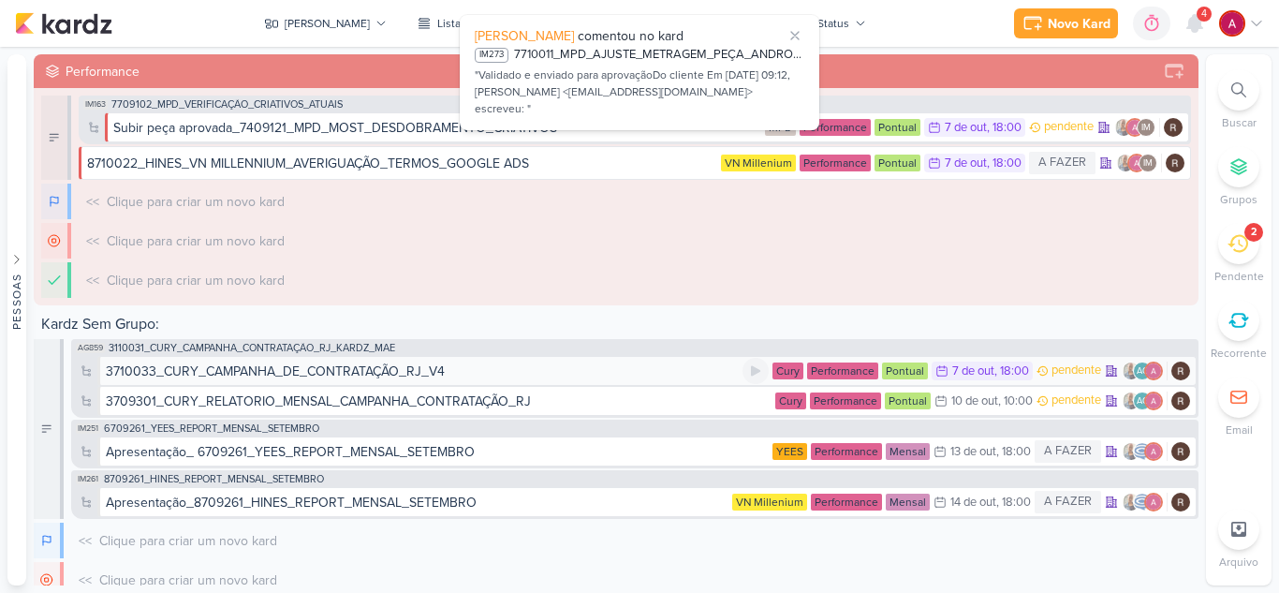
click at [279, 371] on div "3710033_CURY_CAMPANHA_DE_CONTRATAÇÃO_RJ_V4" at bounding box center [275, 372] width 339 height 20
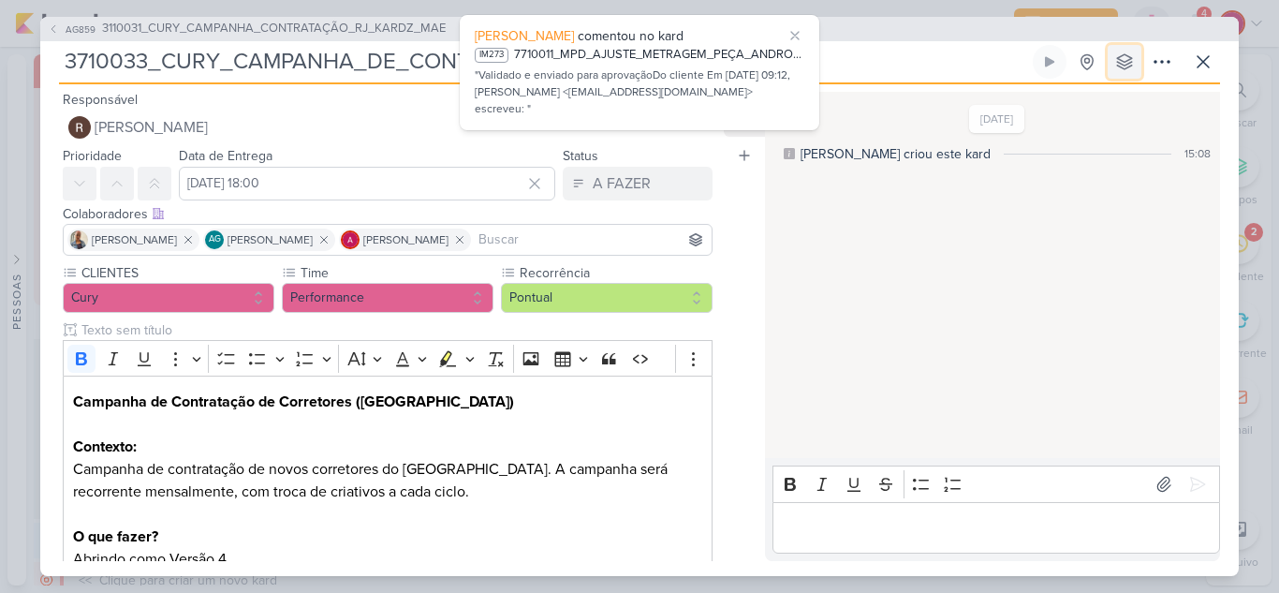
click at [1121, 61] on icon at bounding box center [1125, 61] width 19 height 19
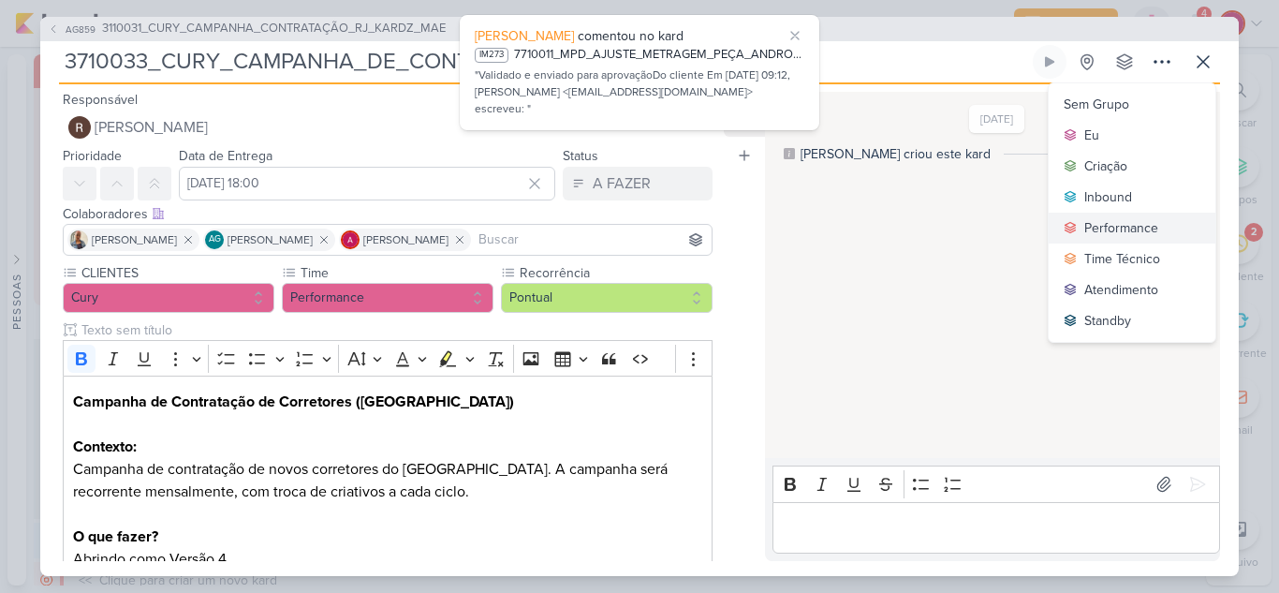
click at [1098, 220] on div "Performance" at bounding box center [1122, 228] width 74 height 20
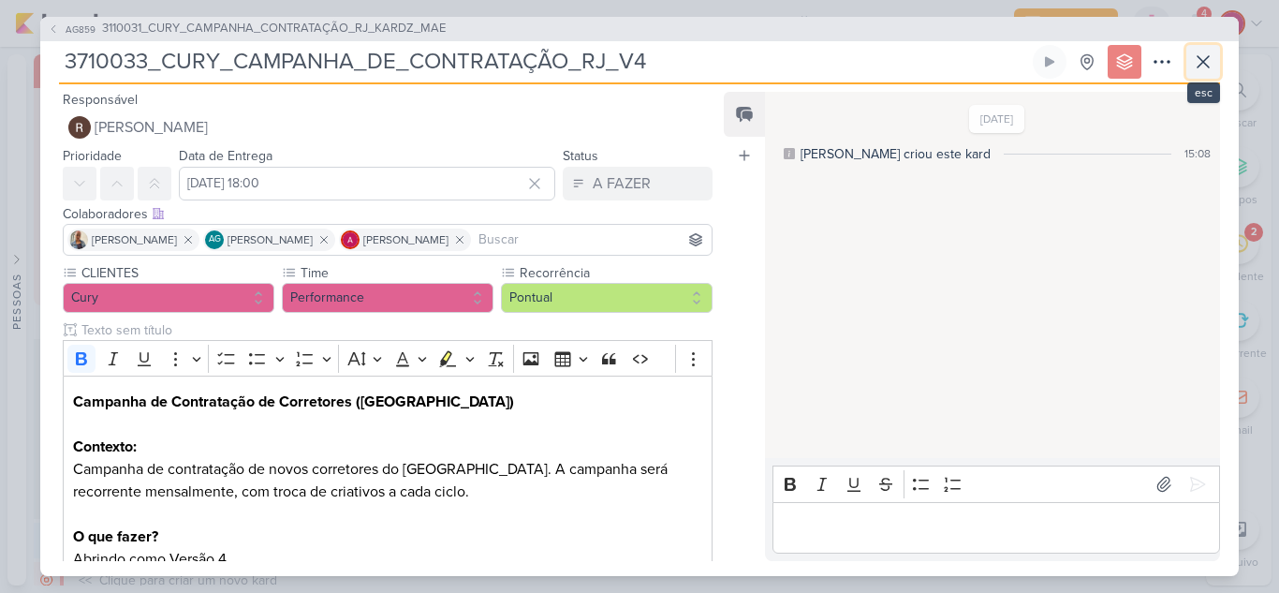
click at [1205, 61] on icon at bounding box center [1203, 62] width 22 height 22
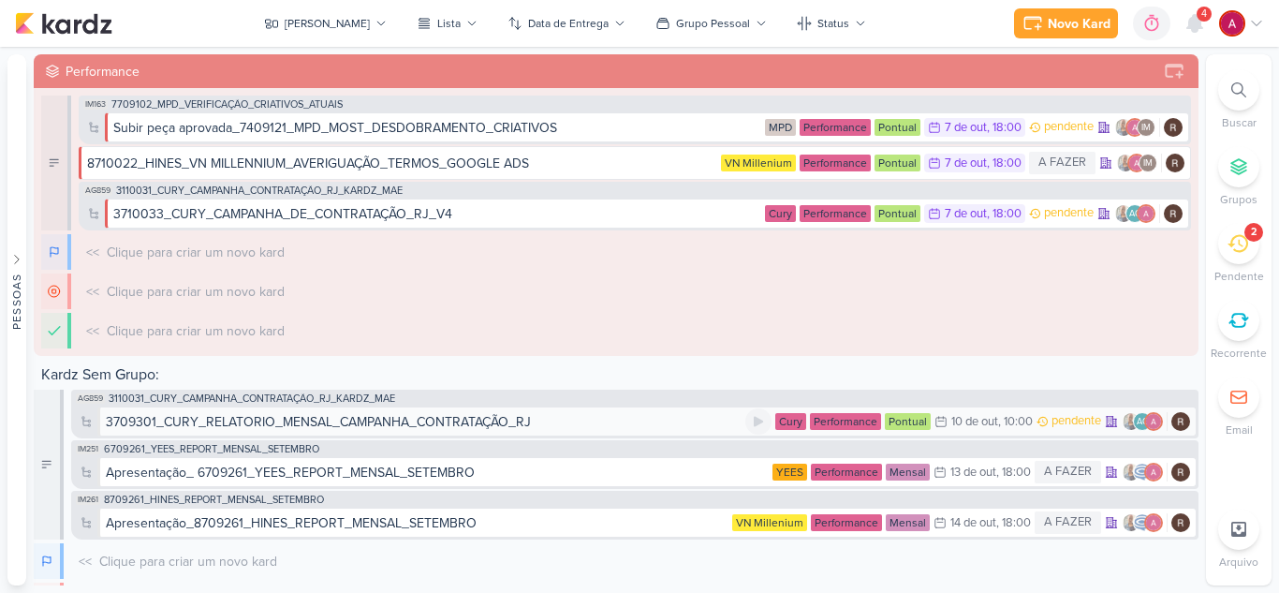
click at [341, 424] on div "3709301_CURY_RELATORIO_MENSAL_CAMPANHA_CONTRATAÇÃO_RJ" at bounding box center [318, 422] width 425 height 20
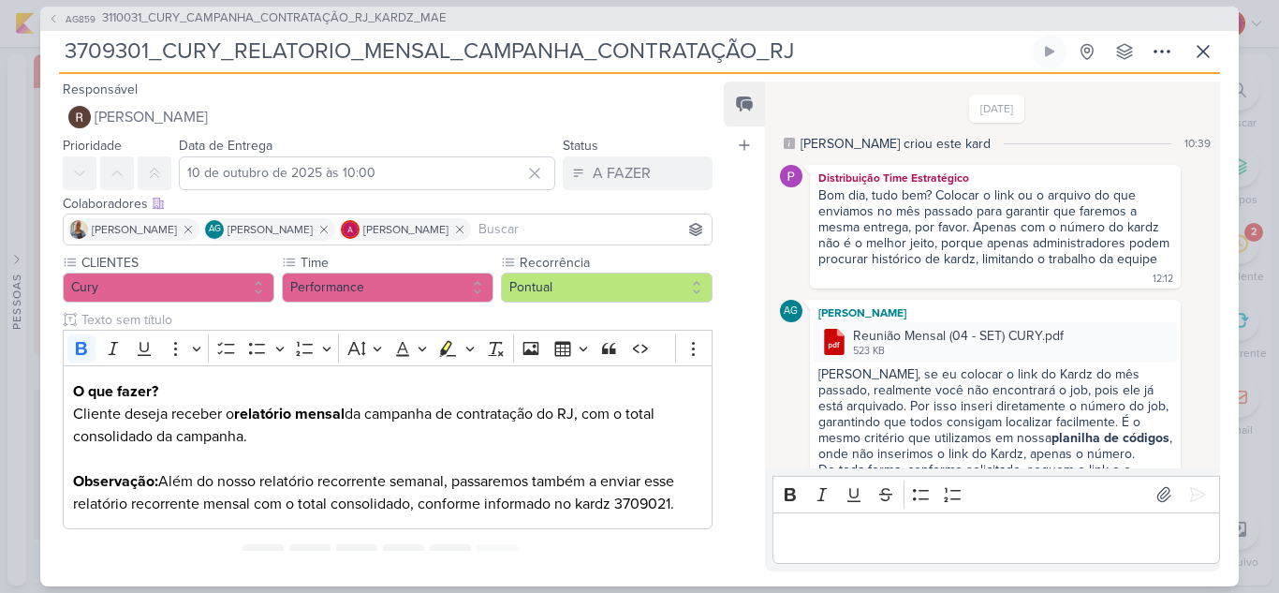
scroll to position [149, 0]
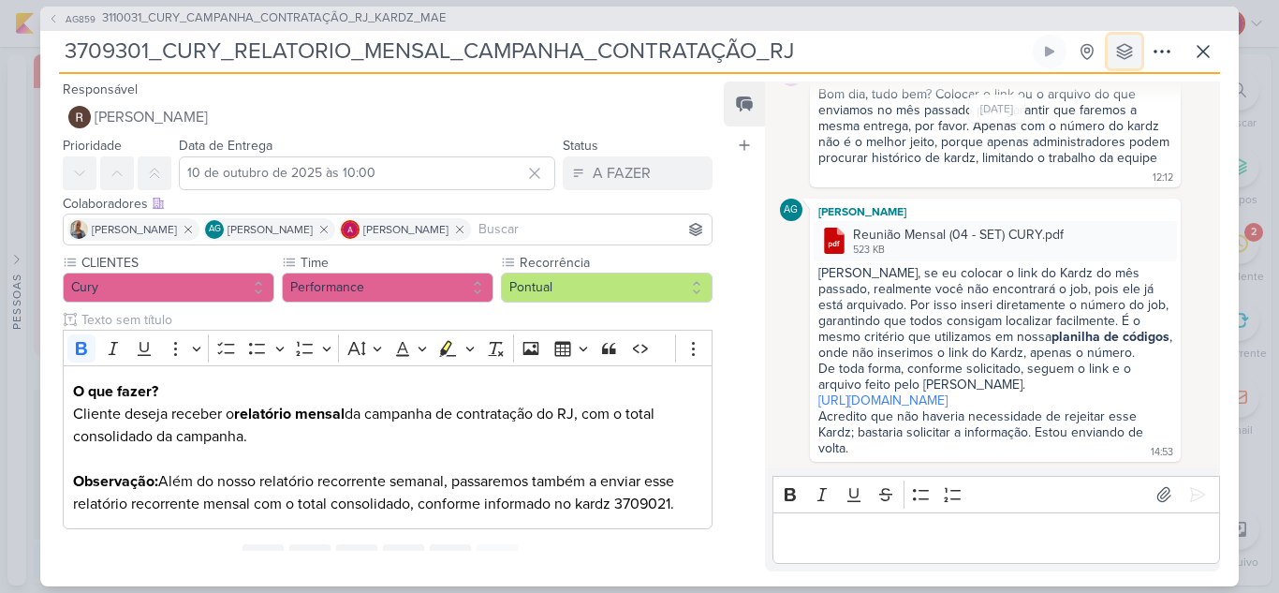
click at [1122, 62] on button at bounding box center [1125, 52] width 34 height 34
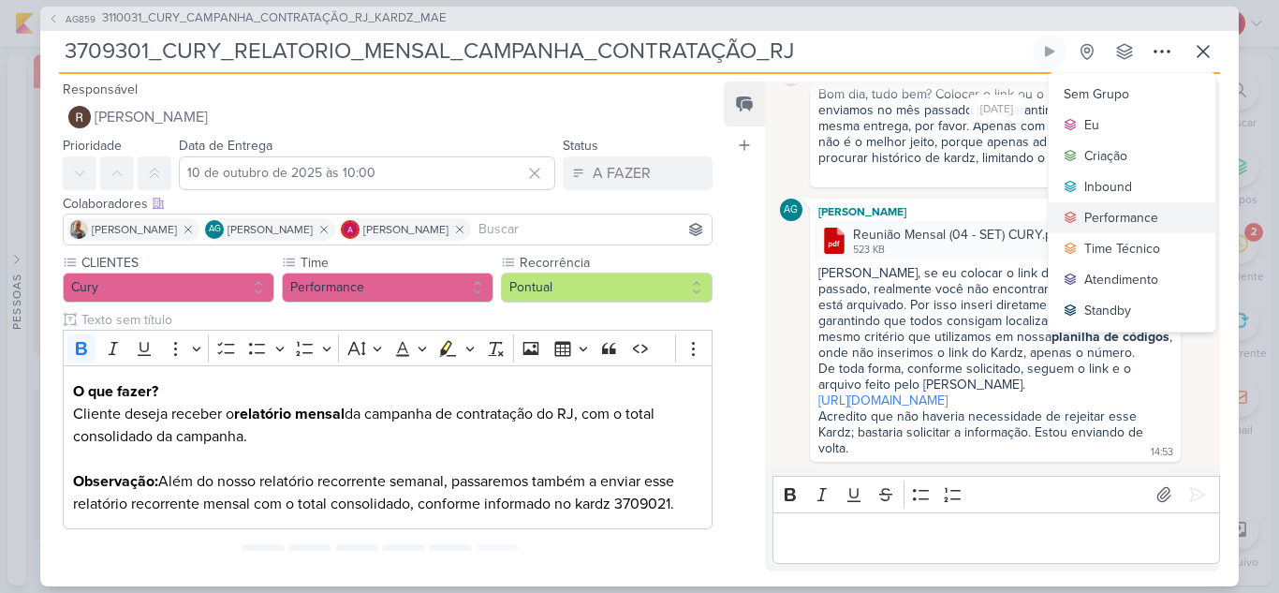
click at [1100, 228] on button "Performance" at bounding box center [1132, 217] width 167 height 31
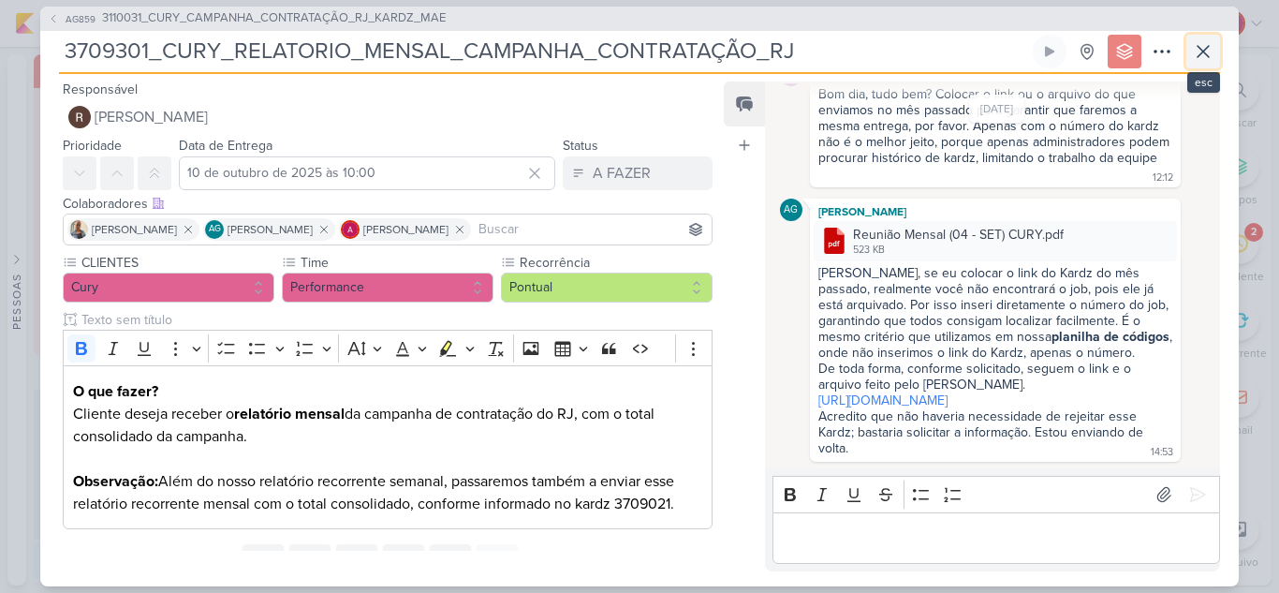
click at [1206, 45] on icon at bounding box center [1203, 51] width 22 height 22
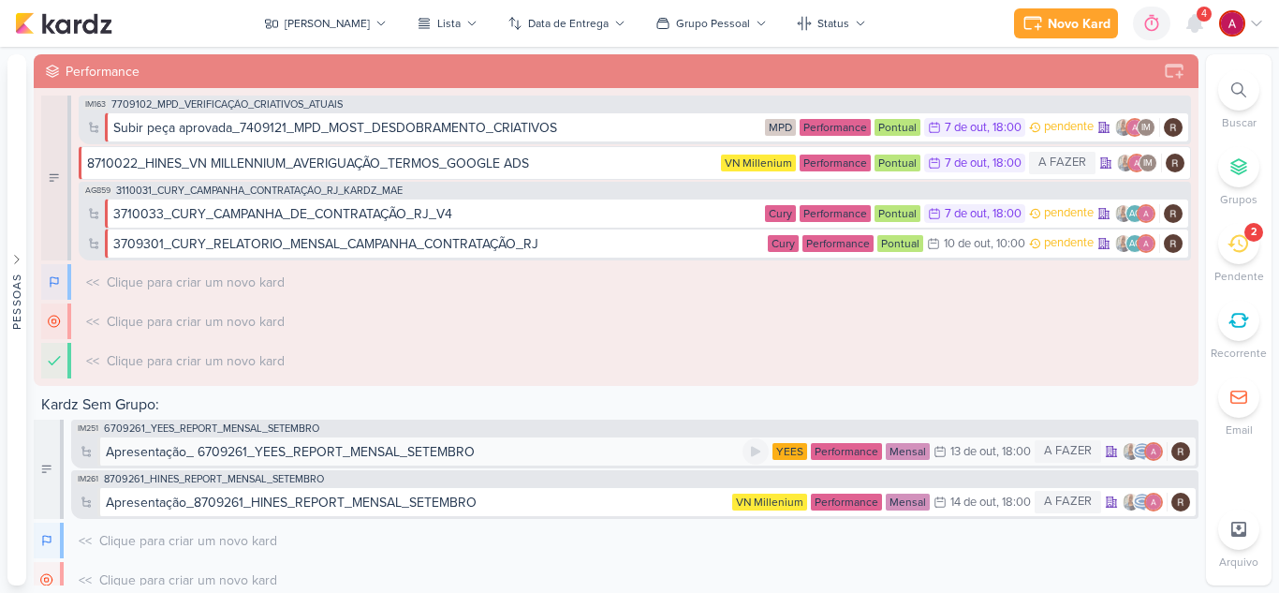
click at [334, 457] on div "Apresentação_ 6709261_YEES_REPORT_MENSAL_SETEMBRO" at bounding box center [290, 452] width 369 height 20
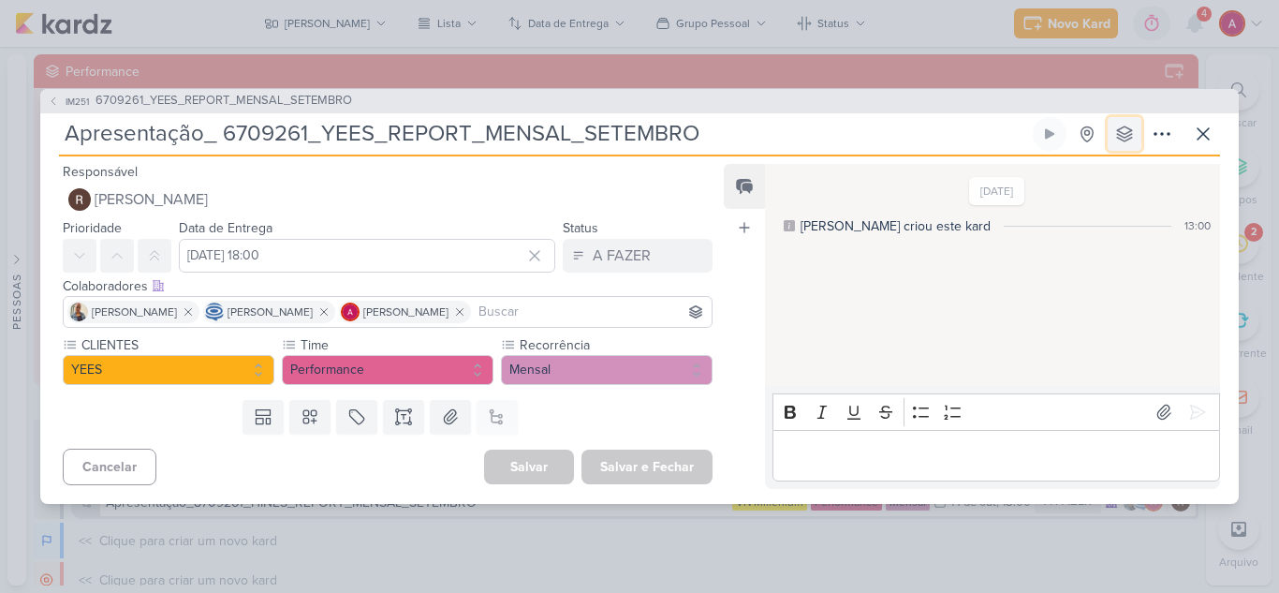
click at [1131, 145] on button at bounding box center [1125, 134] width 34 height 34
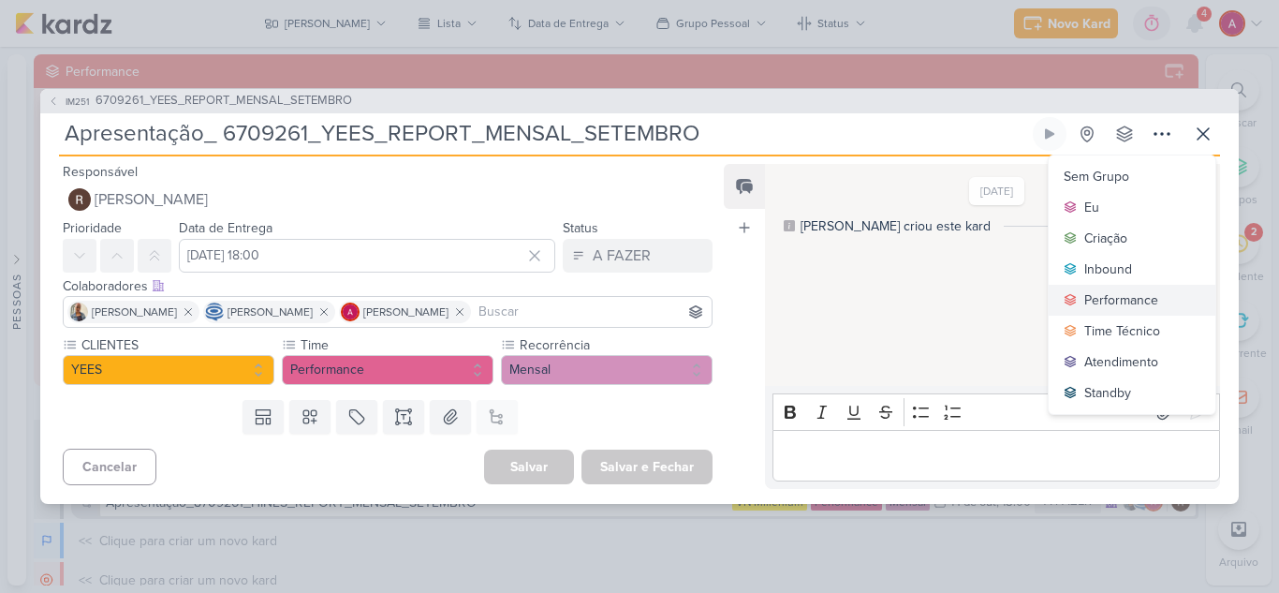
click at [1132, 296] on div "Performance" at bounding box center [1122, 300] width 74 height 20
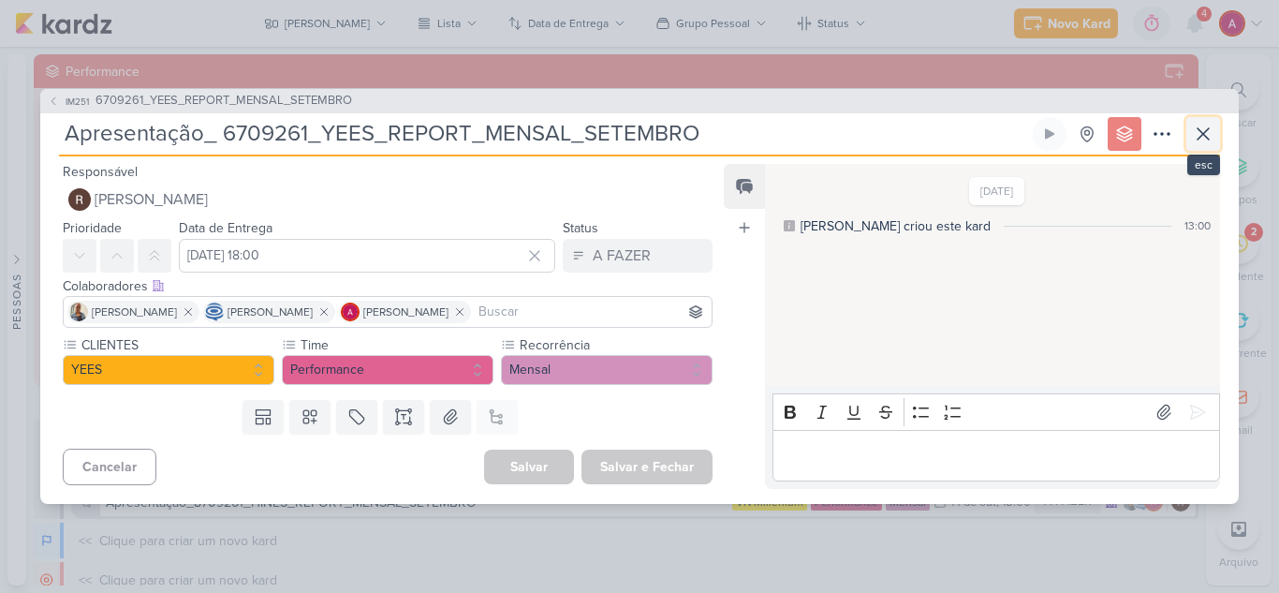
click at [1204, 140] on icon at bounding box center [1203, 134] width 22 height 22
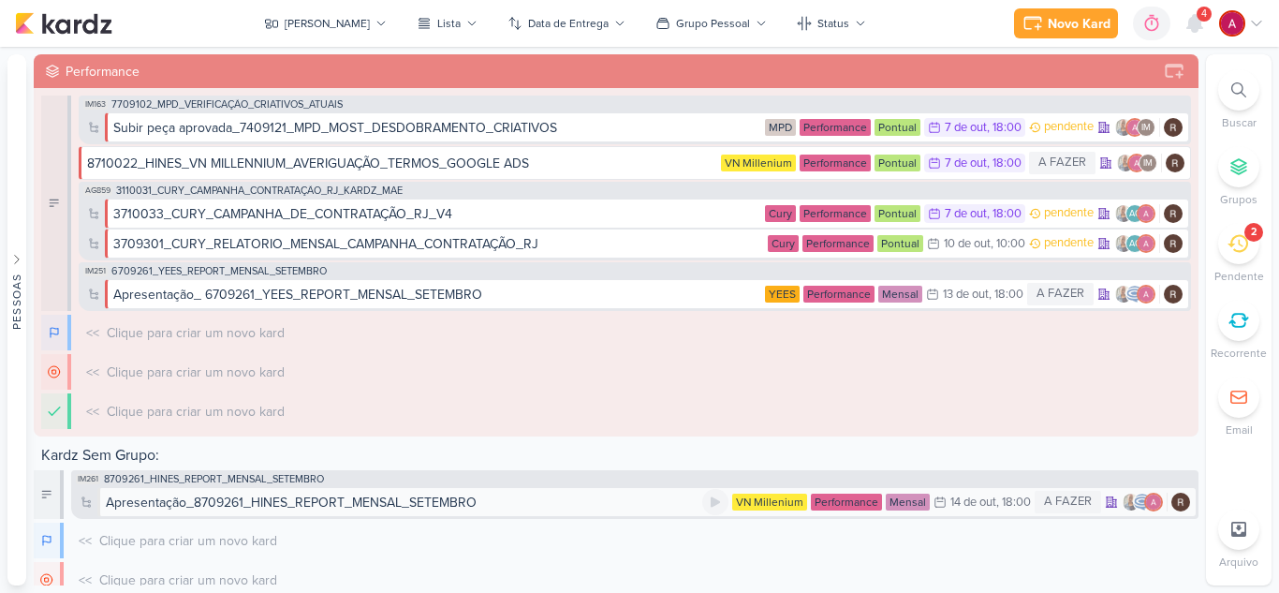
click at [334, 500] on div "Apresentação_8709261_HINES_REPORT_MENSAL_SETEMBRO" at bounding box center [291, 503] width 371 height 20
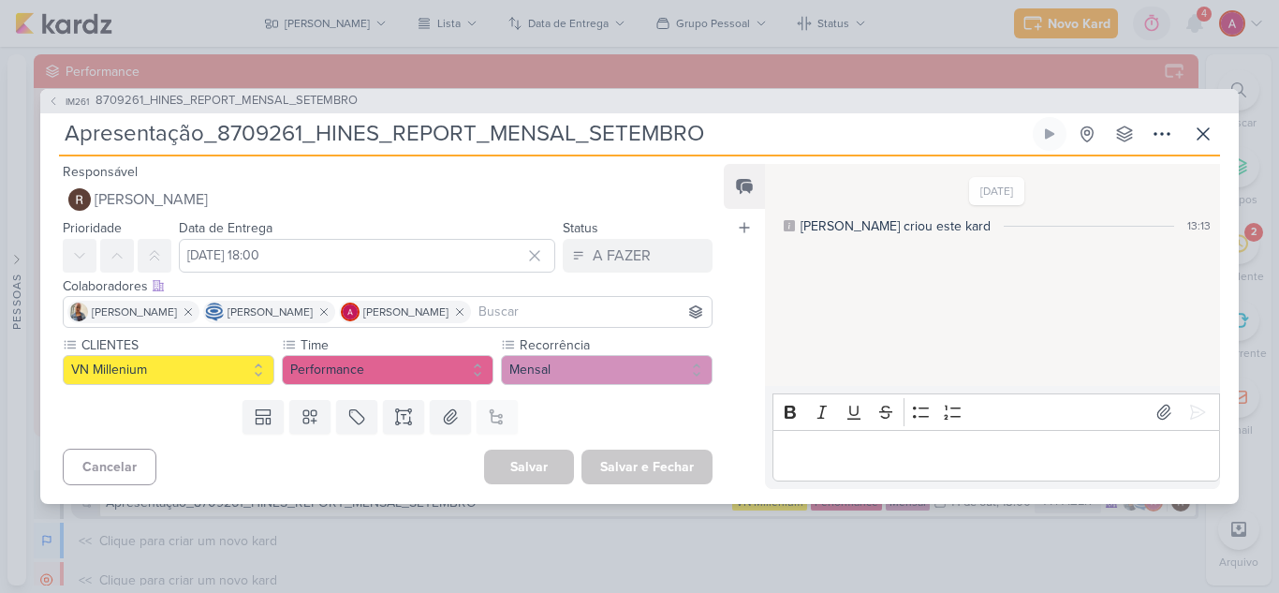
click at [1111, 152] on div "Apresentação_8709261_HINES_REPORT_MENSAL_SETEMBRO Criado por Isabella Sem Grupo…" at bounding box center [639, 136] width 1161 height 39
click at [1119, 142] on icon at bounding box center [1125, 134] width 19 height 19
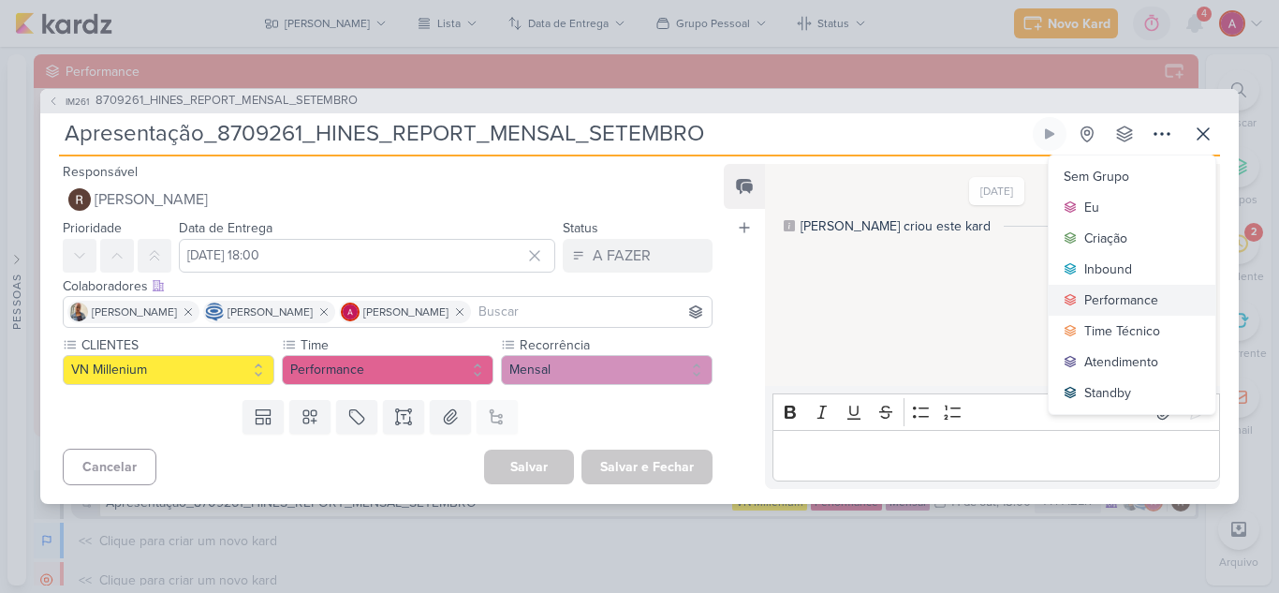
click at [1087, 302] on div "Performance" at bounding box center [1122, 300] width 74 height 20
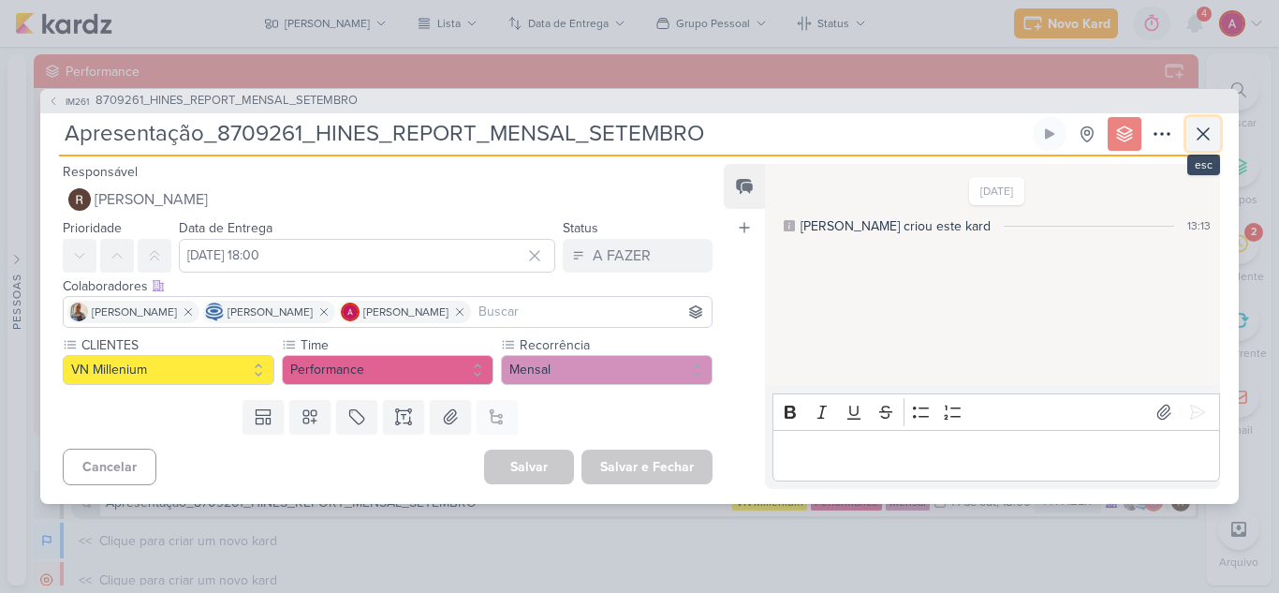
click at [1206, 140] on icon at bounding box center [1203, 134] width 22 height 22
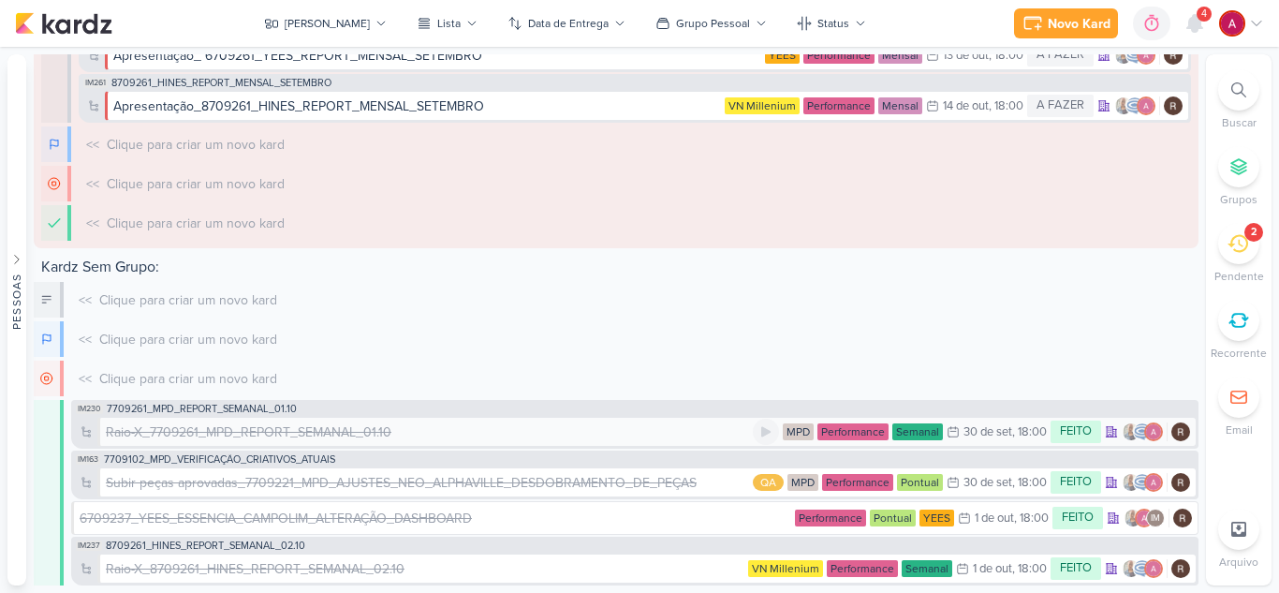
scroll to position [0, 0]
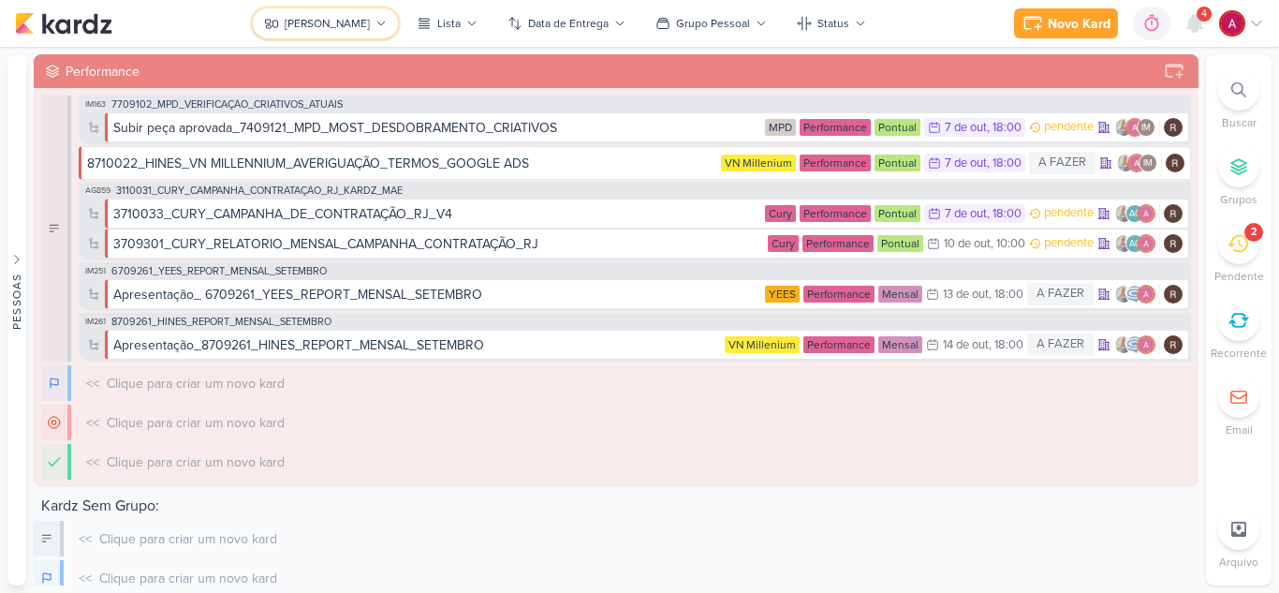
click at [342, 24] on div "Rafael" at bounding box center [327, 23] width 85 height 17
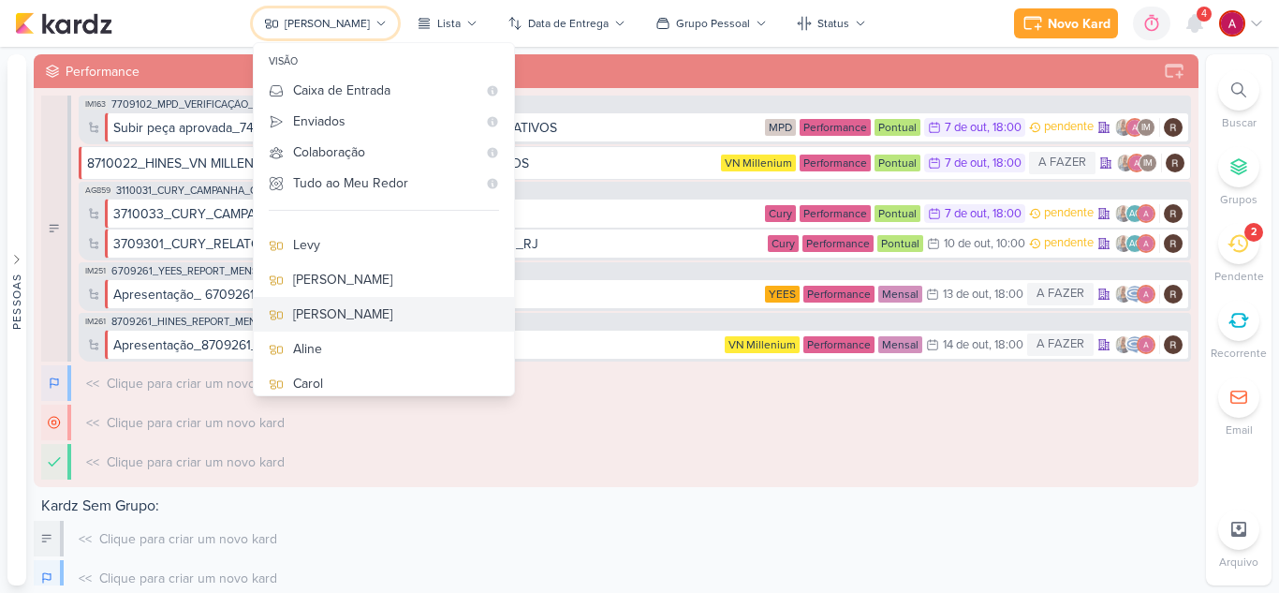
scroll to position [281, 0]
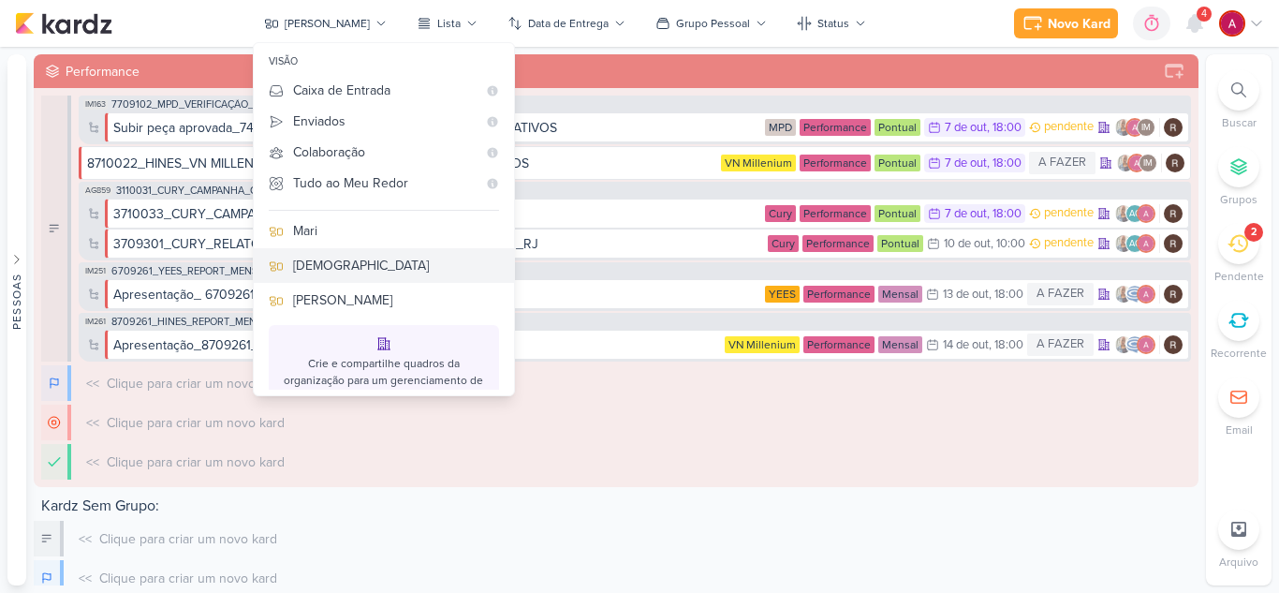
click at [393, 279] on button "Jôney" at bounding box center [384, 265] width 260 height 35
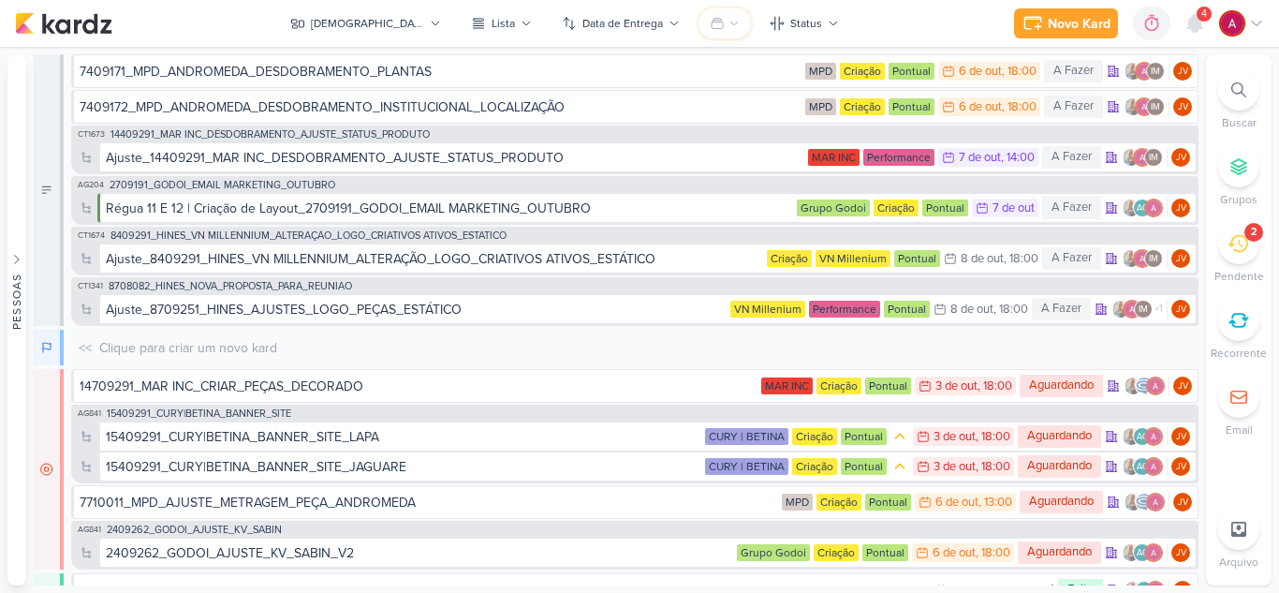
click at [712, 26] on icon at bounding box center [717, 24] width 11 height 10
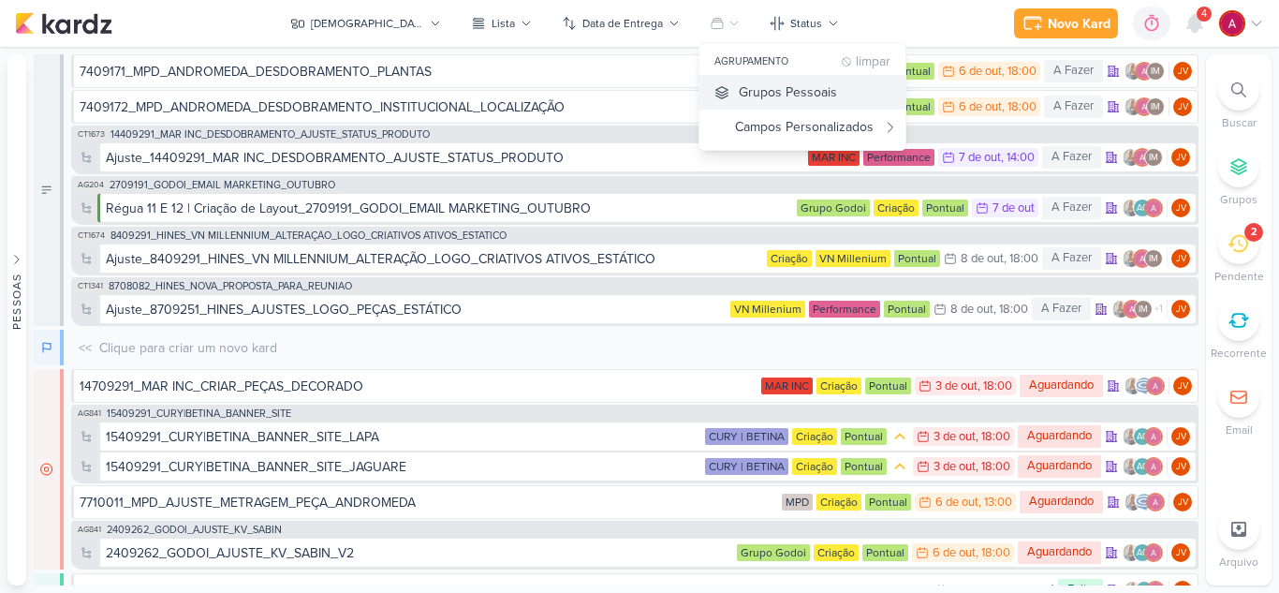
click at [739, 83] on div "Grupos Pessoais" at bounding box center [788, 92] width 98 height 20
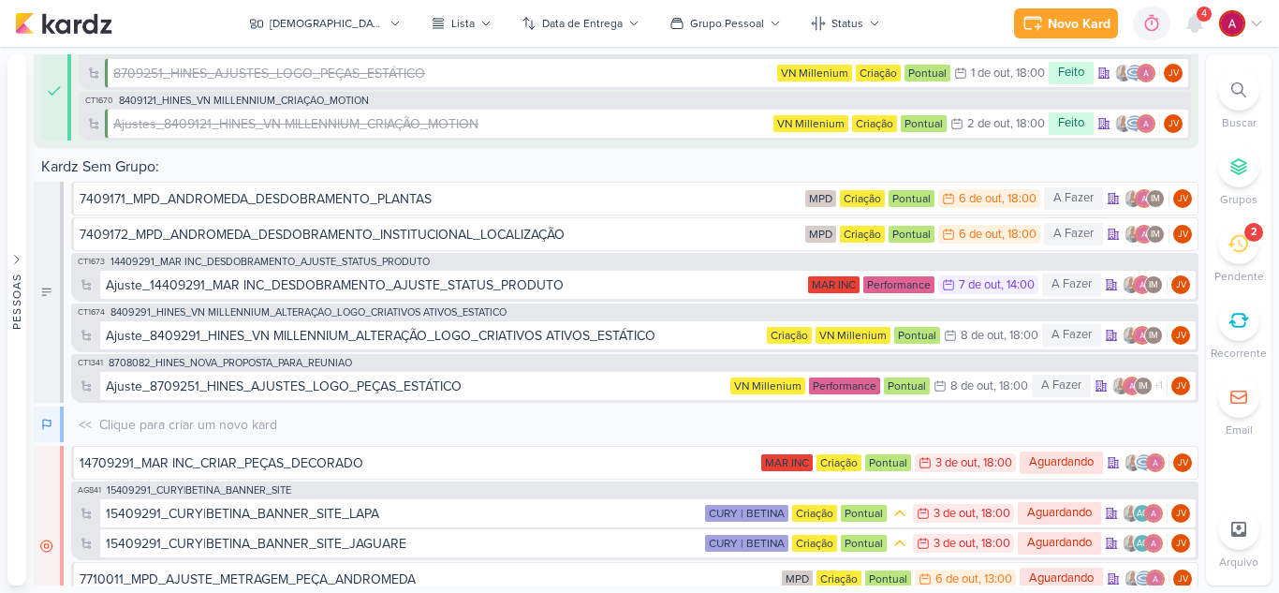
scroll to position [187, 0]
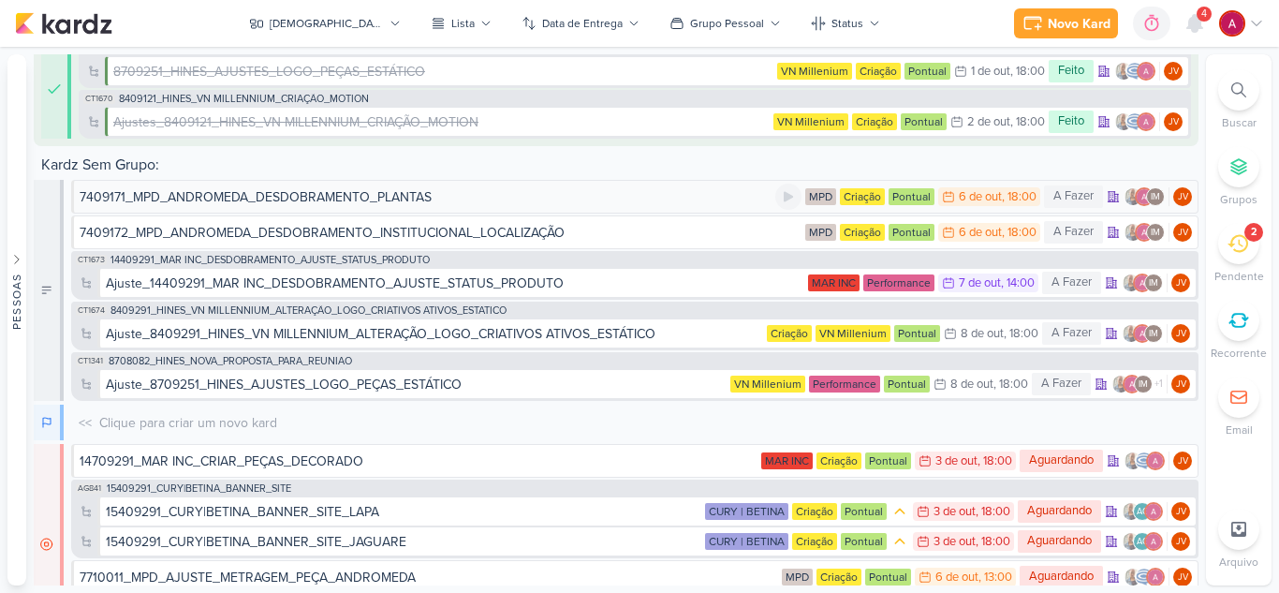
click at [273, 197] on div "7409171_MPD_ANDROMEDA_DESDOBRAMENTO_PLANTAS" at bounding box center [256, 197] width 352 height 20
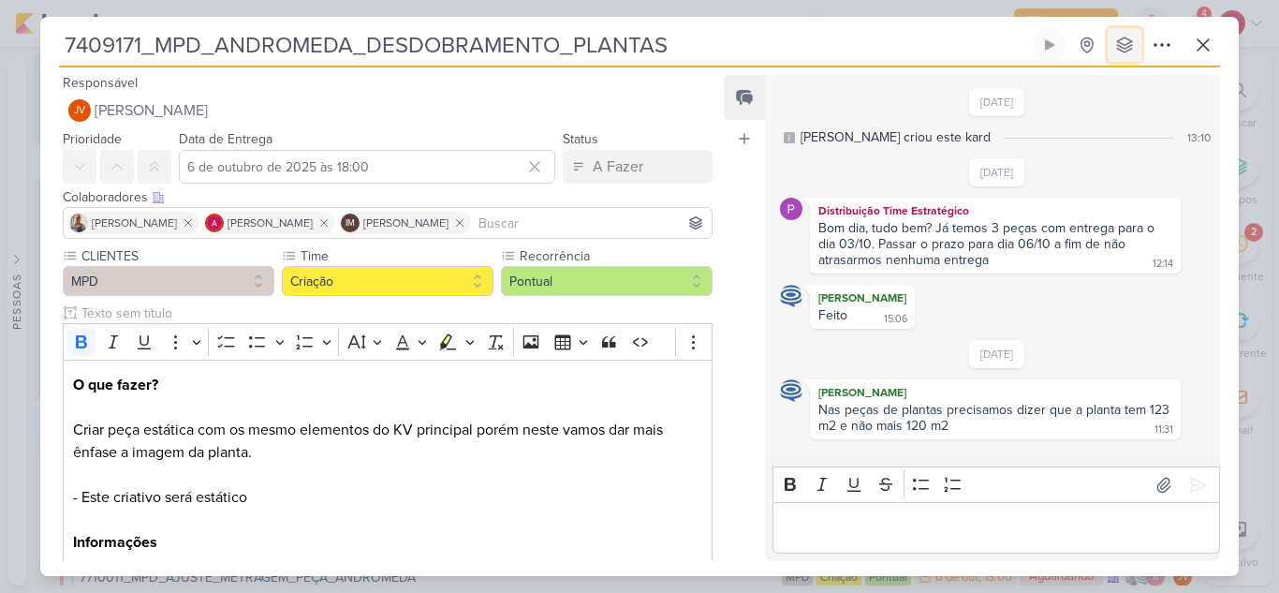
click at [1119, 37] on icon at bounding box center [1125, 45] width 19 height 19
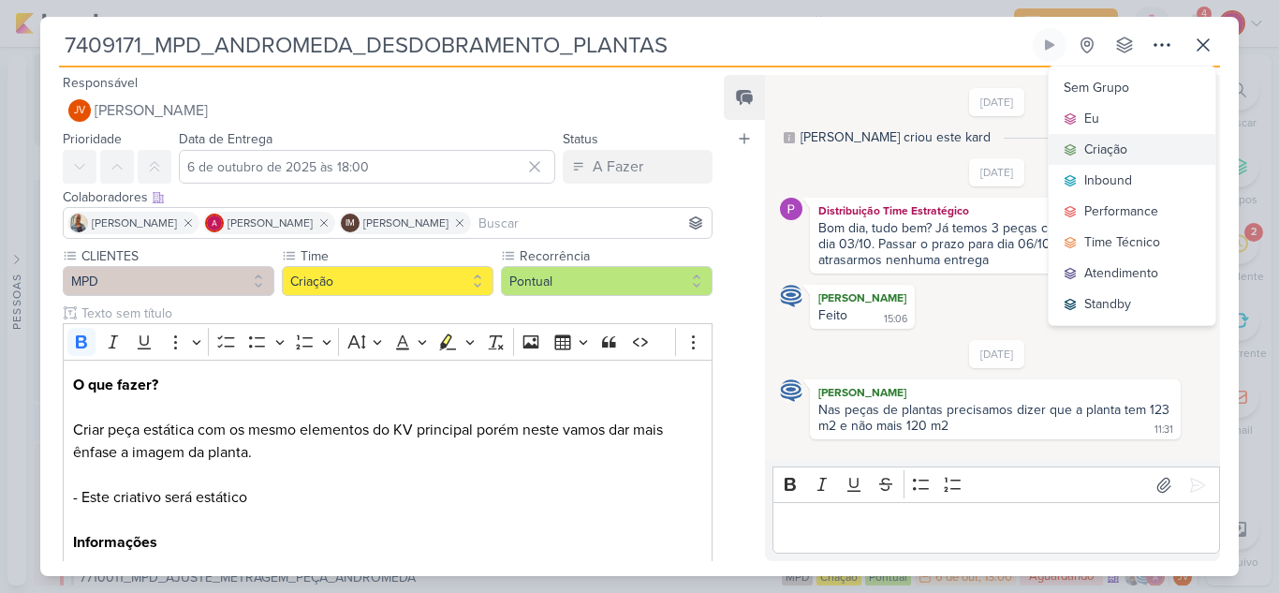
click at [1097, 153] on div "Criação" at bounding box center [1106, 150] width 43 height 20
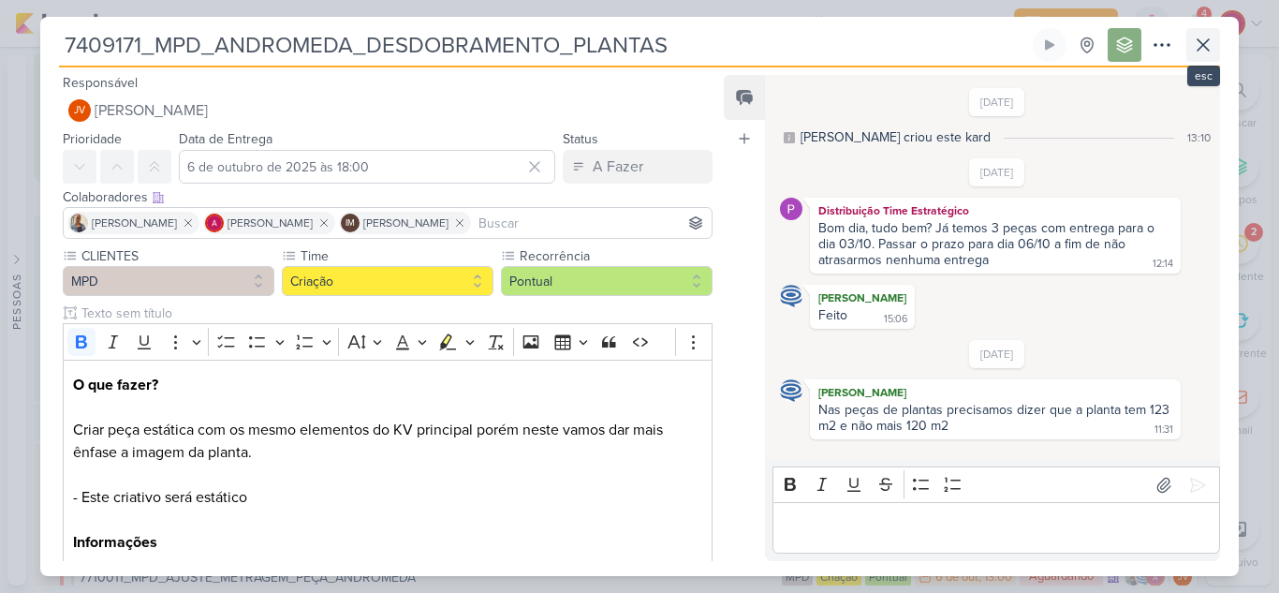
scroll to position [223, 0]
click at [1210, 43] on icon at bounding box center [1203, 45] width 22 height 22
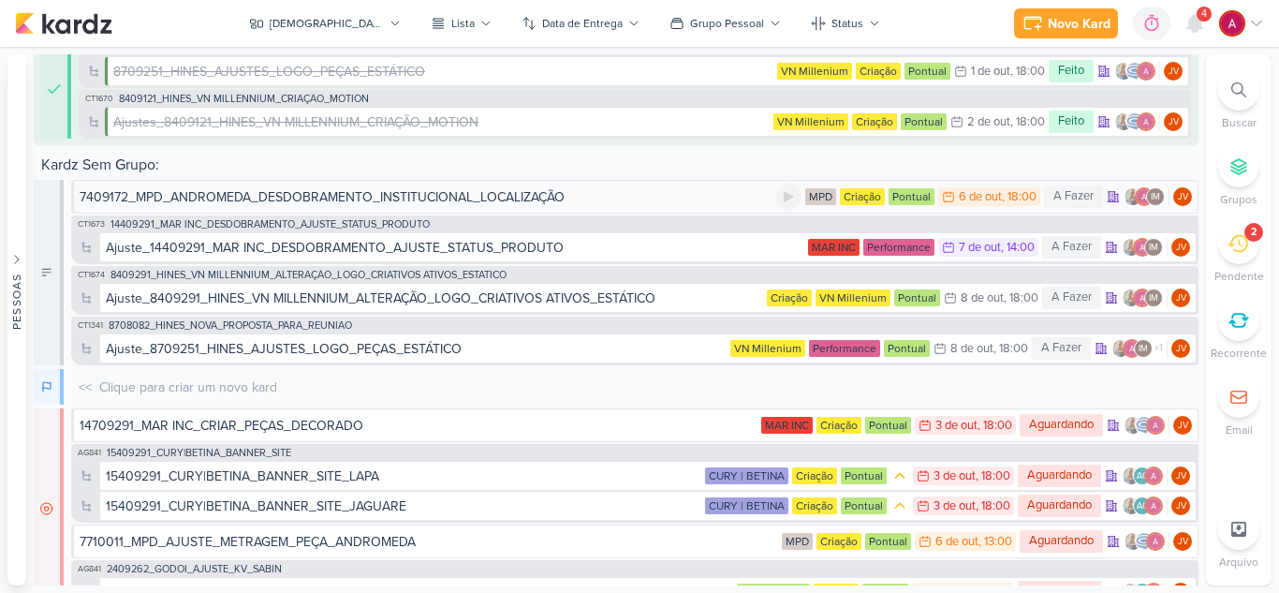
click at [426, 201] on div "7409172_MPD_ANDROMEDA_DESDOBRAMENTO_INSTITUCIONAL_LOCALIZAÇÃO" at bounding box center [322, 197] width 485 height 20
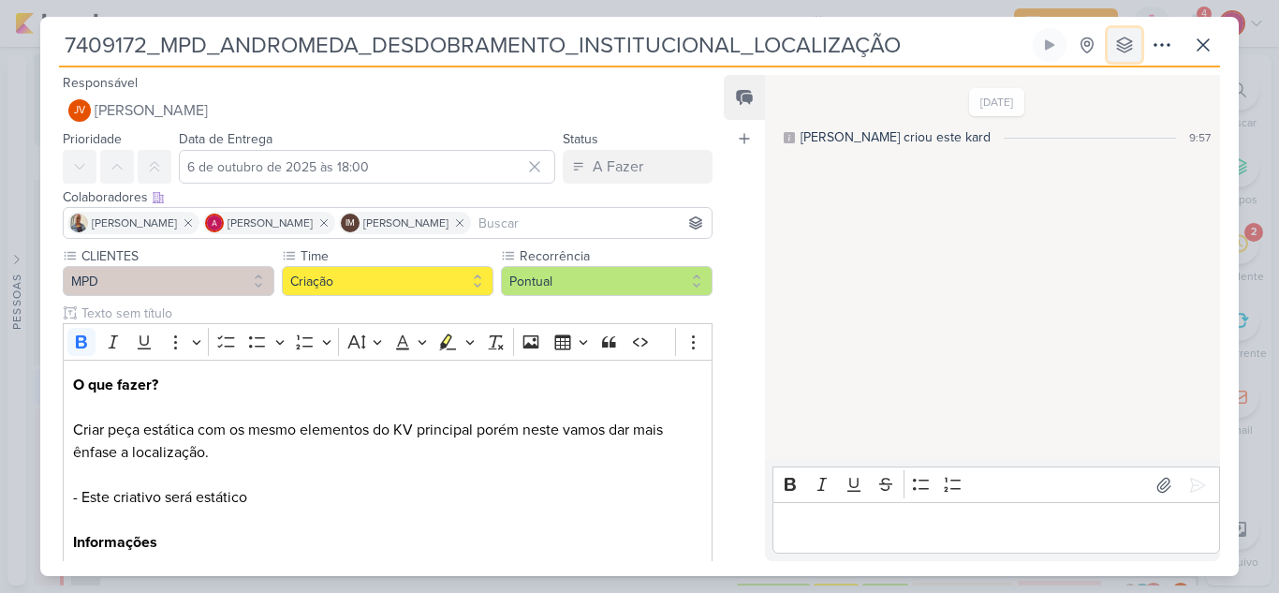
click at [1123, 46] on icon at bounding box center [1125, 45] width 19 height 19
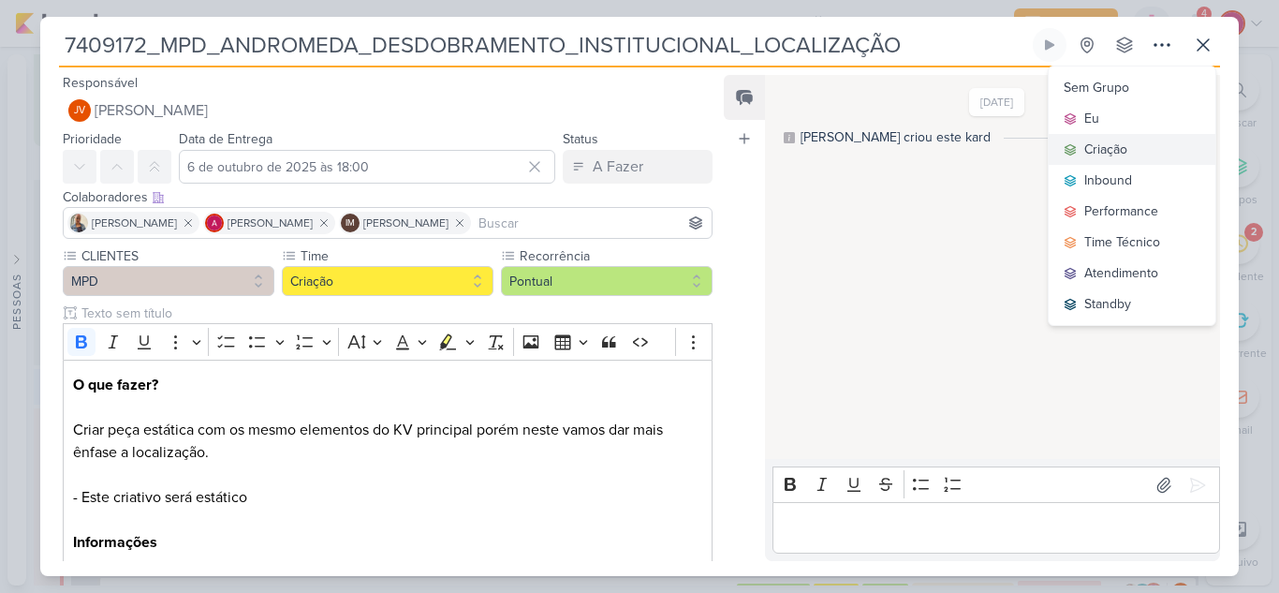
click at [1137, 147] on button "Criação" at bounding box center [1132, 149] width 167 height 31
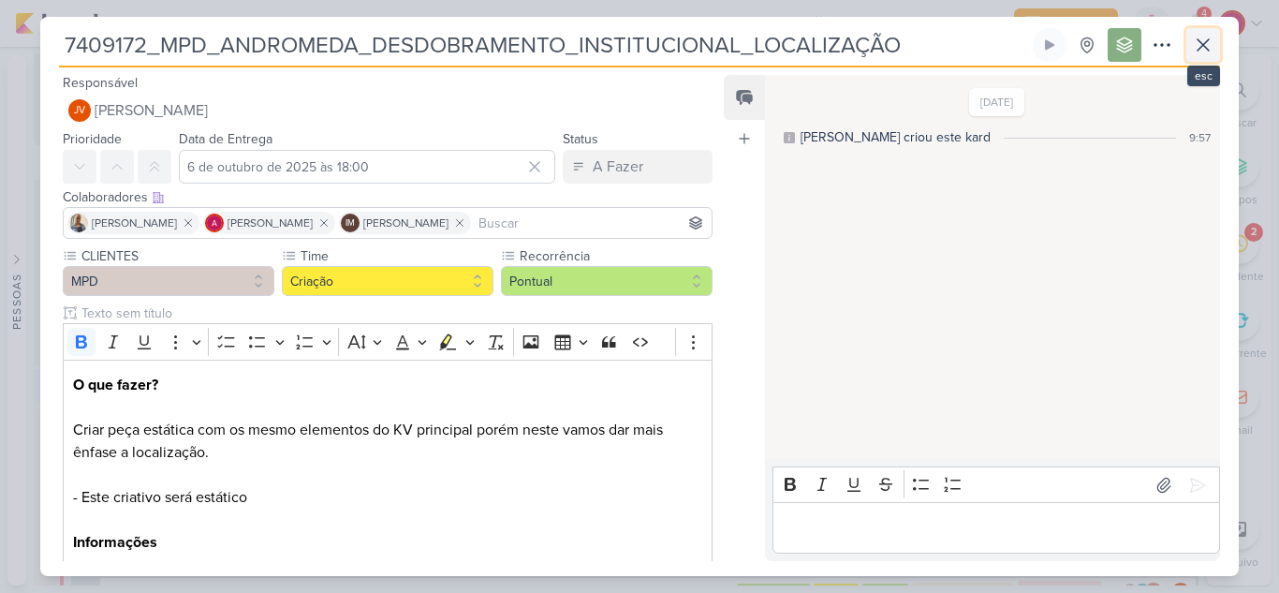
drag, startPoint x: 1209, startPoint y: 47, endPoint x: 1016, endPoint y: 107, distance: 202.0
click at [1208, 48] on icon at bounding box center [1203, 45] width 22 height 22
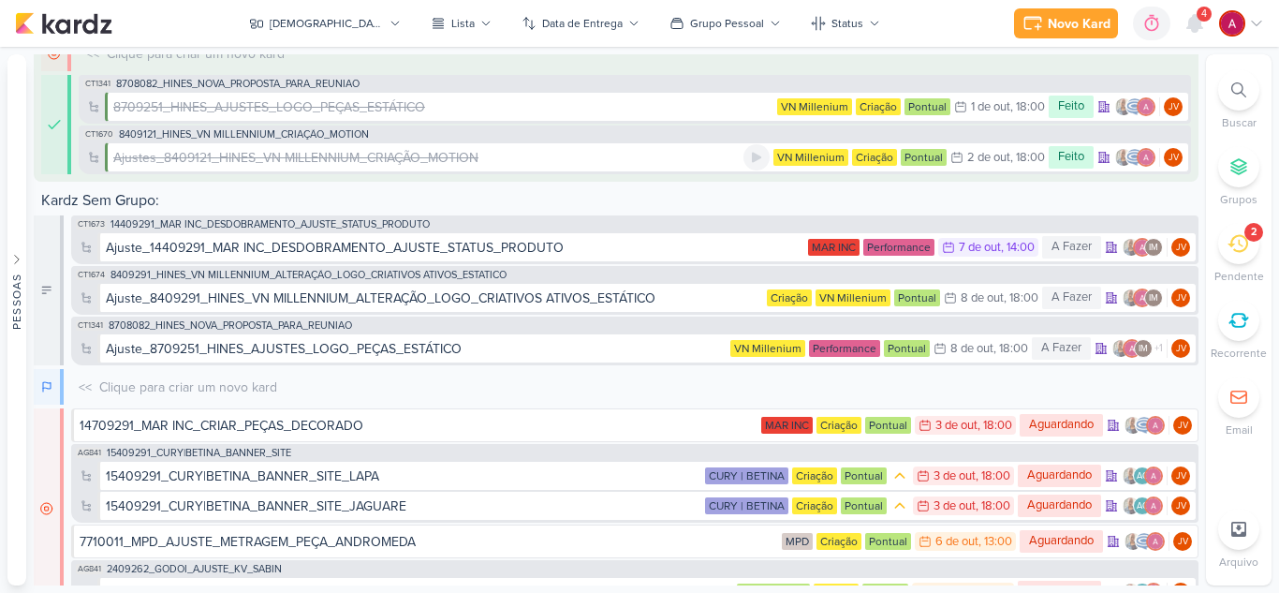
scroll to position [259, 0]
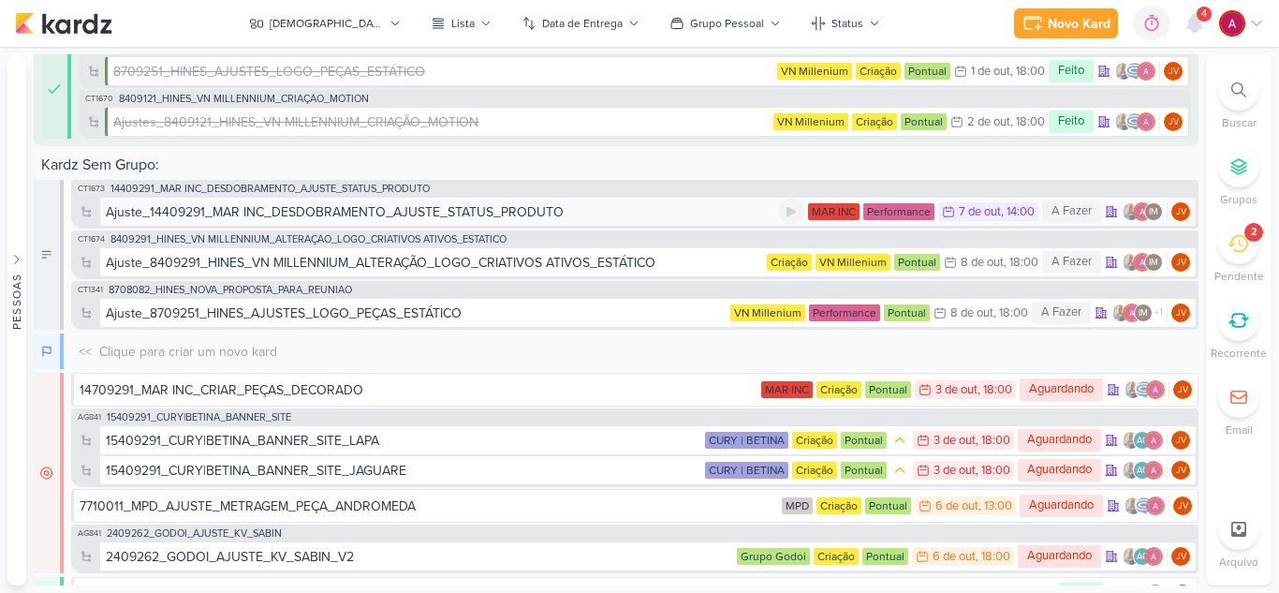
click at [480, 213] on div "Ajuste_14409291_MAR INC_DESDOBRAMENTO_AJUSTE_STATUS_PRODUTO" at bounding box center [335, 212] width 458 height 20
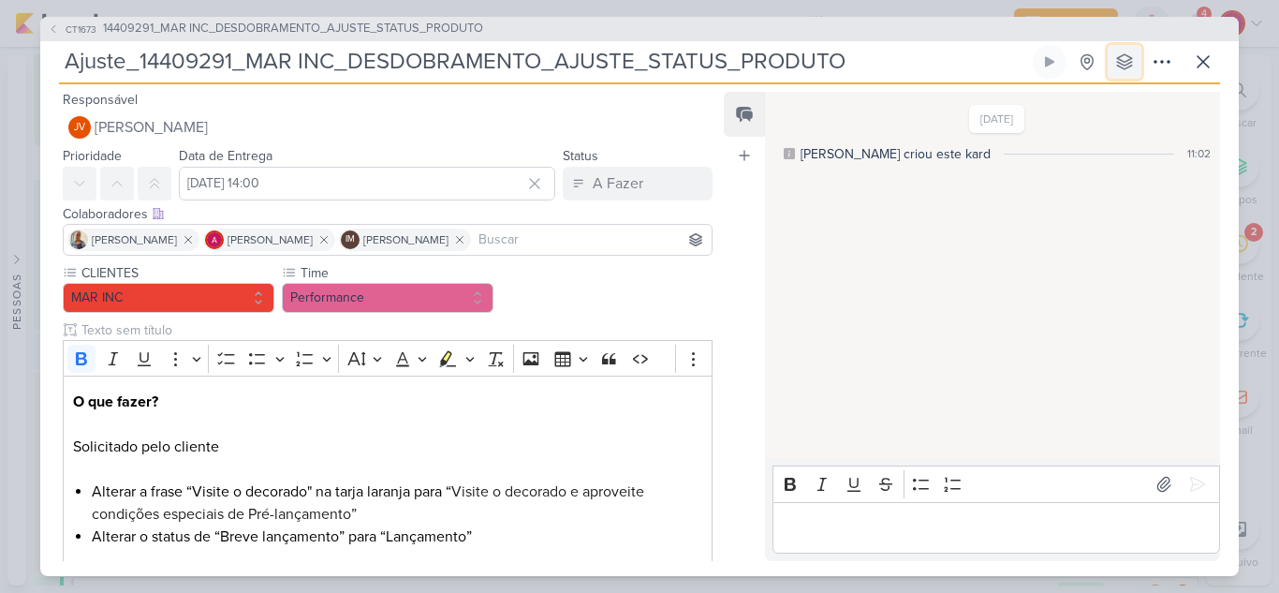
click at [1115, 67] on button at bounding box center [1125, 62] width 34 height 34
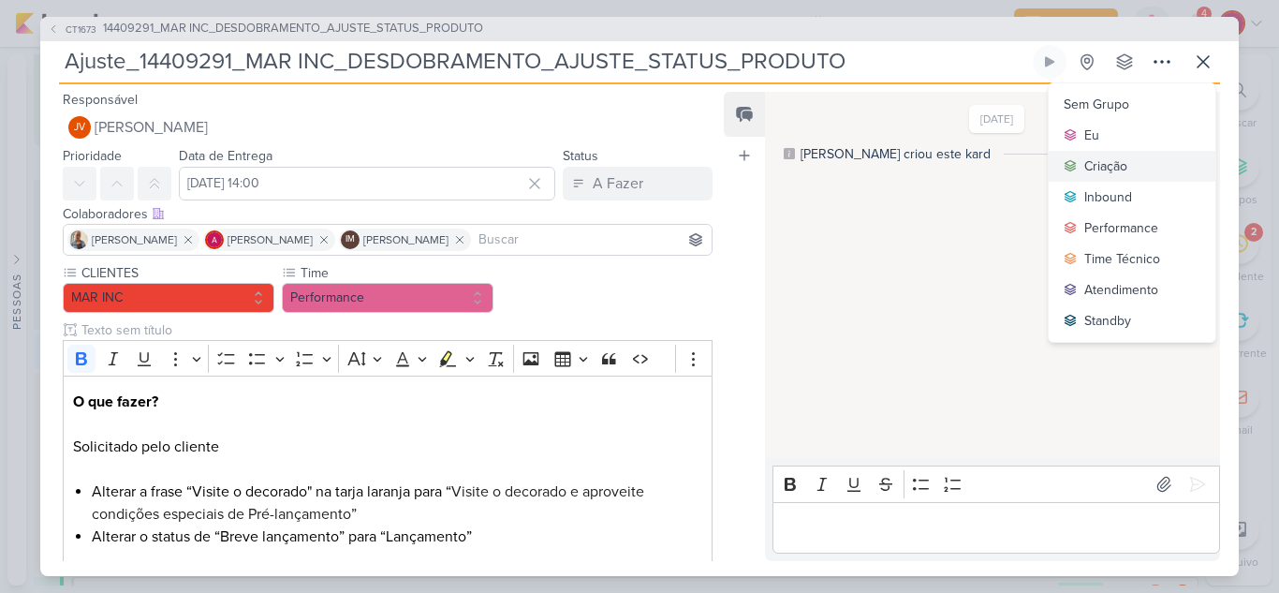
click at [1103, 156] on div "Criação" at bounding box center [1106, 166] width 43 height 20
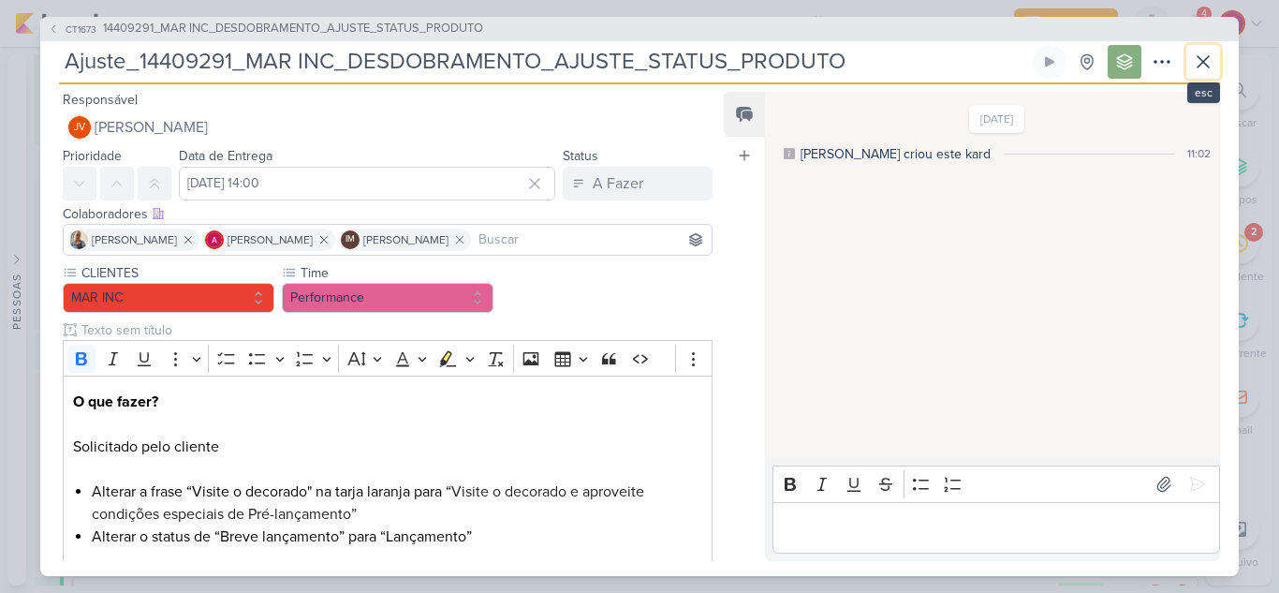
drag, startPoint x: 1207, startPoint y: 66, endPoint x: 820, endPoint y: 166, distance: 399.6
click at [1206, 66] on icon at bounding box center [1203, 62] width 22 height 22
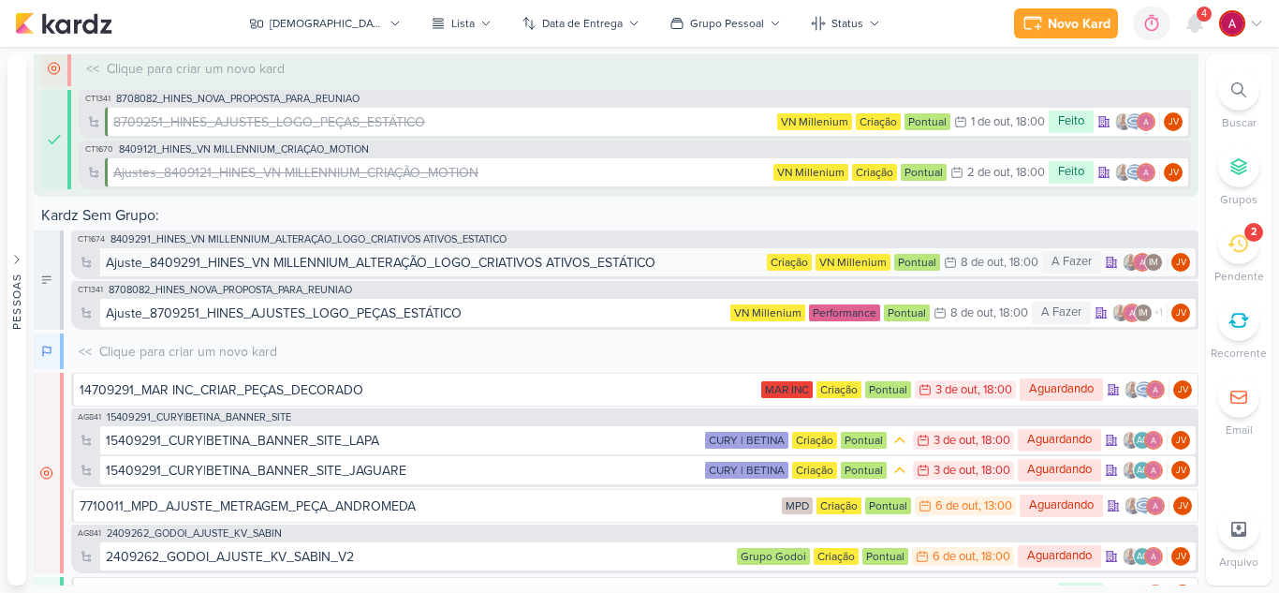
scroll to position [309, 0]
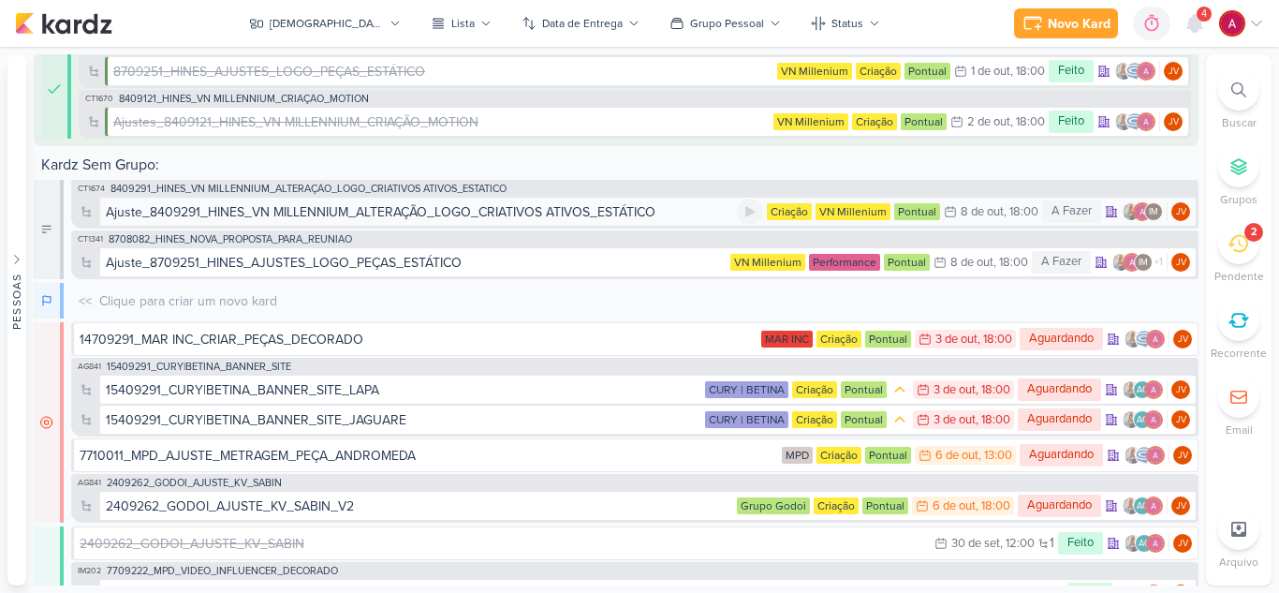
click at [412, 216] on div "Ajuste_8409291_HINES_VN MILLENNIUM_ALTERAÇÃO_LOGO_CRIATIVOS ATIVOS_ESTÁTICO" at bounding box center [381, 212] width 550 height 20
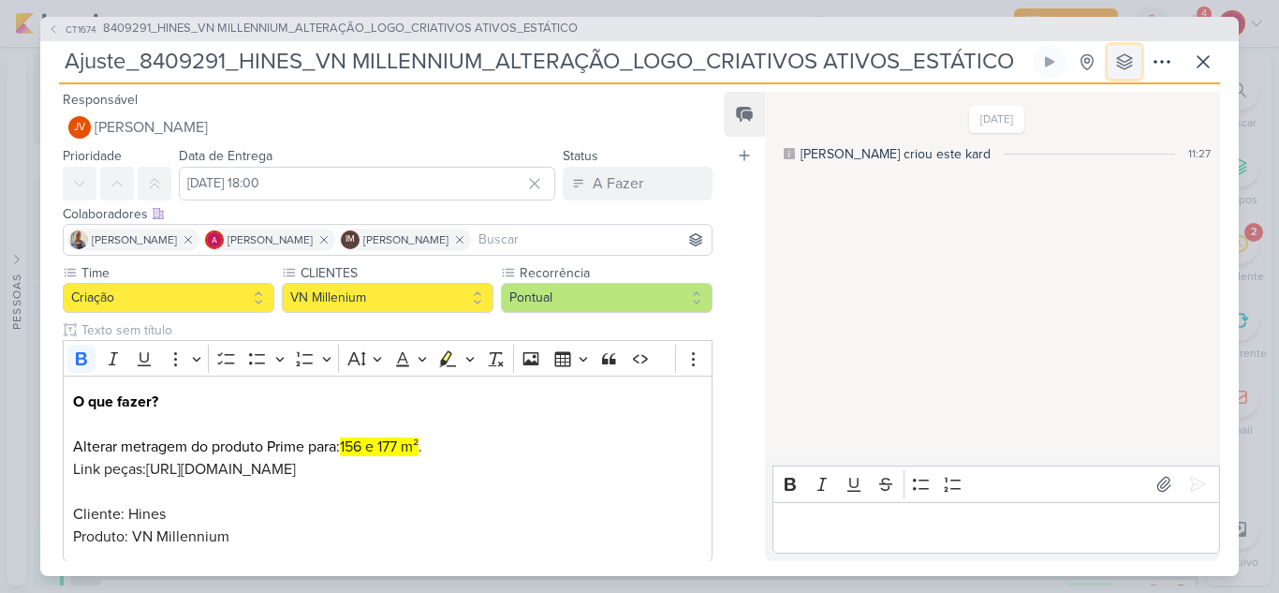
click at [1124, 76] on button at bounding box center [1125, 62] width 34 height 34
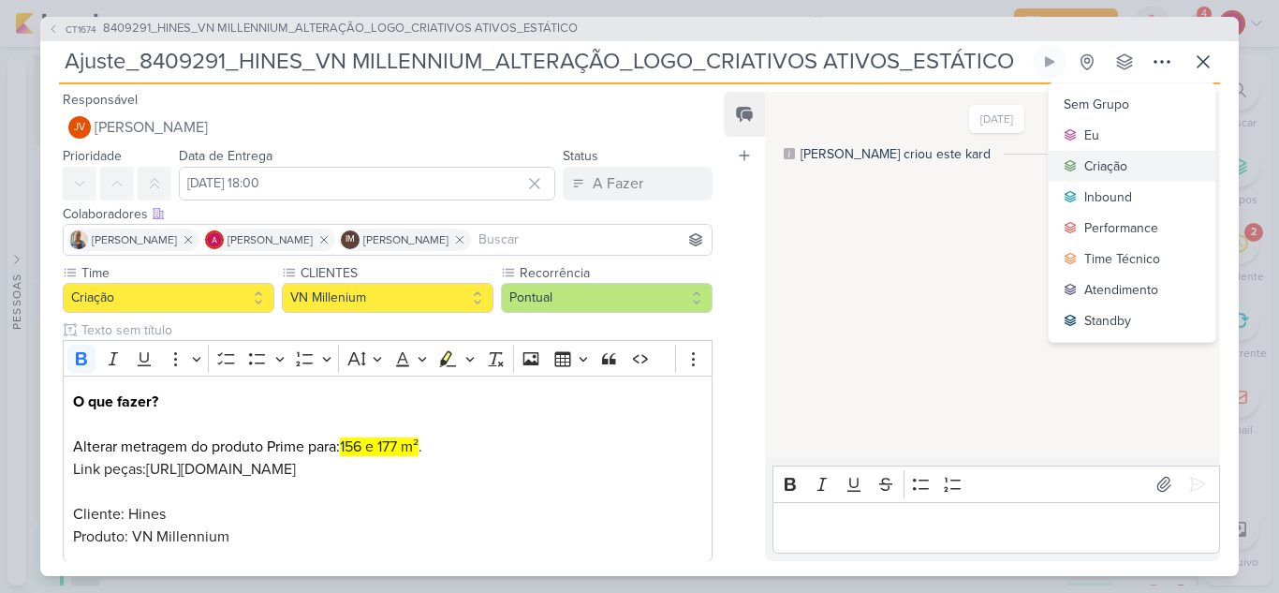
click at [1114, 161] on div "Criação" at bounding box center [1106, 166] width 43 height 20
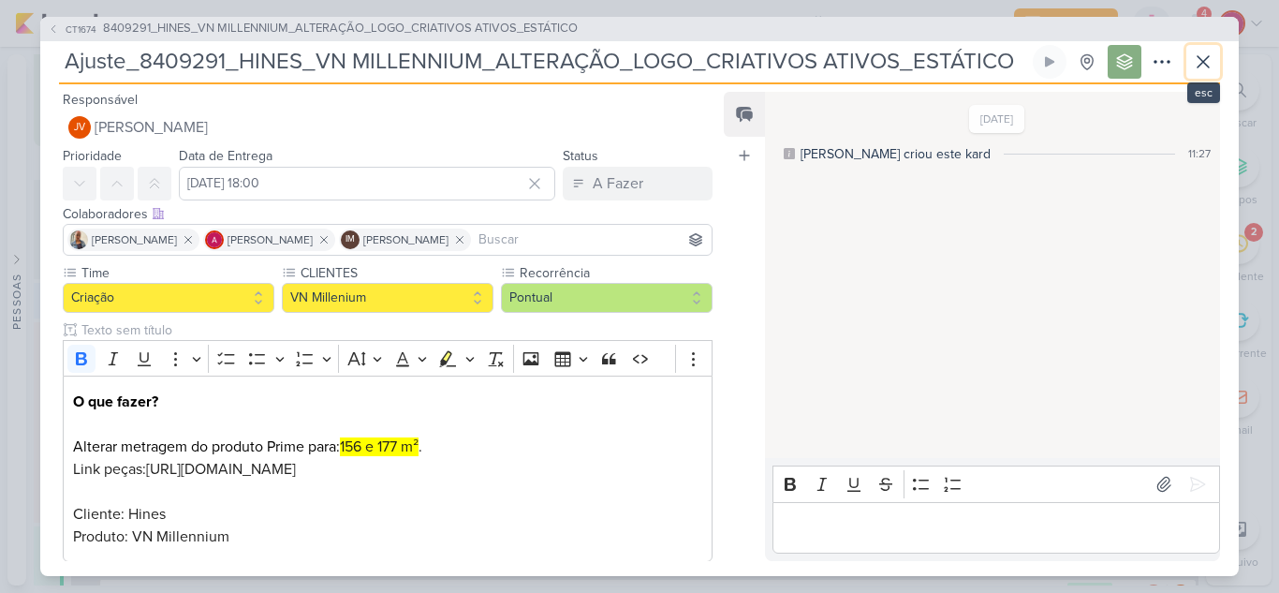
drag, startPoint x: 1207, startPoint y: 61, endPoint x: 1175, endPoint y: 73, distance: 35.0
click at [1204, 65] on icon at bounding box center [1203, 62] width 22 height 22
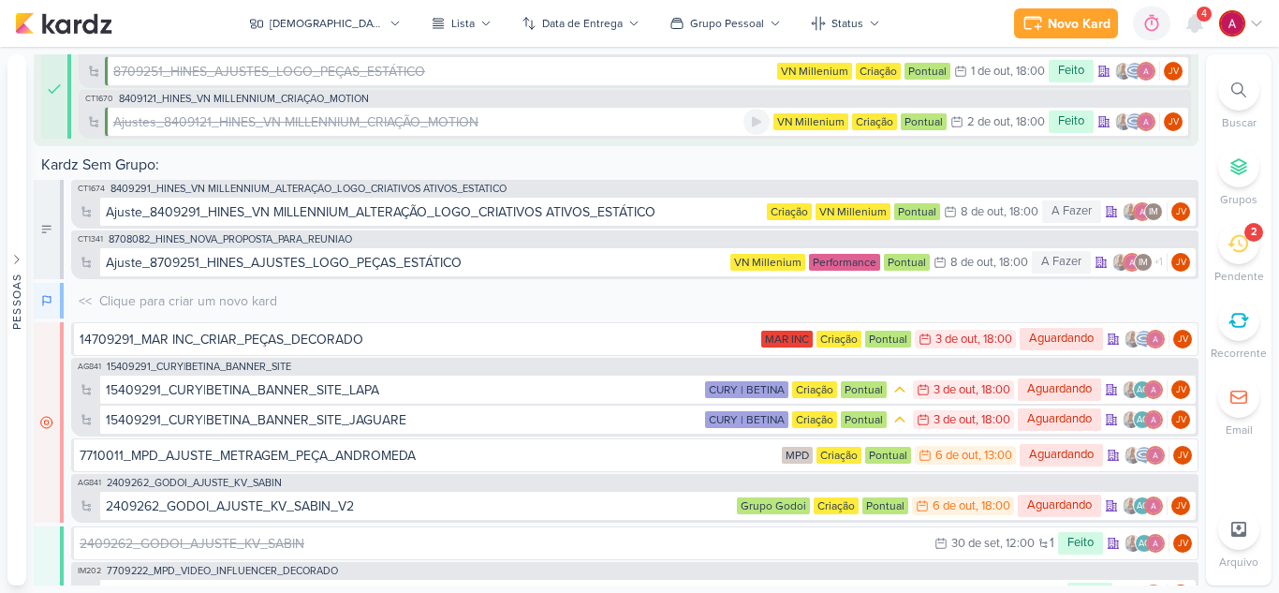
scroll to position [360, 0]
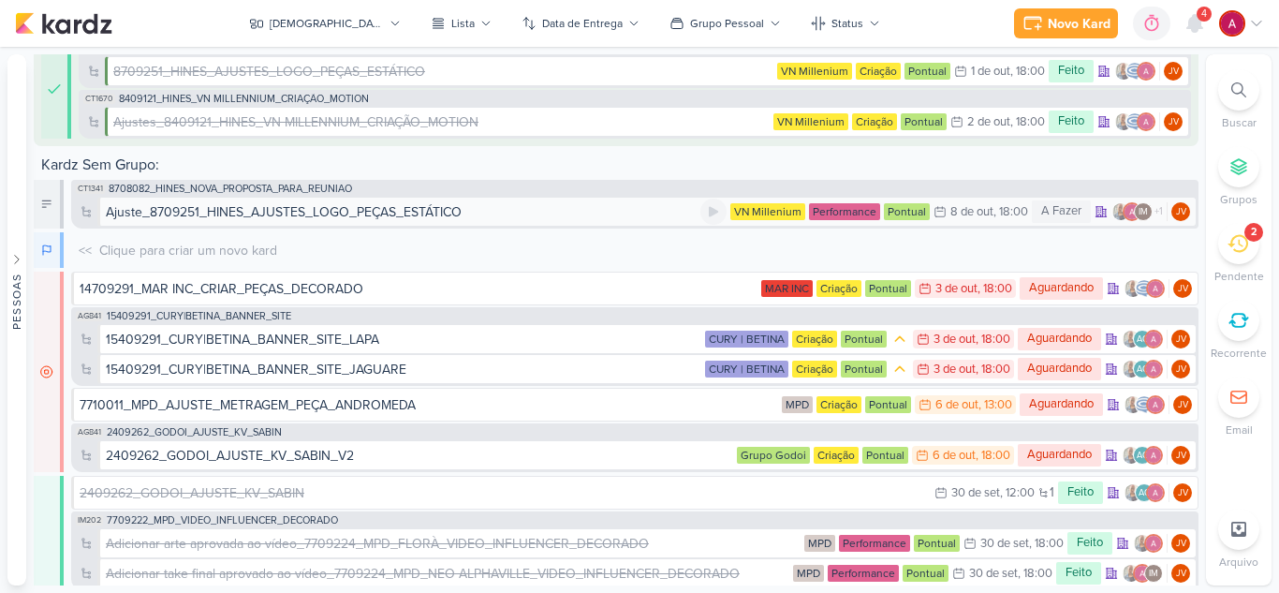
click at [416, 206] on div "Ajuste_8709251_HINES_AJUSTES_LOGO_PEÇAS_ESTÁTICO" at bounding box center [284, 212] width 356 height 20
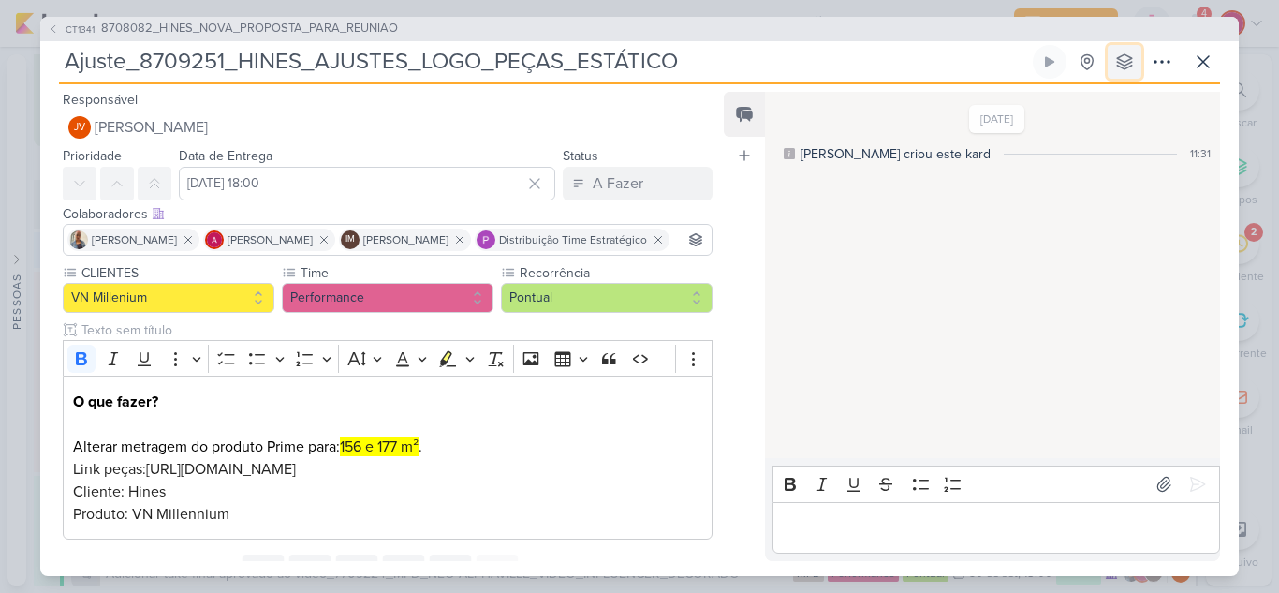
click at [1128, 61] on icon at bounding box center [1124, 61] width 15 height 15
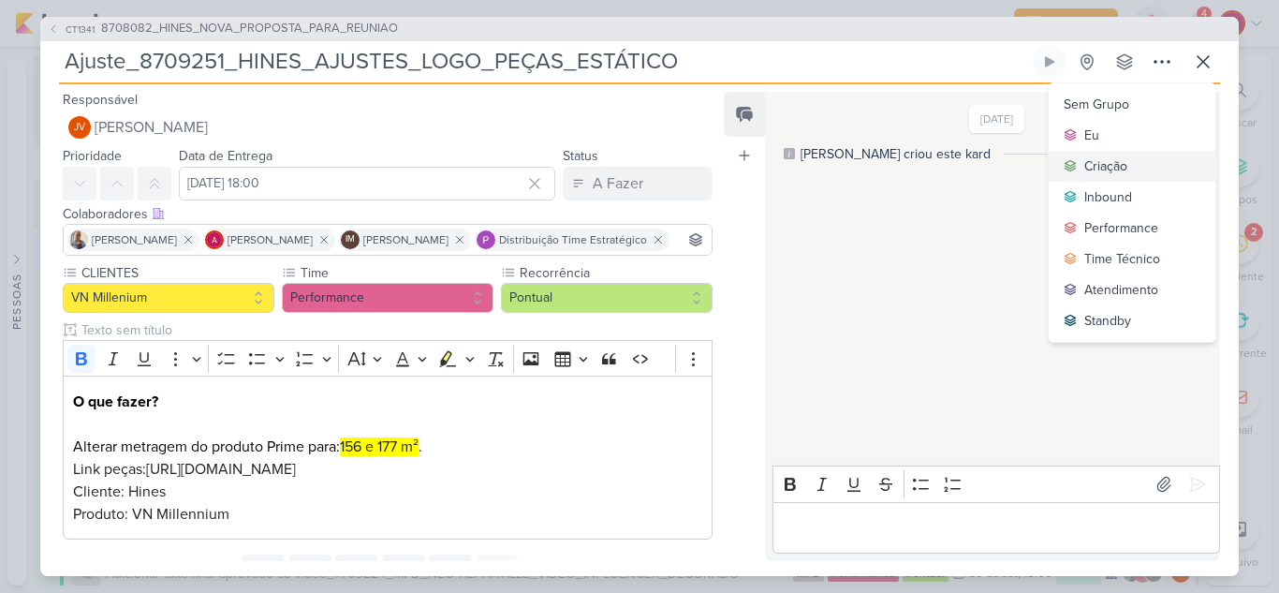
click at [1124, 158] on div "Criação" at bounding box center [1106, 166] width 43 height 20
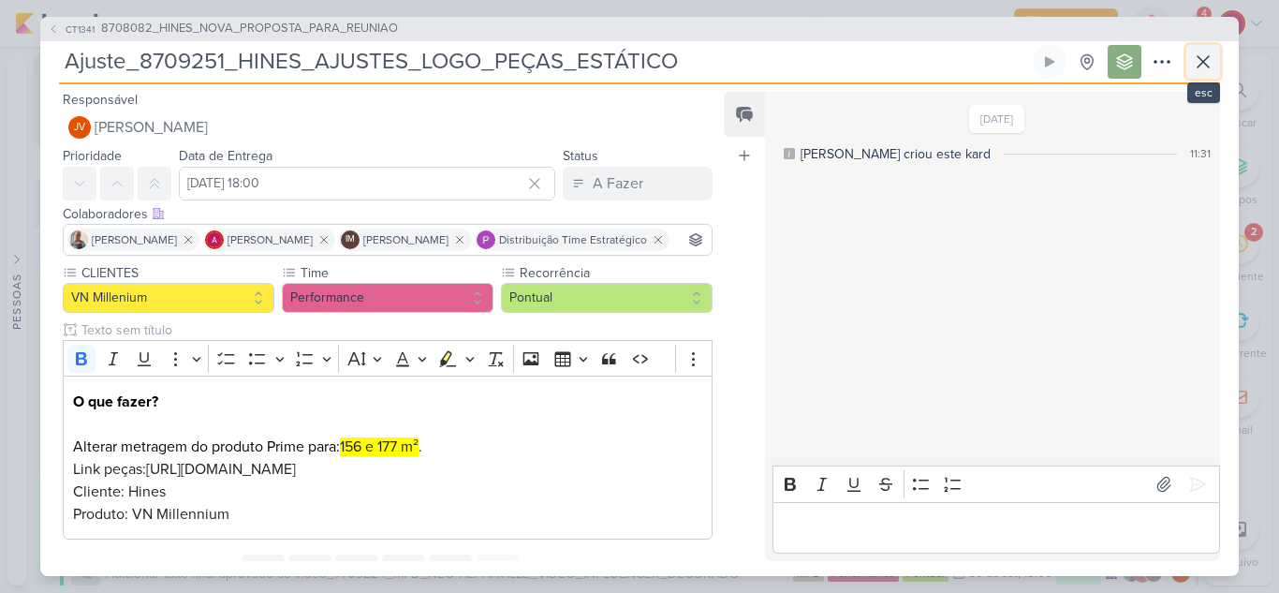
click at [1201, 61] on icon at bounding box center [1203, 62] width 22 height 22
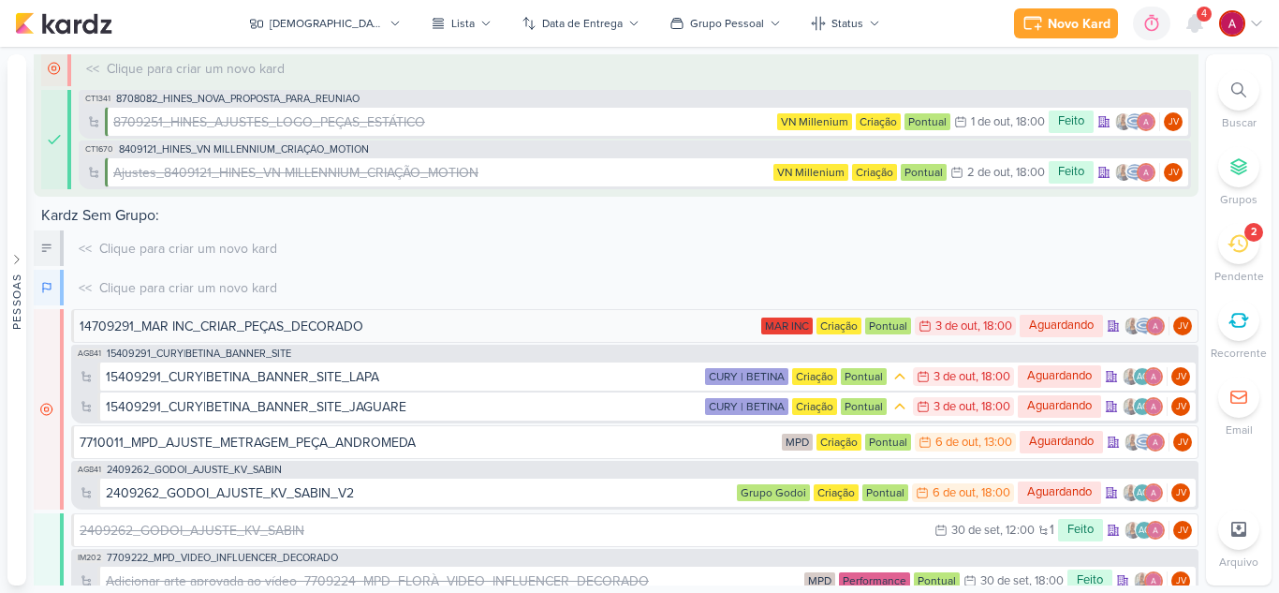
scroll to position [410, 0]
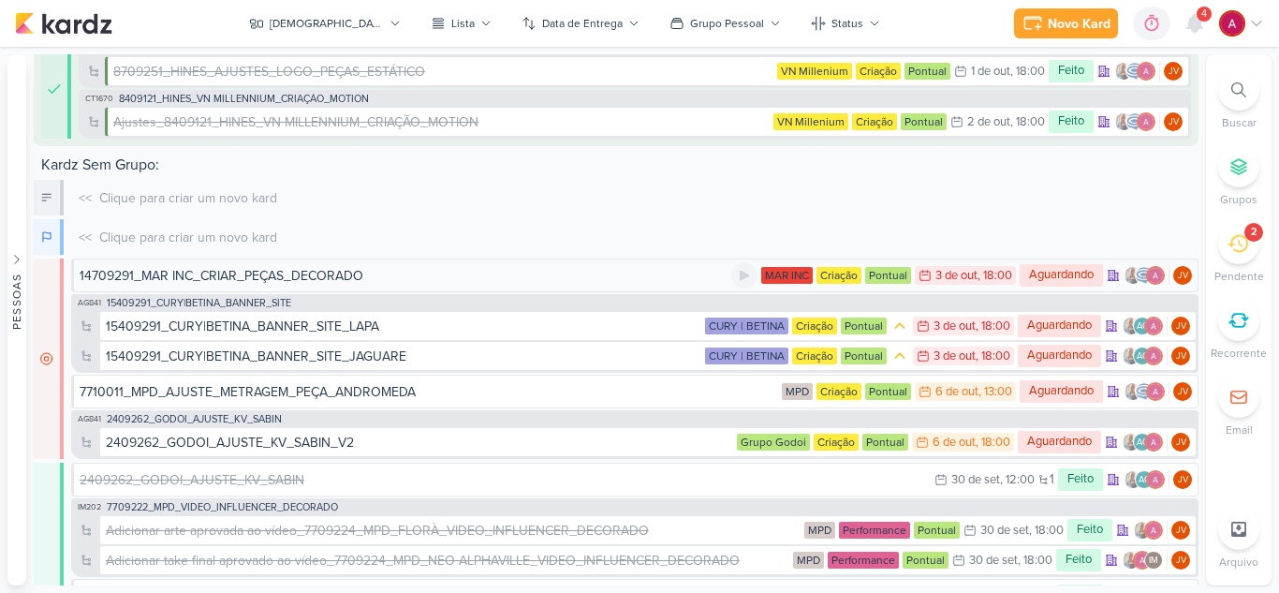
click at [239, 269] on div "14709291_MAR INC_CRIAR_PEÇAS_DECORADO" at bounding box center [222, 276] width 284 height 20
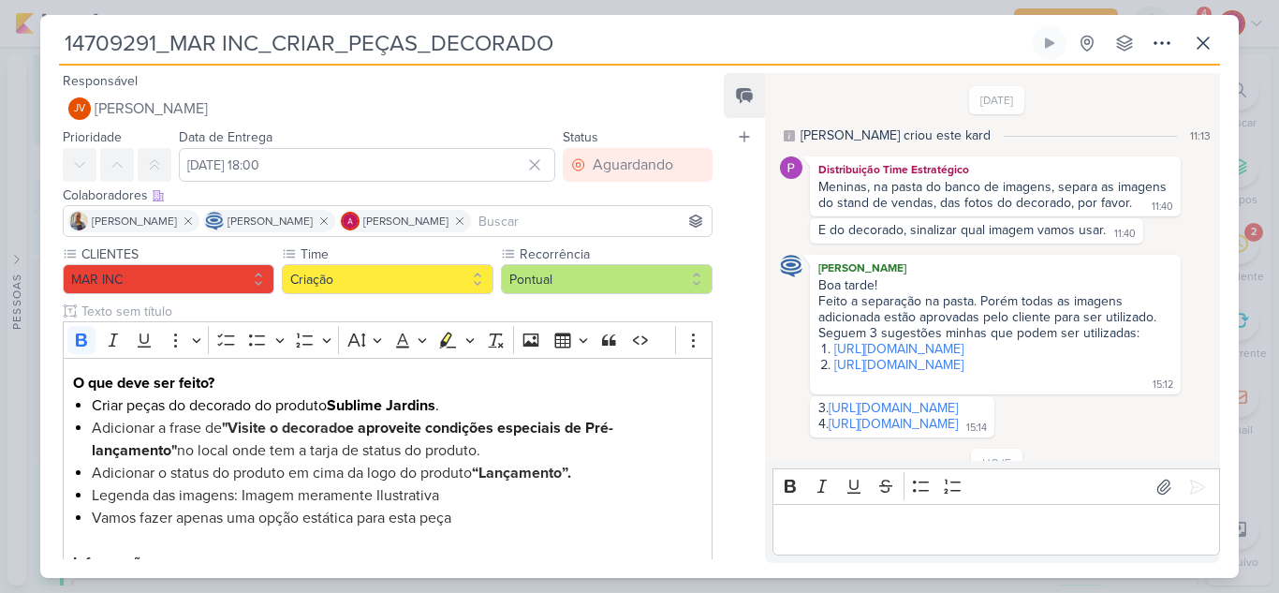
scroll to position [353, 0]
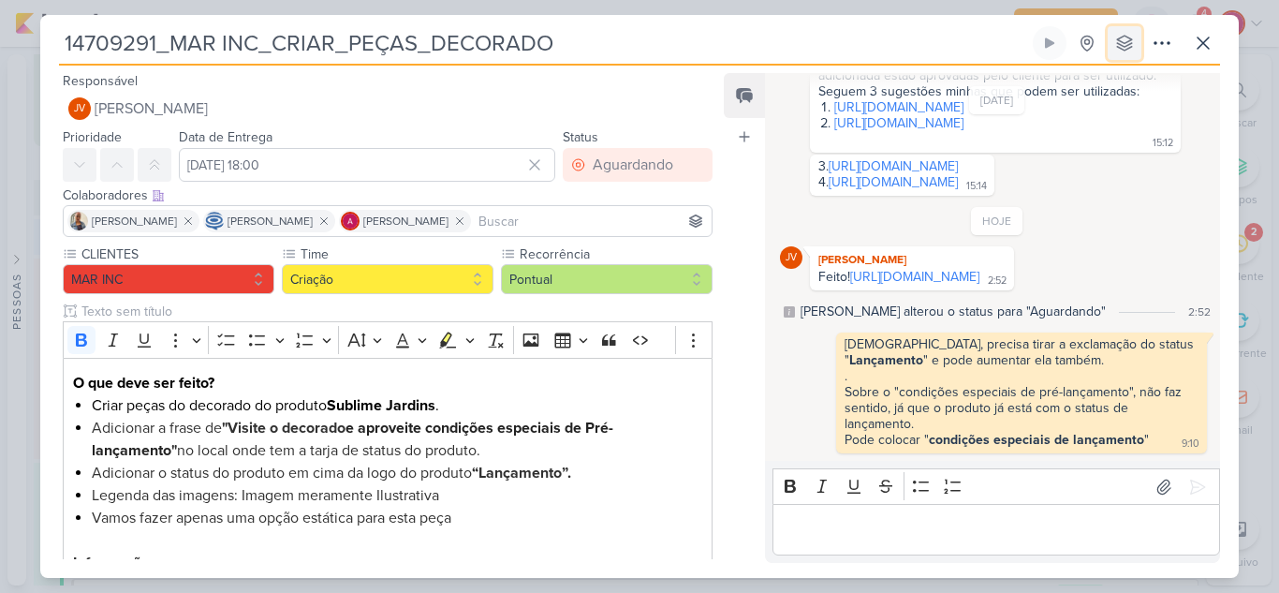
click at [1125, 54] on button at bounding box center [1125, 43] width 34 height 34
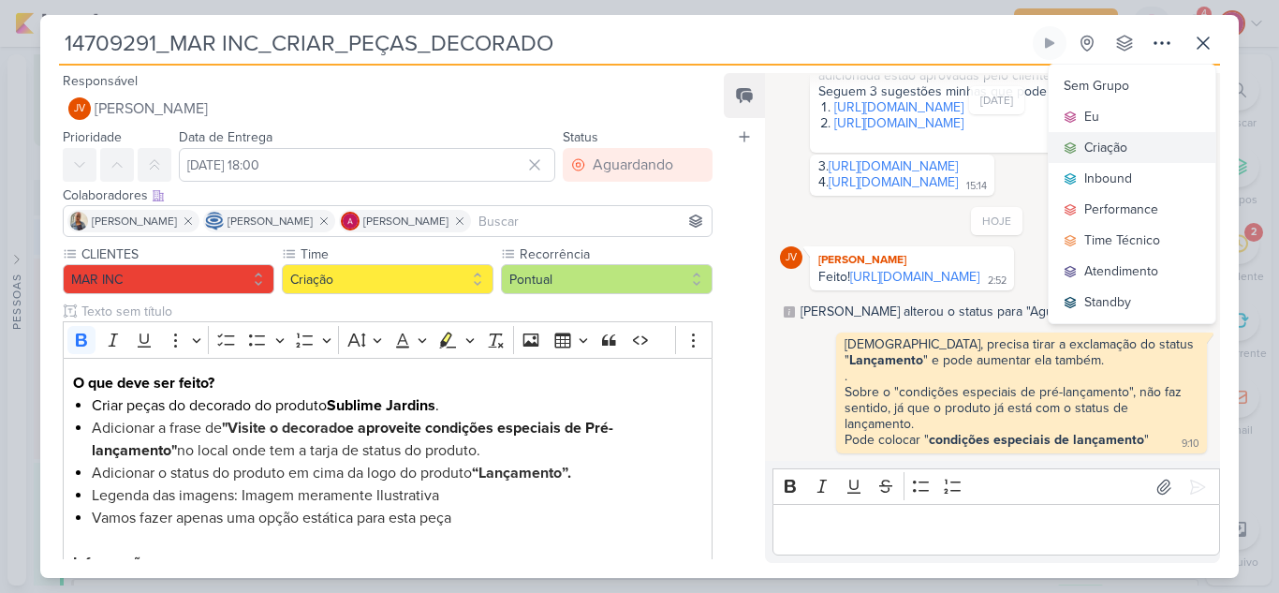
click at [1119, 150] on div "Criação" at bounding box center [1106, 148] width 43 height 20
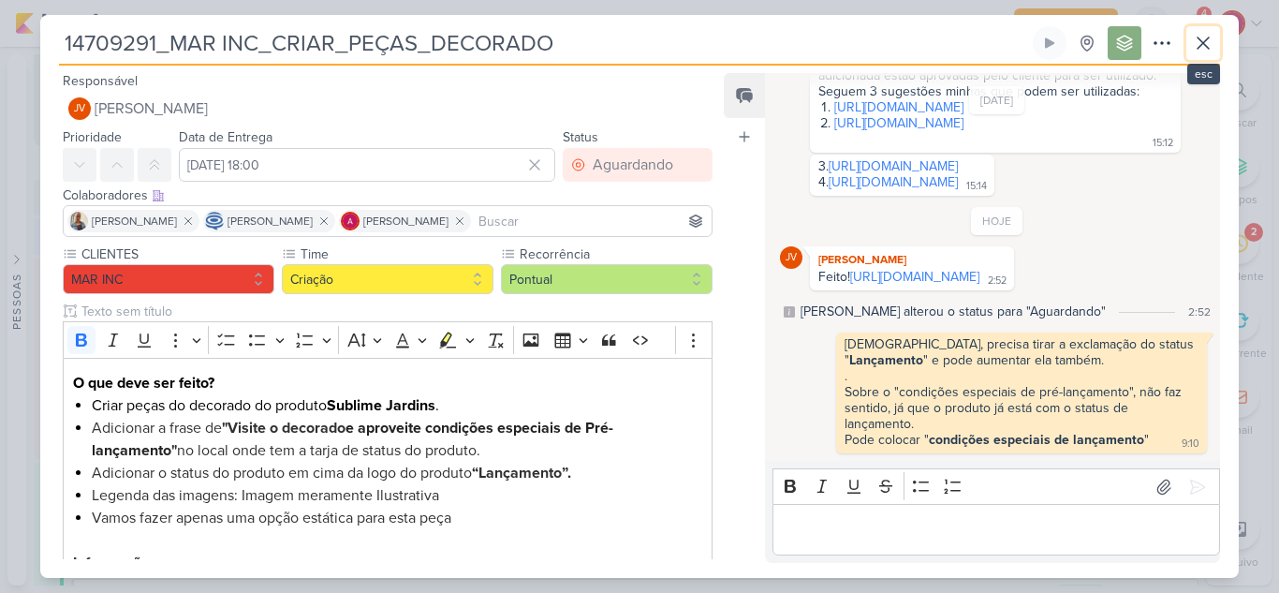
click at [1203, 38] on icon at bounding box center [1203, 43] width 22 height 22
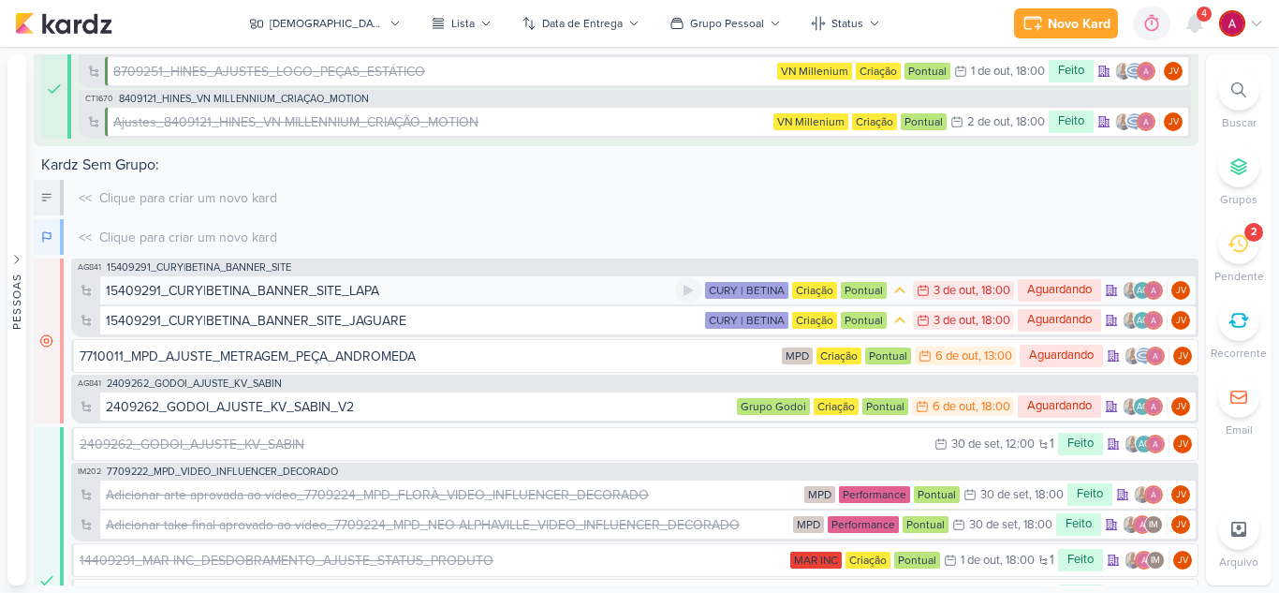
click at [326, 290] on div "15409291_CURY|BETINA_BANNER_SITE_LAPA" at bounding box center [242, 291] width 273 height 20
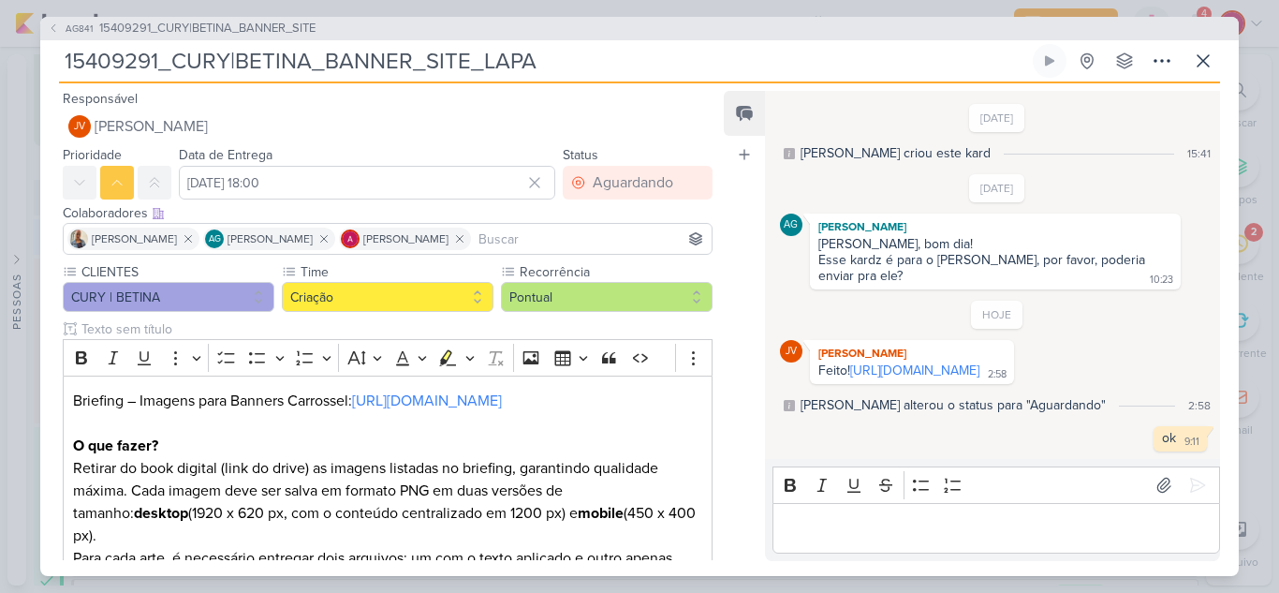
scroll to position [12, 0]
click at [1131, 52] on icon at bounding box center [1125, 61] width 19 height 19
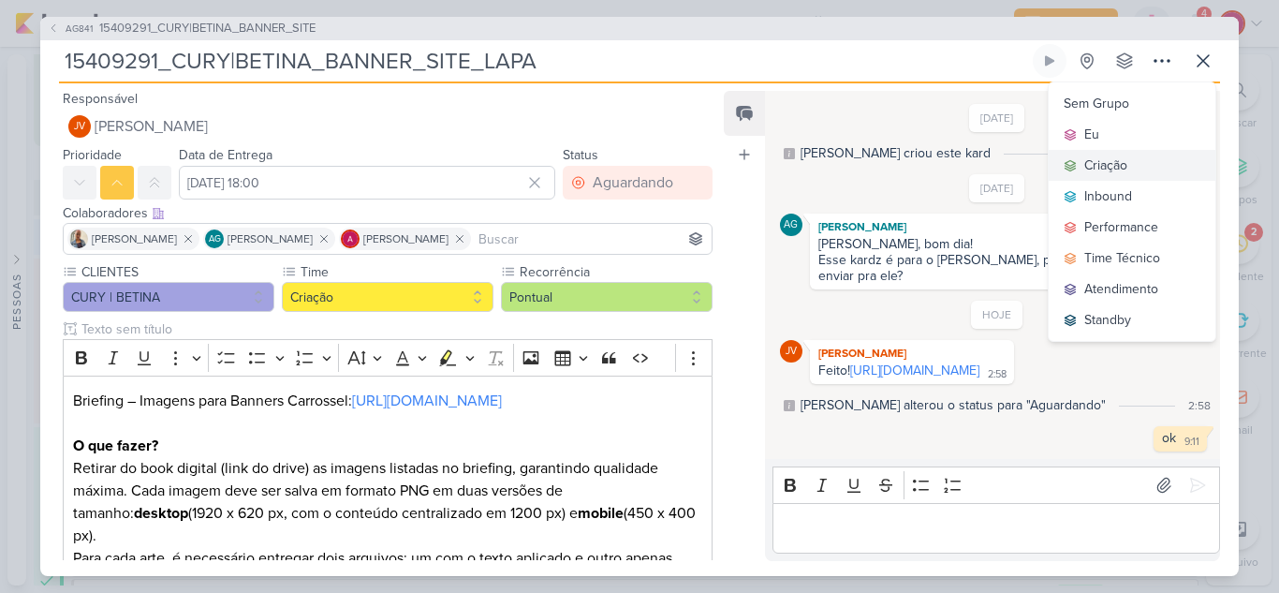
click at [1119, 155] on div "Criação" at bounding box center [1106, 165] width 43 height 20
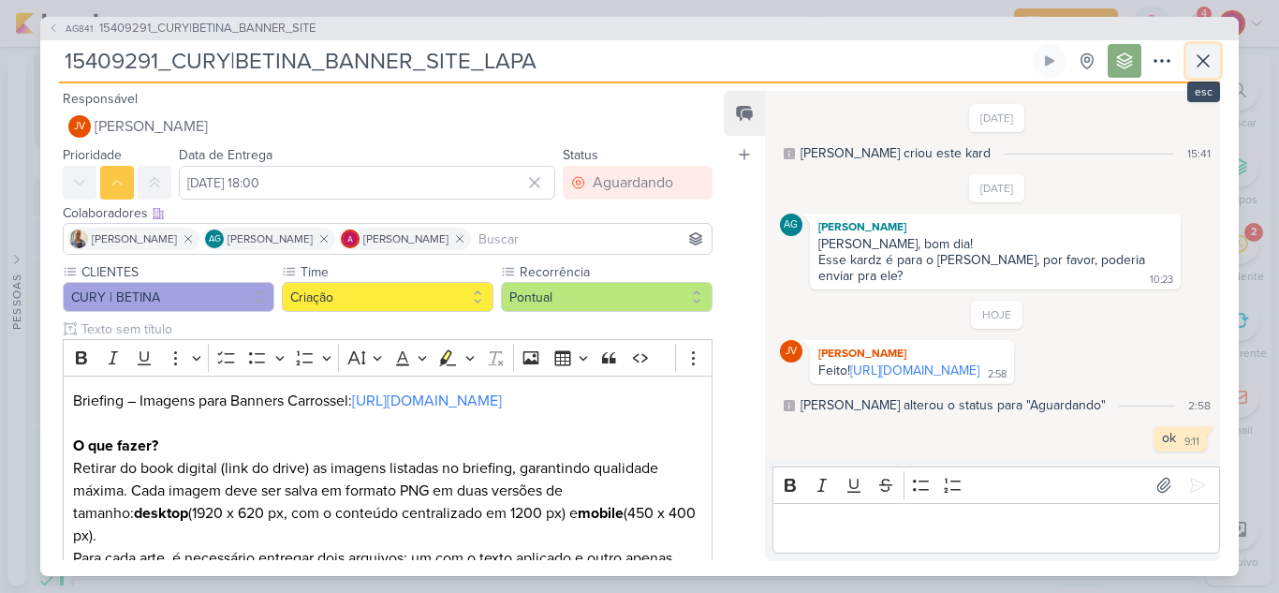
click at [1203, 53] on icon at bounding box center [1203, 61] width 22 height 22
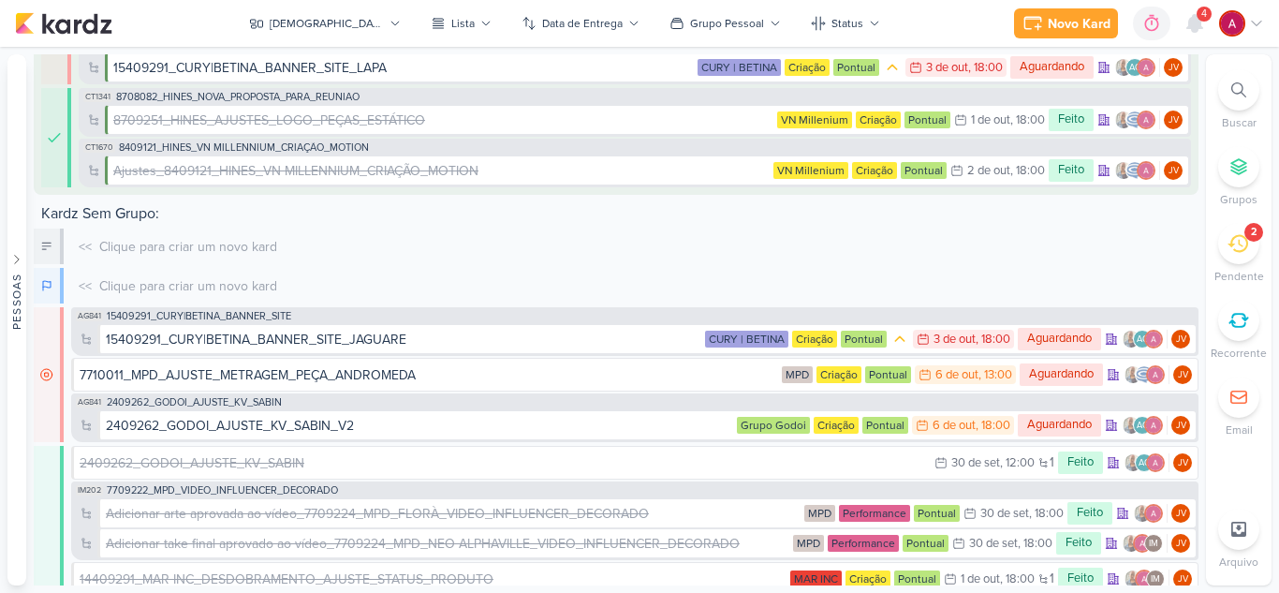
scroll to position [459, 0]
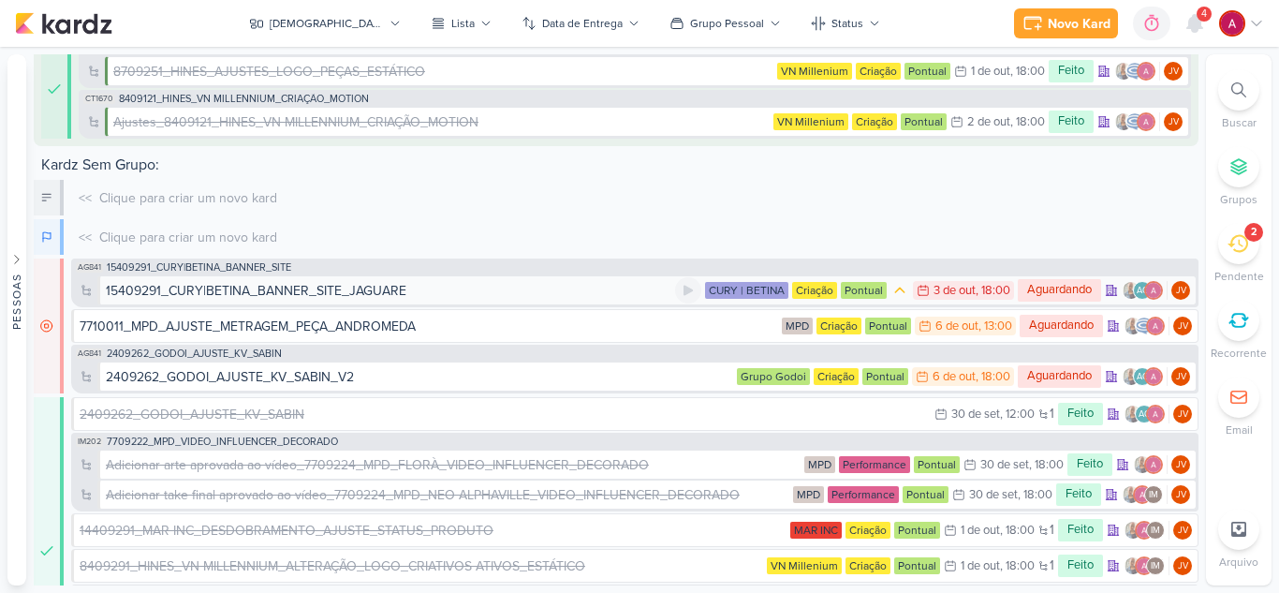
click at [366, 289] on div "15409291_CURY|BETINA_BANNER_SITE_JAGUARE" at bounding box center [256, 291] width 301 height 20
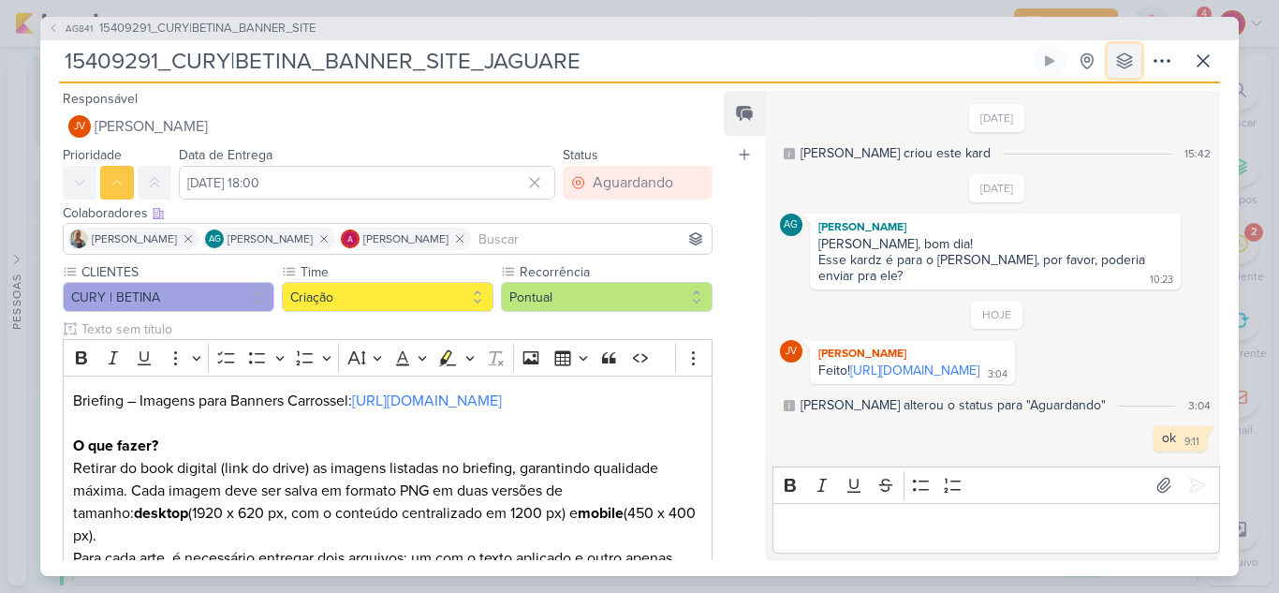
click at [1124, 64] on button at bounding box center [1125, 61] width 34 height 34
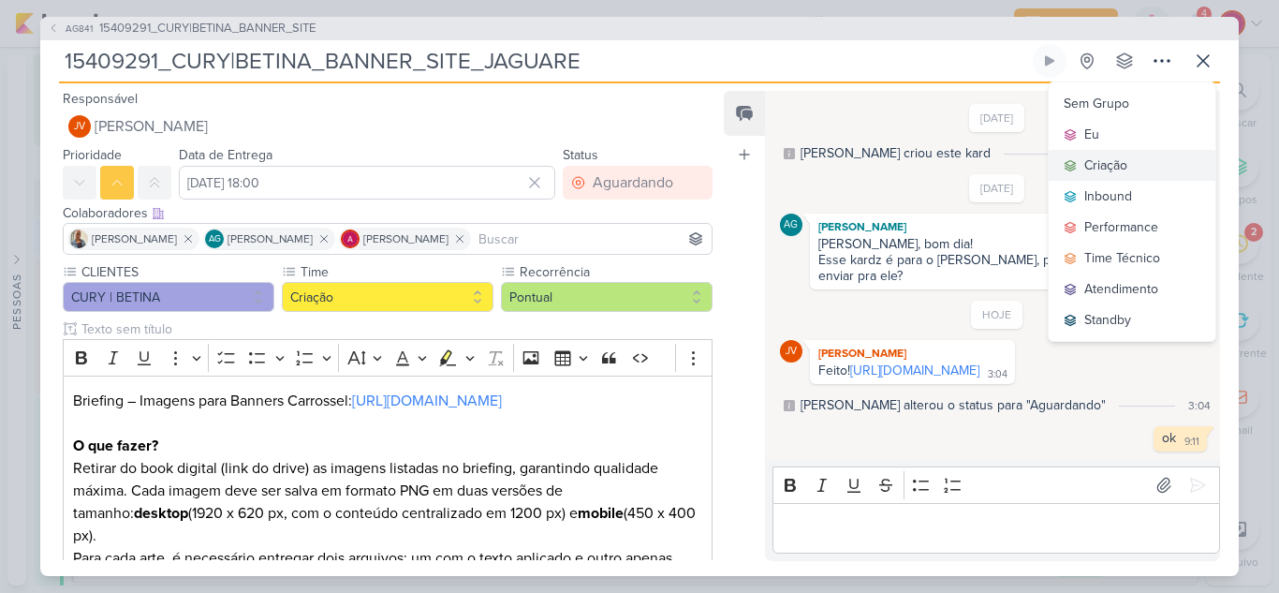
click at [1118, 161] on div "Criação" at bounding box center [1106, 165] width 43 height 20
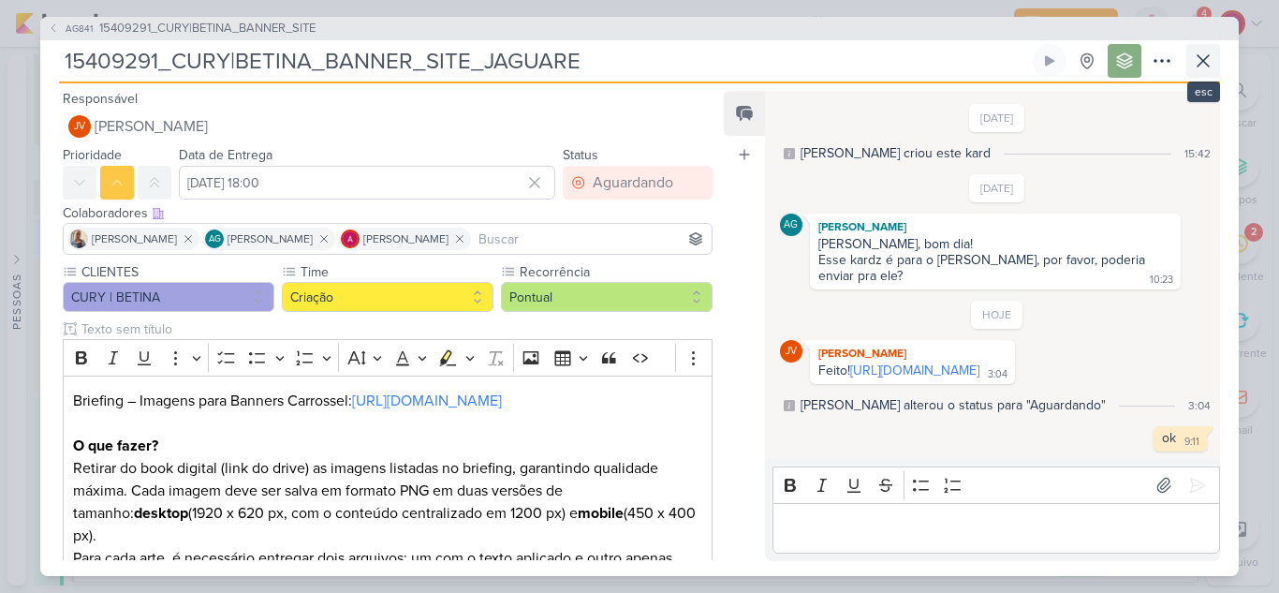
scroll to position [489, 0]
click at [1203, 60] on icon at bounding box center [1203, 61] width 22 height 22
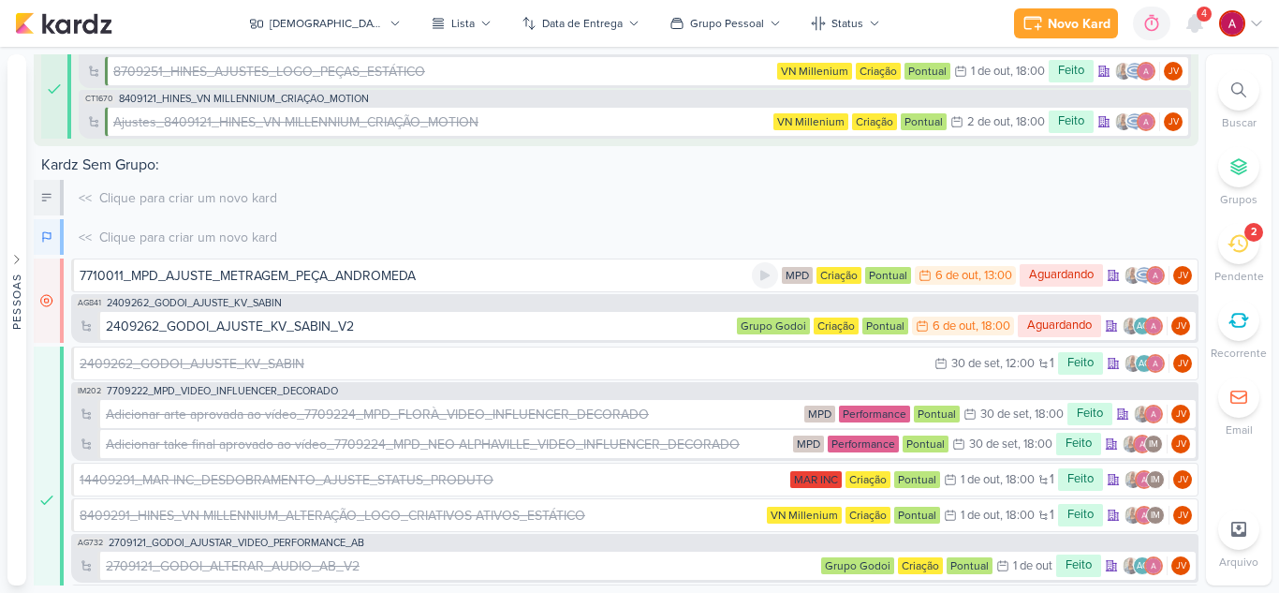
click at [314, 274] on div "7710011_MPD_AJUSTE_METRAGEM_PEÇA_ANDROMEDA" at bounding box center [248, 276] width 336 height 20
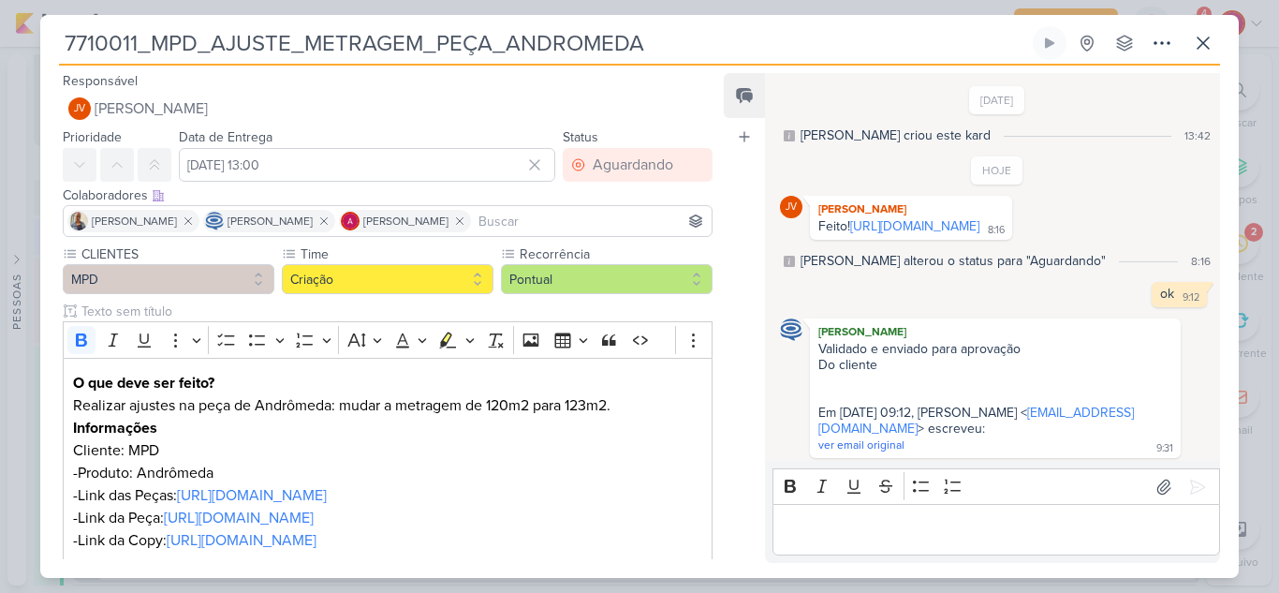
scroll to position [21, 0]
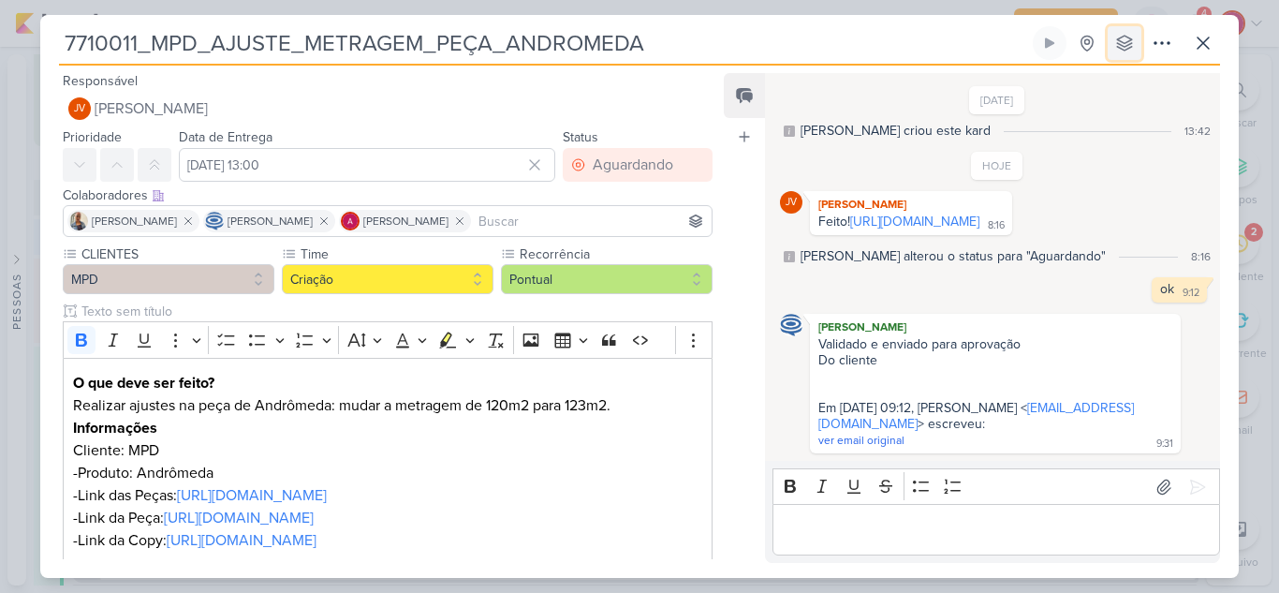
click at [1132, 51] on icon at bounding box center [1125, 43] width 19 height 19
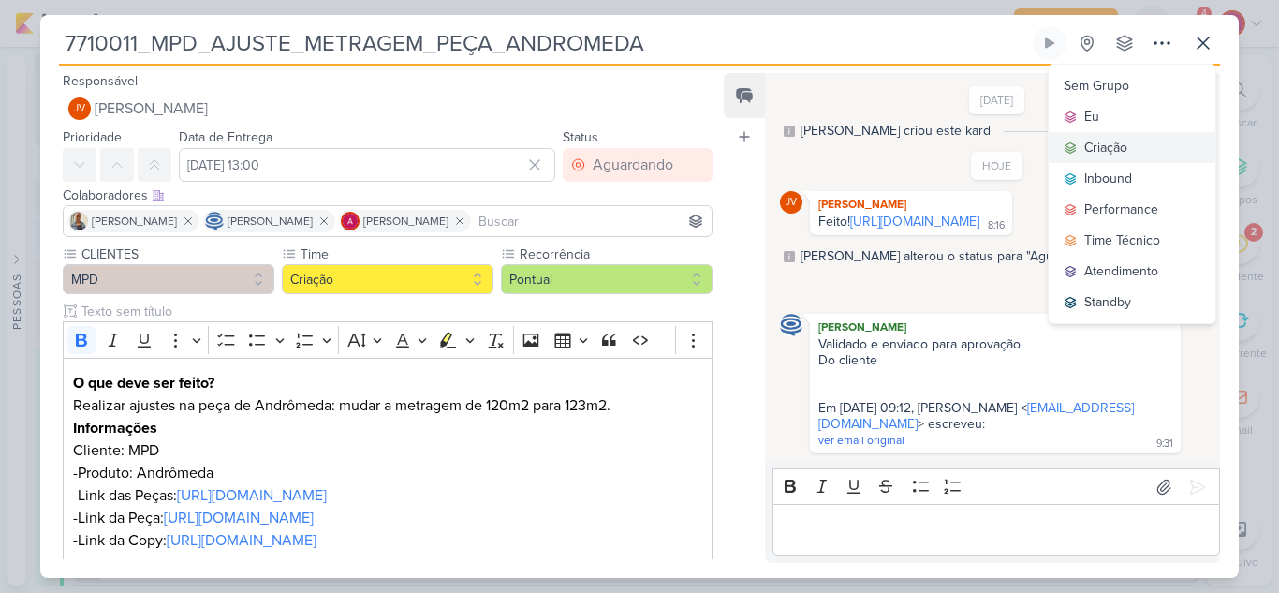
click at [1138, 154] on button "Criação" at bounding box center [1132, 147] width 167 height 31
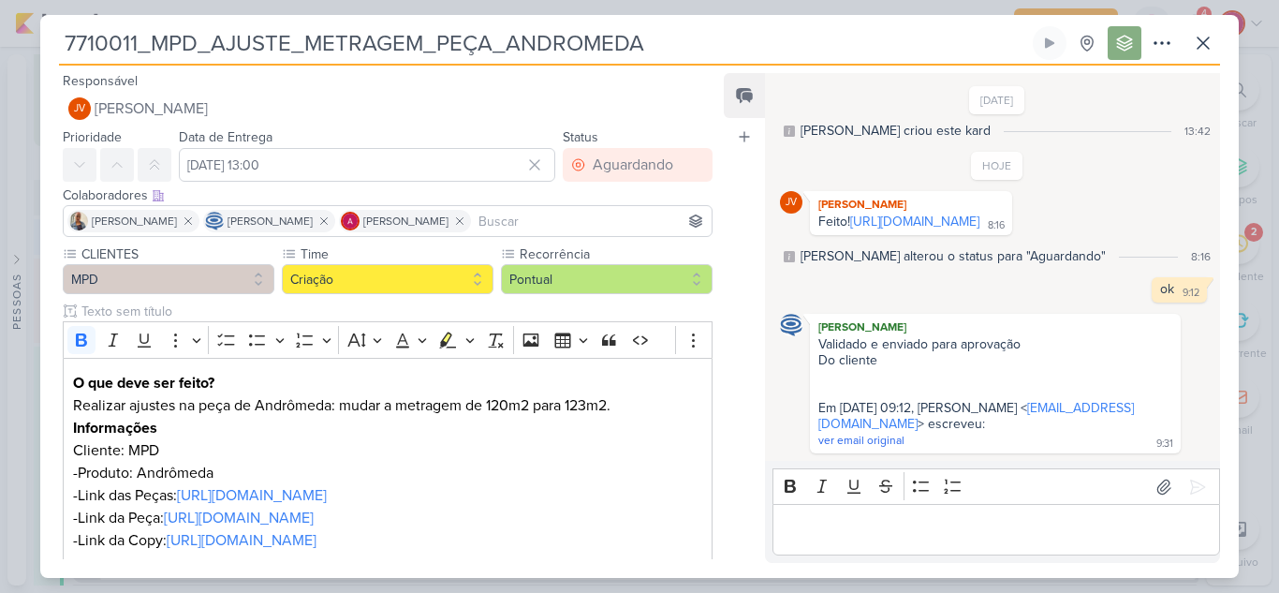
scroll to position [525, 0]
click at [1210, 47] on icon at bounding box center [1203, 43] width 22 height 22
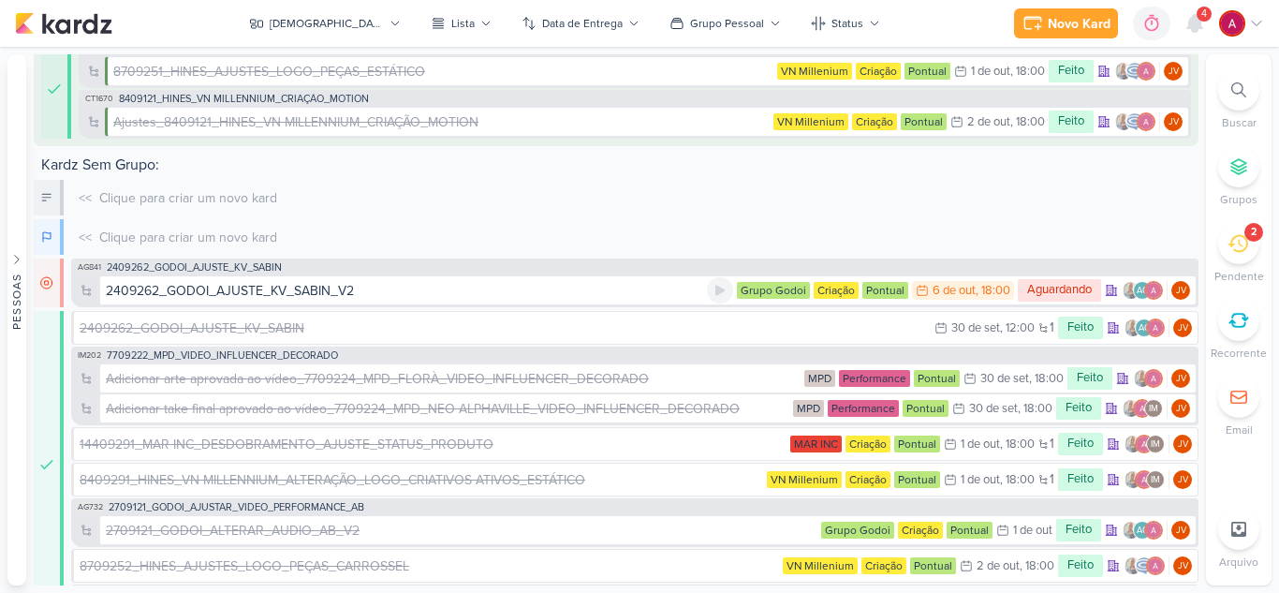
click at [342, 292] on div "2409262_GODOI_AJUSTE_KV_SABIN_V2" at bounding box center [230, 291] width 248 height 20
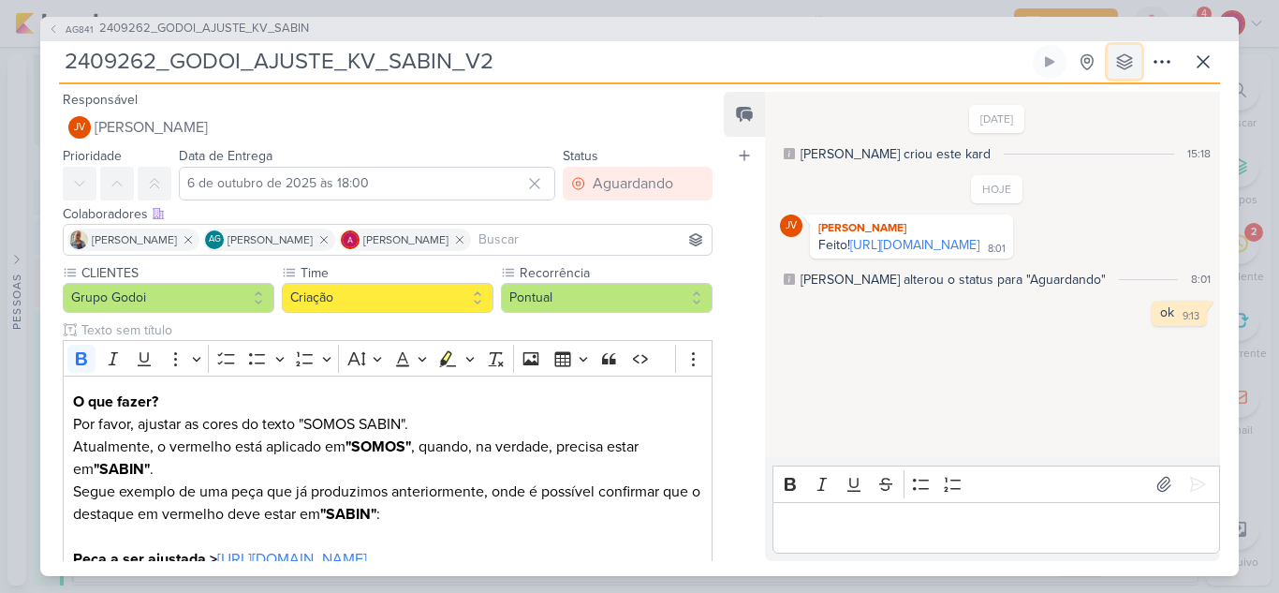
click at [1131, 52] on icon at bounding box center [1125, 61] width 19 height 19
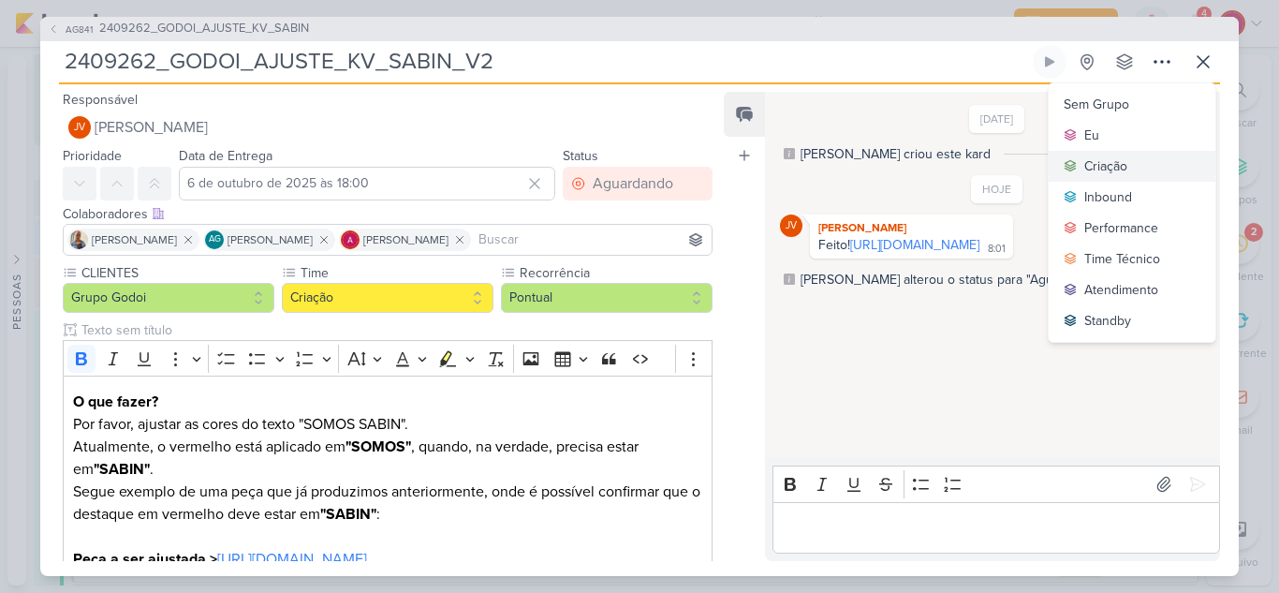
click at [1117, 172] on div "Criação" at bounding box center [1106, 166] width 43 height 20
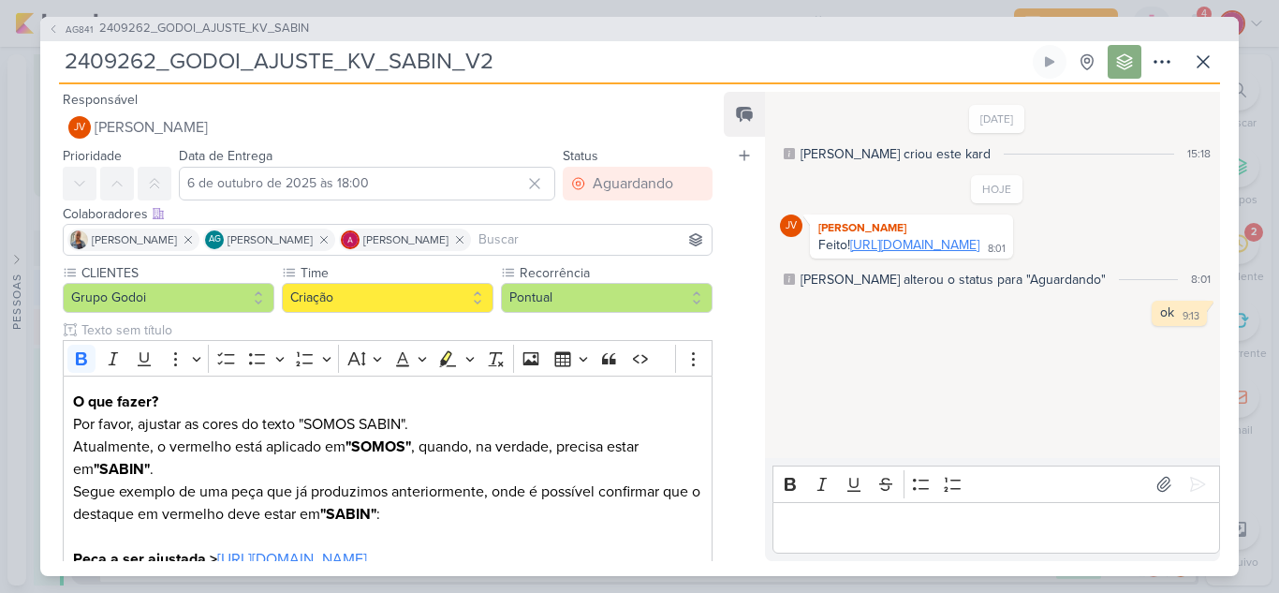
scroll to position [575, 0]
click at [1204, 61] on icon at bounding box center [1203, 61] width 11 height 11
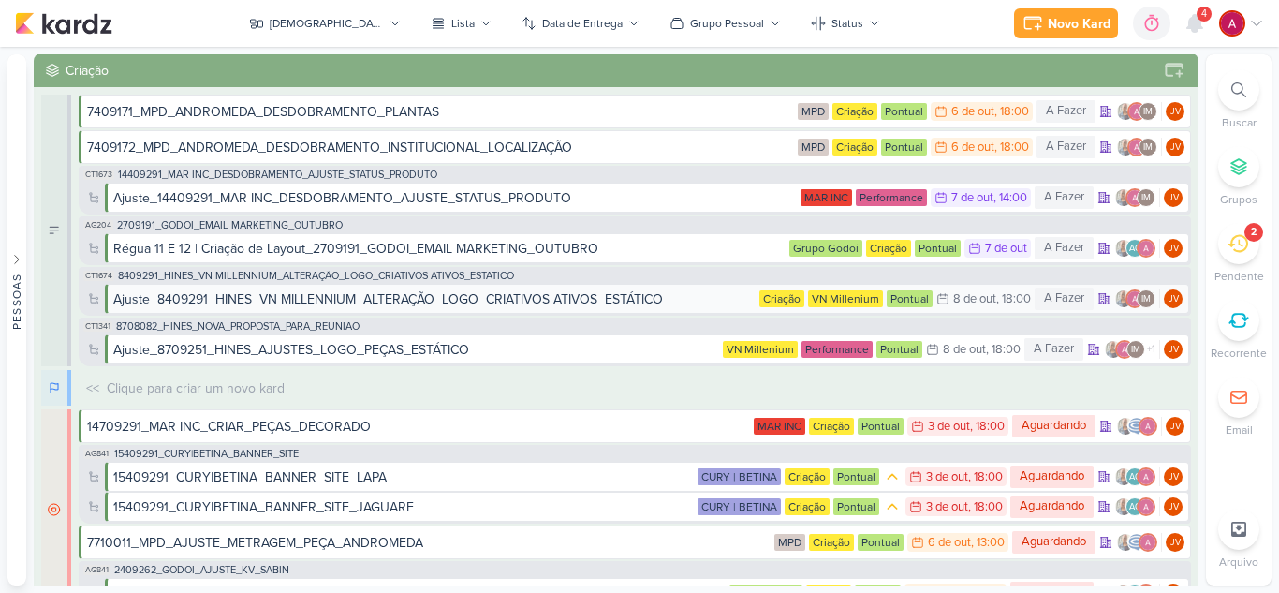
scroll to position [0, 0]
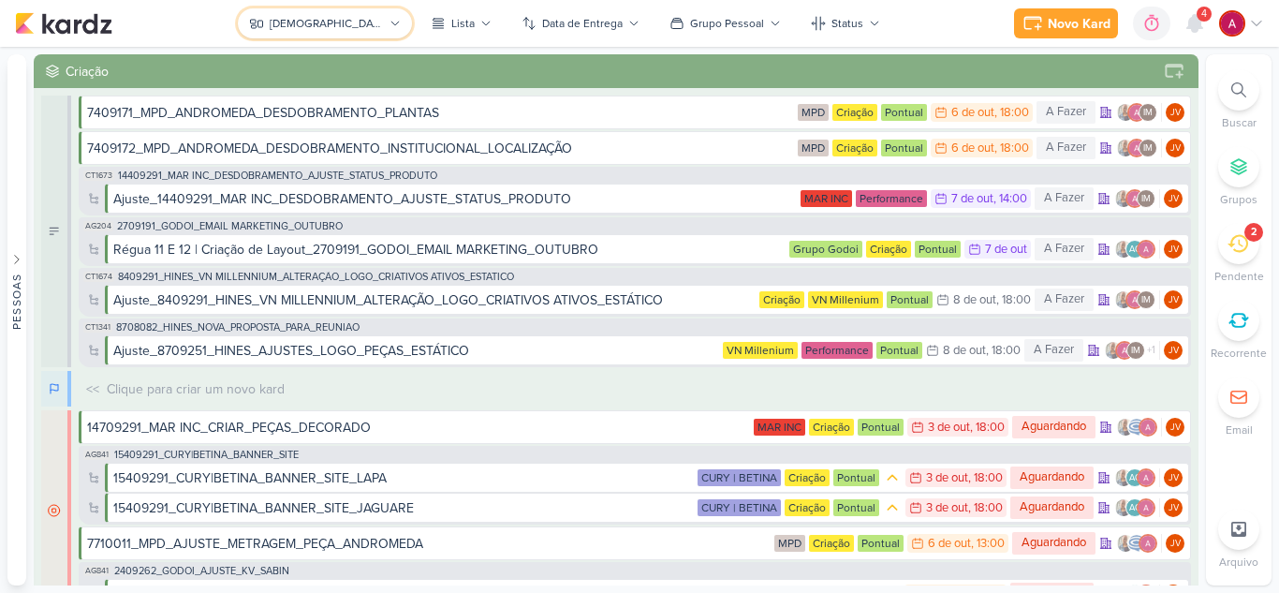
click at [390, 25] on icon at bounding box center [395, 23] width 11 height 11
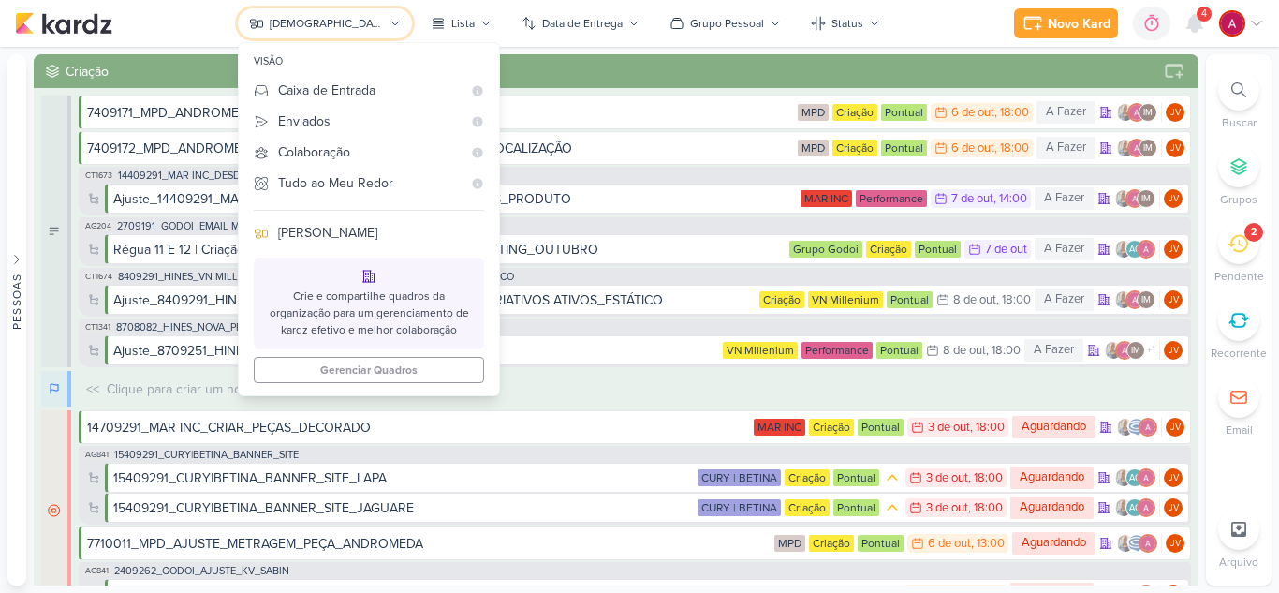
scroll to position [349, 0]
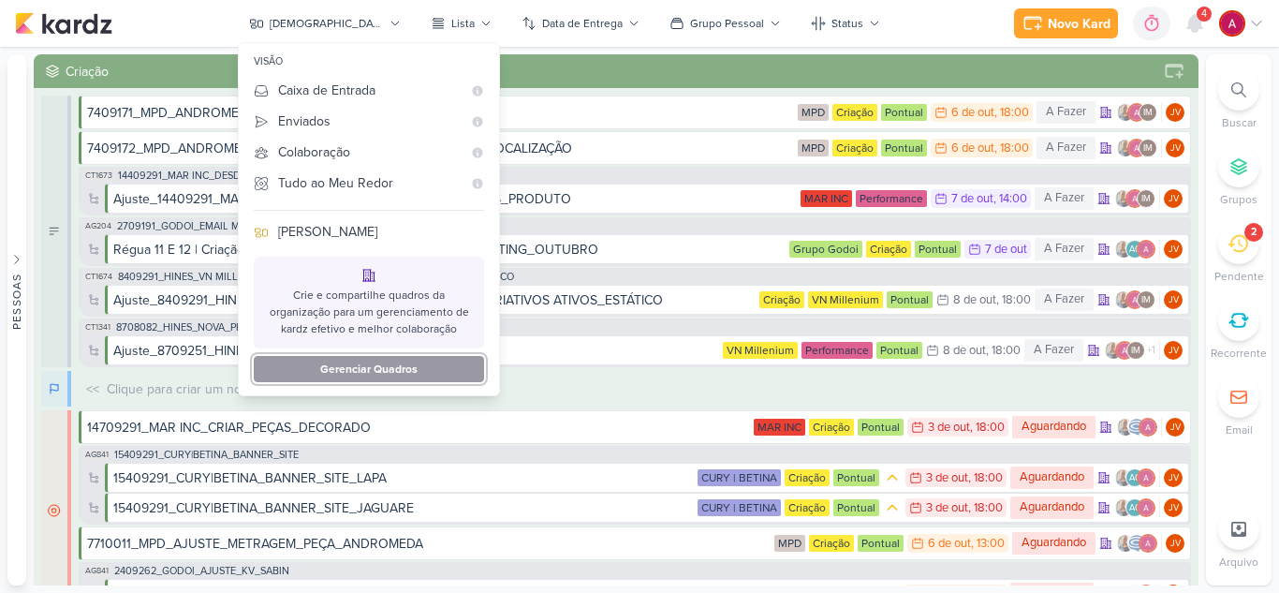
click at [452, 371] on button "Gerenciar Quadros" at bounding box center [369, 369] width 230 height 26
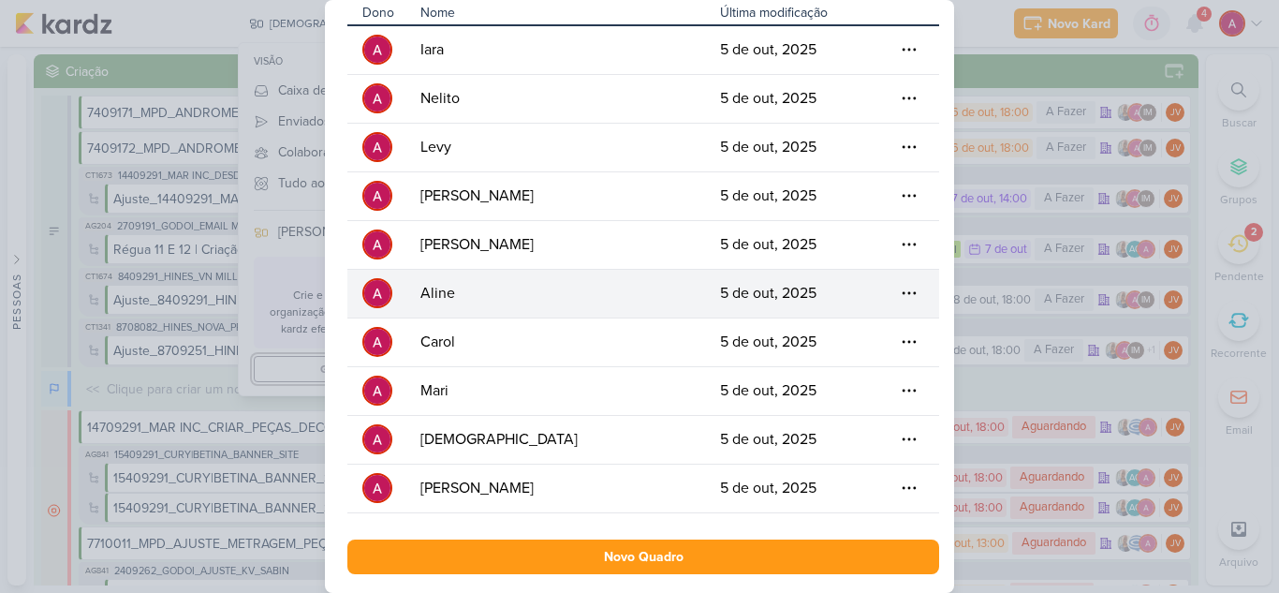
scroll to position [126, 0]
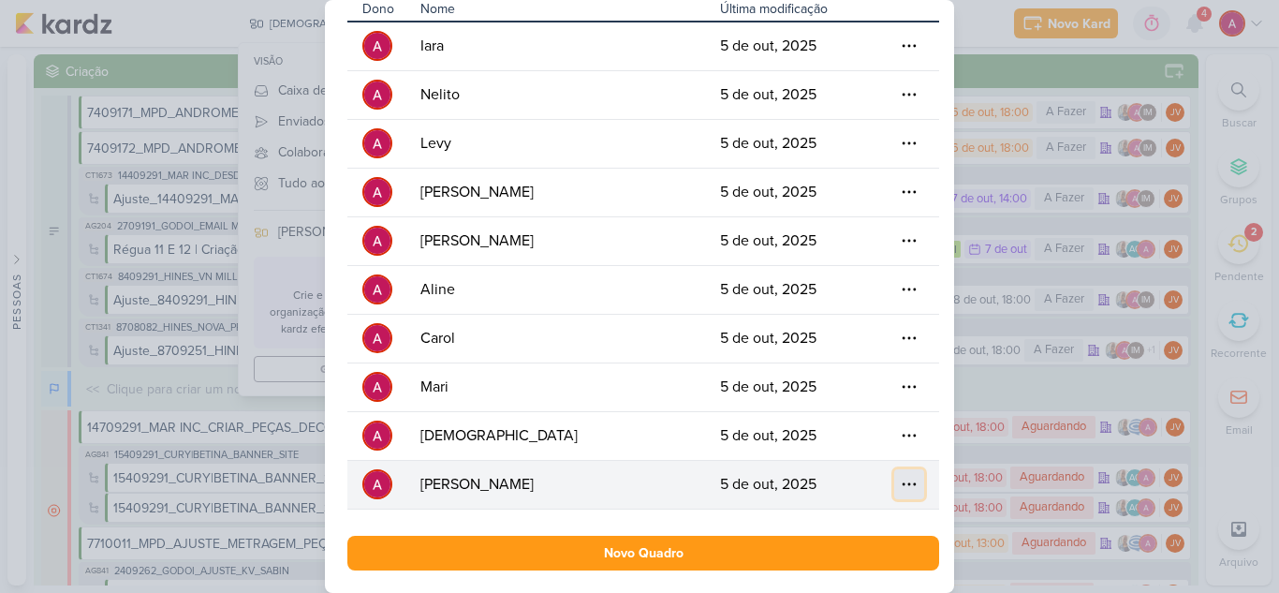
click at [901, 487] on icon at bounding box center [909, 484] width 19 height 19
click at [853, 483] on div "Deletar" at bounding box center [846, 488] width 42 height 20
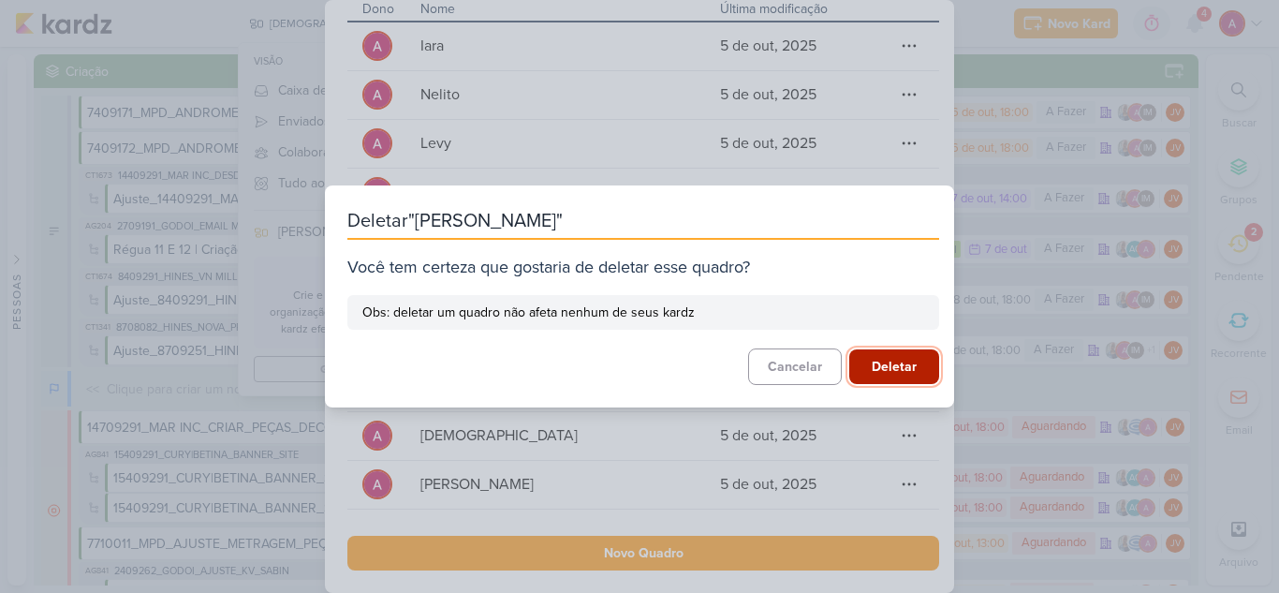
click at [893, 366] on button "Deletar" at bounding box center [895, 366] width 90 height 35
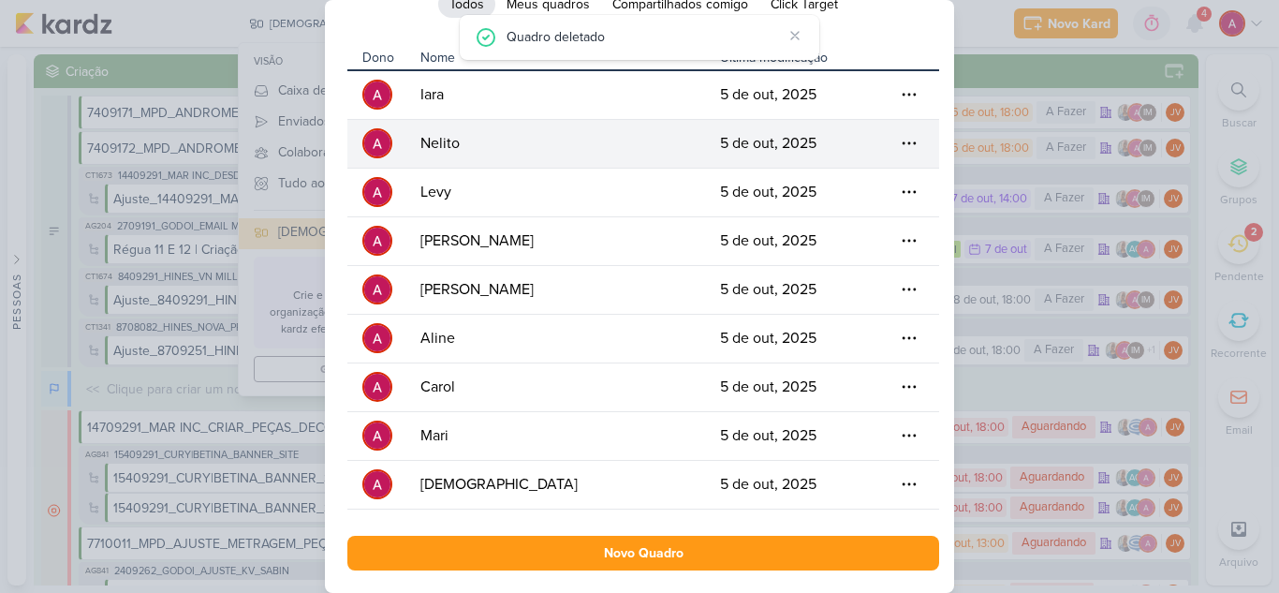
scroll to position [0, 0]
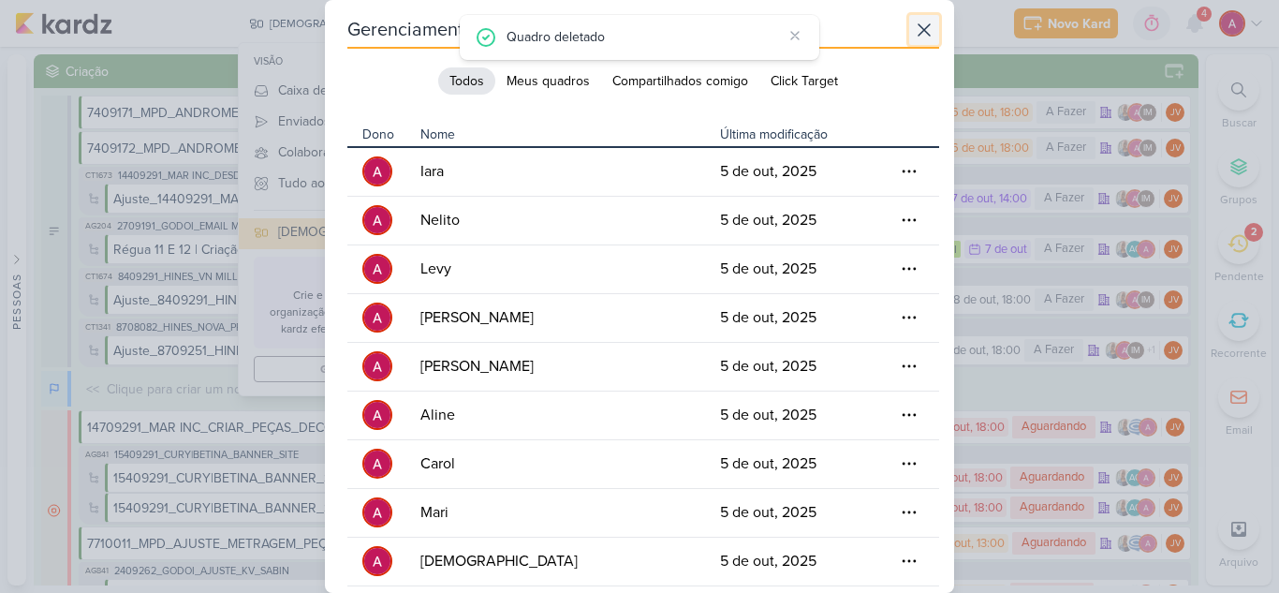
click at [924, 30] on icon at bounding box center [924, 30] width 22 height 22
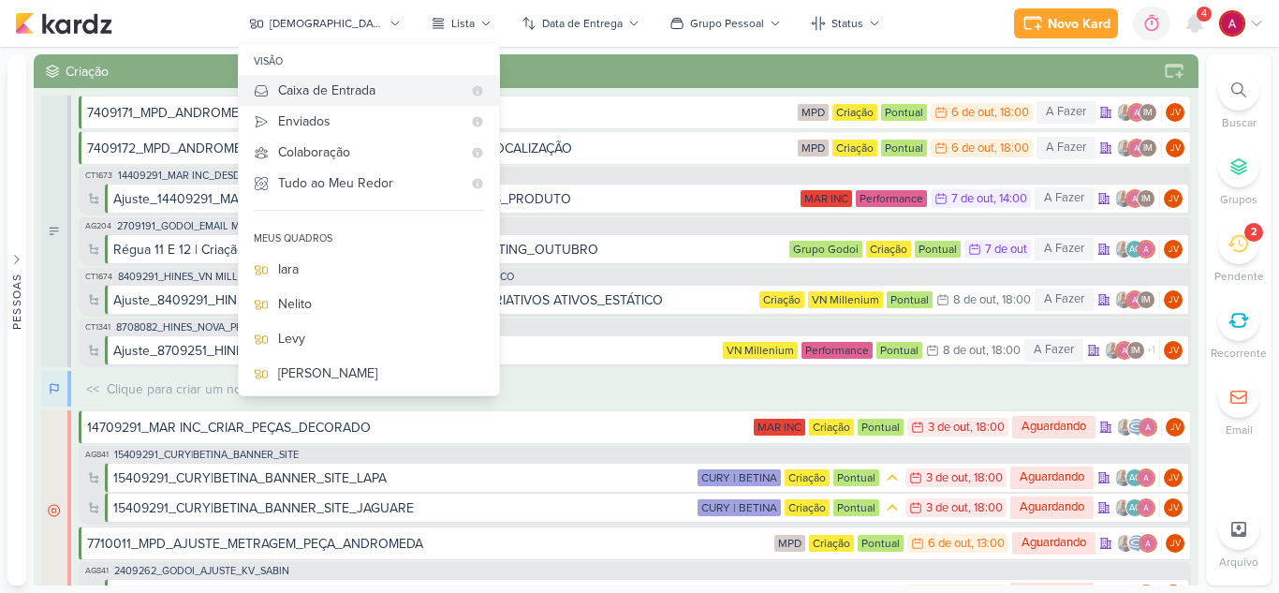
click at [375, 89] on div "Caixa de Entrada" at bounding box center [370, 91] width 184 height 20
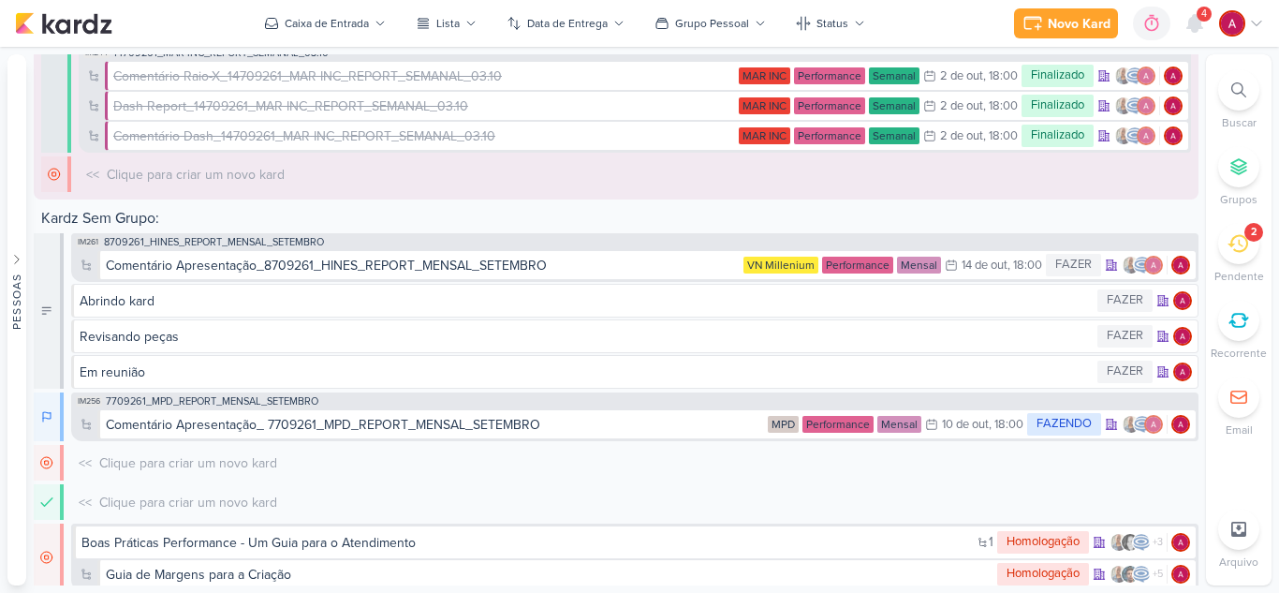
scroll to position [578, 0]
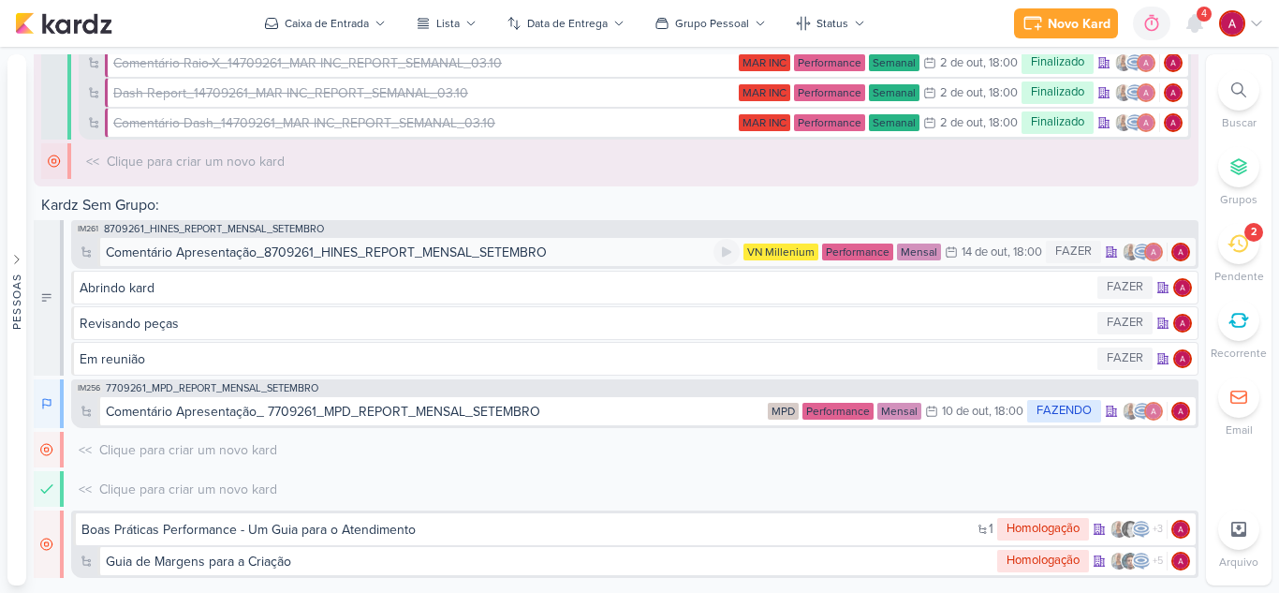
click at [405, 253] on div "Comentário Apresentação_8709261_HINES_REPORT_MENSAL_SETEMBRO" at bounding box center [326, 253] width 441 height 20
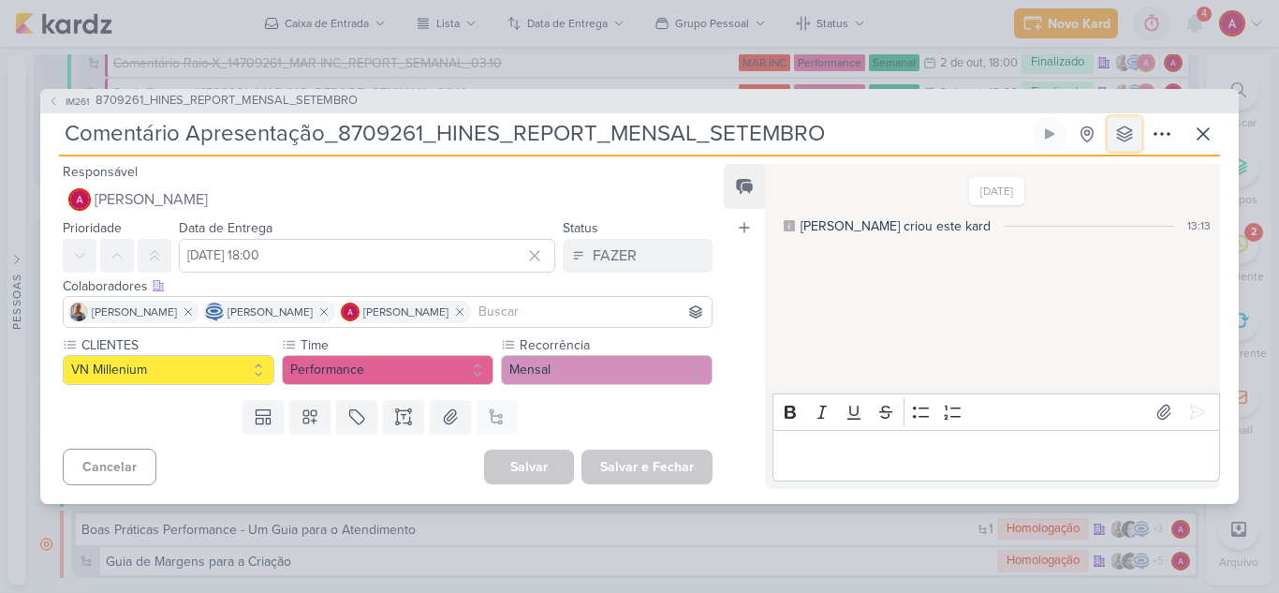
click at [1116, 125] on icon at bounding box center [1125, 134] width 19 height 19
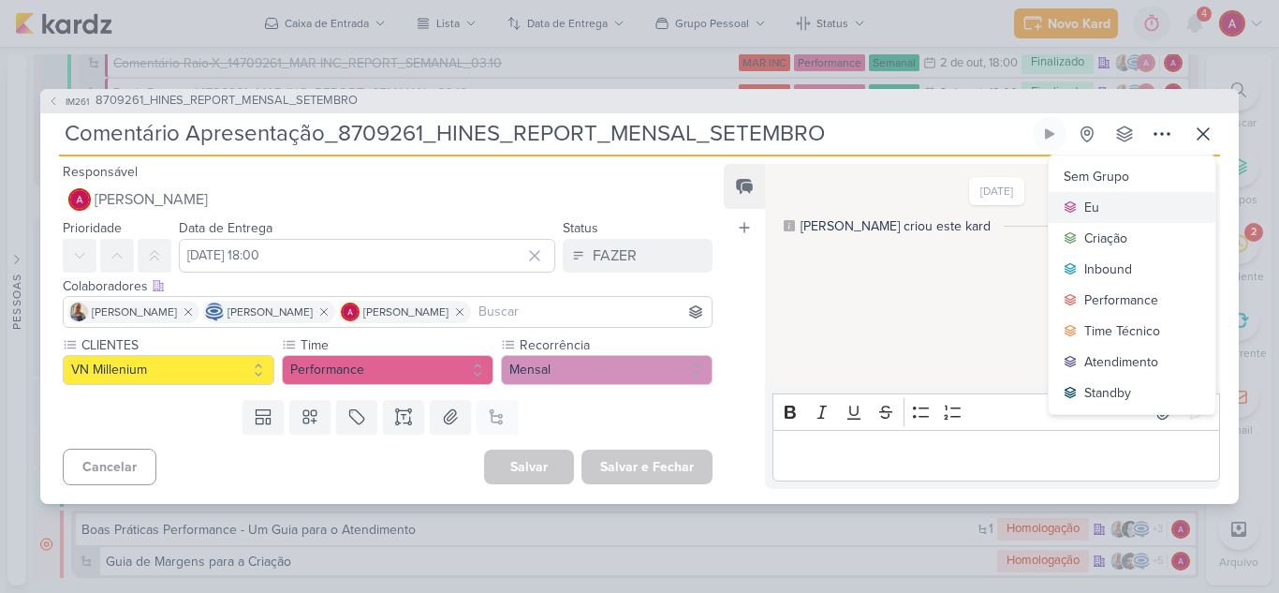
click at [1115, 207] on button "Eu" at bounding box center [1132, 207] width 167 height 31
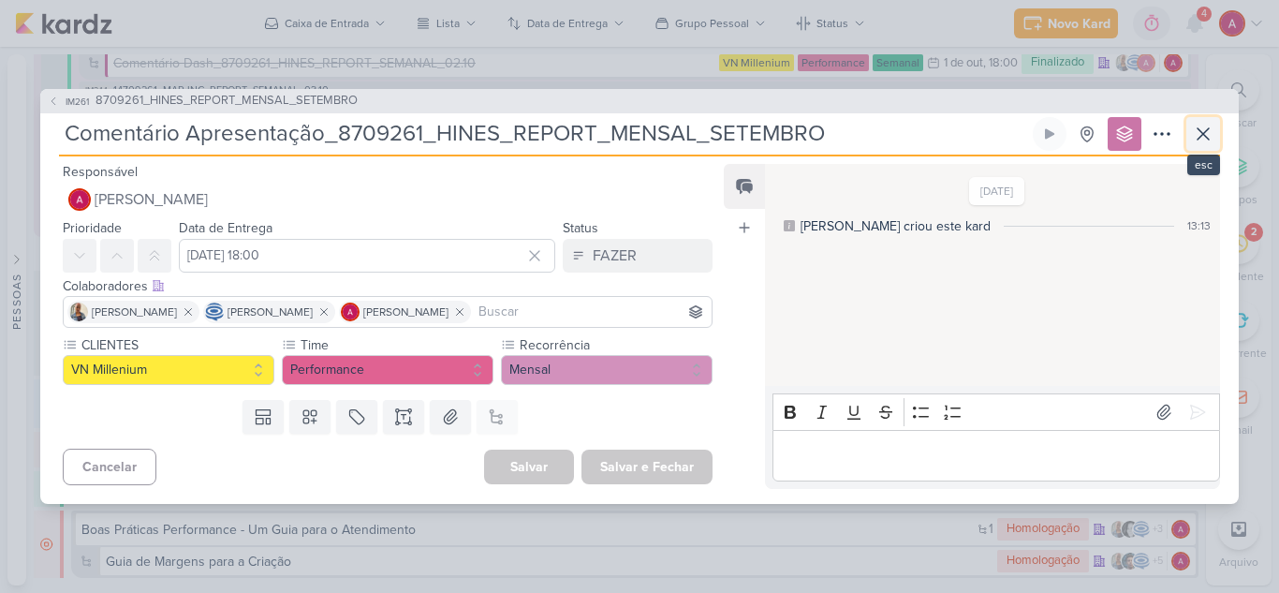
click at [1199, 140] on icon at bounding box center [1203, 134] width 22 height 22
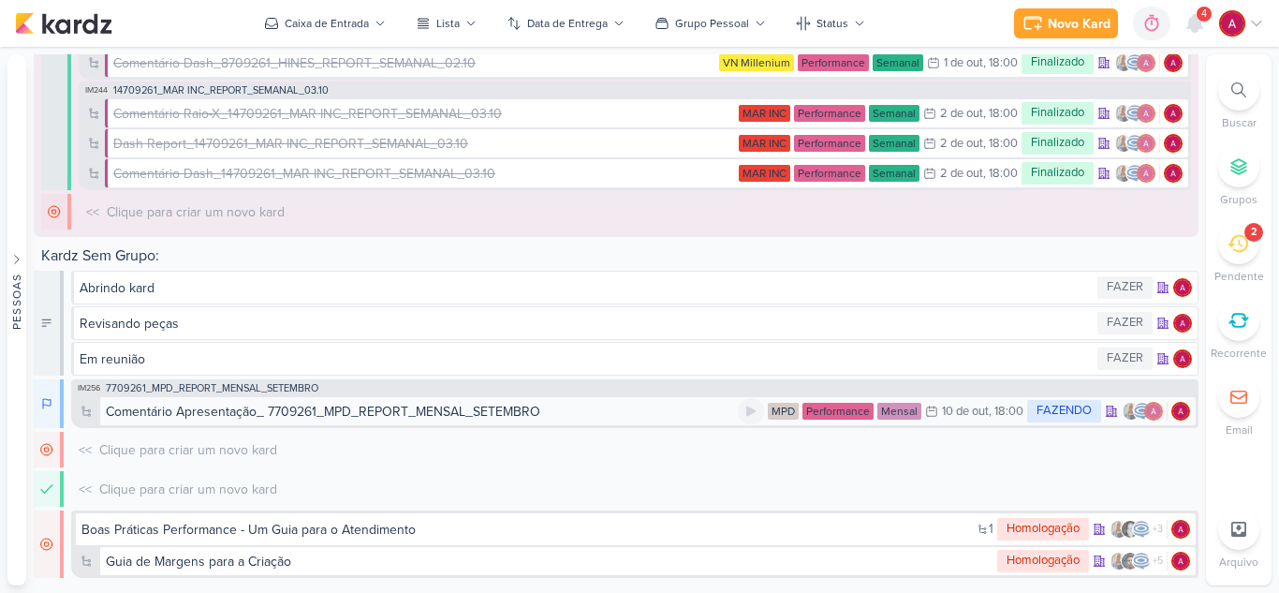
click at [223, 407] on div "Comentário Apresentação_ 7709261_MPD_REPORT_MENSAL_SETEMBRO" at bounding box center [323, 412] width 435 height 20
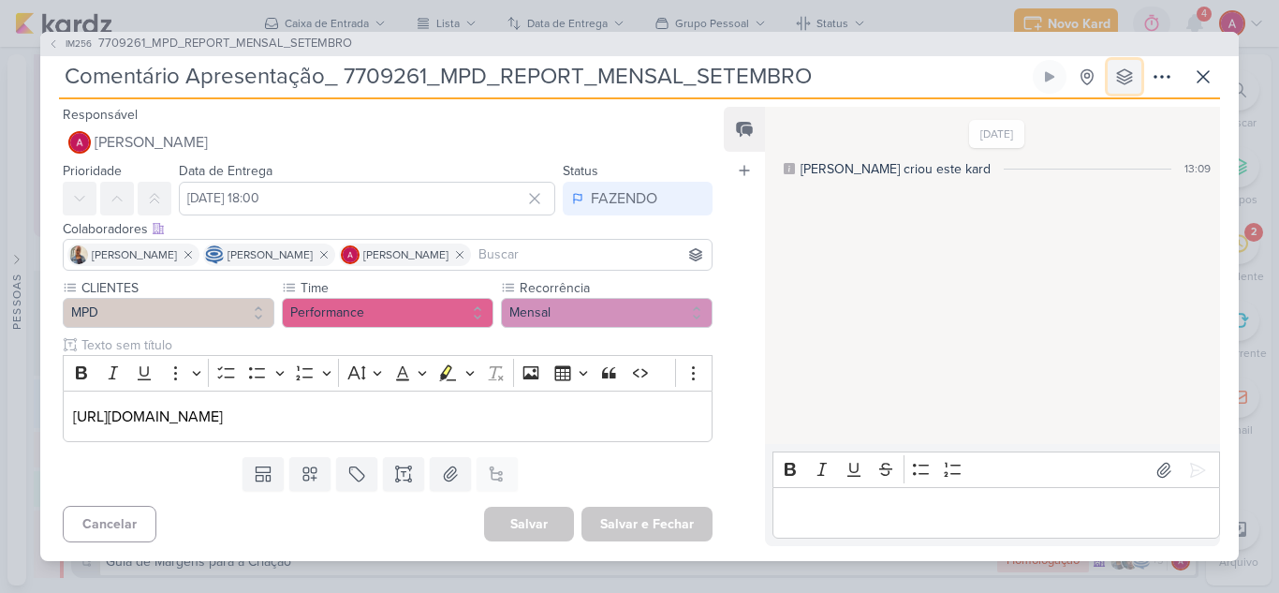
click at [1135, 65] on button at bounding box center [1125, 77] width 34 height 34
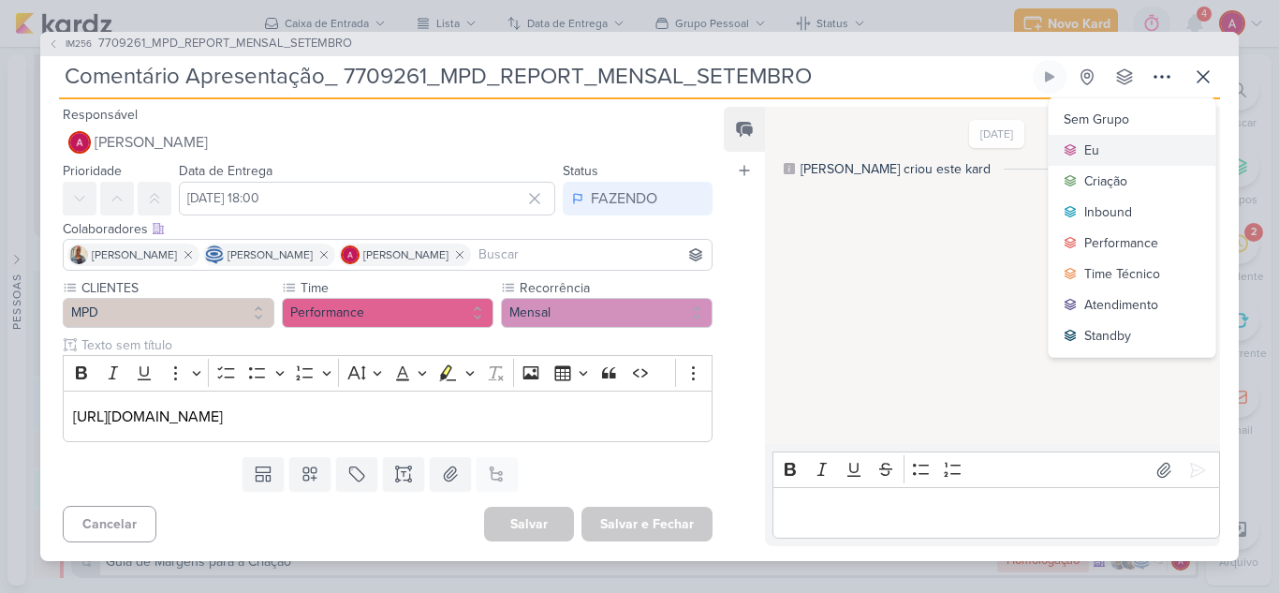
click at [1120, 141] on button "Eu" at bounding box center [1132, 150] width 167 height 31
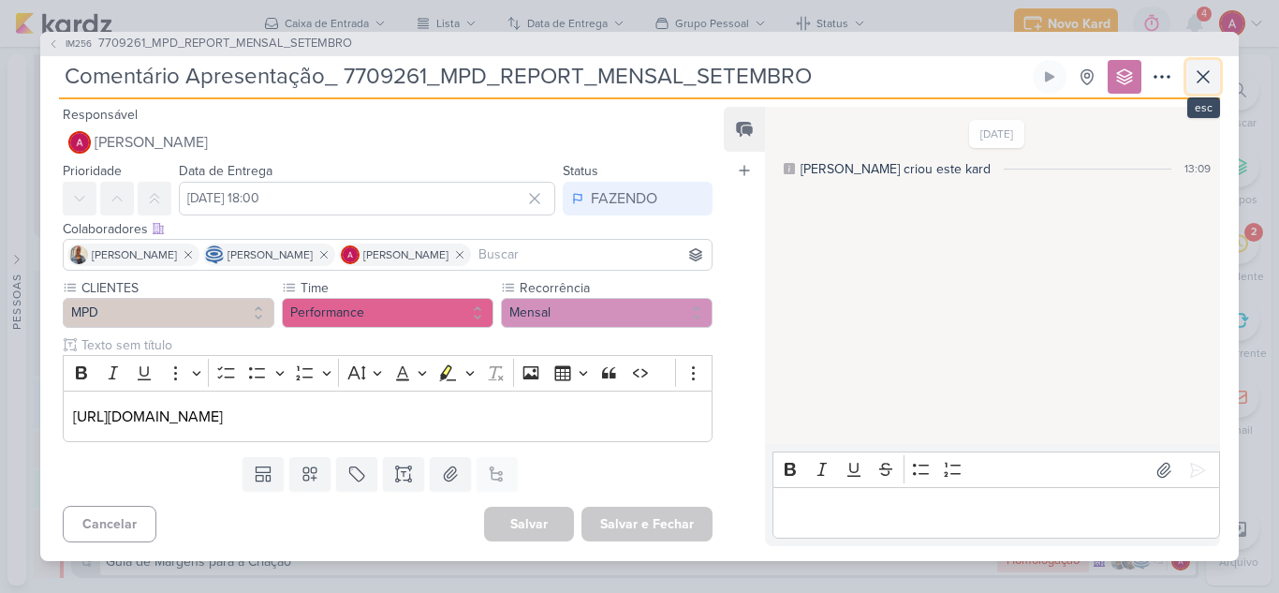
click at [1205, 81] on icon at bounding box center [1203, 77] width 22 height 22
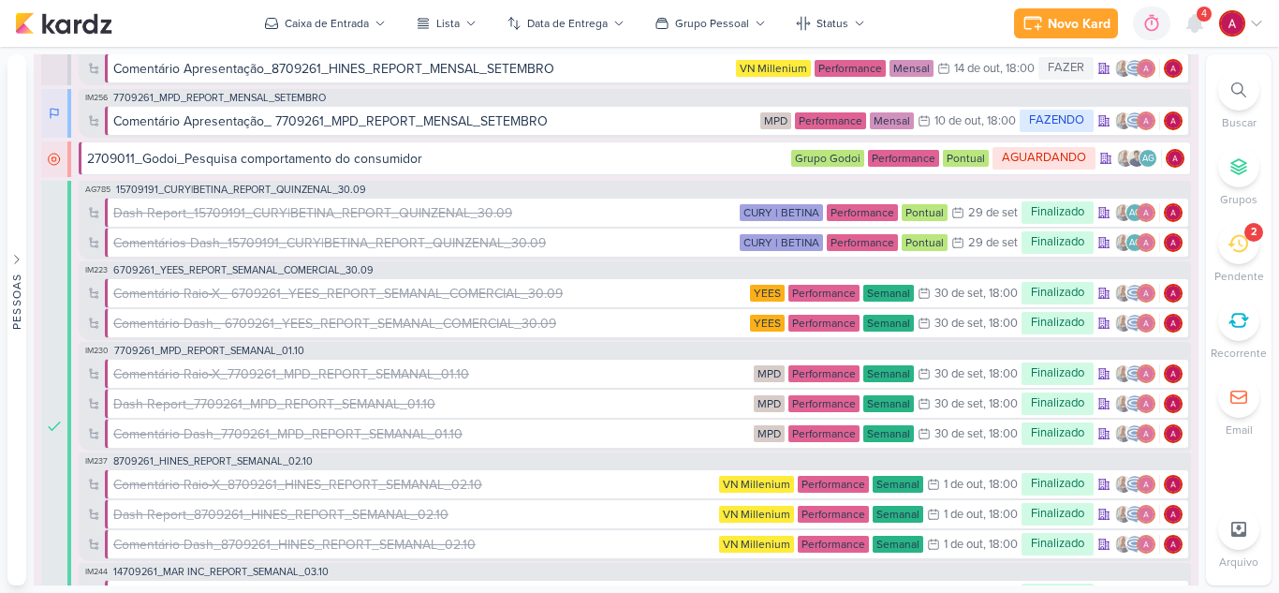
scroll to position [0, 0]
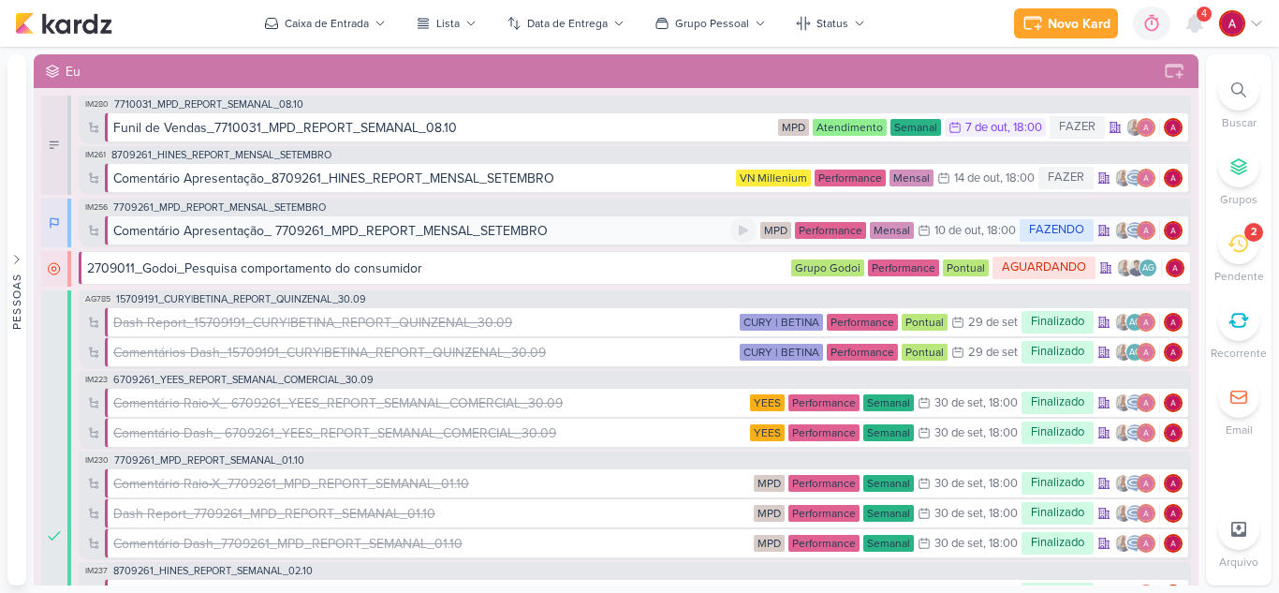
click at [334, 229] on div "Comentário Apresentação_ 7709261_MPD_REPORT_MENSAL_SETEMBRO" at bounding box center [330, 231] width 435 height 20
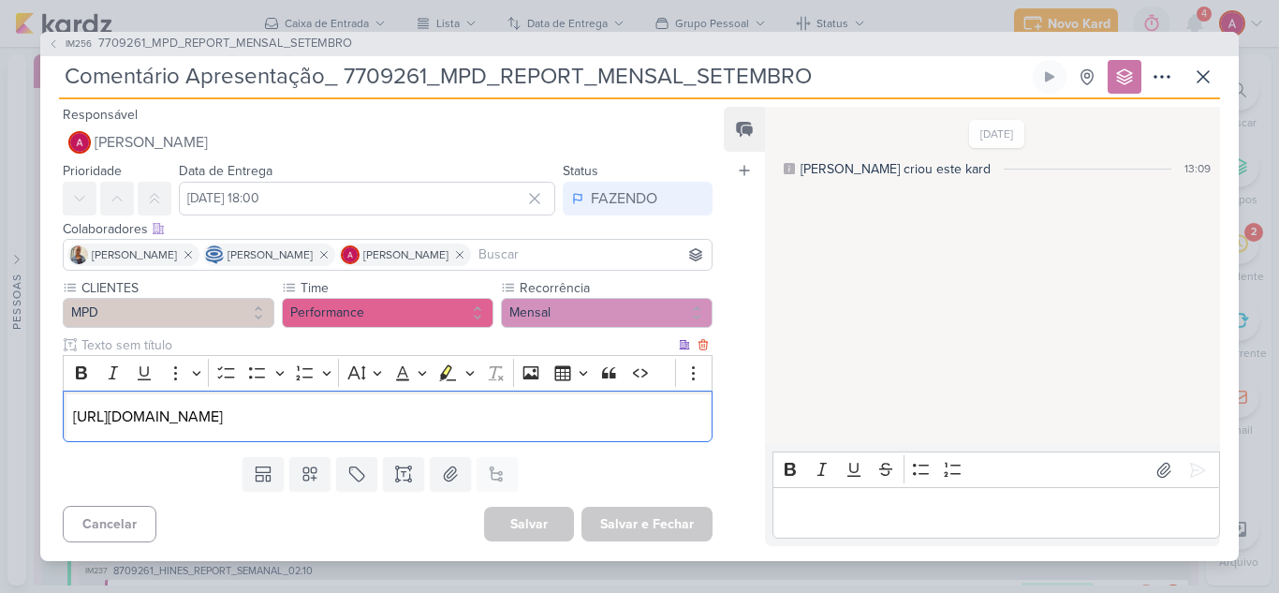
click at [531, 418] on p "https://www.canva.com/design/DAG0p2zD3TA/BkmPaQH0syBkRpEUQHvViA/edit" at bounding box center [387, 417] width 629 height 22
drag, startPoint x: 633, startPoint y: 417, endPoint x: 69, endPoint y: 431, distance: 564.0
click at [69, 431] on div "https://www.canva.com/design/DAG0p2zD3TA/BkmPaQH0syBkRpEUQHvViA/edit" at bounding box center [388, 417] width 650 height 52
copy p "https://www.canva.com/design/DAG0p2zD3TA/BkmPaQH0syBkRpEUQHvViA/edit"
click at [1058, 71] on button at bounding box center [1050, 77] width 34 height 34
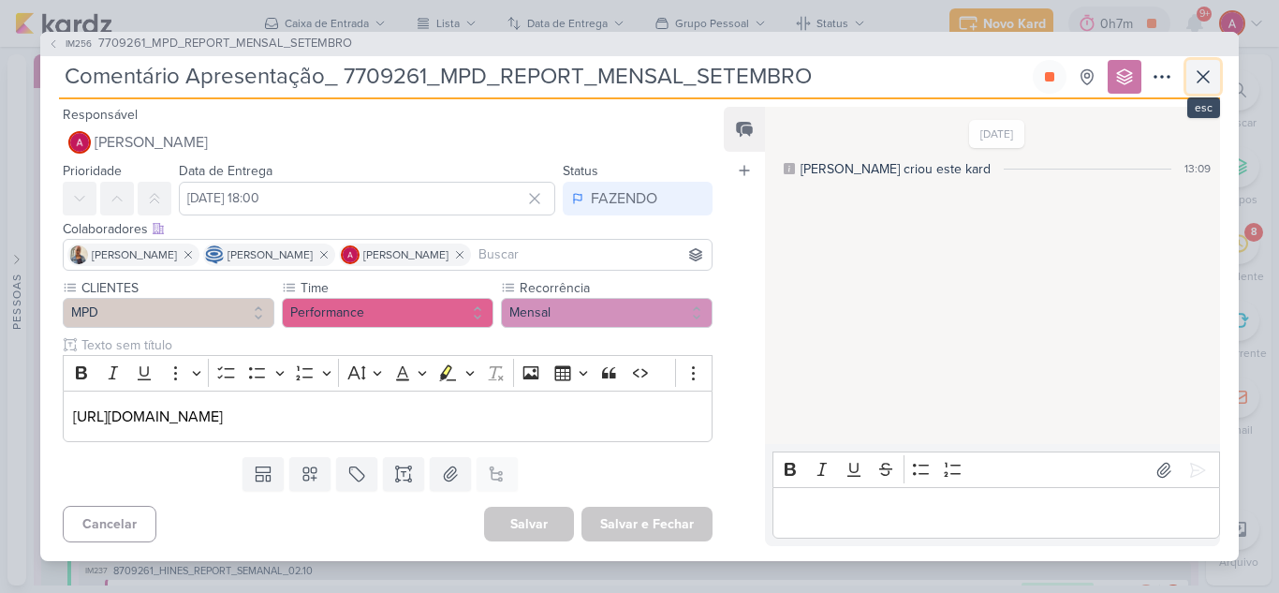
click at [1208, 85] on icon at bounding box center [1203, 77] width 22 height 22
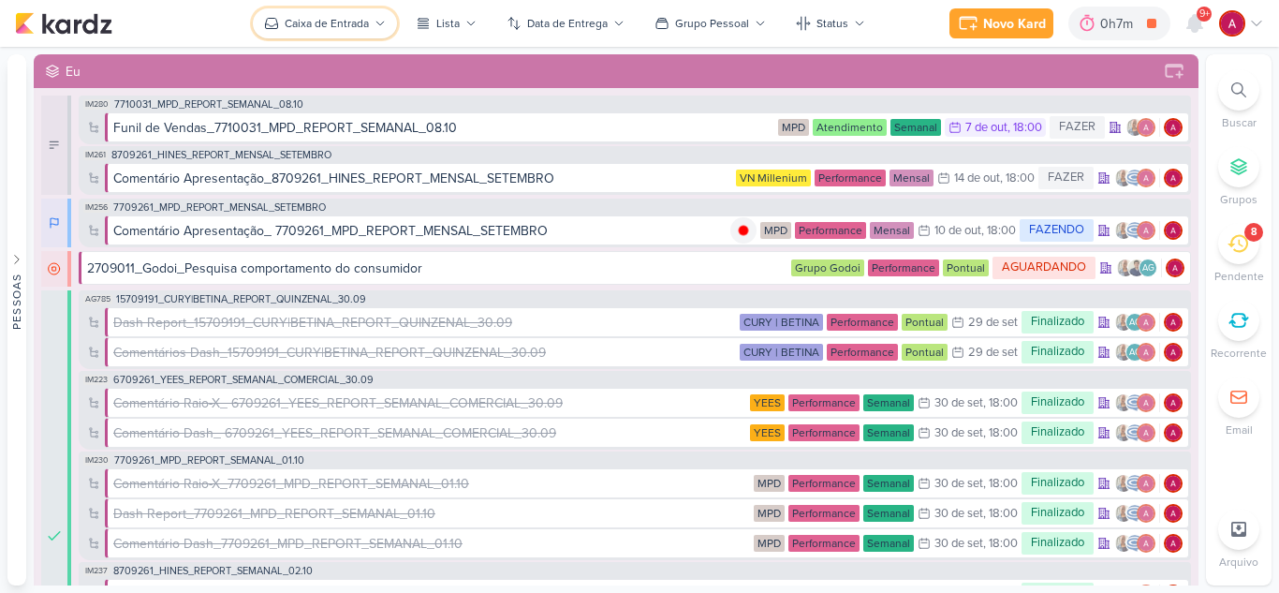
click at [347, 9] on button "Caixa de Entrada" at bounding box center [325, 23] width 144 height 30
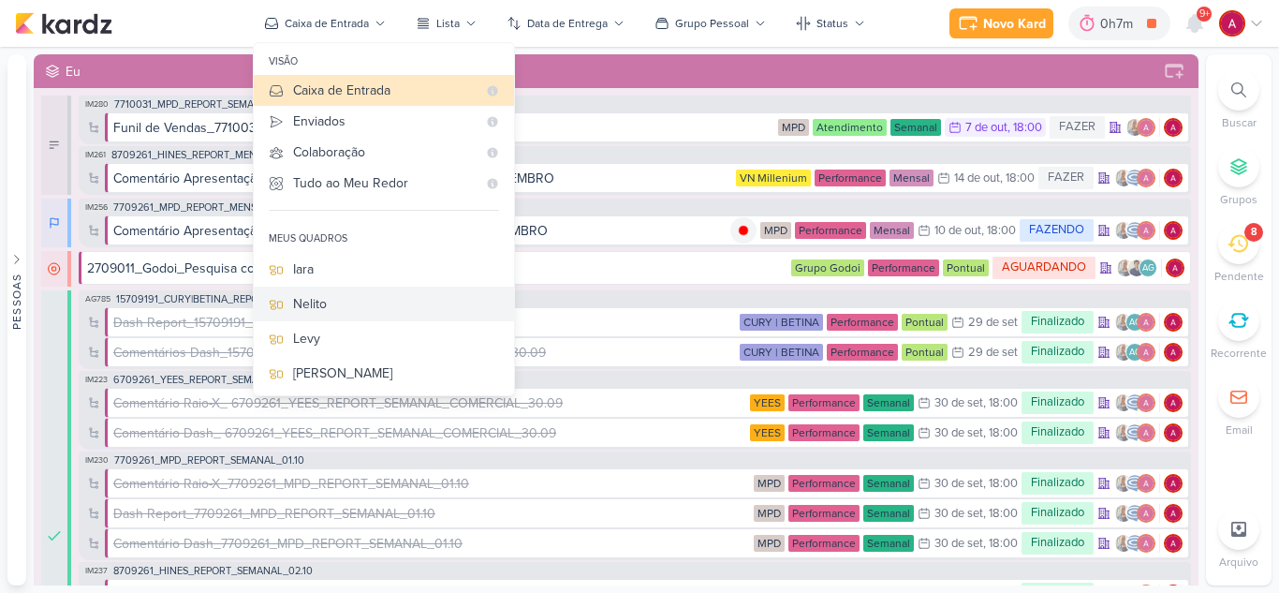
click at [324, 311] on div "Nelito" at bounding box center [396, 304] width 206 height 20
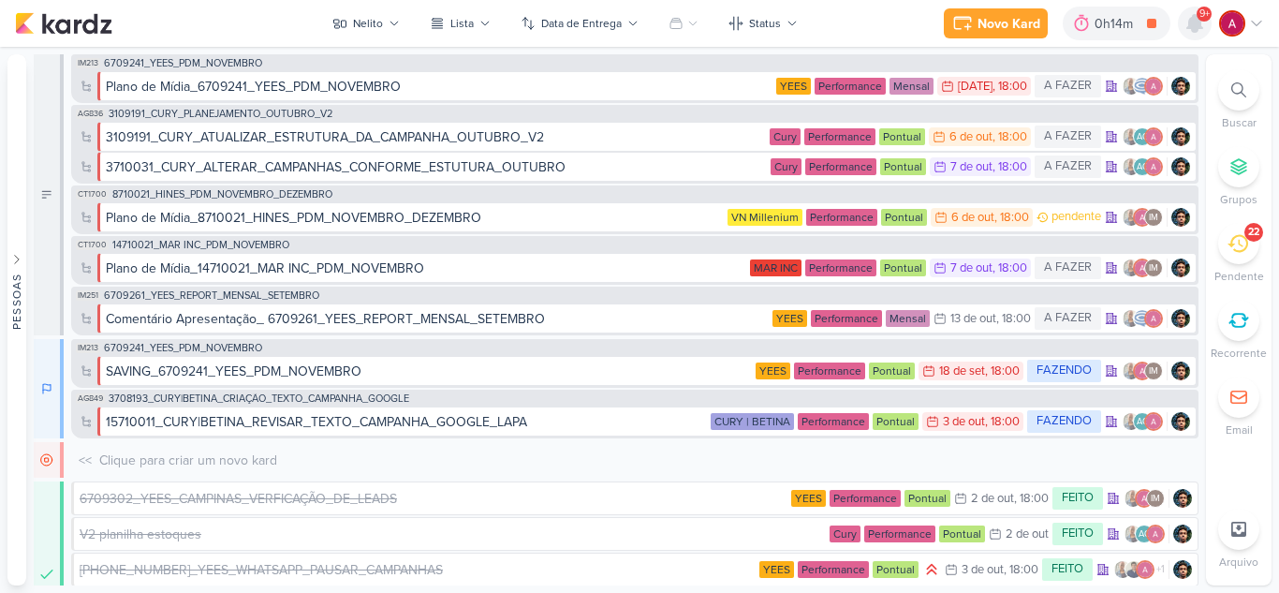
click at [1190, 34] on icon at bounding box center [1195, 23] width 22 height 22
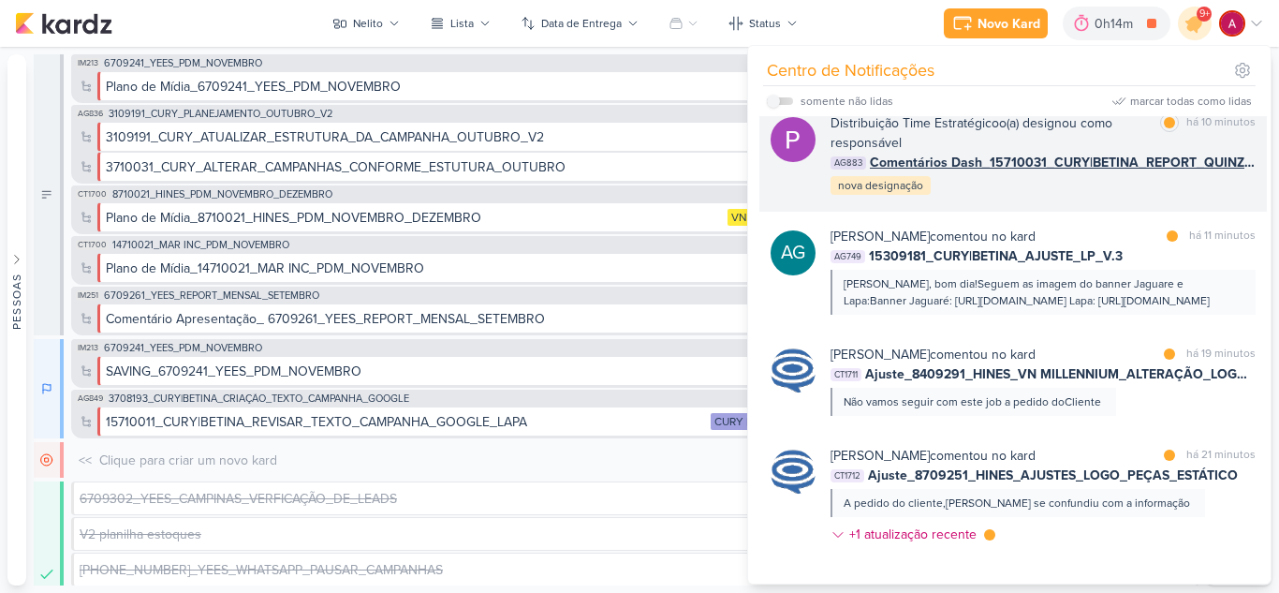
scroll to position [2565, 0]
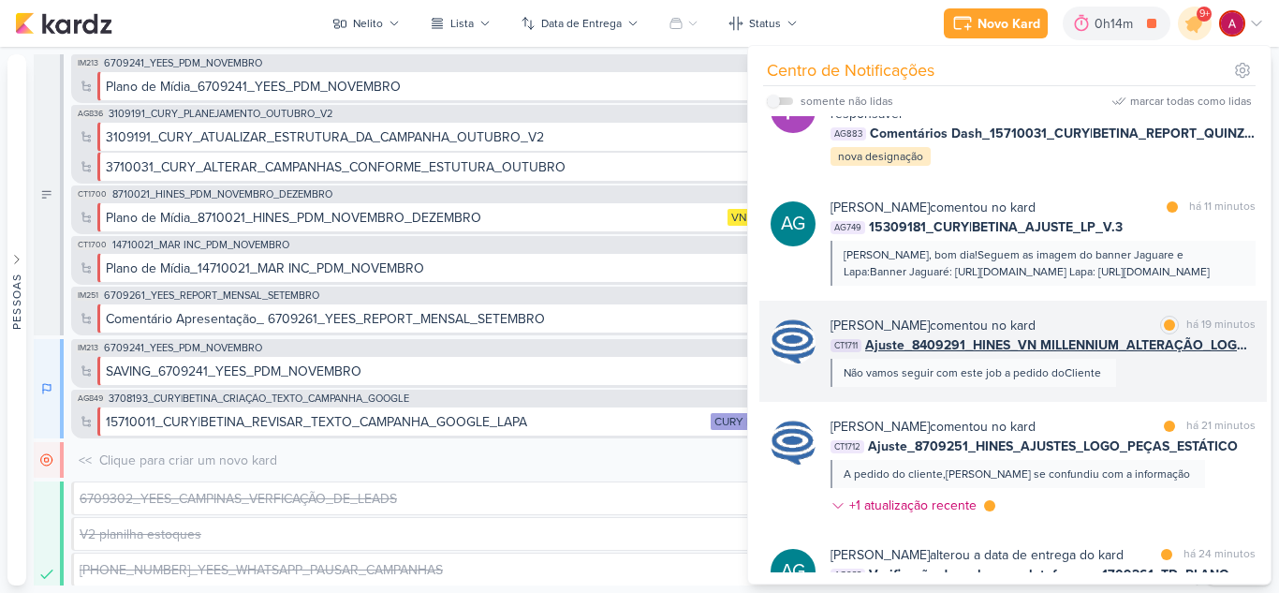
click at [1162, 387] on div "Caroline Traven De Andrade comentou no kard marcar como lida há 19 minutos CT17…" at bounding box center [1043, 351] width 425 height 71
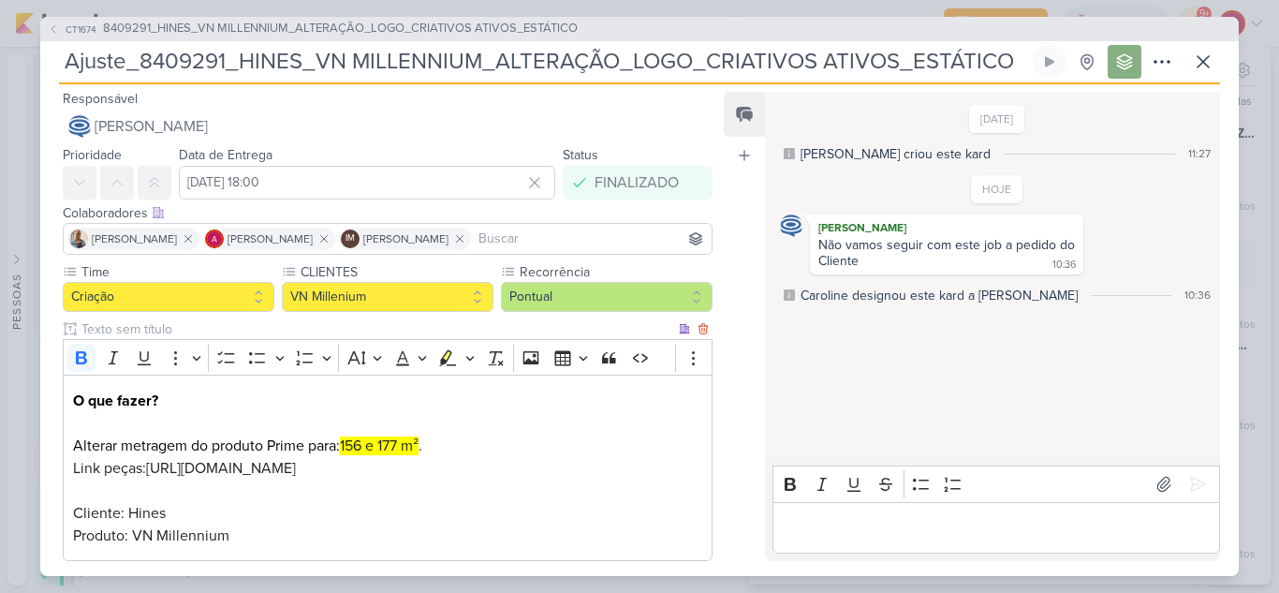
scroll to position [0, 0]
click at [1203, 67] on icon at bounding box center [1203, 62] width 22 height 22
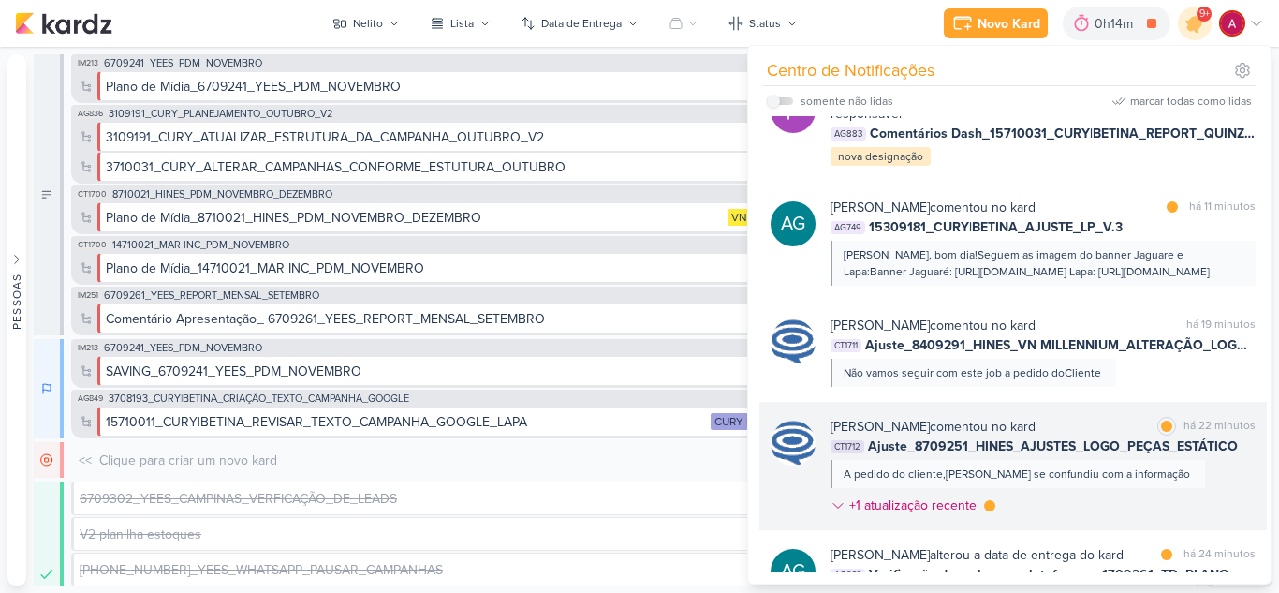
click at [1151, 503] on div "Caroline Traven De Andrade comentou no kard marcar como lida há 22 minutos CT17…" at bounding box center [1043, 470] width 425 height 106
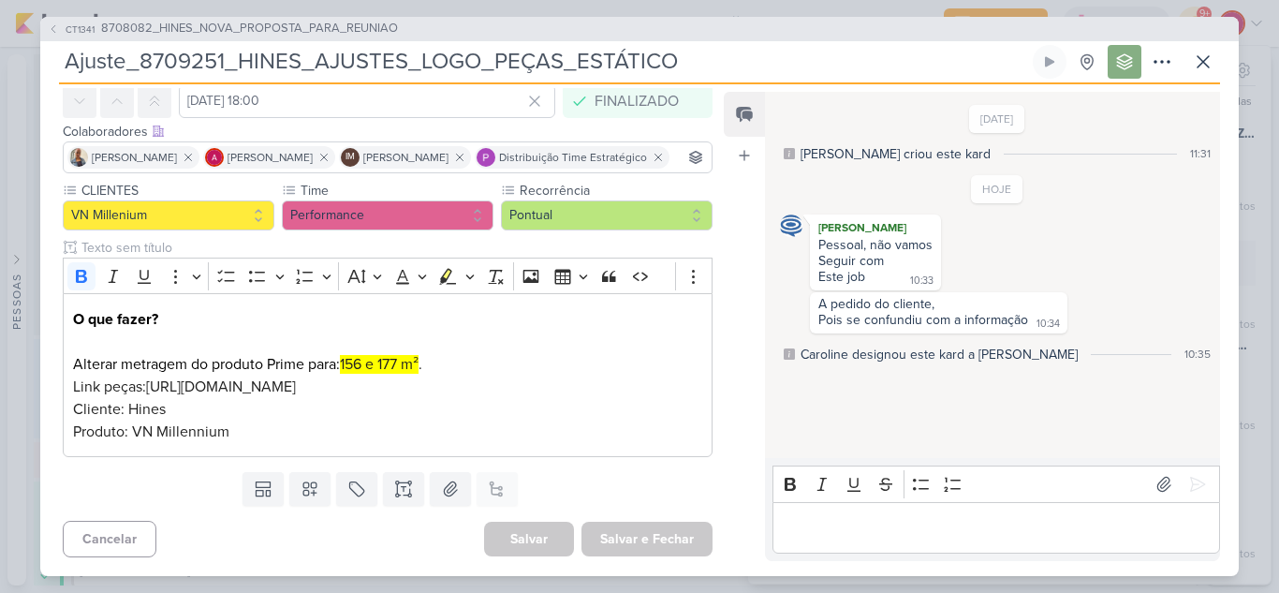
scroll to position [131, 0]
click at [1199, 56] on icon at bounding box center [1203, 61] width 11 height 11
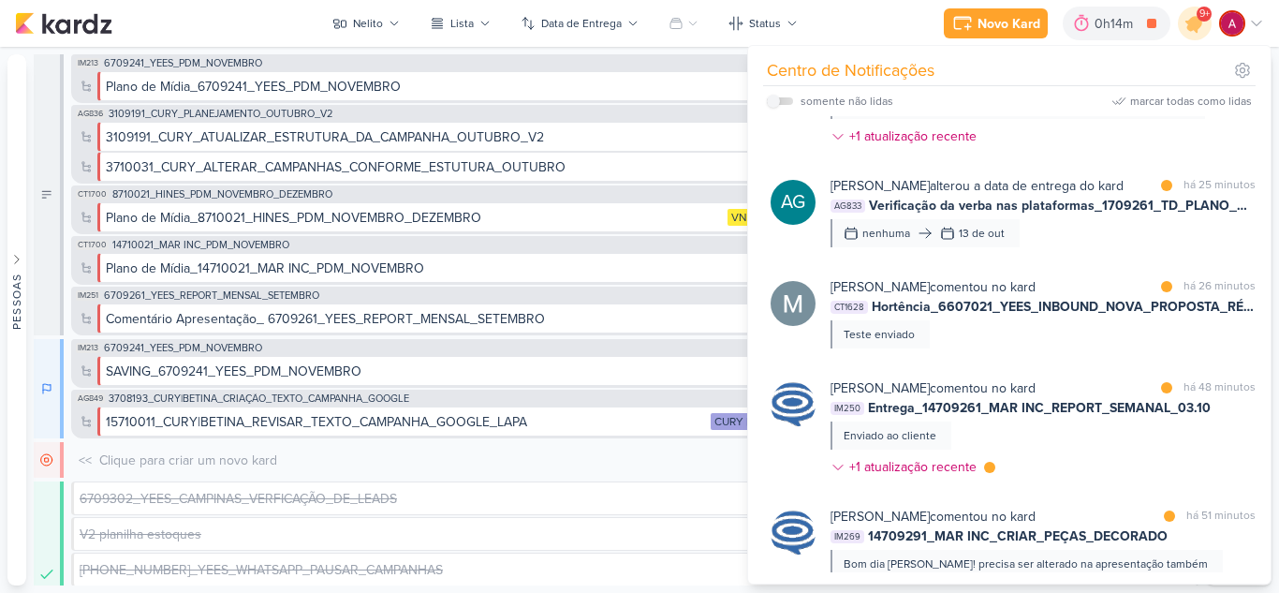
scroll to position [2939, 0]
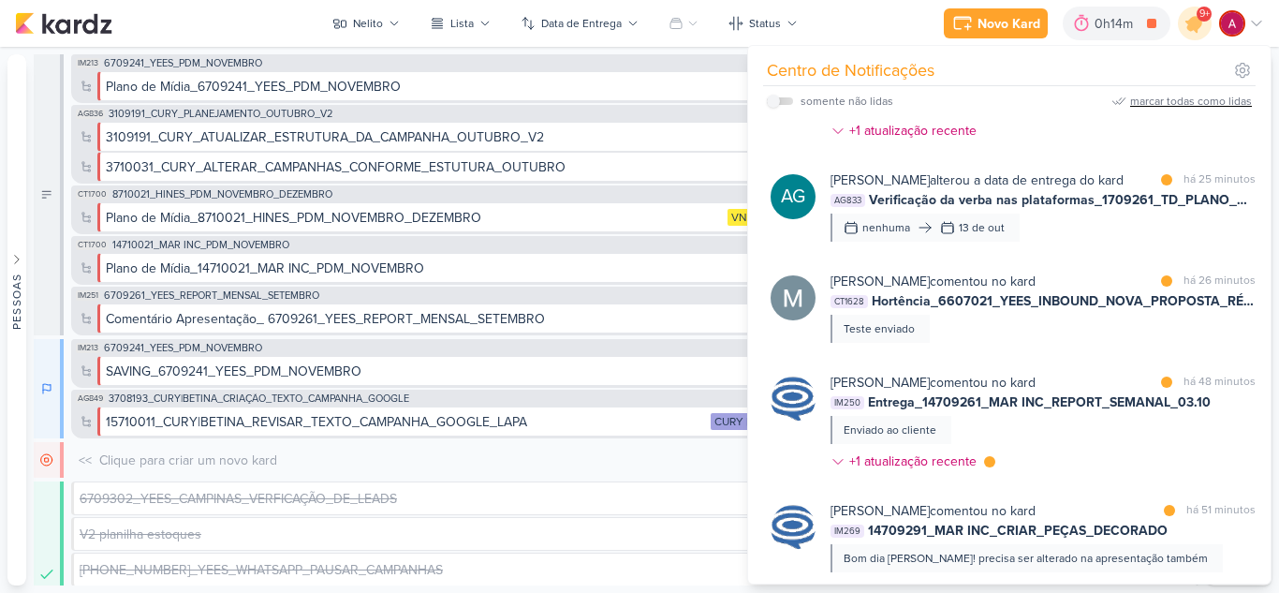
click at [1170, 103] on div "marcar todas como lidas" at bounding box center [1192, 101] width 122 height 17
click at [1191, 30] on icon at bounding box center [1195, 23] width 22 height 22
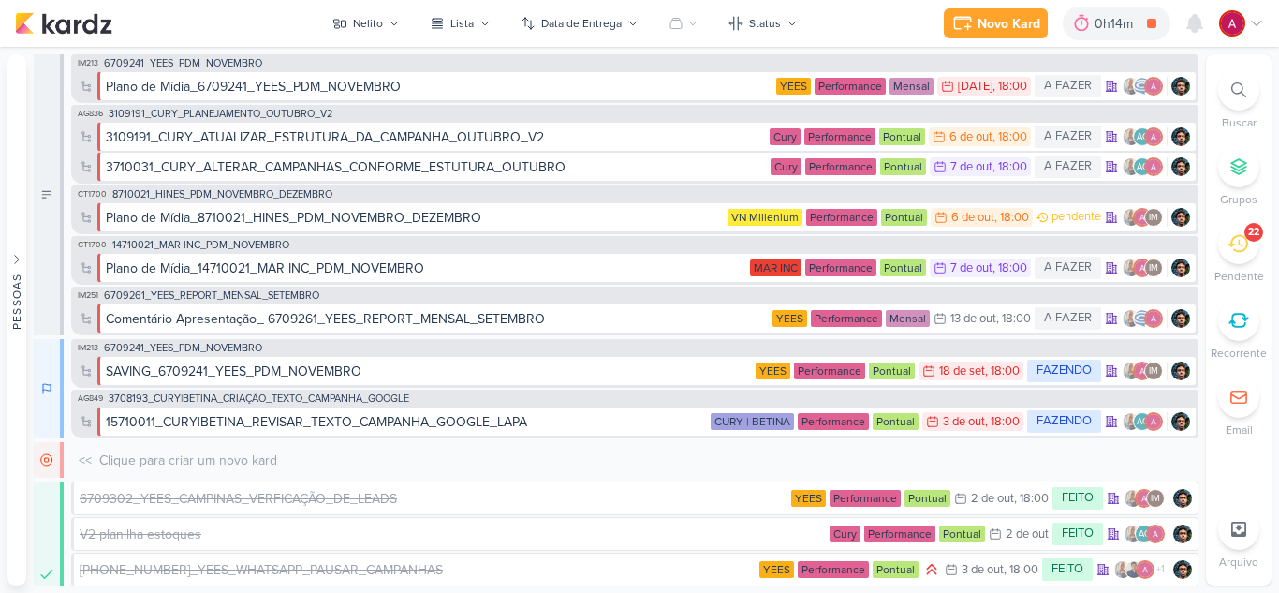
click at [1233, 250] on icon at bounding box center [1238, 243] width 21 height 21
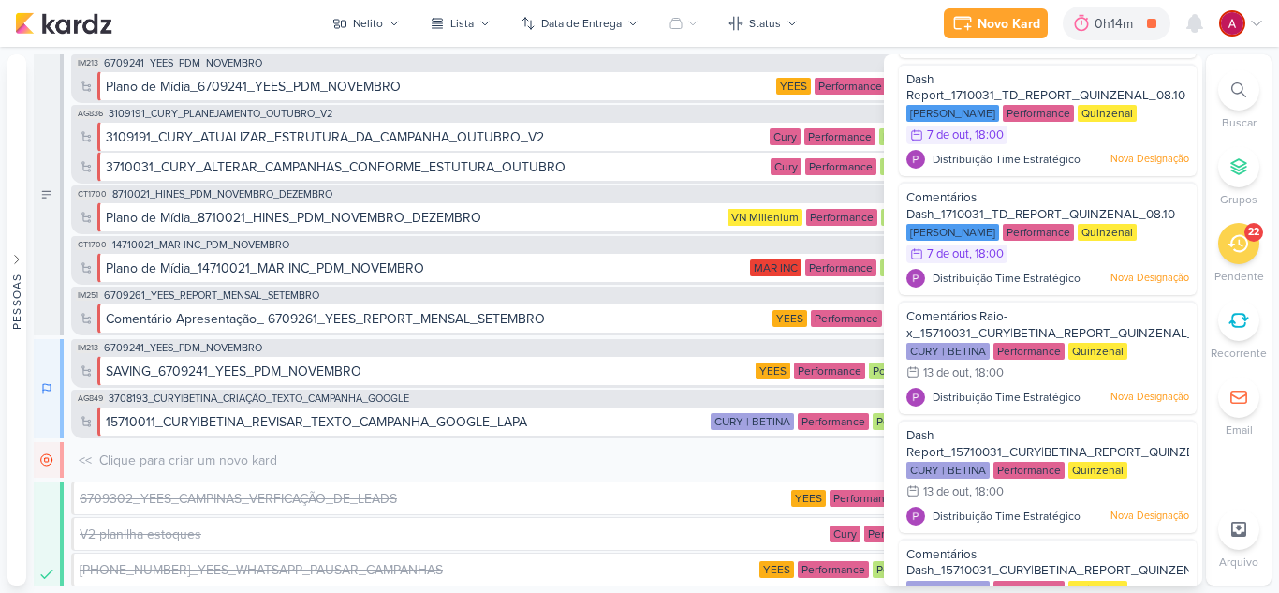
scroll to position [1921, 0]
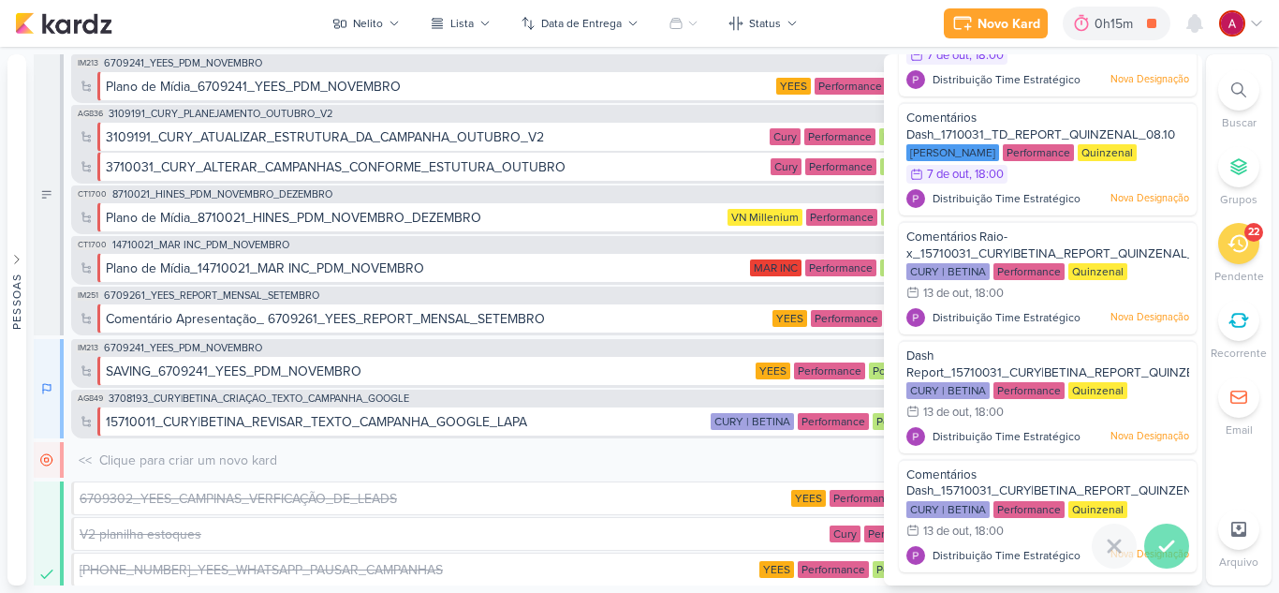
click at [1162, 540] on icon at bounding box center [1167, 546] width 22 height 22
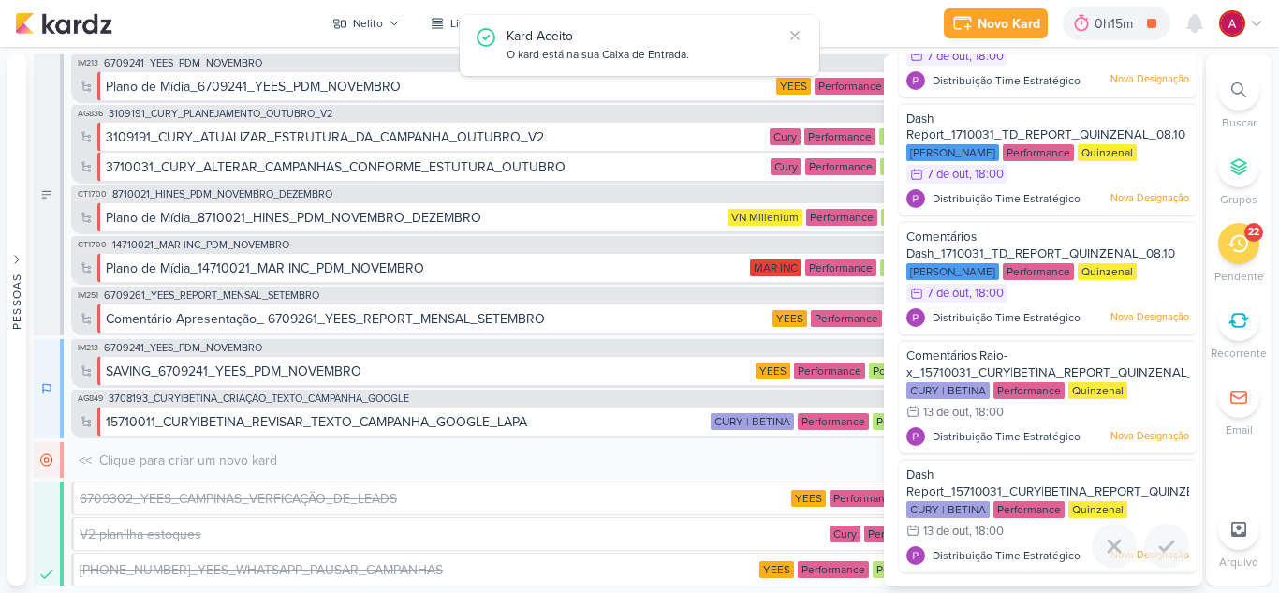
scroll to position [1802, 0]
click at [1160, 432] on icon at bounding box center [1166, 426] width 13 height 9
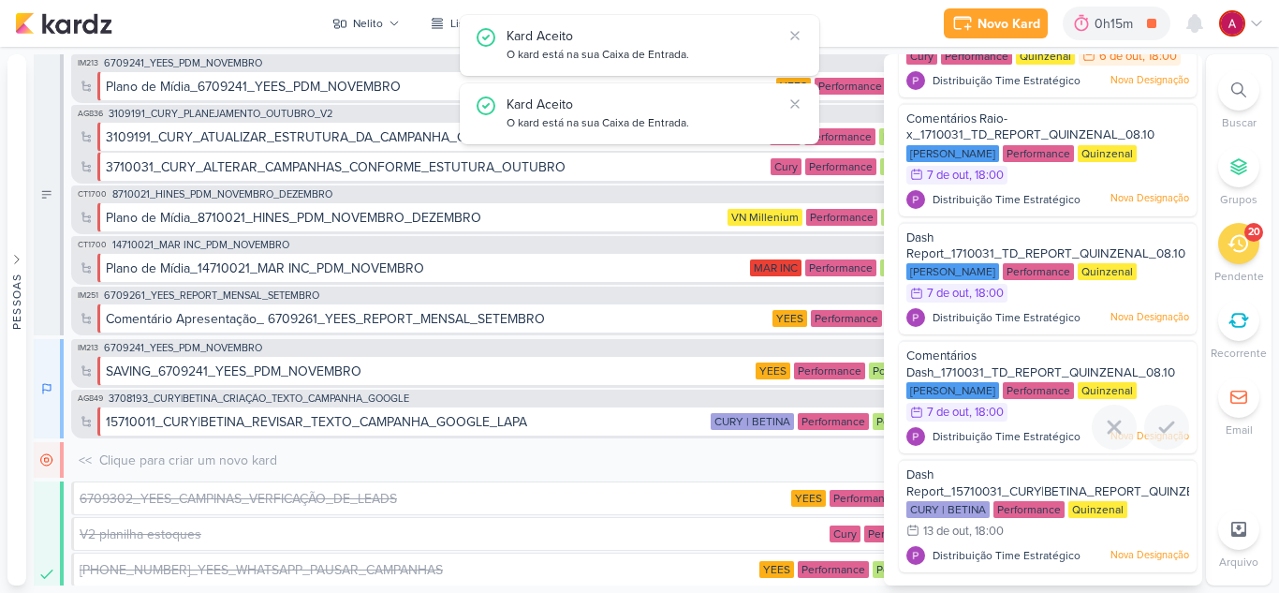
click at [1160, 432] on icon at bounding box center [1166, 426] width 13 height 9
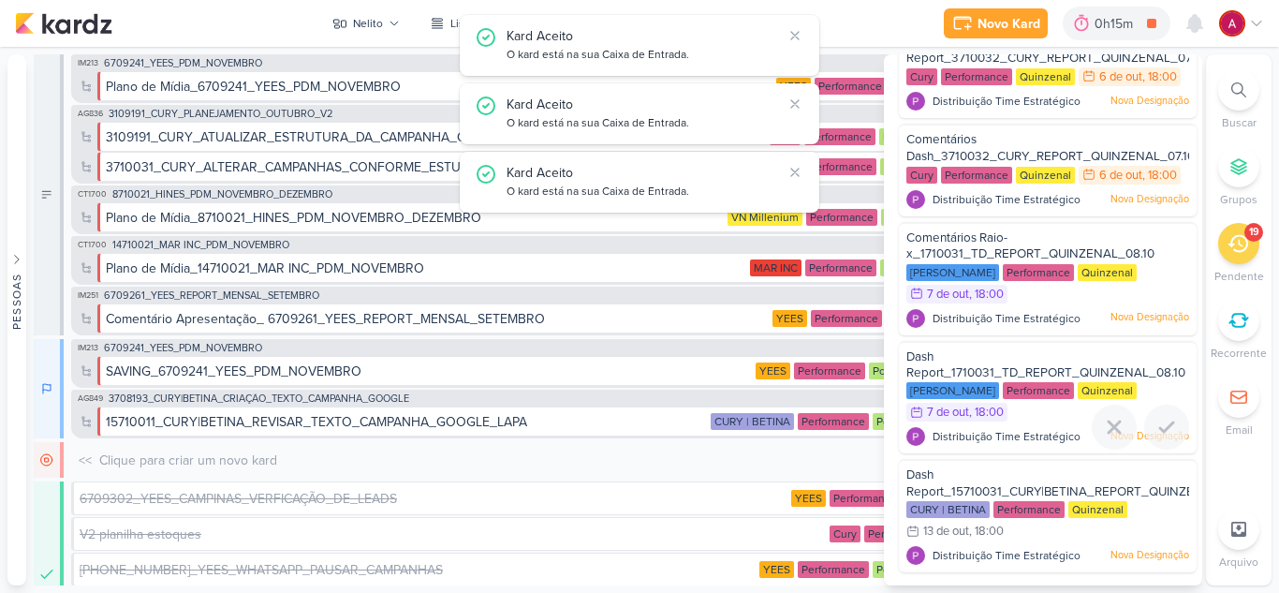
click at [1160, 432] on icon at bounding box center [1166, 426] width 13 height 9
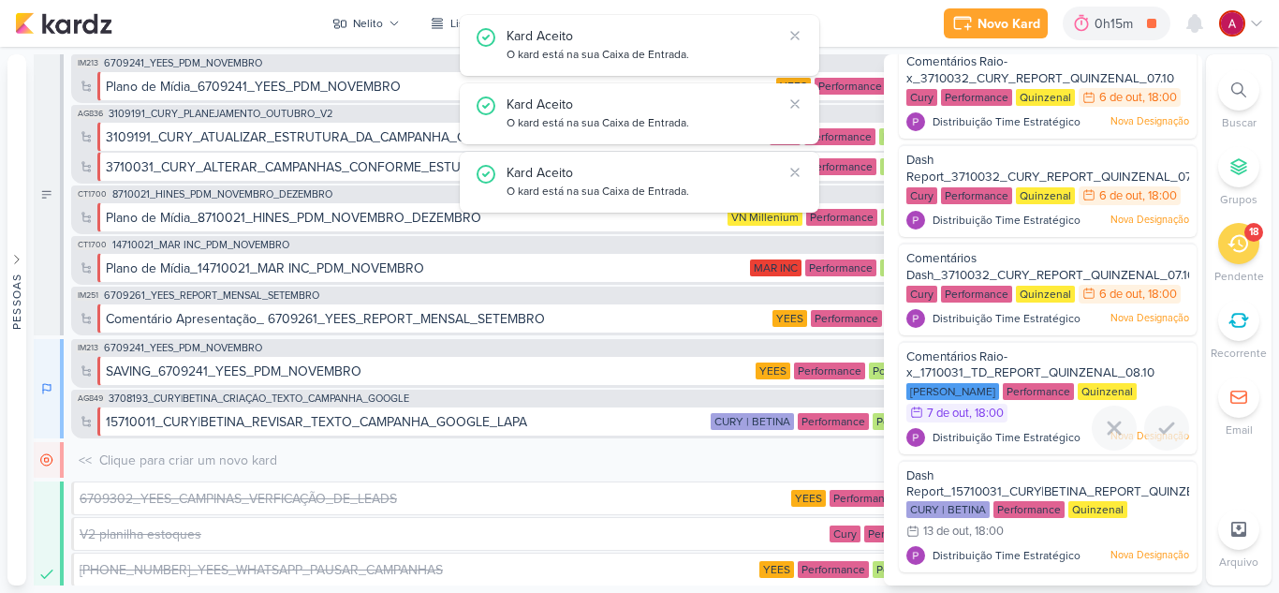
click at [1160, 433] on icon at bounding box center [1166, 427] width 13 height 9
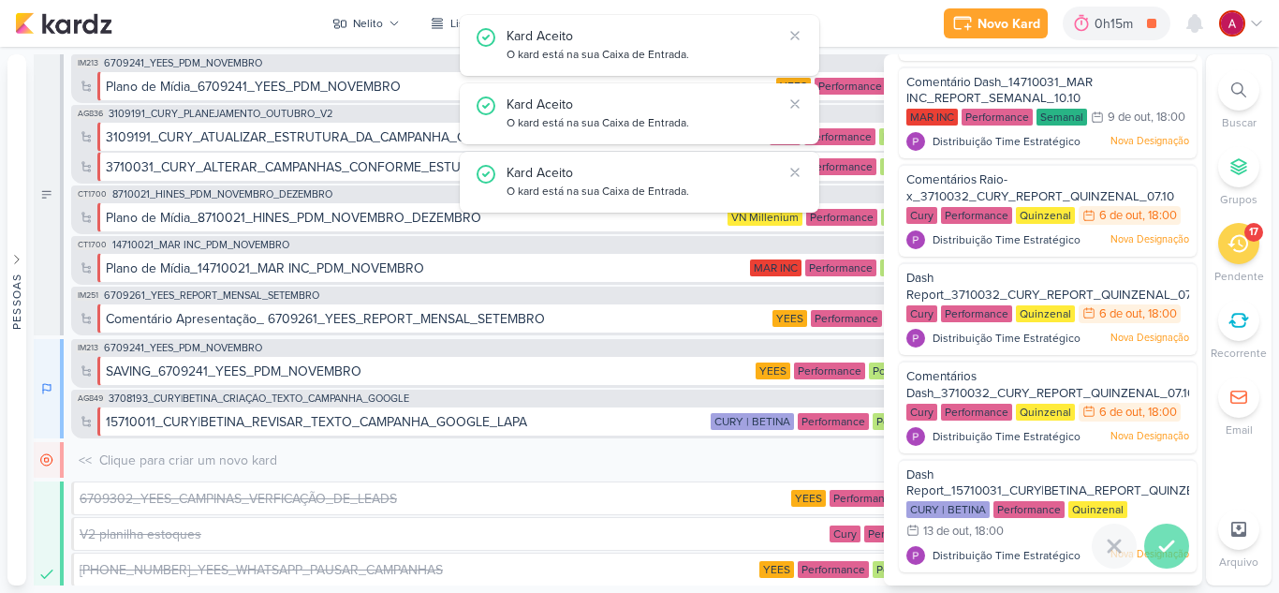
click at [1162, 548] on icon at bounding box center [1167, 546] width 22 height 22
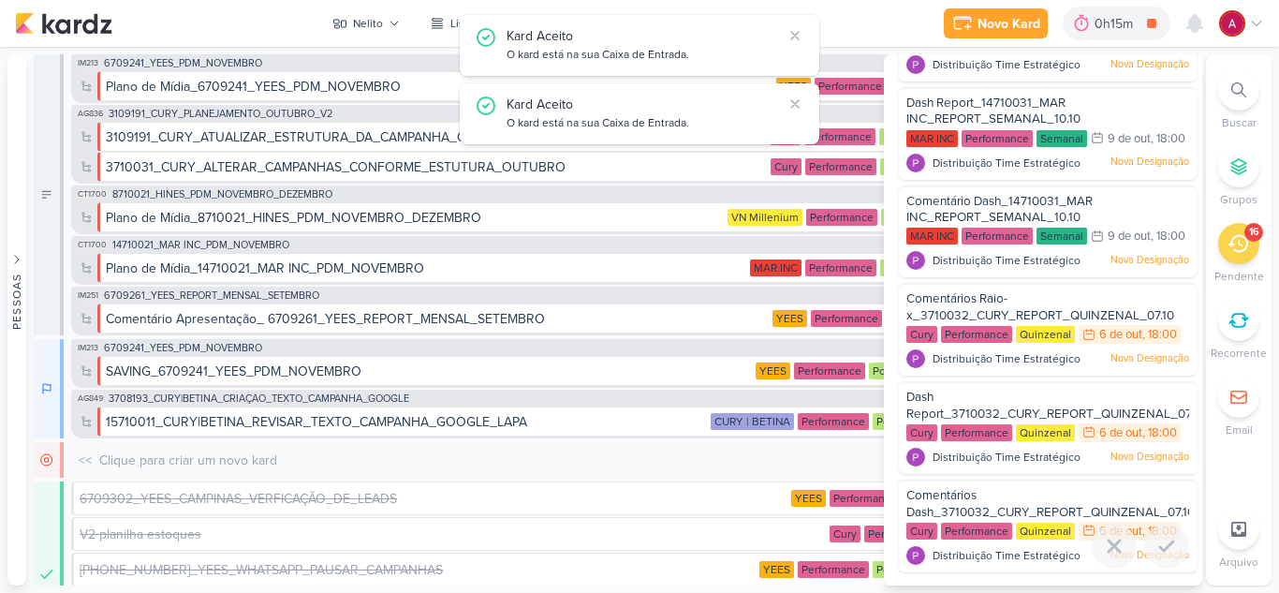
click at [1162, 548] on icon at bounding box center [1167, 546] width 22 height 22
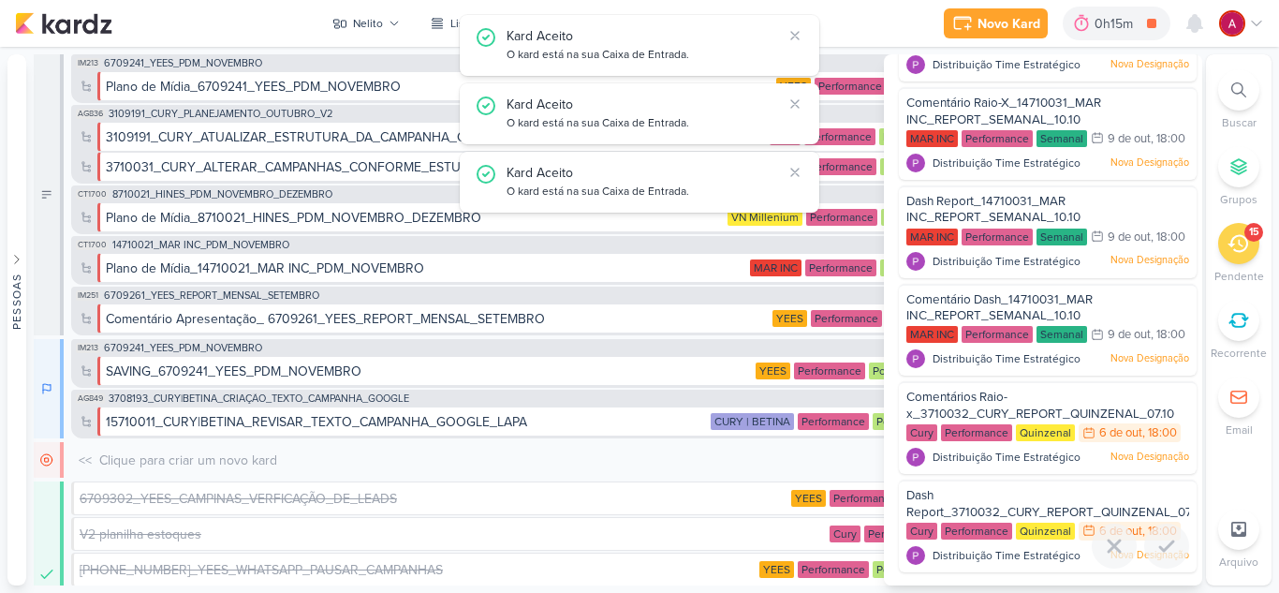
click at [1162, 548] on icon at bounding box center [1167, 546] width 22 height 22
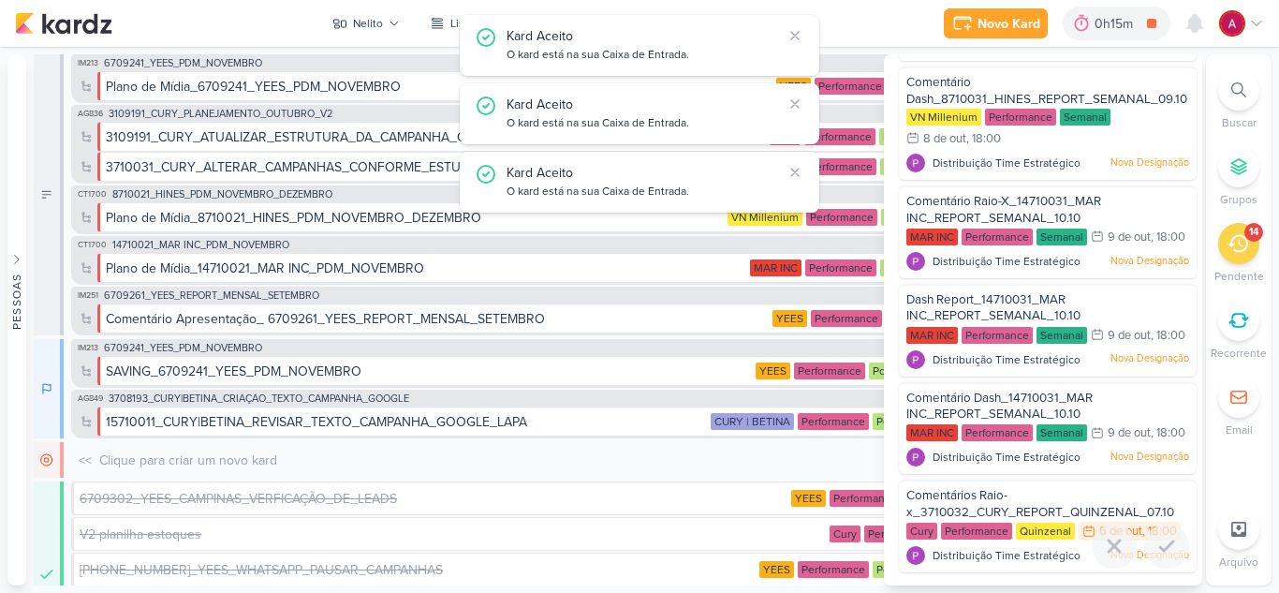
click at [1162, 548] on icon at bounding box center [1167, 546] width 22 height 22
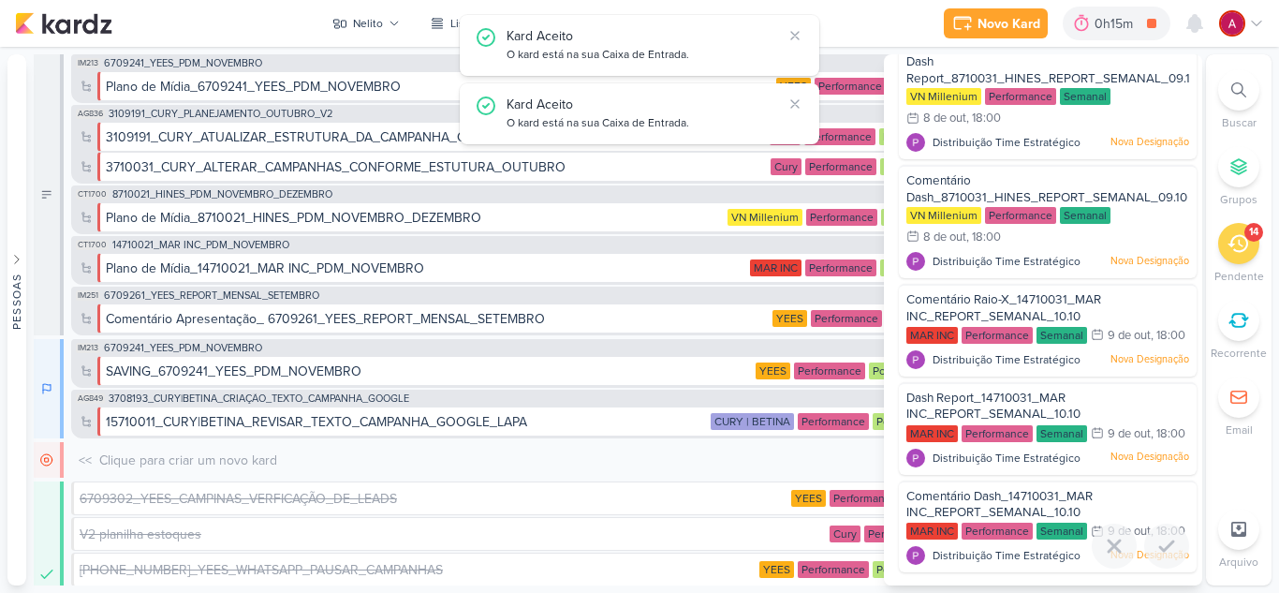
scroll to position [913, 0]
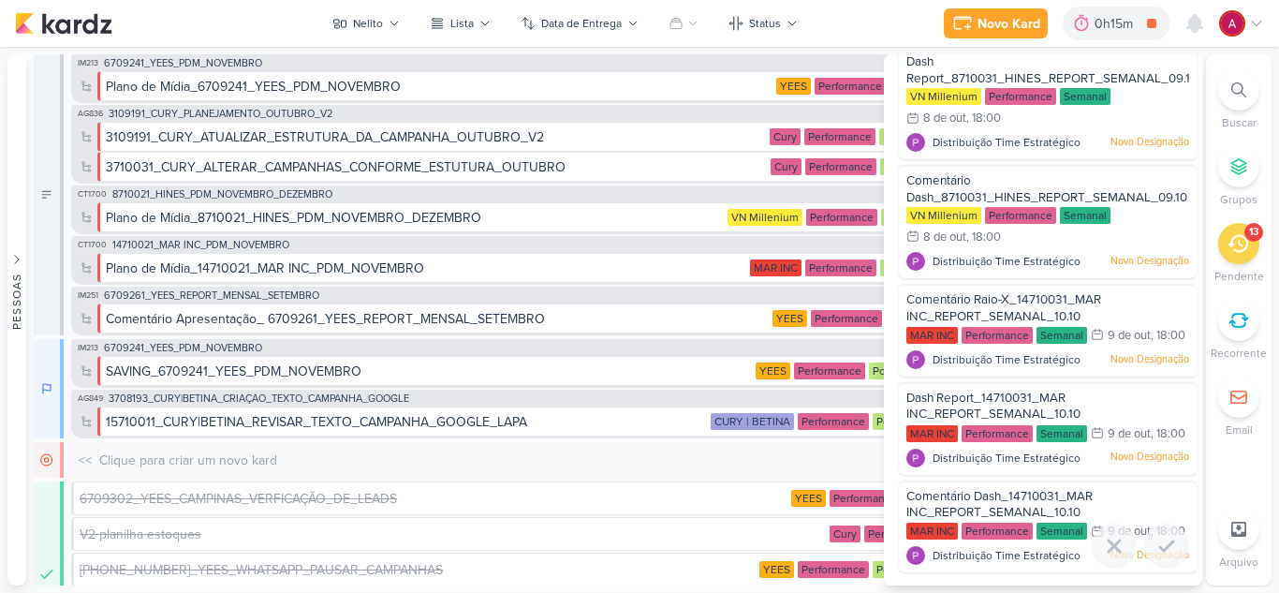
click at [1162, 548] on icon at bounding box center [1167, 546] width 22 height 22
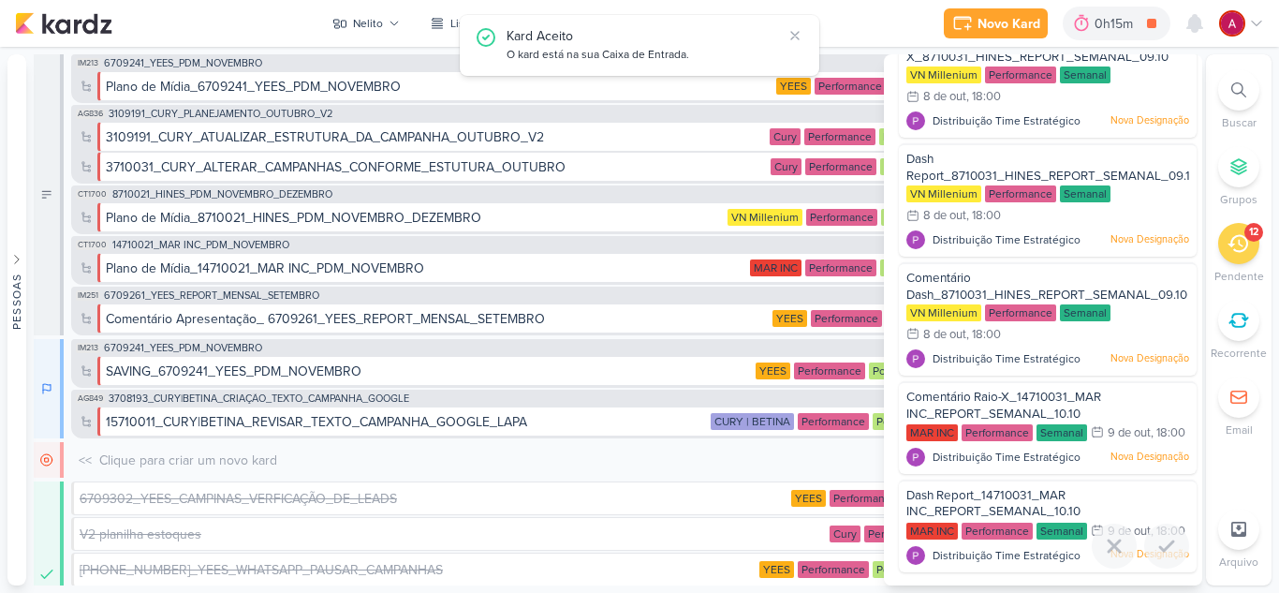
click at [1162, 548] on icon at bounding box center [1167, 546] width 22 height 22
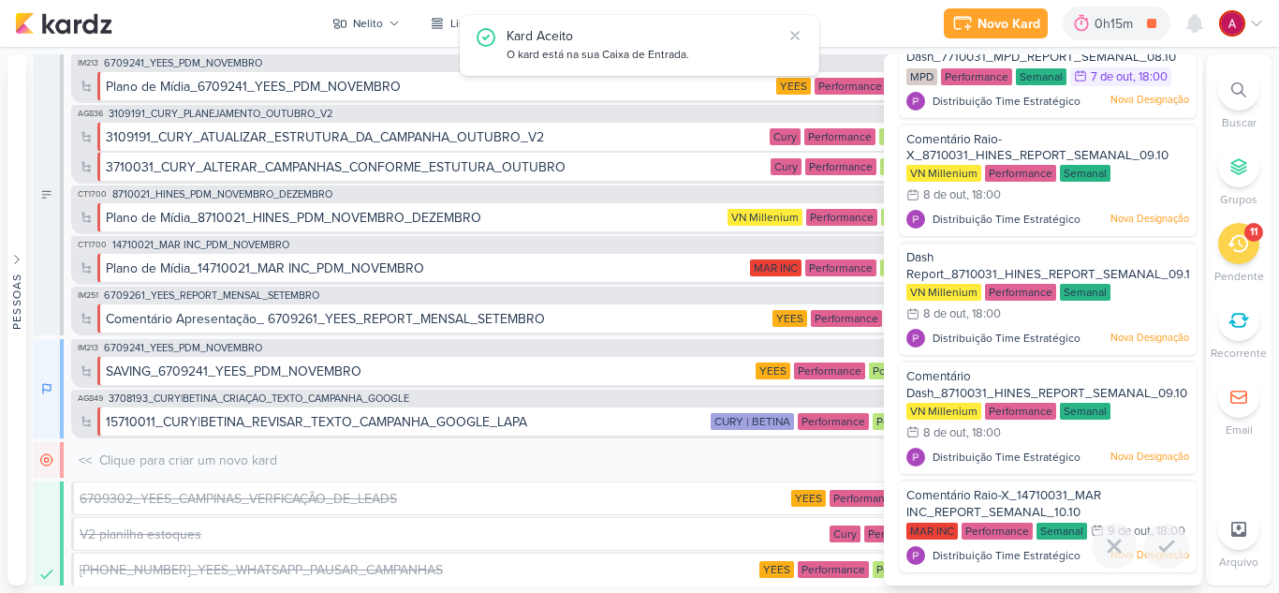
click at [1162, 548] on icon at bounding box center [1167, 546] width 22 height 22
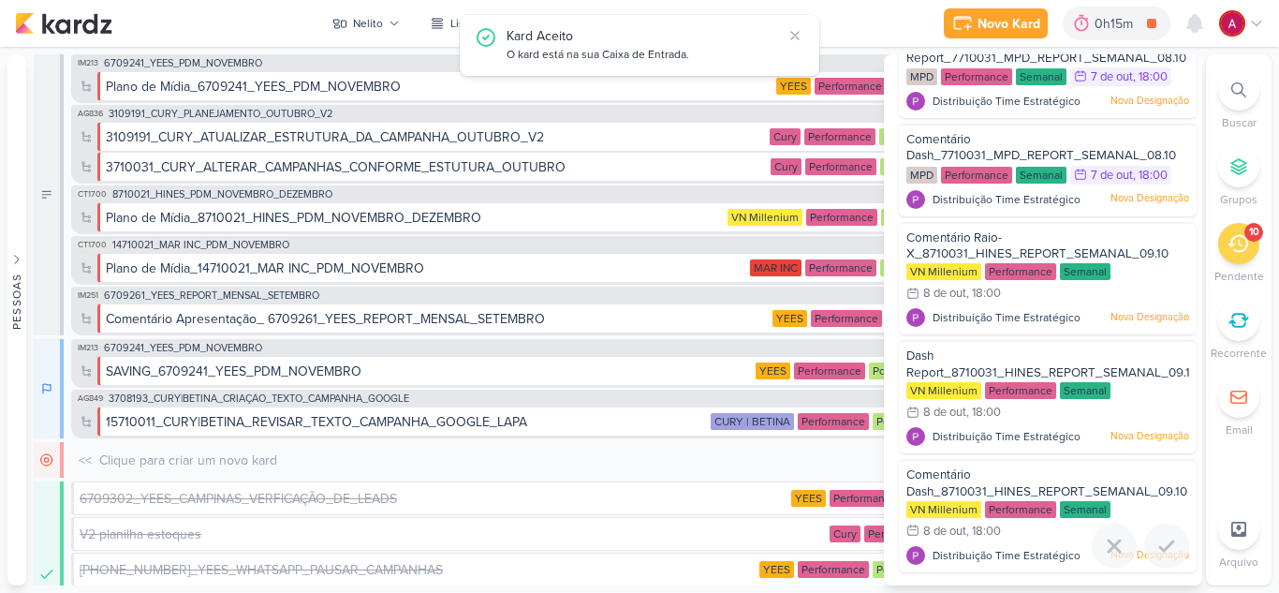
click at [1162, 548] on icon at bounding box center [1167, 546] width 22 height 22
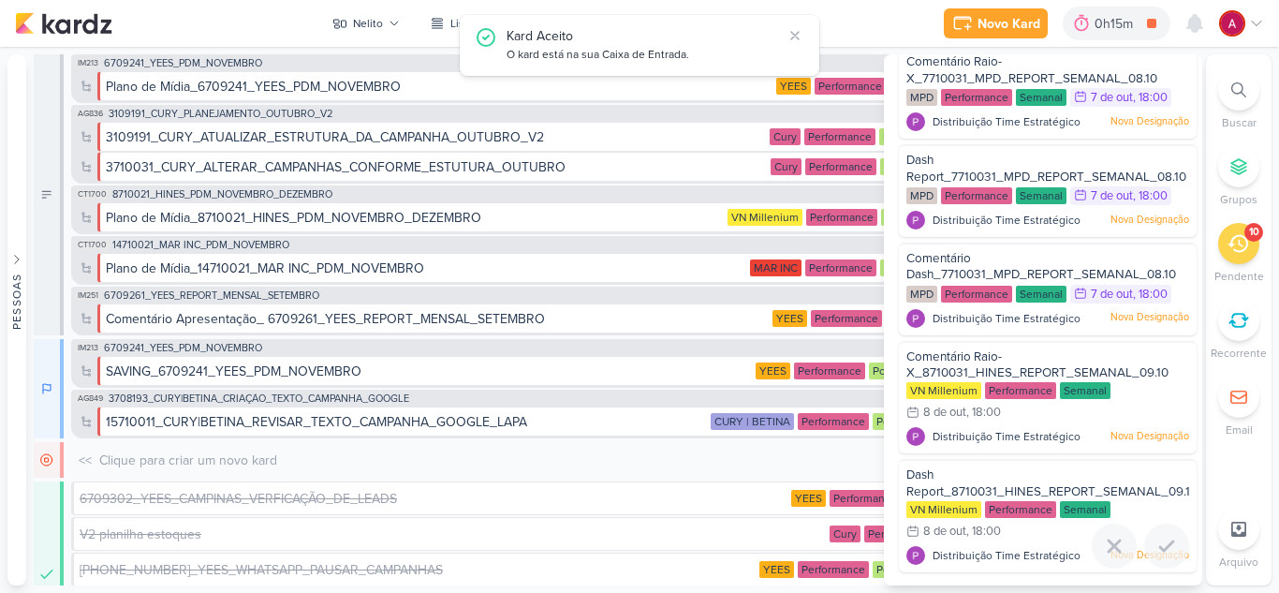
click at [1162, 548] on icon at bounding box center [1167, 546] width 22 height 22
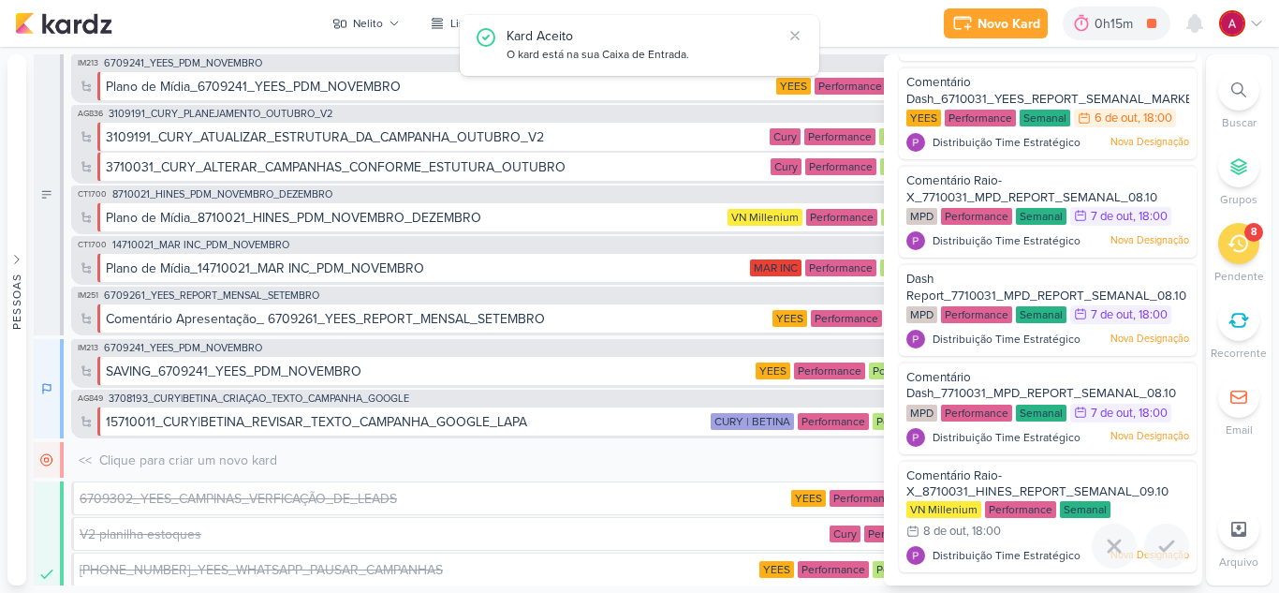
click at [1162, 548] on icon at bounding box center [1167, 546] width 22 height 22
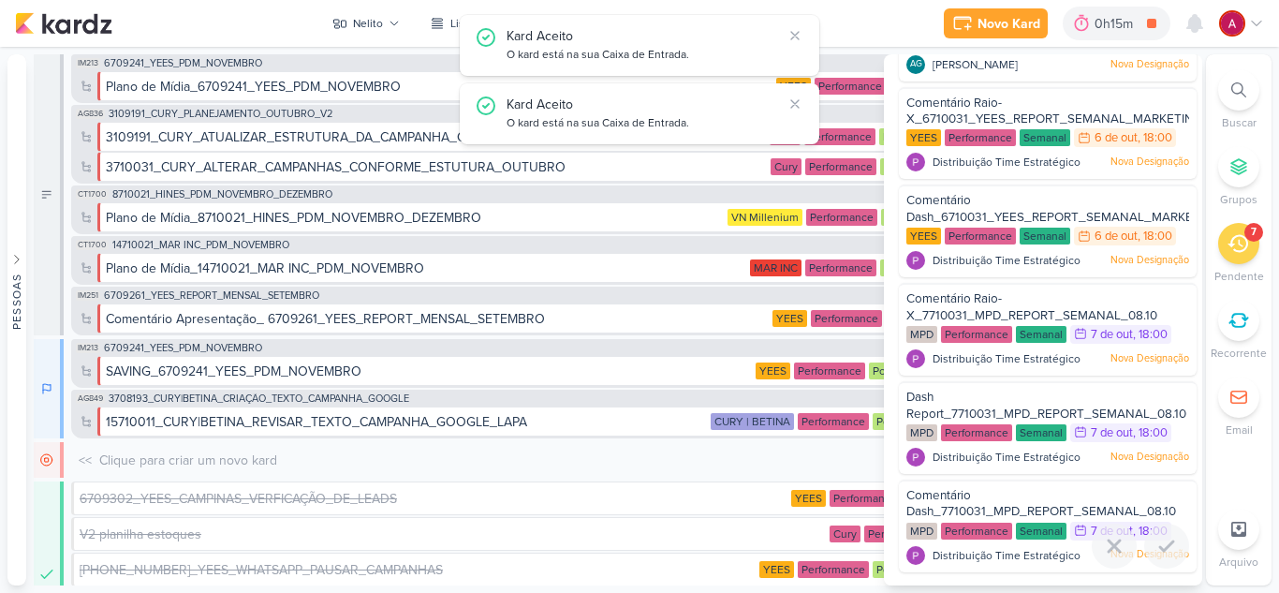
click at [1162, 548] on icon at bounding box center [1167, 546] width 22 height 22
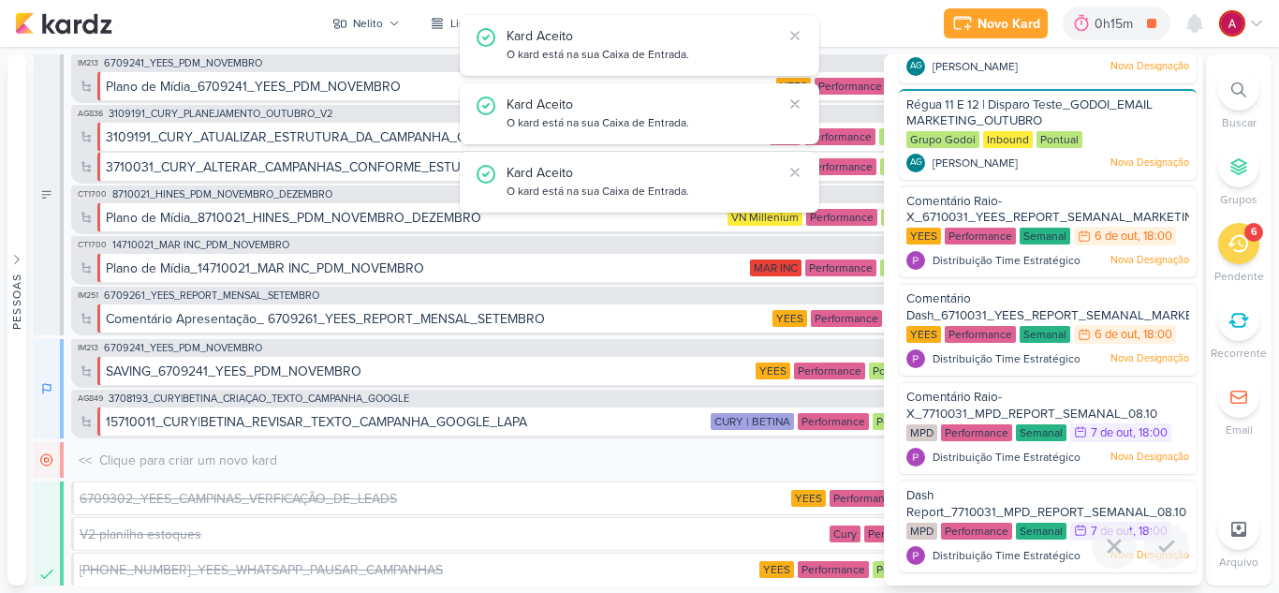
click at [1162, 548] on icon at bounding box center [1167, 546] width 22 height 22
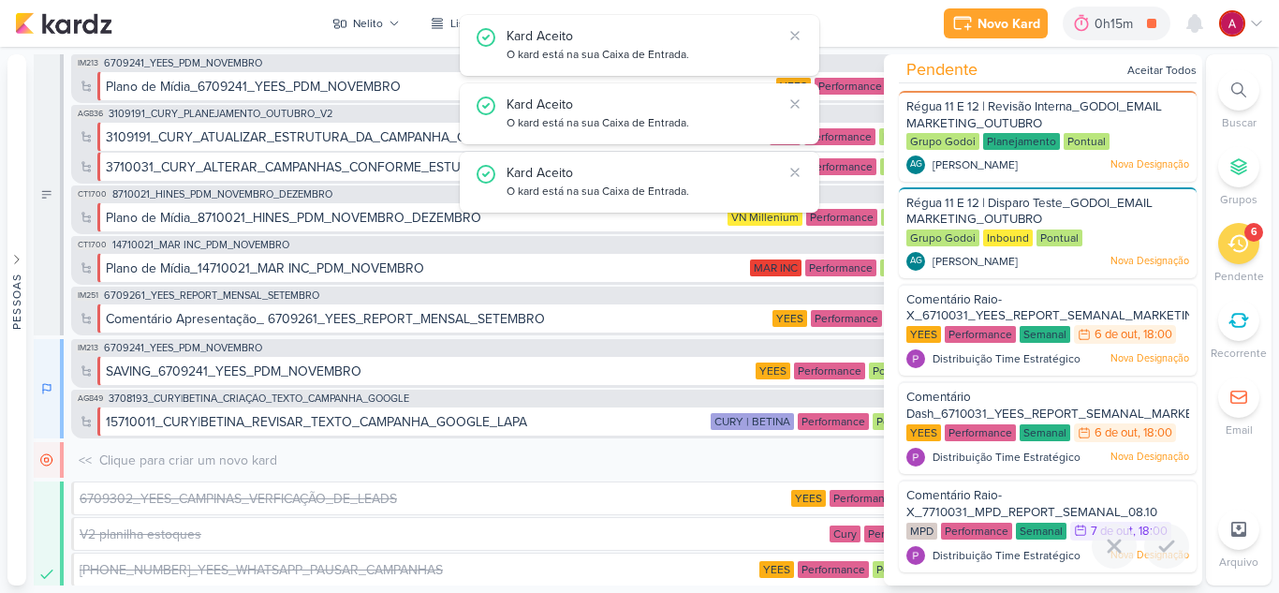
scroll to position [5, 0]
click at [1162, 548] on icon at bounding box center [1167, 546] width 22 height 22
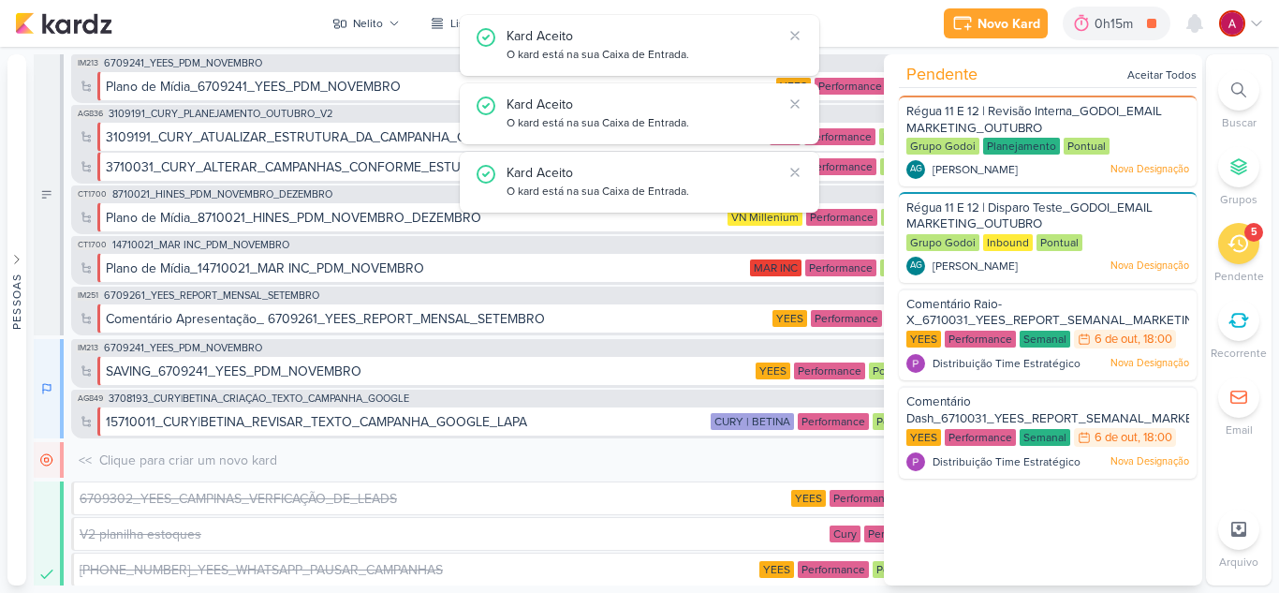
scroll to position [0, 0]
click at [1162, 548] on div "Pendente Aceitar Todos Régua 11 E 12 | Revisão Interna_GODOI_EMAIL MARKETING_OU…" at bounding box center [1043, 319] width 318 height 531
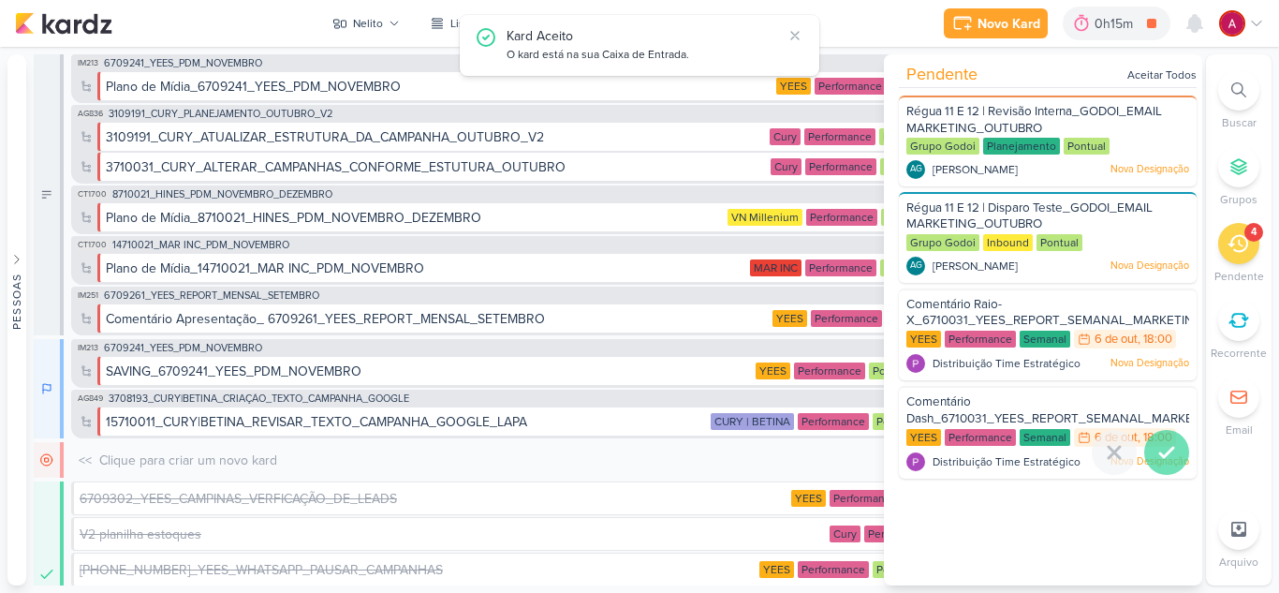
click at [1163, 453] on icon at bounding box center [1167, 452] width 22 height 22
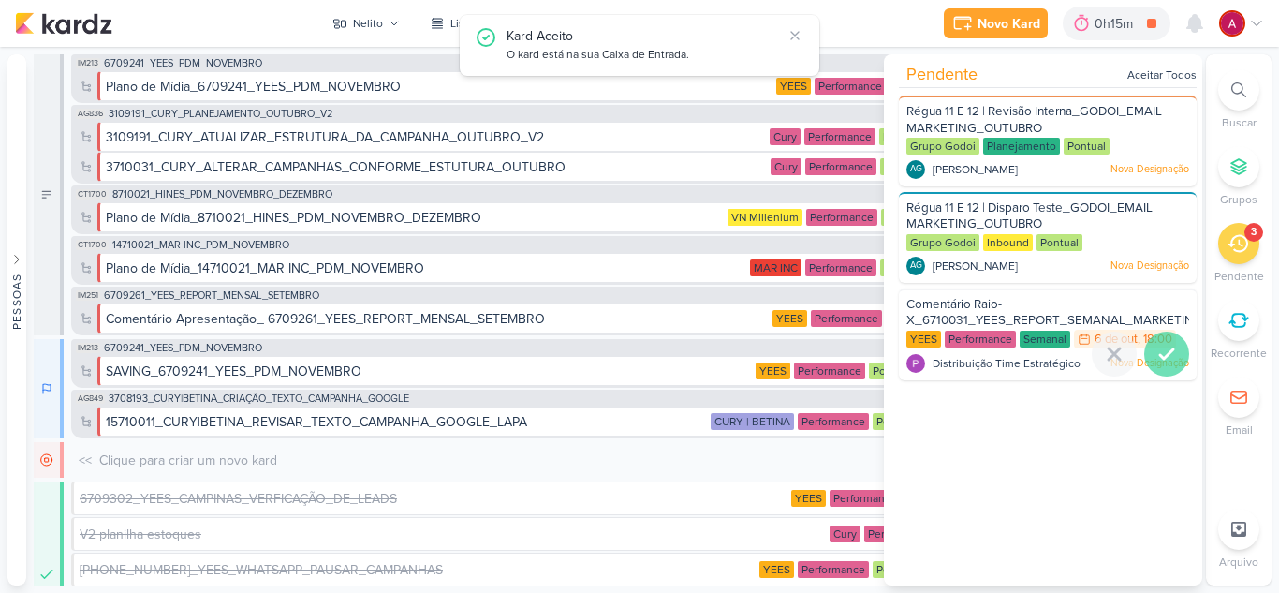
click at [1162, 363] on icon at bounding box center [1167, 354] width 22 height 22
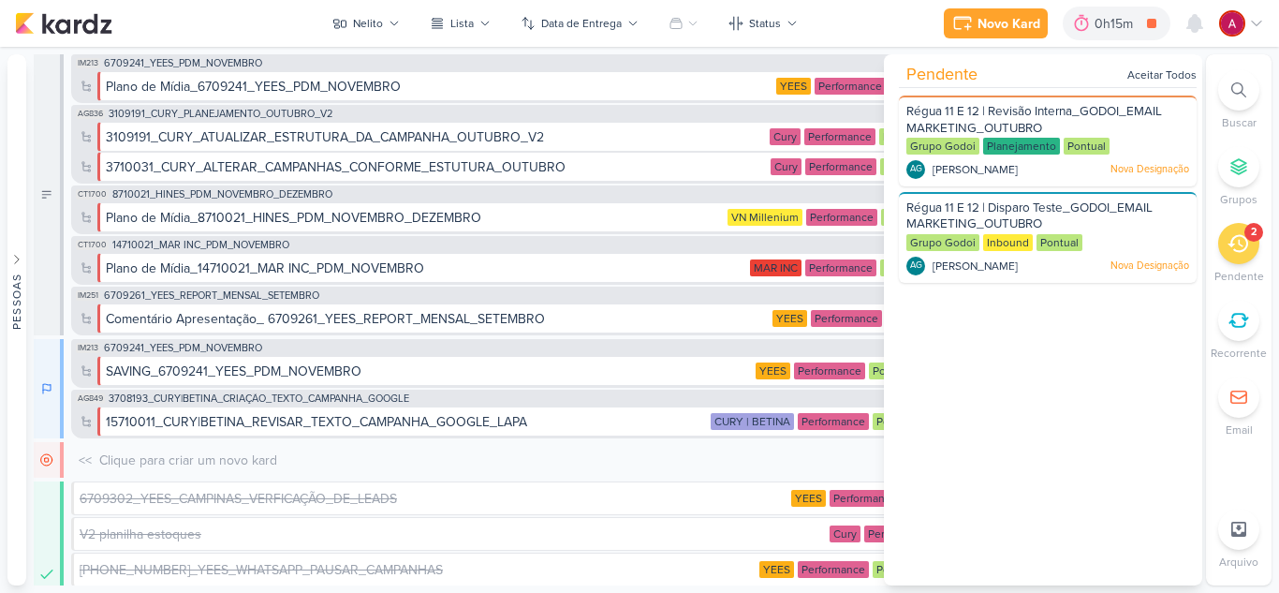
click at [1248, 256] on div "2" at bounding box center [1239, 243] width 41 height 41
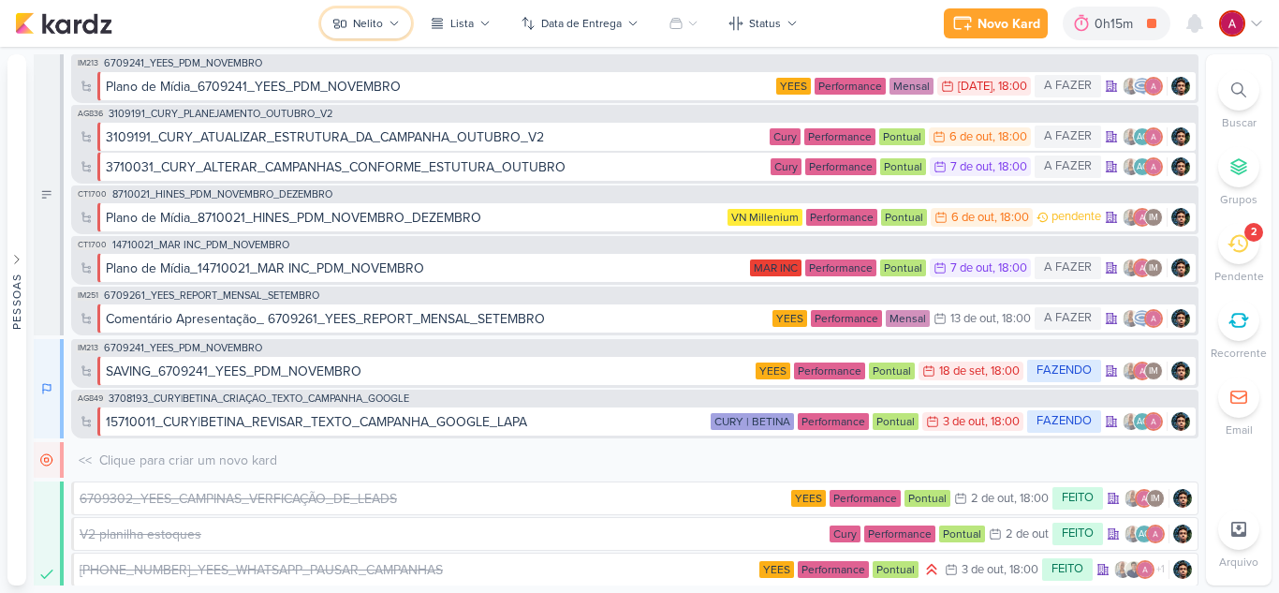
click at [366, 23] on div "Nelito" at bounding box center [368, 23] width 30 height 17
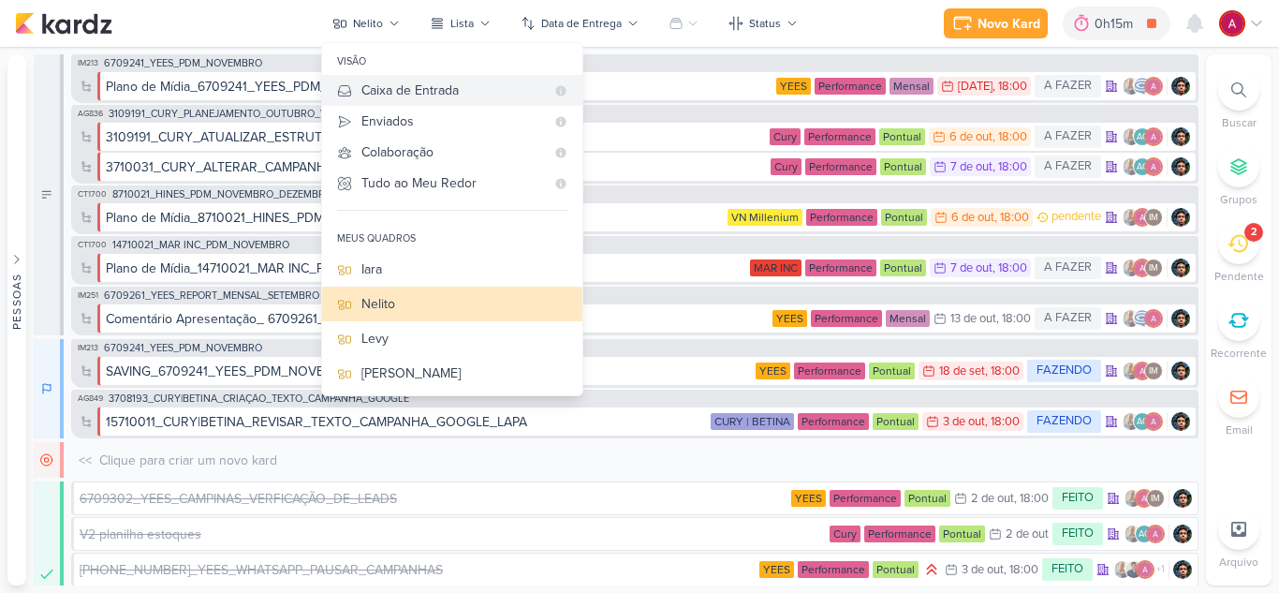
click at [382, 90] on div "Caixa de Entrada" at bounding box center [454, 91] width 184 height 20
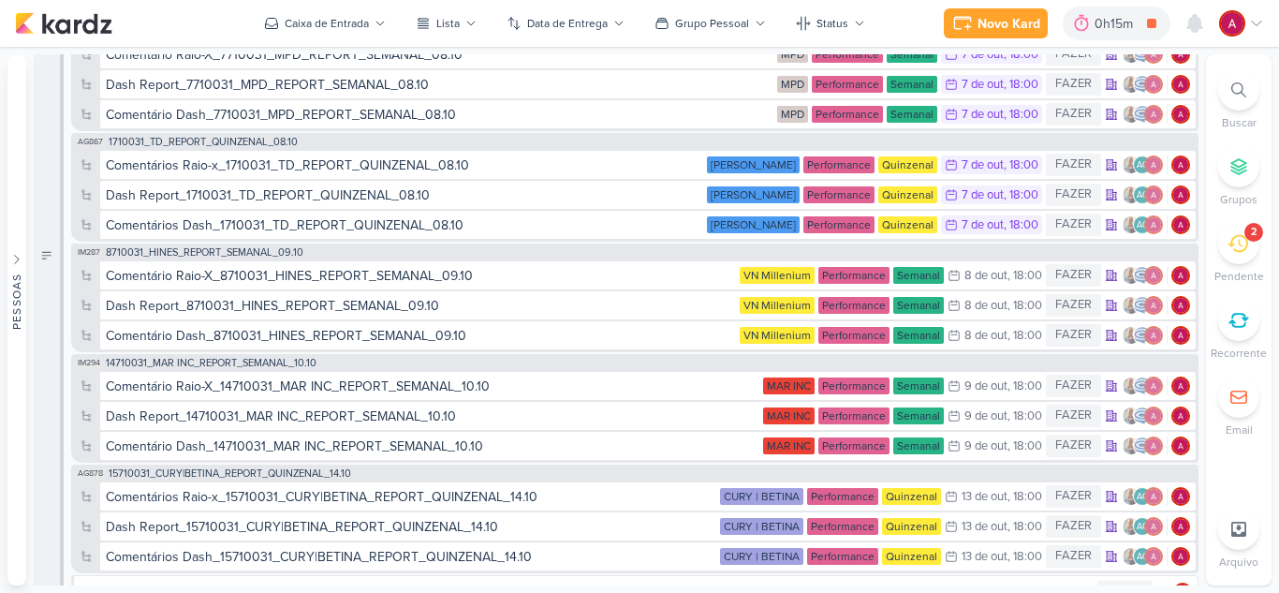
scroll to position [749, 0]
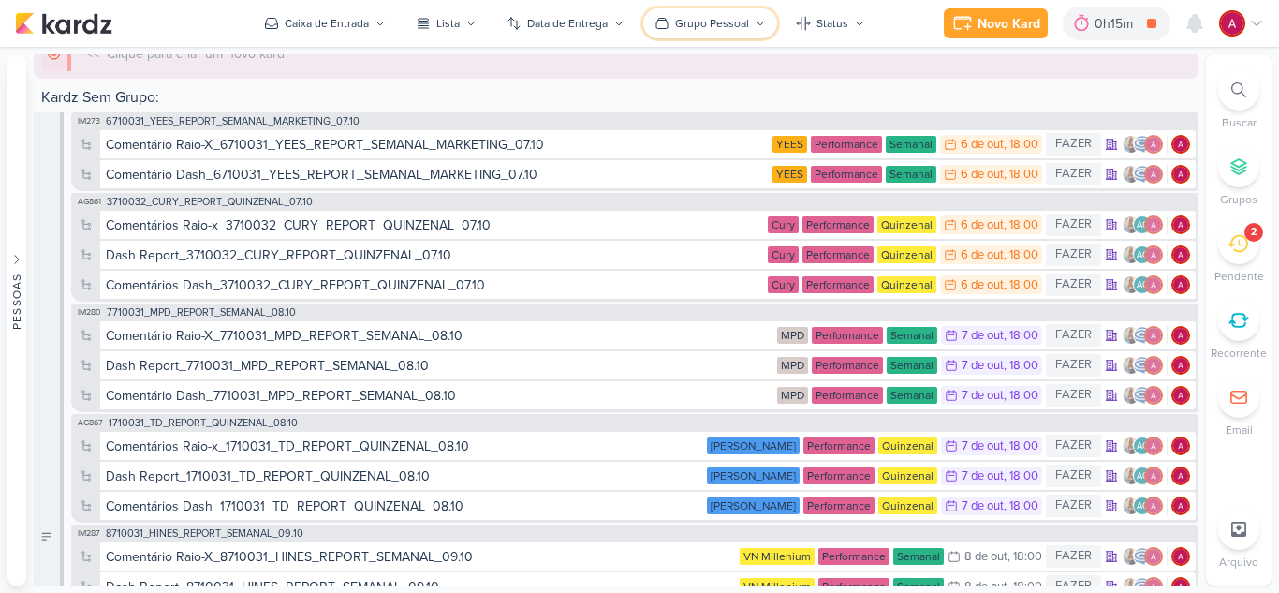
click at [705, 11] on button "Grupo Pessoal" at bounding box center [710, 23] width 134 height 30
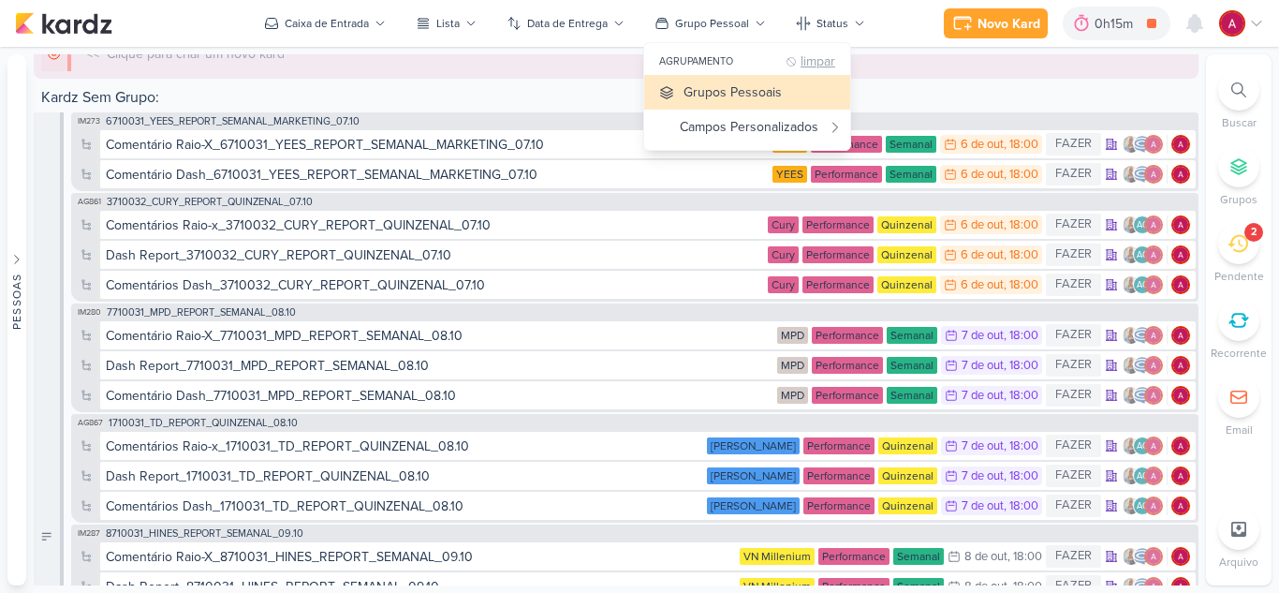
click at [806, 57] on div "limpar" at bounding box center [818, 62] width 35 height 14
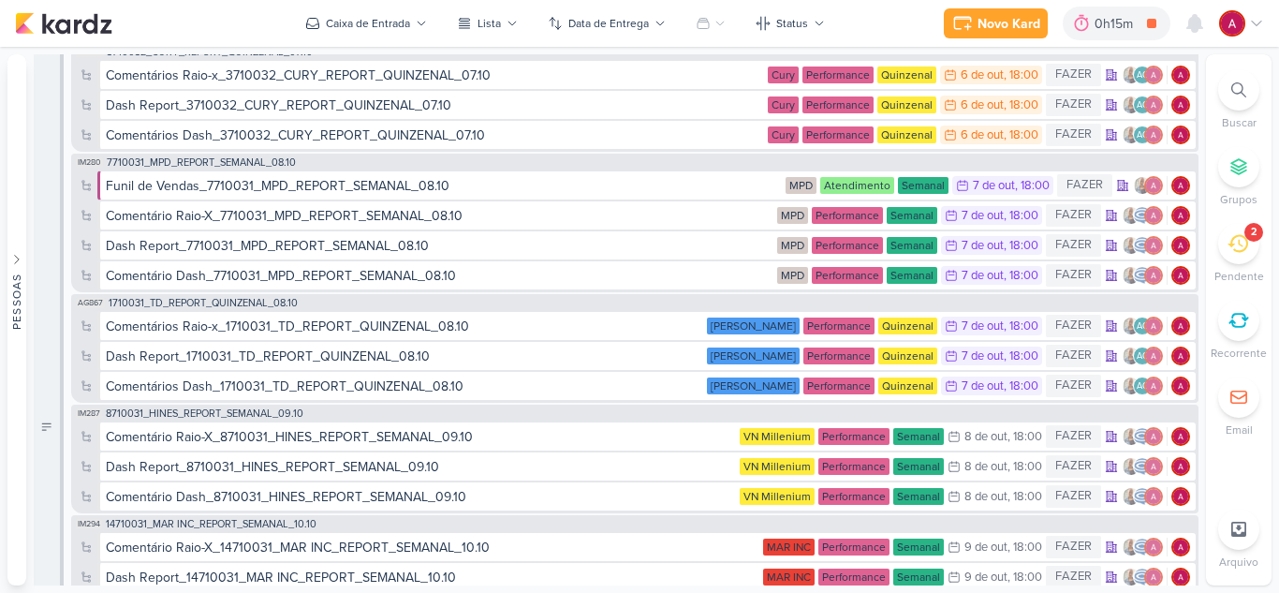
scroll to position [0, 0]
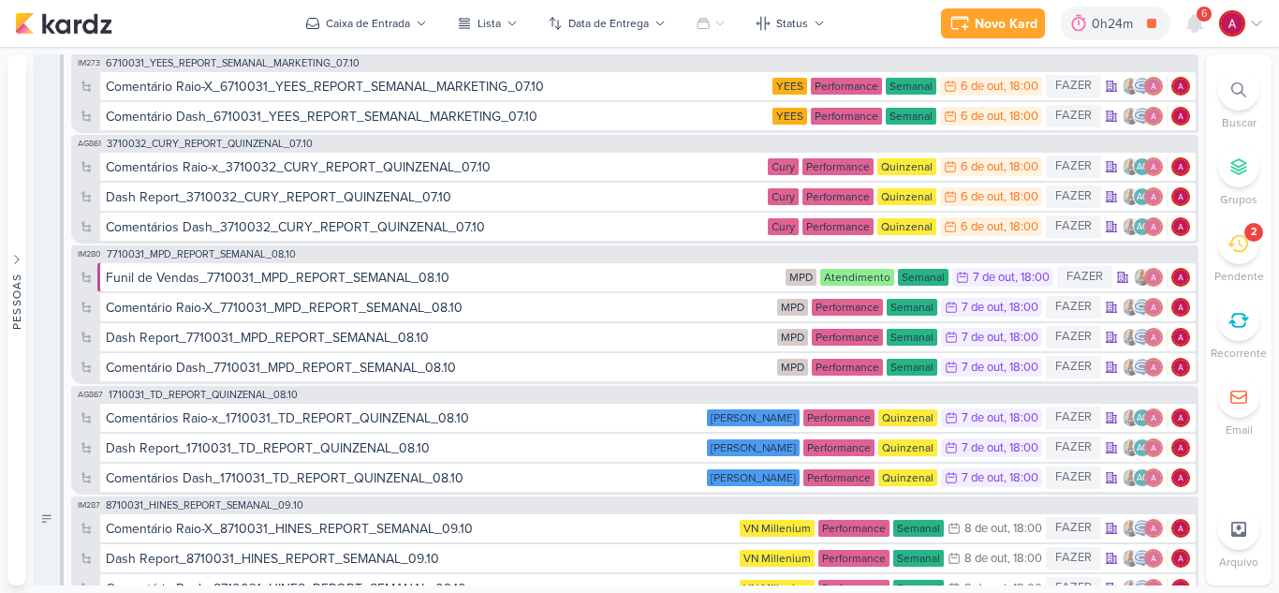
click at [1234, 91] on icon at bounding box center [1239, 89] width 15 height 15
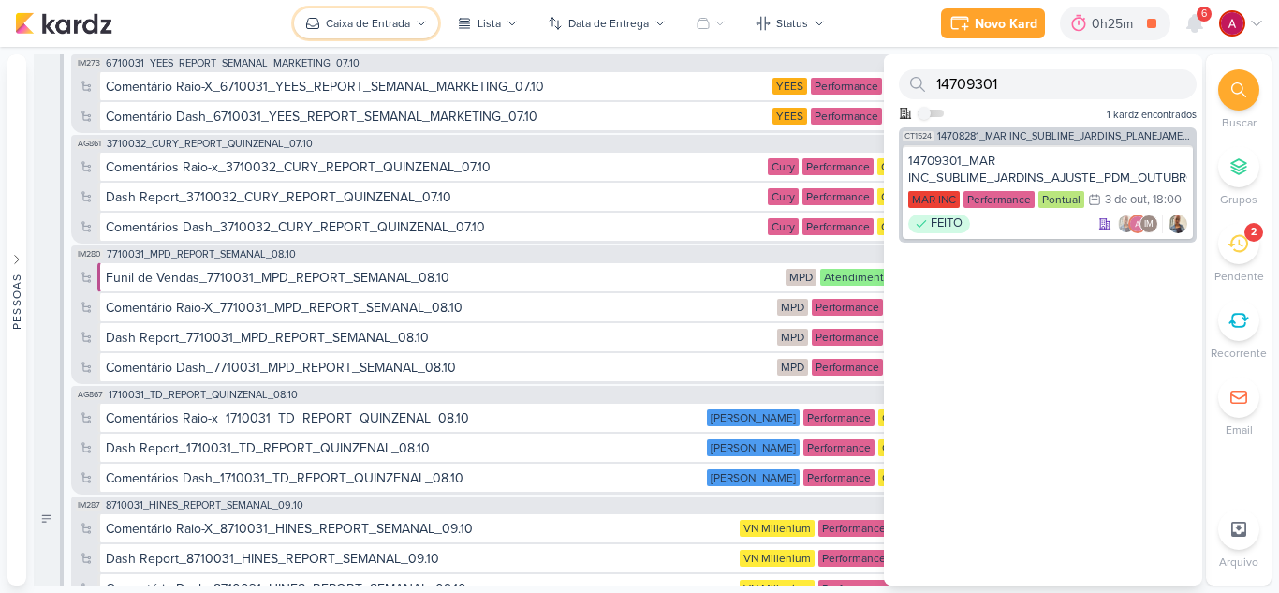
click at [376, 37] on button "Caixa de Entrada" at bounding box center [366, 23] width 144 height 30
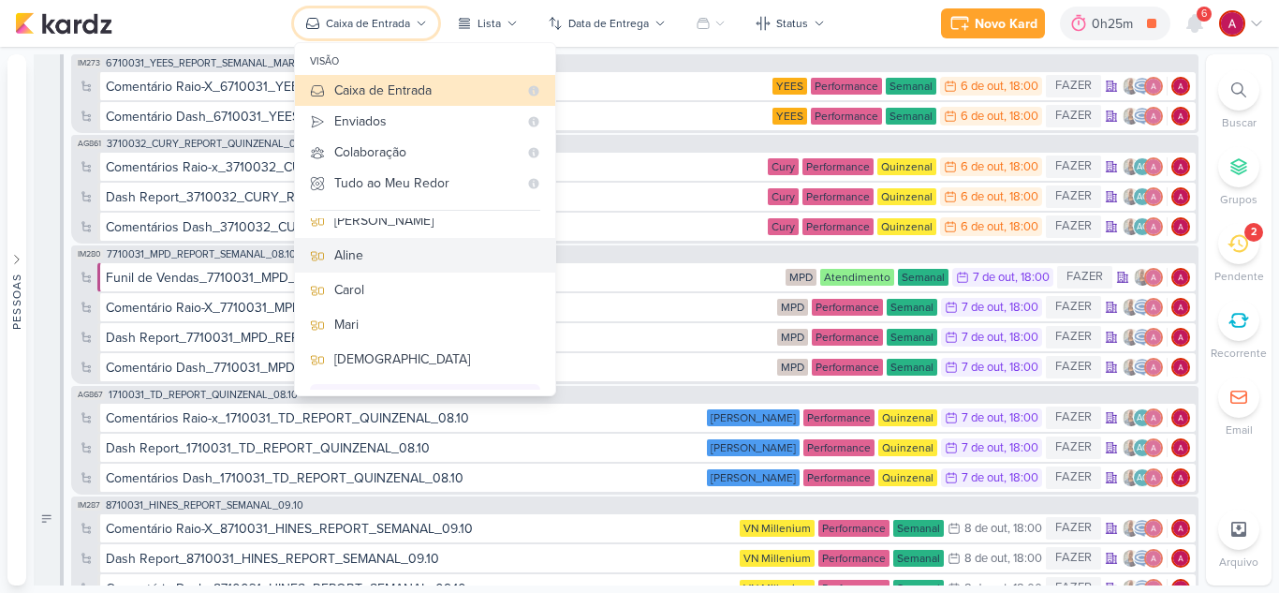
scroll to position [94, 0]
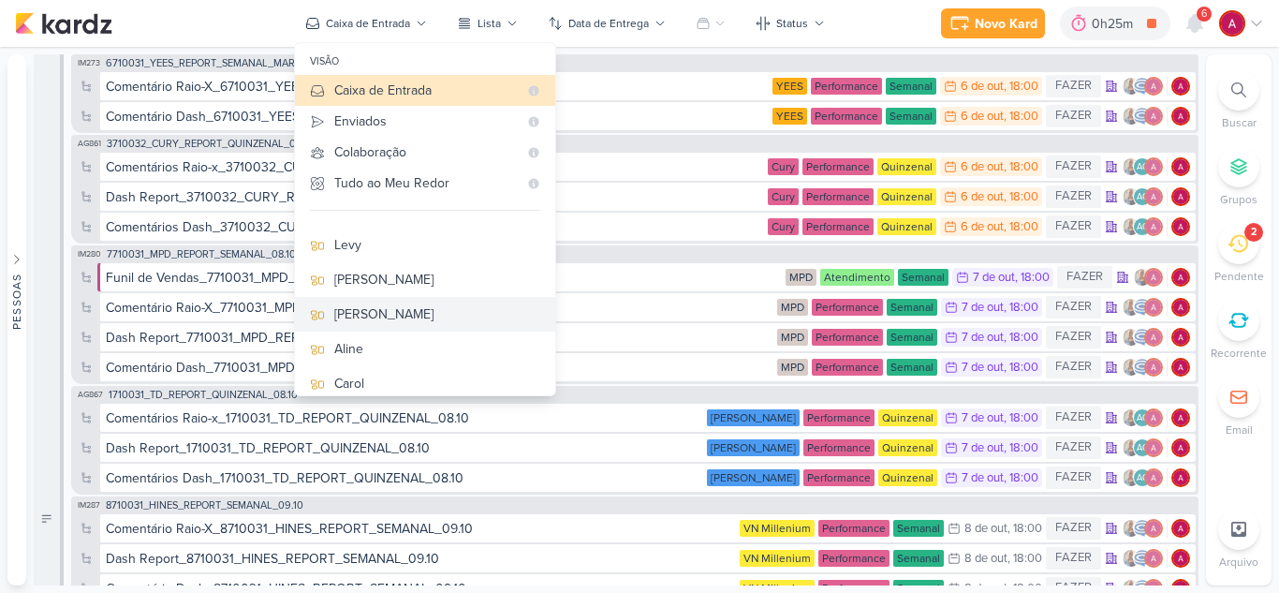
click at [373, 314] on div "[PERSON_NAME]" at bounding box center [437, 314] width 206 height 20
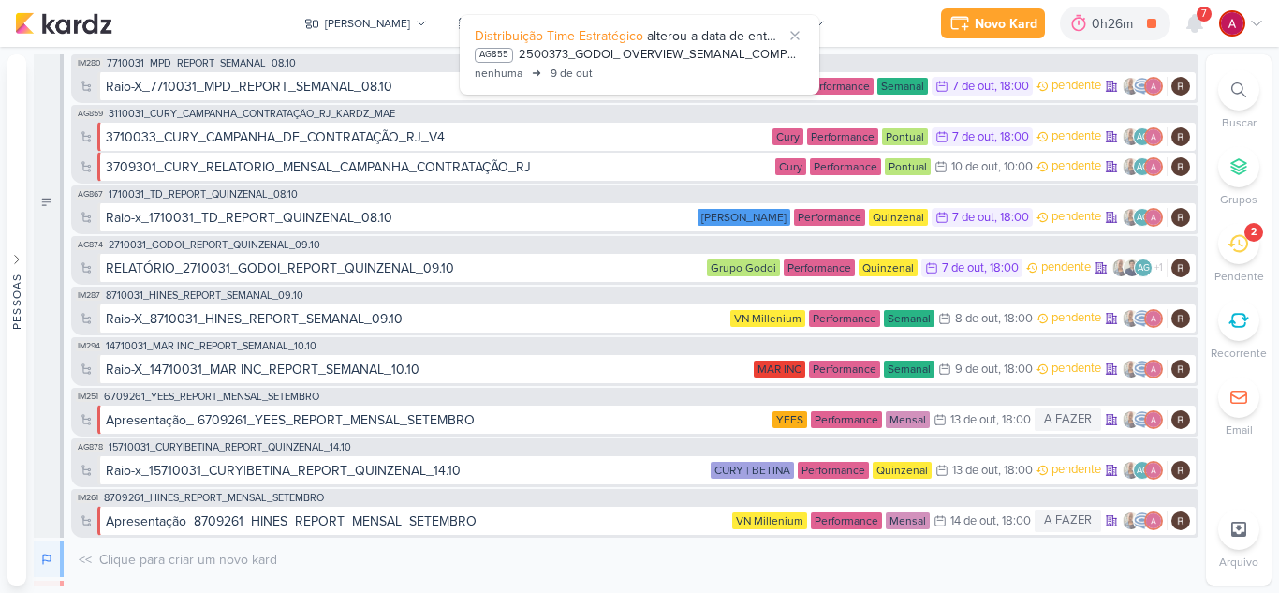
scroll to position [205, 0]
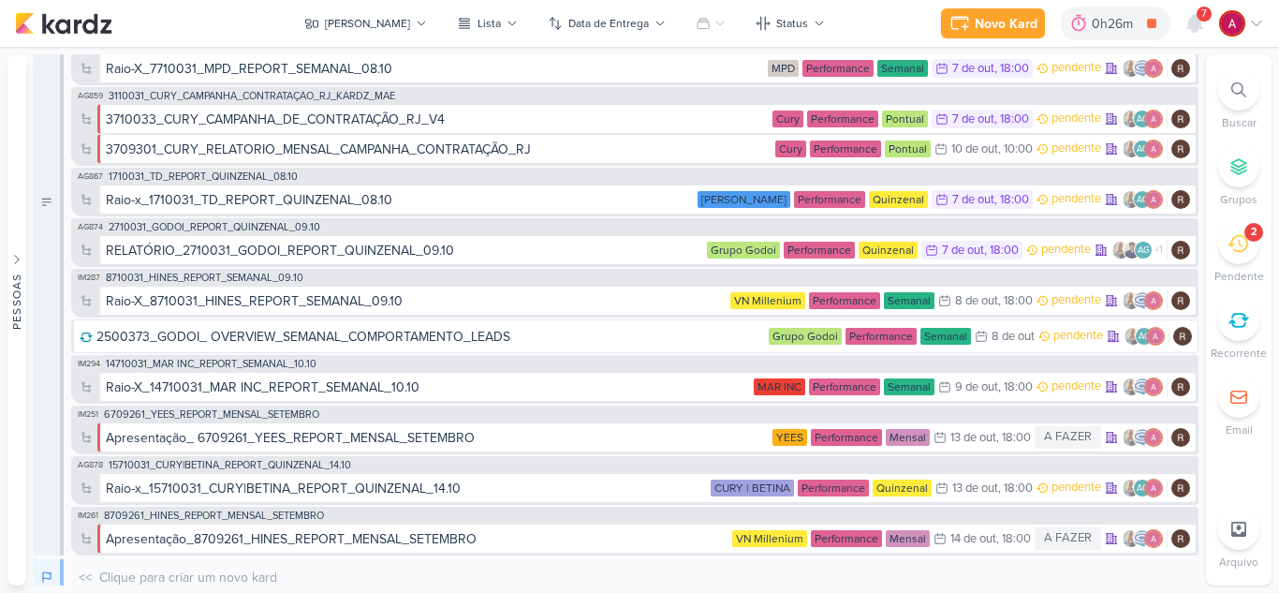
click at [357, 7] on div "Novo Kard Ctrl + k 0h26m Comentário Apresentação_ 7709261_MPD_REPORT_MENSAL_SET…" at bounding box center [639, 23] width 1249 height 47
click at [354, 24] on div "[PERSON_NAME]" at bounding box center [367, 23] width 85 height 17
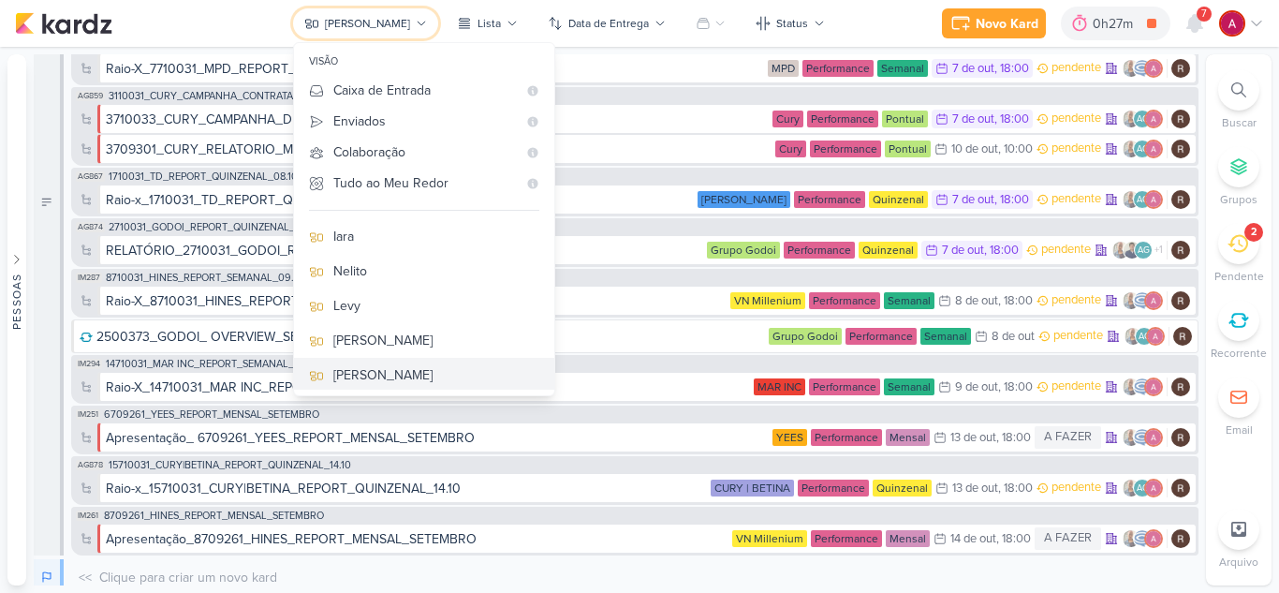
scroll to position [0, 0]
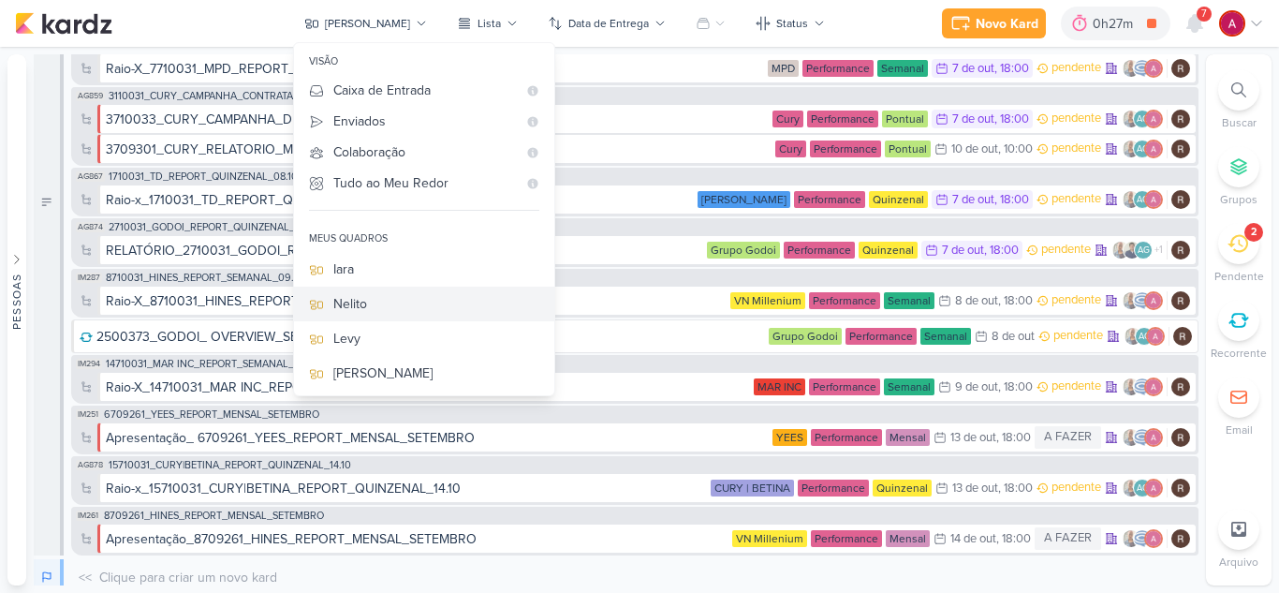
click at [407, 293] on button "Nelito" at bounding box center [424, 304] width 260 height 35
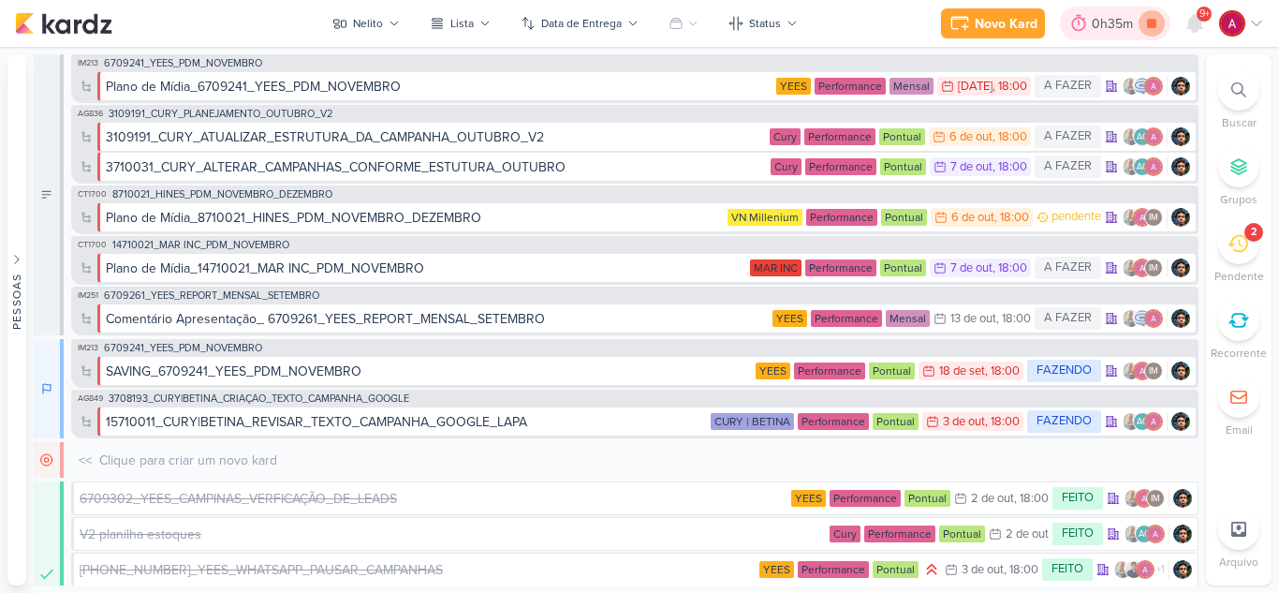
click at [1154, 25] on icon at bounding box center [1151, 23] width 9 height 9
click at [1191, 28] on icon at bounding box center [1195, 23] width 15 height 17
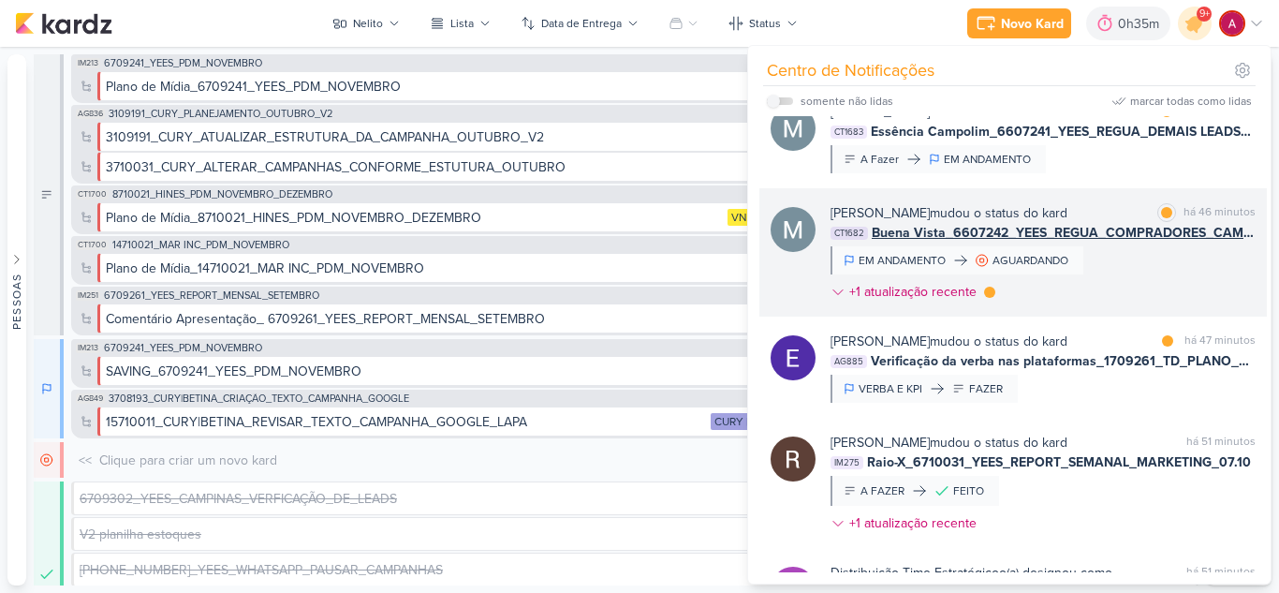
scroll to position [1707, 0]
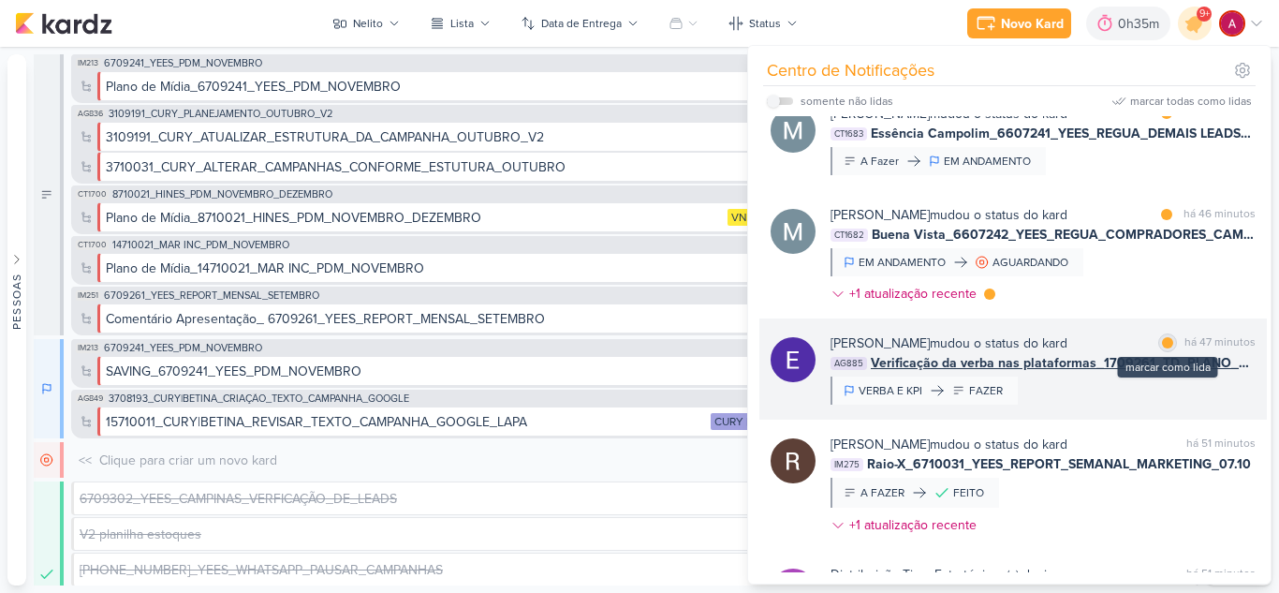
click at [1162, 344] on div at bounding box center [1167, 342] width 11 height 11
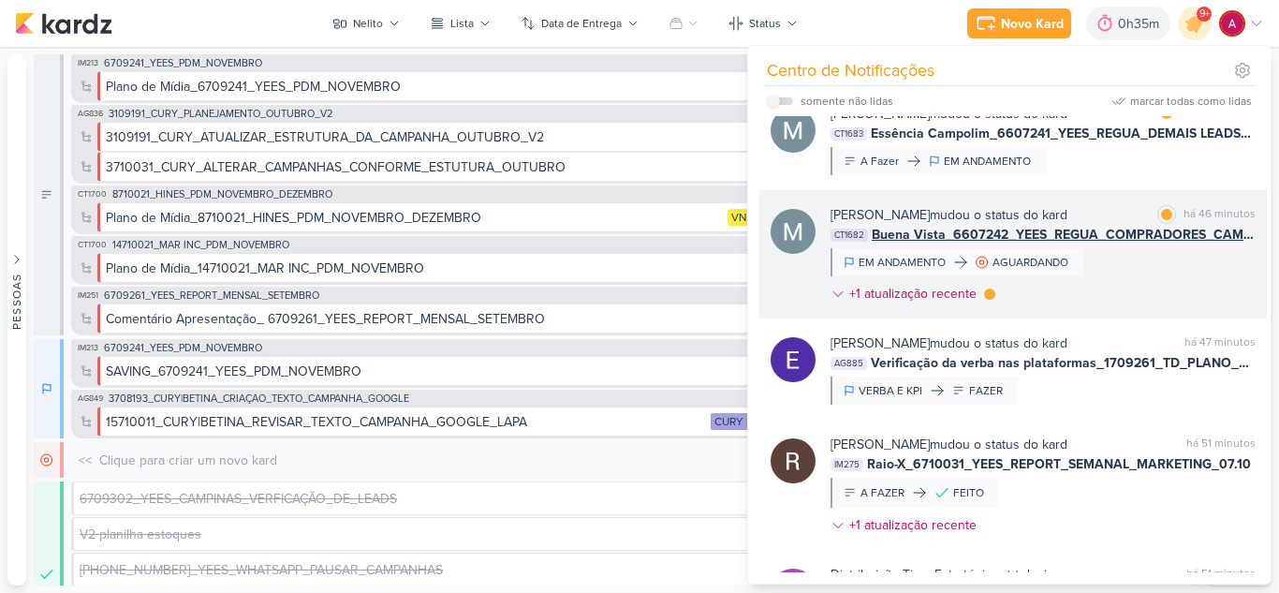
click at [1146, 279] on div "Mariana Amorim mudou o status do kard marcar como lida há 46 minutos CT1682 Bue…" at bounding box center [1043, 258] width 425 height 106
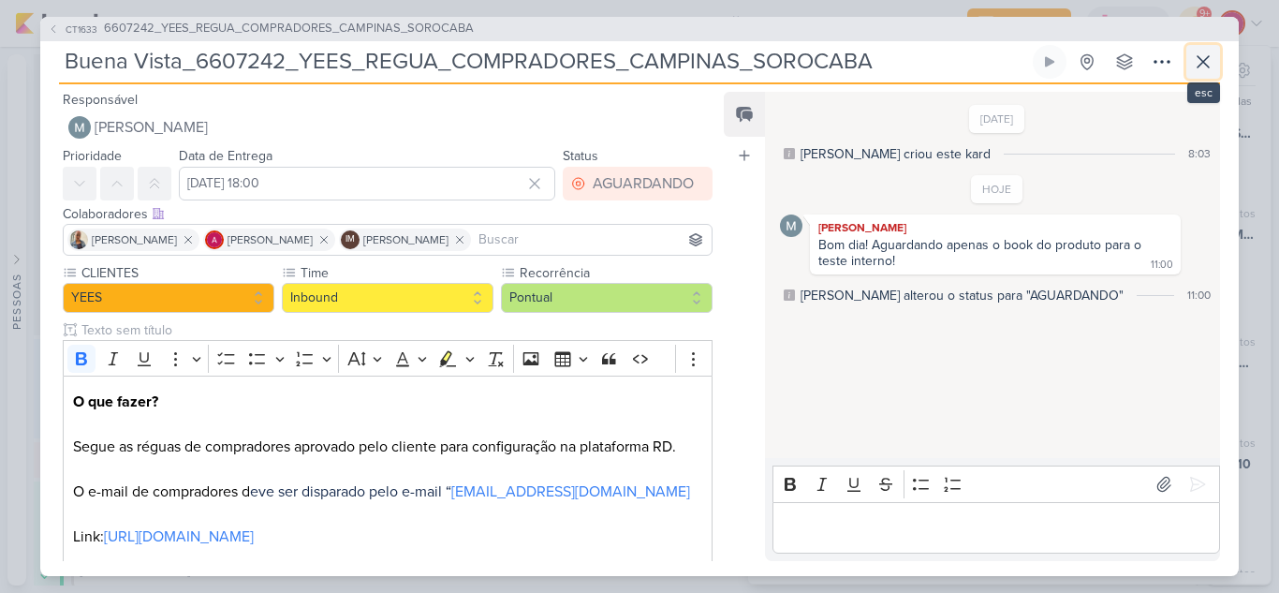
click at [1213, 60] on icon at bounding box center [1203, 62] width 22 height 22
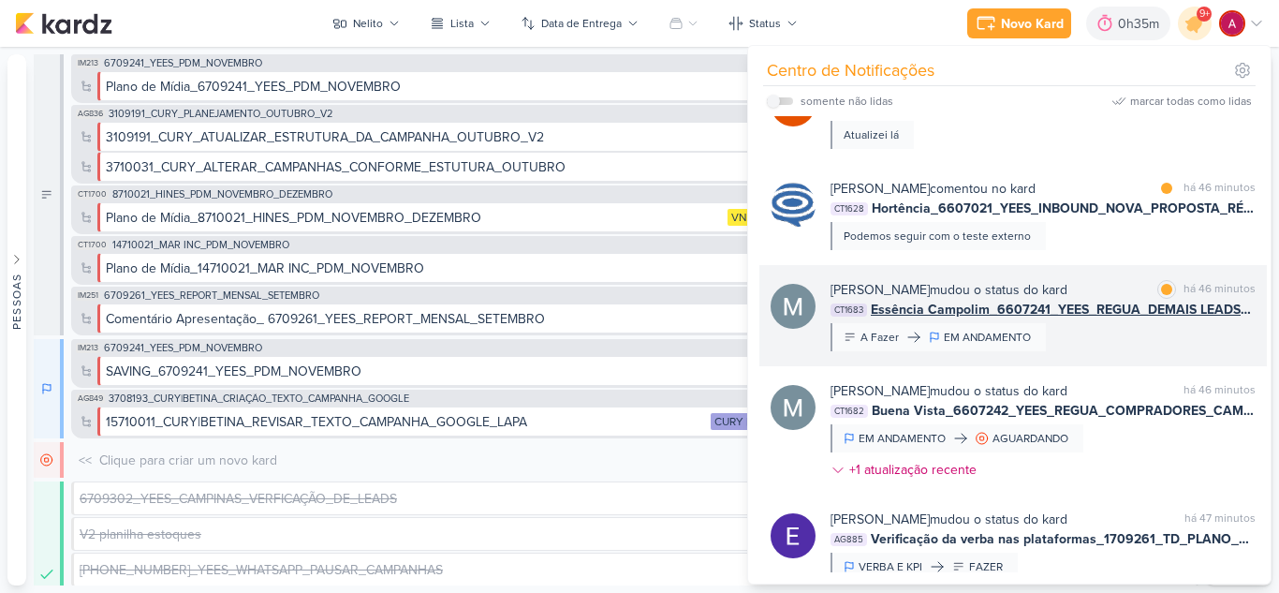
scroll to position [1520, 0]
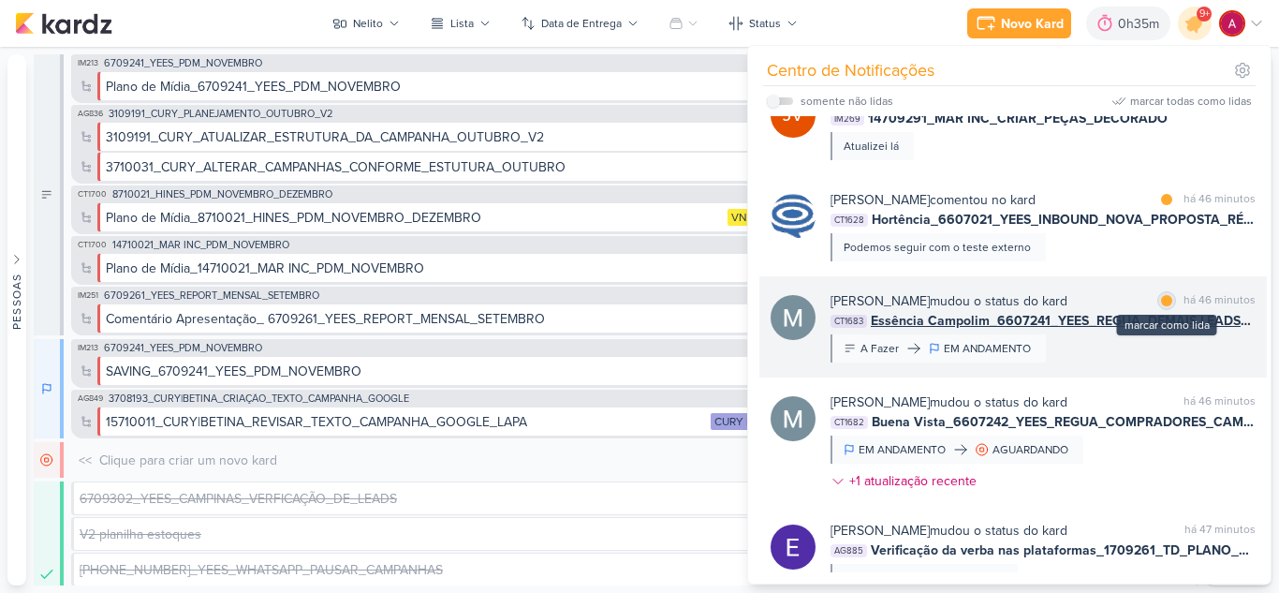
click at [1161, 302] on div at bounding box center [1166, 300] width 11 height 11
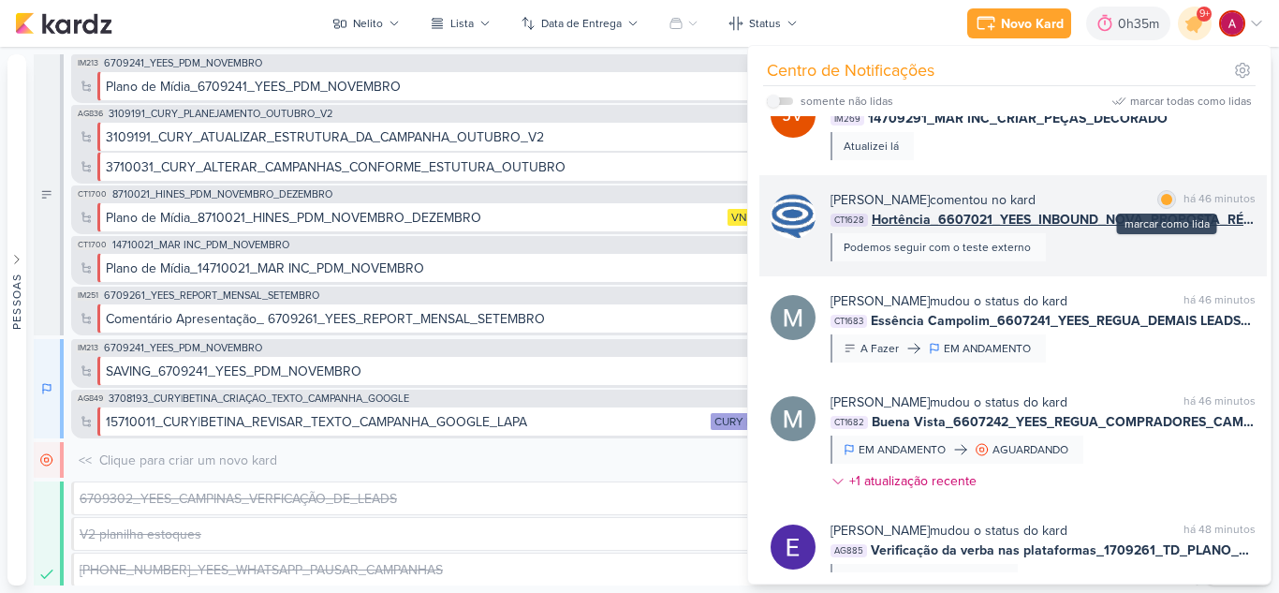
click at [1161, 198] on div at bounding box center [1166, 199] width 11 height 11
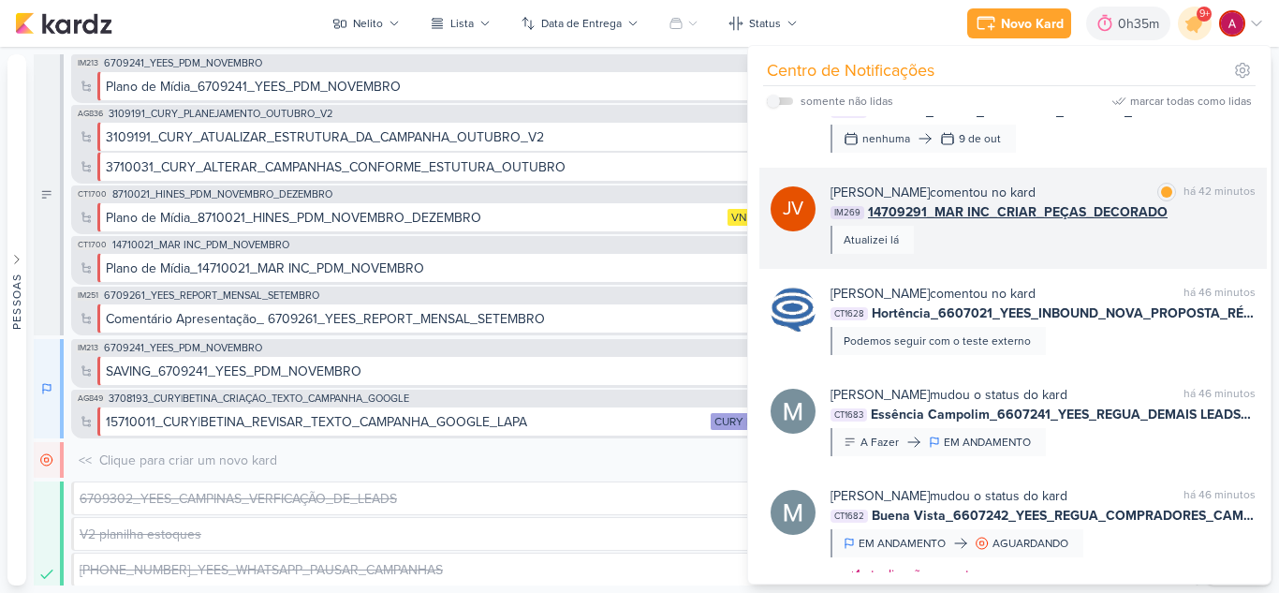
click at [1061, 233] on div "Joney Viana comentou no kard marcar como lida há 42 minutos IM269 14709291_MAR …" at bounding box center [1043, 218] width 425 height 71
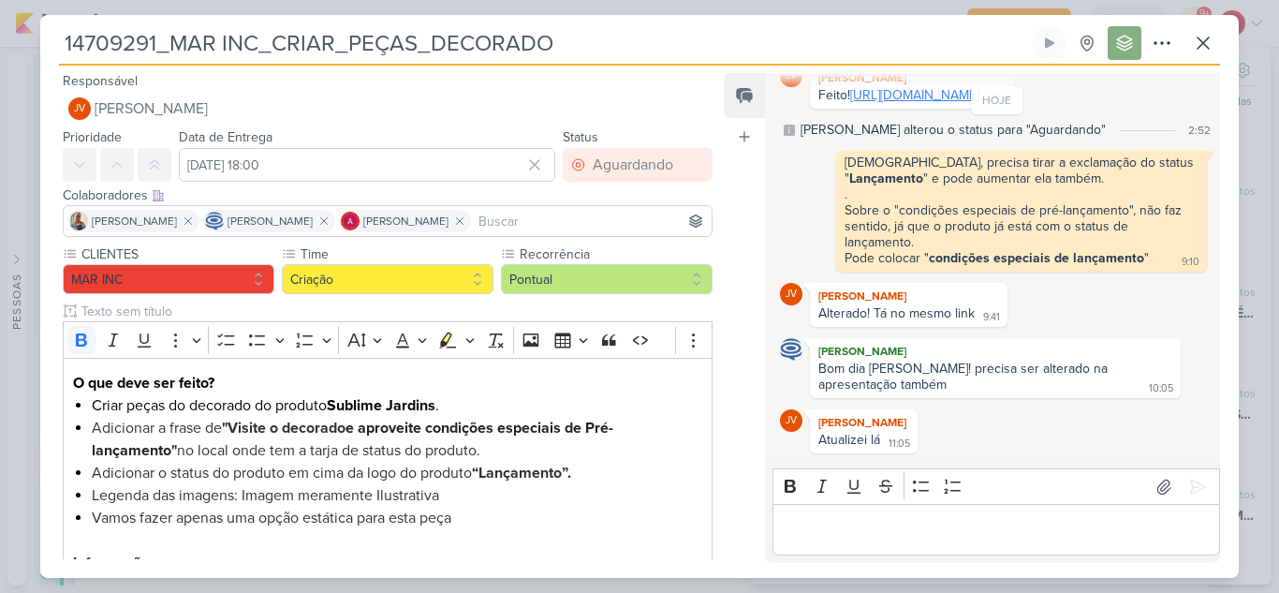
scroll to position [535, 0]
click at [1212, 49] on icon at bounding box center [1203, 43] width 22 height 22
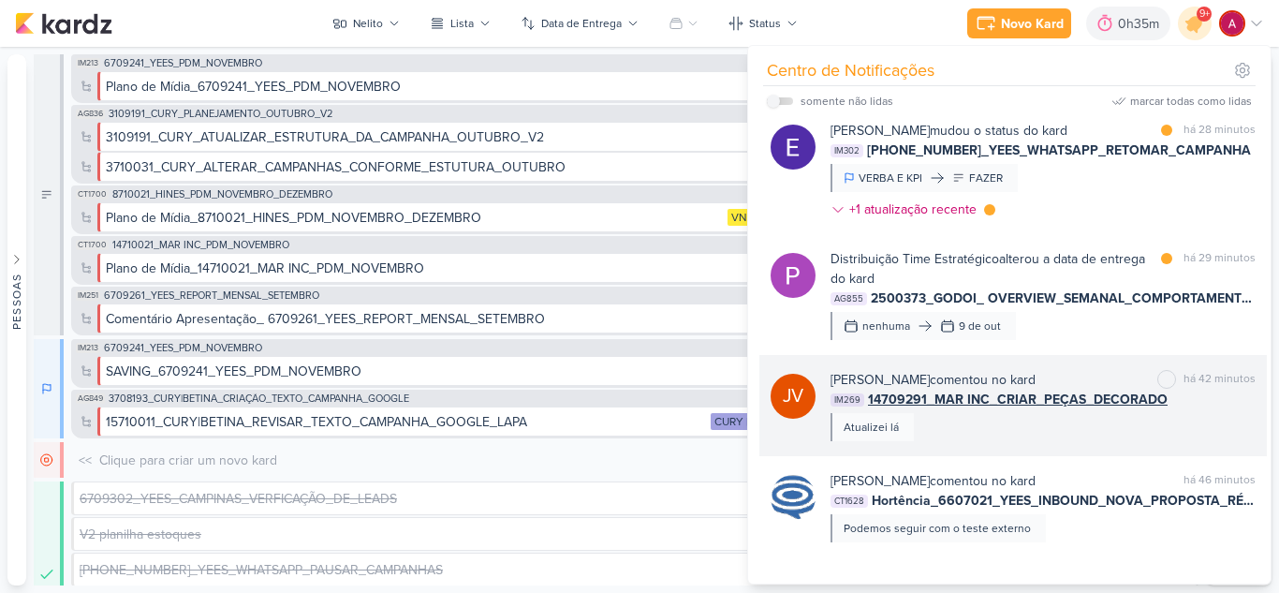
scroll to position [1146, 0]
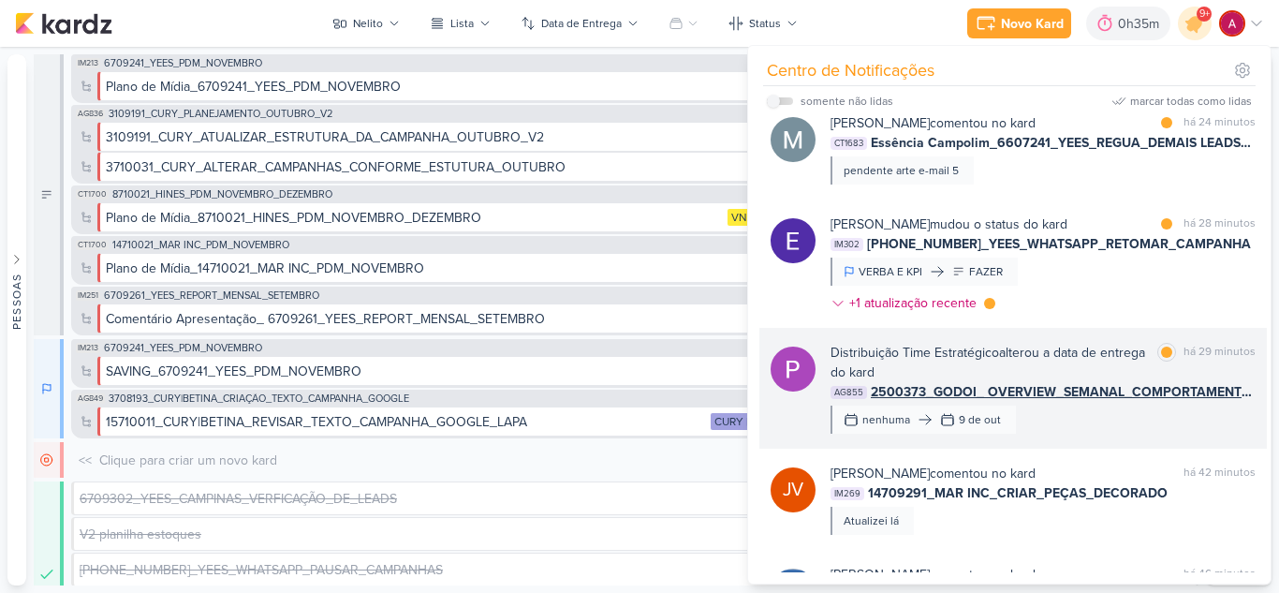
click at [1074, 413] on div "Distribuição Time Estratégico alterou a data de entrega do kard marcar como lid…" at bounding box center [1043, 388] width 425 height 91
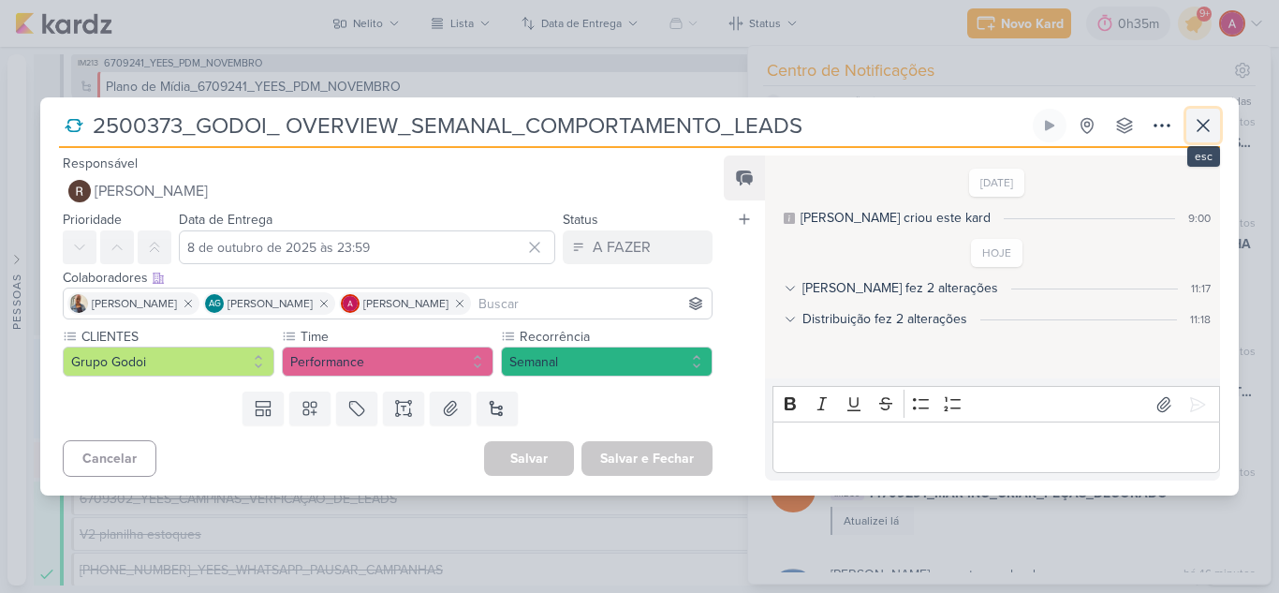
click at [1196, 118] on icon at bounding box center [1203, 125] width 22 height 22
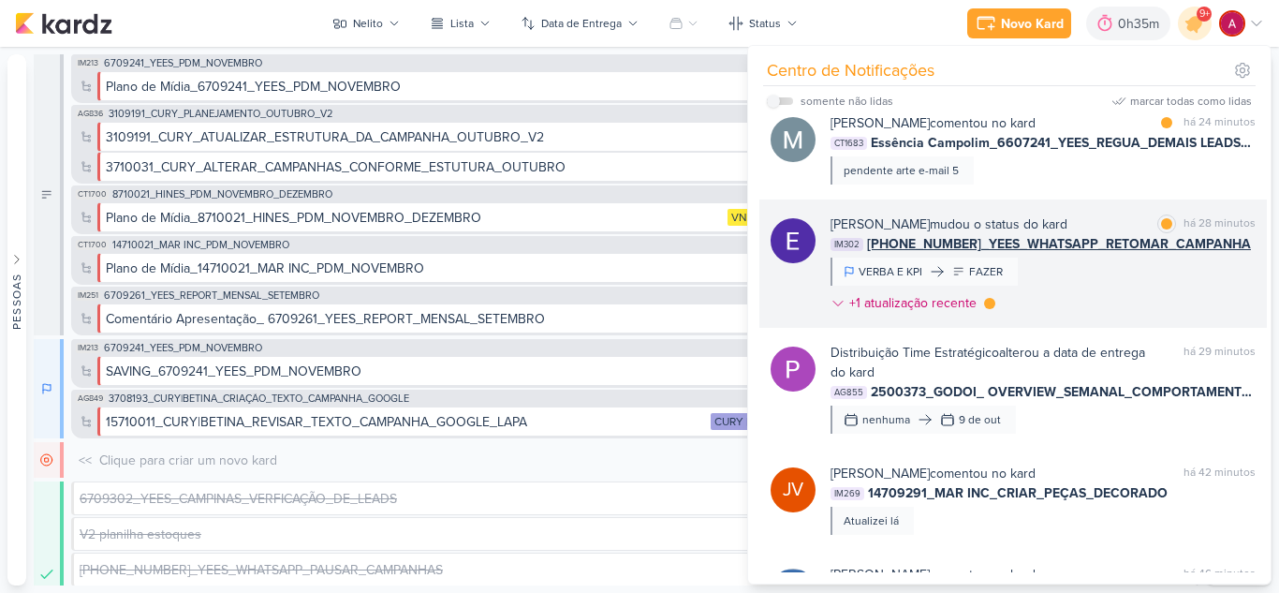
click at [1103, 263] on div "Eduardo Quaresma mudou o status do kard marcar como lida há 28 minutos IM302 67…" at bounding box center [1043, 267] width 425 height 106
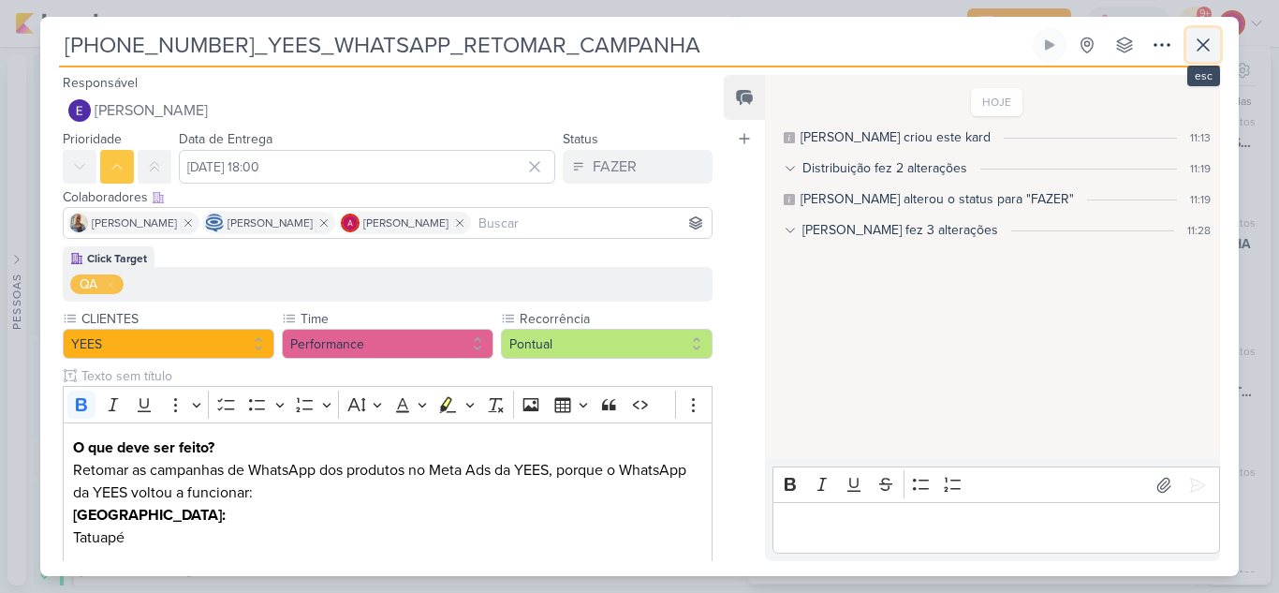
click at [1215, 42] on button at bounding box center [1204, 45] width 34 height 34
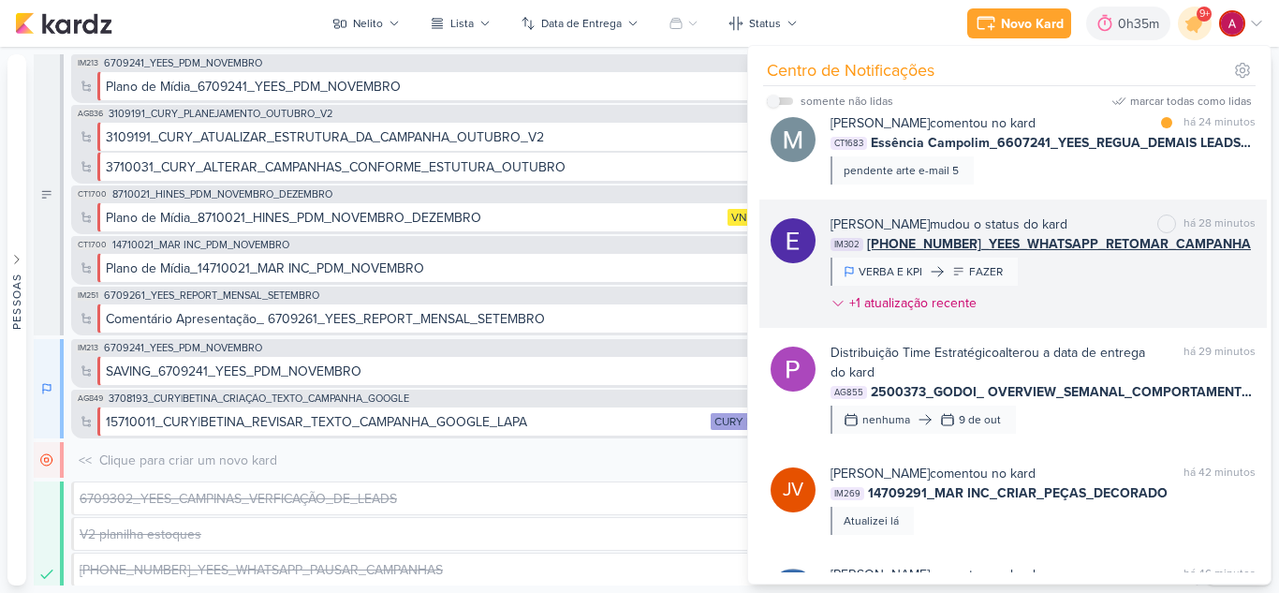
scroll to position [1052, 0]
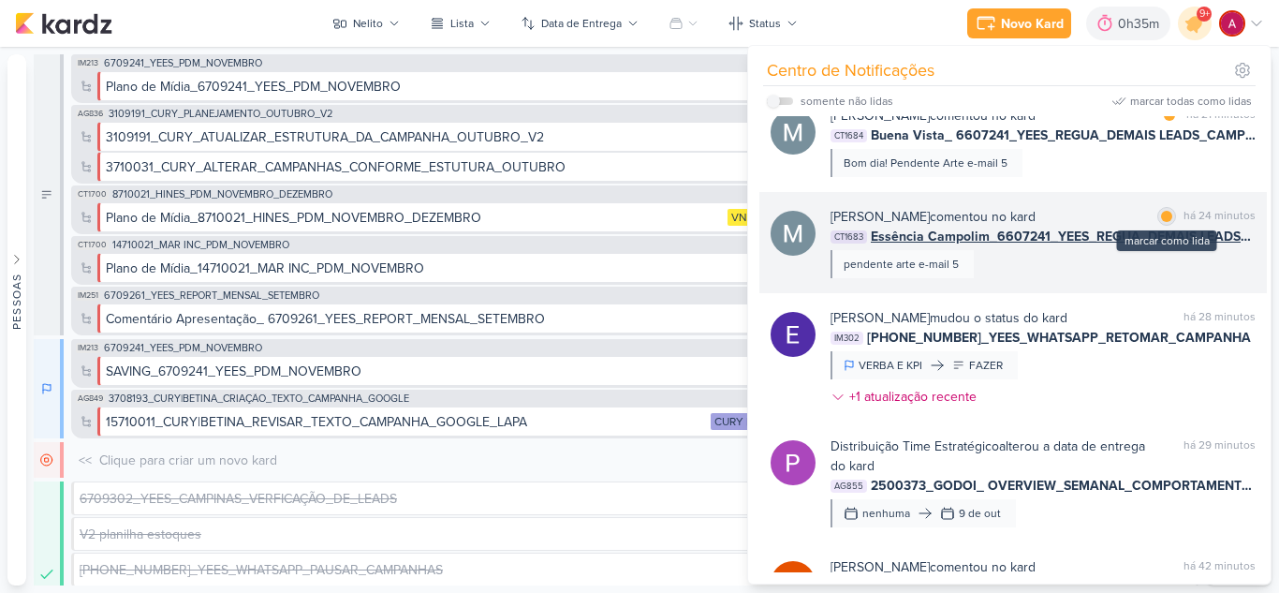
click at [1161, 217] on div at bounding box center [1166, 216] width 11 height 11
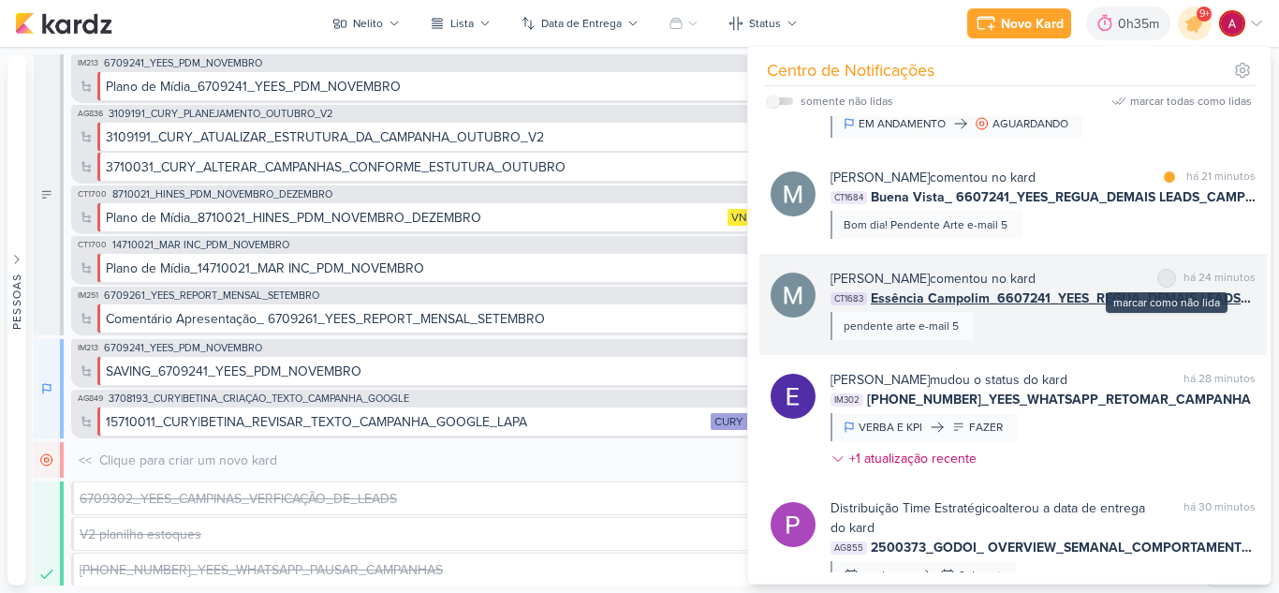
scroll to position [958, 0]
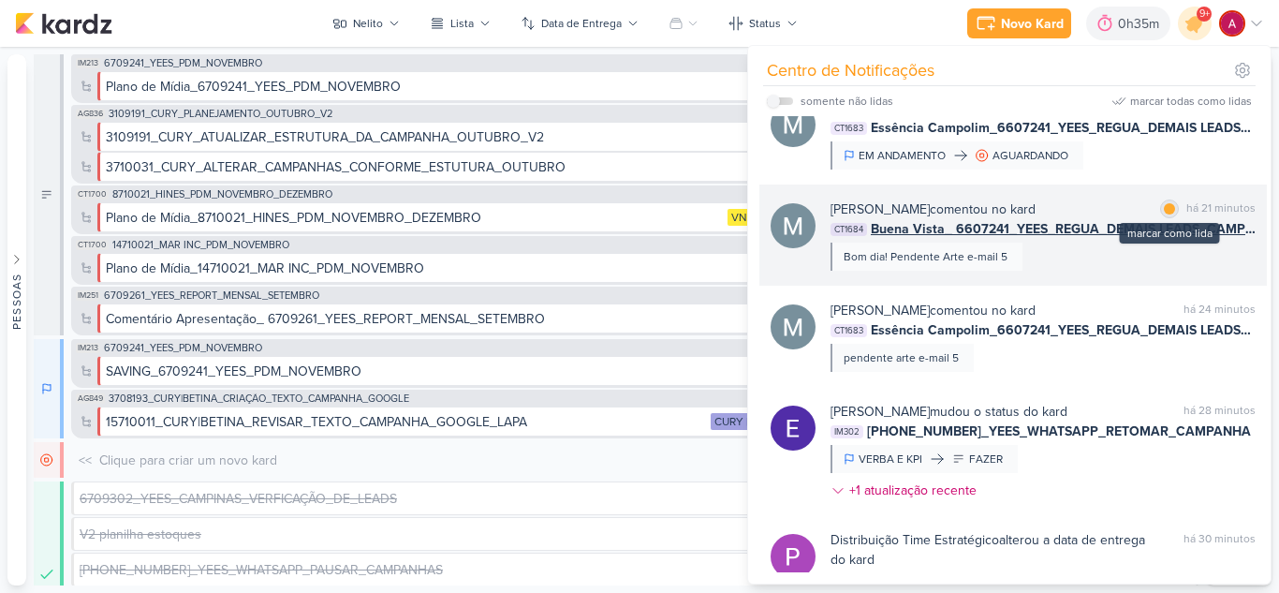
click at [1167, 212] on div at bounding box center [1169, 208] width 11 height 11
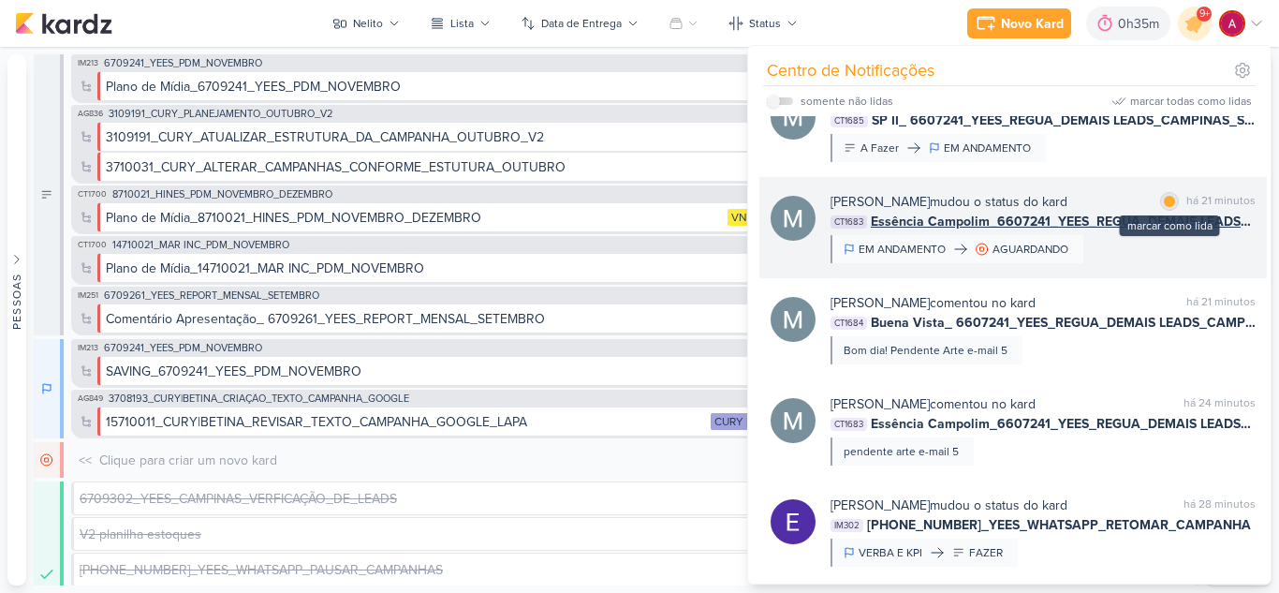
click at [1166, 201] on div at bounding box center [1169, 201] width 11 height 11
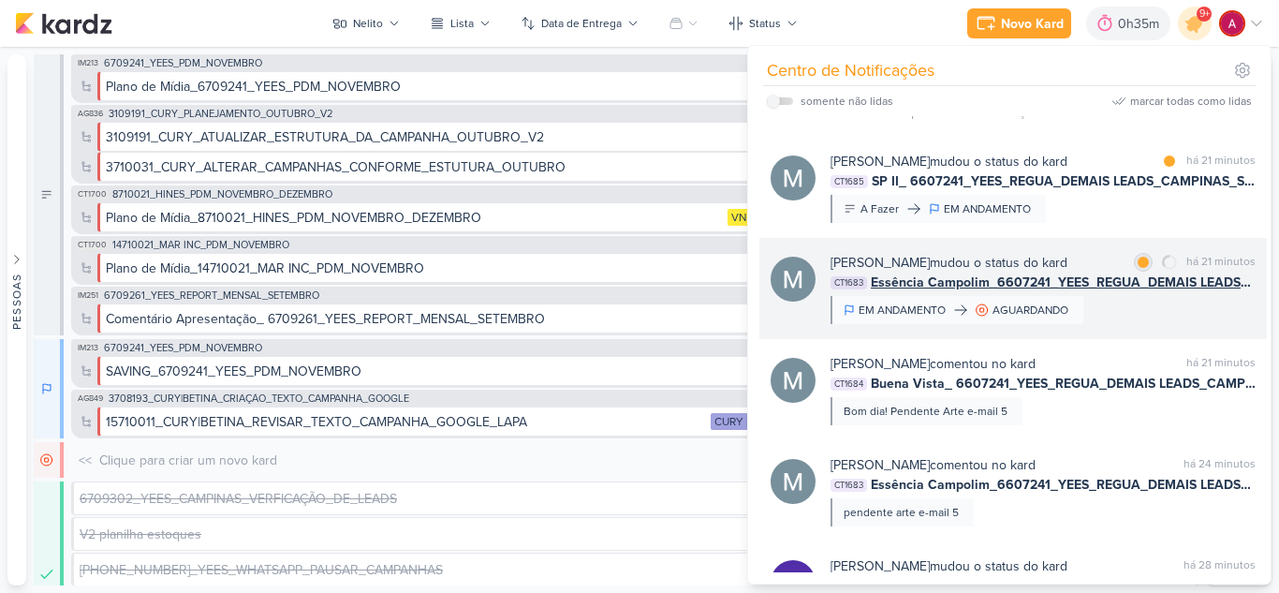
scroll to position [771, 0]
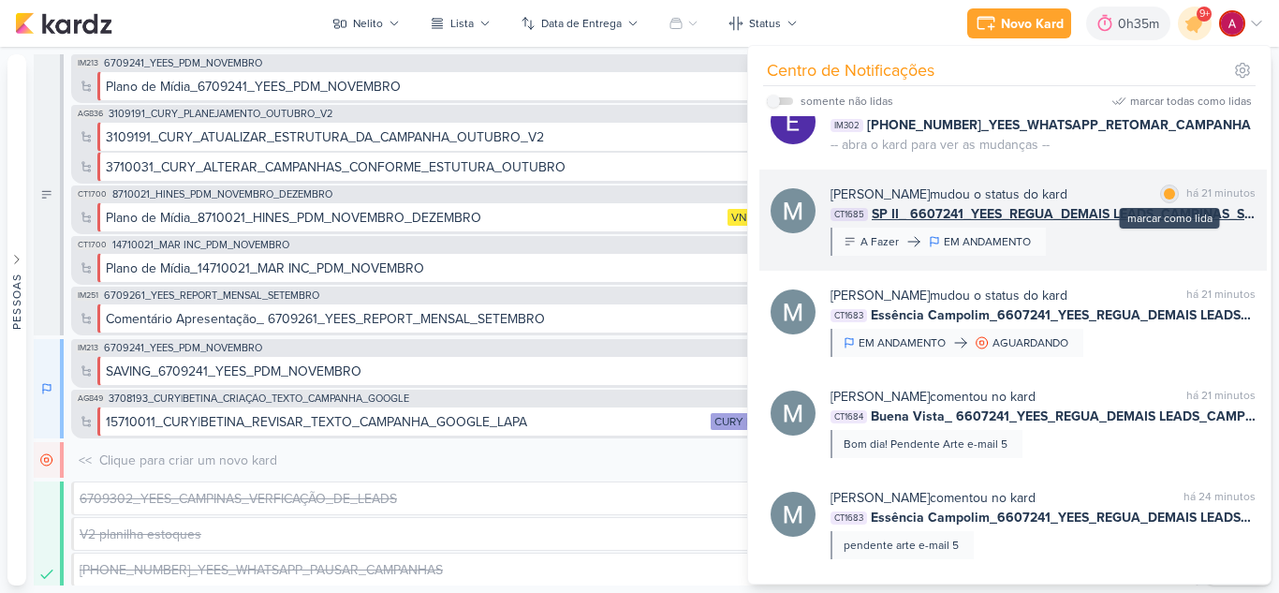
click at [1164, 195] on div at bounding box center [1169, 193] width 11 height 11
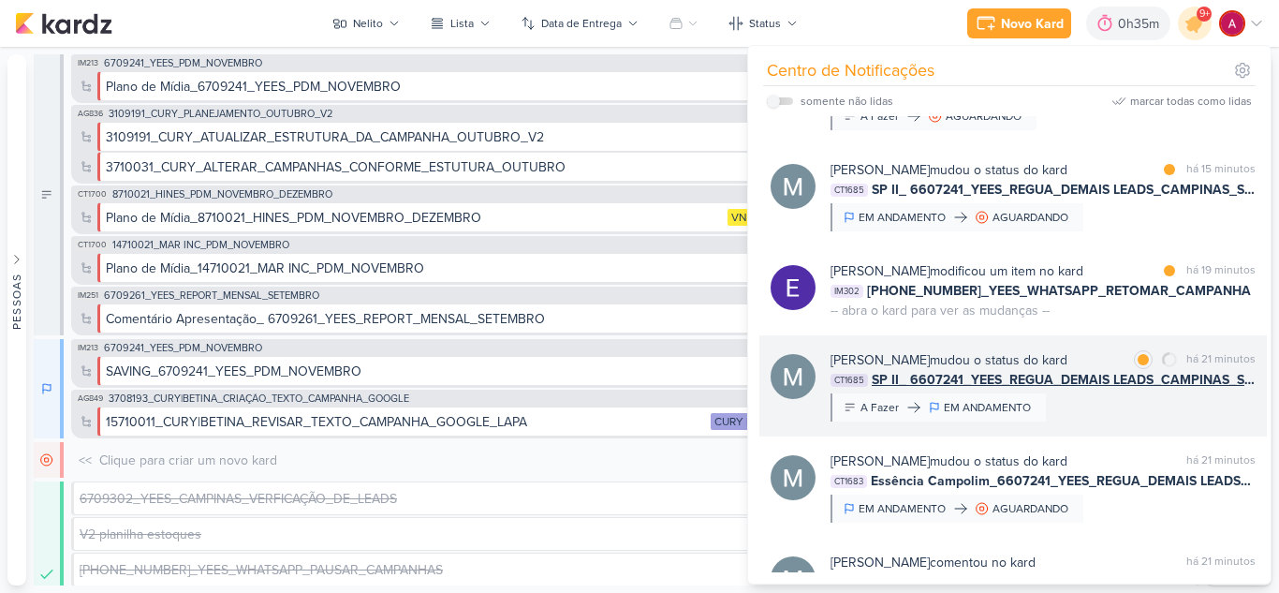
scroll to position [584, 0]
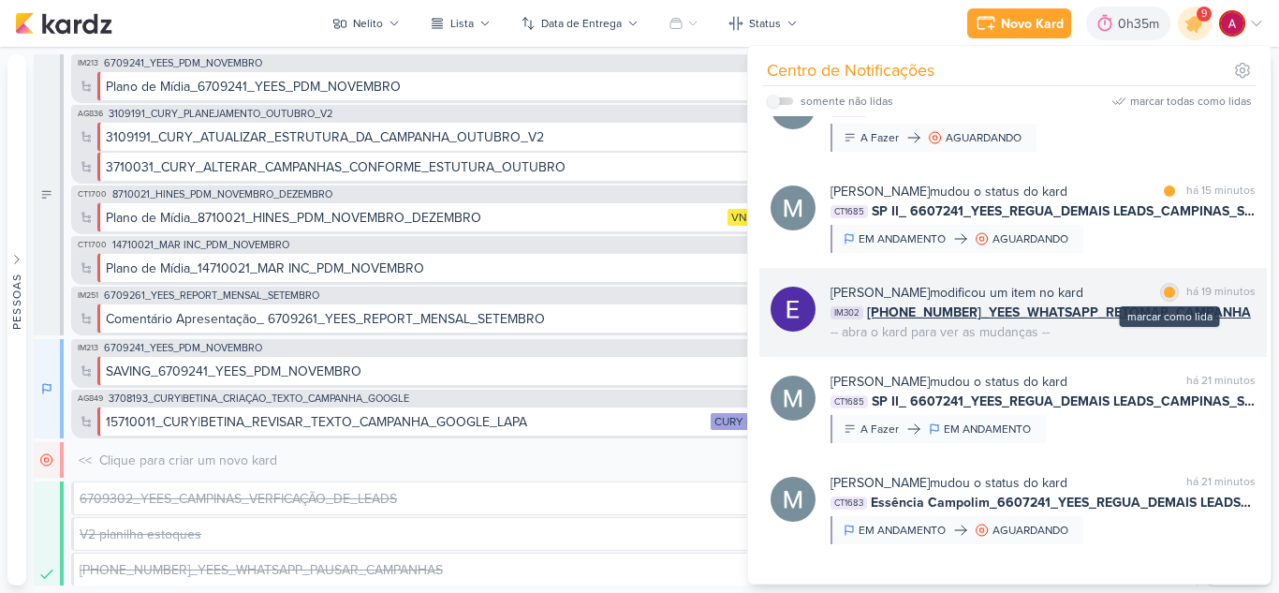
click at [1164, 295] on div at bounding box center [1169, 292] width 11 height 11
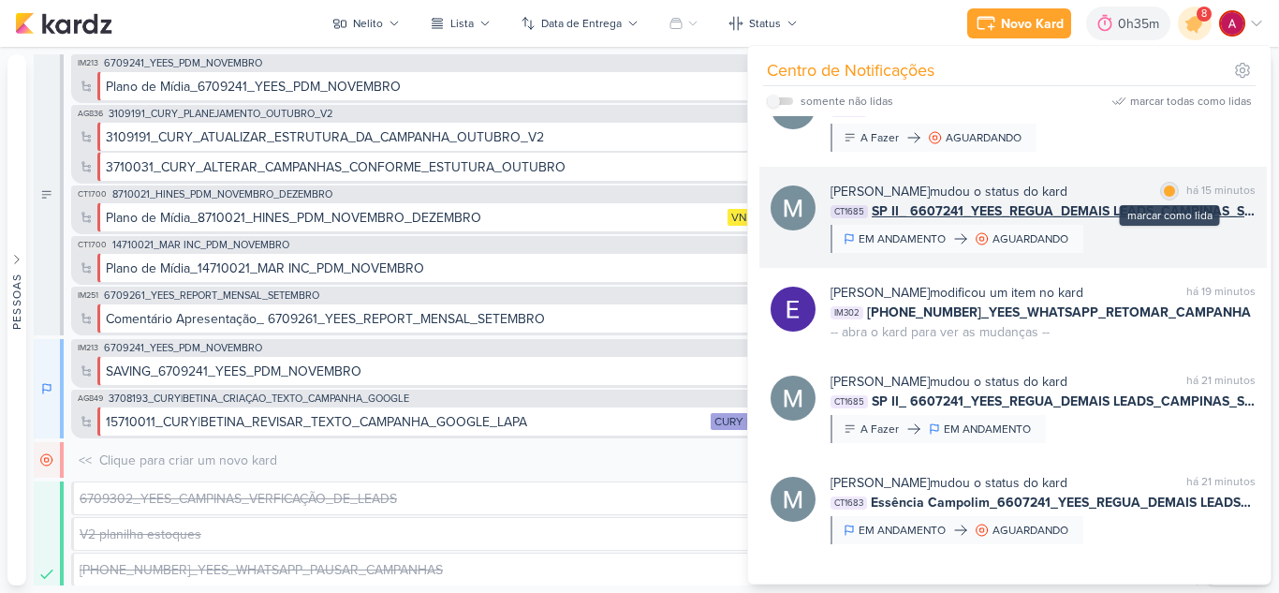
click at [1164, 191] on div at bounding box center [1169, 190] width 11 height 11
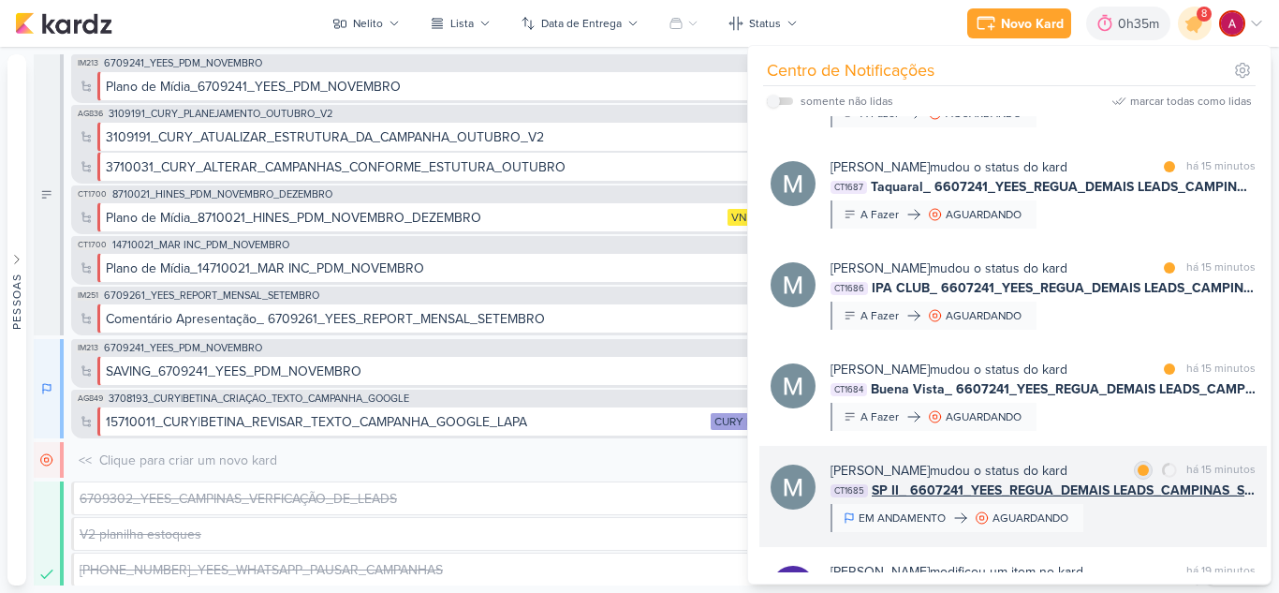
scroll to position [303, 0]
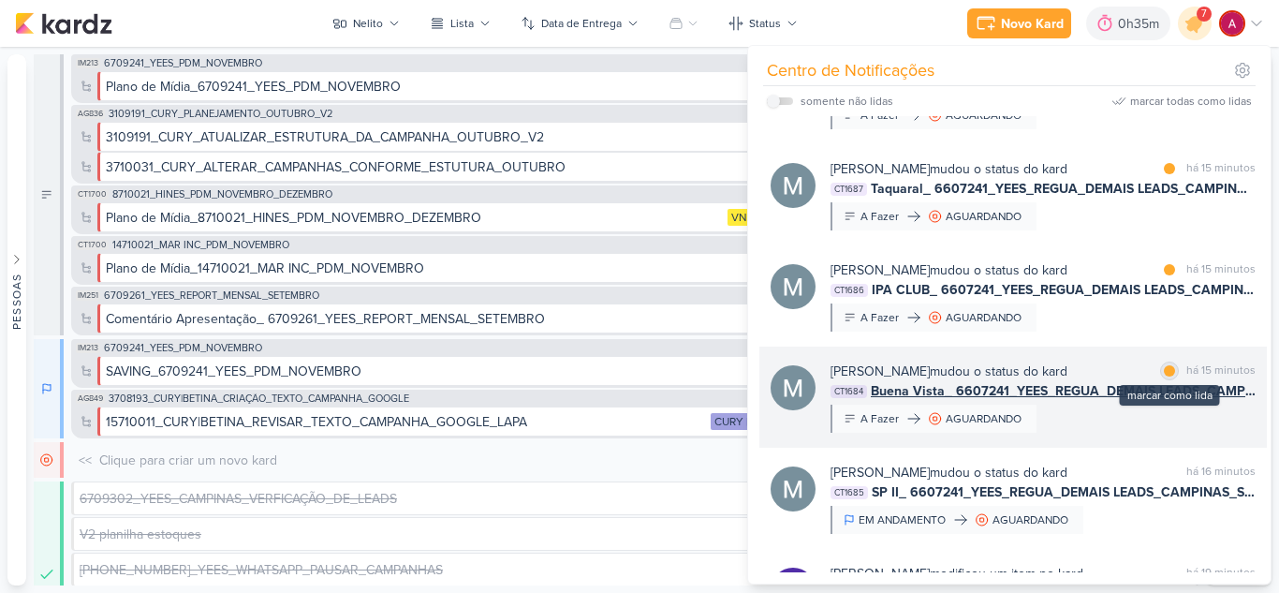
click at [1164, 374] on div at bounding box center [1169, 370] width 11 height 11
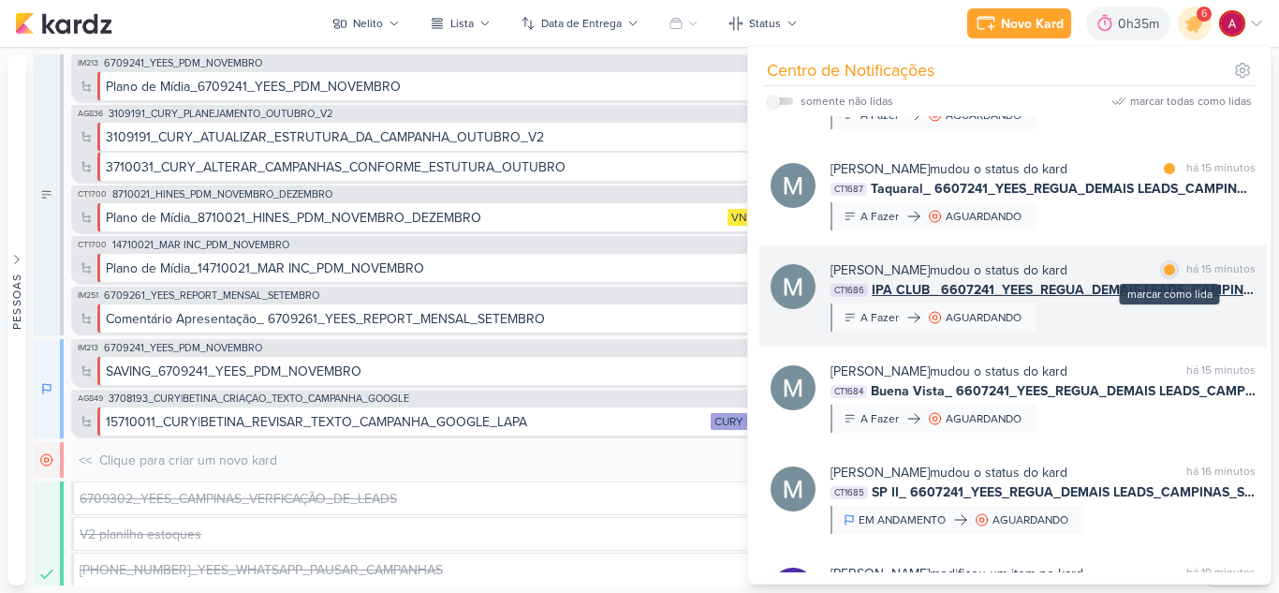
click at [1164, 268] on div at bounding box center [1169, 269] width 11 height 11
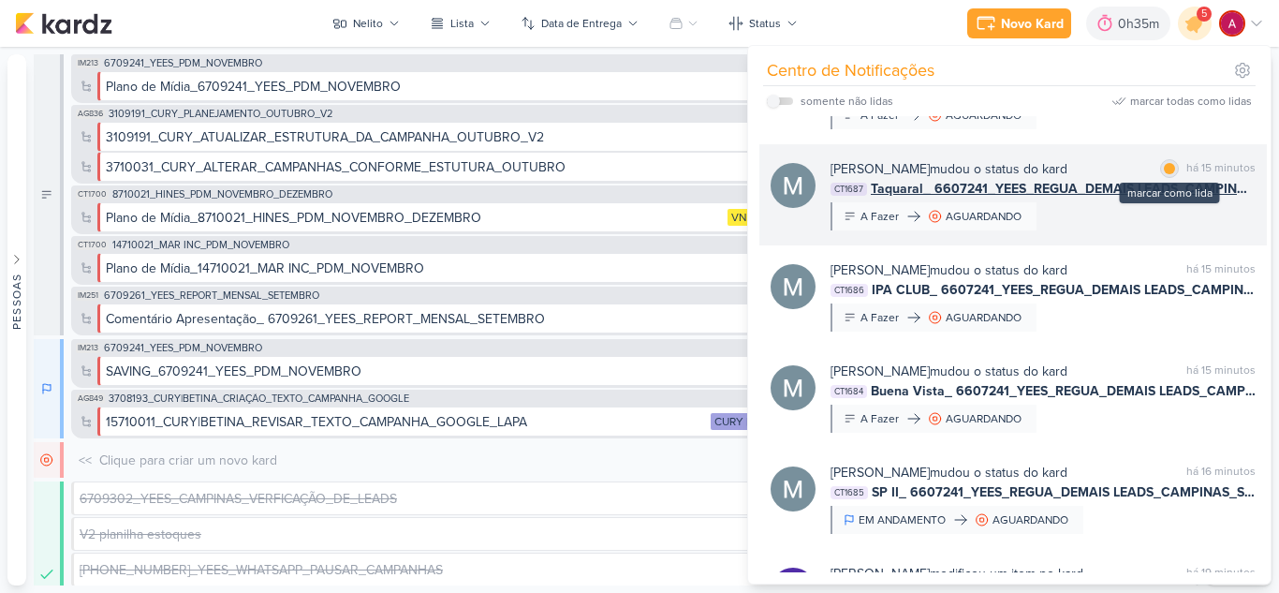
click at [1167, 167] on div at bounding box center [1169, 168] width 11 height 11
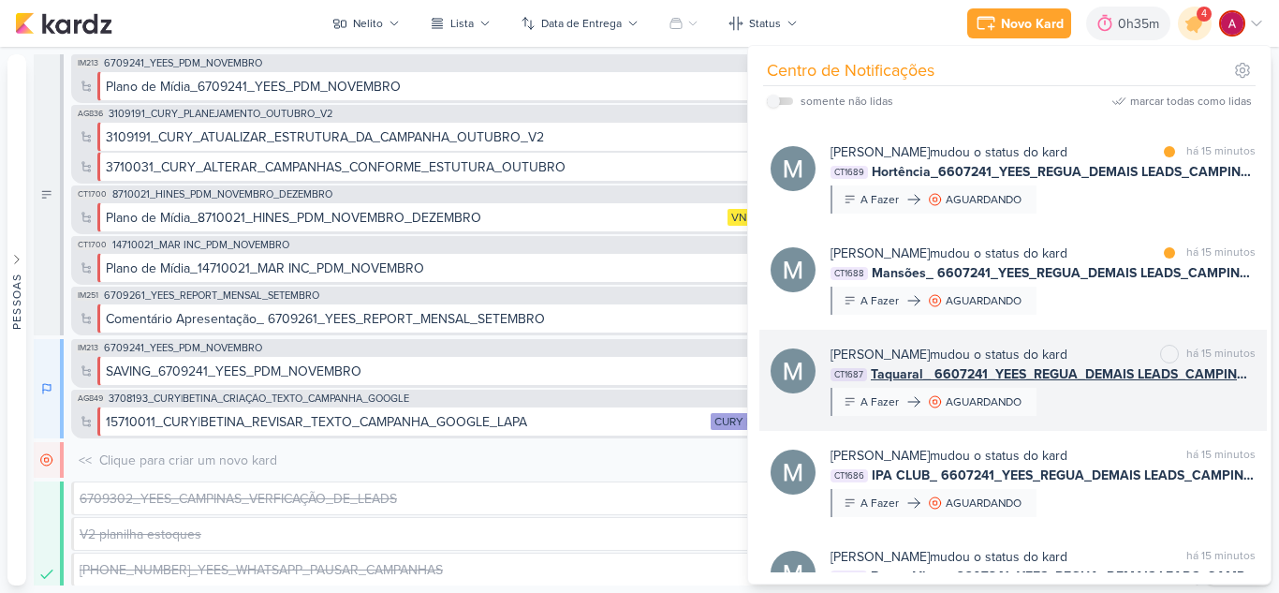
scroll to position [115, 0]
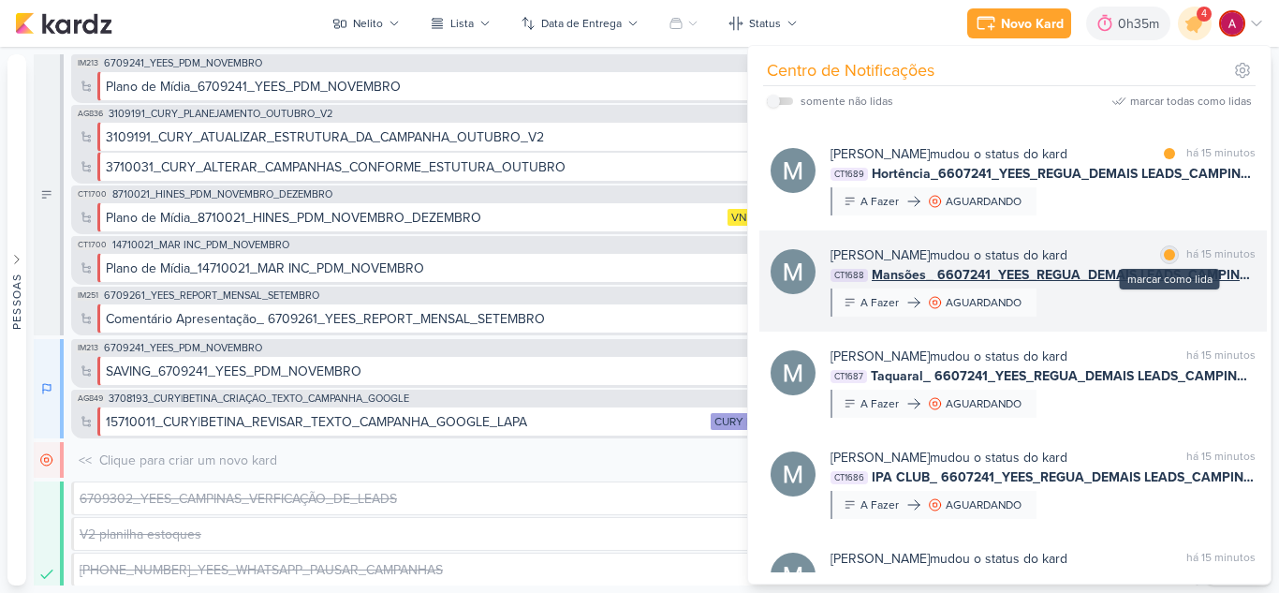
click at [1166, 255] on div at bounding box center [1169, 254] width 11 height 11
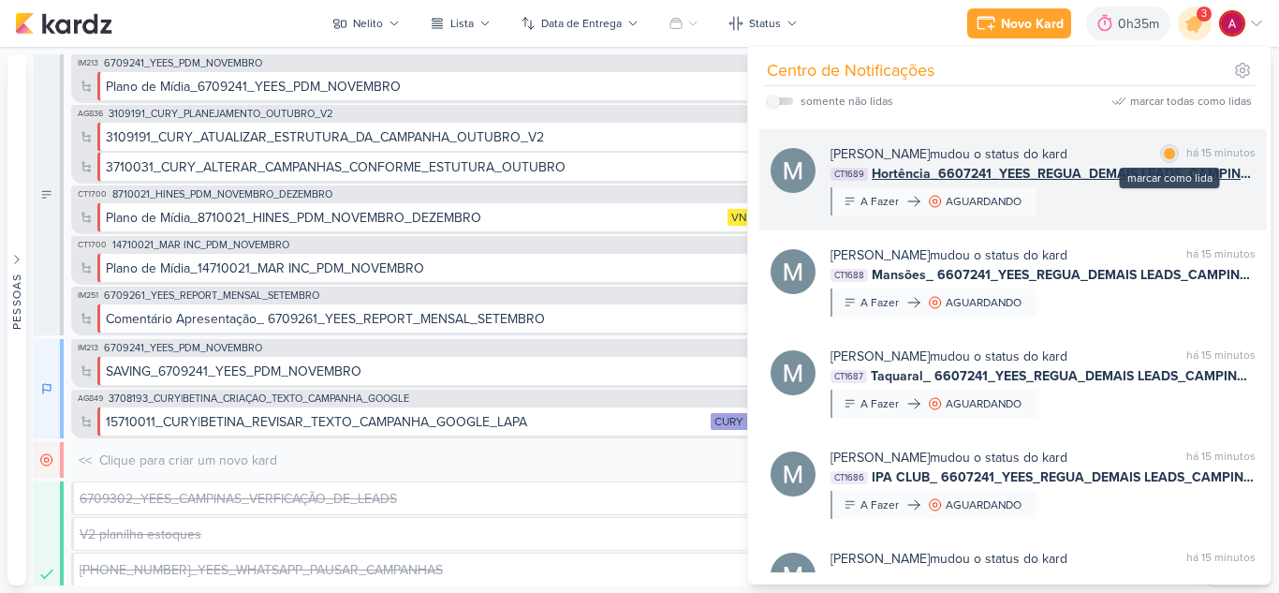
click at [1164, 155] on div at bounding box center [1169, 153] width 11 height 11
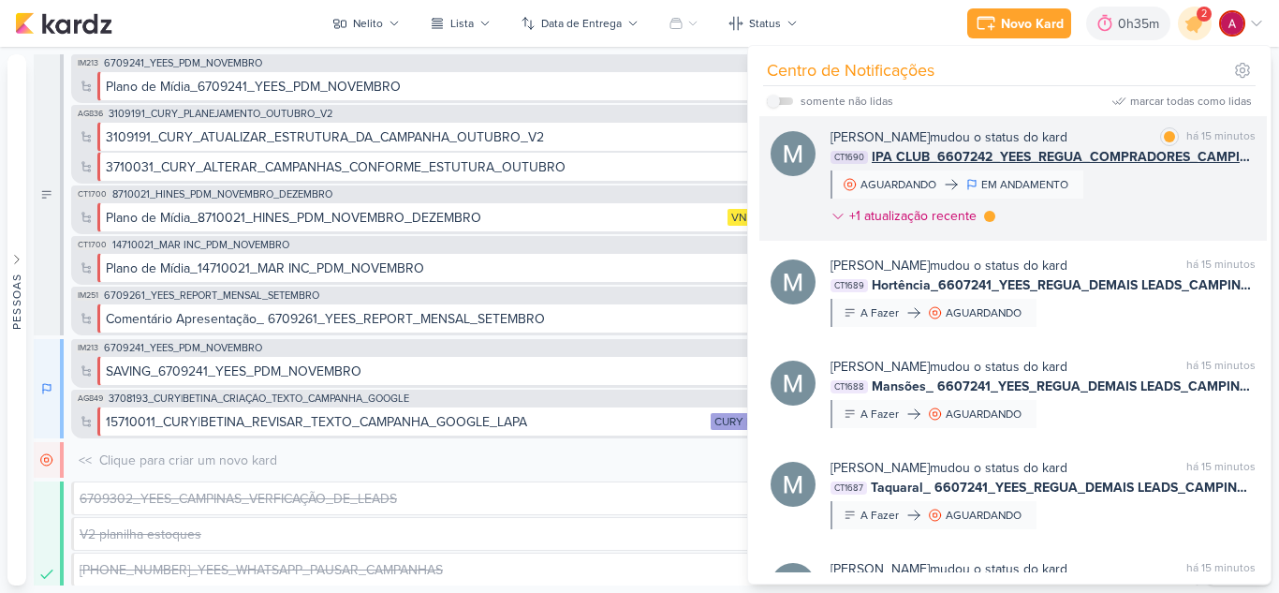
scroll to position [0, 0]
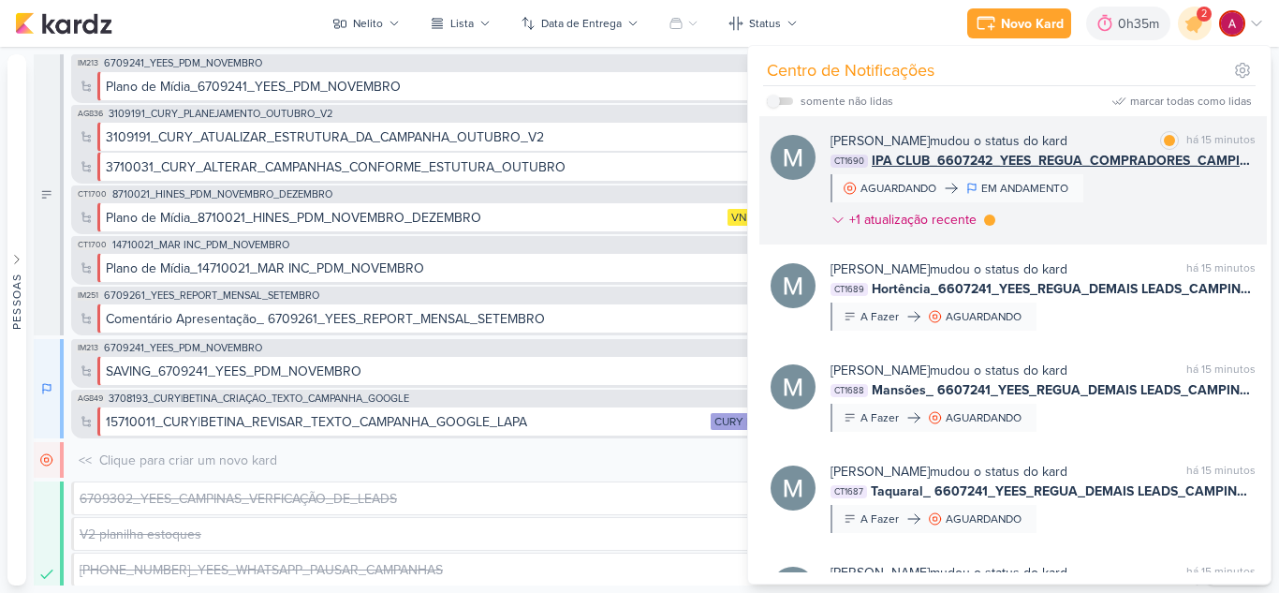
click at [1146, 214] on div "Mariana Amorim mudou o status do kard marcar como lida há 15 minutos CT1690 IPA…" at bounding box center [1043, 184] width 425 height 106
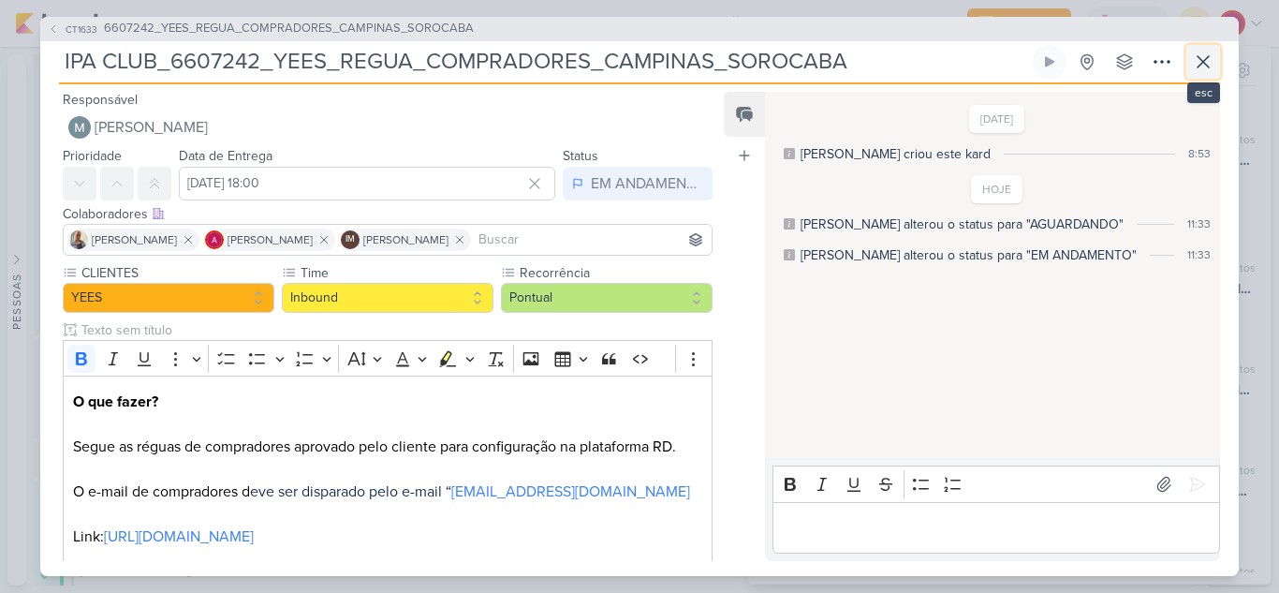
click at [1213, 57] on icon at bounding box center [1203, 62] width 22 height 22
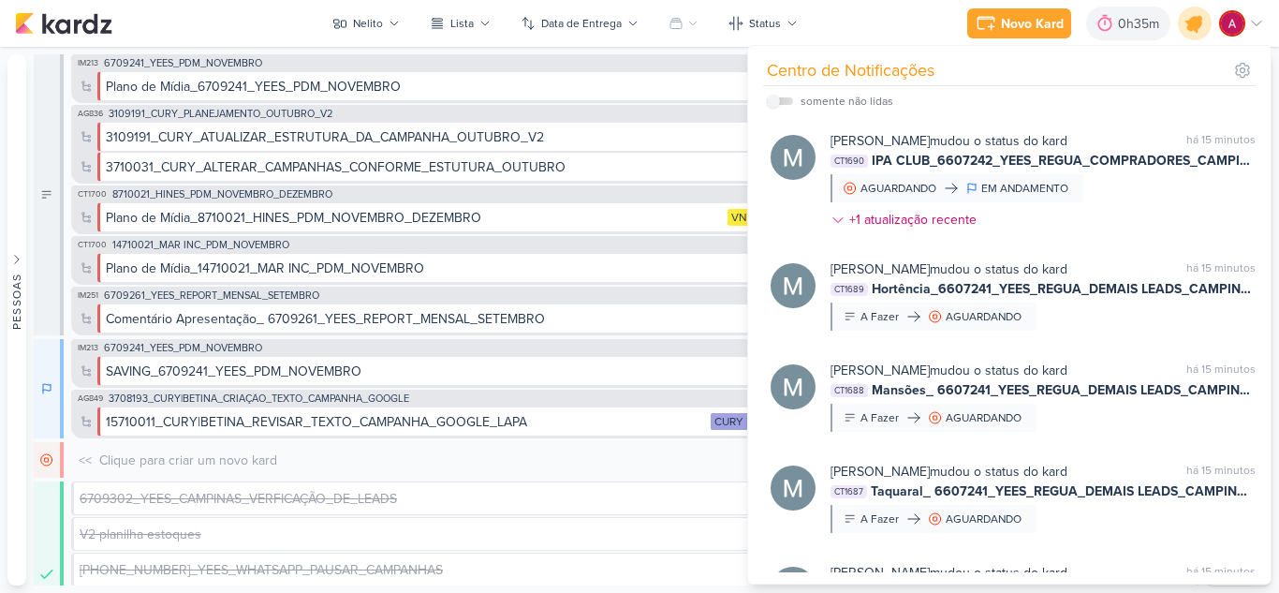
click at [1190, 25] on icon at bounding box center [1195, 23] width 22 height 22
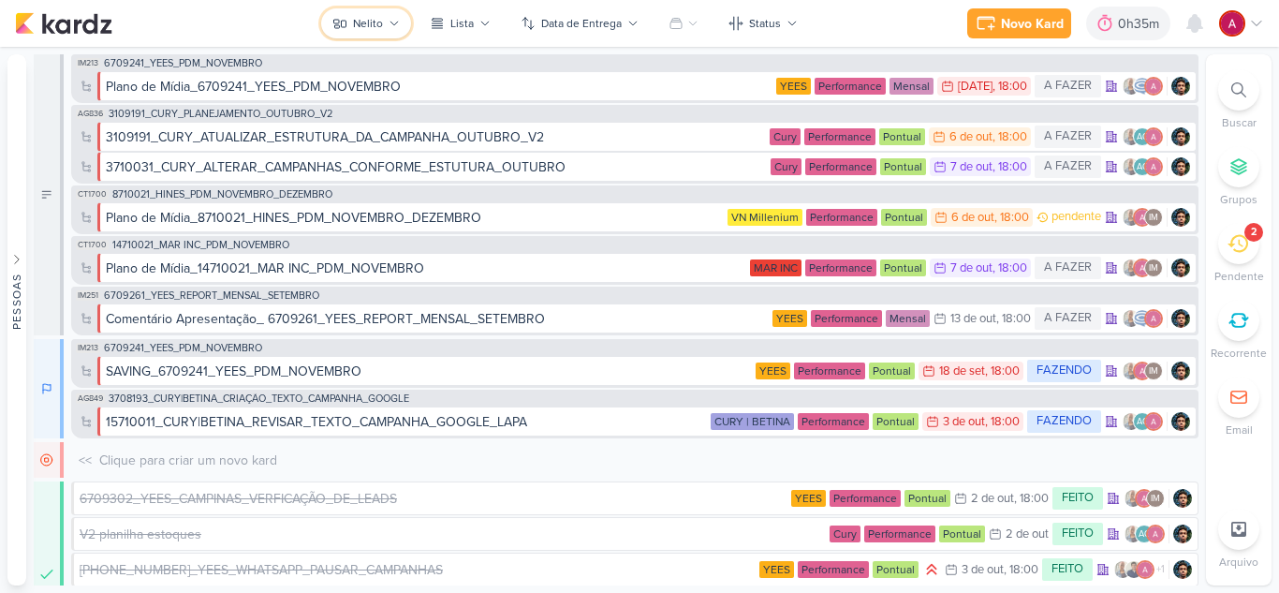
click at [388, 16] on button "Nelito" at bounding box center [366, 23] width 90 height 30
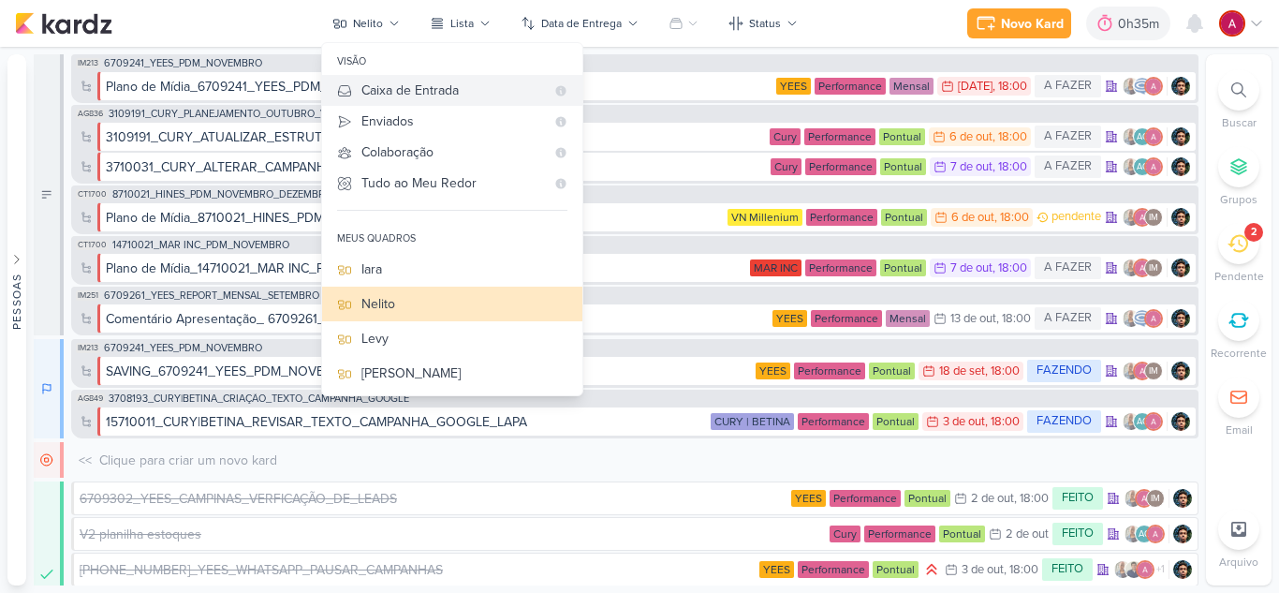
click at [401, 85] on div "Caixa de Entrada" at bounding box center [454, 91] width 184 height 20
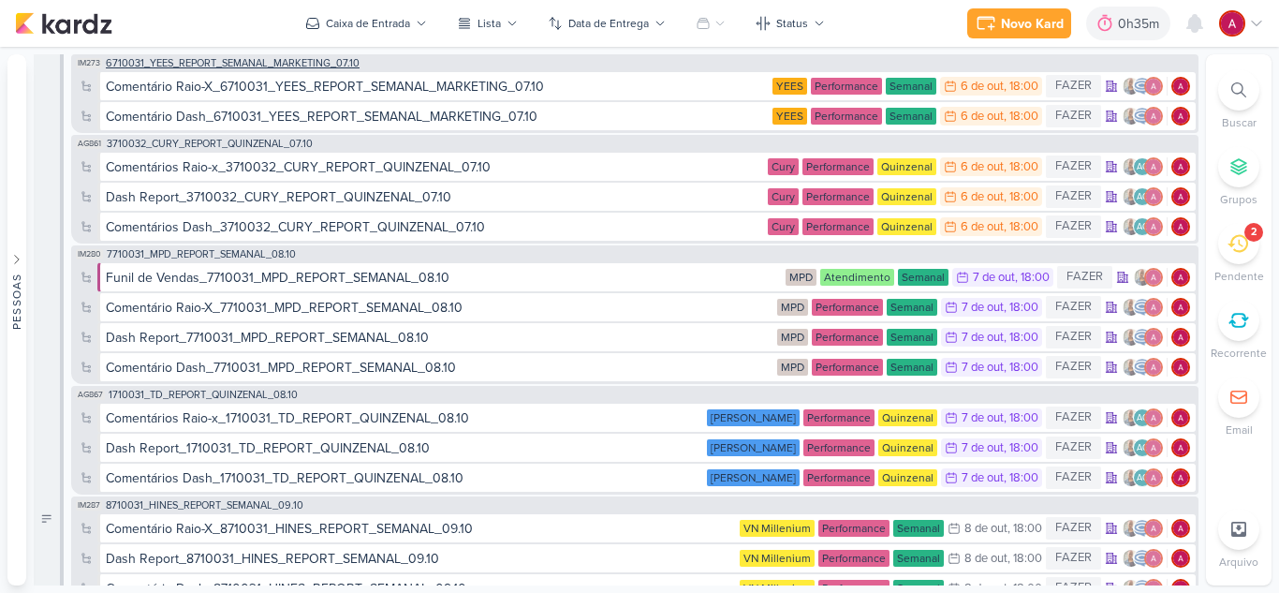
click at [347, 59] on span "6710031_YEES_REPORT_SEMANAL_MARKETING_07.10" at bounding box center [233, 63] width 254 height 10
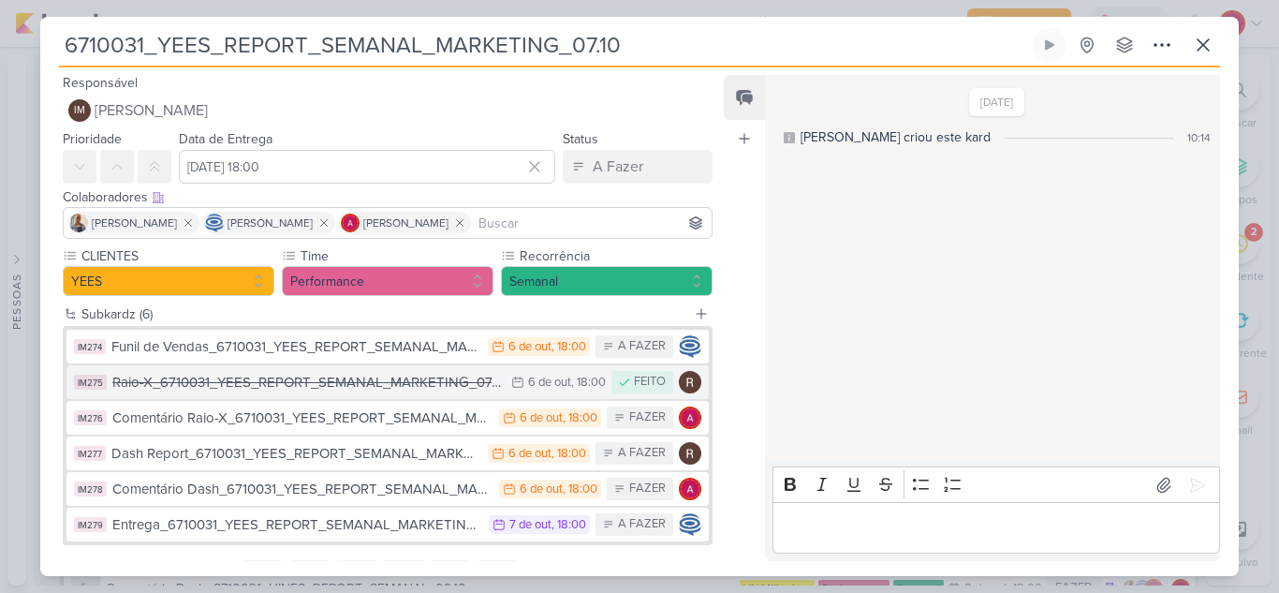
click at [304, 386] on div "Raio-X_6710031_YEES_REPORT_SEMANAL_MARKETING_07.10" at bounding box center [307, 383] width 390 height 22
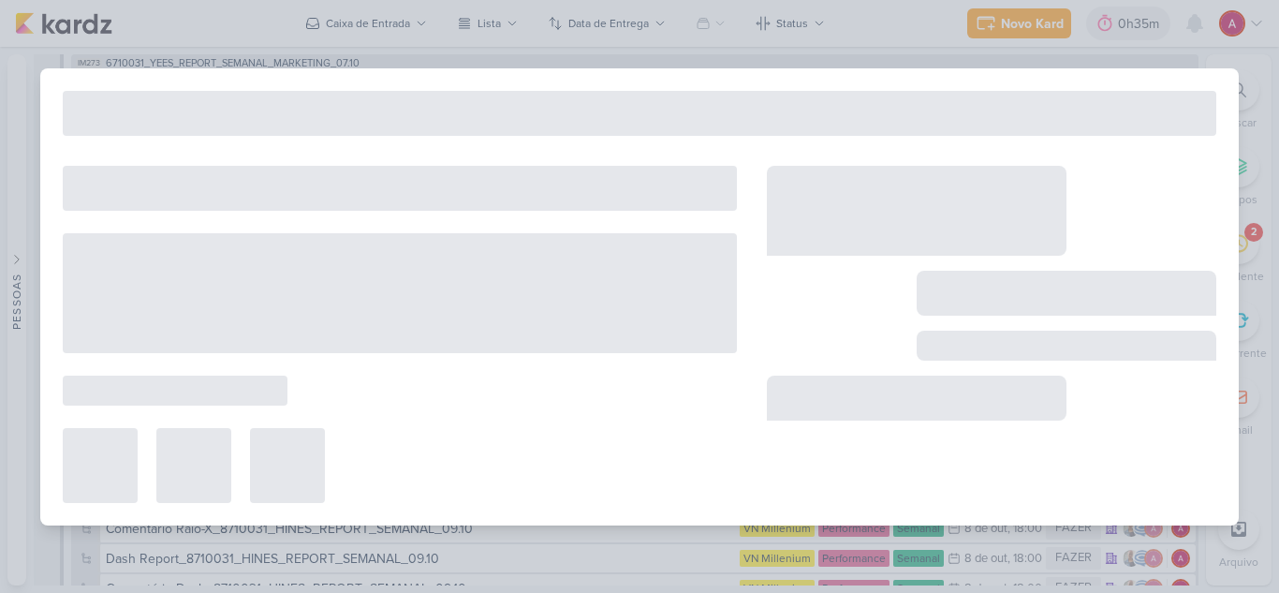
type input "Raio-X_6710031_YEES_REPORT_SEMANAL_MARKETING_07.10"
type input "6 de outubro de 2025 às 18:00"
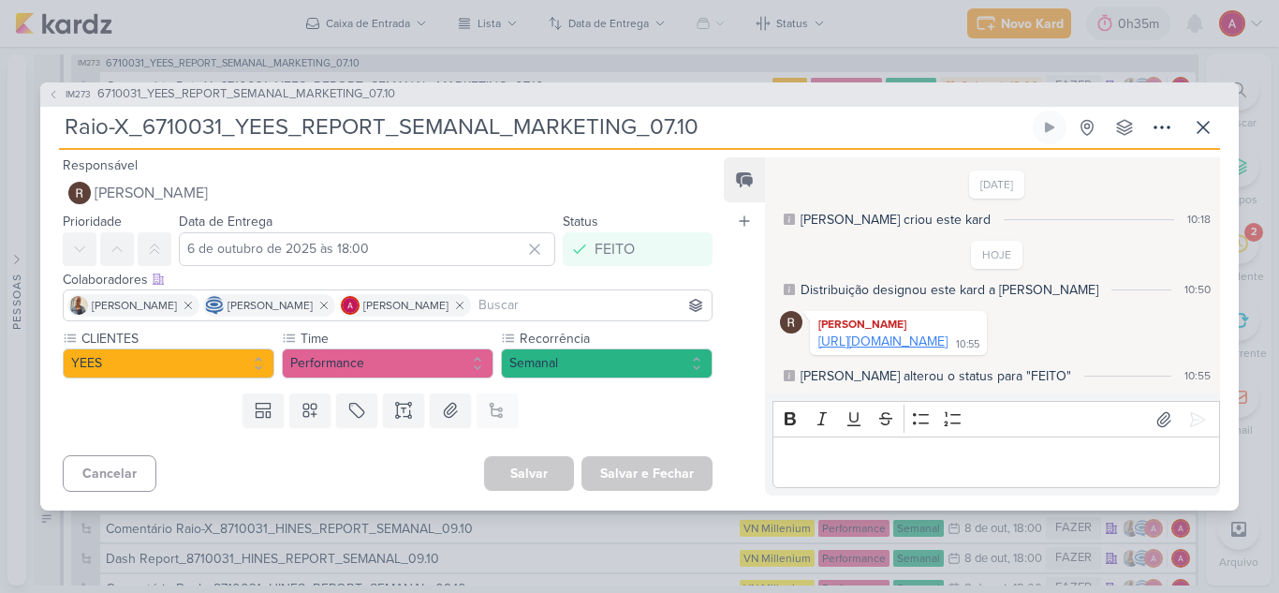
click at [948, 333] on link "https://docs.google.com/spreadsheets/d/1kAndz3tlPGSiaCKjDcXqmyon3kiZ0_C-PNI3yaj…" at bounding box center [883, 341] width 129 height 16
click at [57, 89] on icon at bounding box center [53, 94] width 11 height 11
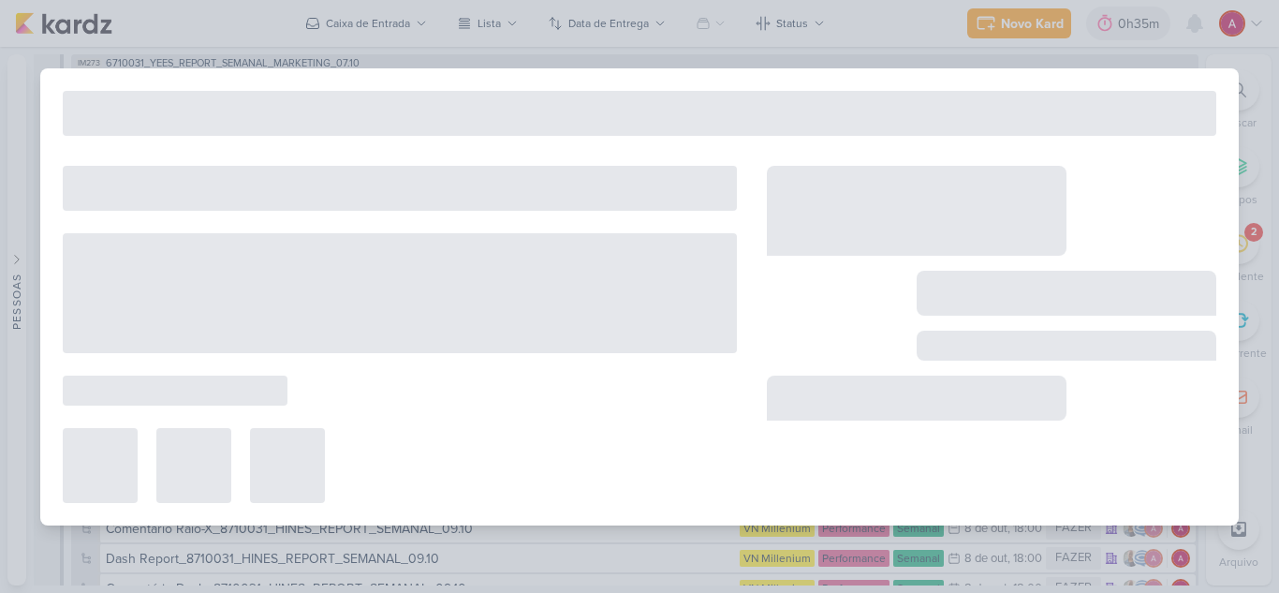
type input "6710031_YEES_REPORT_SEMANAL_MARKETING_07.10"
type input "7 de outubro de 2025 às 18:00"
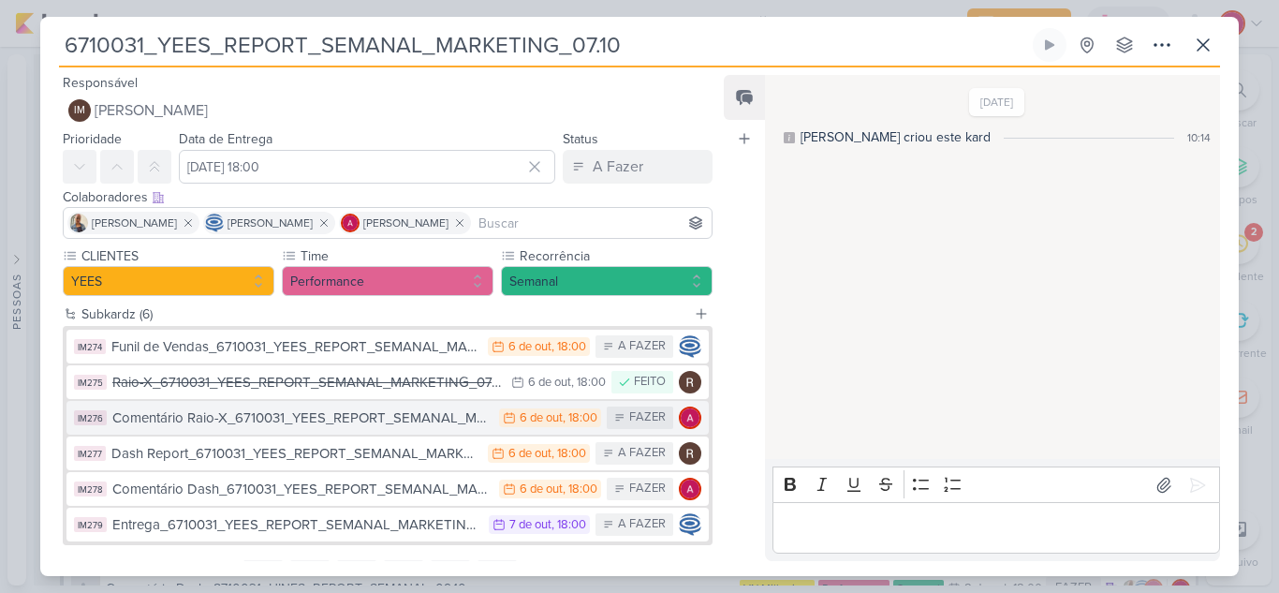
click at [372, 428] on div "Comentário Raio-X_6710031_YEES_REPORT_SEMANAL_MARKETING_07.10" at bounding box center [300, 418] width 377 height 22
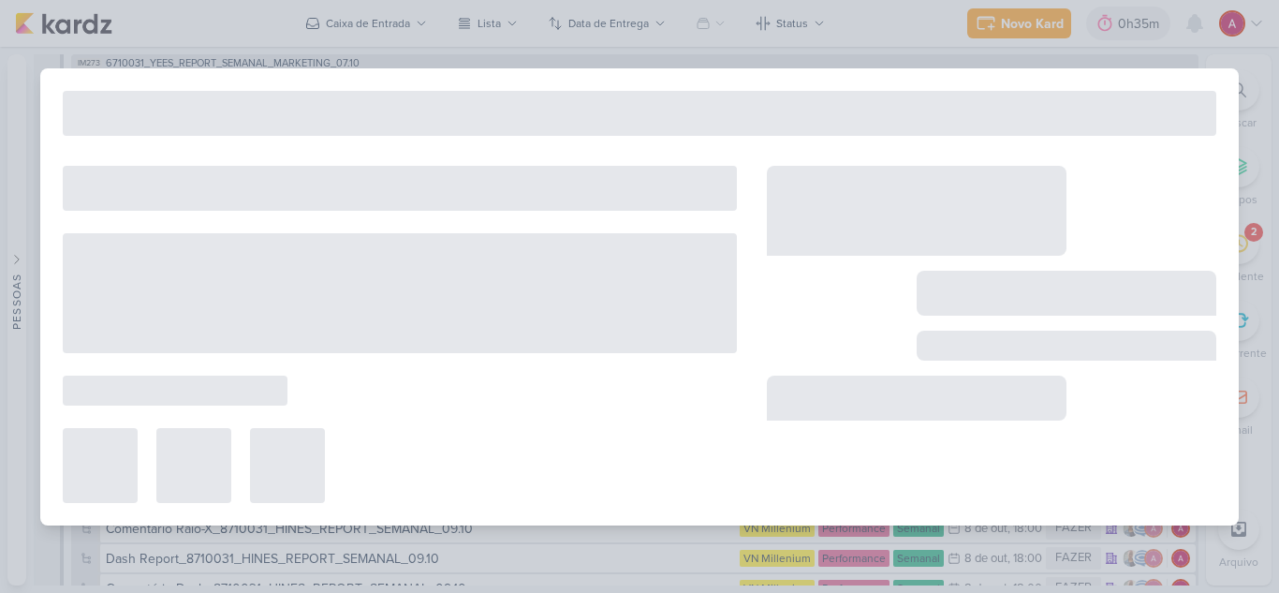
type input "Comentário Raio-X_6710031_YEES_REPORT_SEMANAL_MARKETING_07.10"
type input "6 de outubro de 2025 às 18:00"
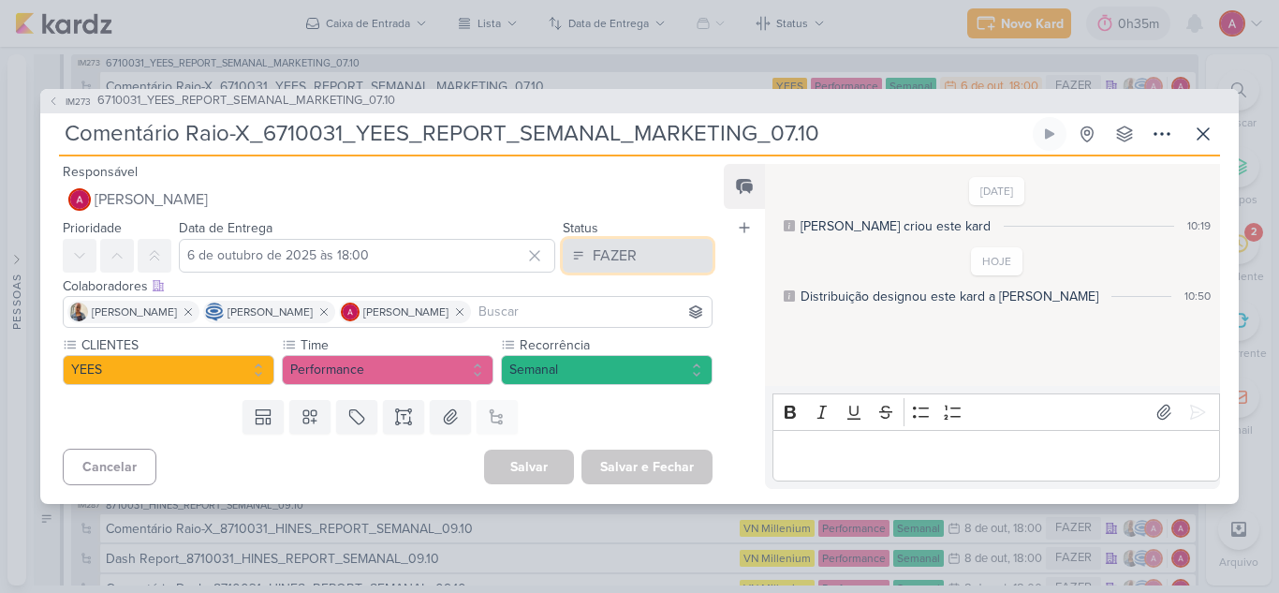
click at [615, 253] on div "FAZER" at bounding box center [615, 255] width 44 height 22
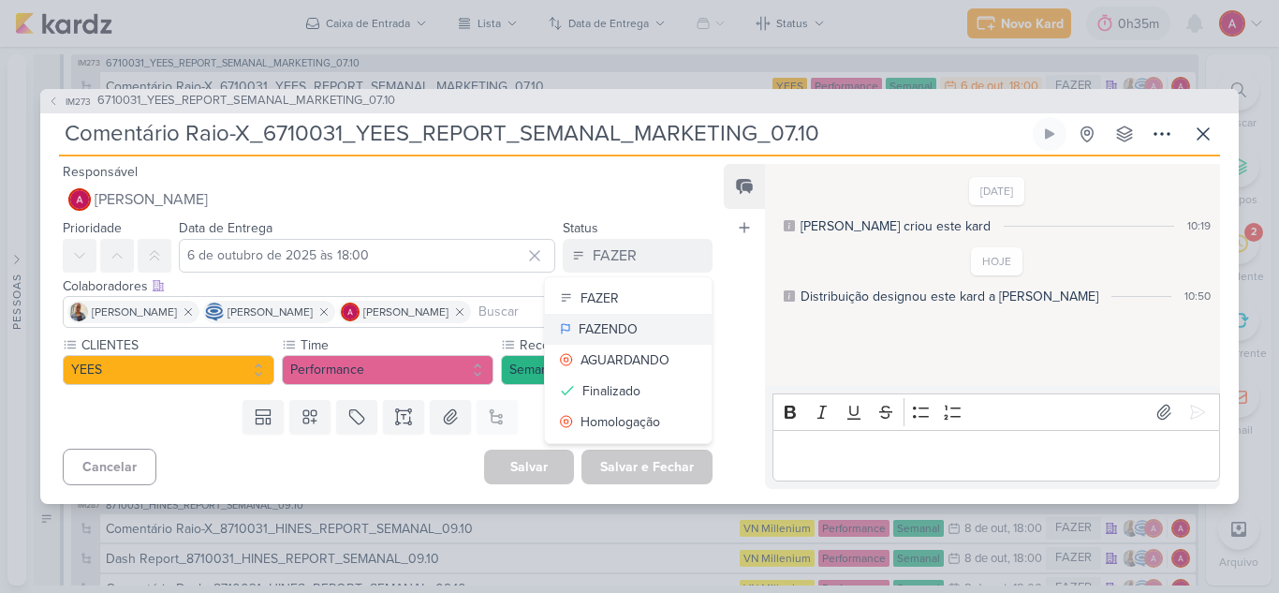
click at [622, 322] on div "FAZENDO" at bounding box center [608, 329] width 59 height 20
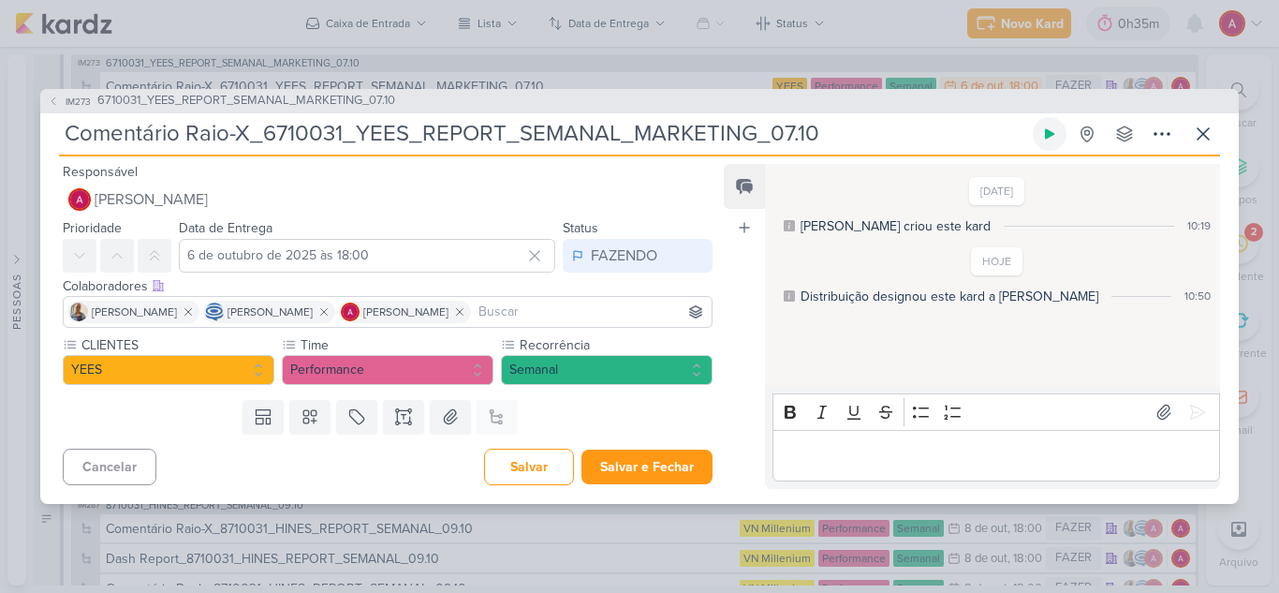
click at [1050, 135] on icon at bounding box center [1049, 133] width 9 height 10
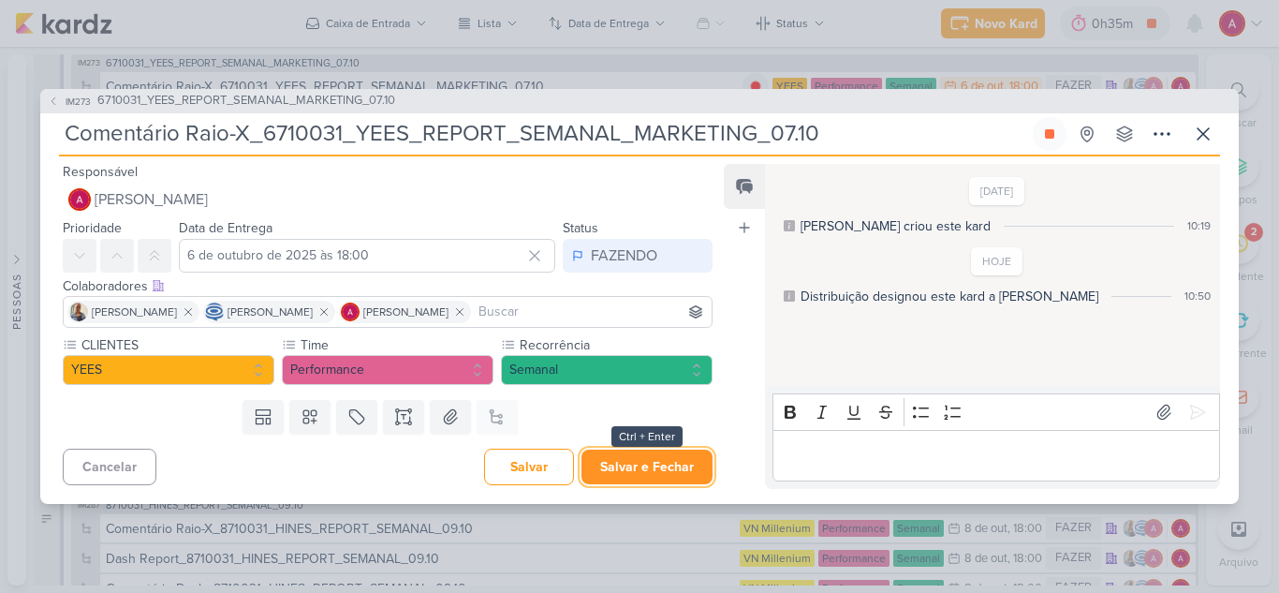
click at [642, 466] on button "Salvar e Fechar" at bounding box center [647, 467] width 131 height 35
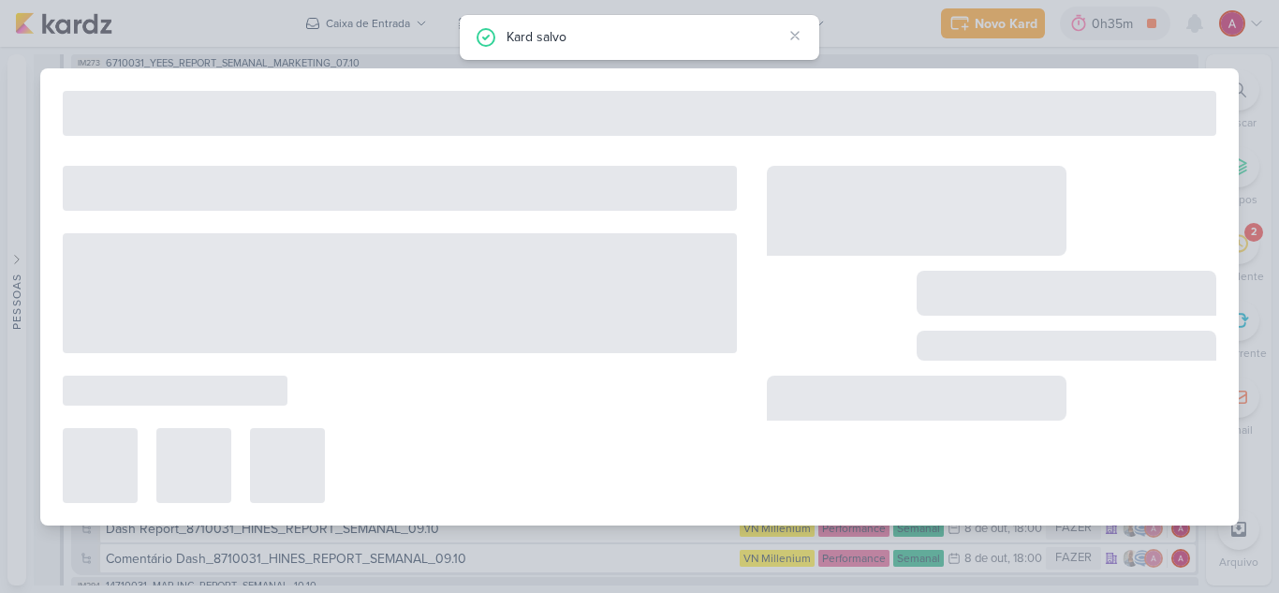
type input "6710031_YEES_REPORT_SEMANAL_MARKETING_07.10"
type input "7 de outubro de 2025 às 18:00"
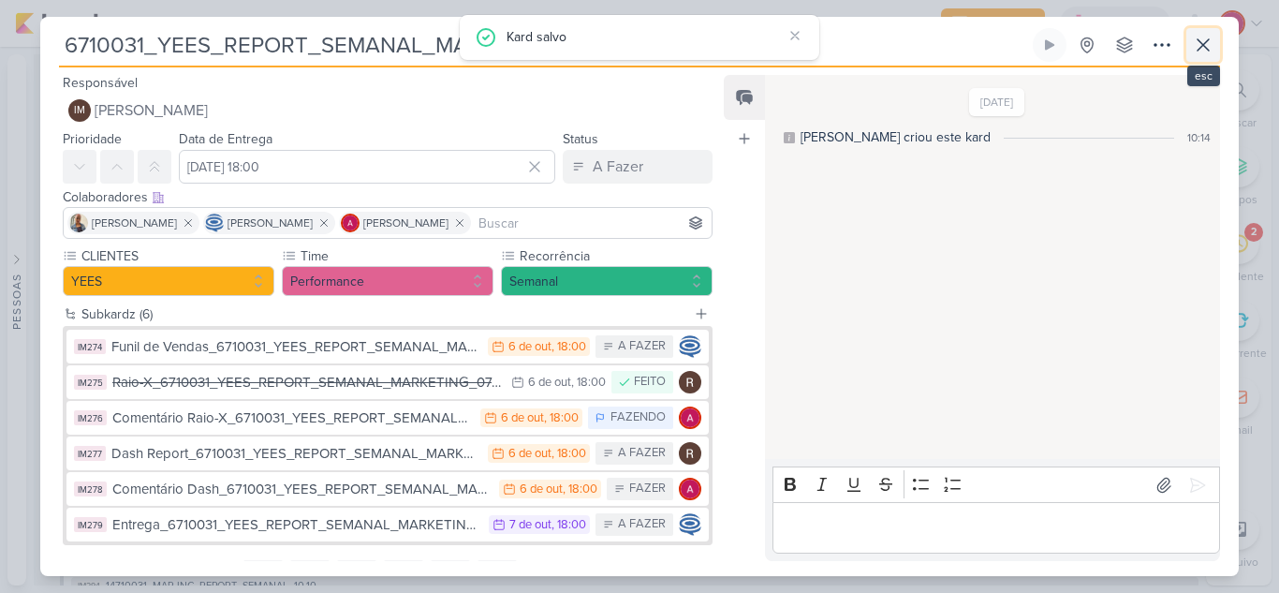
click at [1211, 52] on icon at bounding box center [1203, 45] width 22 height 22
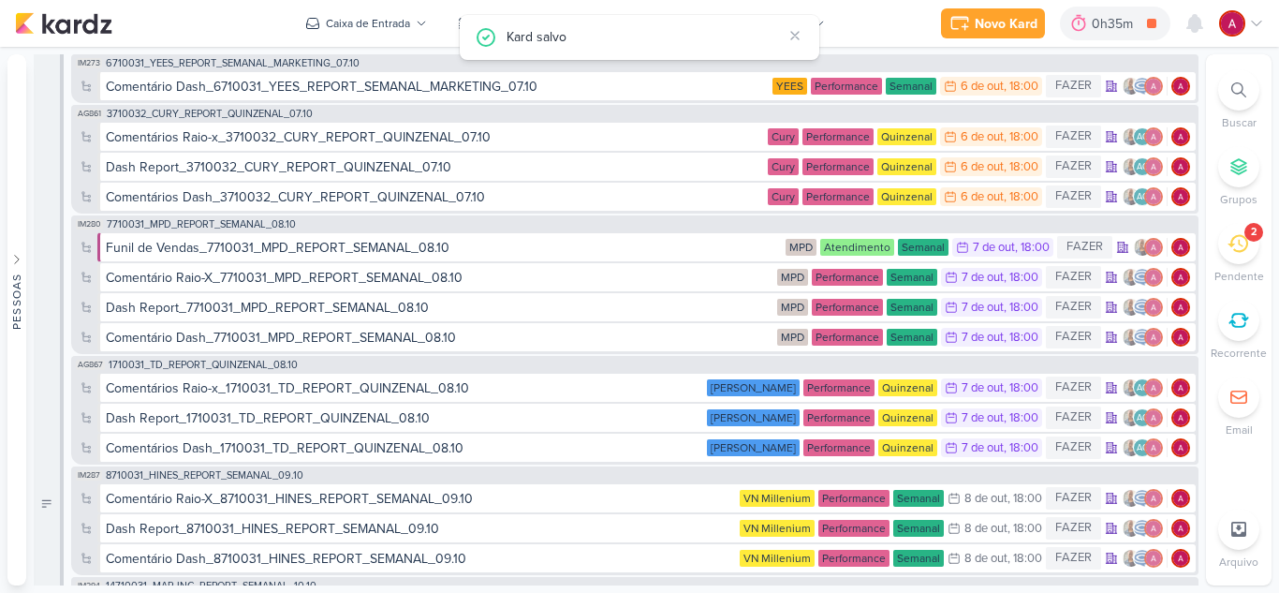
click at [1264, 22] on icon at bounding box center [1256, 23] width 15 height 15
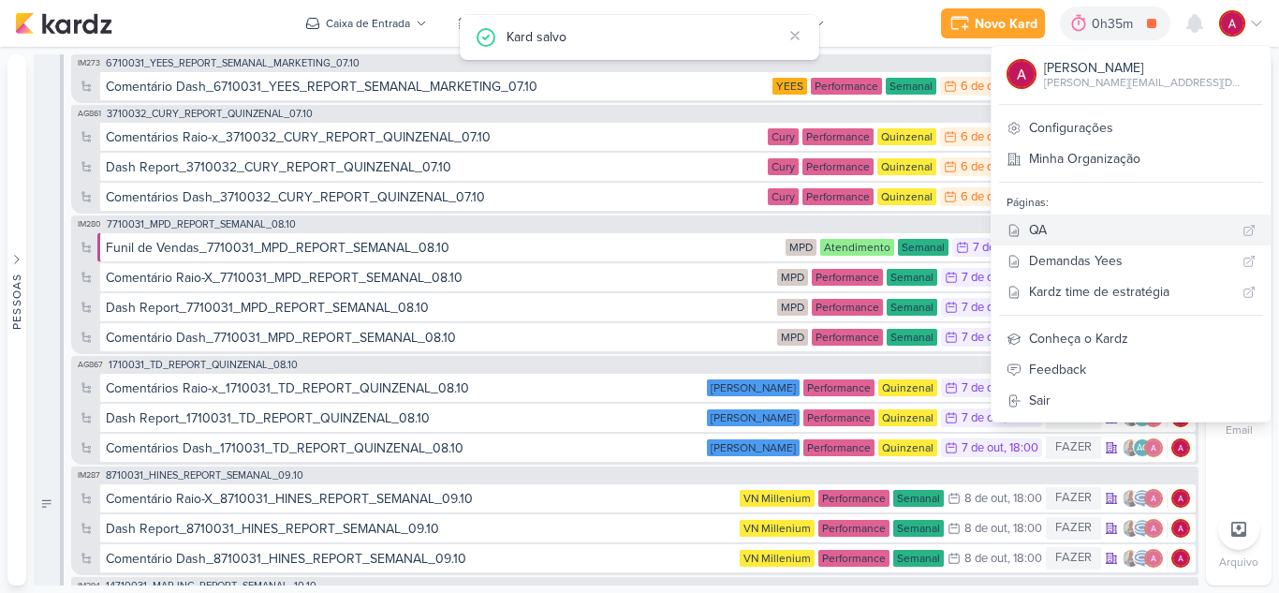
click at [1125, 228] on div "QA" at bounding box center [1132, 230] width 206 height 20
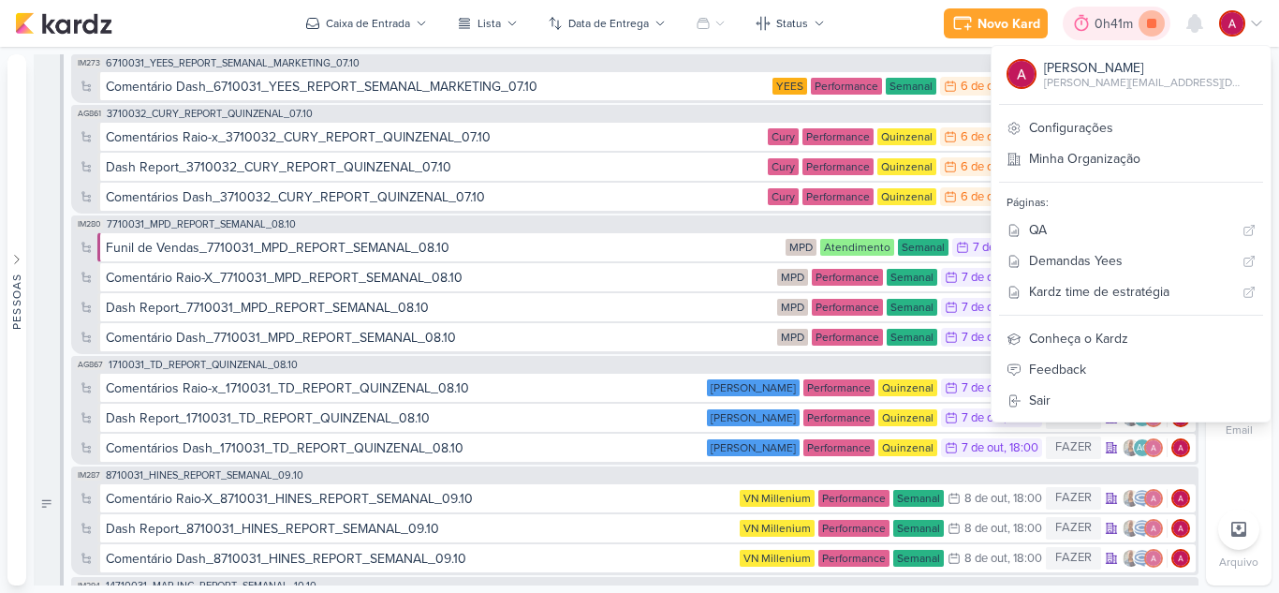
click at [1158, 26] on icon at bounding box center [1152, 23] width 26 height 26
click at [1198, 28] on icon at bounding box center [1195, 23] width 15 height 17
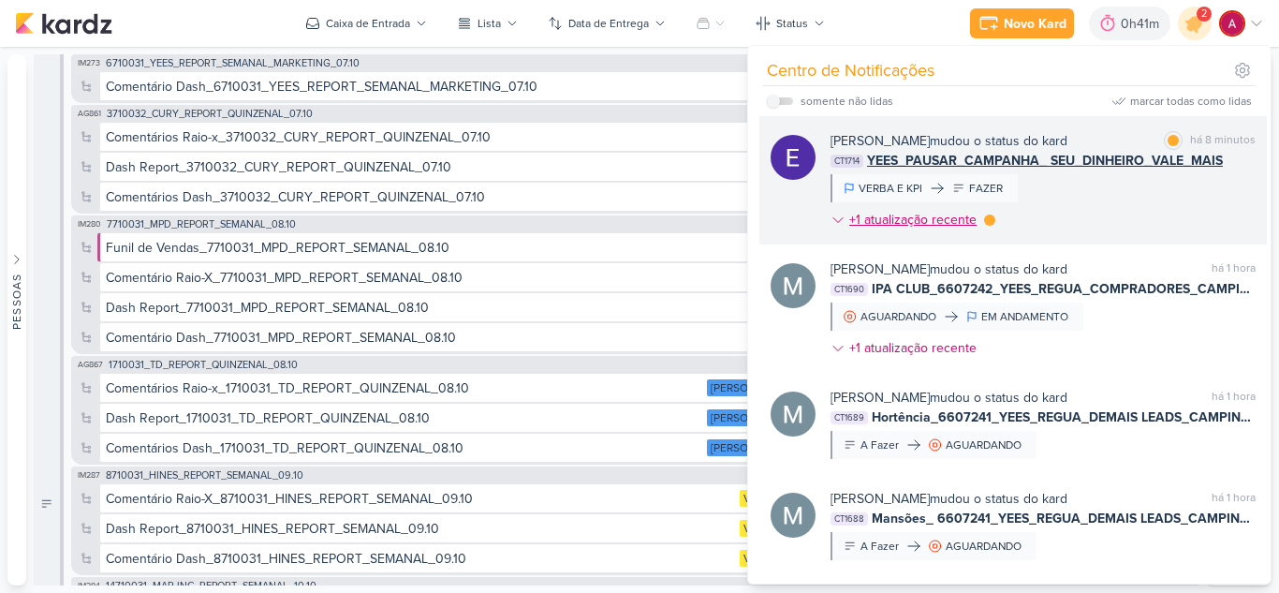
click at [992, 217] on div at bounding box center [989, 219] width 11 height 11
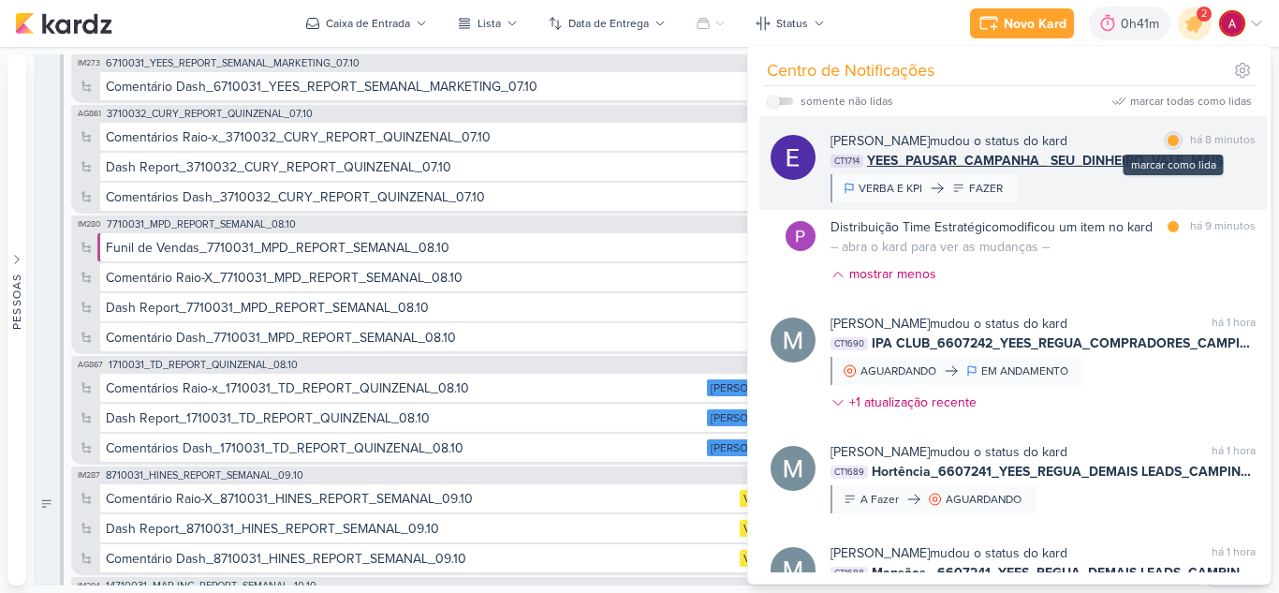
click at [1174, 142] on div "marcar como lida" at bounding box center [1173, 140] width 19 height 19
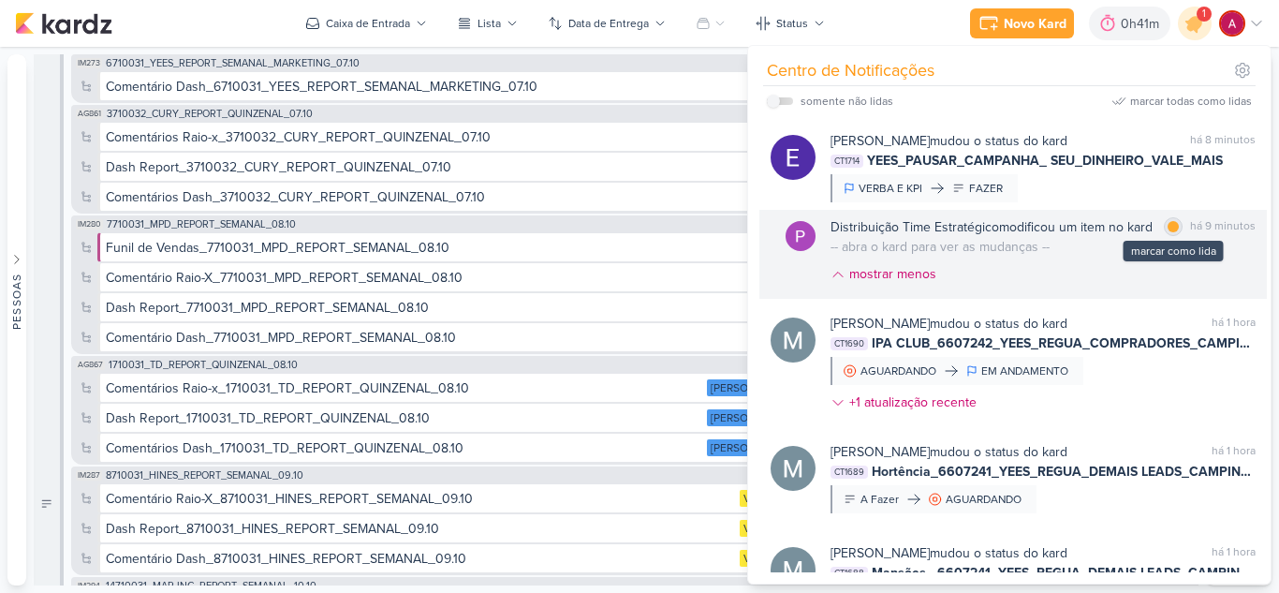
click at [1168, 229] on div at bounding box center [1173, 226] width 11 height 11
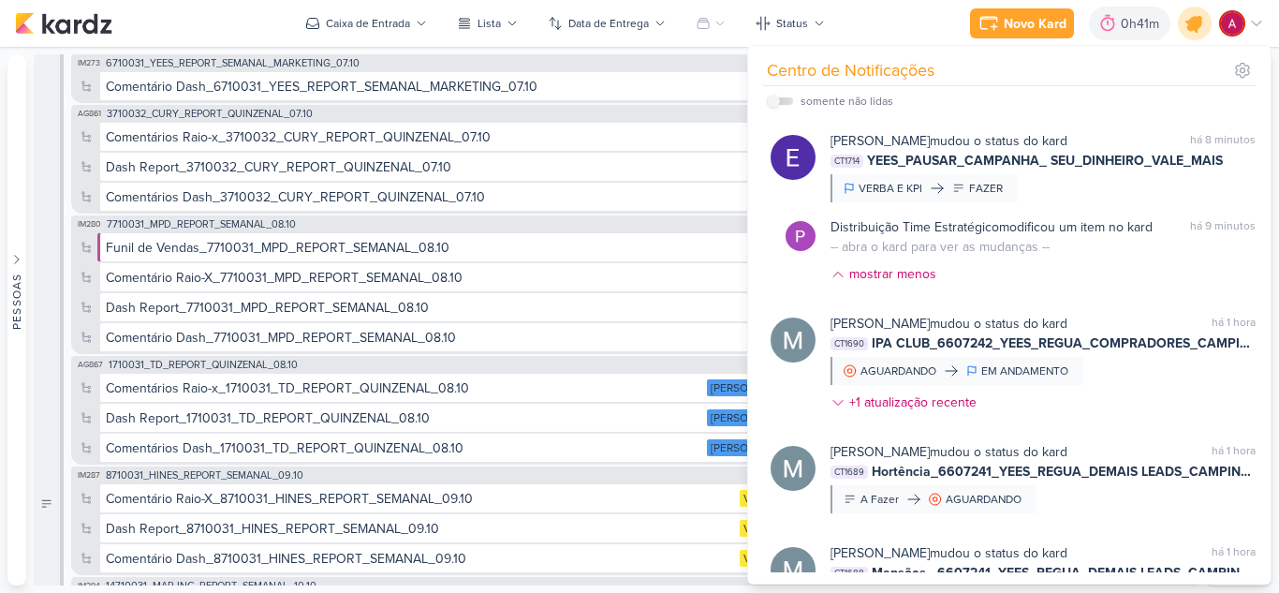
click at [1199, 29] on icon at bounding box center [1195, 23] width 32 height 32
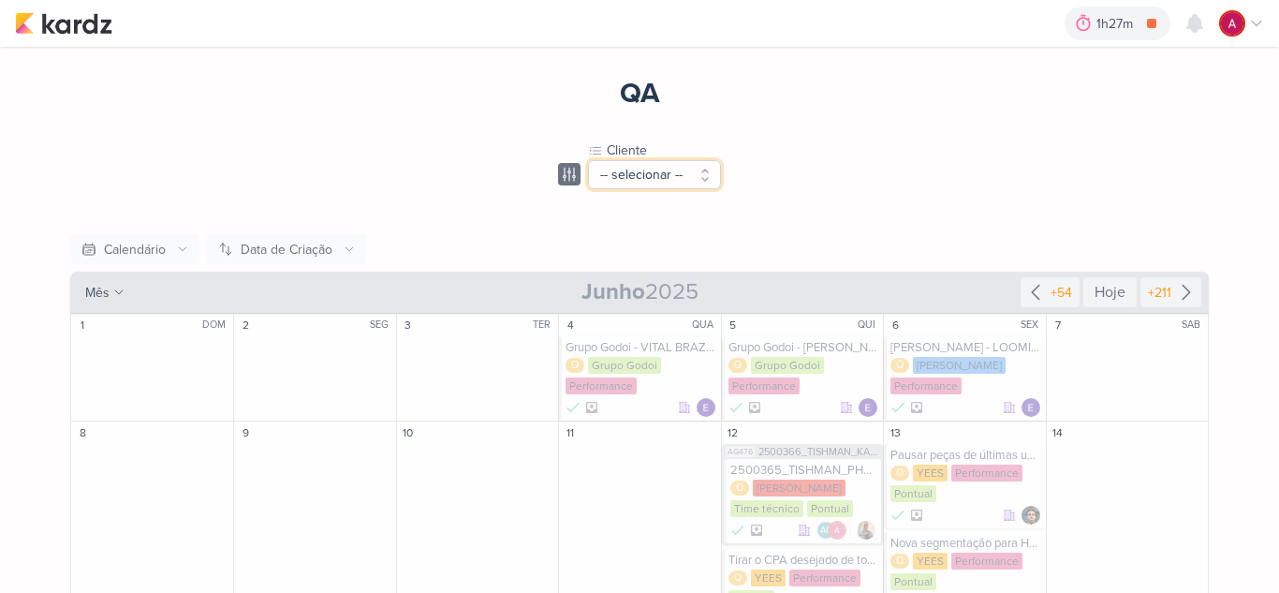
click at [628, 176] on button "-- selecionar --" at bounding box center [654, 174] width 133 height 29
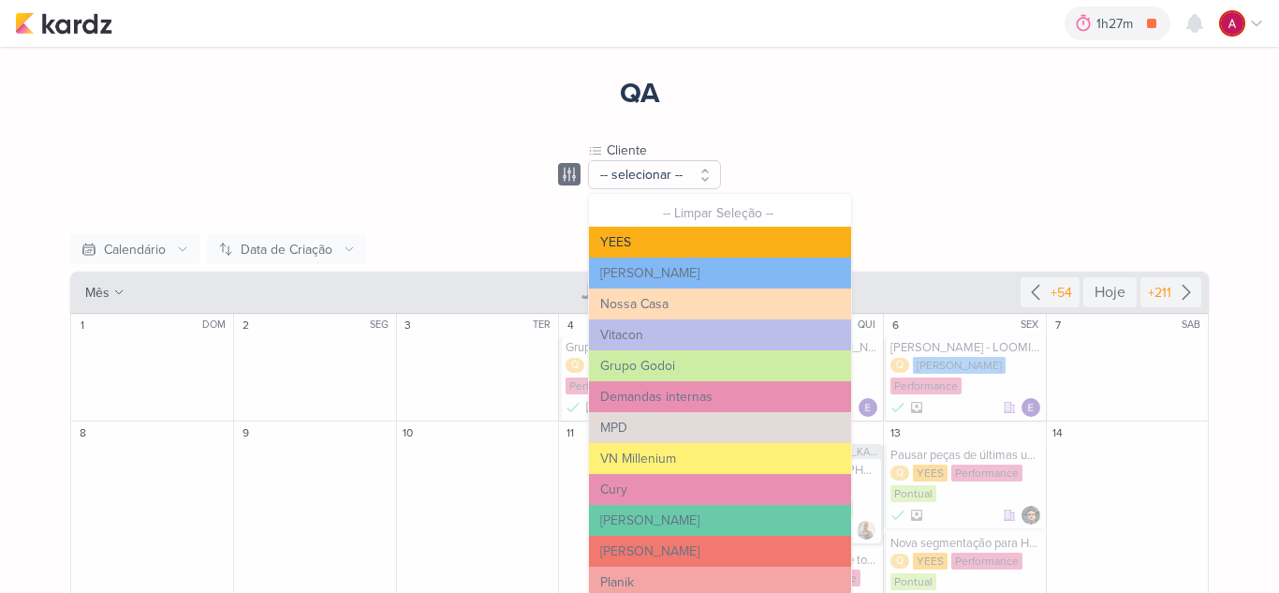
click at [648, 246] on button "YEES" at bounding box center [720, 242] width 262 height 31
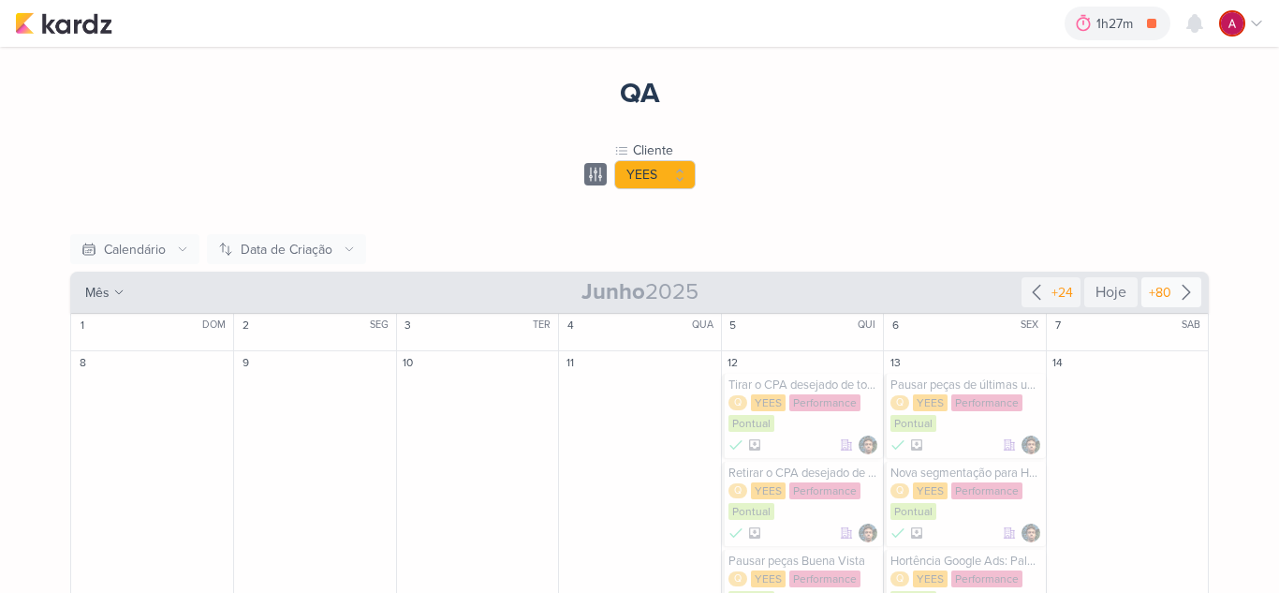
click at [1152, 294] on div "+80" at bounding box center [1161, 293] width 30 height 20
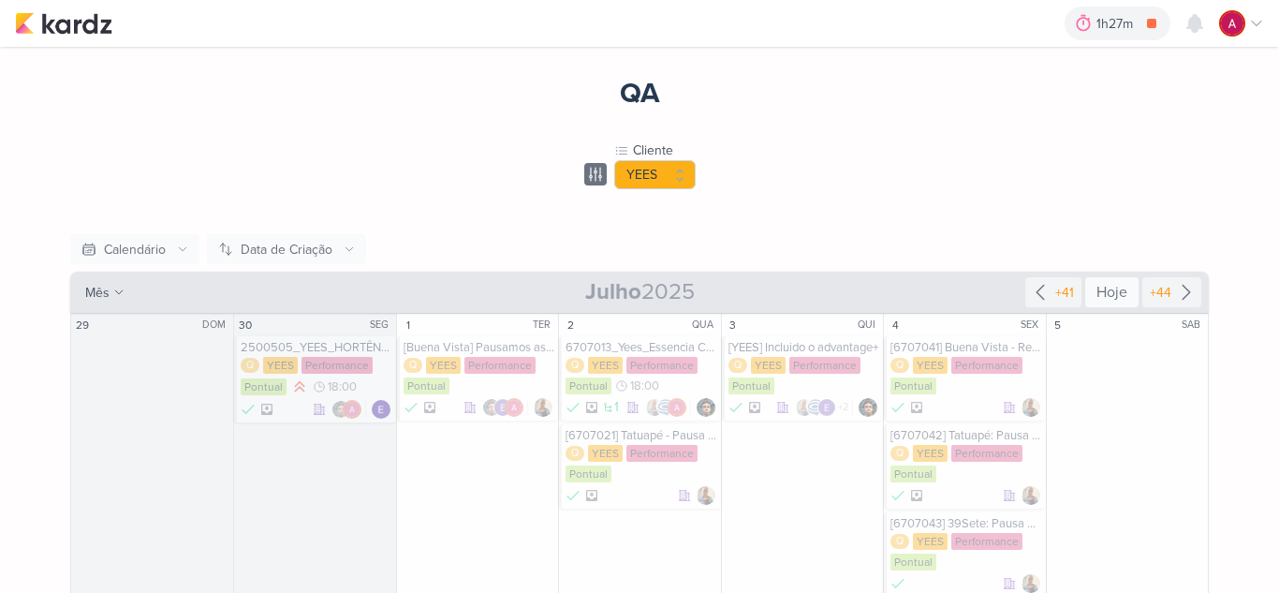
click at [1099, 293] on div "Hoje" at bounding box center [1112, 292] width 53 height 30
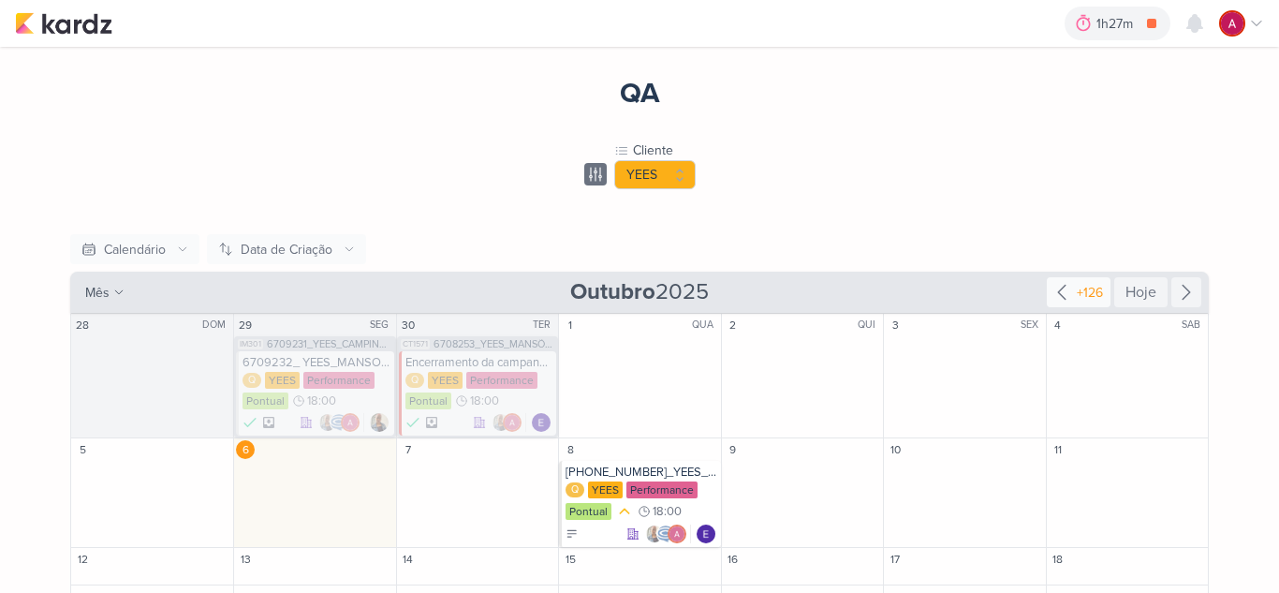
click at [1064, 295] on icon at bounding box center [1062, 292] width 22 height 22
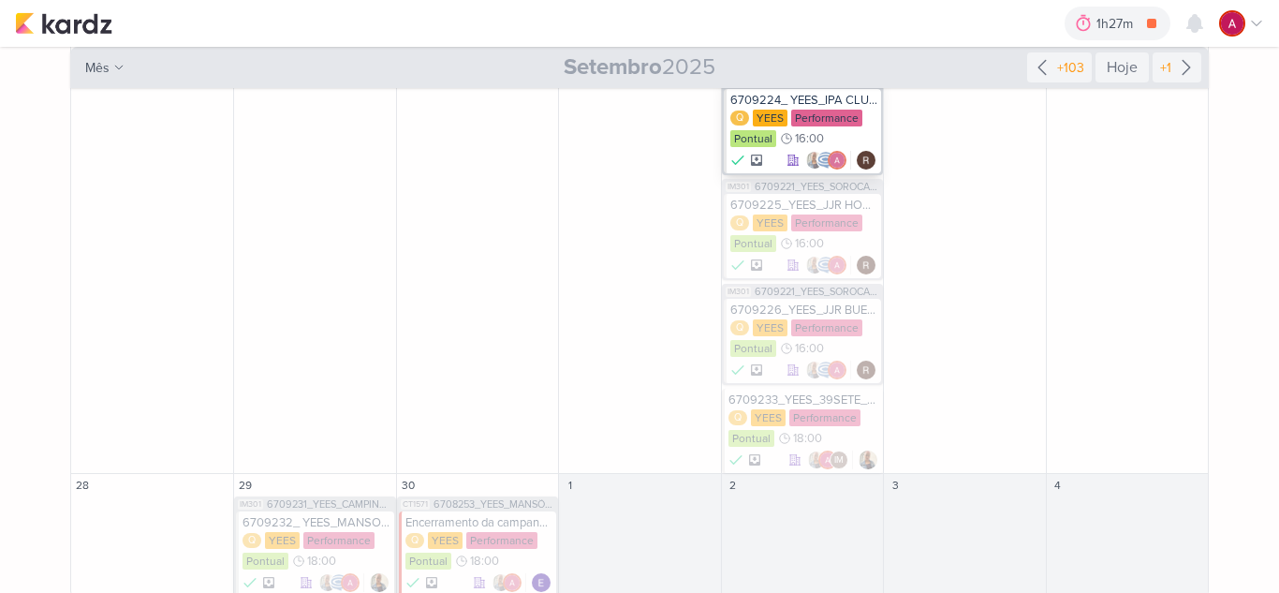
scroll to position [1348, 0]
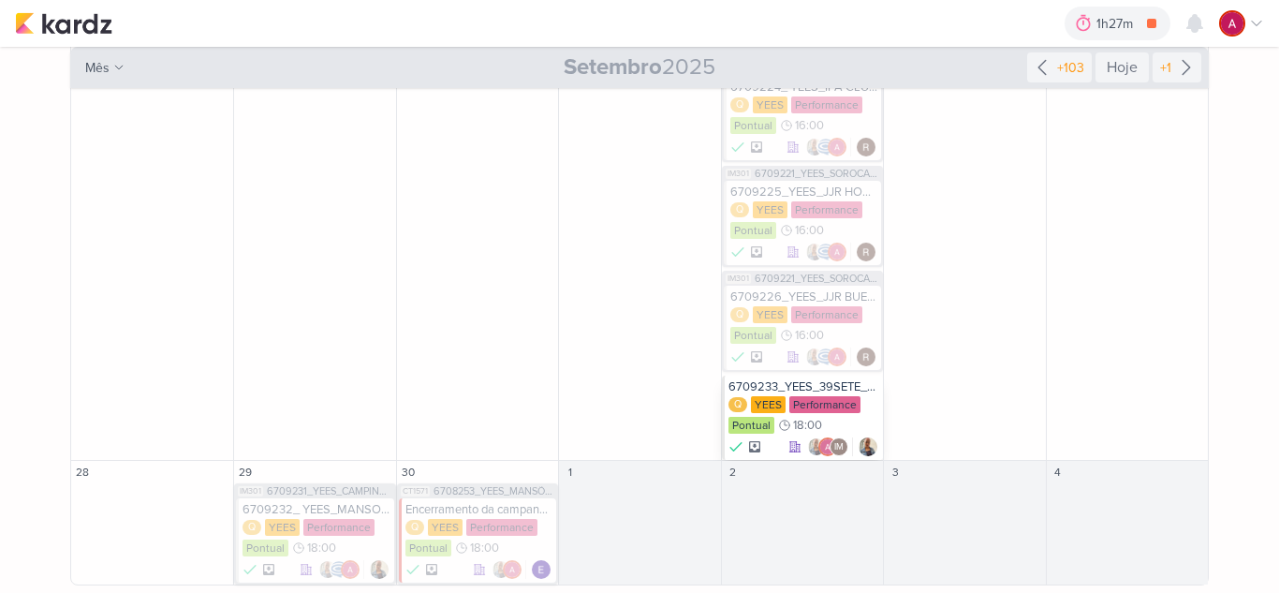
click at [812, 385] on div "6709233_YEES_39SETE_AJUSTE_GOOGLE ADS_PALAVRAS_CHAVE_LOCALIZAÇÃO" at bounding box center [804, 386] width 151 height 15
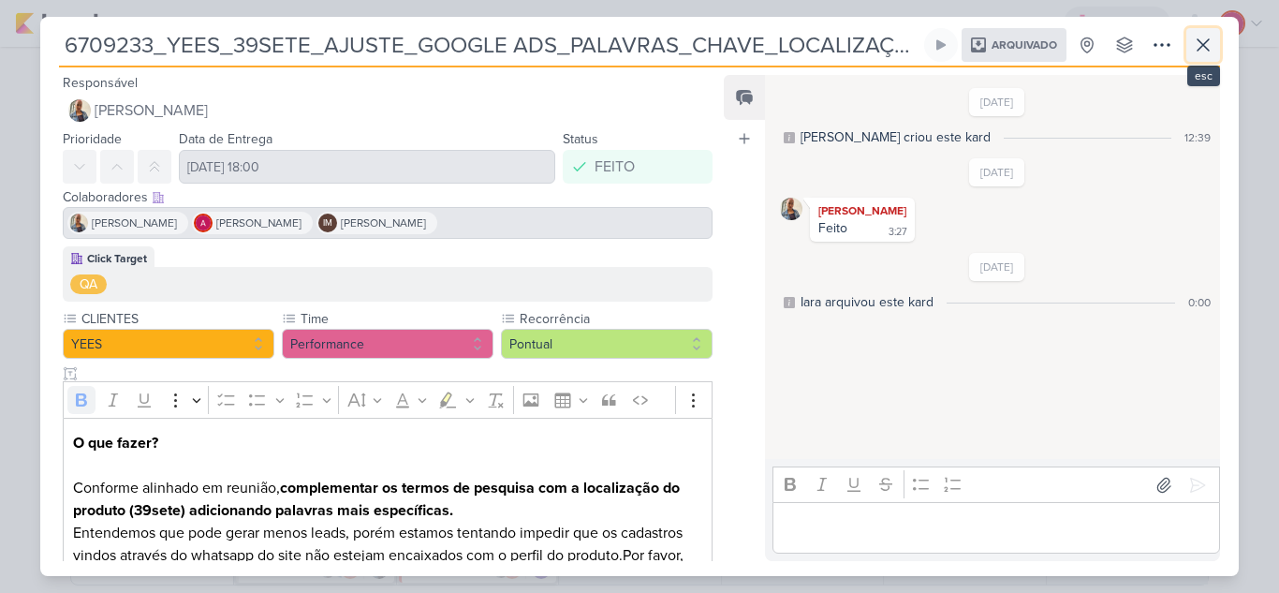
click at [1209, 37] on icon at bounding box center [1203, 45] width 22 height 22
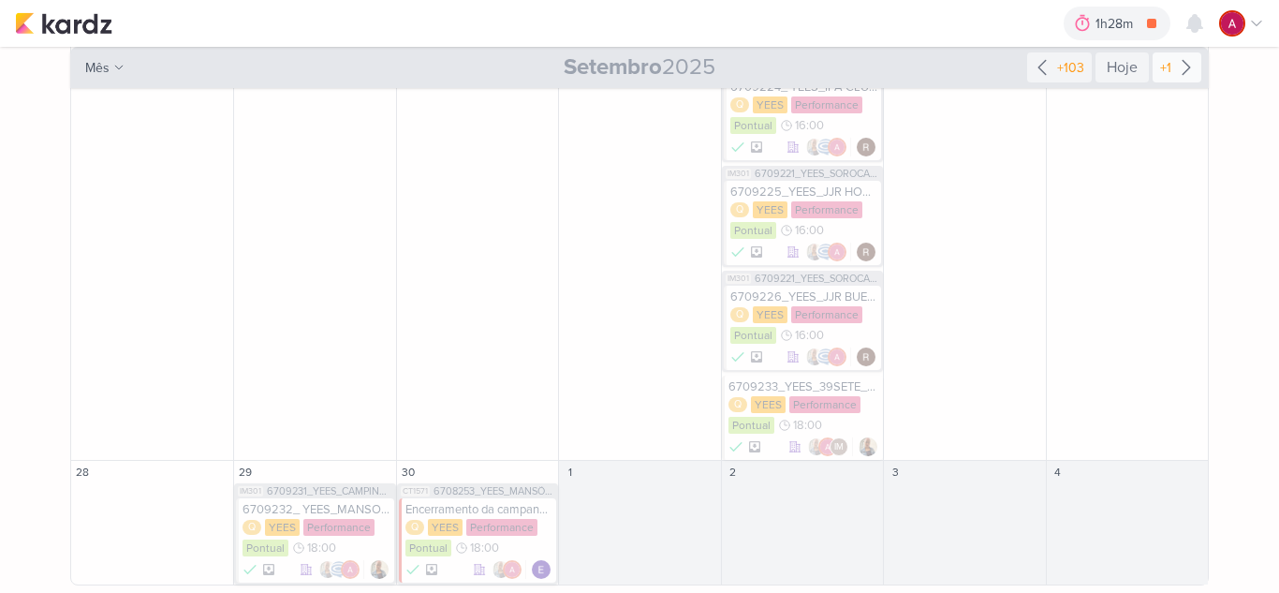
click at [1179, 67] on icon at bounding box center [1186, 67] width 22 height 22
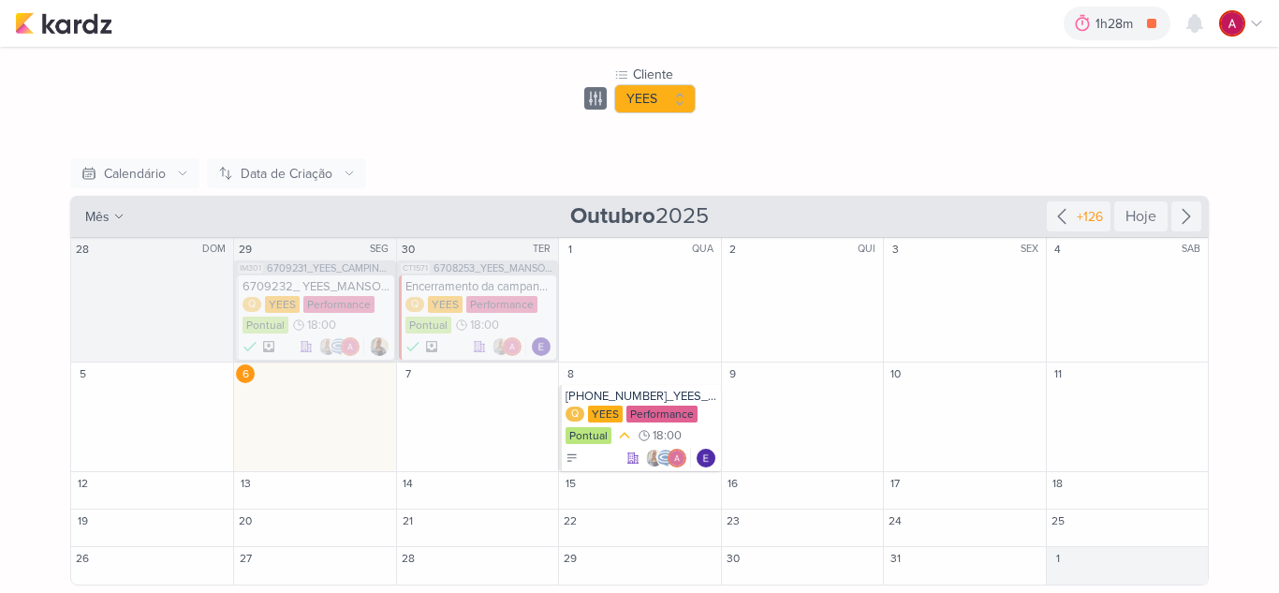
scroll to position [76, 0]
